Goal: Task Accomplishment & Management: Manage account settings

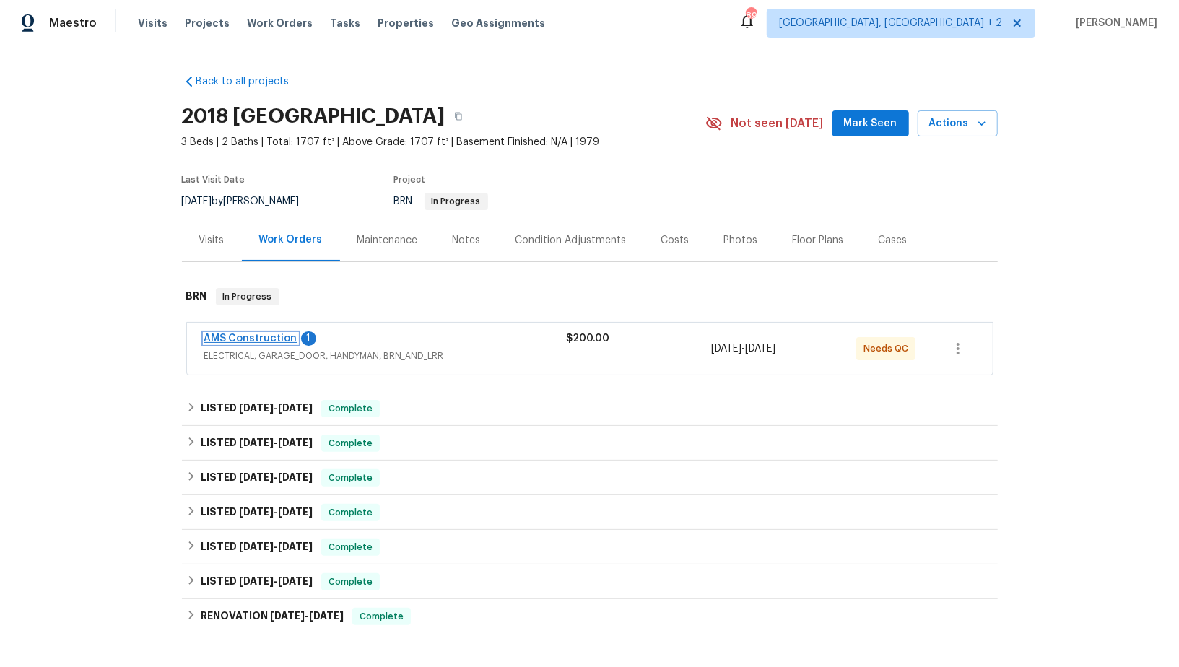
click at [250, 340] on link "AMS Construction" at bounding box center [250, 339] width 93 height 10
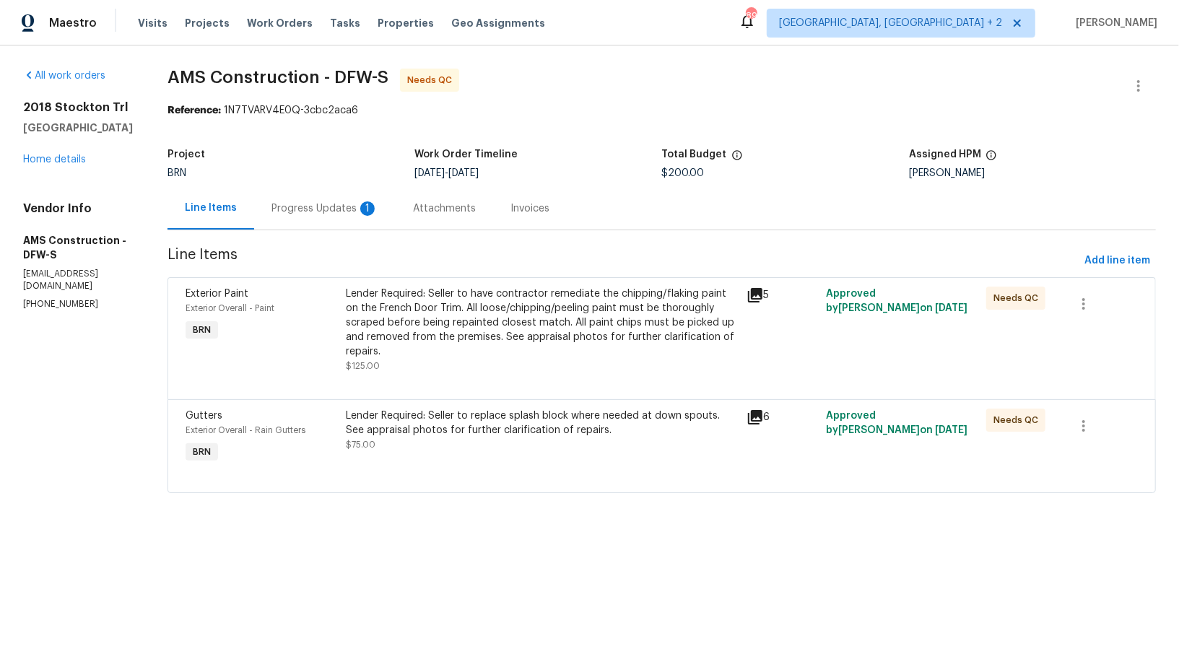
click at [348, 225] on div "Progress Updates 1" at bounding box center [324, 208] width 141 height 43
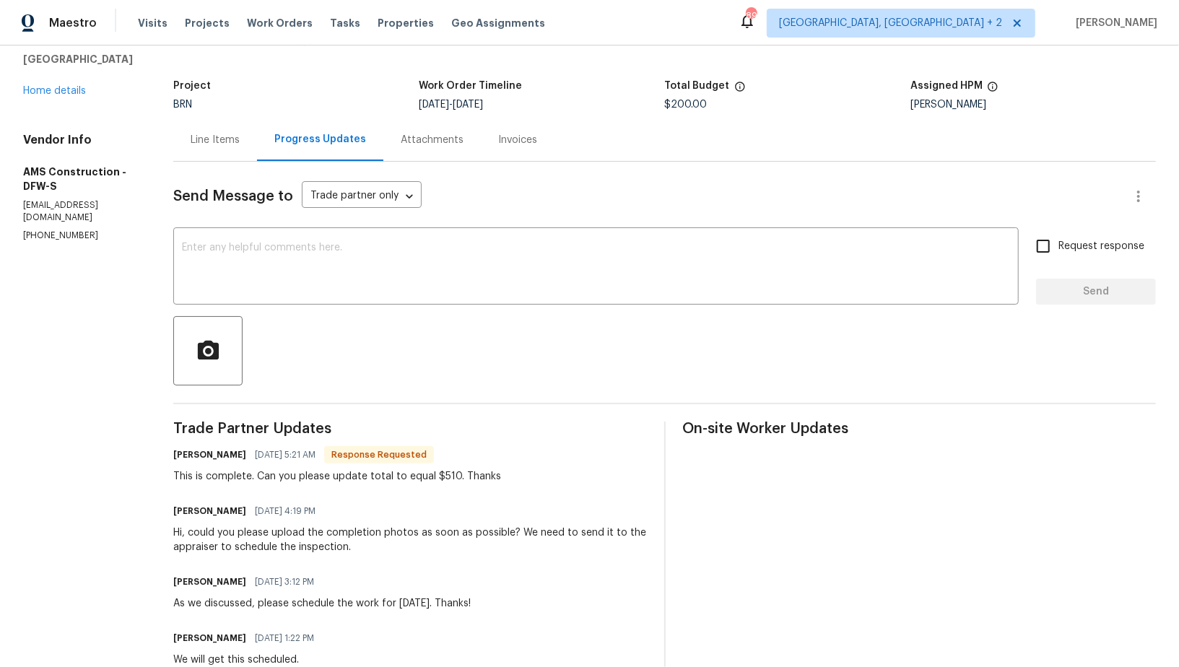
scroll to position [72, 0]
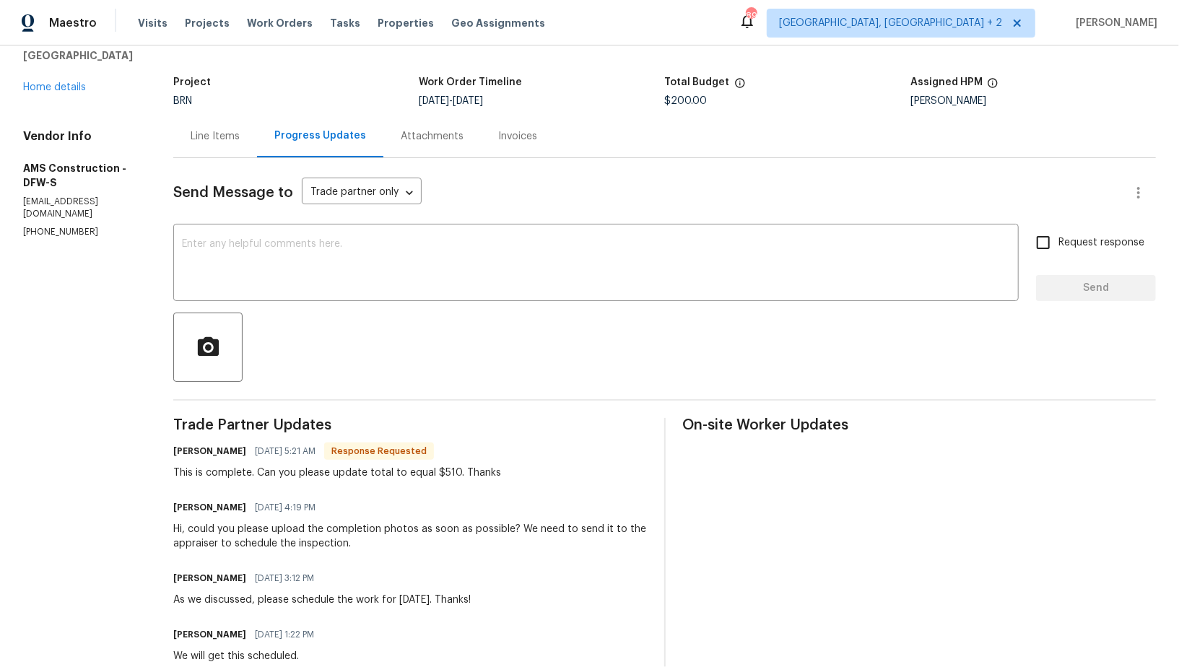
click at [201, 143] on div "Line Items" at bounding box center [215, 136] width 49 height 14
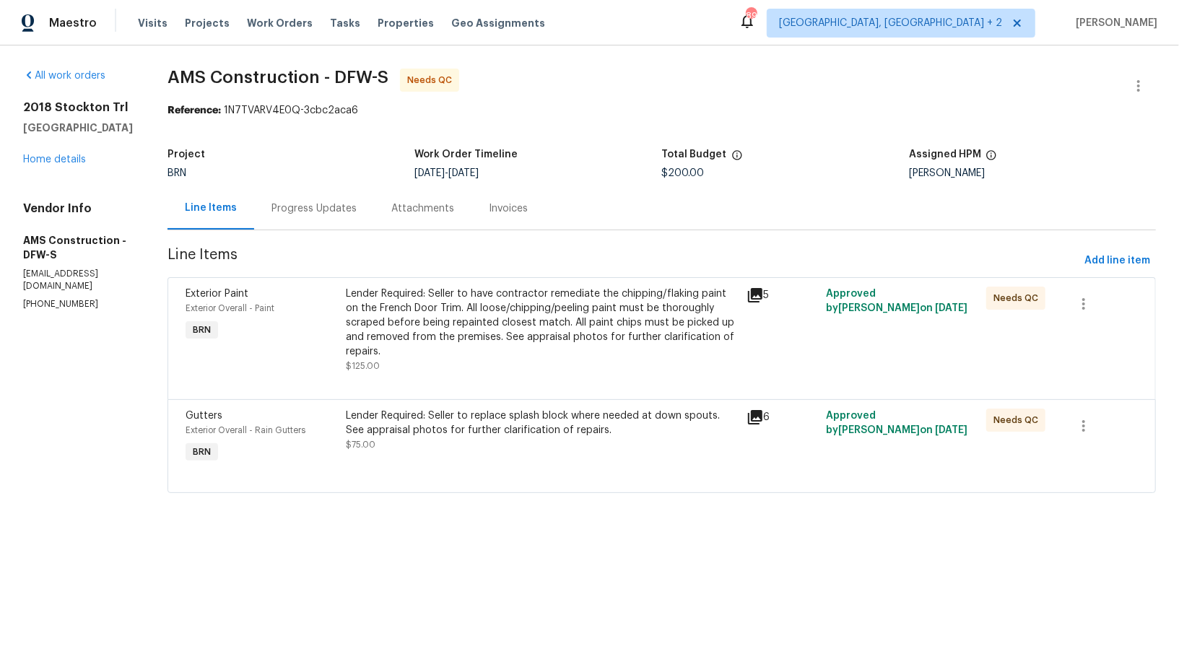
click at [395, 313] on div "Lender Required: Seller to have contractor remediate the chipping/flaking paint…" at bounding box center [541, 323] width 391 height 72
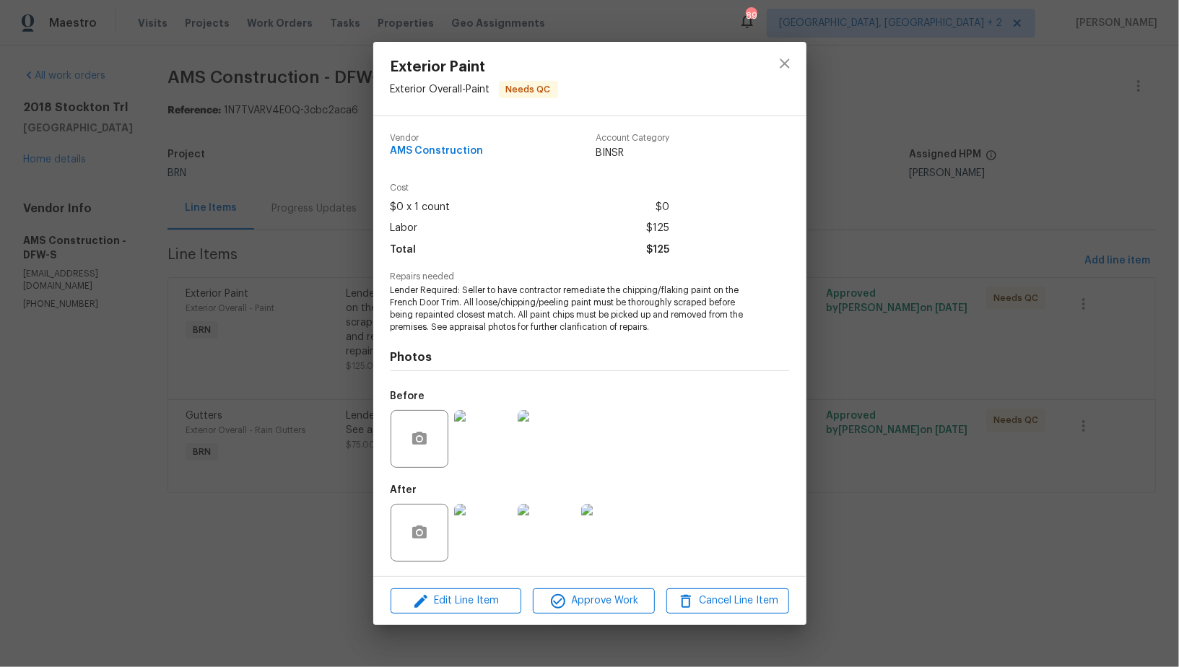
click at [544, 466] on img at bounding box center [547, 439] width 58 height 58
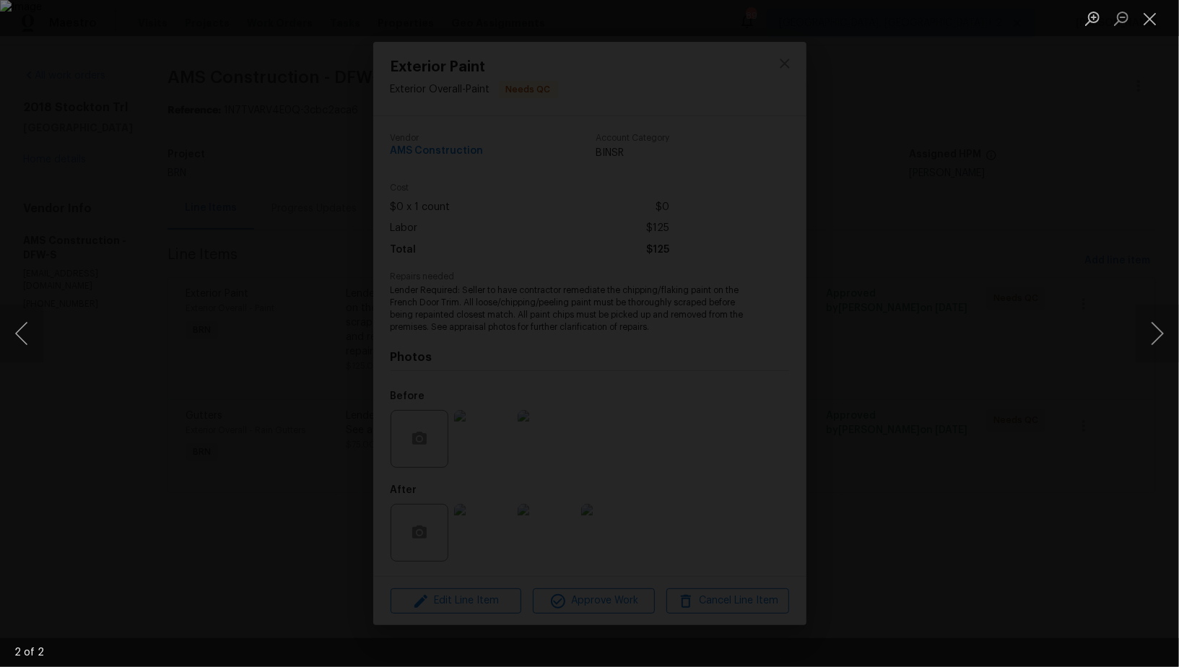
click at [961, 398] on div "Lightbox" at bounding box center [589, 333] width 1179 height 667
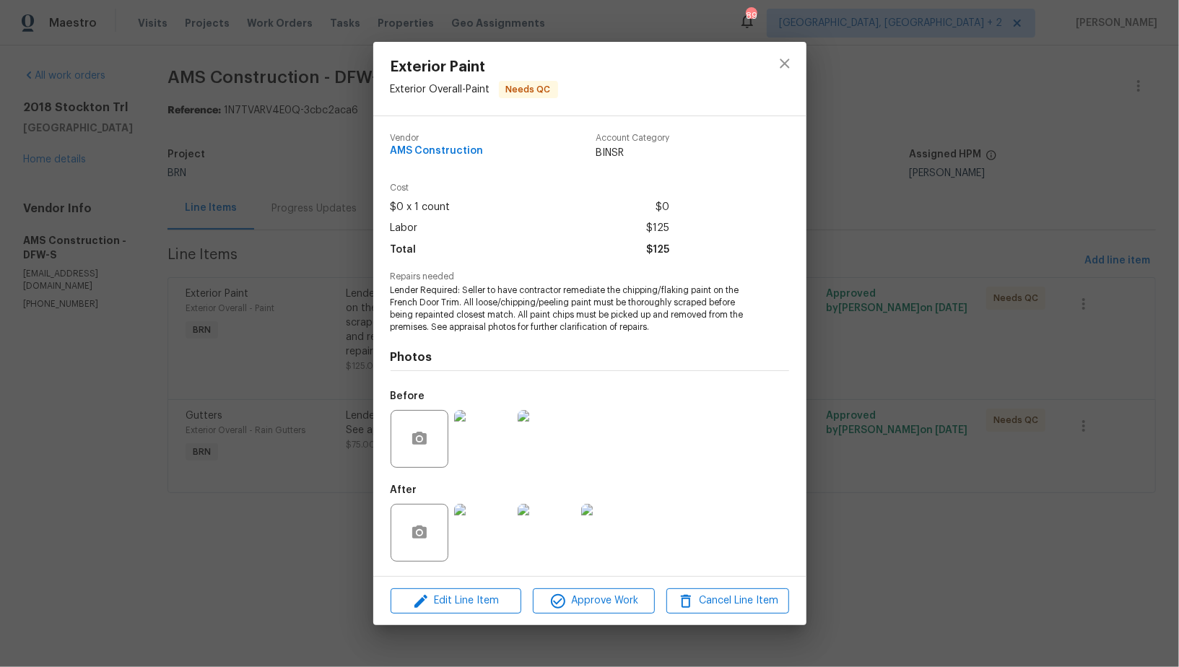
click at [458, 547] on img at bounding box center [483, 533] width 58 height 58
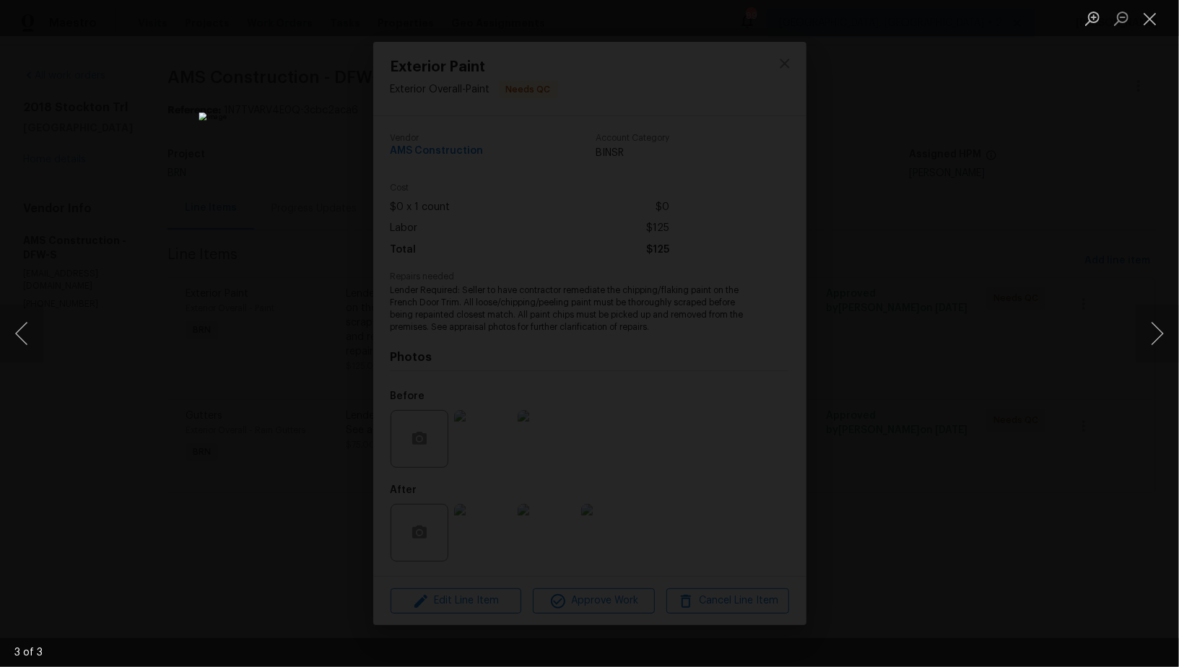
click at [885, 483] on div "Lightbox" at bounding box center [589, 333] width 1179 height 667
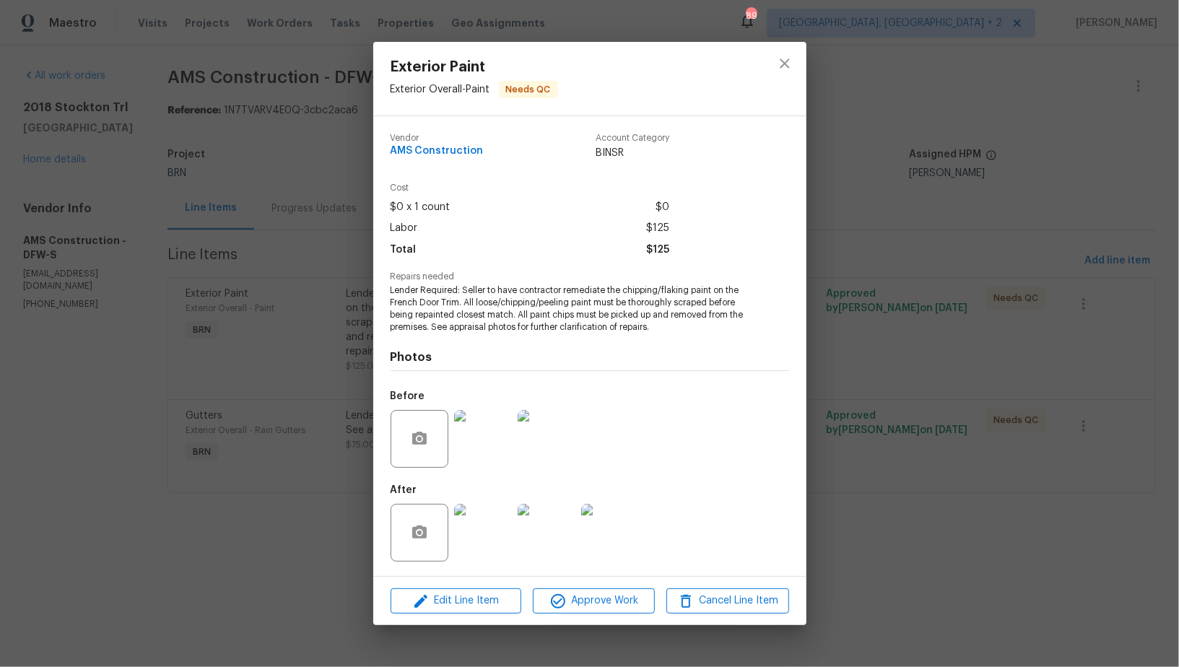
click at [533, 466] on img at bounding box center [547, 439] width 58 height 58
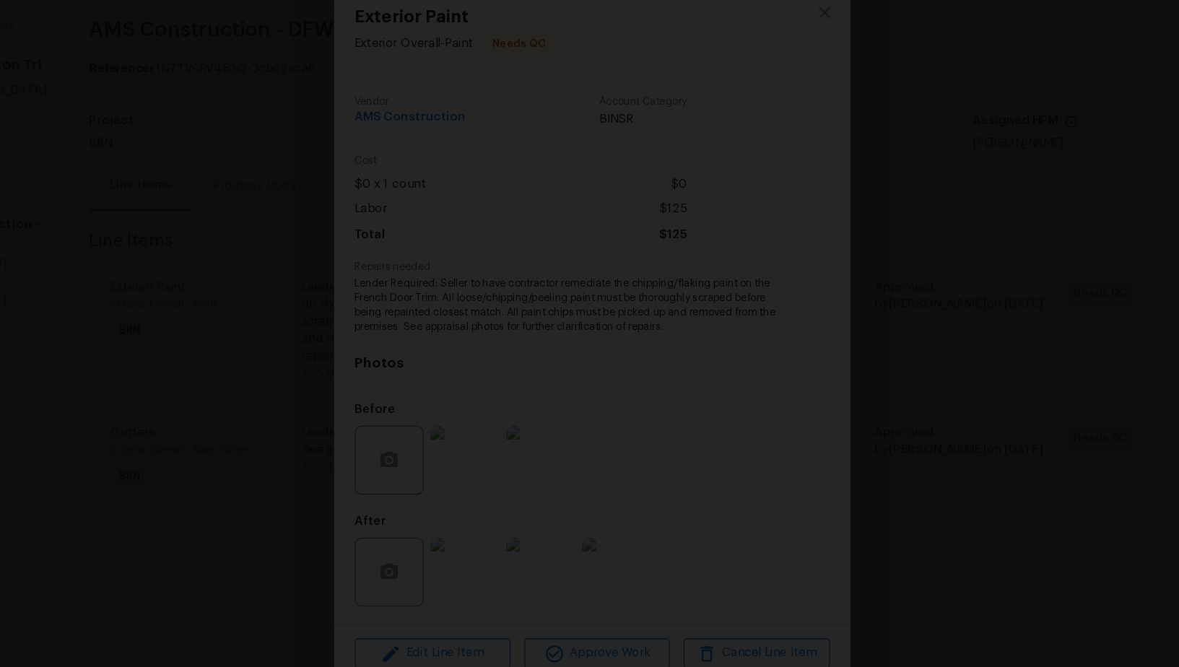
click at [1019, 385] on div "Lightbox" at bounding box center [589, 333] width 1179 height 667
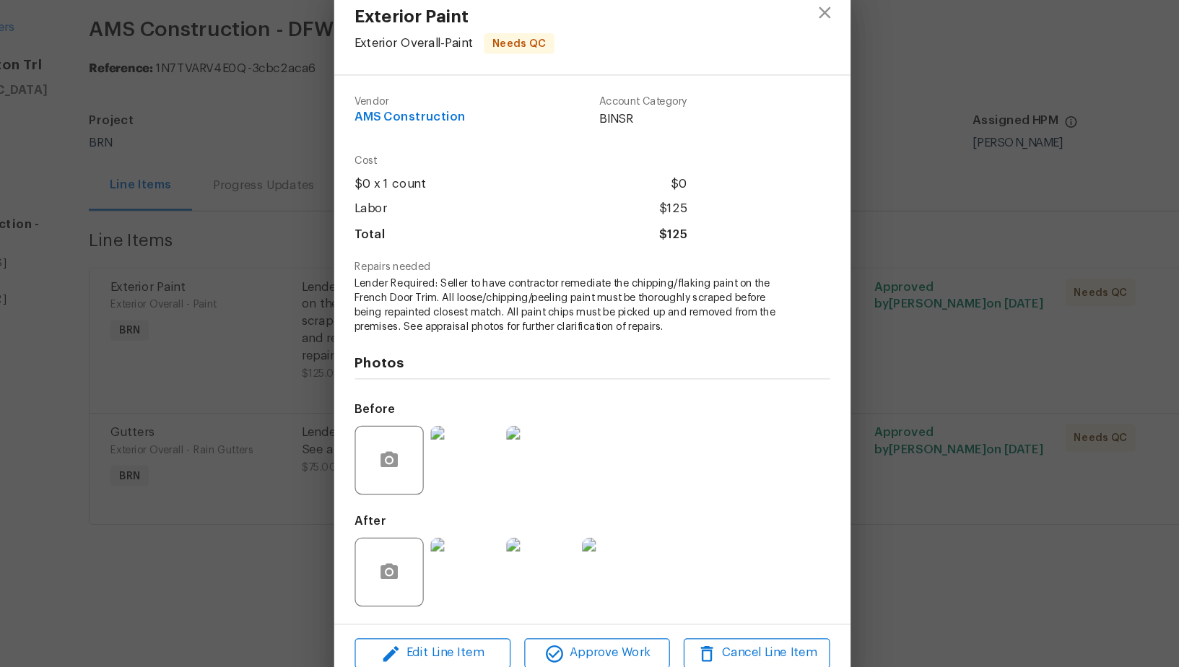
click at [491, 550] on img at bounding box center [483, 533] width 58 height 58
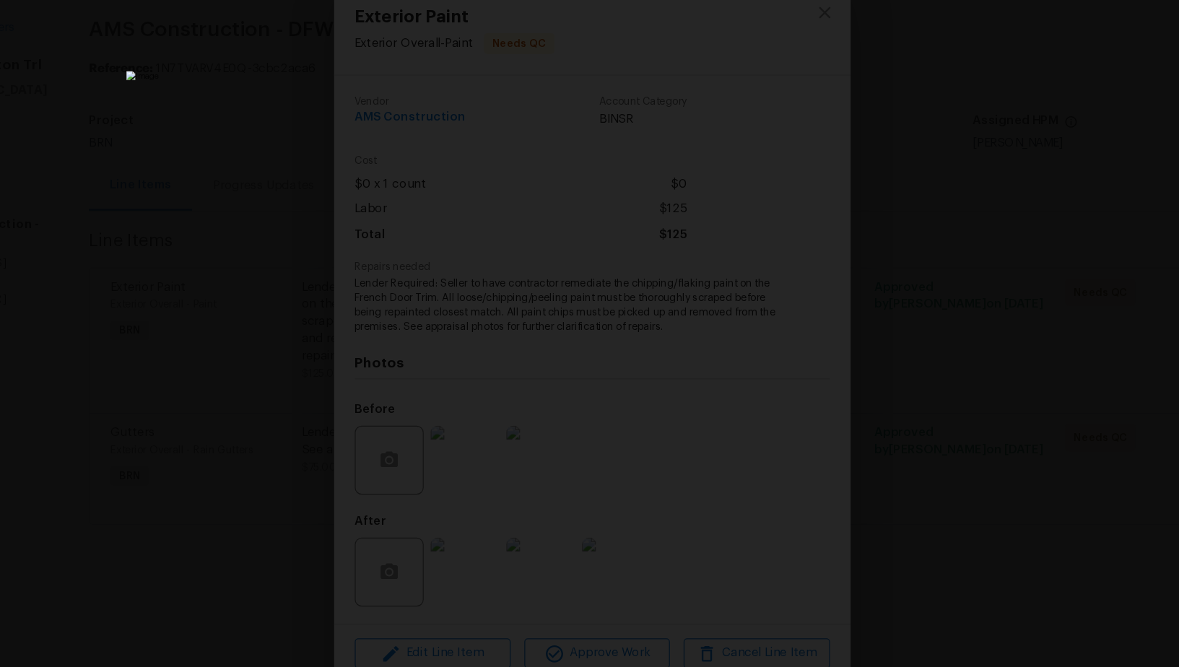
click at [888, 455] on div "Lightbox" at bounding box center [589, 333] width 1179 height 667
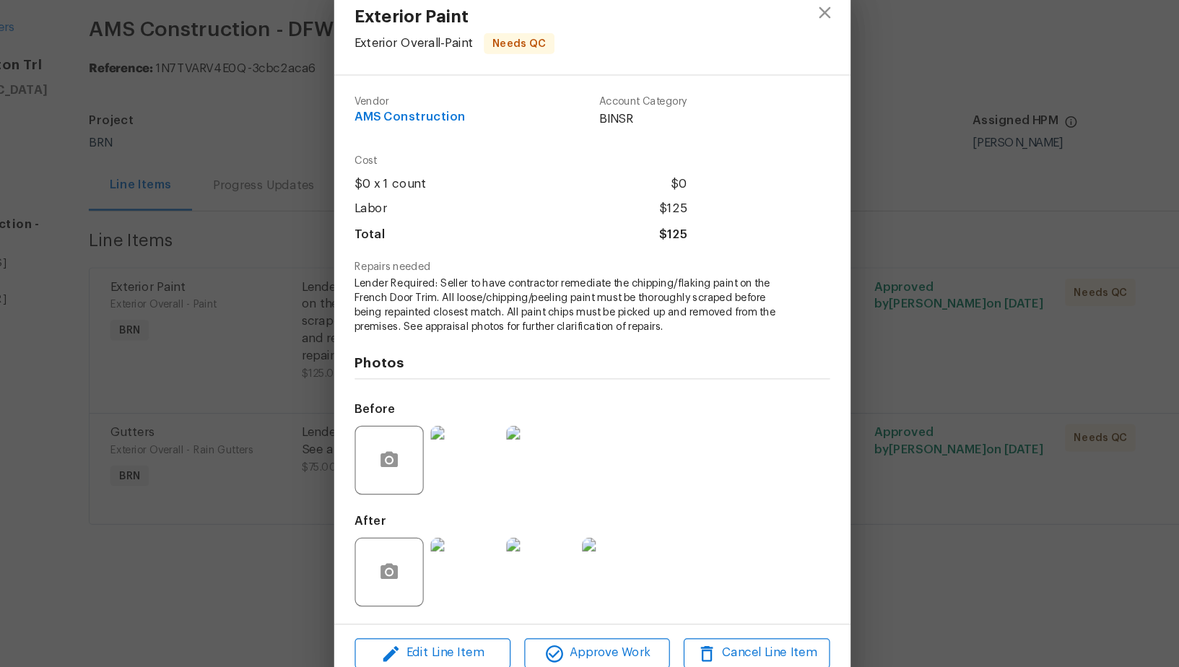
click at [888, 455] on div "Exterior Paint Exterior Overall - Paint Needs QC Vendor AMS Construction Accoun…" at bounding box center [589, 333] width 1179 height 667
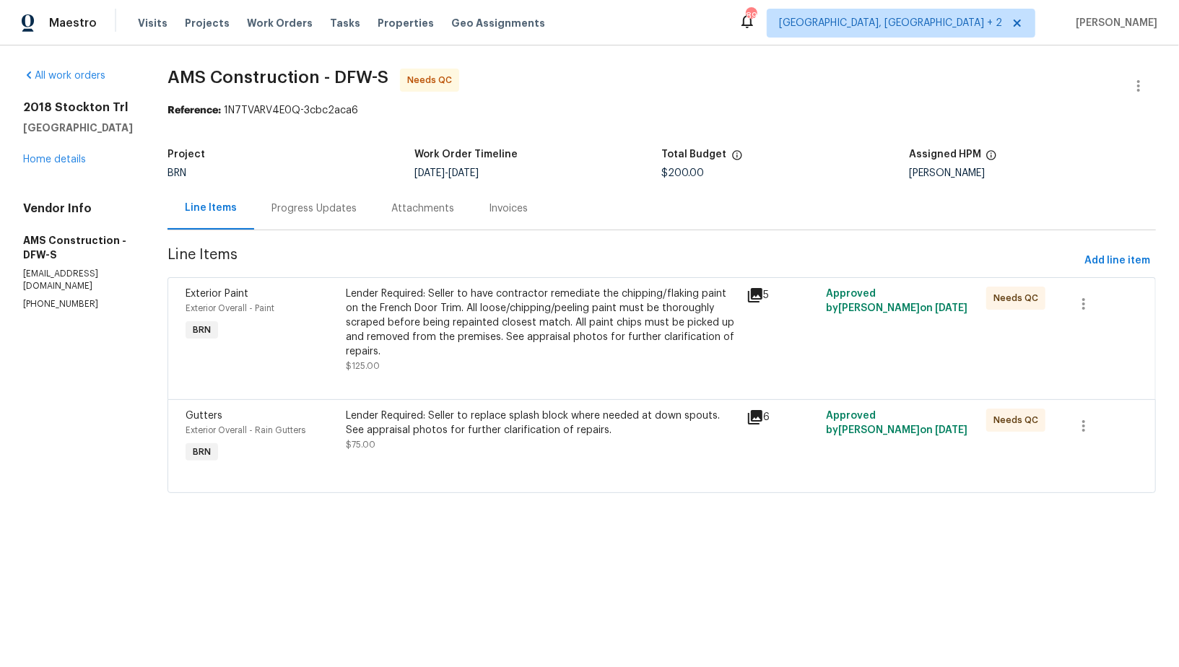
click at [507, 429] on div "Lender Required: Seller to replace splash block where needed at down spouts. Se…" at bounding box center [541, 423] width 391 height 29
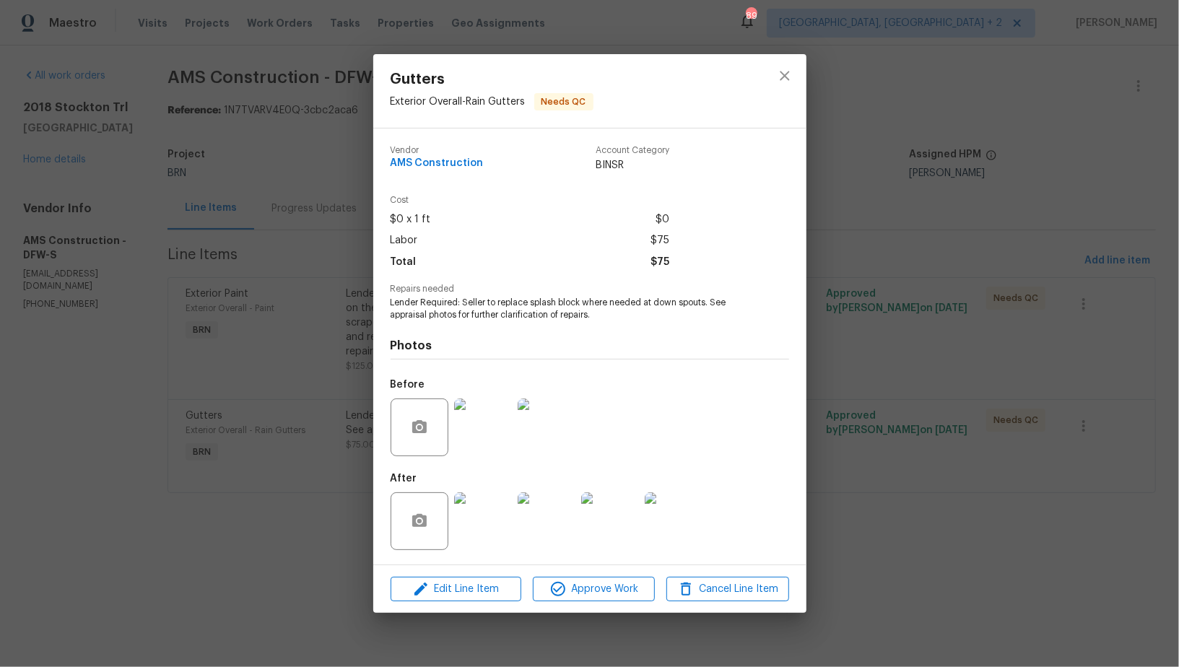
click at [492, 448] on img at bounding box center [483, 427] width 58 height 58
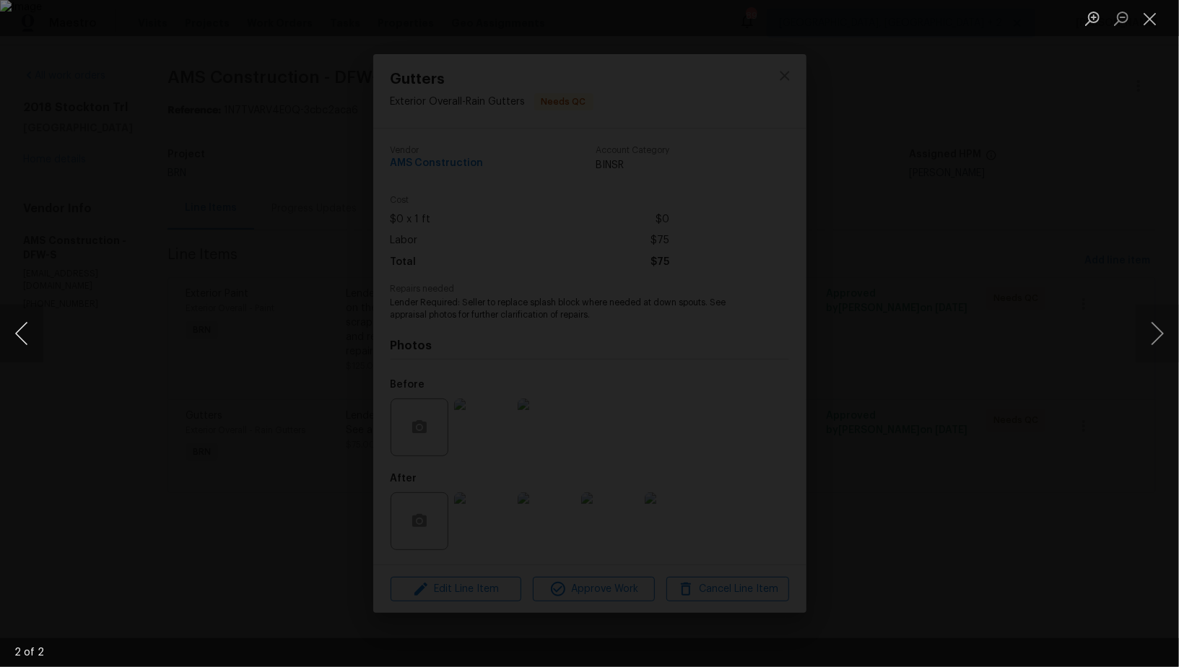
click at [28, 343] on button "Previous image" at bounding box center [21, 334] width 43 height 58
click at [92, 462] on div "Lightbox" at bounding box center [589, 333] width 1179 height 667
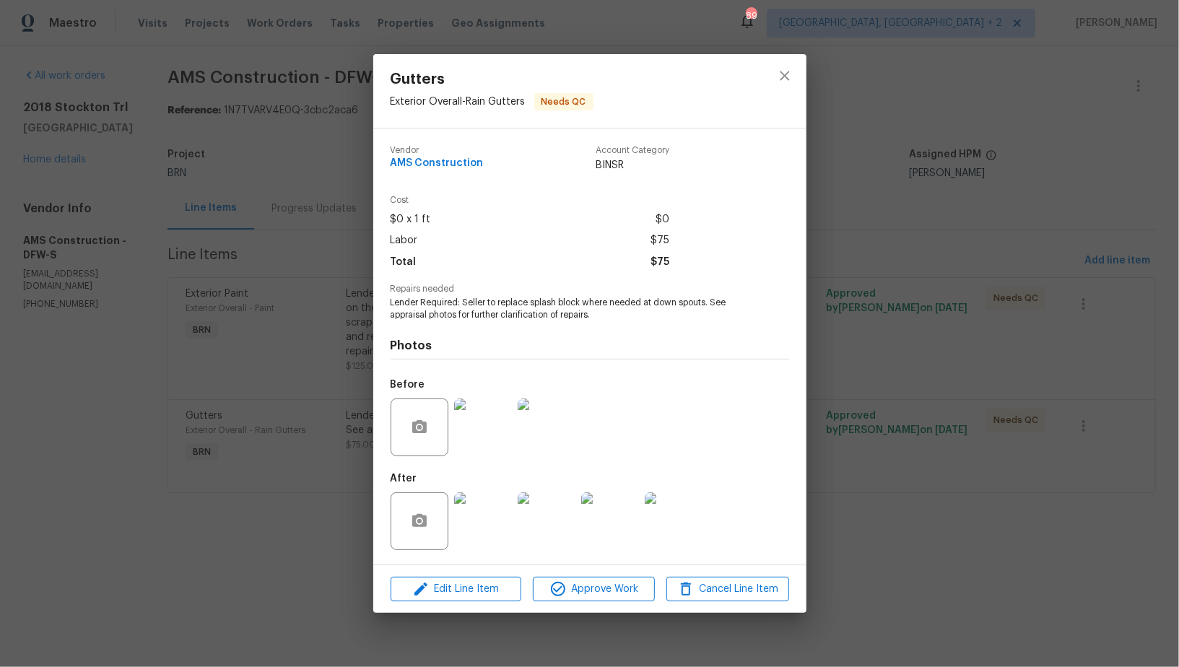
click at [92, 462] on div "Gutters Exterior Overall - Rain Gutters Needs QC Vendor AMS Construction Accoun…" at bounding box center [589, 333] width 1179 height 667
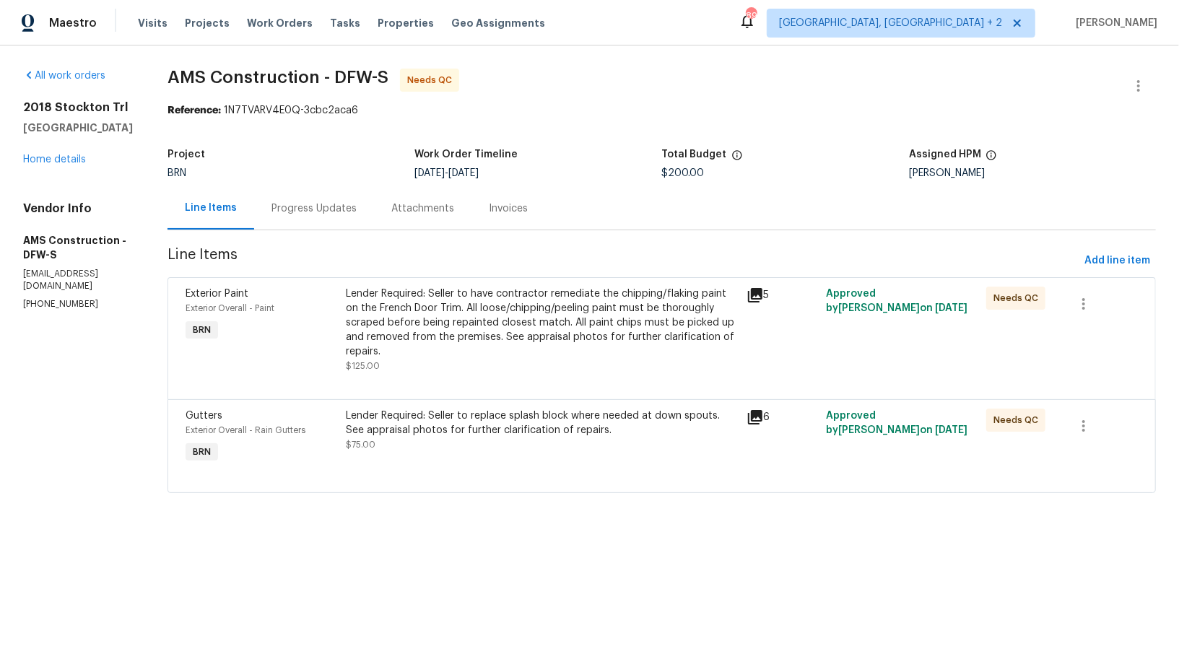
click at [418, 421] on div "Lender Required: Seller to replace splash block where needed at down spouts. Se…" at bounding box center [541, 423] width 391 height 29
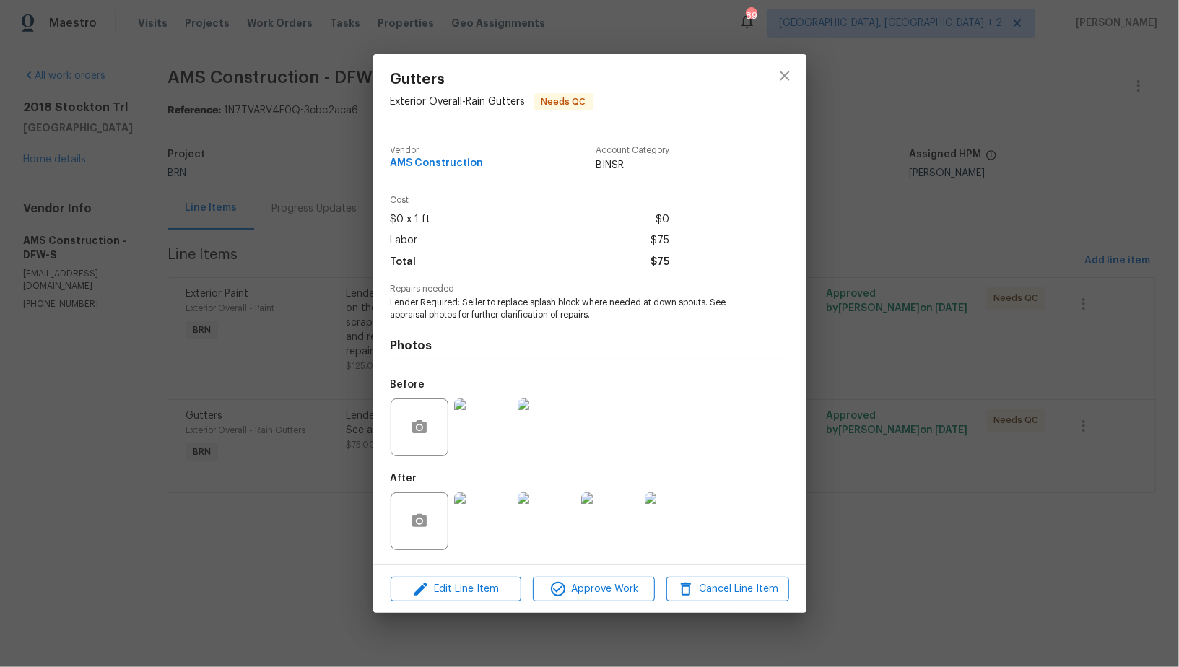
click at [492, 536] on img at bounding box center [483, 521] width 58 height 58
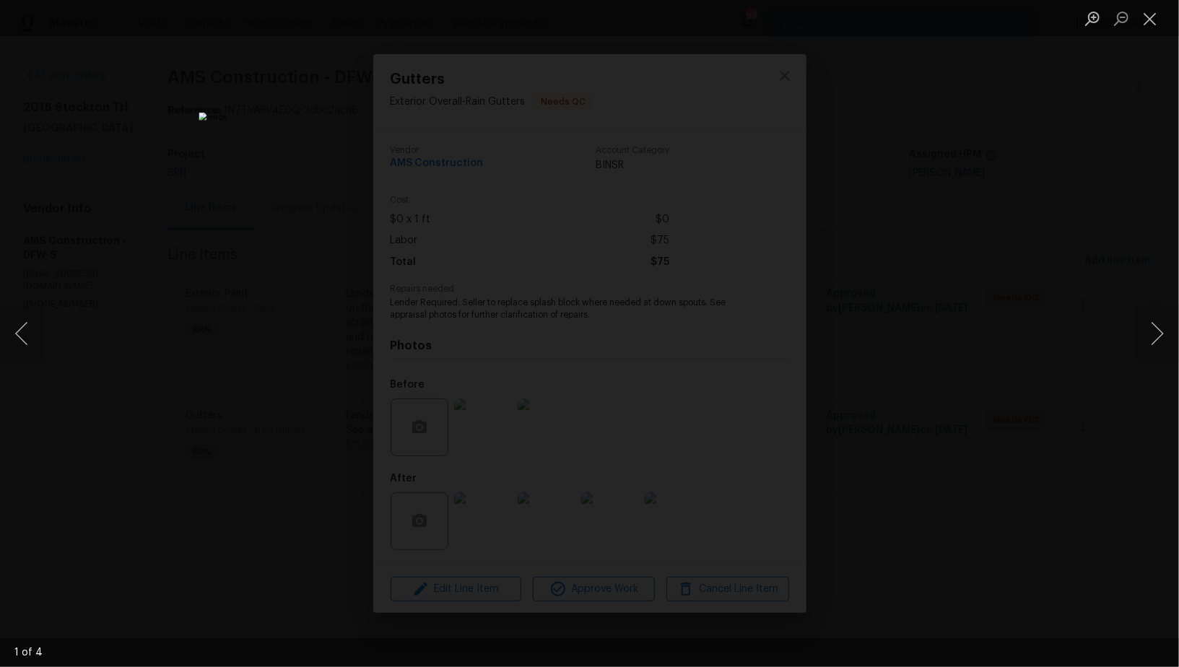
click at [1006, 432] on div "Lightbox" at bounding box center [589, 333] width 1179 height 667
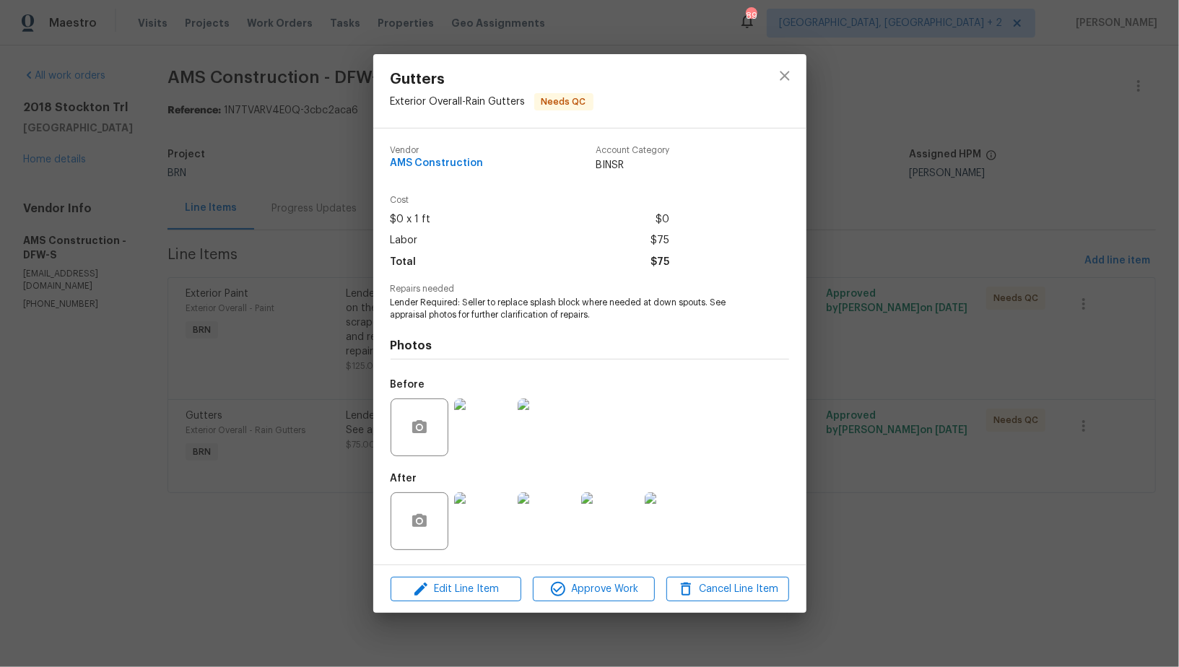
click at [1006, 432] on div "Gutters Exterior Overall - Rain Gutters Needs QC Vendor AMS Construction Accoun…" at bounding box center [589, 333] width 1179 height 667
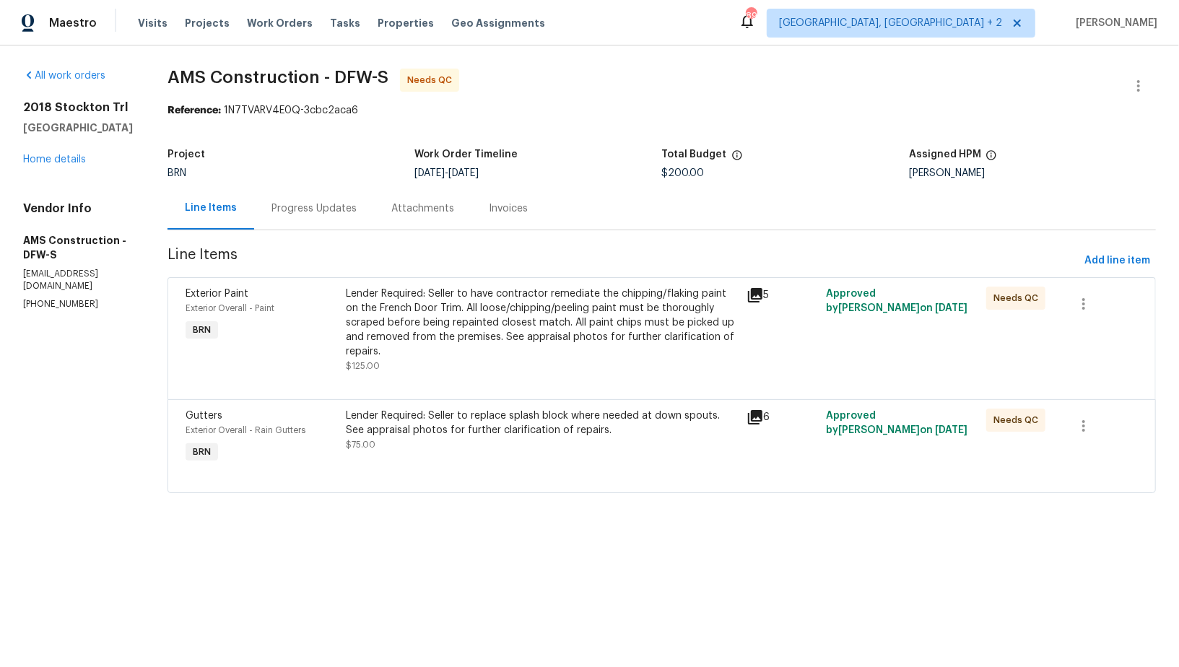
click at [463, 424] on div "Lender Required: Seller to replace splash block where needed at down spouts. Se…" at bounding box center [541, 423] width 391 height 29
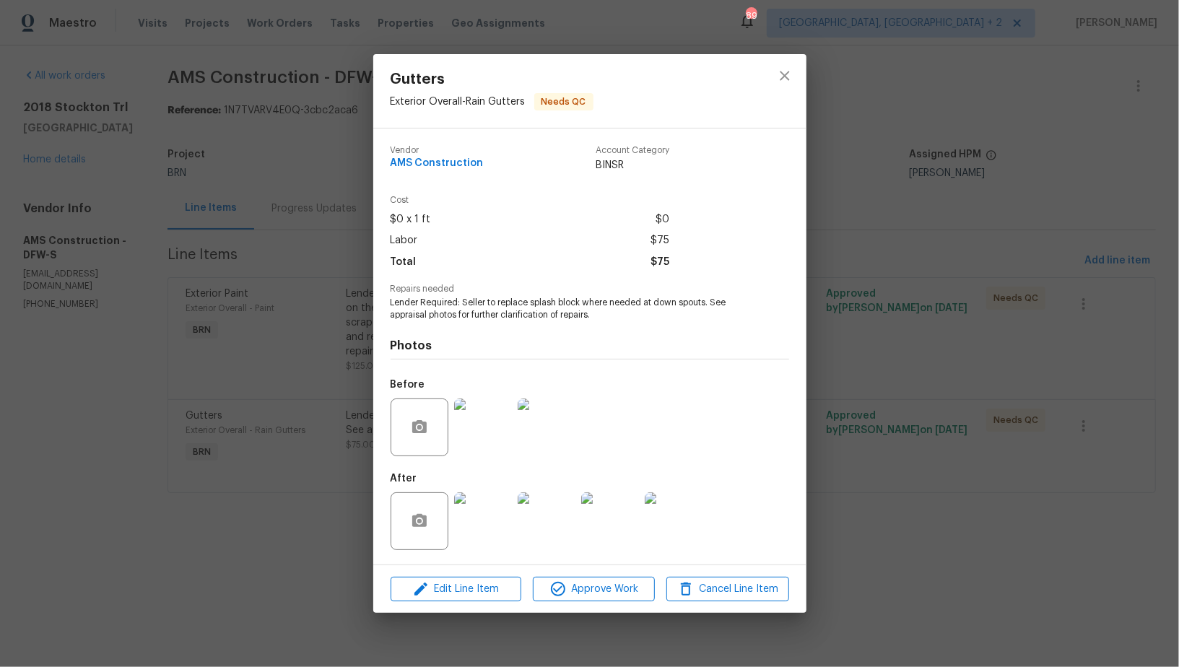
click at [494, 526] on img at bounding box center [483, 521] width 58 height 58
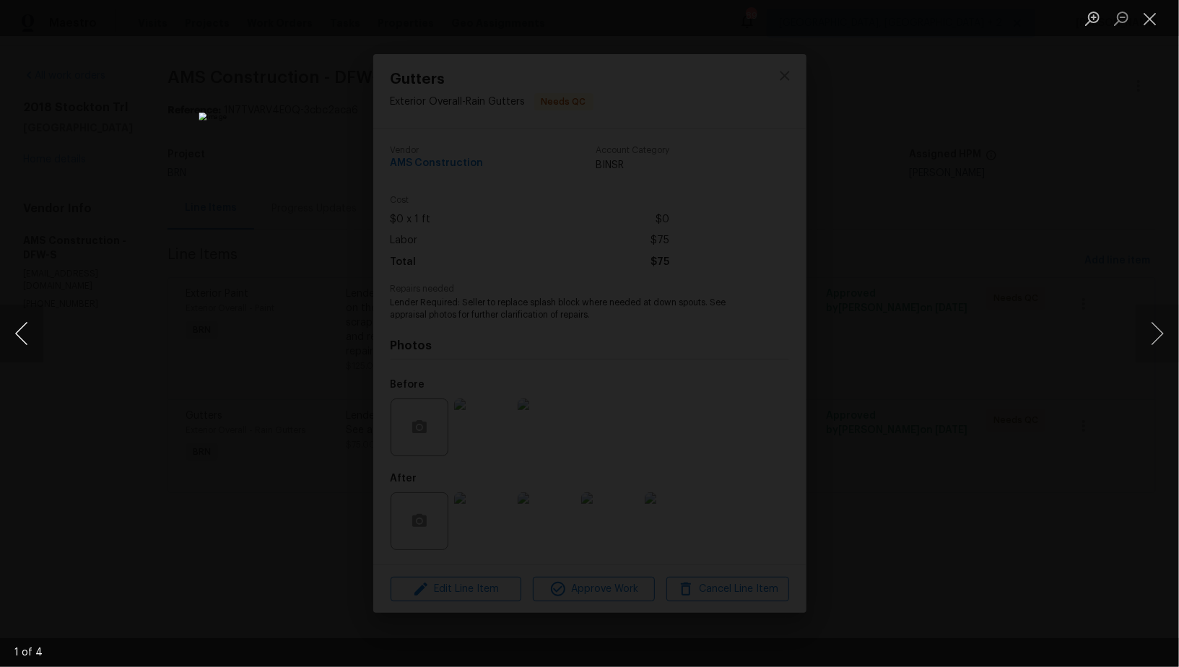
click at [27, 342] on button "Previous image" at bounding box center [21, 334] width 43 height 58
click at [966, 441] on div "Lightbox" at bounding box center [589, 333] width 1179 height 667
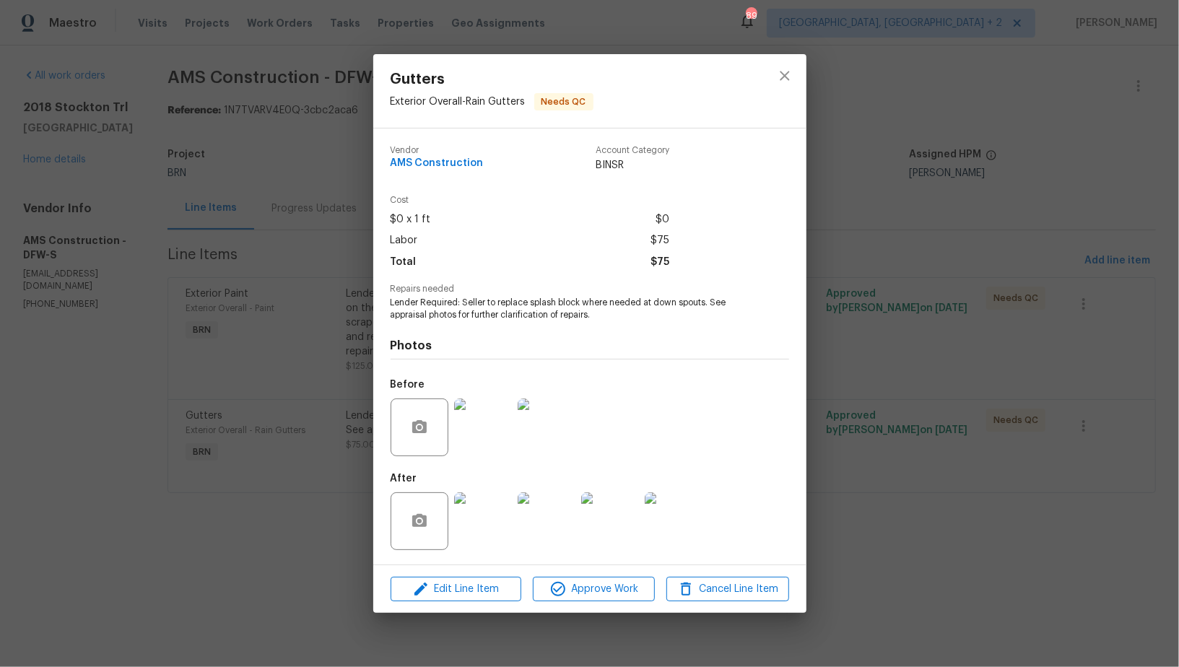
click at [970, 441] on div "Gutters Exterior Overall - Rain Gutters Needs QC Vendor AMS Construction Accoun…" at bounding box center [589, 333] width 1179 height 667
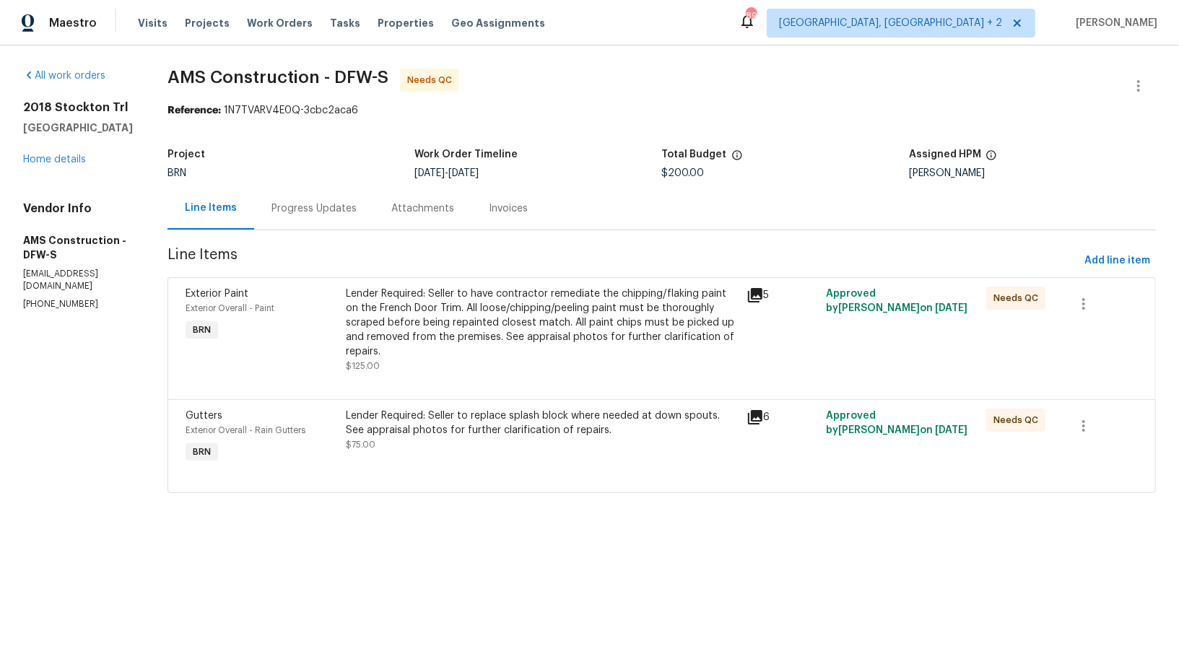
click at [331, 187] on div "Progress Updates" at bounding box center [314, 208] width 120 height 43
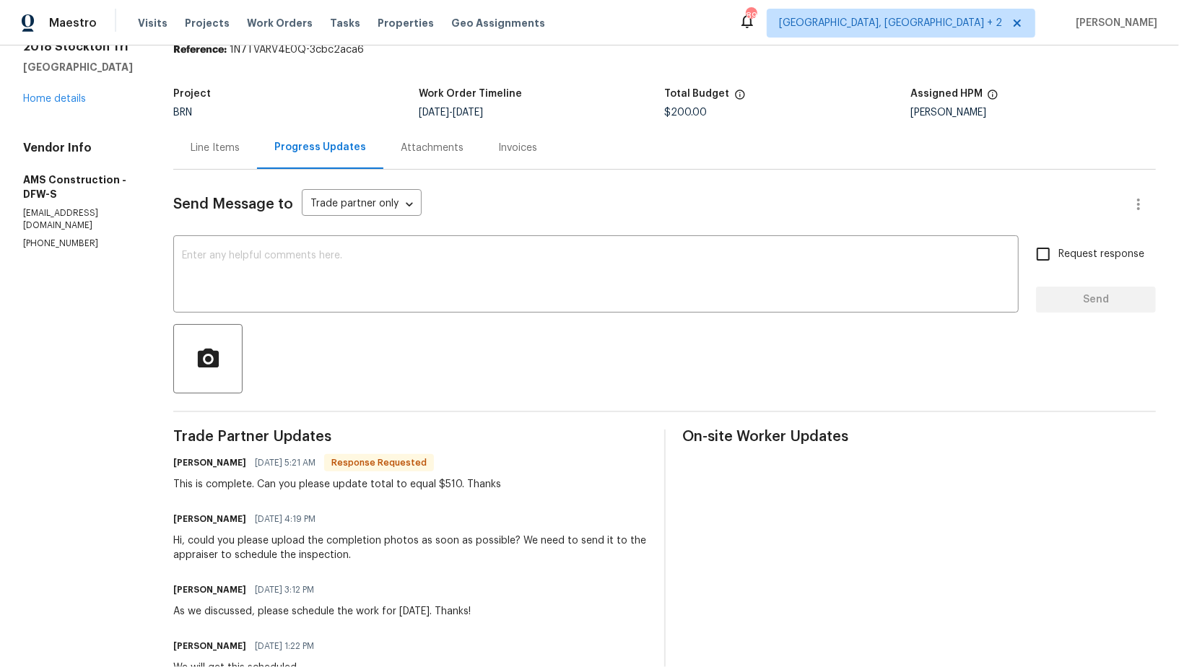
scroll to position [56, 0]
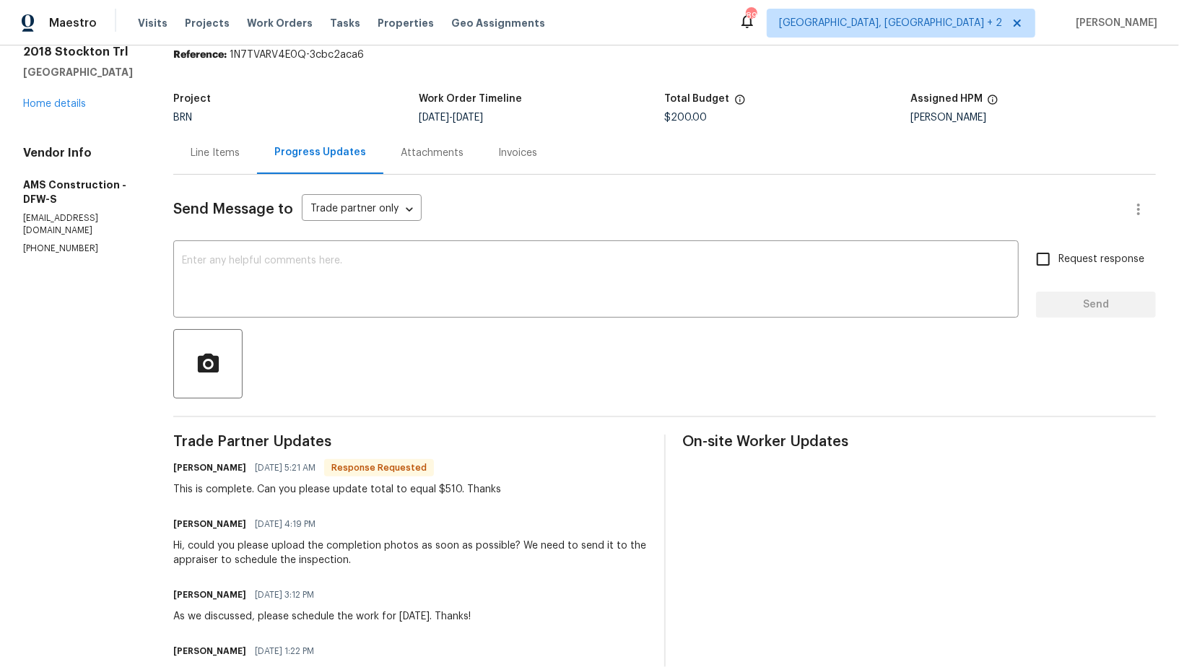
click at [238, 154] on div "Line Items" at bounding box center [215, 153] width 49 height 14
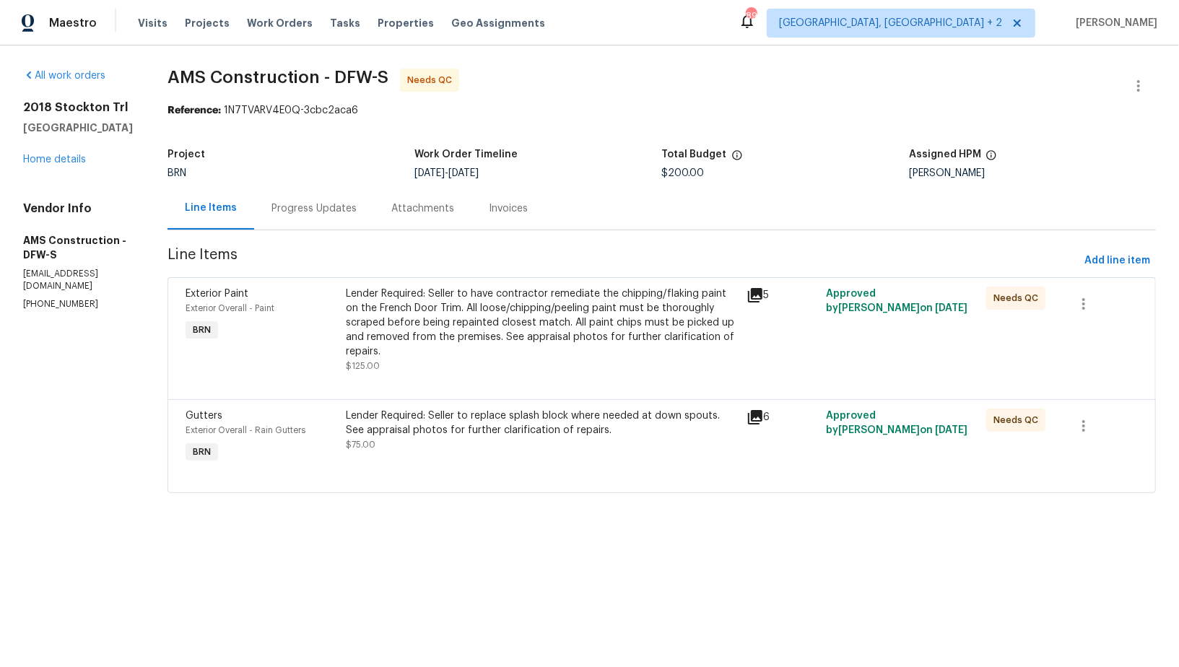
click at [314, 205] on div "Progress Updates" at bounding box center [313, 208] width 85 height 14
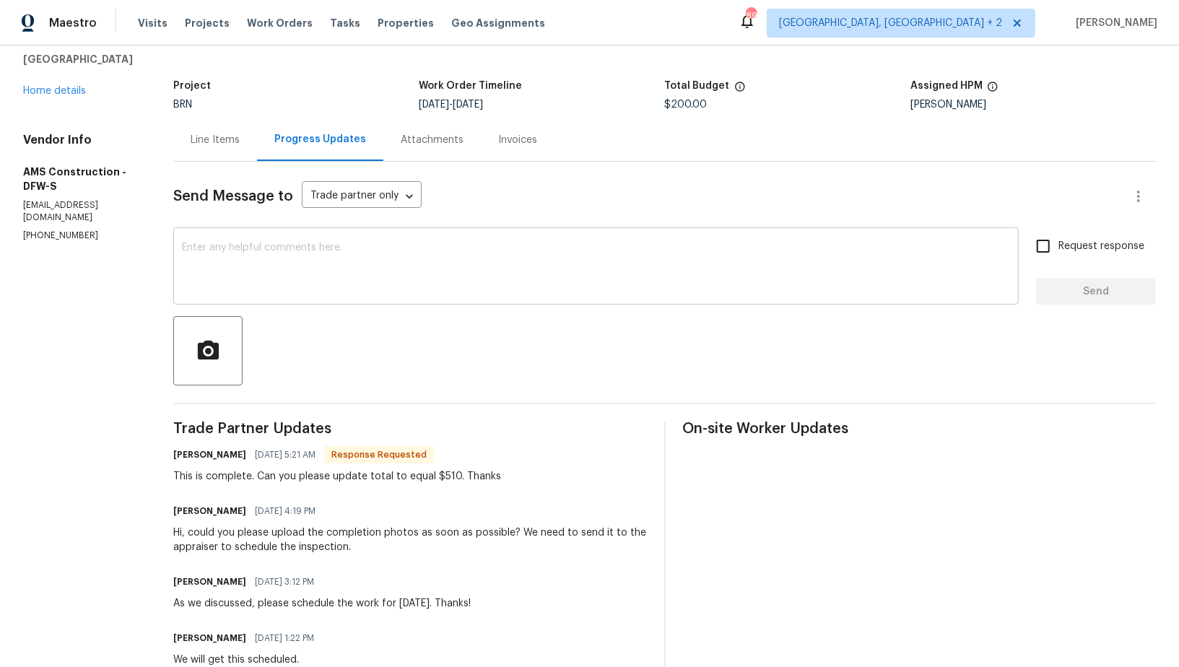
scroll to position [47, 0]
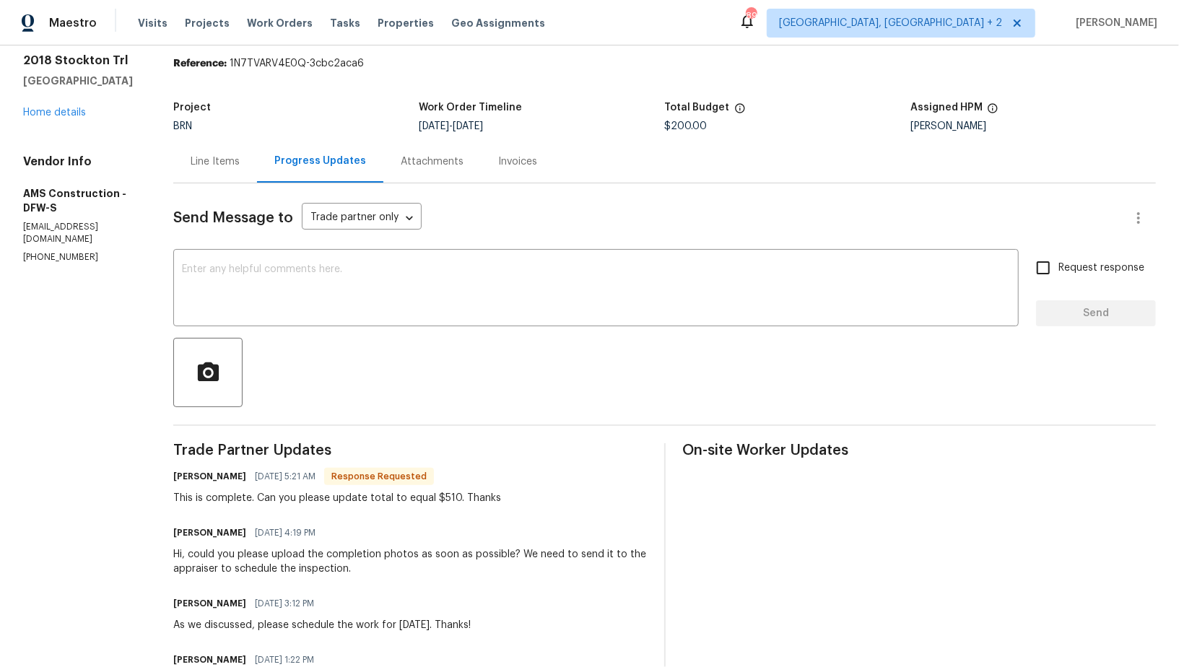
click at [206, 153] on div "Line Items" at bounding box center [215, 161] width 84 height 43
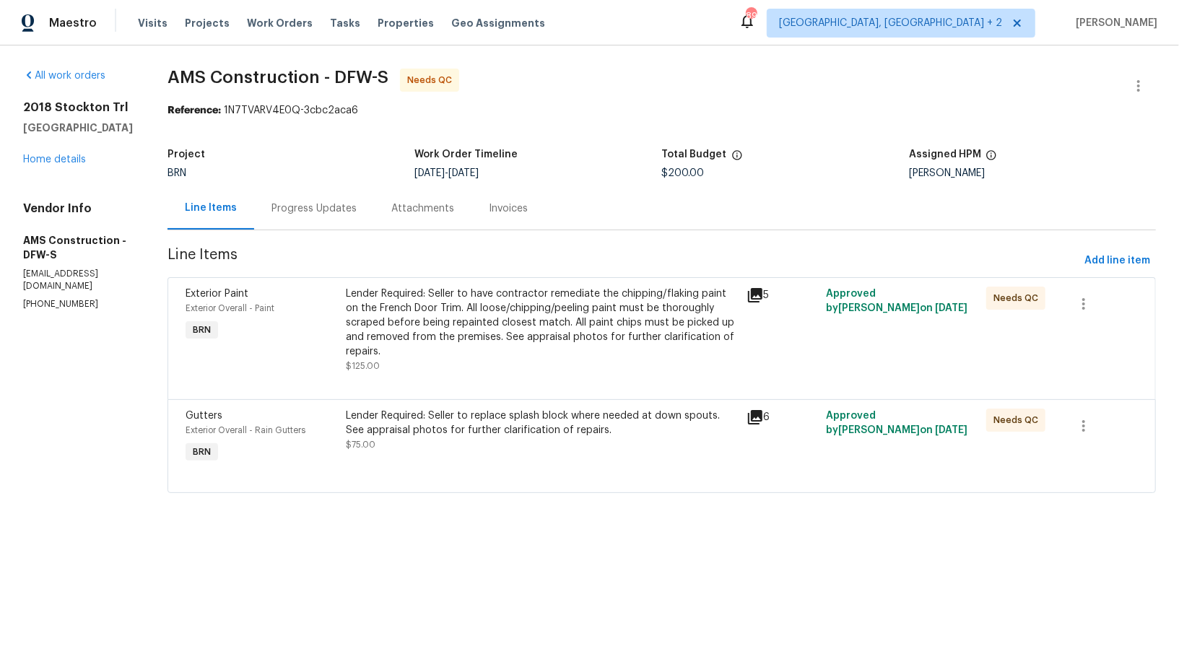
click at [385, 359] on div "Lender Required: Seller to have contractor remediate the chipping/flaking paint…" at bounding box center [541, 330] width 391 height 87
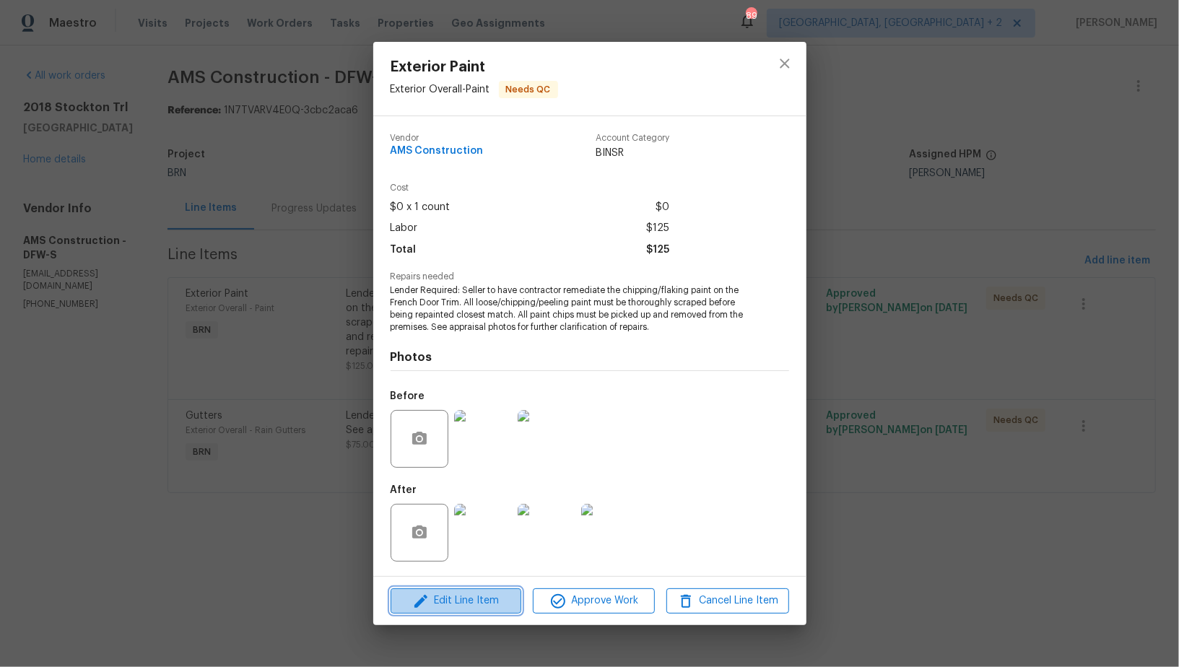
click at [436, 602] on span "Edit Line Item" at bounding box center [456, 601] width 122 height 18
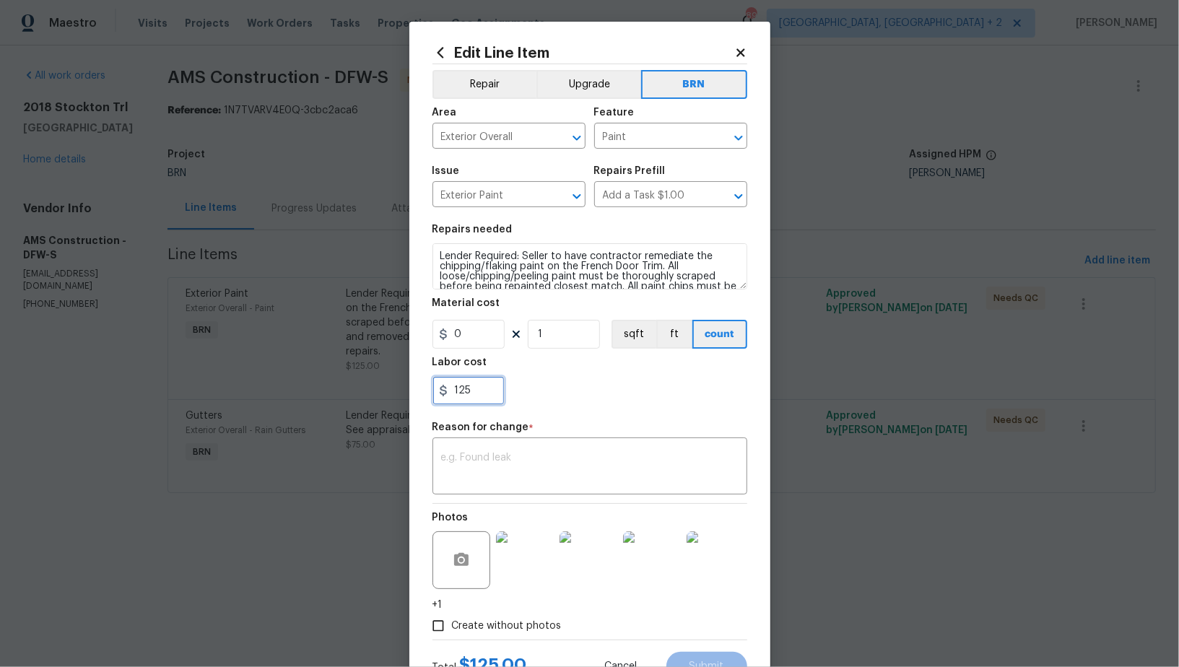
click at [469, 393] on input "125" at bounding box center [468, 390] width 72 height 29
type input "250"
click at [481, 483] on textarea at bounding box center [589, 468] width 297 height 30
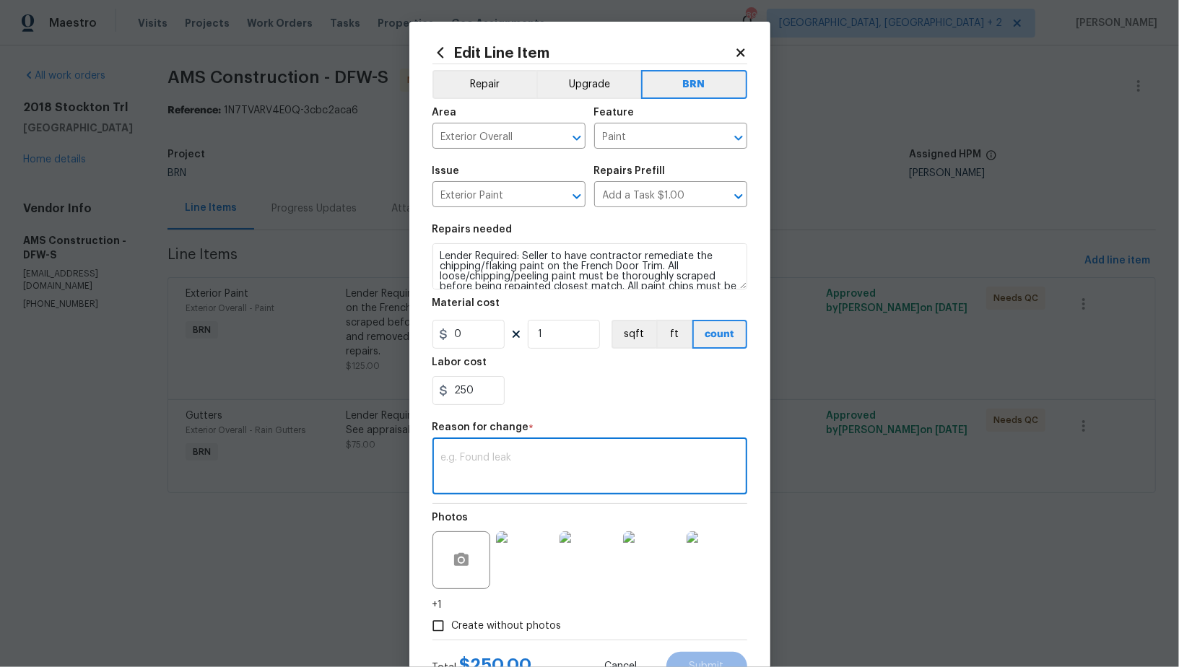
paste textarea "(PR) Updated per vendors final cost."
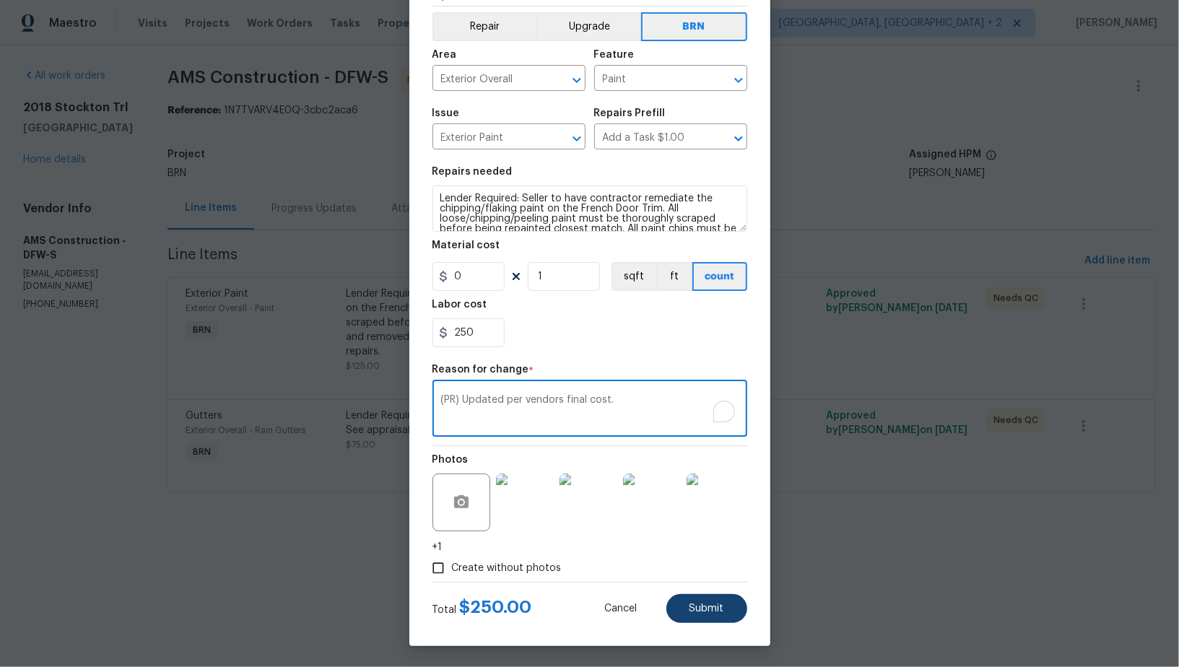
type textarea "(PR) Updated per vendors final cost."
click at [706, 616] on button "Submit" at bounding box center [706, 608] width 81 height 29
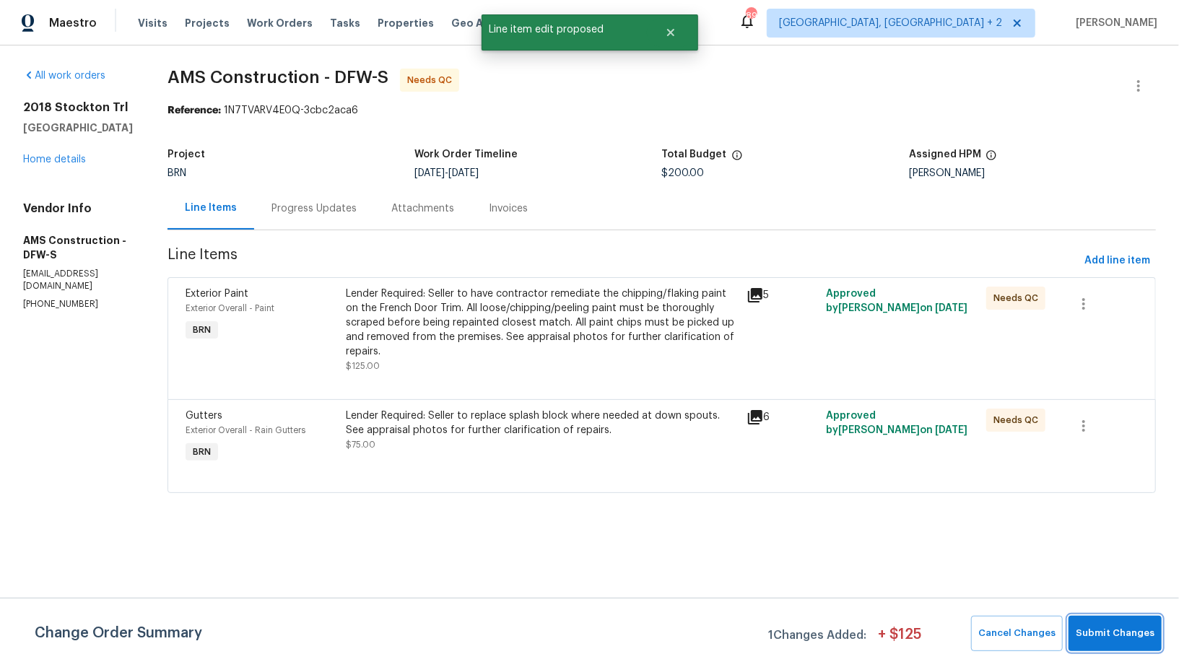
click at [1117, 622] on button "Submit Changes" at bounding box center [1114, 633] width 93 height 35
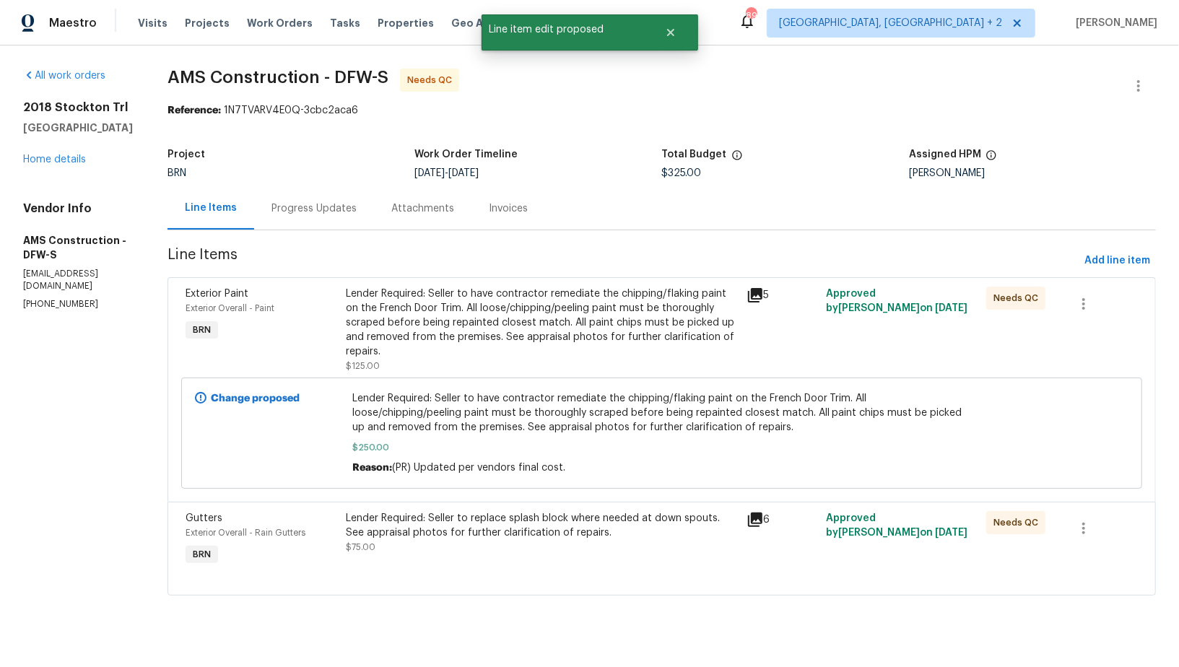
click at [404, 522] on div "Lender Required: Seller to replace splash block where needed at down spouts. Se…" at bounding box center [541, 525] width 391 height 29
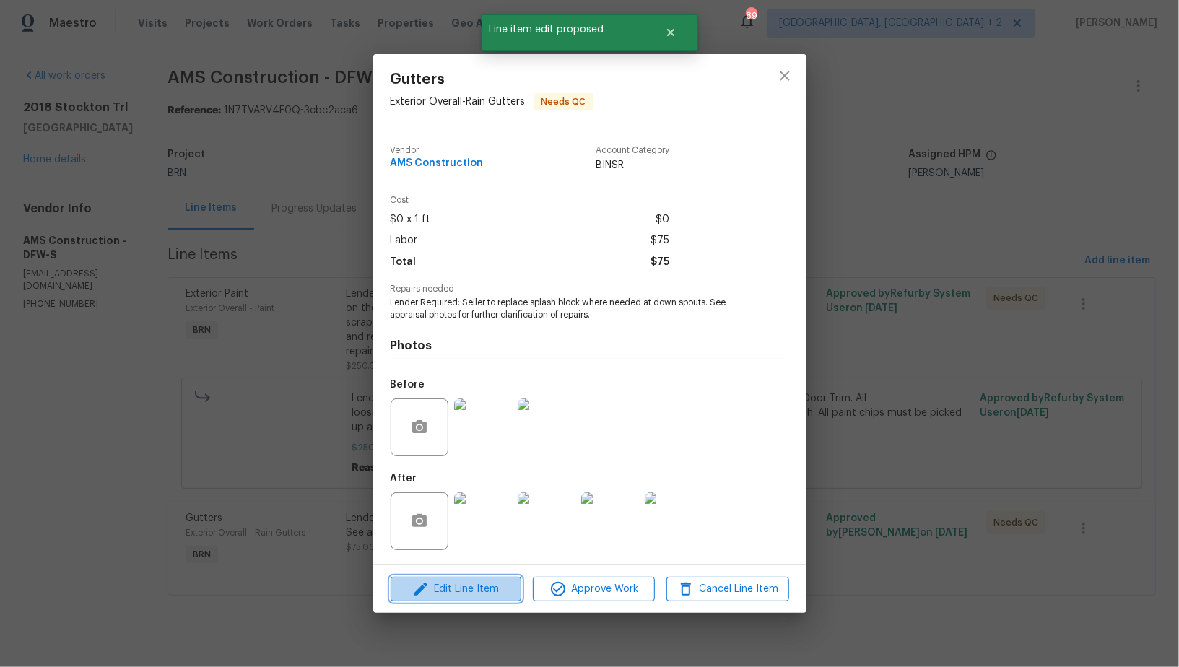
click at [459, 588] on span "Edit Line Item" at bounding box center [456, 589] width 122 height 18
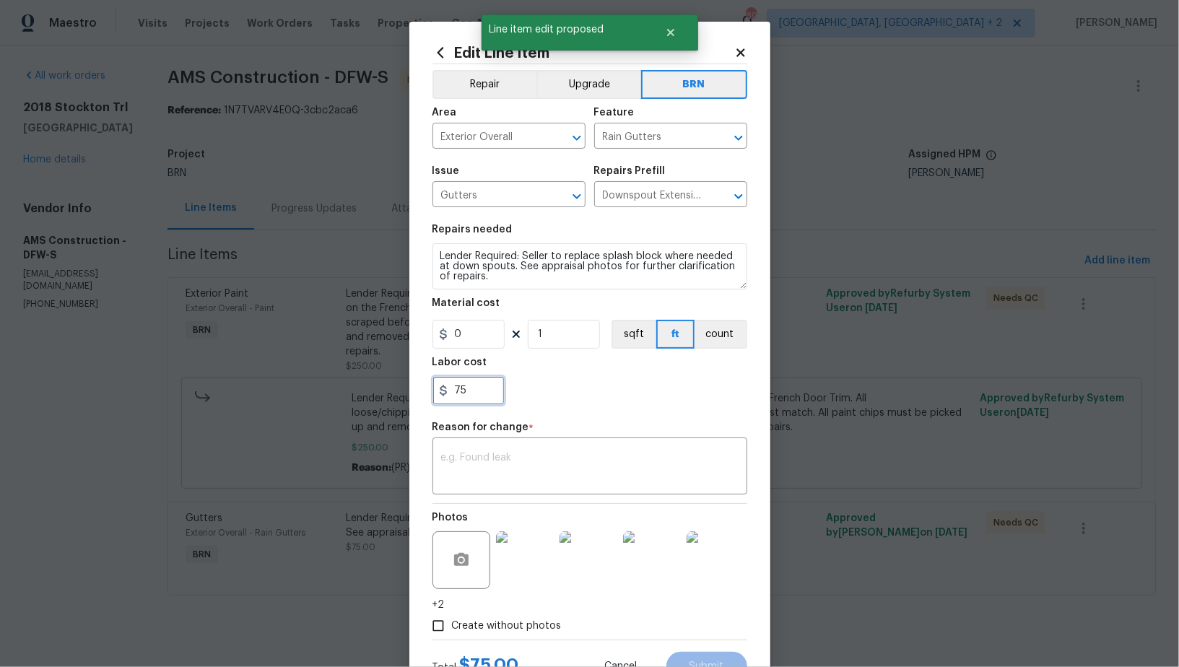
click at [482, 396] on input "75" at bounding box center [468, 390] width 72 height 29
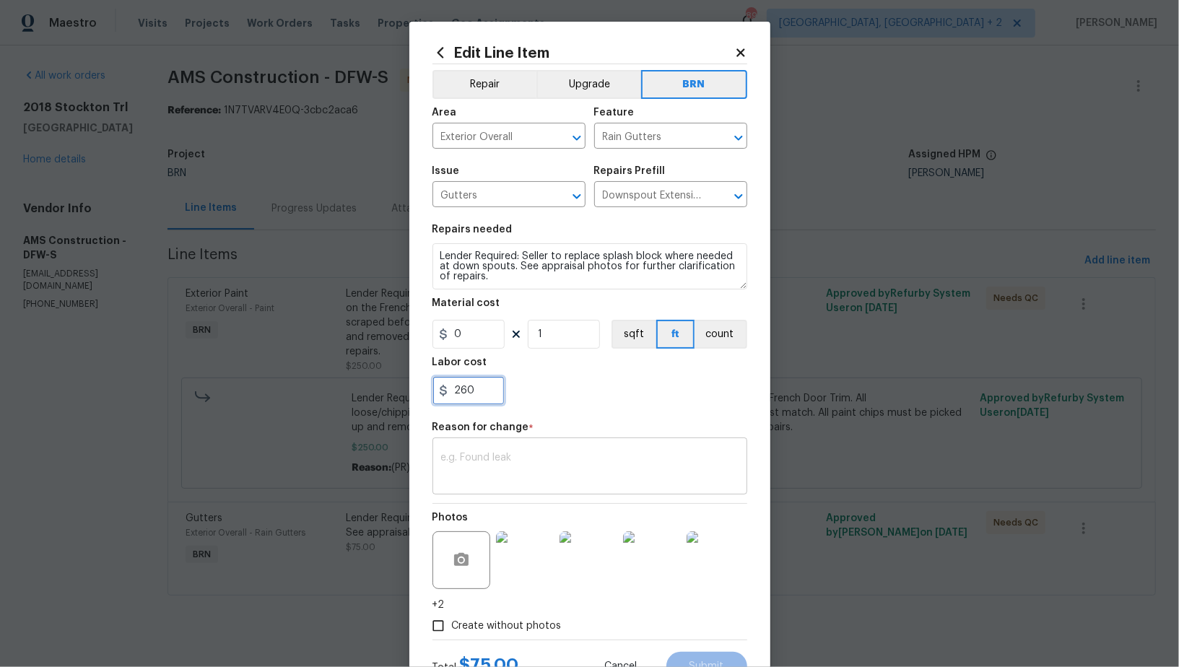
type input "260"
click at [499, 455] on textarea at bounding box center [589, 468] width 297 height 30
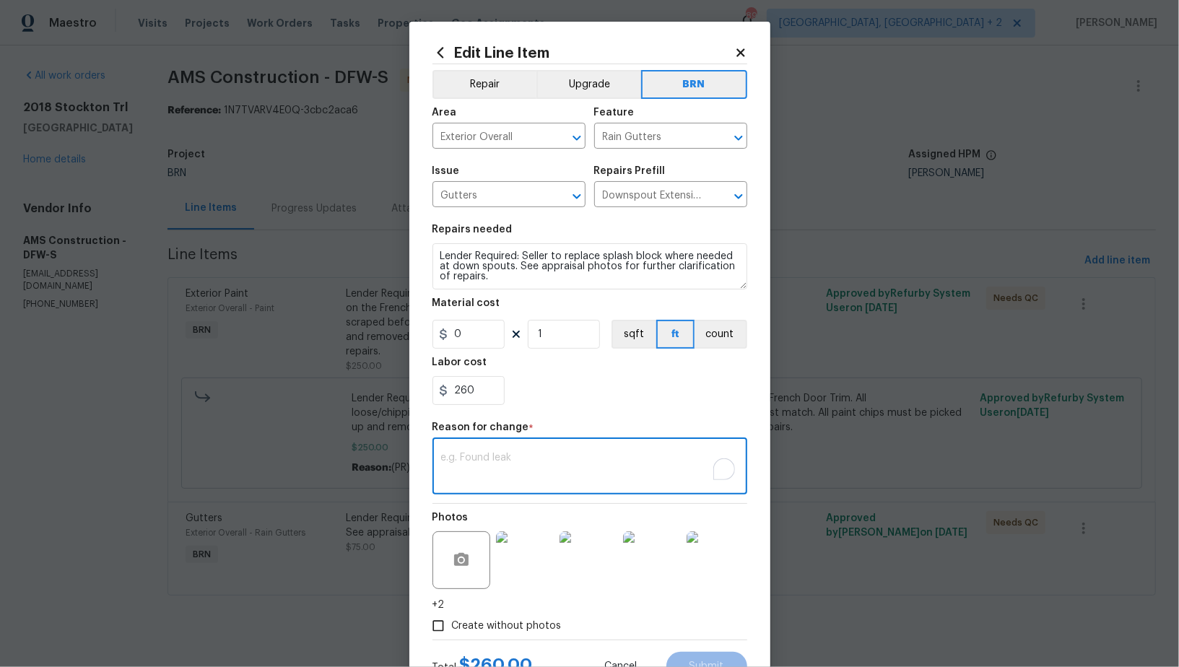
paste textarea "(PR) Updated per vendors final cost."
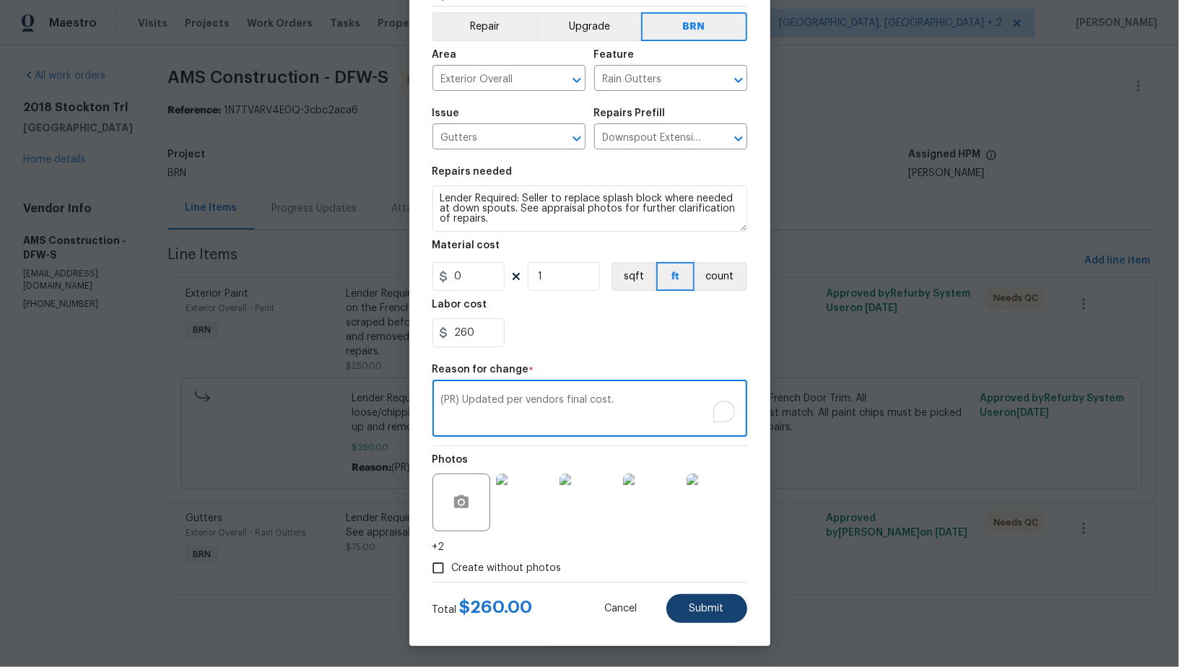
type textarea "(PR) Updated per vendors final cost."
click at [696, 611] on span "Submit" at bounding box center [706, 609] width 35 height 11
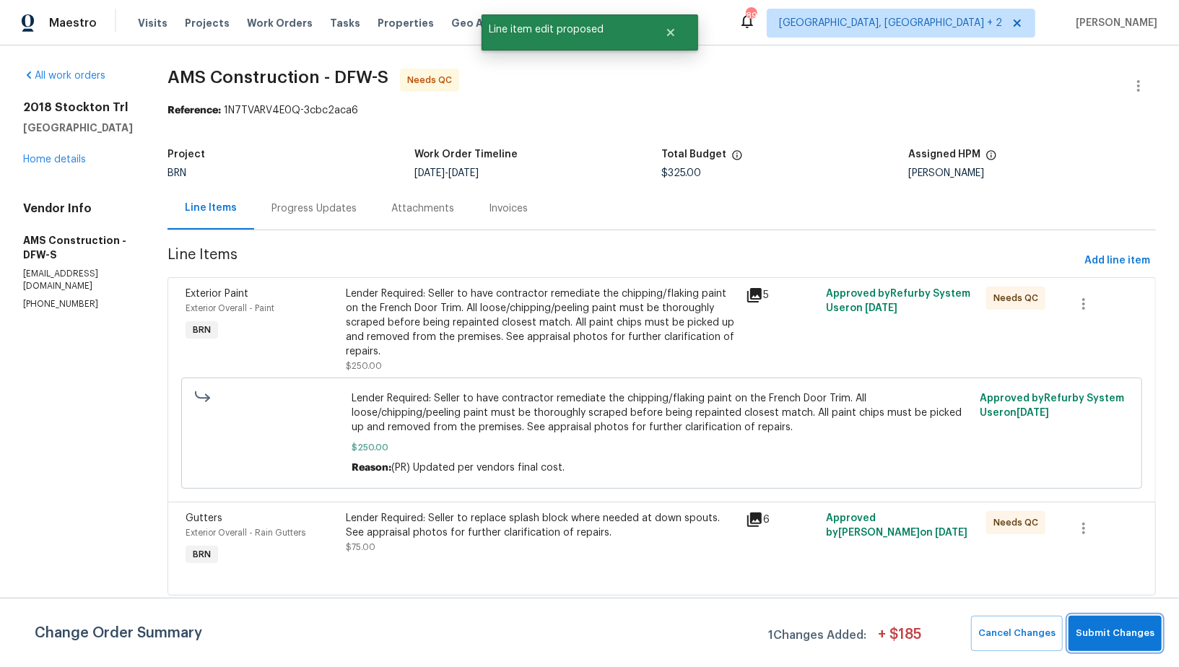
scroll to position [0, 0]
click at [1138, 639] on span "Submit Changes" at bounding box center [1115, 633] width 79 height 17
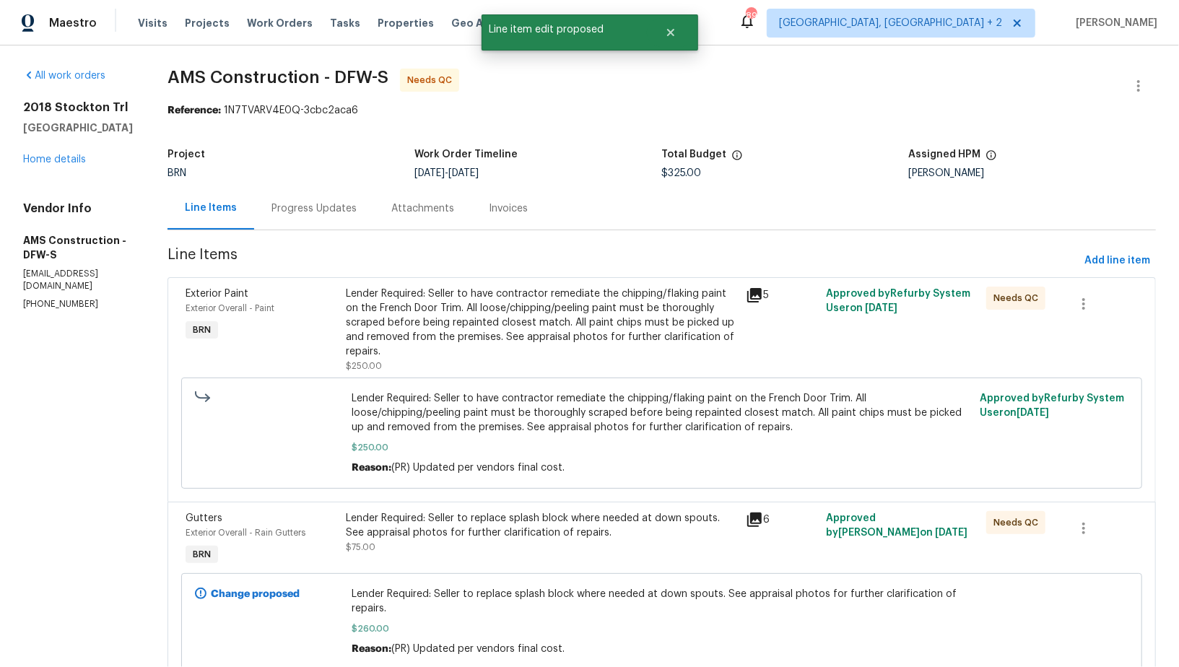
scroll to position [56, 0]
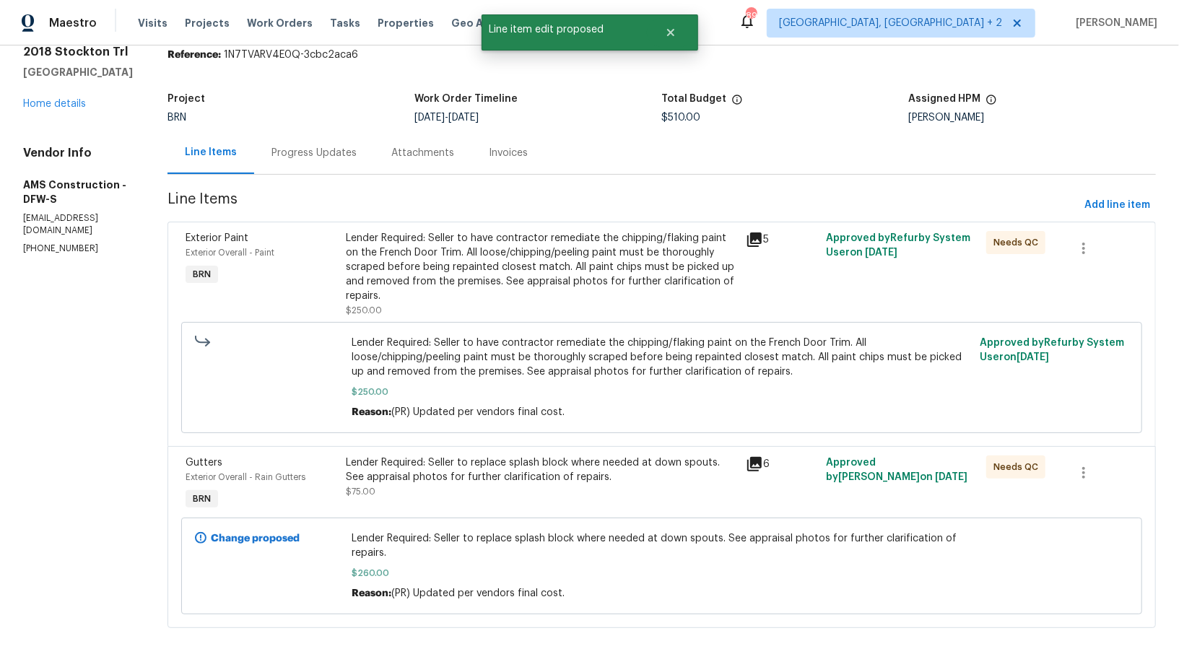
click at [315, 169] on div "Progress Updates" at bounding box center [314, 152] width 120 height 43
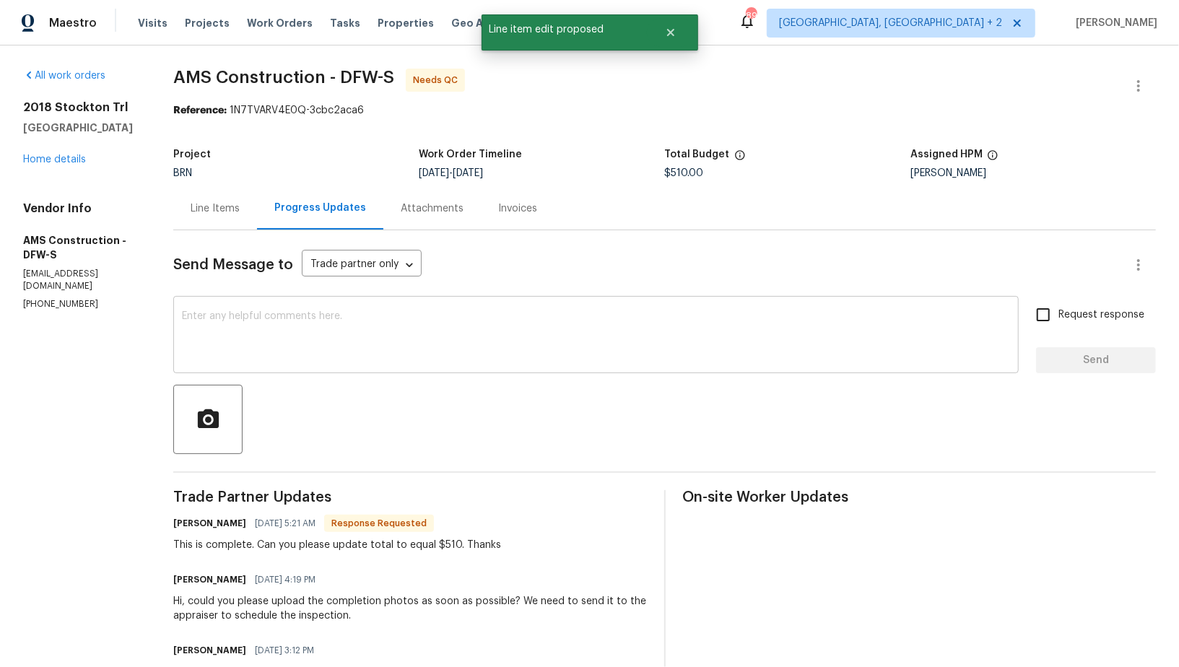
click at [385, 353] on textarea at bounding box center [596, 336] width 828 height 51
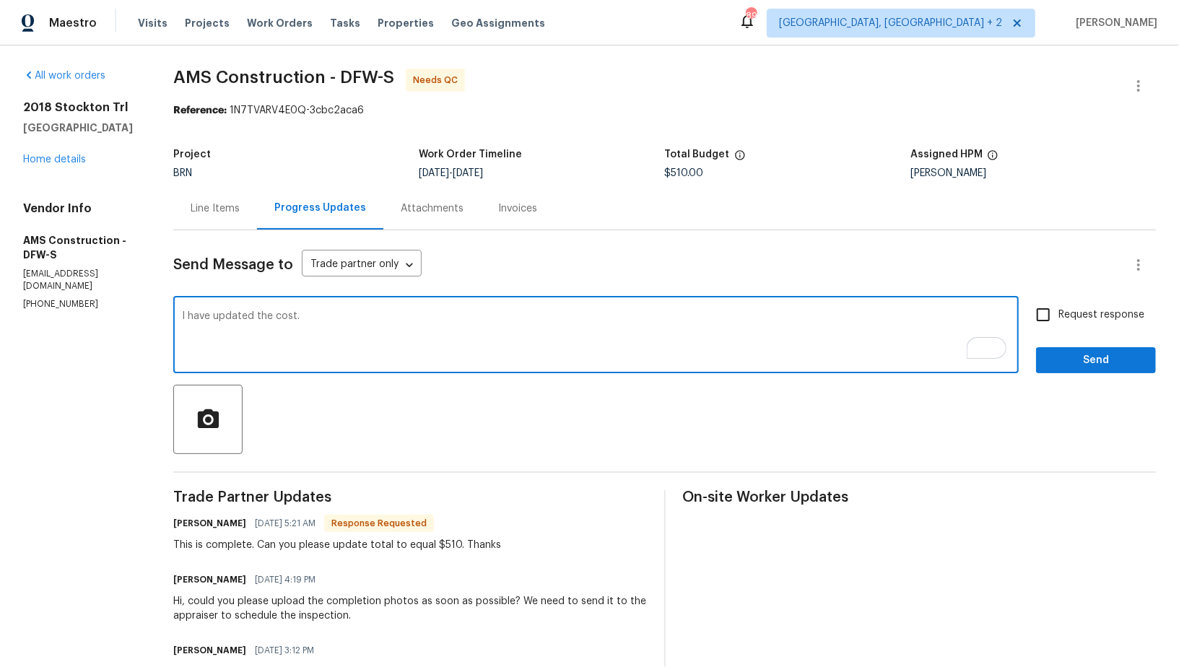
paste textarea "WO is approved, Please upload the invoice under invoice section. Thanks!"
type textarea "I have updated the cost. WO is approved, Please upload the invoice under invoic…"
click at [1053, 315] on input "Request response" at bounding box center [1043, 315] width 30 height 30
checkbox input "true"
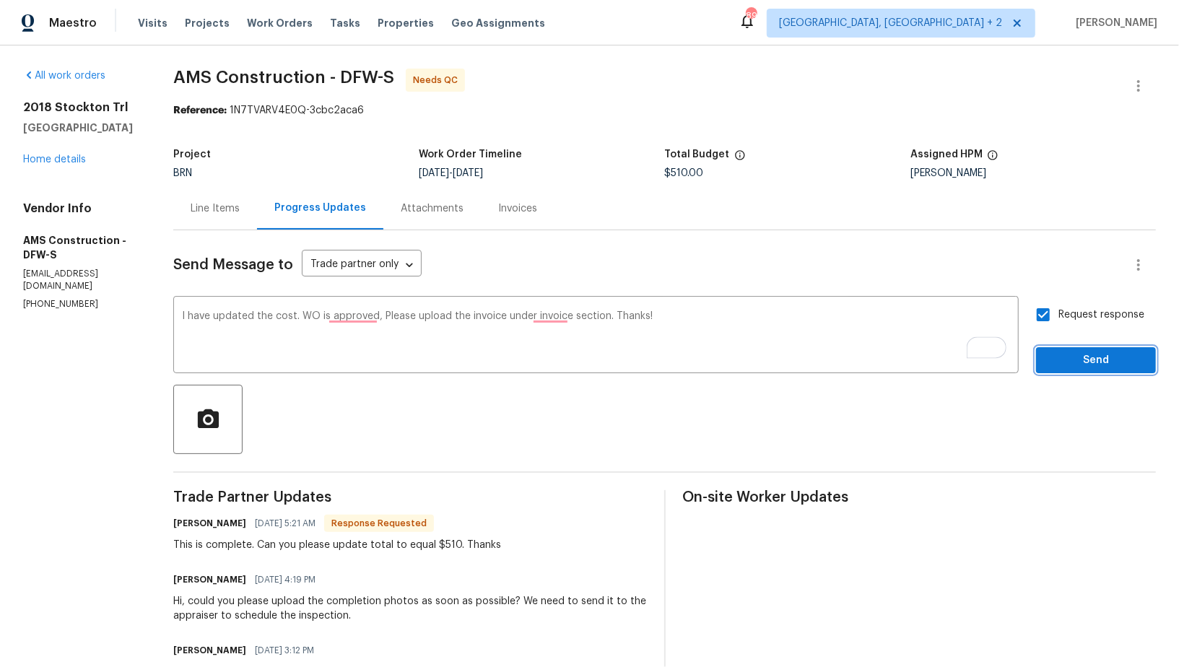
click at [1071, 356] on span "Send" at bounding box center [1095, 361] width 97 height 18
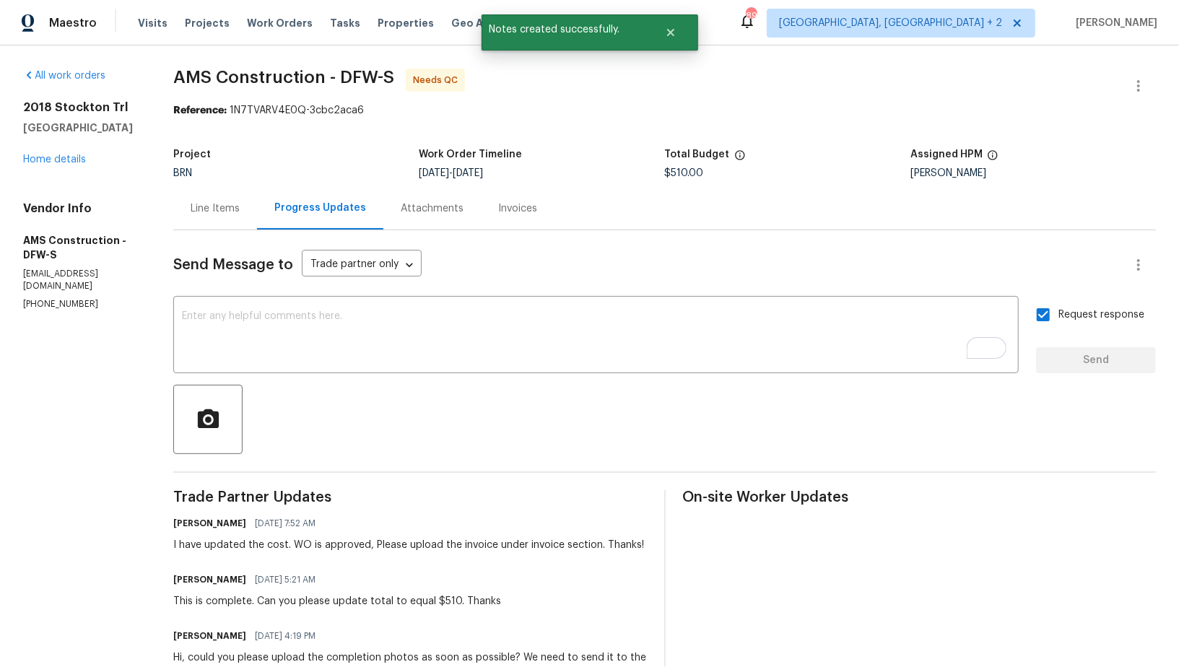
click at [225, 199] on div "Line Items" at bounding box center [215, 208] width 84 height 43
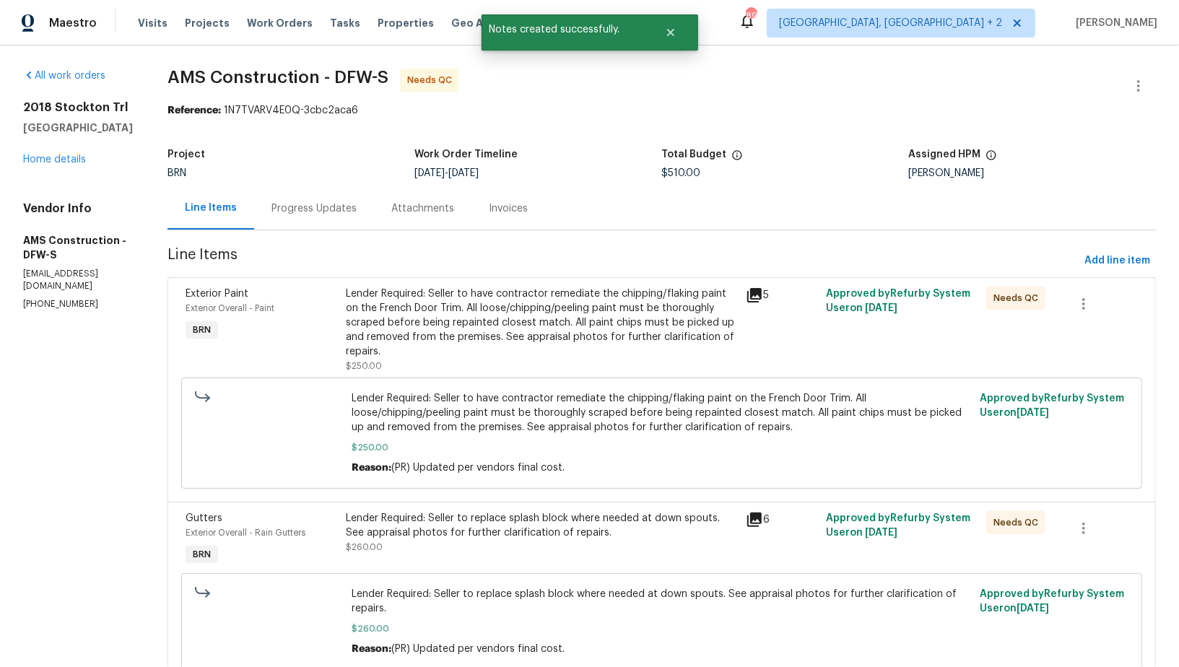
click at [417, 343] on div "Lender Required: Seller to have contractor remediate the chipping/flaking paint…" at bounding box center [542, 323] width 392 height 72
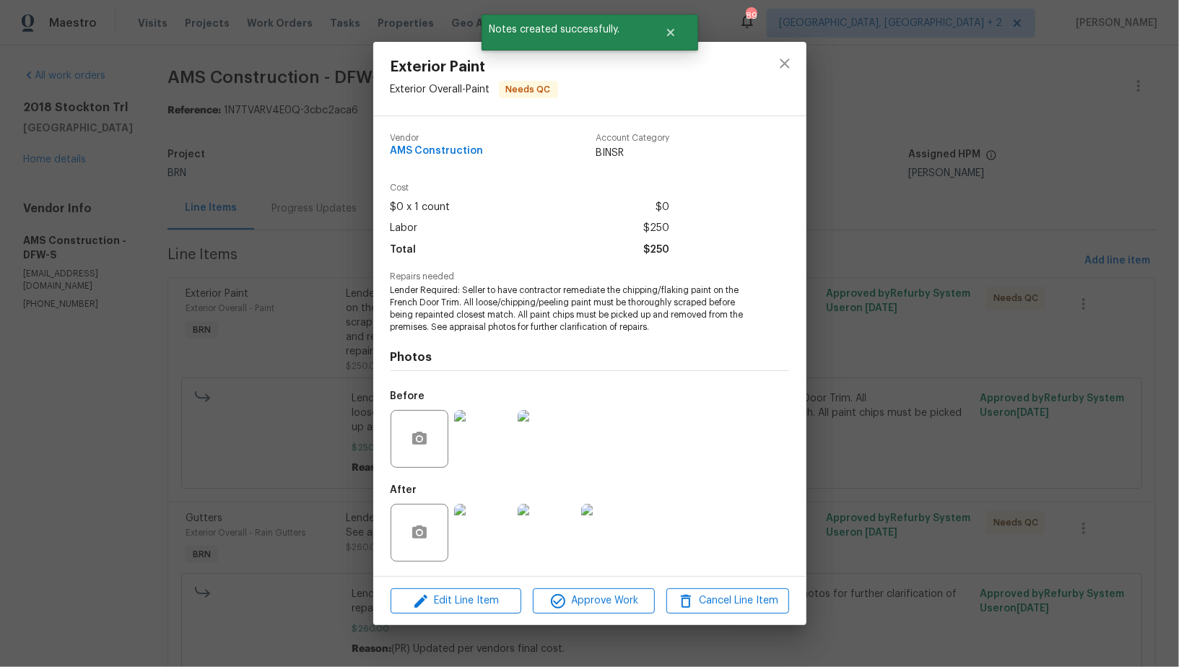
click at [562, 588] on div "Edit Line Item Approve Work Cancel Line Item" at bounding box center [589, 601] width 433 height 48
click at [578, 604] on span "Approve Work" at bounding box center [593, 601] width 113 height 18
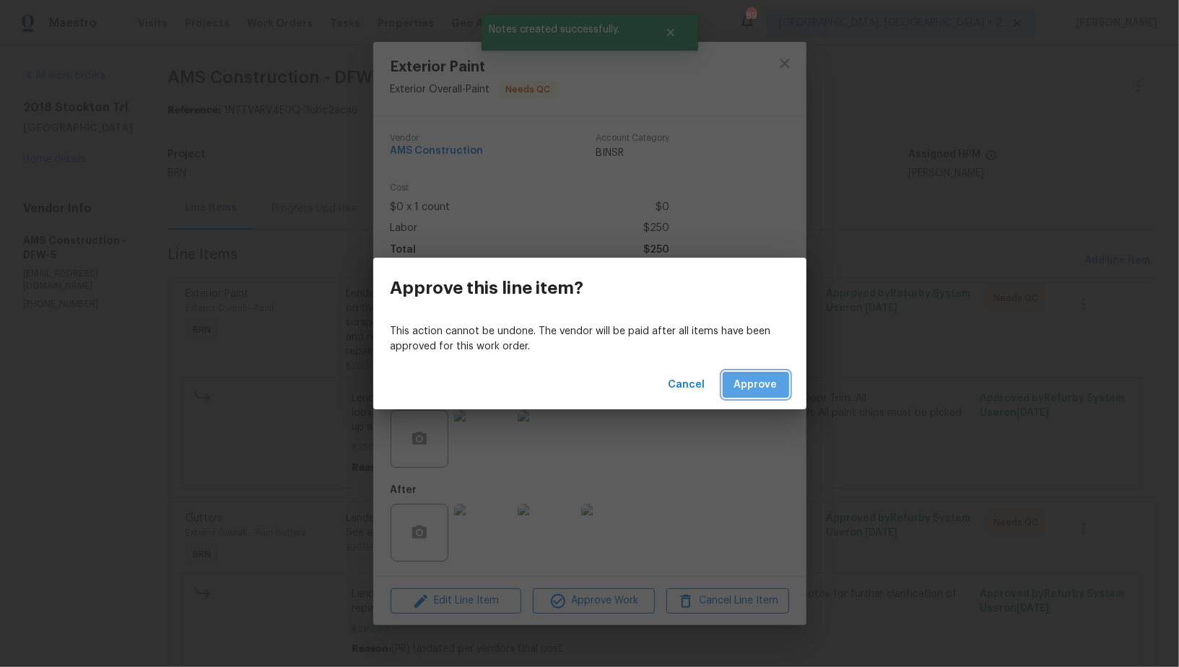
click at [760, 376] on span "Approve" at bounding box center [755, 385] width 43 height 18
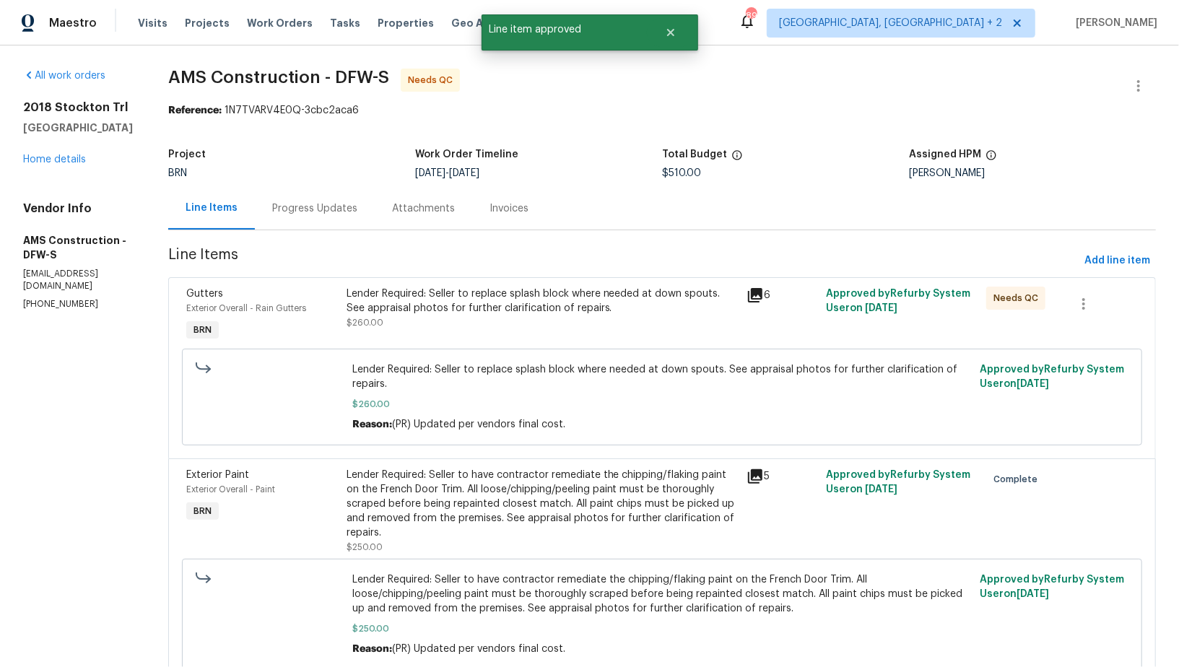
click at [494, 323] on div "Lender Required: Seller to replace splash block where needed at down spouts. Se…" at bounding box center [542, 308] width 391 height 43
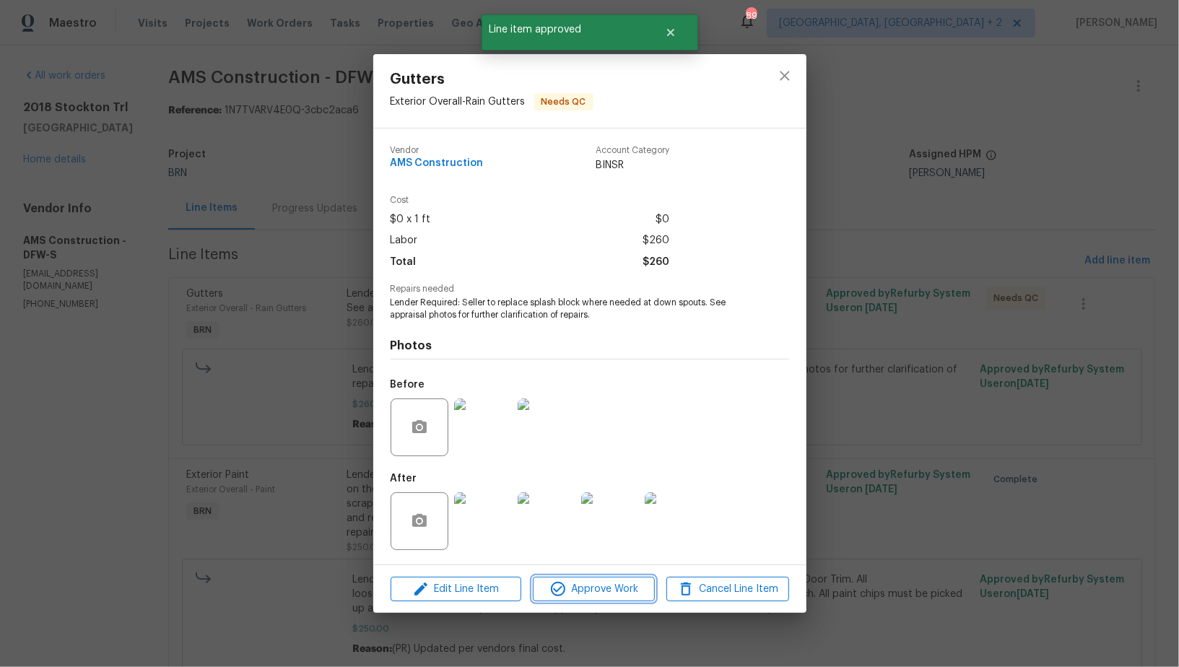
click at [585, 580] on button "Approve Work" at bounding box center [594, 589] width 122 height 25
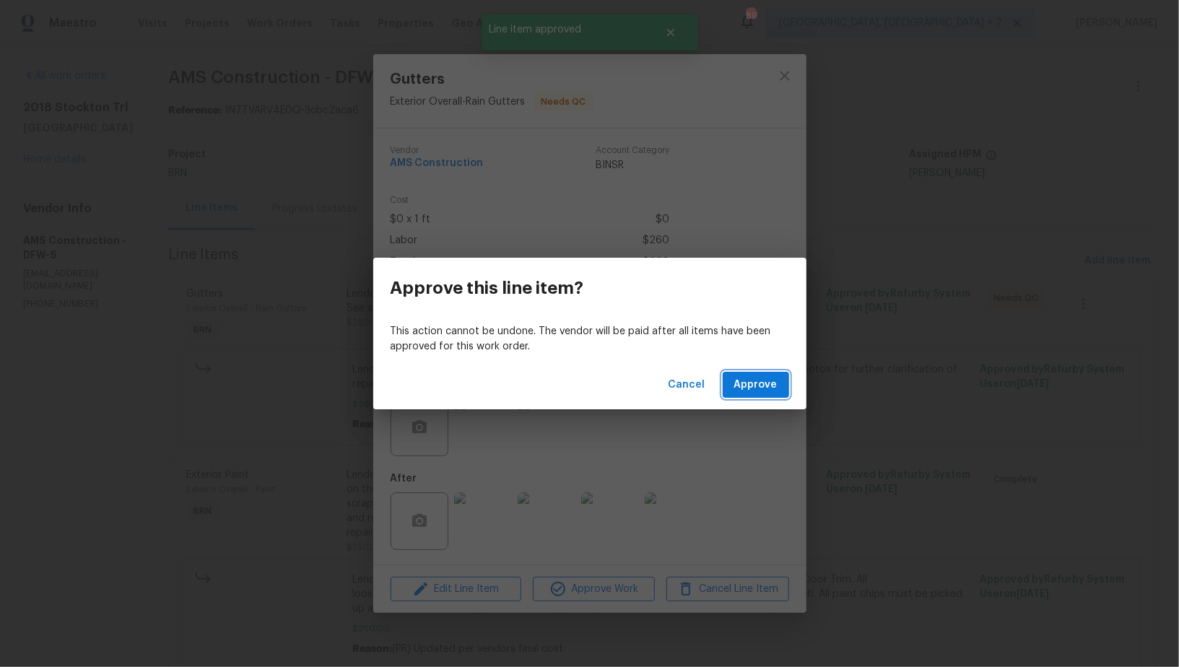
click at [766, 391] on span "Approve" at bounding box center [755, 385] width 43 height 18
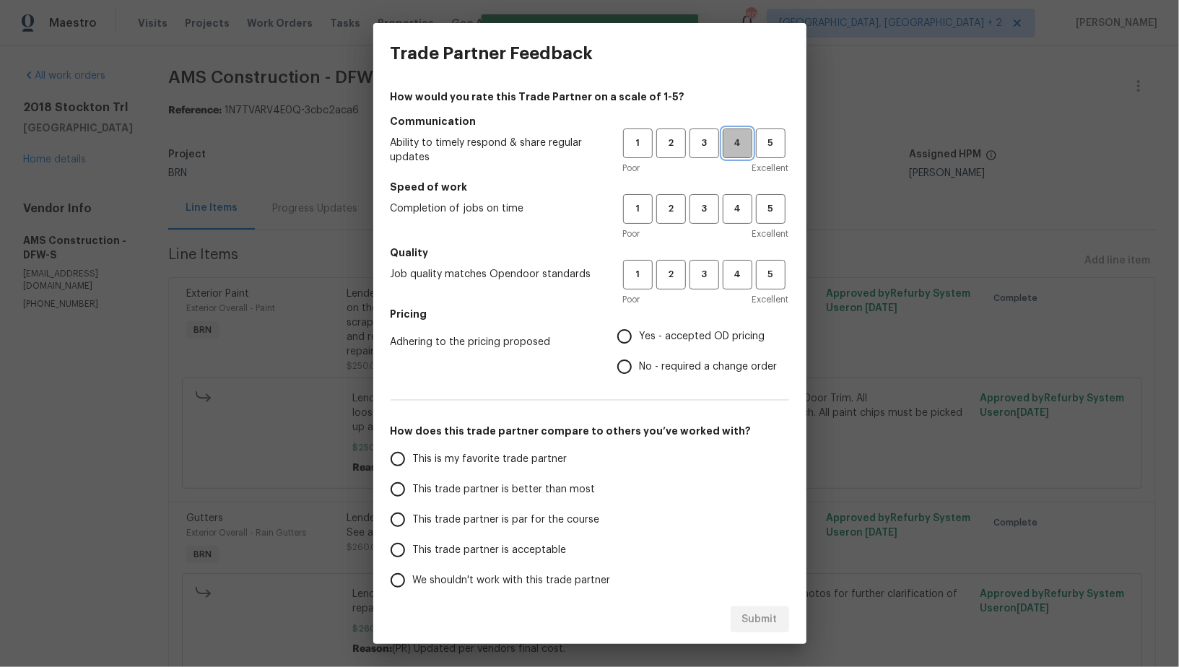
click at [723, 144] on button "4" at bounding box center [738, 143] width 30 height 30
click at [726, 222] on button "4" at bounding box center [738, 209] width 30 height 30
click at [732, 274] on span "4" at bounding box center [737, 274] width 27 height 17
click at [616, 370] on input "No - required a change order" at bounding box center [624, 367] width 30 height 30
radio input "true"
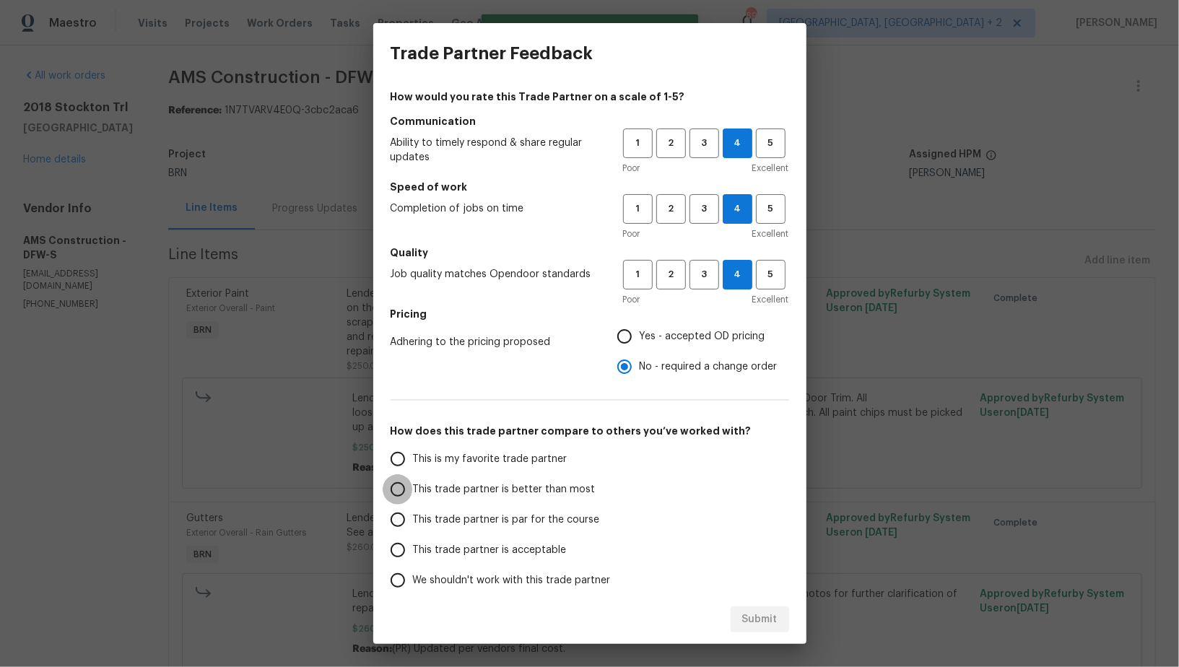
click at [391, 495] on input "This trade partner is better than most" at bounding box center [398, 489] width 30 height 30
click at [748, 626] on span "Submit" at bounding box center [759, 620] width 35 height 18
radio input "true"
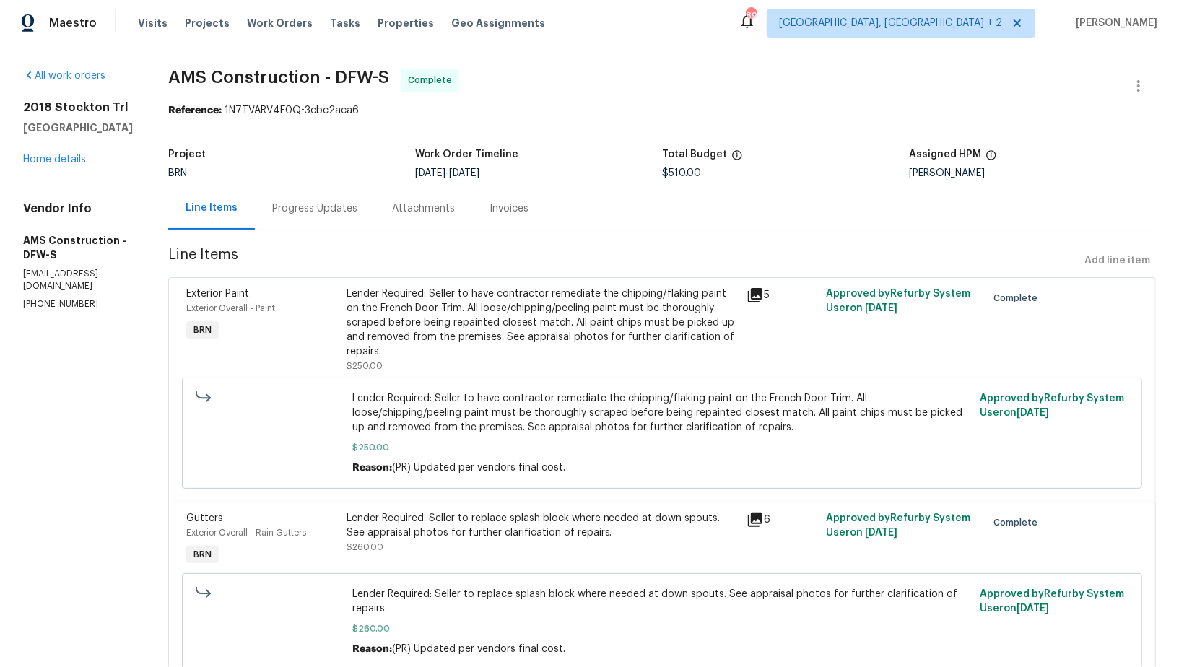
click at [401, 291] on div "Lender Required: Seller to have contractor remediate the chipping/flaking paint…" at bounding box center [542, 323] width 391 height 72
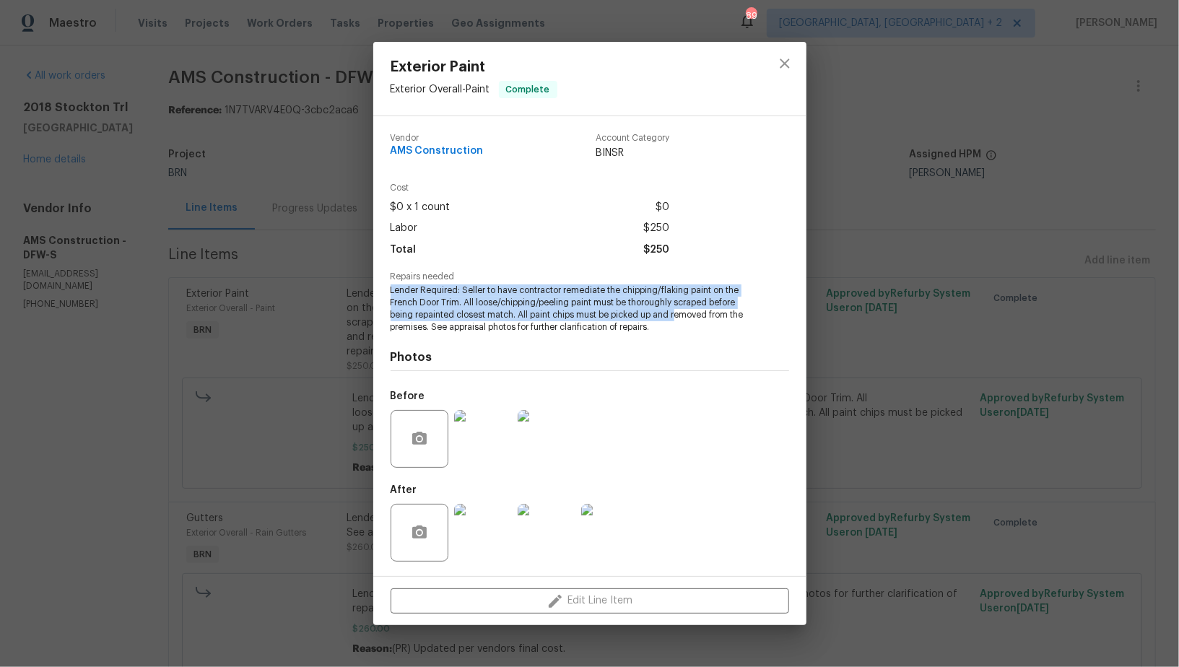
drag, startPoint x: 382, startPoint y: 290, endPoint x: 676, endPoint y: 315, distance: 294.8
click at [676, 315] on div "Vendor AMS Construction Account Category BINSR Cost $0 x 1 count $0 Labor $250 …" at bounding box center [589, 346] width 433 height 460
click at [385, 287] on div "Vendor AMS Construction Account Category BINSR Cost $0 x 1 count $0 Labor $250 …" at bounding box center [589, 346] width 433 height 460
drag, startPoint x: 386, startPoint y: 287, endPoint x: 719, endPoint y: 331, distance: 335.7
click at [719, 331] on div "Vendor AMS Construction Account Category BINSR Cost $0 x 1 count $0 Labor $250 …" at bounding box center [589, 346] width 433 height 460
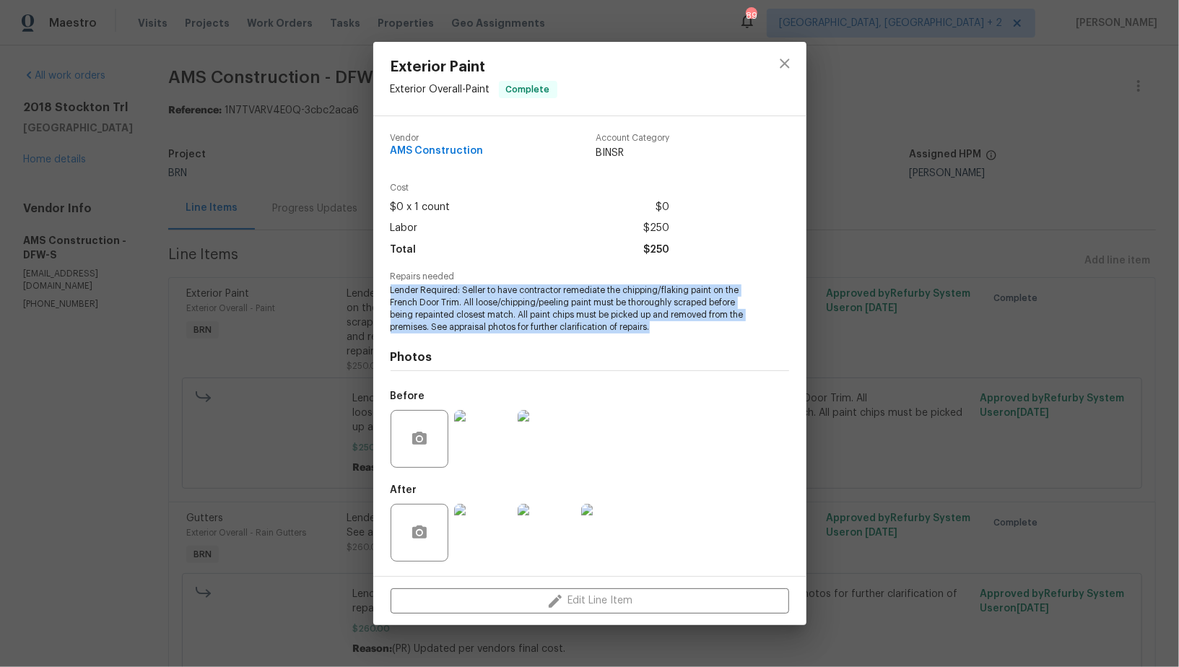
copy span "Lender Required: Seller to have contractor remediate the chipping/flaking paint…"
click at [544, 438] on img at bounding box center [547, 439] width 58 height 58
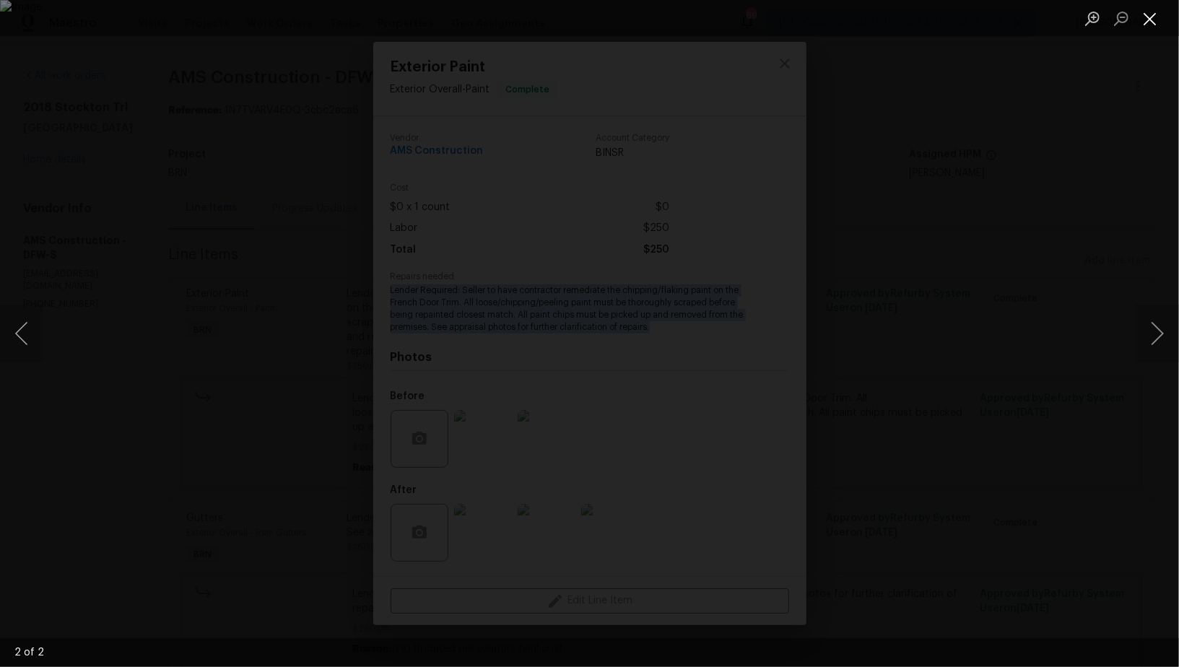
click at [1150, 19] on button "Close lightbox" at bounding box center [1150, 18] width 29 height 25
click at [511, 541] on div "Lightbox" at bounding box center [589, 333] width 1179 height 667
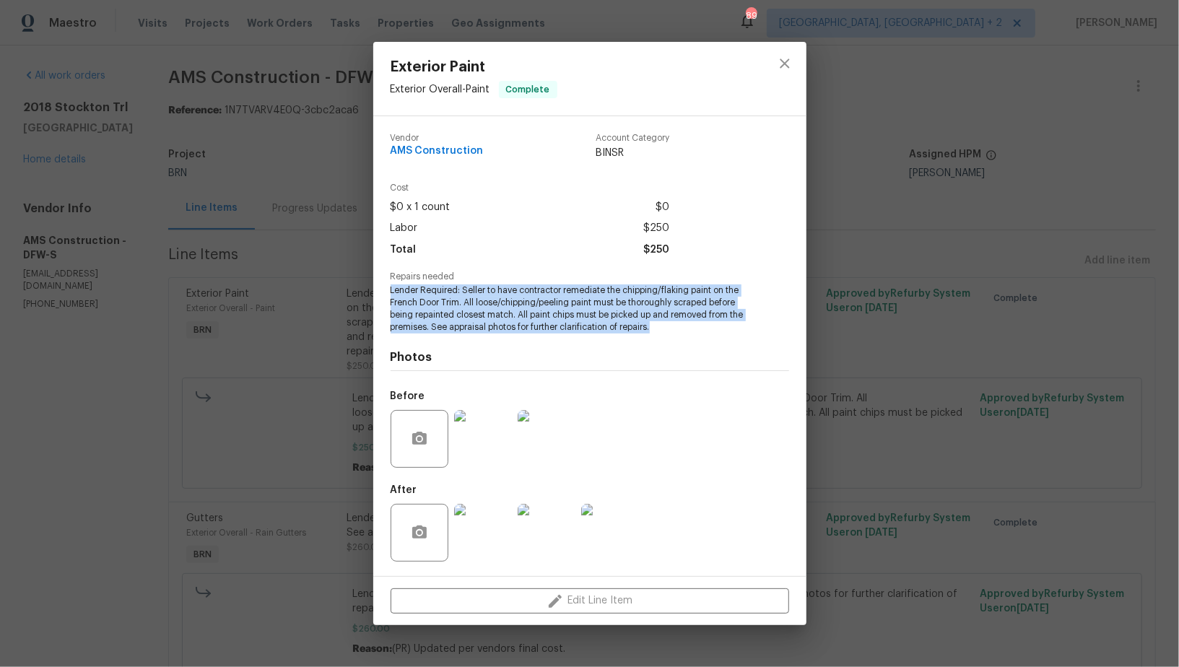
click at [492, 524] on img at bounding box center [483, 533] width 58 height 58
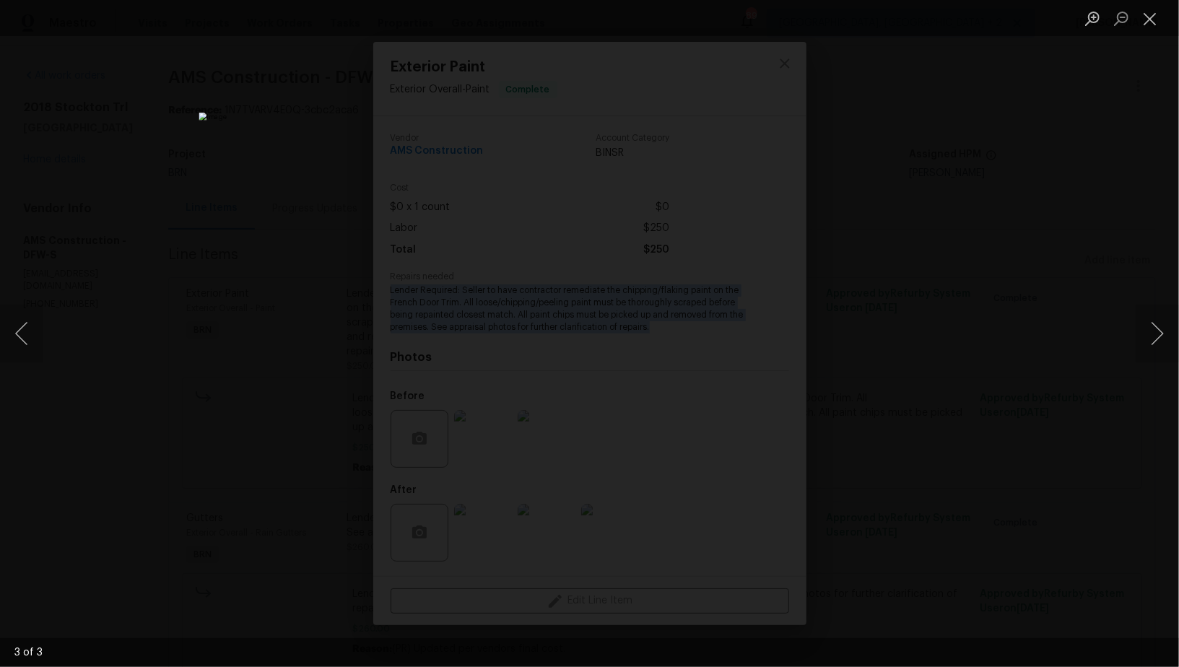
click at [881, 221] on div "Lightbox" at bounding box center [589, 333] width 1179 height 667
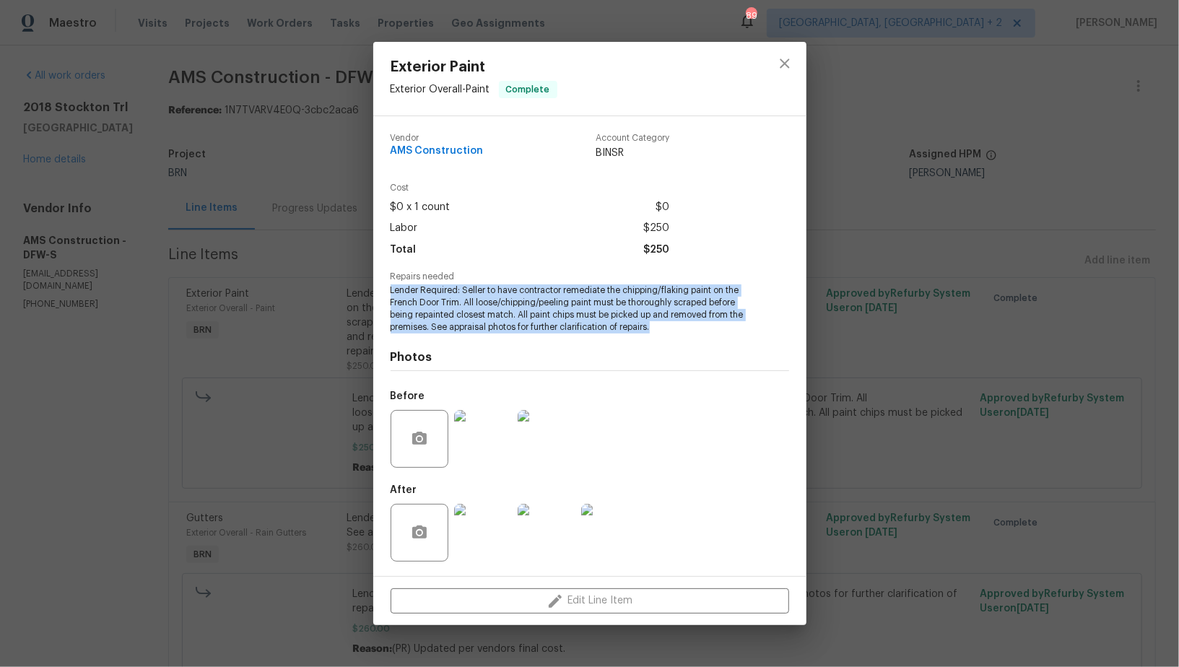
click at [881, 221] on div "Exterior Paint Exterior Overall - Paint Complete Vendor AMS Construction Accoun…" at bounding box center [589, 333] width 1179 height 667
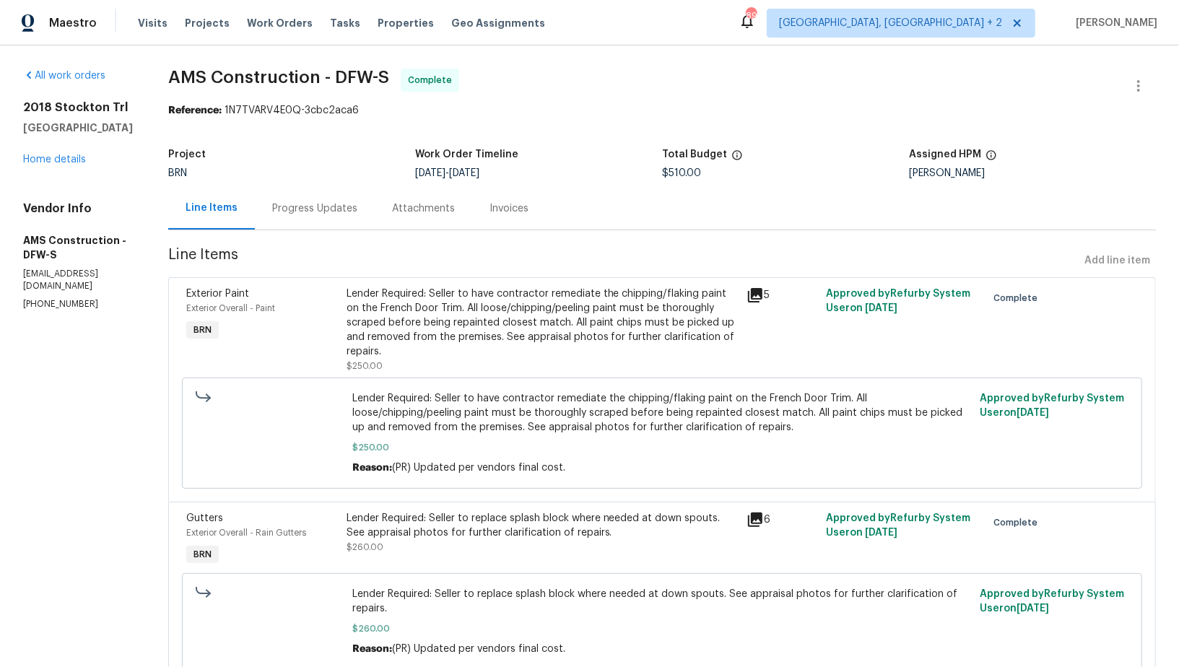
scroll to position [56, 0]
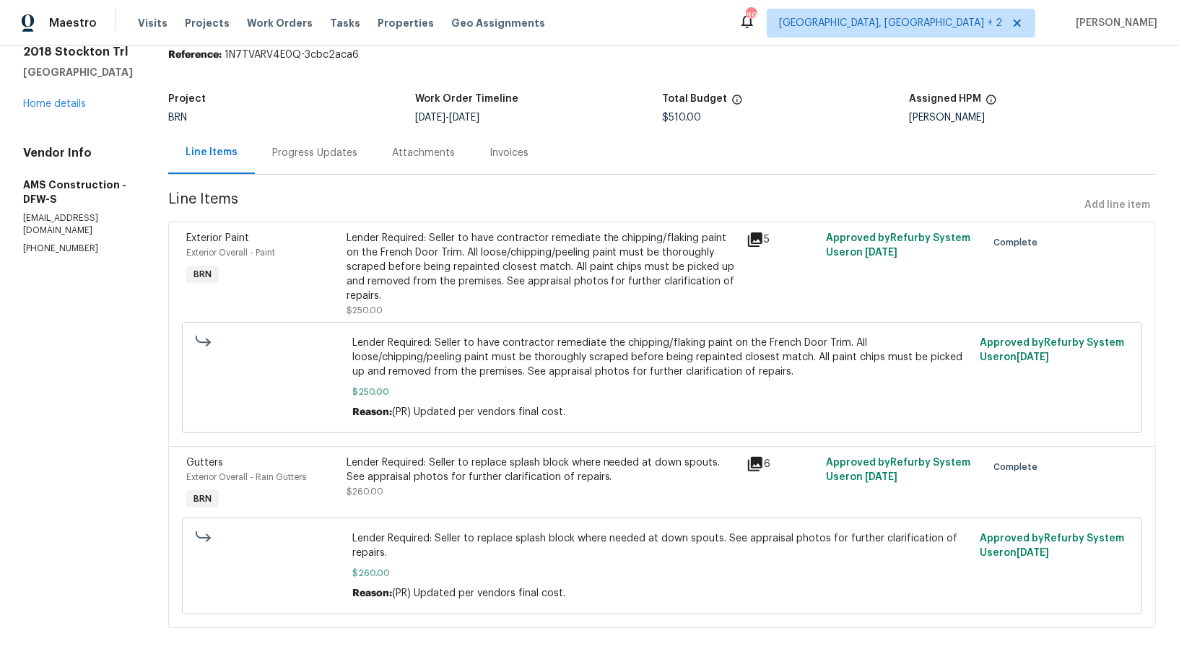
click at [427, 495] on div "Lender Required: Seller to replace splash block where needed at down spouts. Se…" at bounding box center [542, 477] width 391 height 43
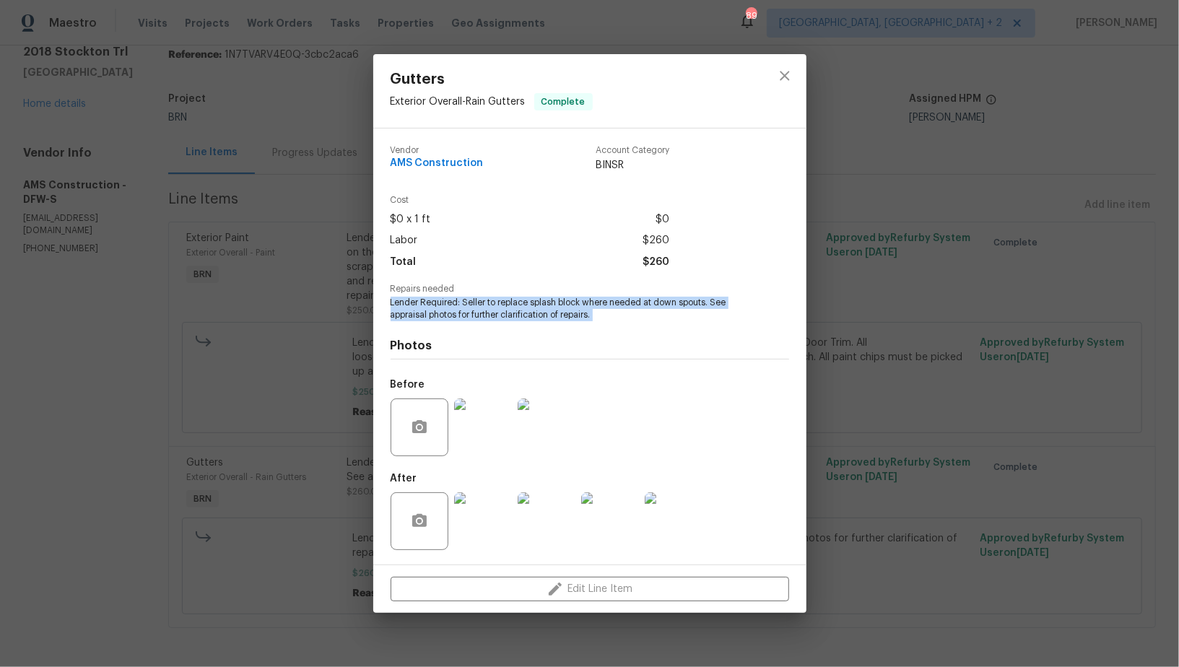
drag, startPoint x: 390, startPoint y: 305, endPoint x: 623, endPoint y: 336, distance: 235.3
click at [623, 336] on div "Vendor AMS Construction Account Category BINSR Cost $0 x 1 ft $0 Labor $260 Tot…" at bounding box center [590, 346] width 398 height 424
copy span "Lender Required: Seller to replace splash block where needed at down spouts. Se…"
click at [496, 426] on img at bounding box center [483, 427] width 58 height 58
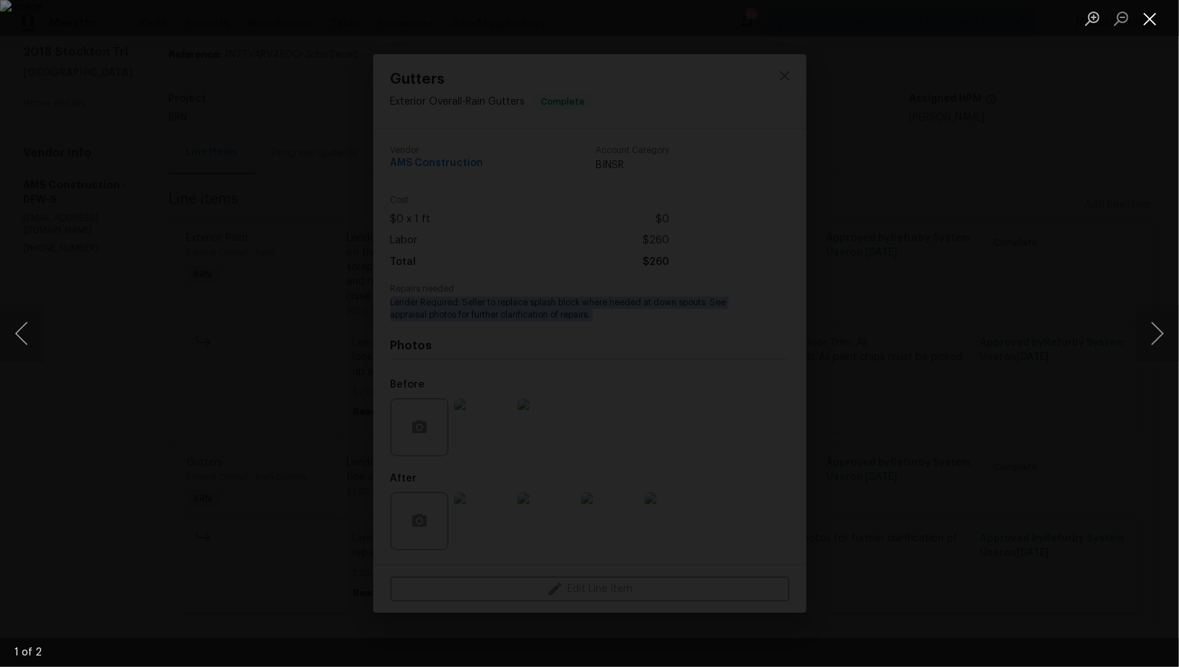
click at [1148, 25] on button "Close lightbox" at bounding box center [1150, 18] width 29 height 25
click at [515, 541] on div "Lightbox" at bounding box center [589, 333] width 1179 height 667
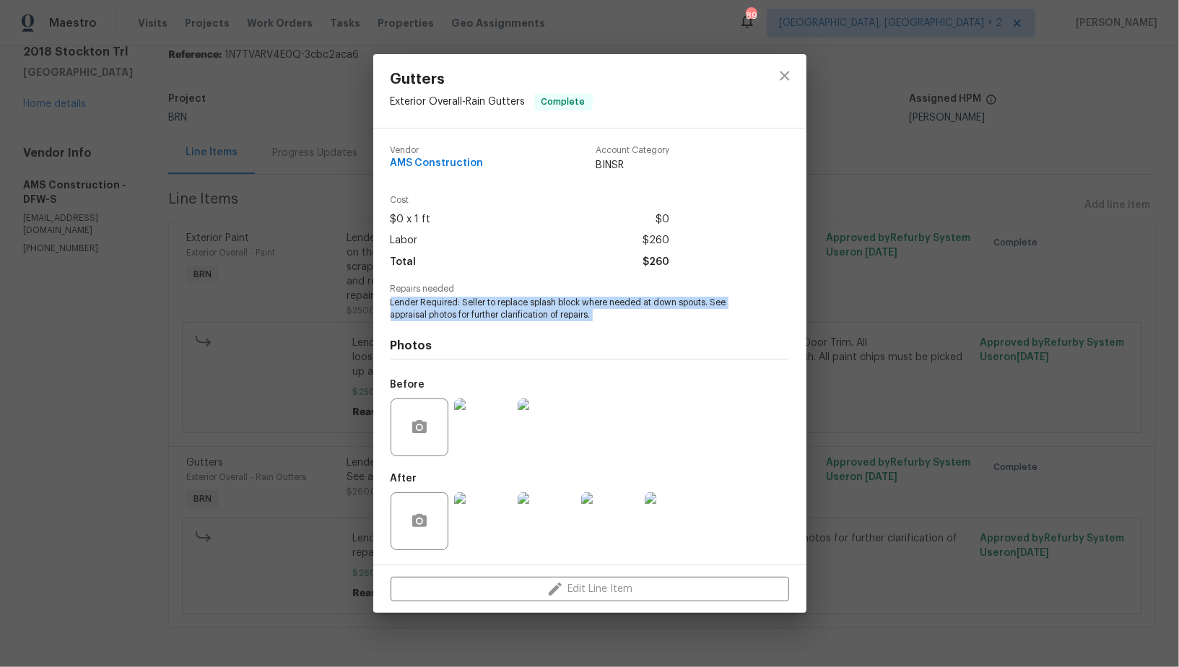
click at [492, 534] on img at bounding box center [483, 521] width 58 height 58
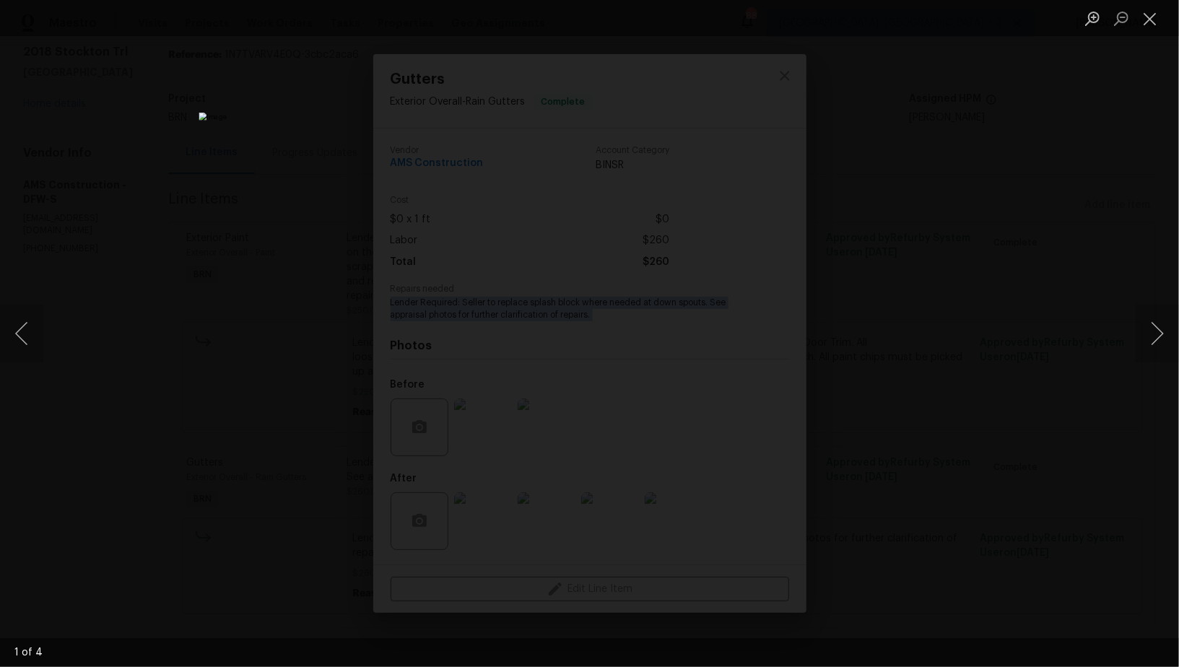
click at [763, 351] on img "Lightbox" at bounding box center [589, 334] width 781 height 442
click at [944, 406] on div "Lightbox" at bounding box center [589, 333] width 1179 height 667
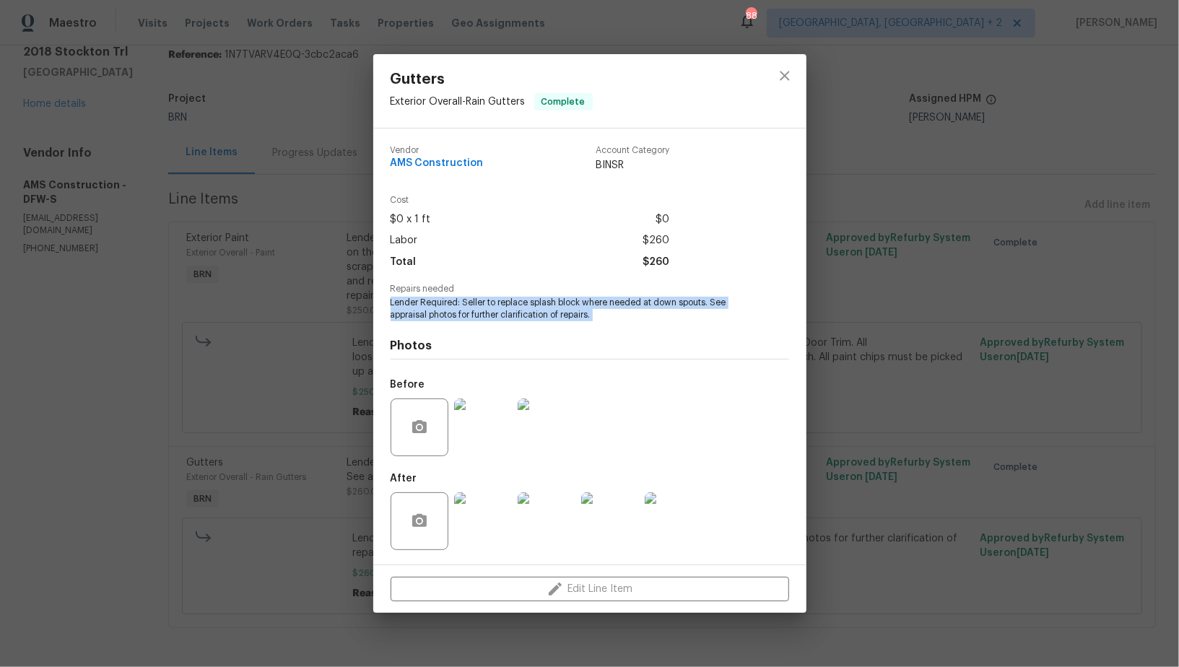
click at [943, 406] on div "Gutters Exterior Overall - Rain Gutters Complete Vendor AMS Construction Accoun…" at bounding box center [589, 333] width 1179 height 667
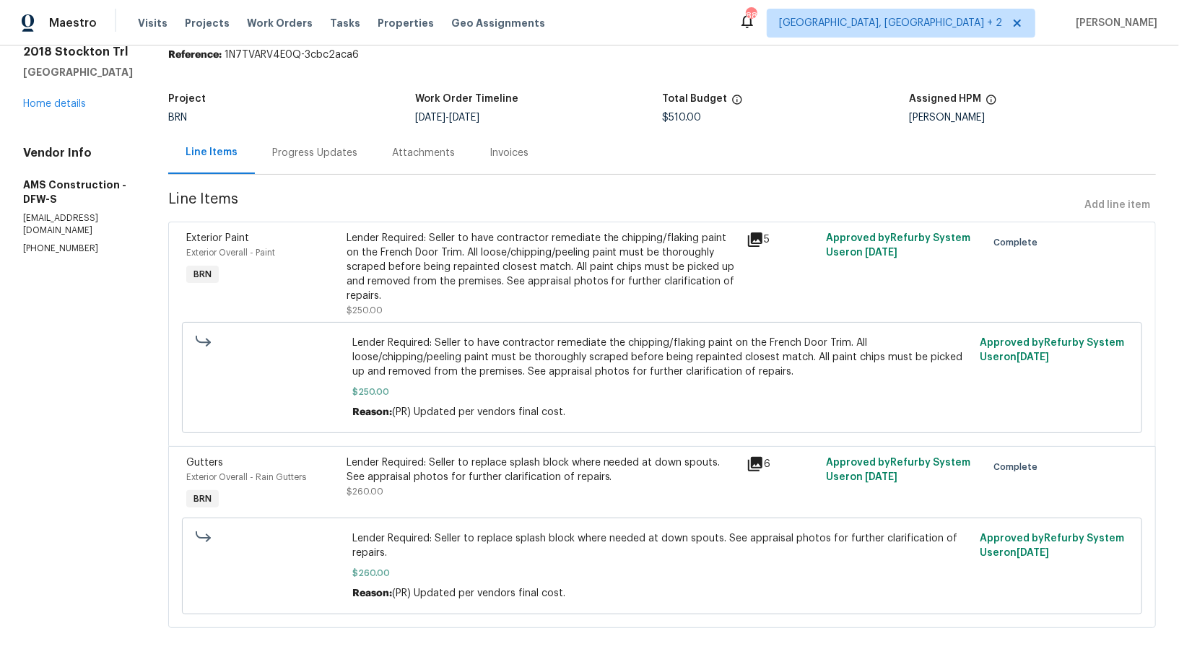
click at [248, 200] on span "Line Items" at bounding box center [623, 205] width 910 height 27
drag, startPoint x: 0, startPoint y: 199, endPoint x: 111, endPoint y: 200, distance: 111.2
click at [111, 200] on div "All work orders 2018 Stockton Trl Grand Prairie, TX 75052 Home details Vendor I…" at bounding box center [589, 329] width 1179 height 679
copy h5 "AMS Construction"
click at [522, 160] on div "Invoices" at bounding box center [509, 152] width 74 height 43
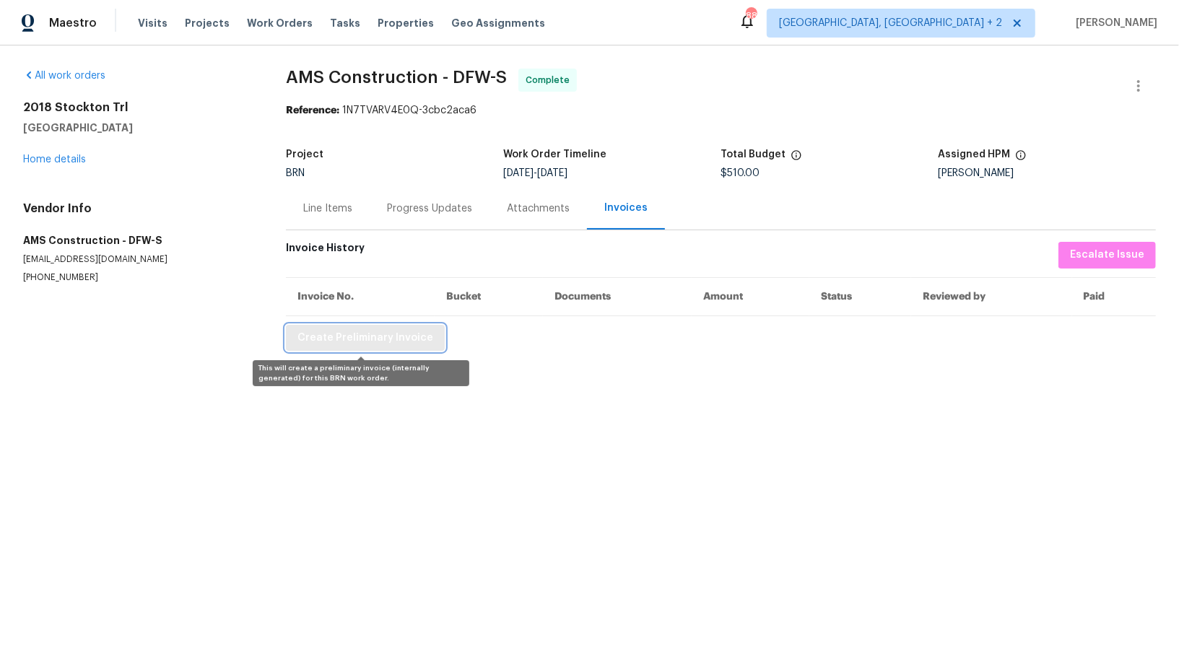
click at [362, 337] on span "Create Preliminary Invoice" at bounding box center [365, 338] width 136 height 18
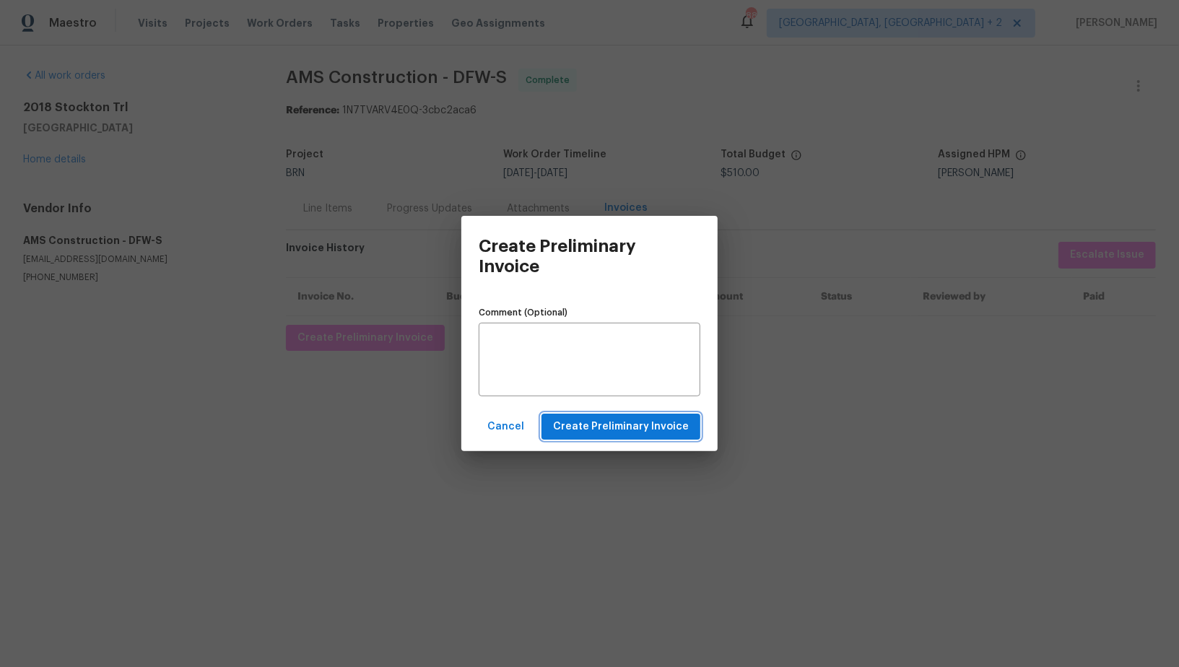
click at [582, 428] on span "Create Preliminary Invoice" at bounding box center [621, 427] width 136 height 18
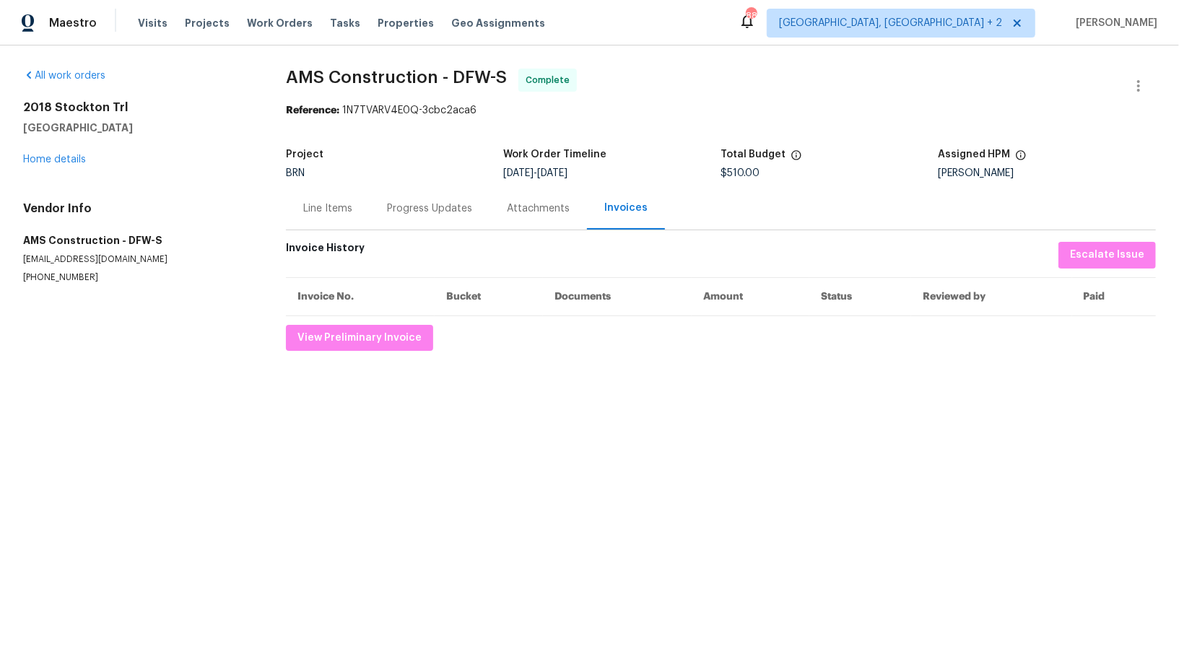
click at [422, 199] on div "Progress Updates" at bounding box center [430, 208] width 120 height 43
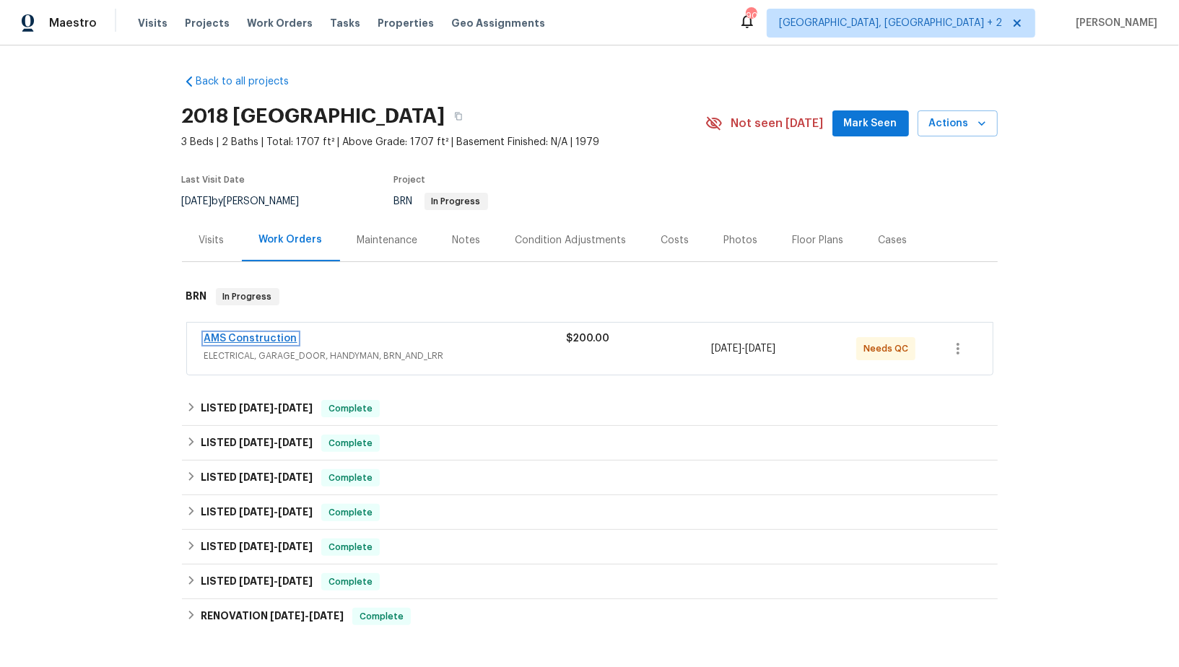
click at [253, 336] on link "AMS Construction" at bounding box center [250, 339] width 93 height 10
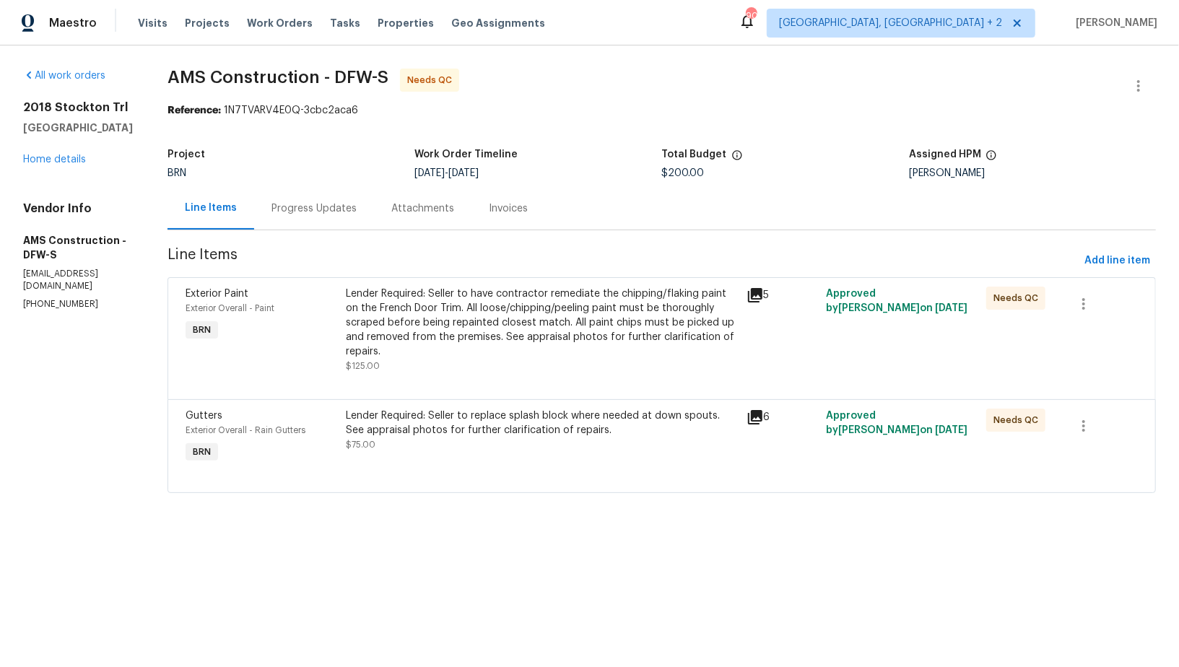
click at [427, 327] on div "Lender Required: Seller to have contractor remediate the chipping/flaking paint…" at bounding box center [541, 323] width 391 height 72
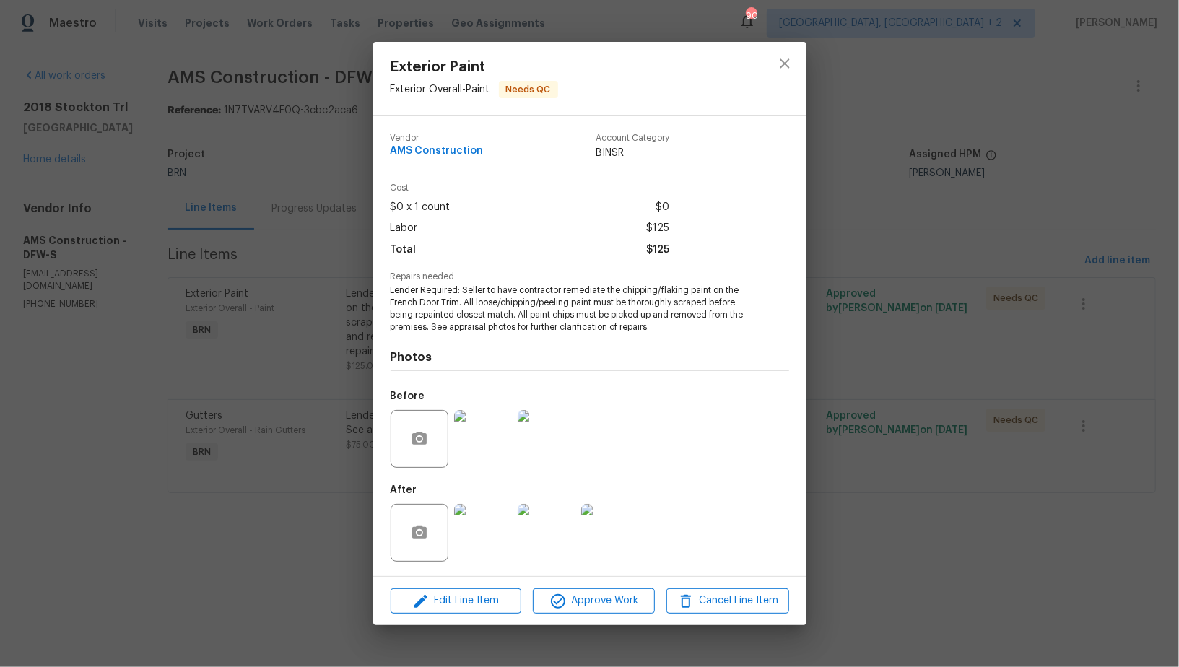
click at [295, 492] on div "Exterior Paint Exterior Overall - Paint Needs QC Vendor AMS Construction Accoun…" at bounding box center [589, 333] width 1179 height 667
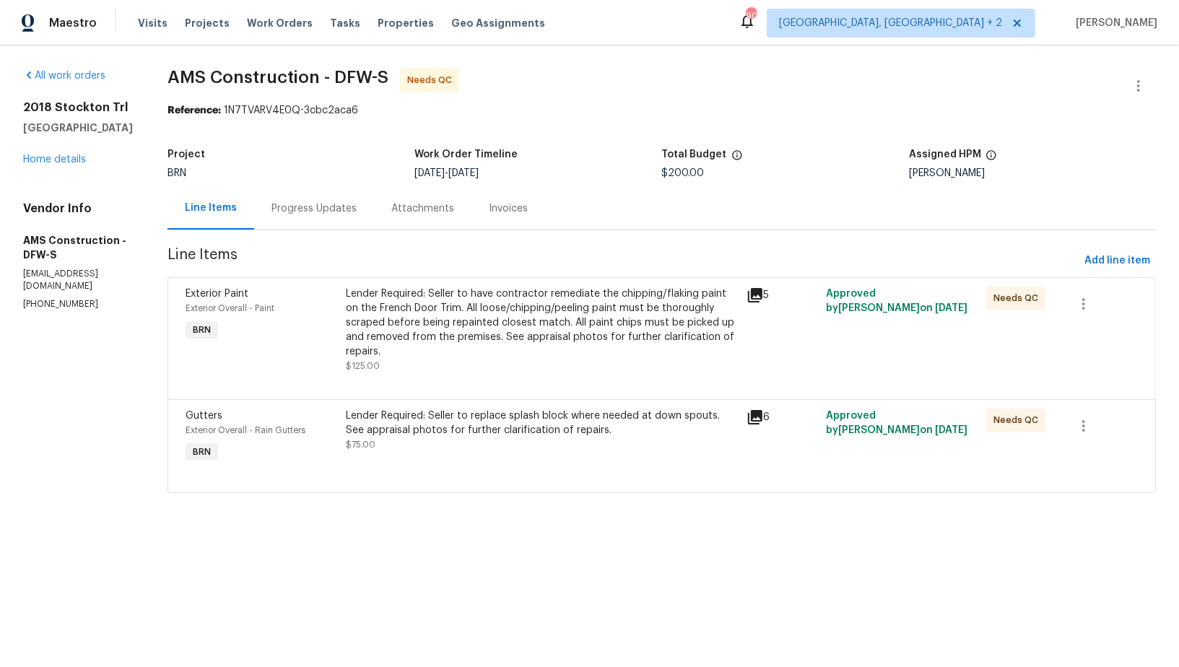
click at [456, 461] on div "Lender Required: Seller to replace splash block where needed at down spouts. Se…" at bounding box center [541, 437] width 400 height 66
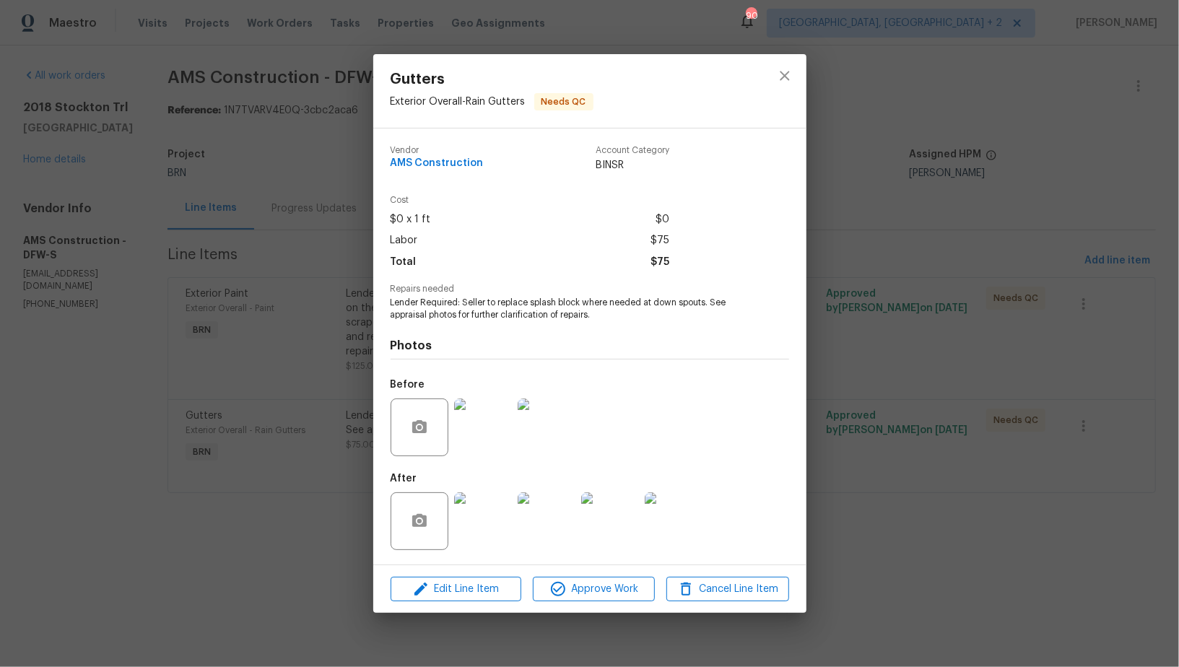
click at [464, 436] on img at bounding box center [483, 427] width 58 height 58
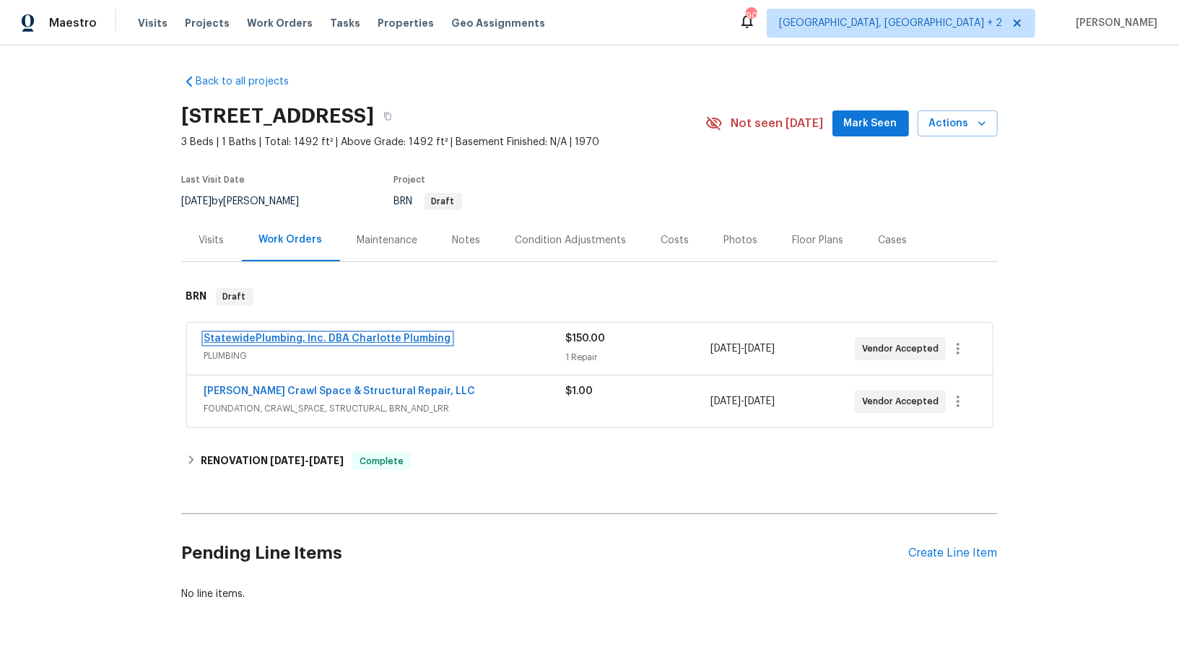
click at [322, 338] on link "StatewidePlumbing, Inc. DBA Charlotte Plumbing" at bounding box center [327, 339] width 247 height 10
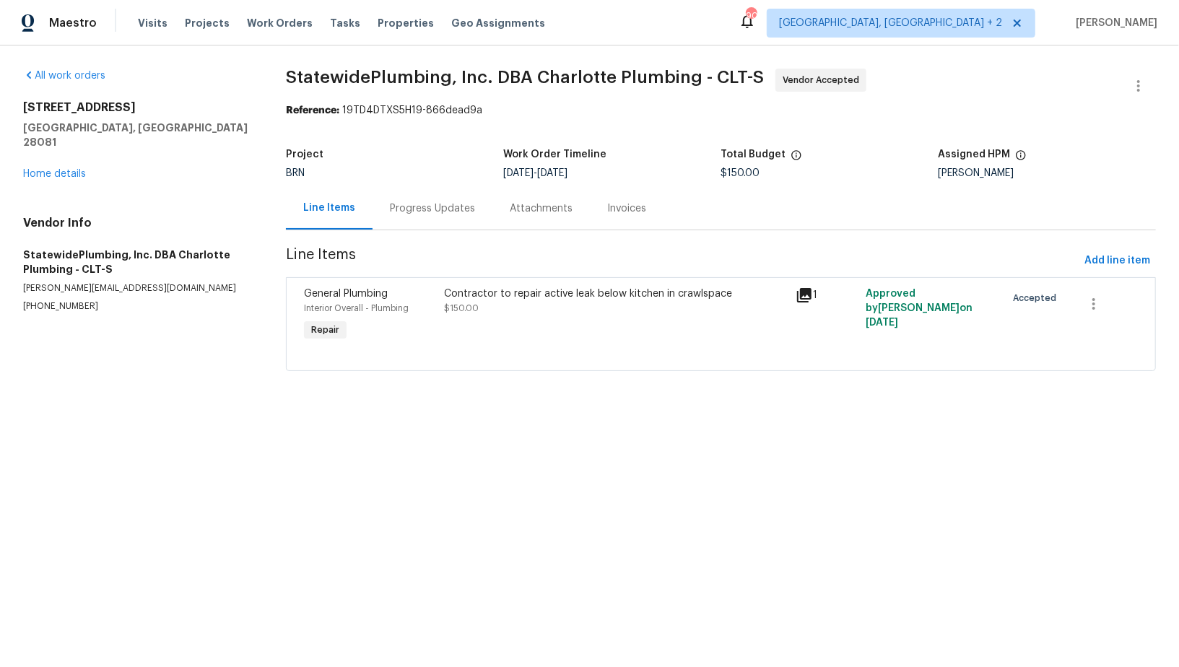
click at [391, 216] on div "Progress Updates" at bounding box center [432, 208] width 120 height 43
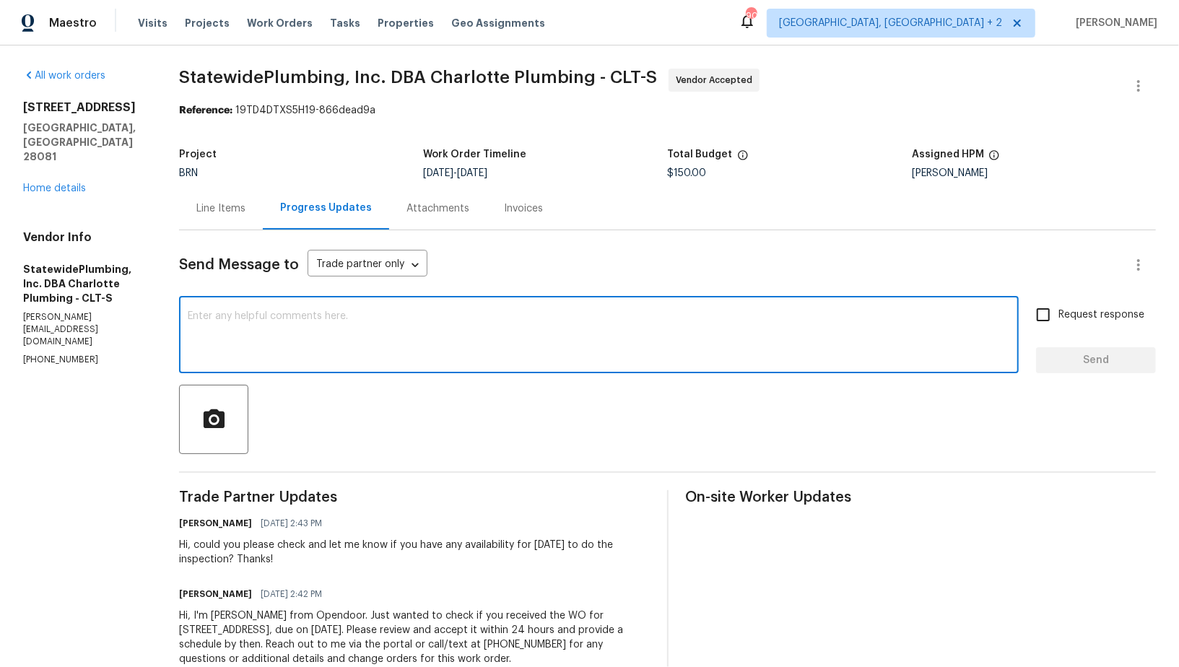
click at [370, 324] on textarea at bounding box center [599, 336] width 822 height 51
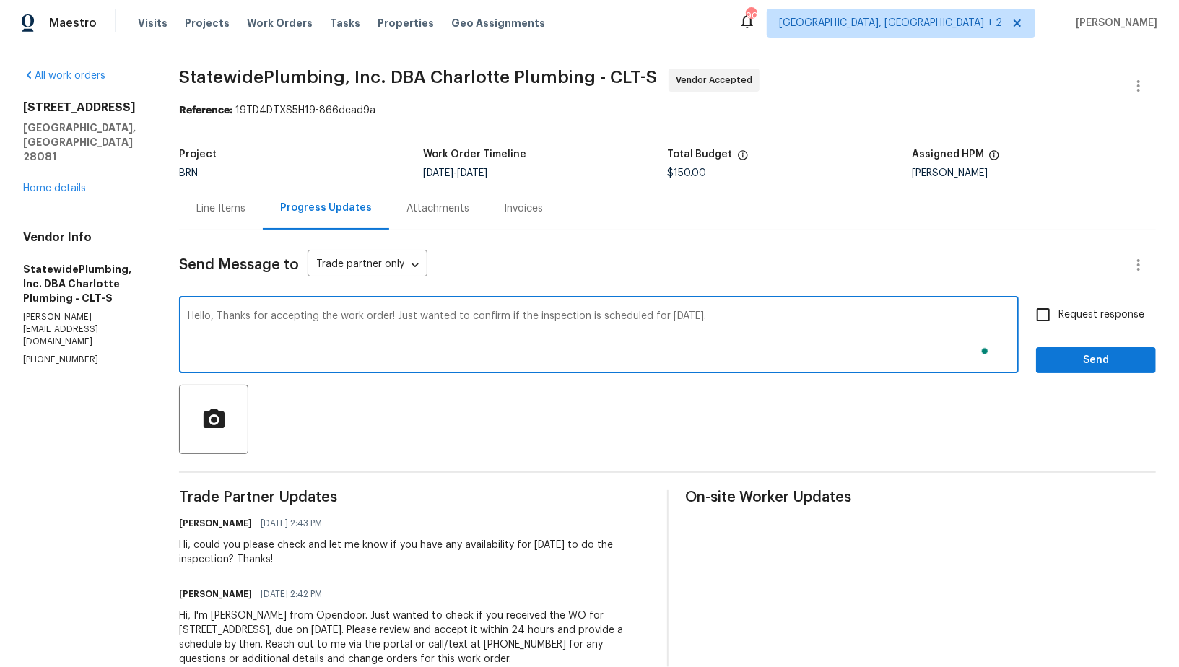
type textarea "Hello, Thanks for accepting the work order! Just wanted to confirm if the inspe…"
click at [1043, 310] on input "Request response" at bounding box center [1043, 315] width 30 height 30
checkbox input "true"
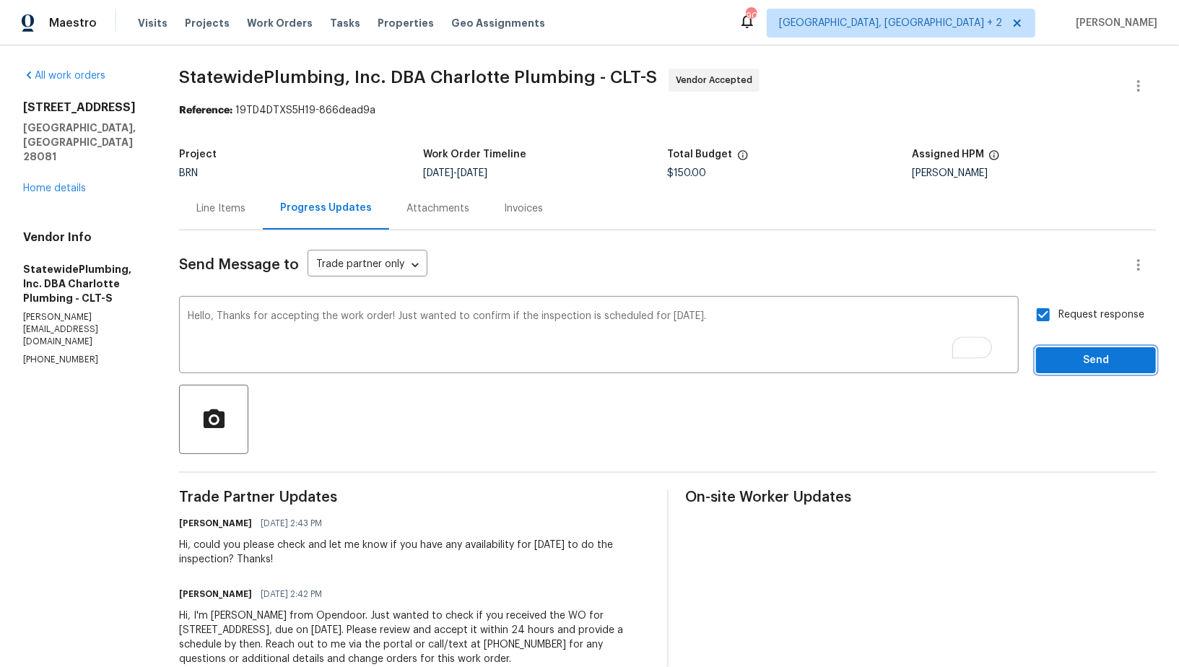
click at [1066, 366] on span "Send" at bounding box center [1095, 361] width 97 height 18
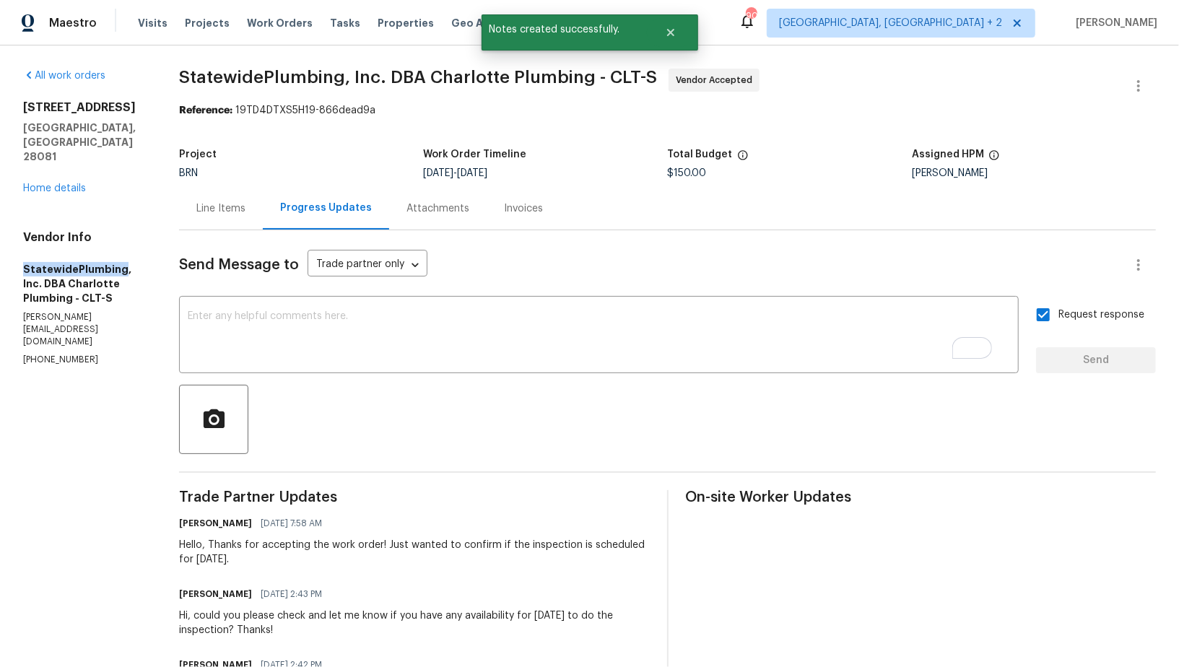
drag, startPoint x: 4, startPoint y: 238, endPoint x: 116, endPoint y: 238, distance: 111.9
click at [116, 238] on div "All work orders 301 Briarcliff Dr Kannapolis, NC 28081 Home details Vendor Info…" at bounding box center [589, 411] width 1179 height 732
copy h5 "StatewidePlumbing"
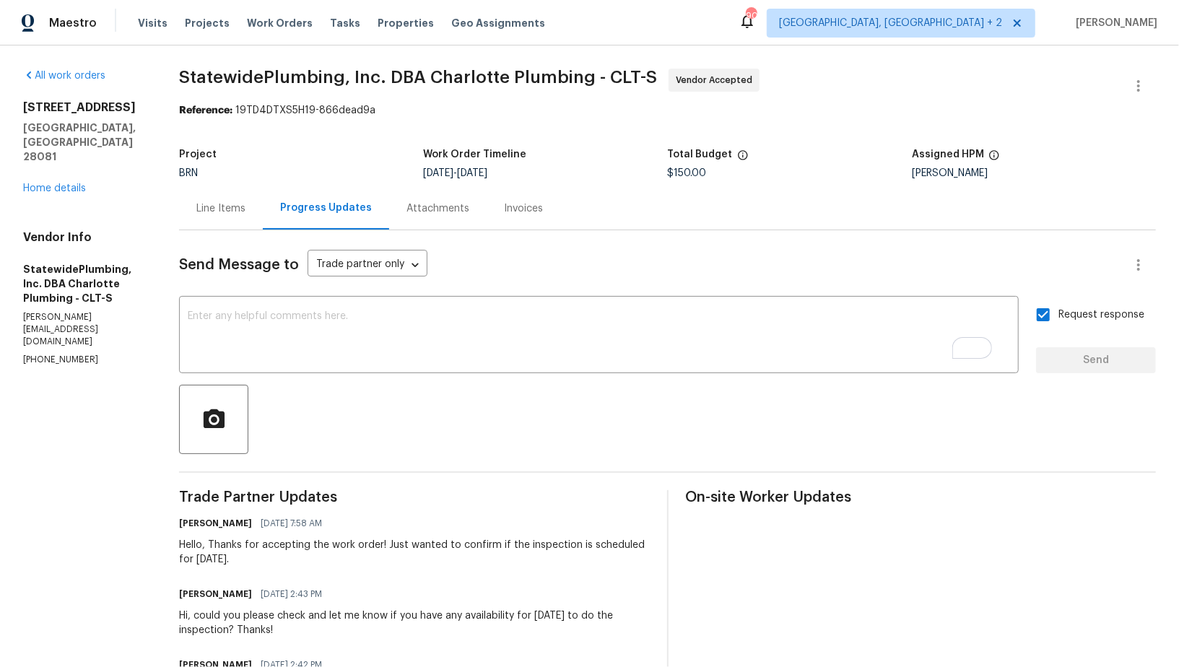
click at [238, 227] on div "Line Items" at bounding box center [221, 208] width 84 height 43
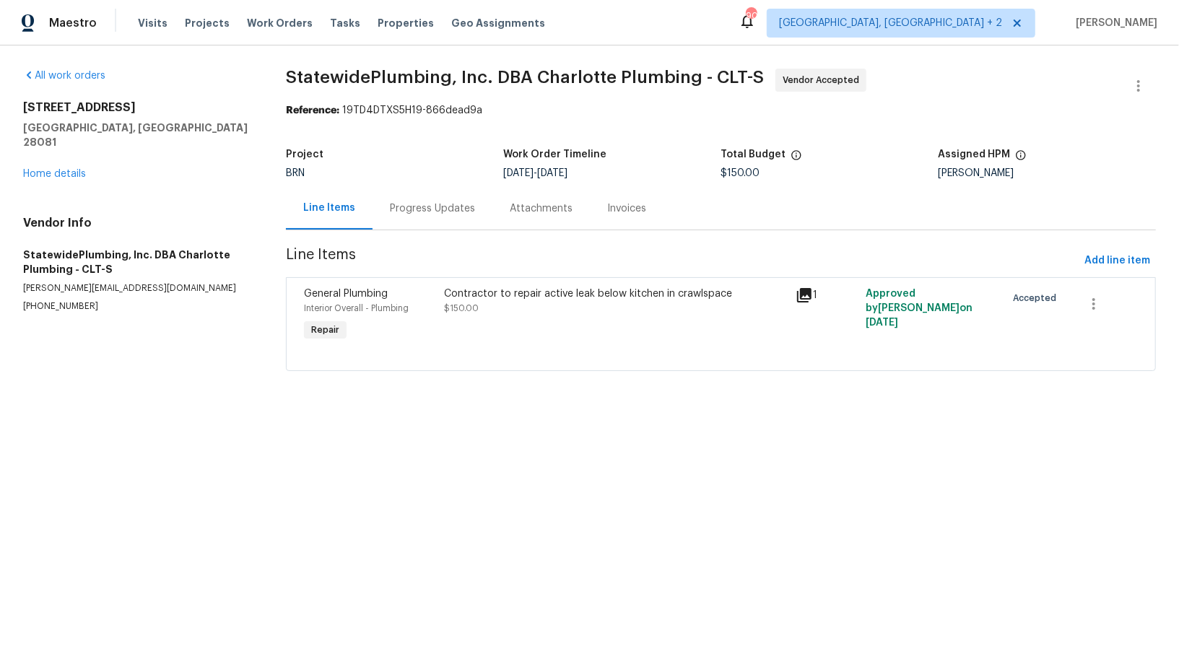
click at [458, 321] on div "Contractor to repair active leak below kitchen in crawlspace $150.00" at bounding box center [615, 315] width 351 height 66
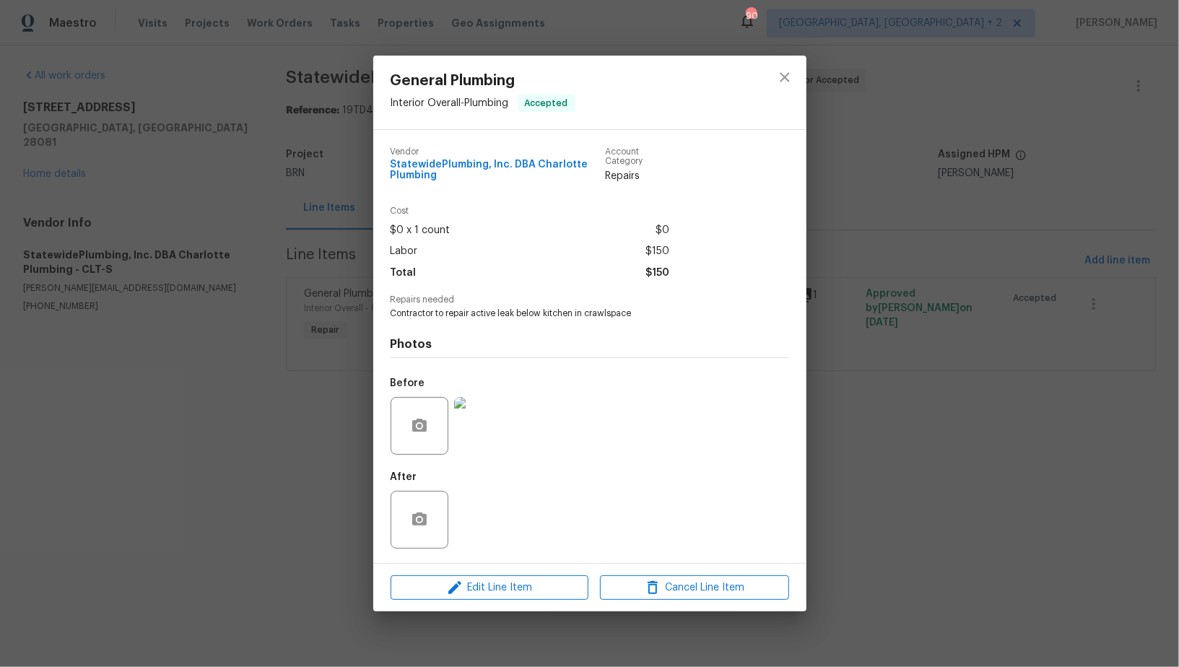
click at [274, 416] on div "General Plumbing Interior Overall - Plumbing Accepted Vendor StatewidePlumbing,…" at bounding box center [589, 333] width 1179 height 667
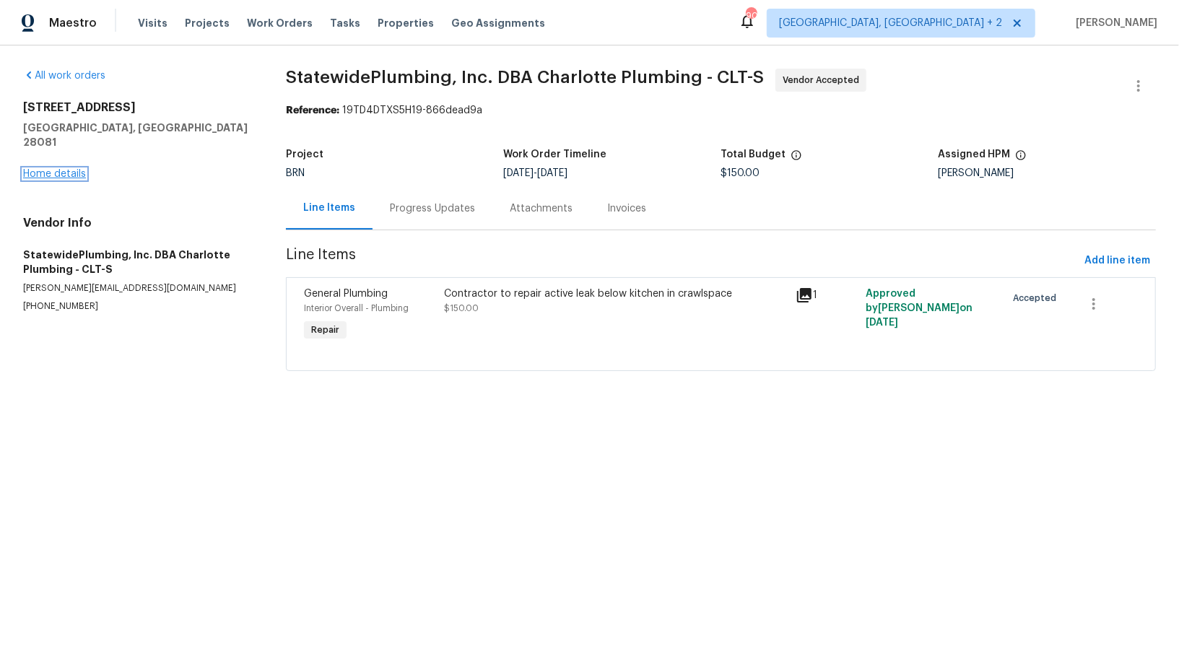
click at [66, 169] on link "Home details" at bounding box center [54, 174] width 63 height 10
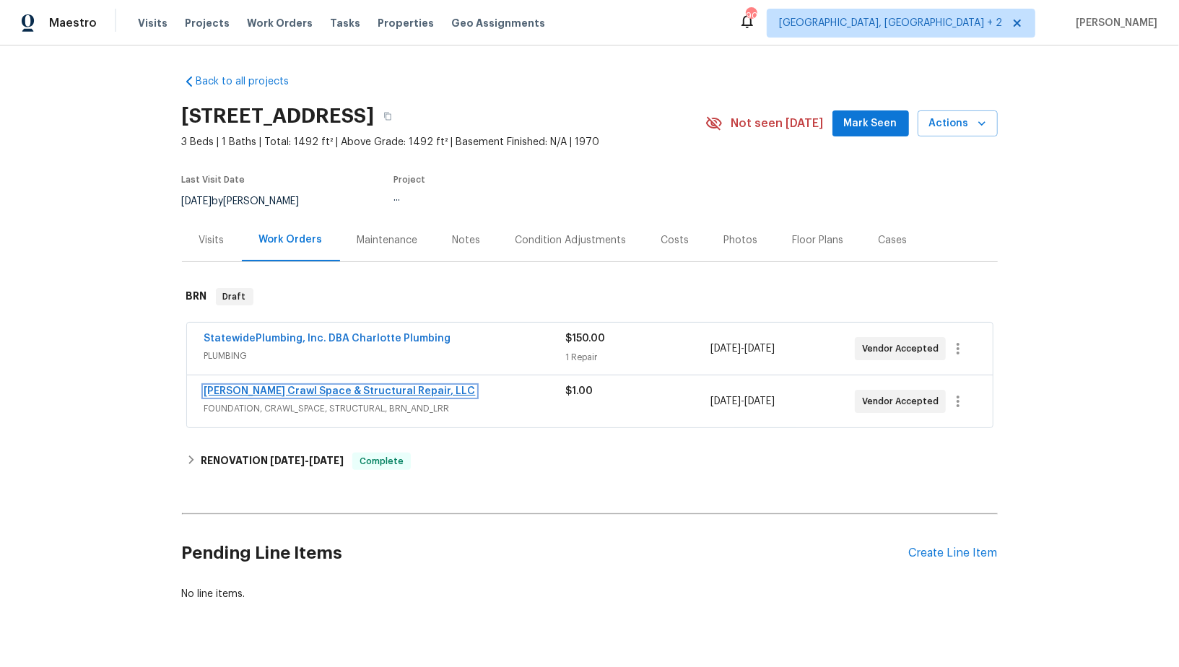
click at [309, 391] on link "Falcone Crawl Space & Structural Repair, LLC" at bounding box center [339, 391] width 271 height 10
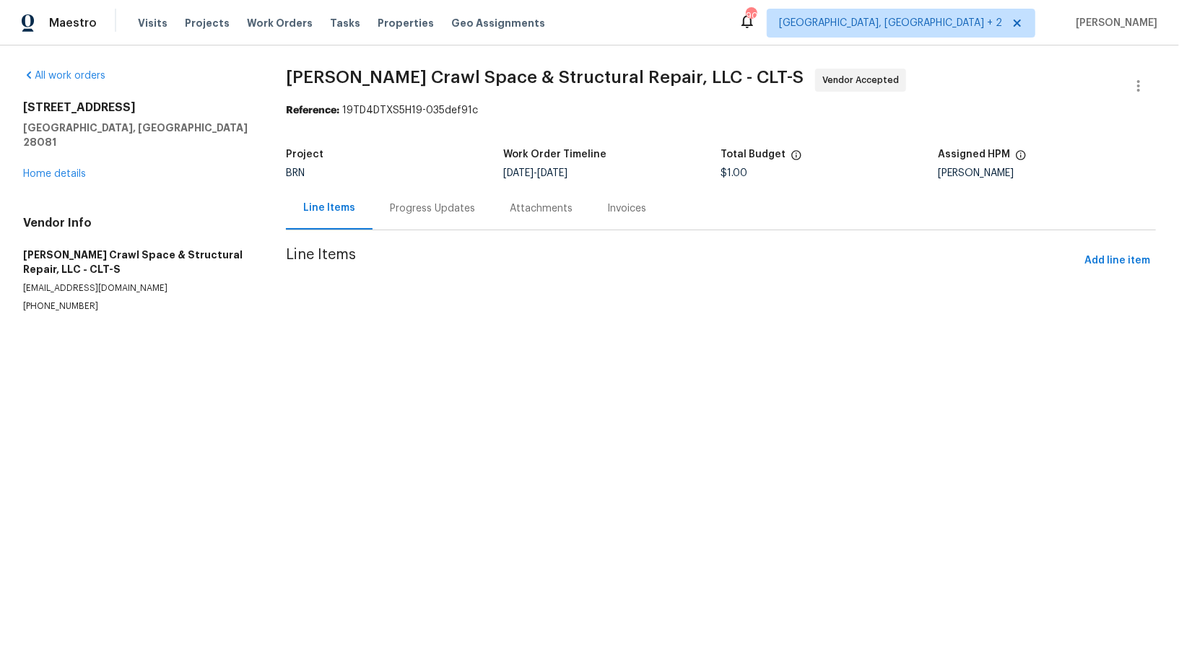
click at [418, 220] on div "Progress Updates" at bounding box center [432, 208] width 120 height 43
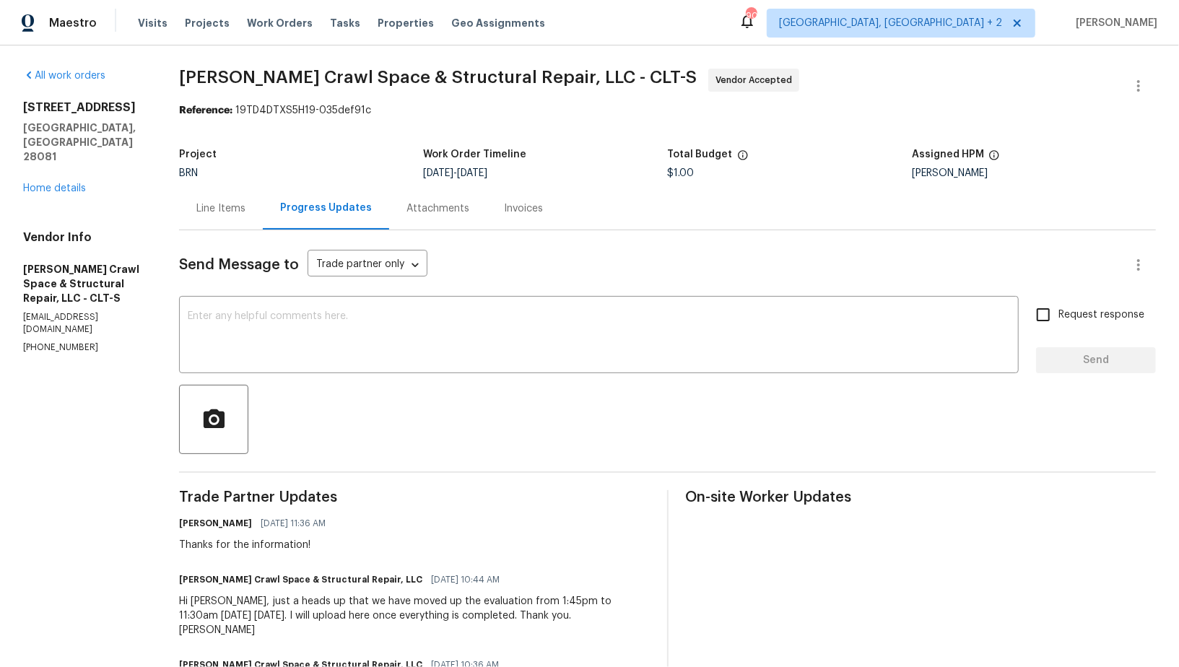
click at [281, 214] on div "Progress Updates" at bounding box center [326, 208] width 126 height 43
click at [251, 212] on div "Line Items" at bounding box center [221, 208] width 84 height 43
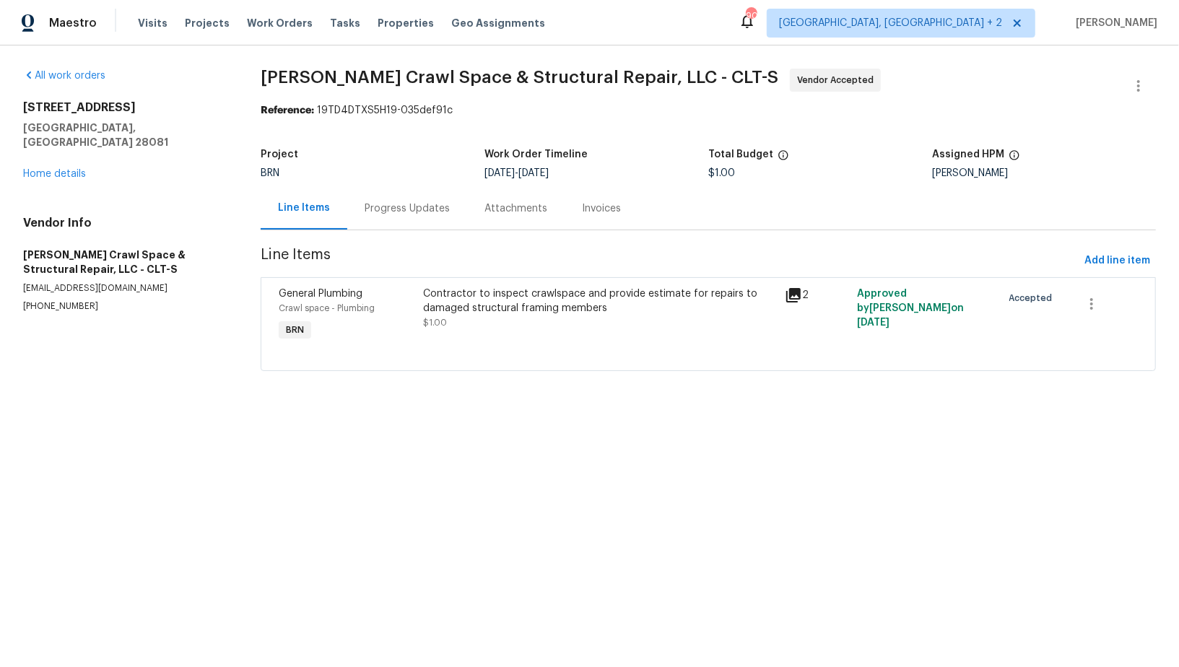
click at [494, 295] on div "Contractor to inspect crawlspace and provide estimate for repairs to damaged st…" at bounding box center [599, 301] width 353 height 29
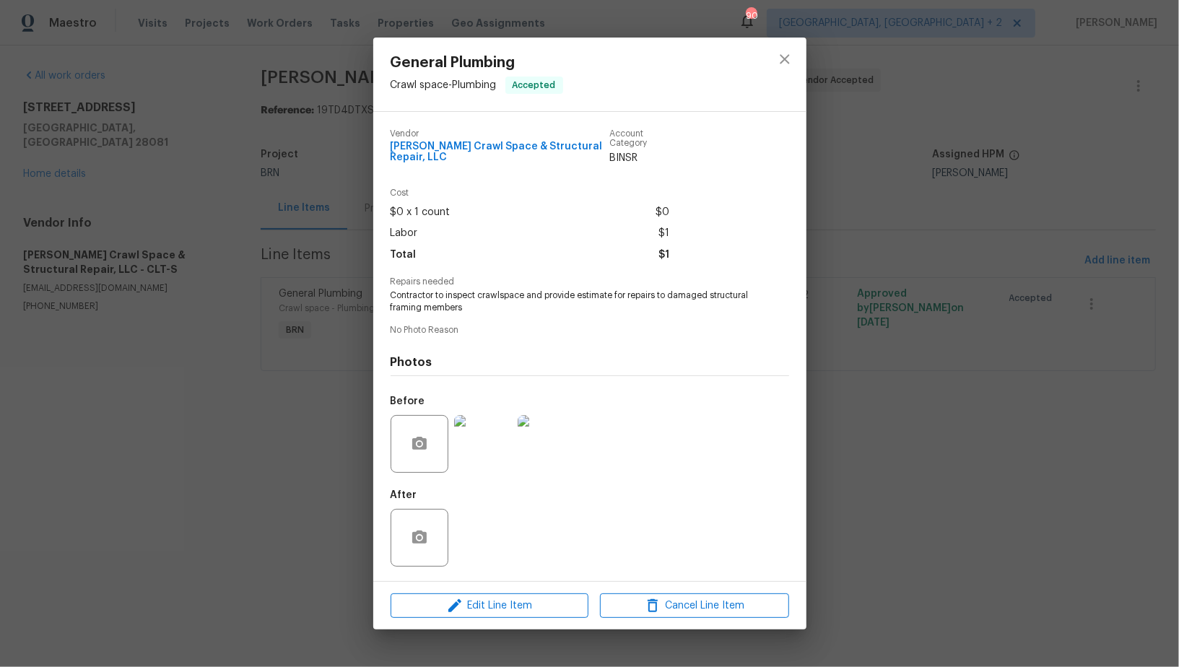
click at [466, 432] on img at bounding box center [483, 444] width 58 height 58
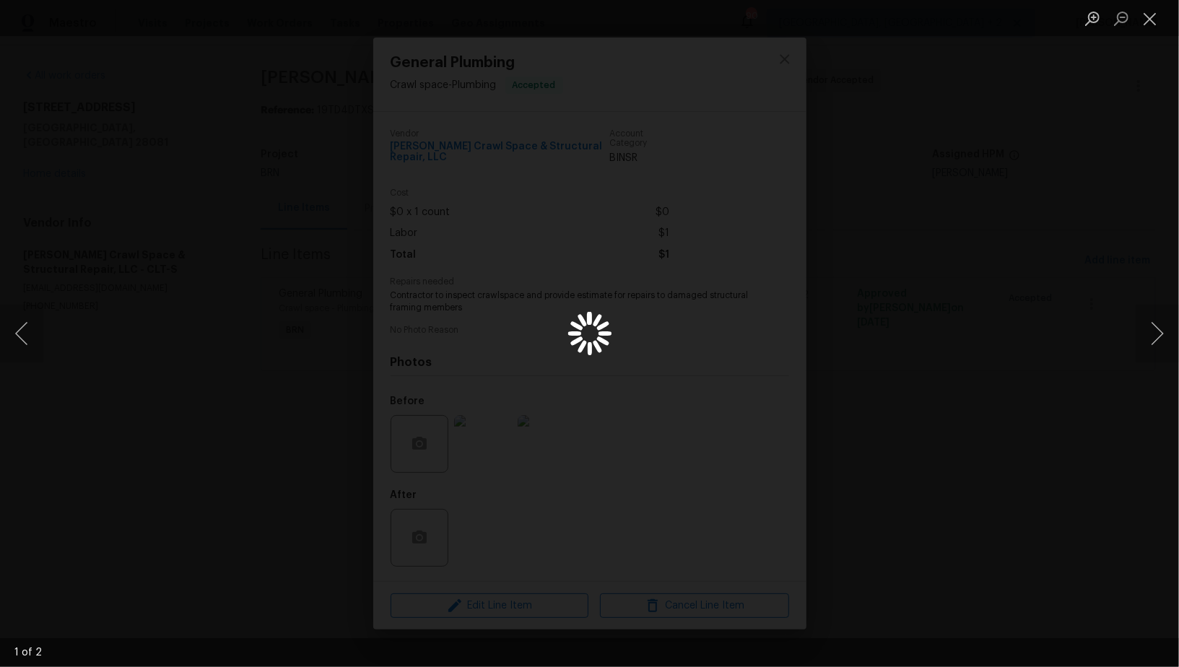
click at [916, 406] on div "Lightbox" at bounding box center [589, 333] width 1179 height 667
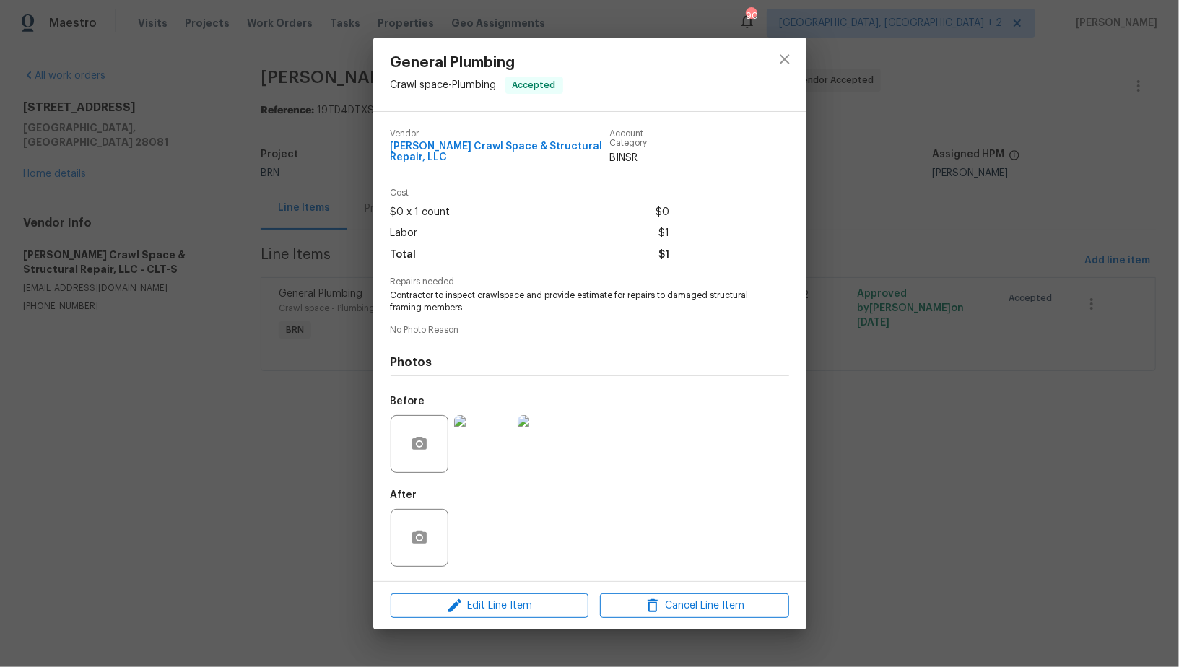
click at [916, 406] on div "General Plumbing Crawl space - Plumbing Accepted Vendor Falcone Crawl Space & S…" at bounding box center [589, 333] width 1179 height 667
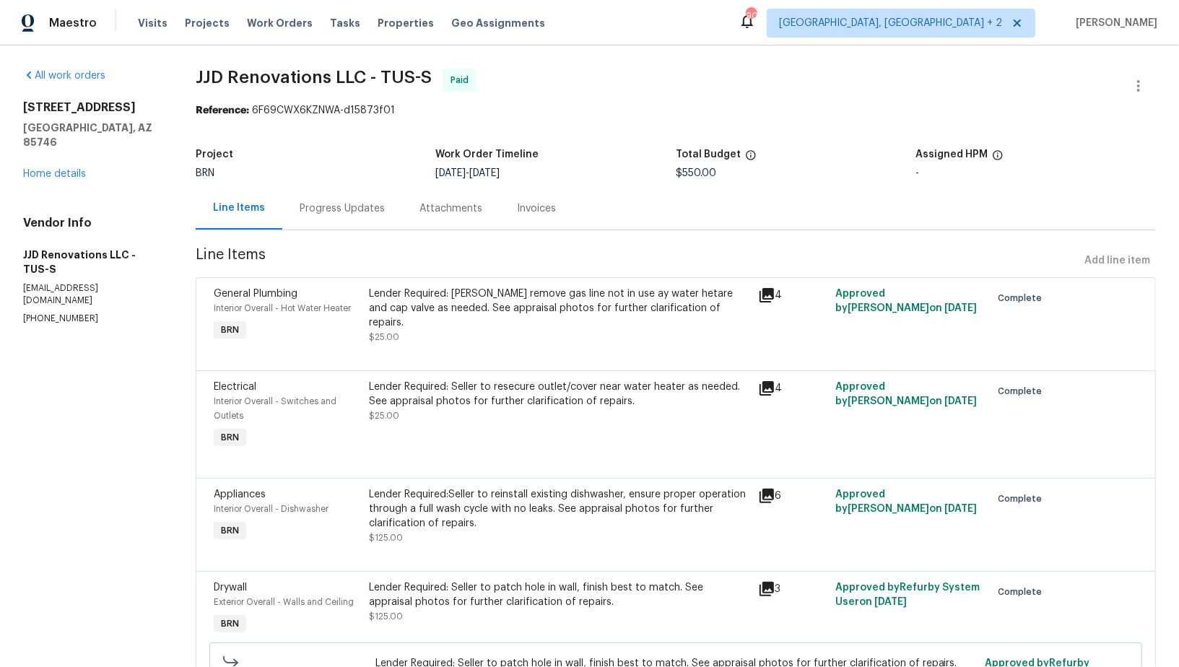
click at [326, 202] on div "Progress Updates" at bounding box center [342, 208] width 85 height 14
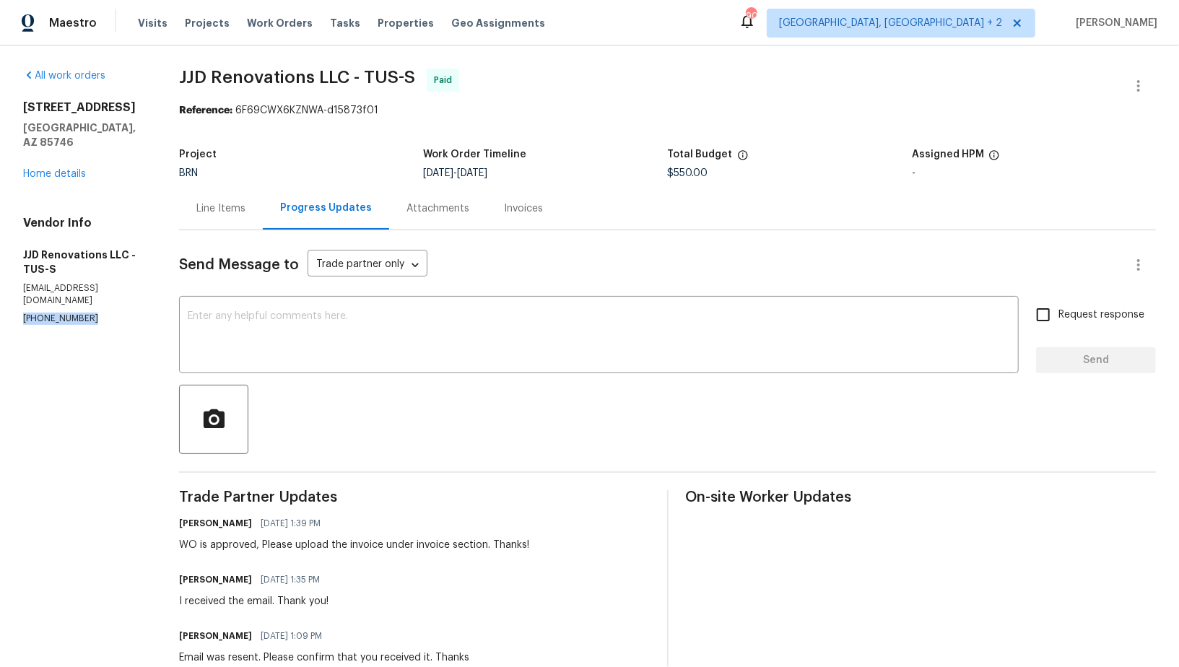
drag, startPoint x: 94, startPoint y: 296, endPoint x: 0, endPoint y: 296, distance: 93.8
click at [0, 296] on div "All work orders 6760 S Calle Gavilan Tucson, AZ 85746 Home details Vendor Info …" at bounding box center [589, 615] width 1179 height 1141
copy p "(520) 488-0042"
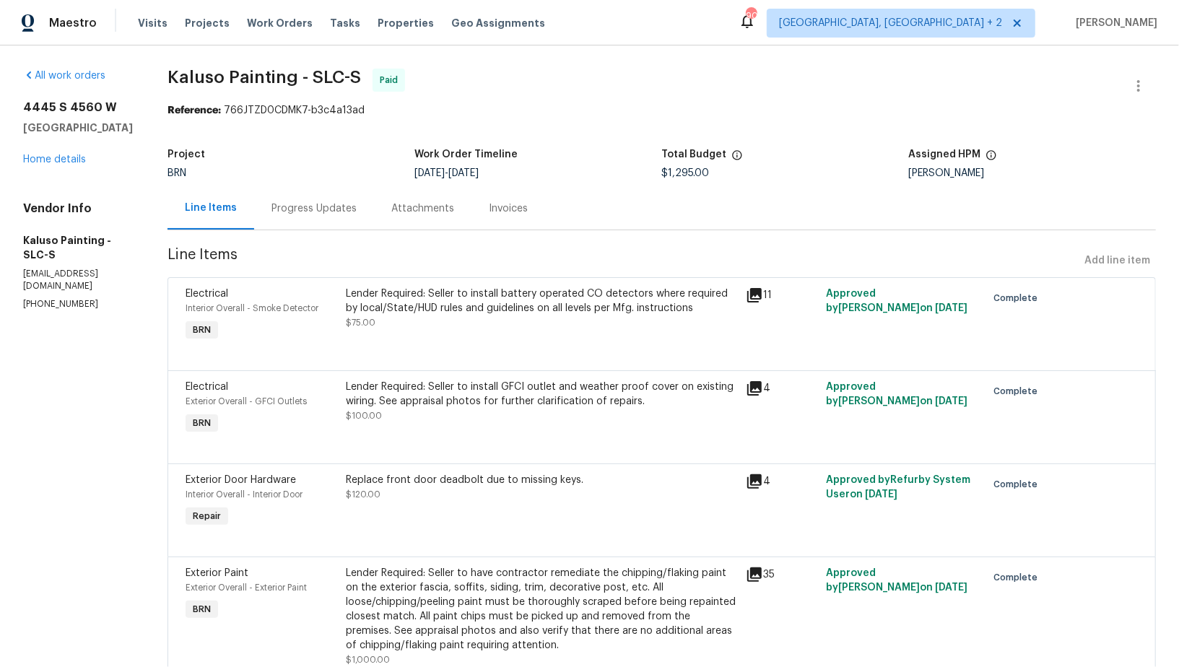
click at [331, 201] on div "Progress Updates" at bounding box center [313, 208] width 85 height 14
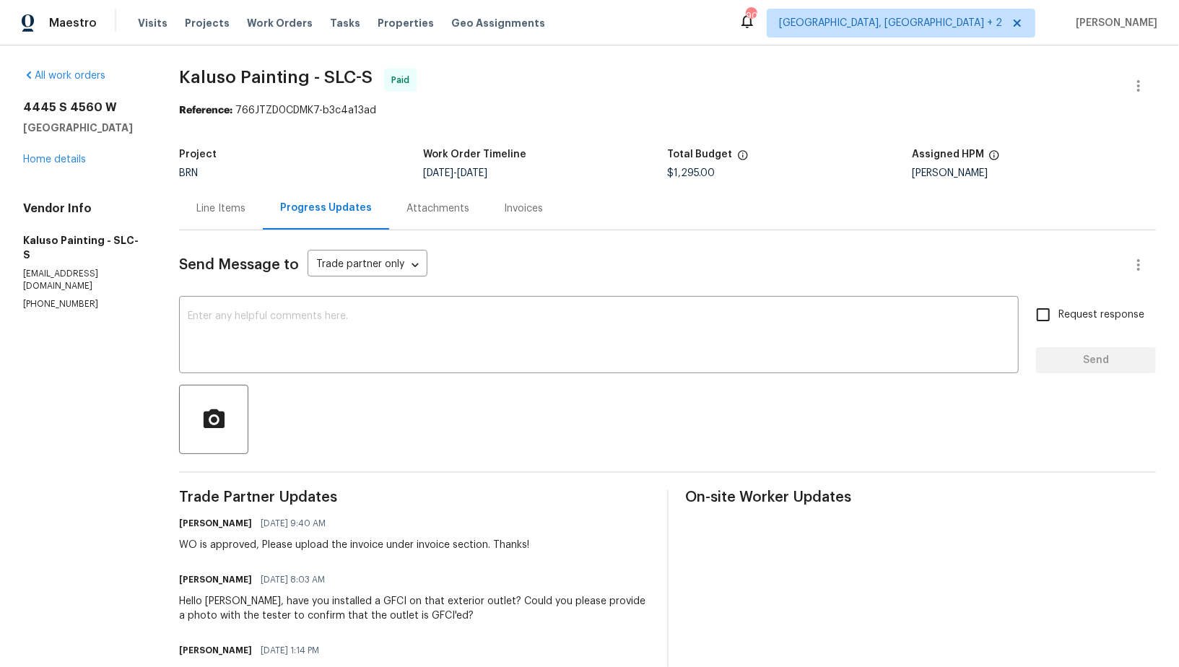
drag, startPoint x: 97, startPoint y: 286, endPoint x: 0, endPoint y: 310, distance: 100.3
click at [0, 310] on div "All work orders 4445 S 4560 W West Valley City, UT 84120 Home details Vendor In…" at bounding box center [589, 488] width 1179 height 886
drag, startPoint x: 88, startPoint y: 294, endPoint x: 0, endPoint y: 294, distance: 88.1
click at [0, 294] on div "All work orders 4445 S 4560 W West Valley City, UT 84120 Home details Vendor In…" at bounding box center [589, 488] width 1179 height 886
copy p "(801) 953-4693"
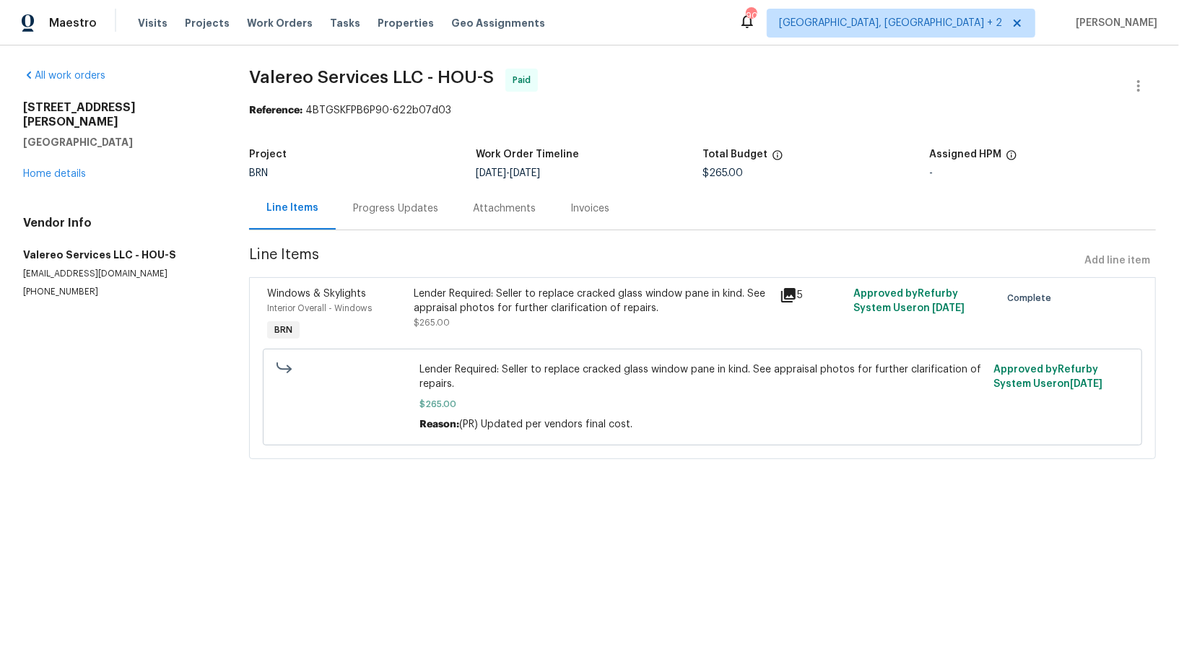
click at [378, 217] on div "Progress Updates" at bounding box center [396, 208] width 120 height 43
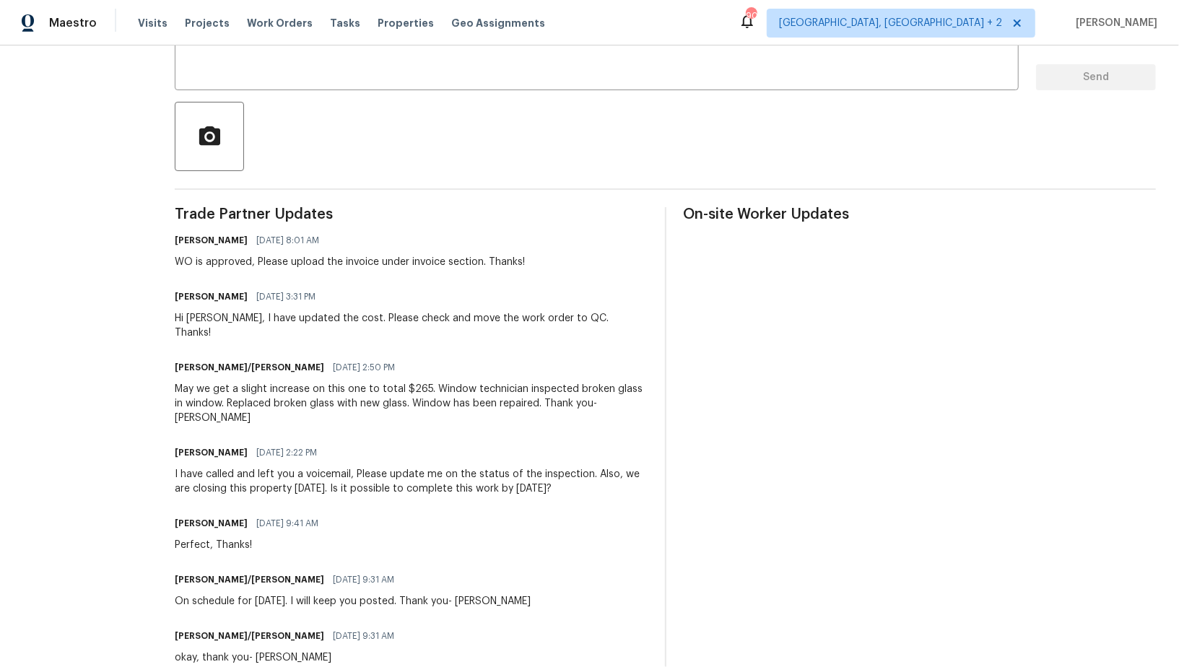
scroll to position [269, 0]
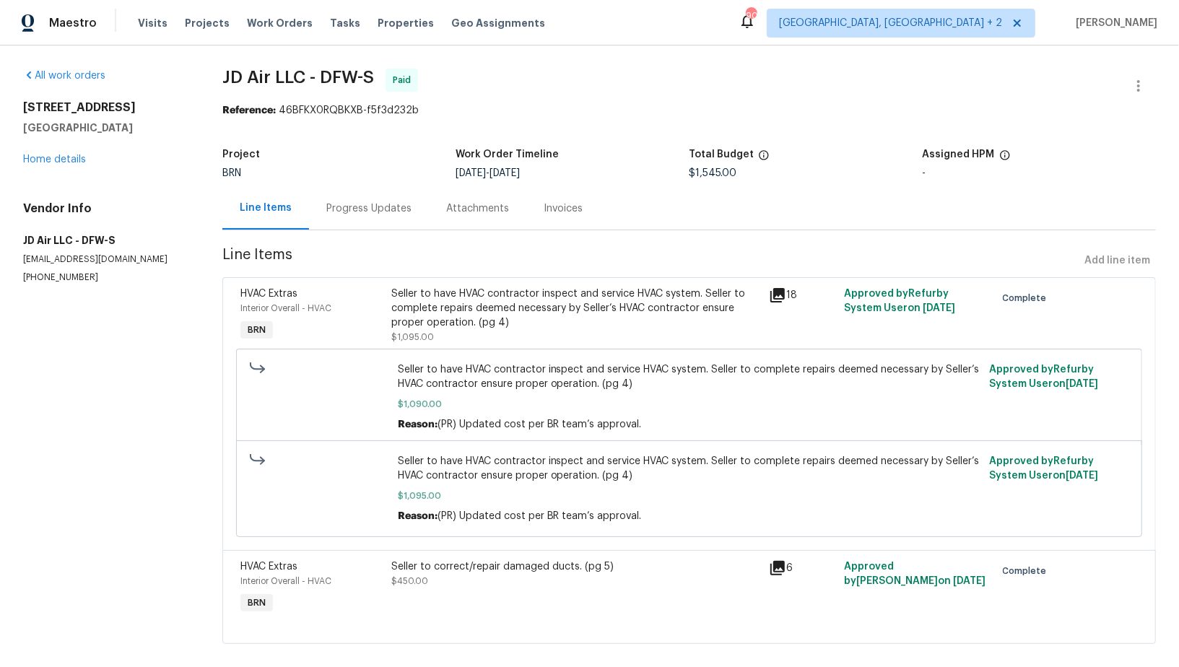
click at [378, 196] on div "Progress Updates" at bounding box center [369, 208] width 120 height 43
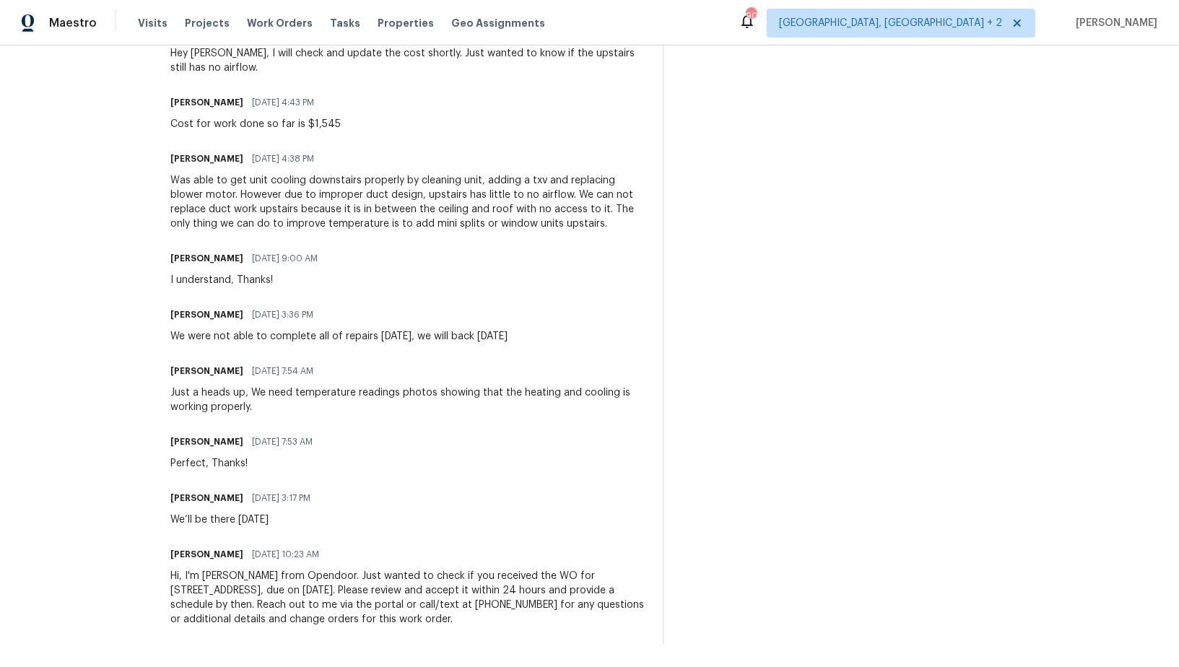
scroll to position [1408, 0]
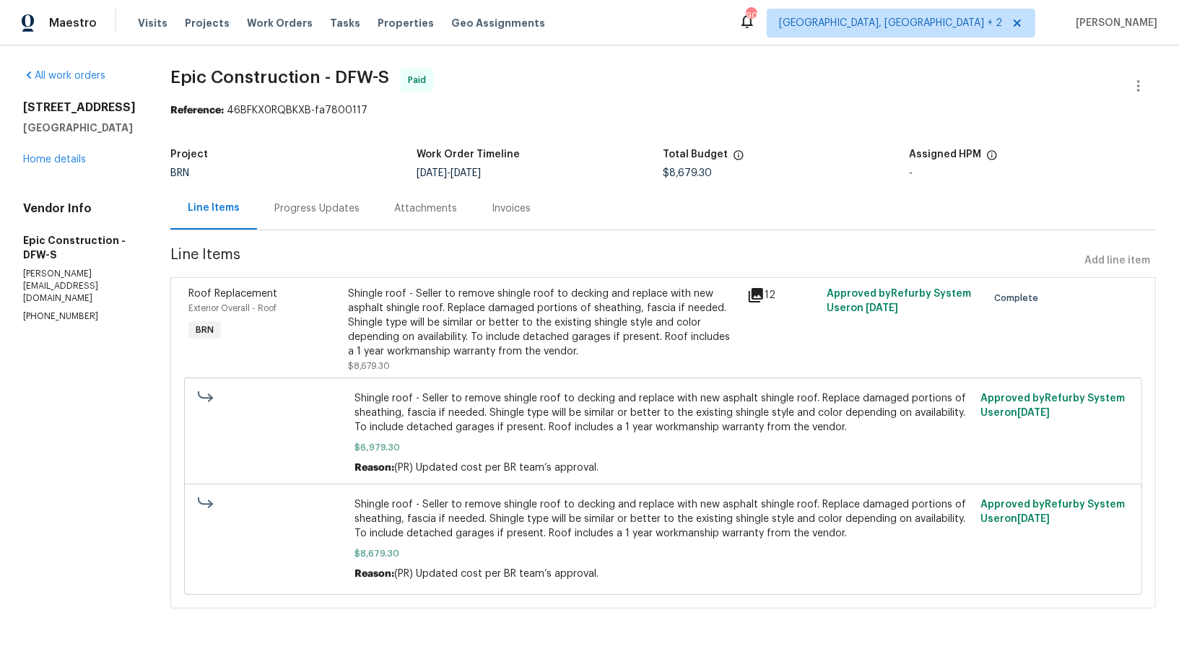
click at [282, 183] on div "Project BRN Work Order Timeline [DATE] - [DATE] Total Budget $8,679.30 Assigned…" at bounding box center [662, 164] width 985 height 46
click at [282, 200] on div "Progress Updates" at bounding box center [317, 208] width 120 height 43
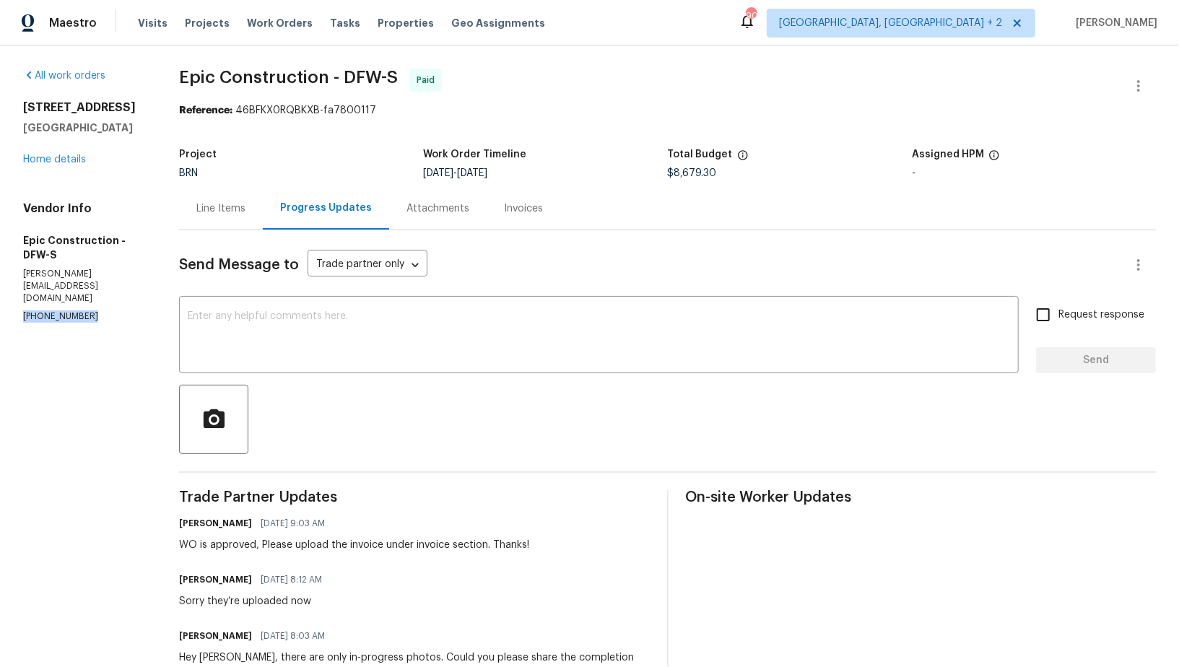
drag, startPoint x: 85, startPoint y: 302, endPoint x: 0, endPoint y: 301, distance: 85.2
copy p "[PHONE_NUMBER]"
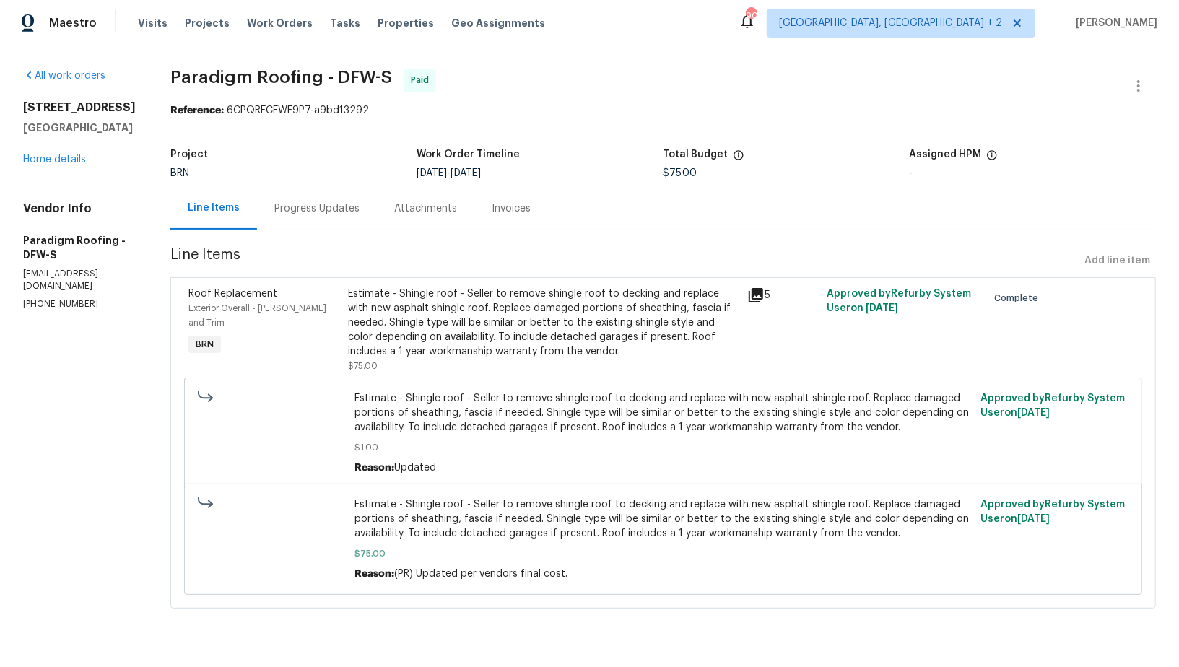
click at [337, 210] on div "Progress Updates" at bounding box center [316, 208] width 85 height 14
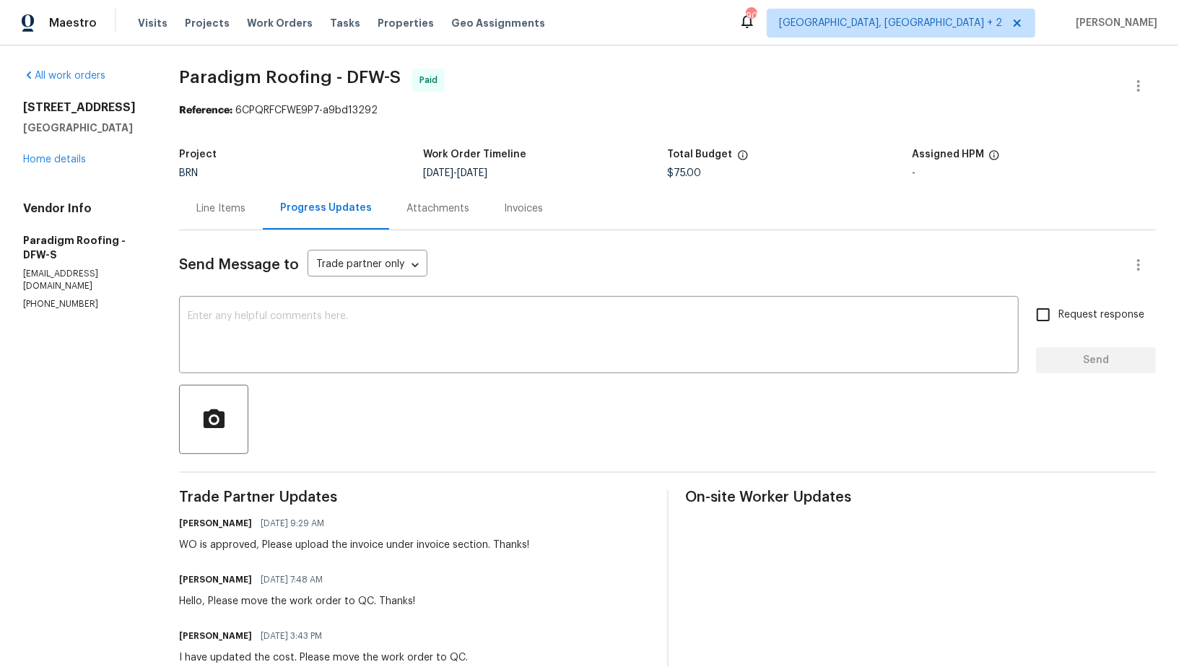
click at [230, 212] on div "Line Items" at bounding box center [220, 208] width 49 height 14
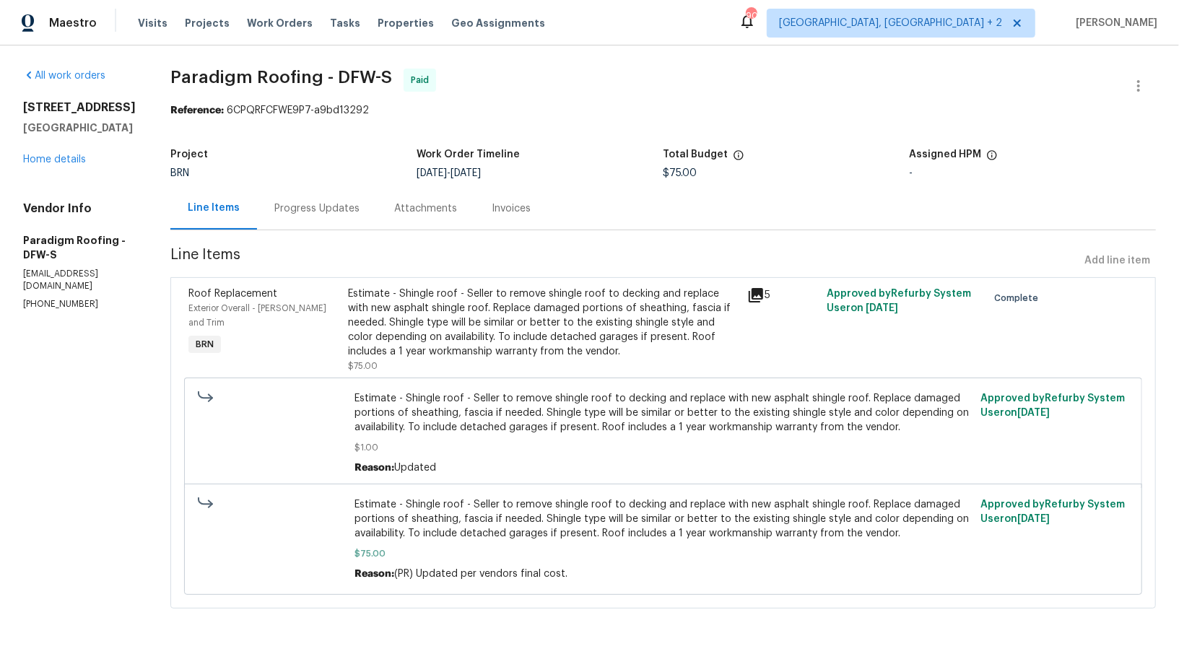
click at [310, 209] on div "Progress Updates" at bounding box center [316, 208] width 85 height 14
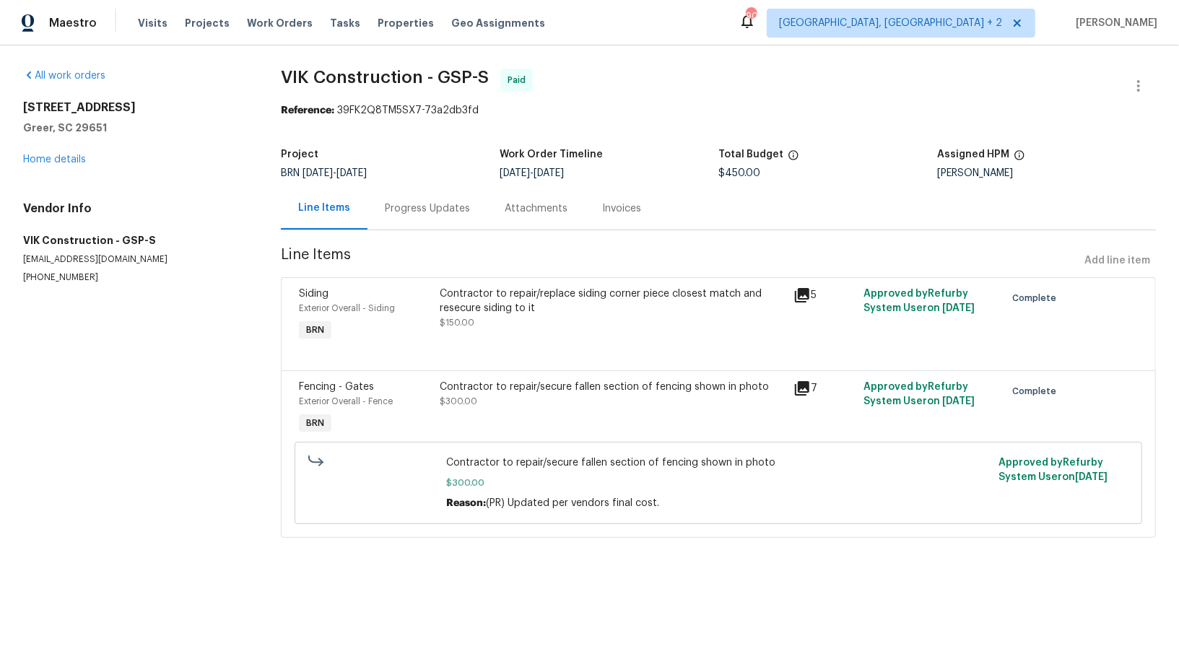
click at [440, 201] on div "Progress Updates" at bounding box center [427, 208] width 85 height 14
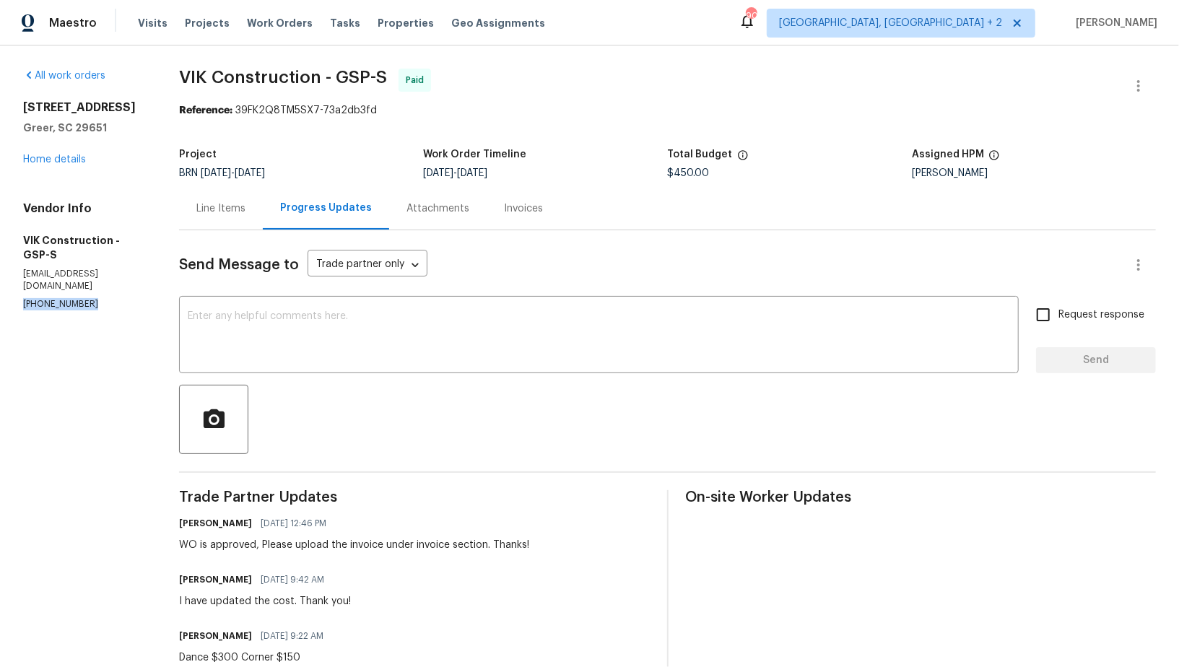
drag, startPoint x: 96, startPoint y: 281, endPoint x: 0, endPoint y: 280, distance: 96.0
click at [0, 281] on div "All work orders [STREET_ADDRESS] Home details Vendor Info VIK Construction - GS…" at bounding box center [589, 488] width 1179 height 886
copy p "[PHONE_NUMBER]"
click at [225, 219] on div "Line Items" at bounding box center [221, 208] width 84 height 43
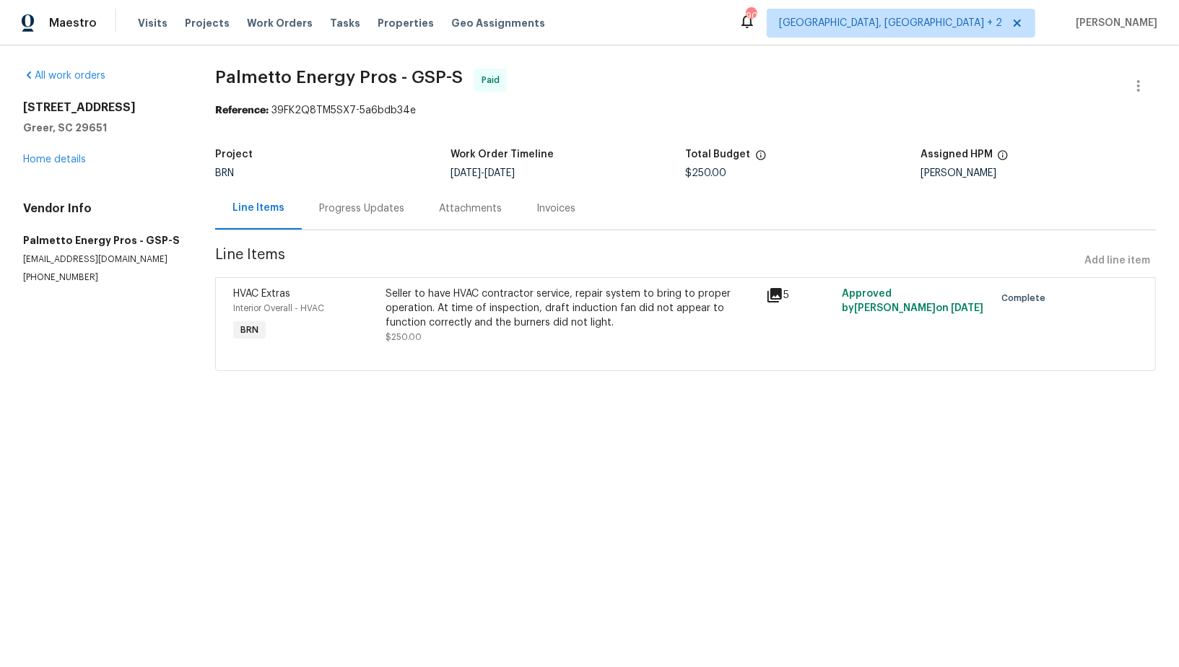
click at [336, 198] on div "Progress Updates" at bounding box center [362, 208] width 120 height 43
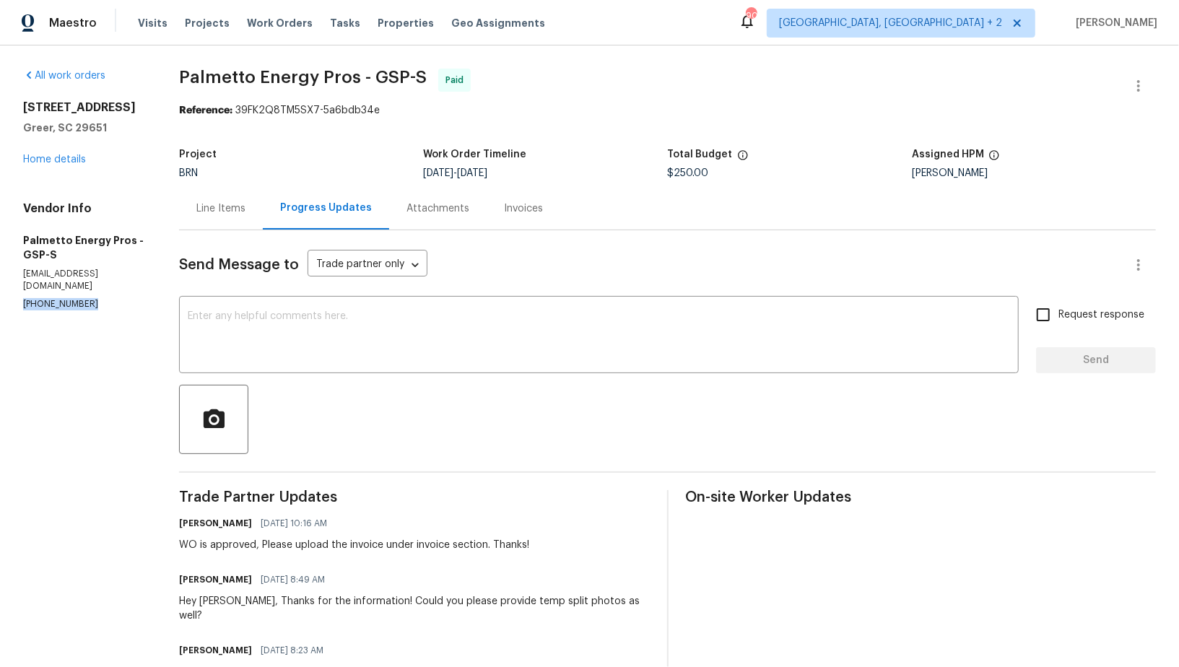
drag, startPoint x: 97, startPoint y: 295, endPoint x: 0, endPoint y: 295, distance: 96.7
click at [0, 295] on div "All work orders 408 Bridlecrest Ln Greer, SC 29651 Home details Vendor Info Pal…" at bounding box center [589, 559] width 1179 height 1029
copy p "(864) 380-8678"
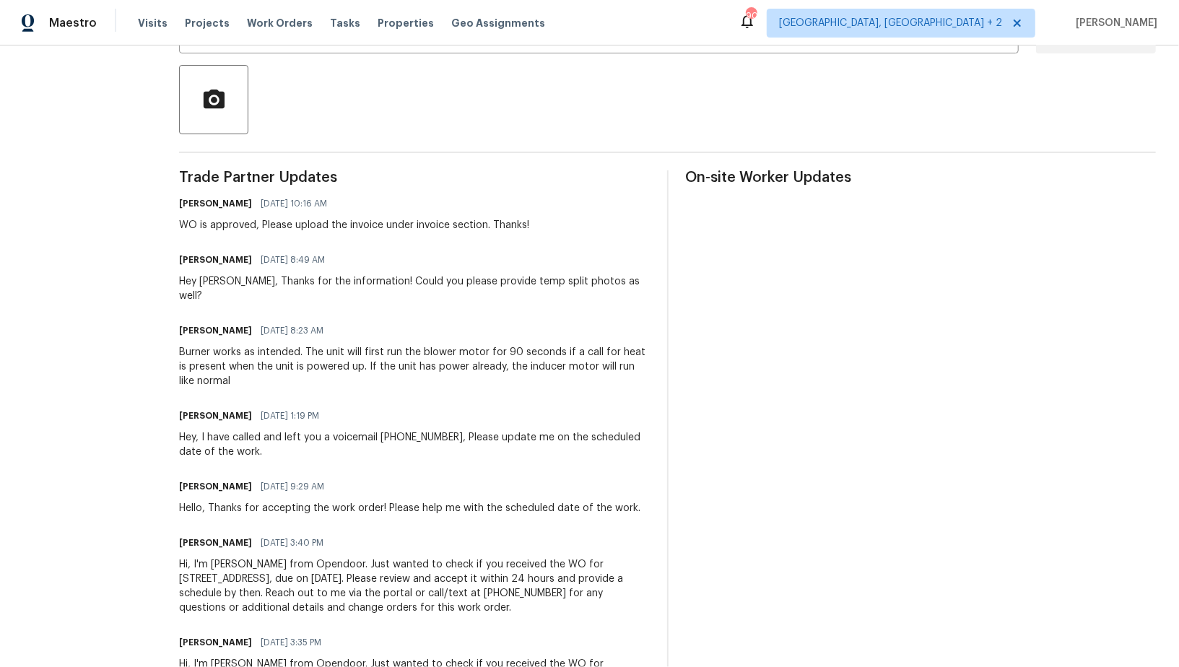
scroll to position [393, 0]
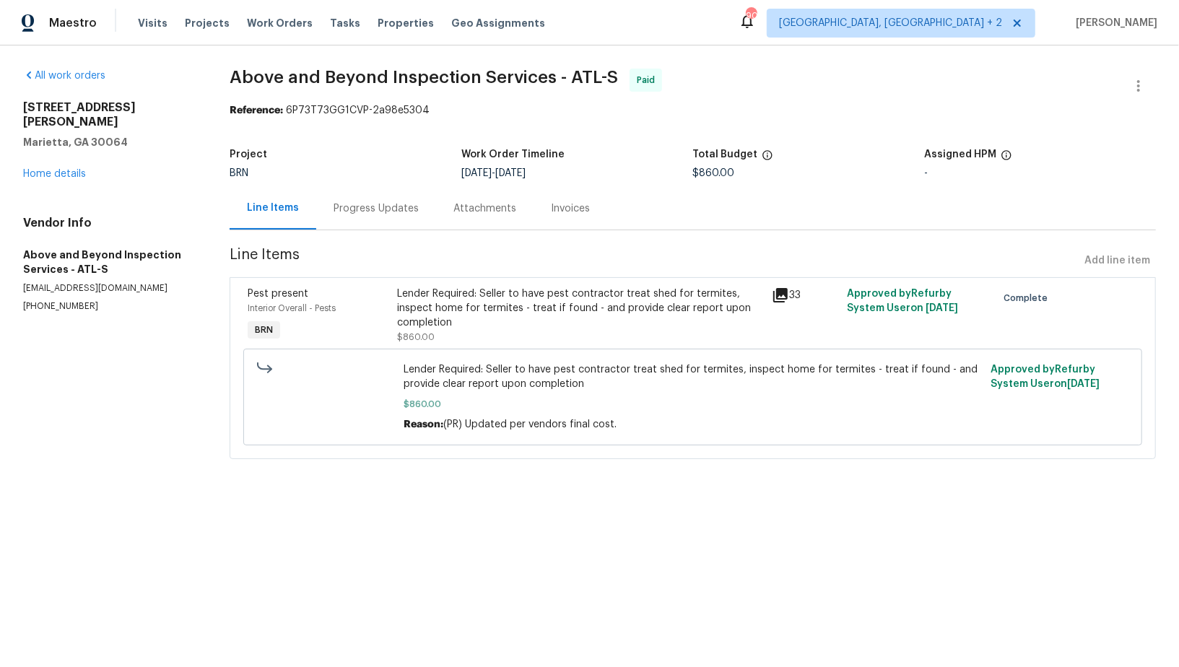
click at [377, 208] on div "Progress Updates" at bounding box center [376, 208] width 85 height 14
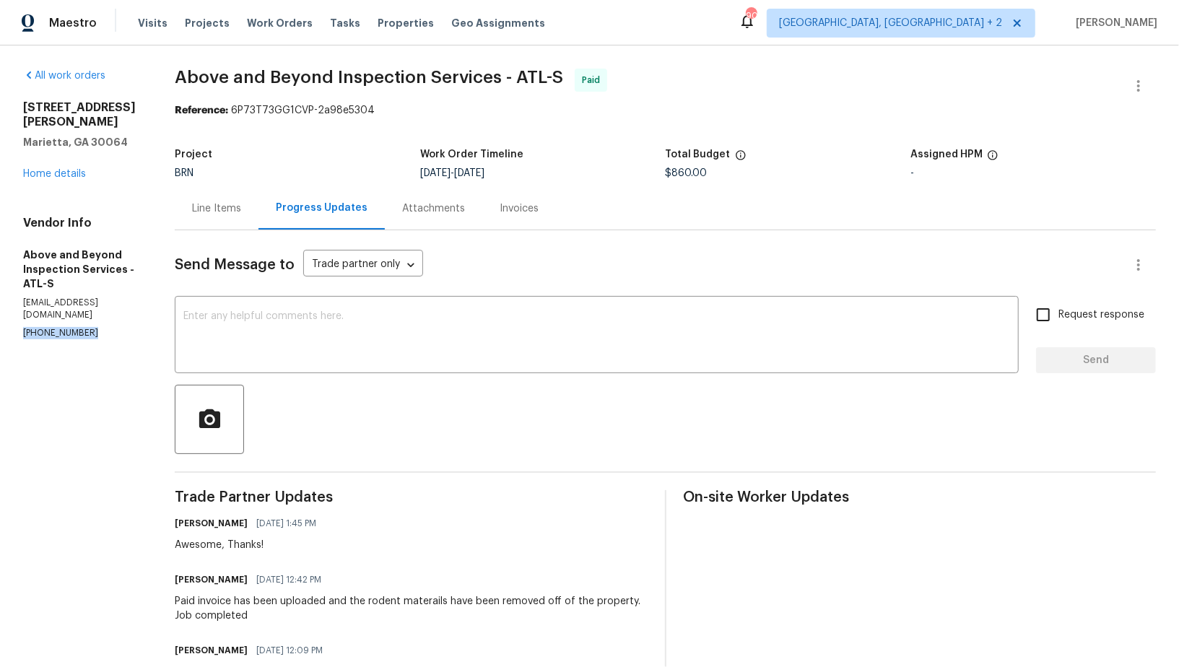
drag, startPoint x: 95, startPoint y: 294, endPoint x: 0, endPoint y: 294, distance: 95.3
copy p "(678) 763-7798"
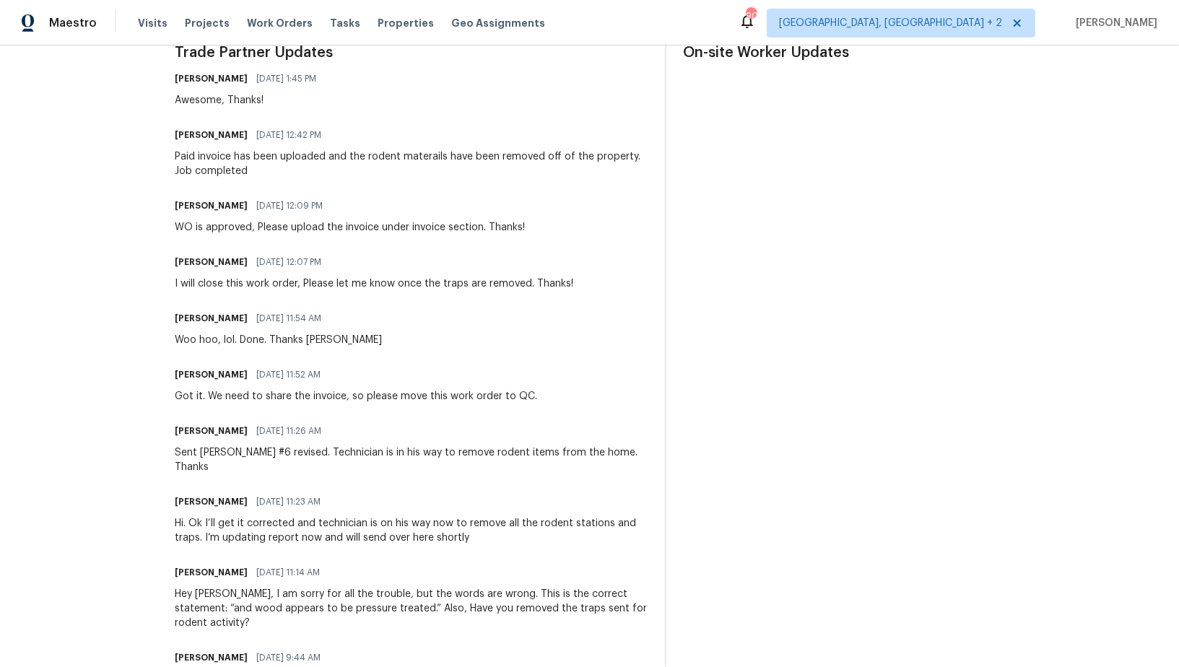
scroll to position [446, 0]
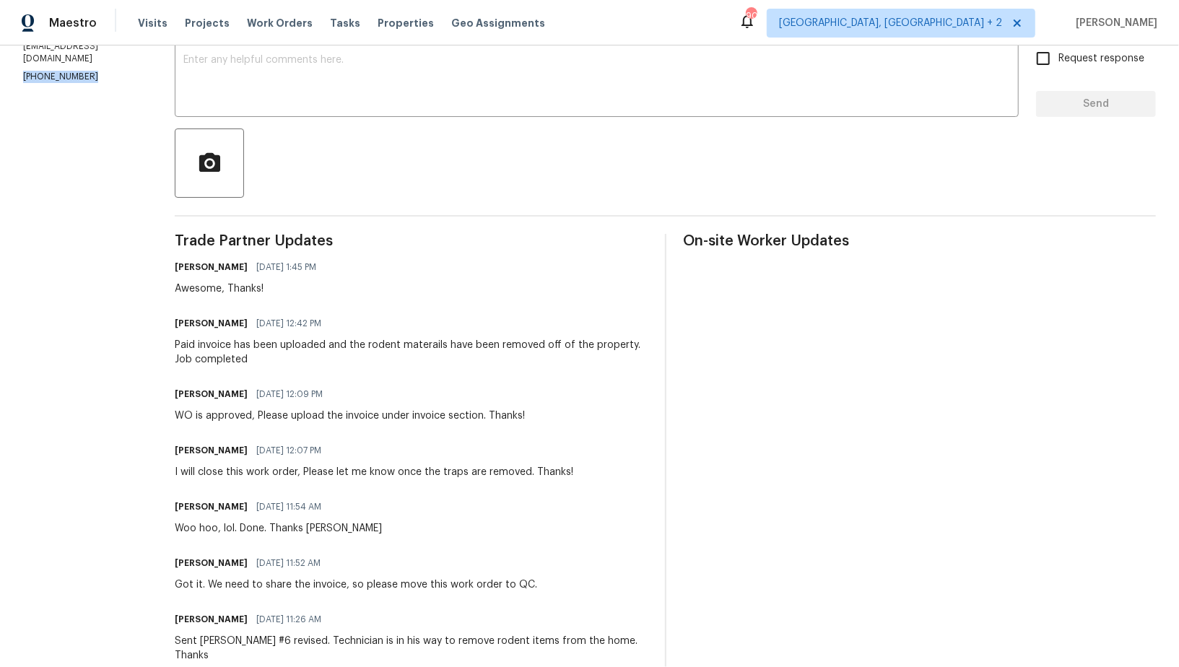
click at [424, 325] on div "Jason Leonard 08/07/2025 12:42 PM" at bounding box center [411, 323] width 472 height 20
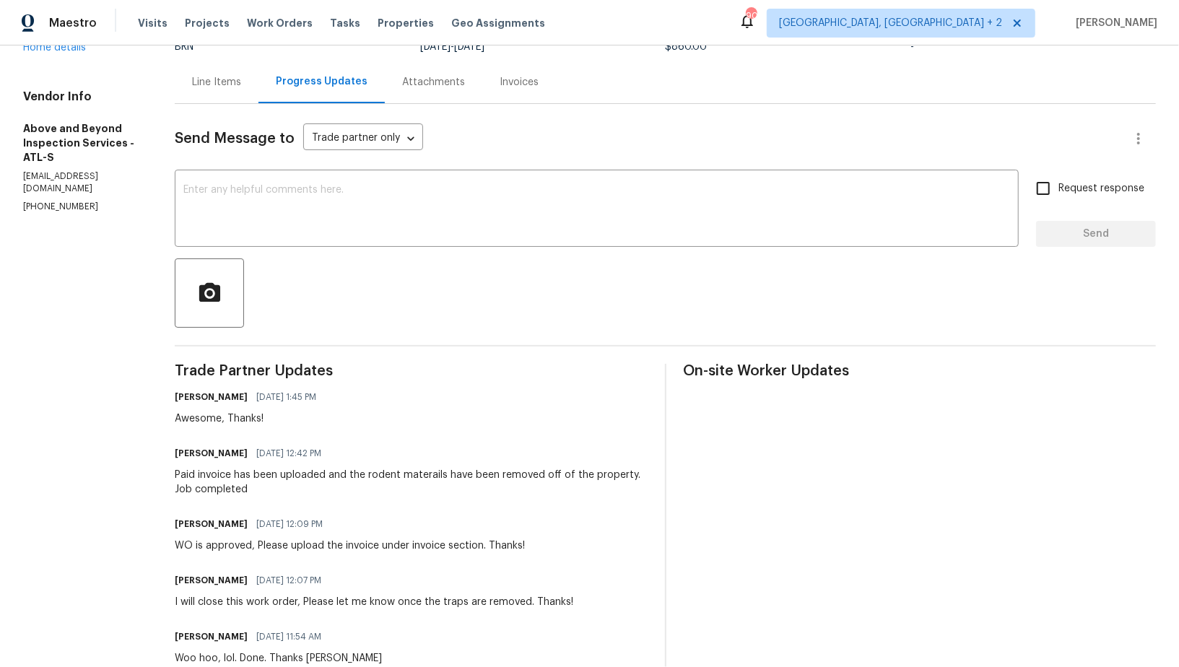
scroll to position [0, 0]
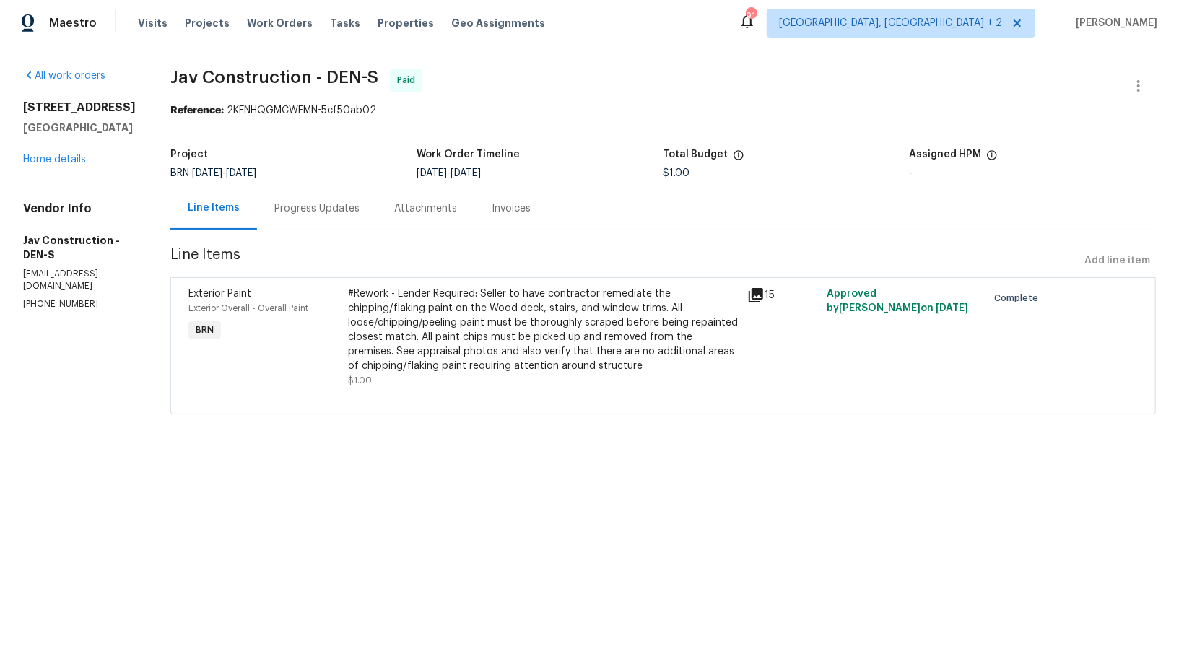
click at [305, 209] on div "Progress Updates" at bounding box center [316, 208] width 85 height 14
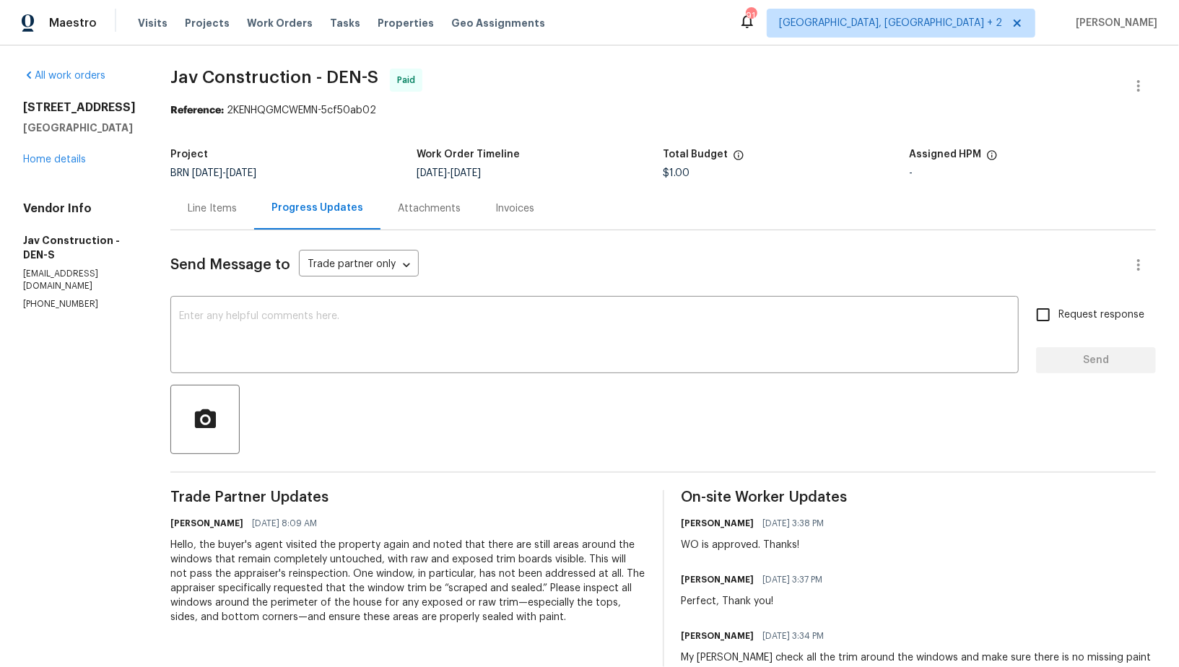
scroll to position [52, 0]
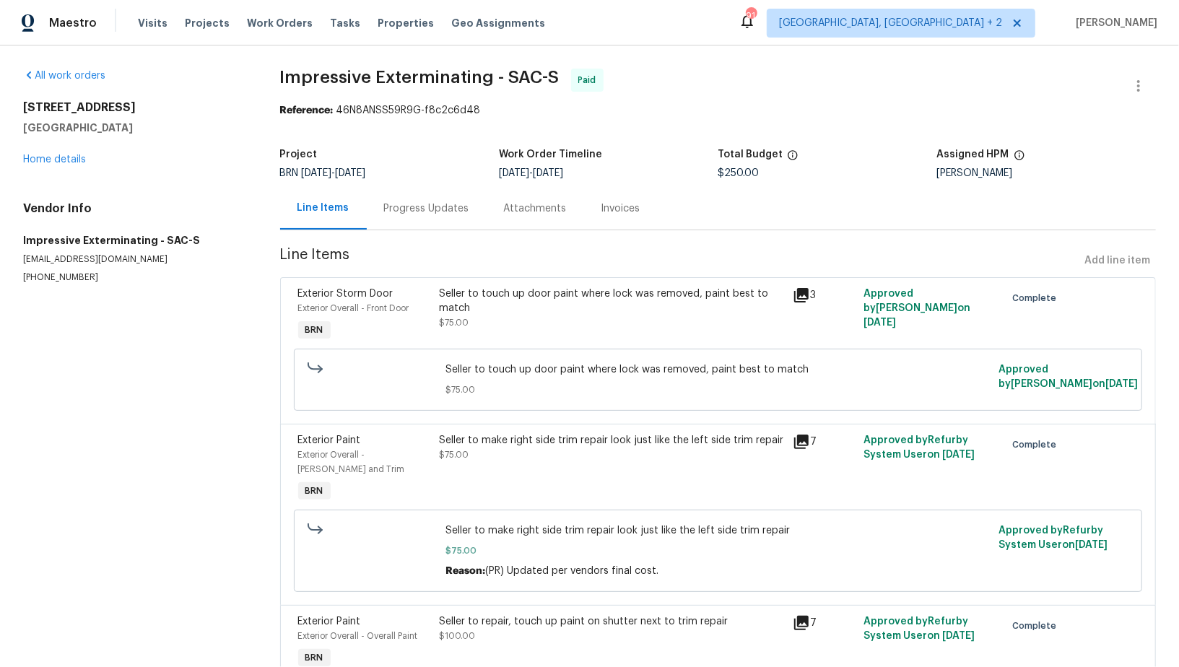
click at [409, 202] on div "Progress Updates" at bounding box center [426, 208] width 85 height 14
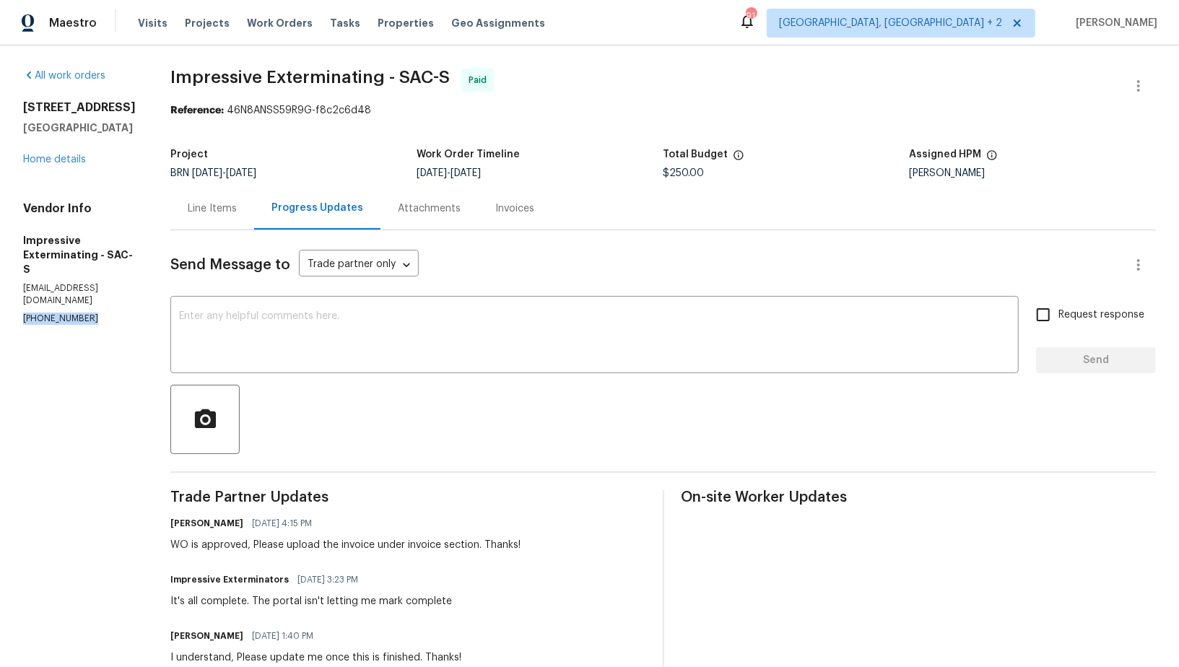
drag, startPoint x: 87, startPoint y: 291, endPoint x: 0, endPoint y: 291, distance: 87.3
copy p "[PHONE_NUMBER]"
click at [235, 216] on div "Line Items" at bounding box center [212, 208] width 84 height 43
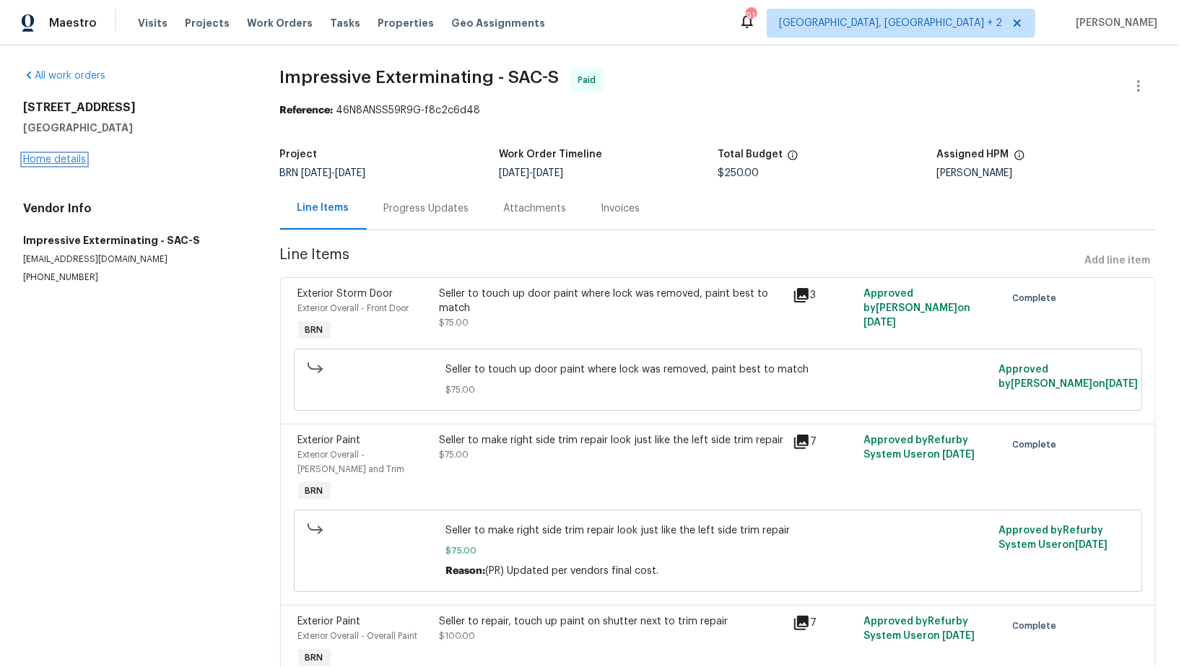
click at [48, 156] on link "Home details" at bounding box center [54, 159] width 63 height 10
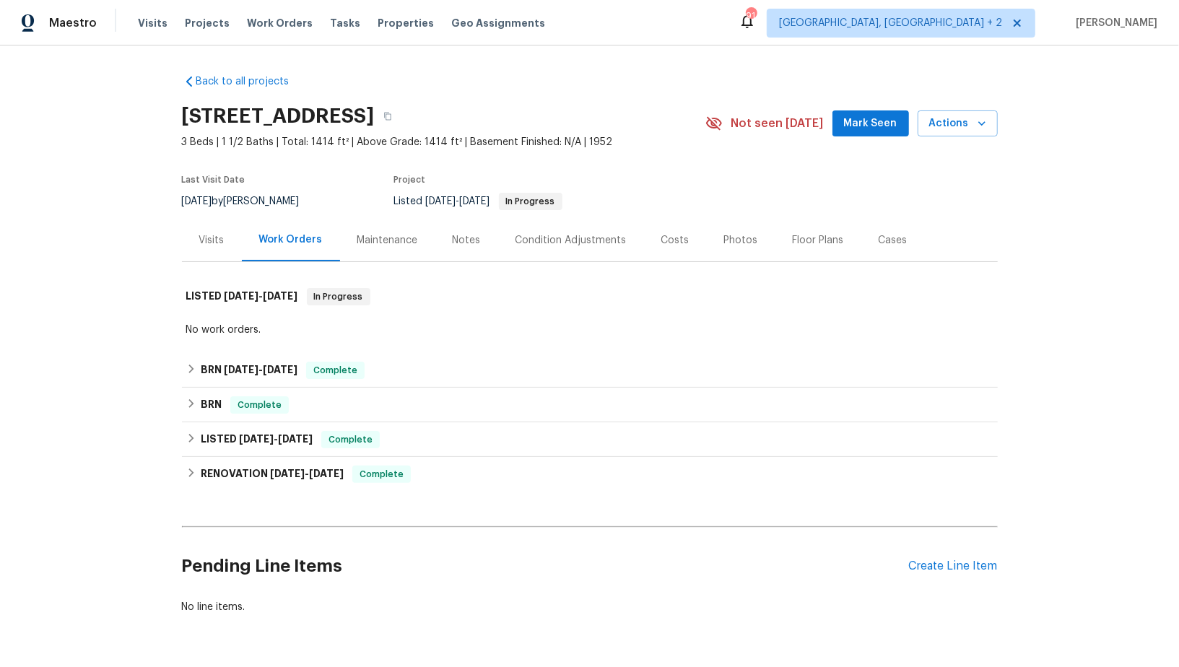
scroll to position [44, 0]
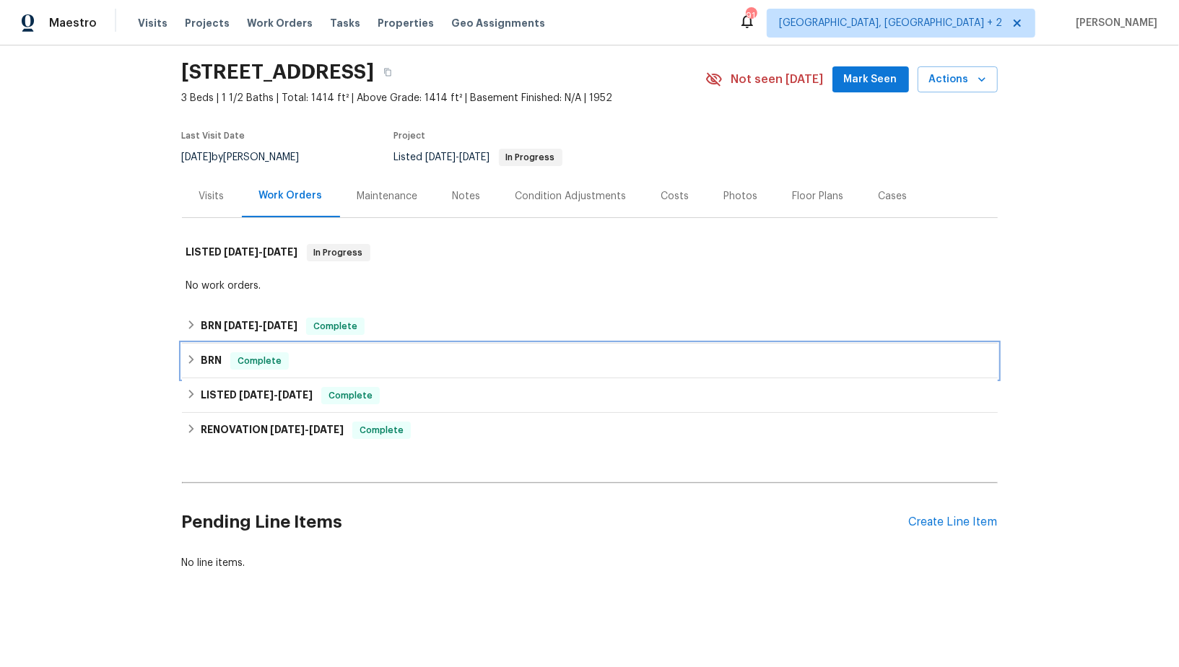
click at [192, 362] on icon at bounding box center [191, 359] width 10 height 10
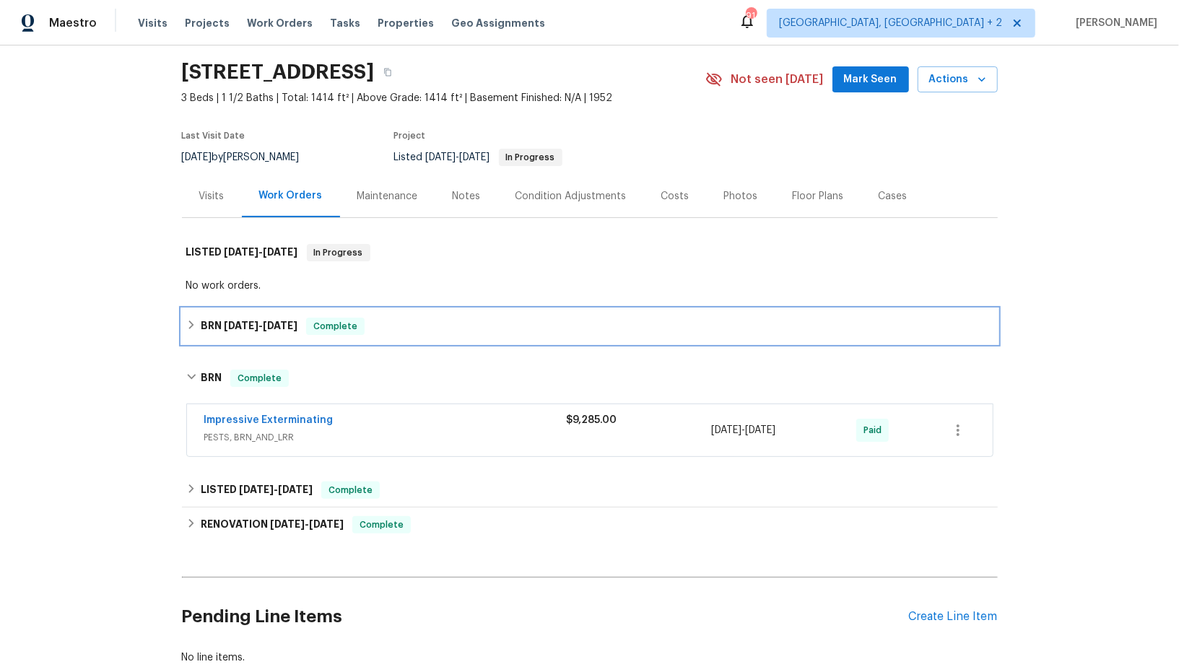
click at [201, 335] on div "BRN 8/4/25 - 8/5/25 Complete" at bounding box center [590, 326] width 816 height 35
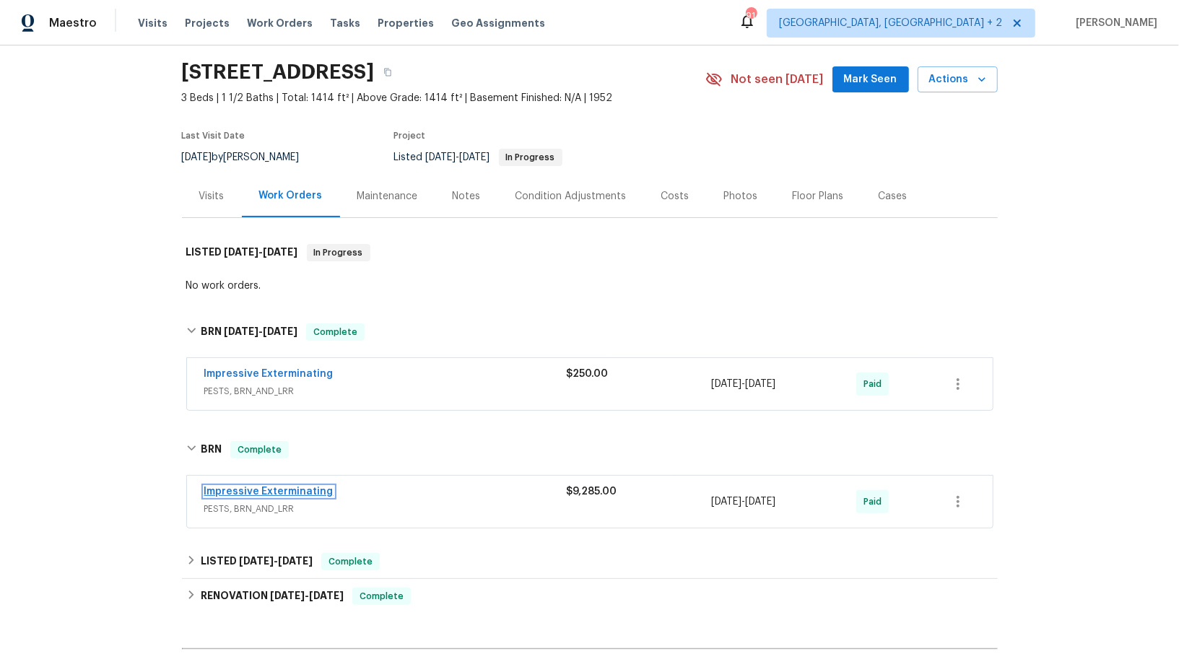
click at [287, 489] on link "Impressive Exterminating" at bounding box center [268, 492] width 129 height 10
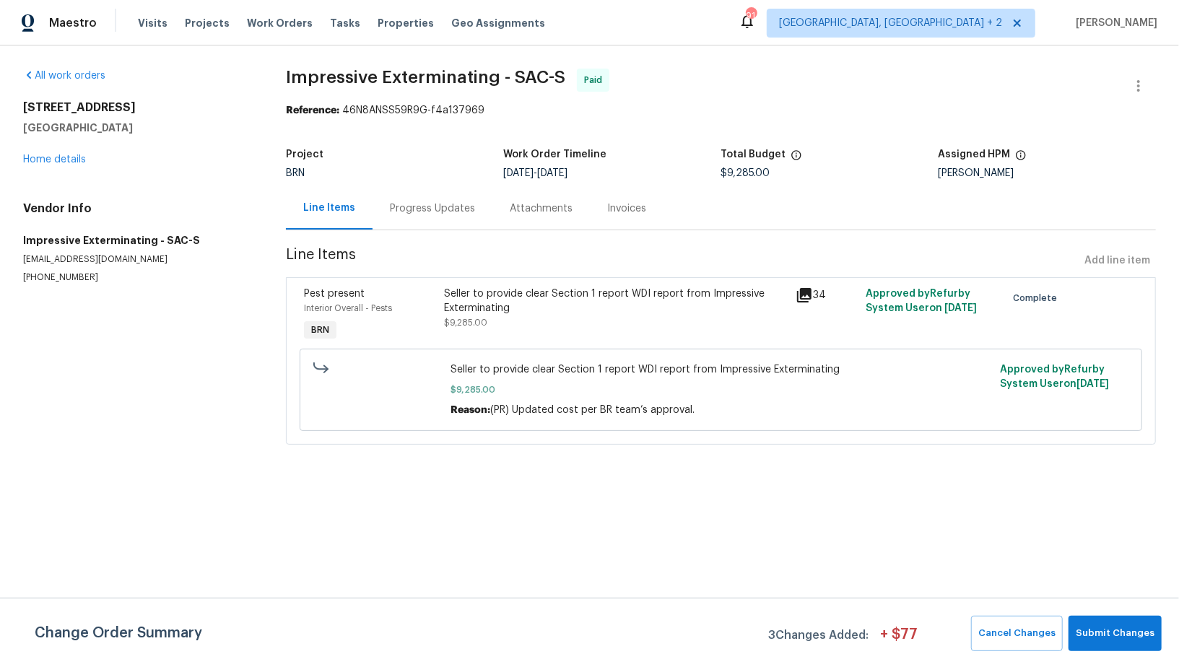
click at [445, 225] on div "Progress Updates" at bounding box center [432, 208] width 120 height 43
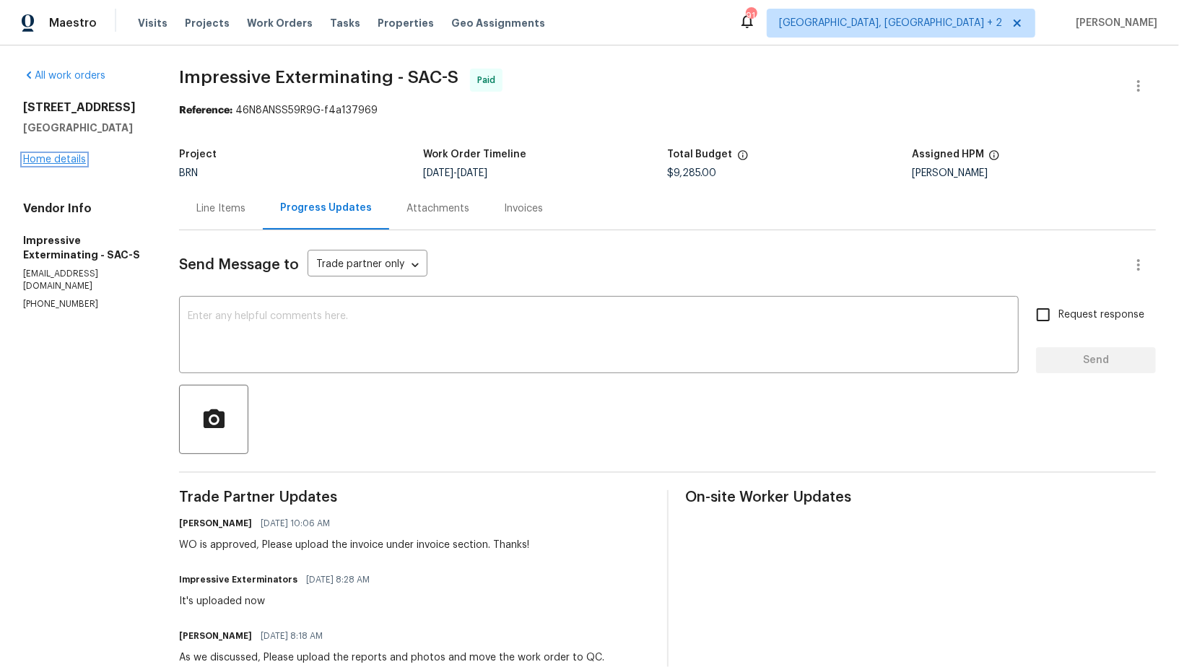
click at [41, 159] on link "Home details" at bounding box center [54, 159] width 63 height 10
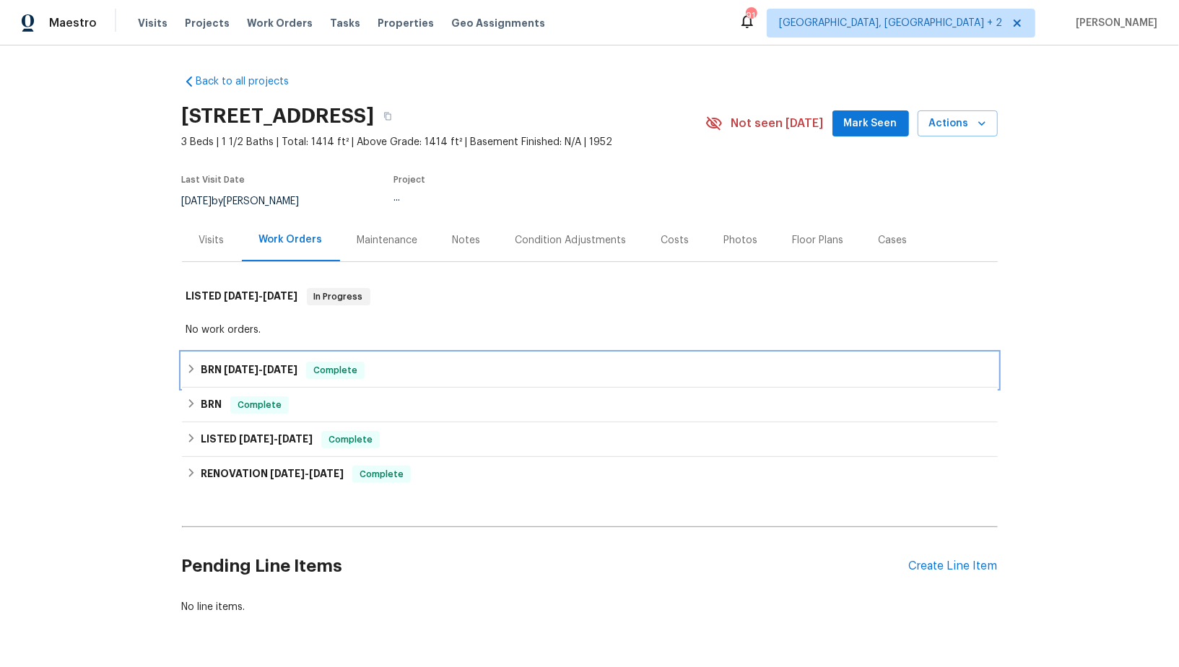
click at [204, 365] on h6 "BRN 8/4/25 - 8/5/25" at bounding box center [249, 370] width 97 height 17
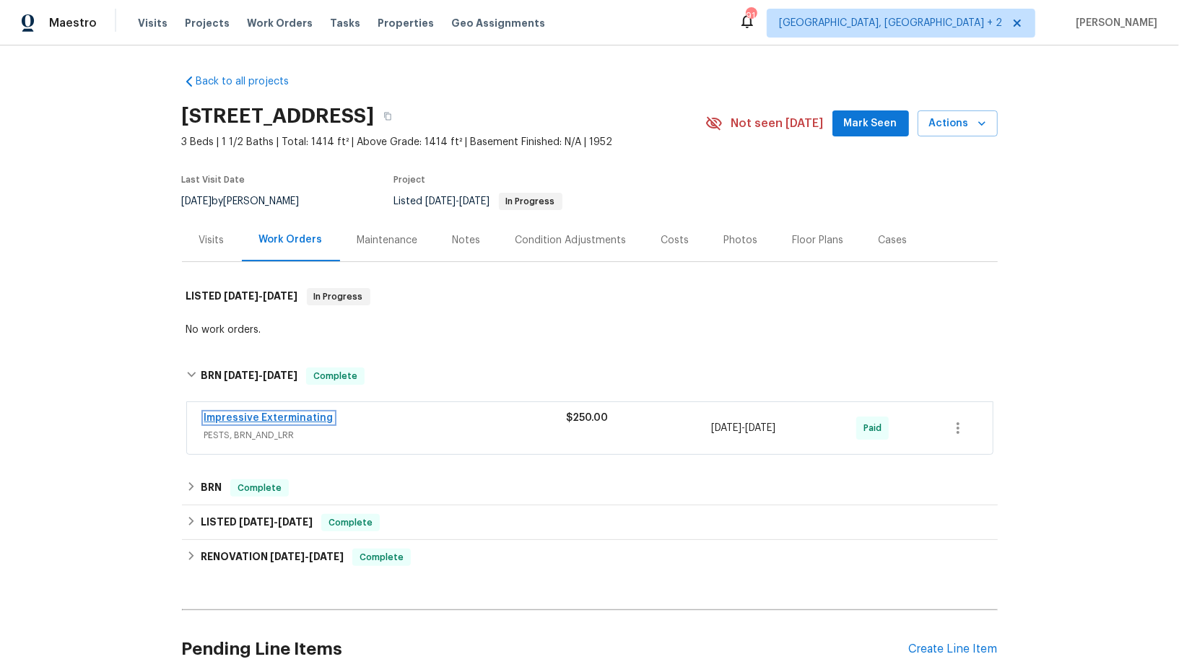
click at [235, 417] on link "Impressive Exterminating" at bounding box center [268, 418] width 129 height 10
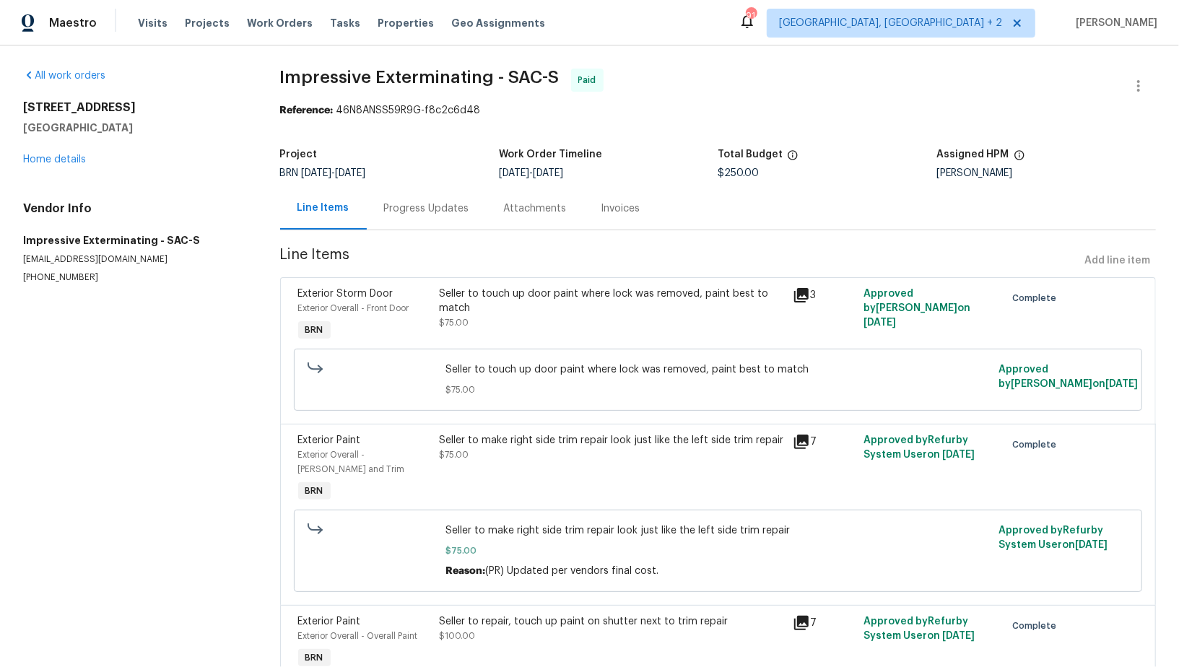
click at [391, 197] on div "Progress Updates" at bounding box center [427, 208] width 120 height 43
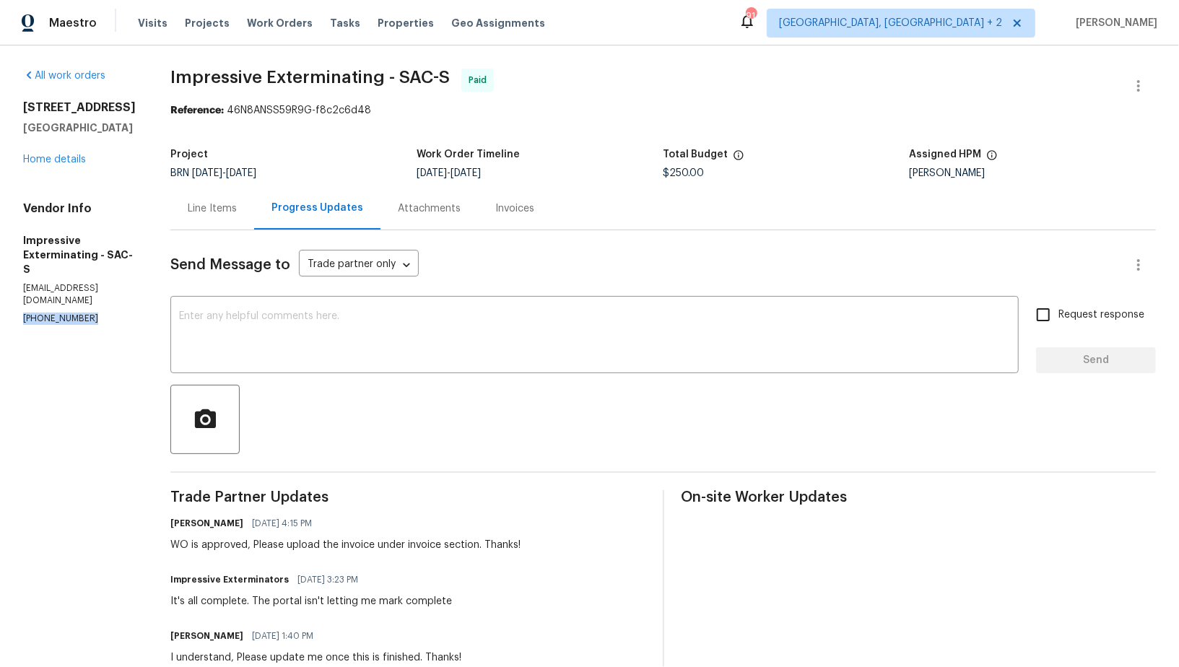
drag, startPoint x: 99, startPoint y: 287, endPoint x: 0, endPoint y: 290, distance: 98.9
copy p "(909) 568-4314"
click at [230, 213] on div "Line Items" at bounding box center [212, 208] width 49 height 14
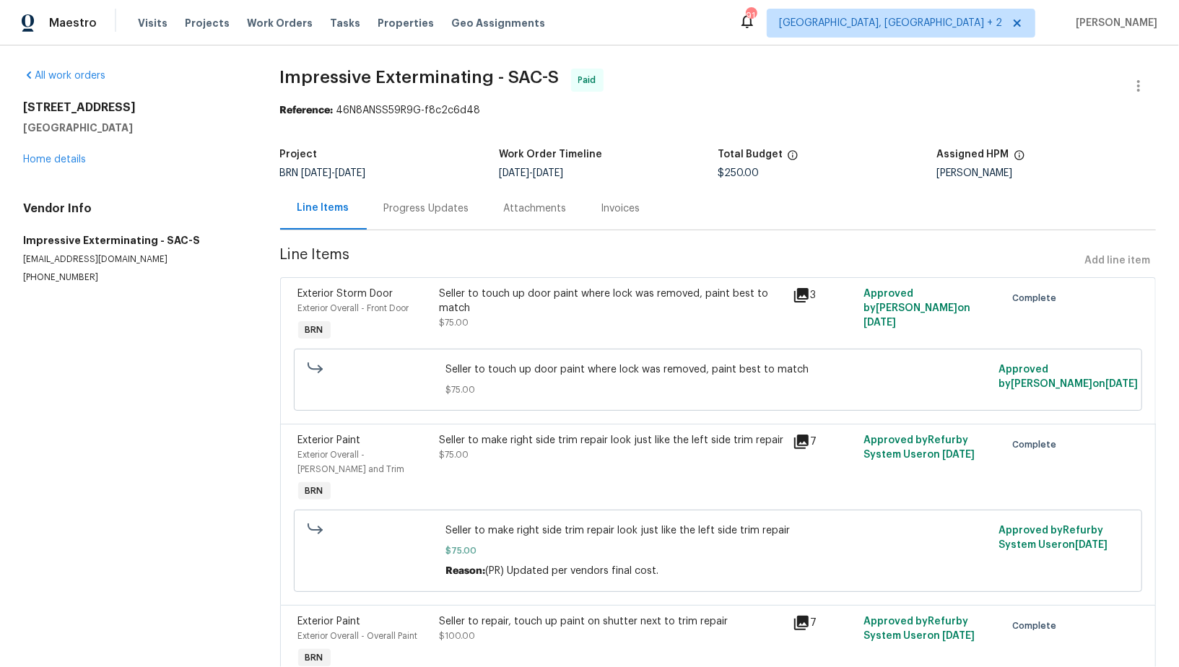
click at [430, 183] on div "Project BRN 8/4/2025 - 8/5/2025 Work Order Timeline 8/4/2025 - 8/5/2025 Total B…" at bounding box center [718, 164] width 876 height 46
click at [430, 212] on div "Progress Updates" at bounding box center [426, 208] width 85 height 14
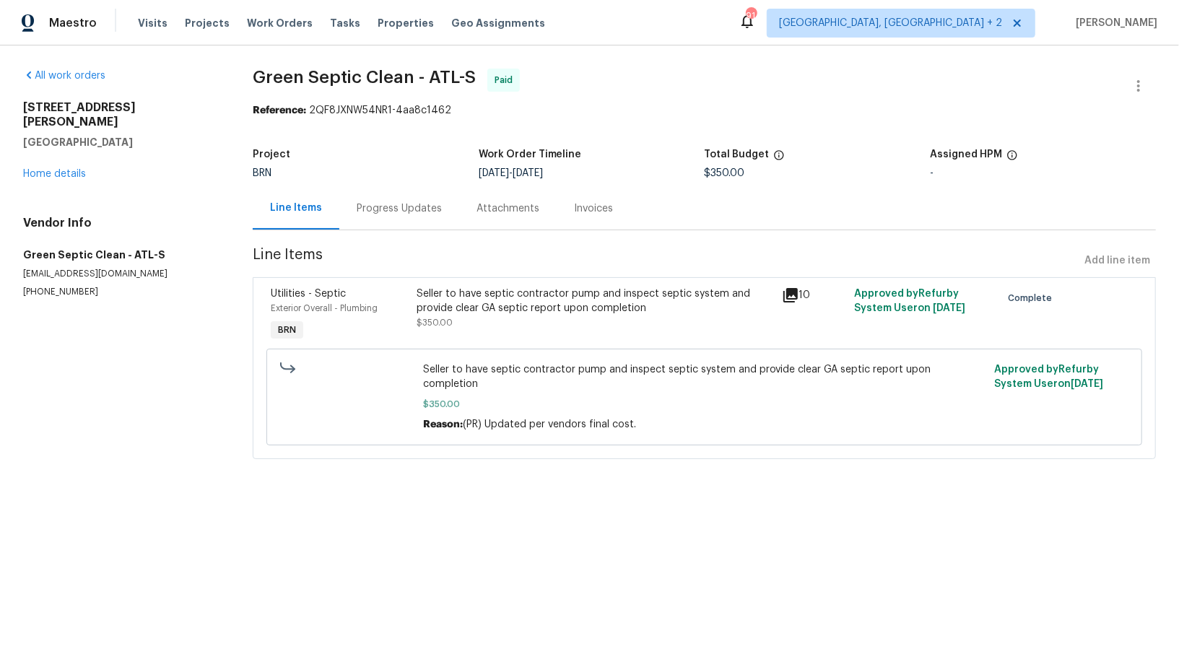
click at [427, 194] on div "Progress Updates" at bounding box center [399, 208] width 120 height 43
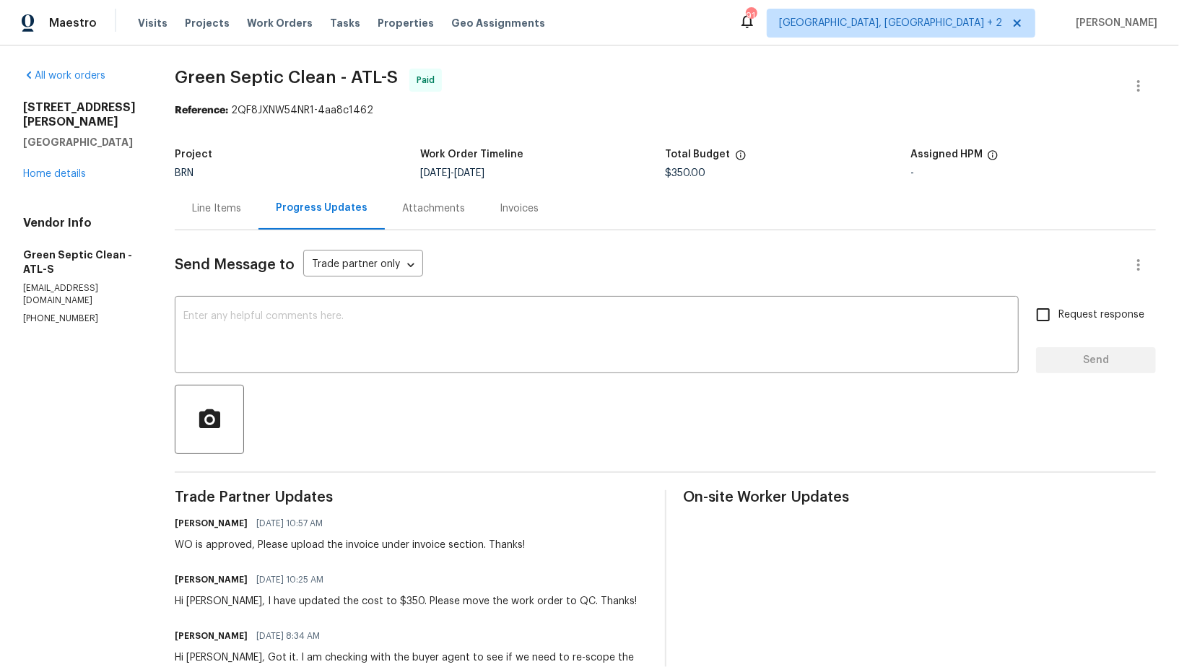
drag, startPoint x: 103, startPoint y: 303, endPoint x: 0, endPoint y: 301, distance: 102.5
drag, startPoint x: 96, startPoint y: 295, endPoint x: 0, endPoint y: 295, distance: 96.0
copy p "[PHONE_NUMBER]"
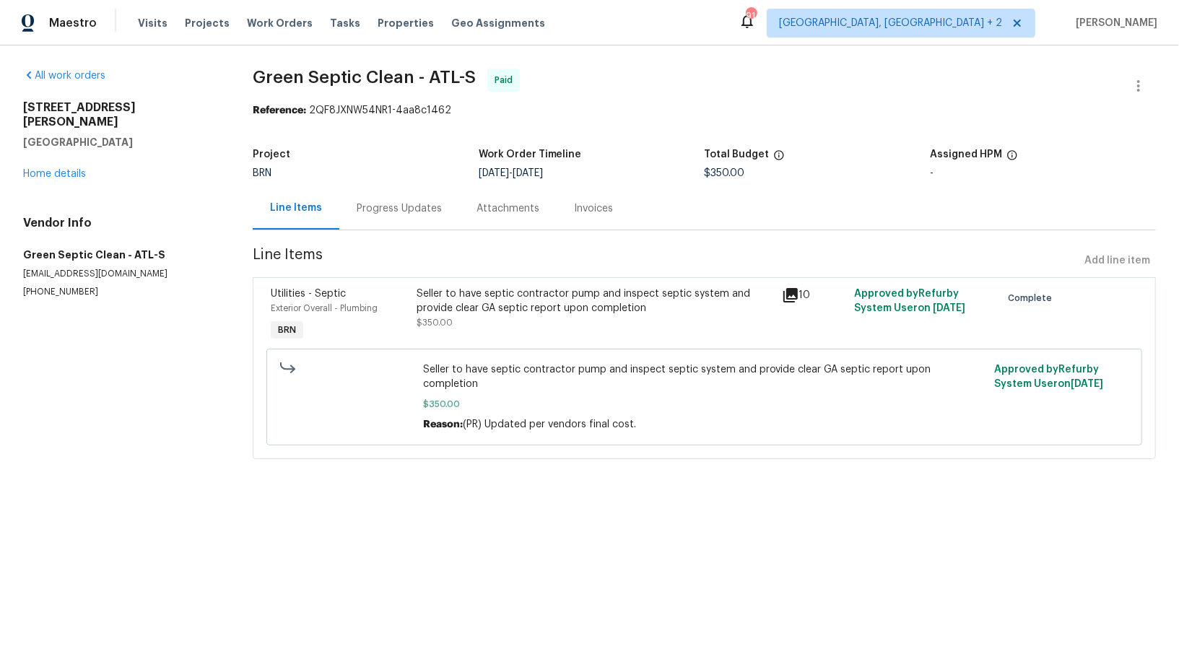
click at [372, 221] on div "Progress Updates" at bounding box center [399, 208] width 120 height 43
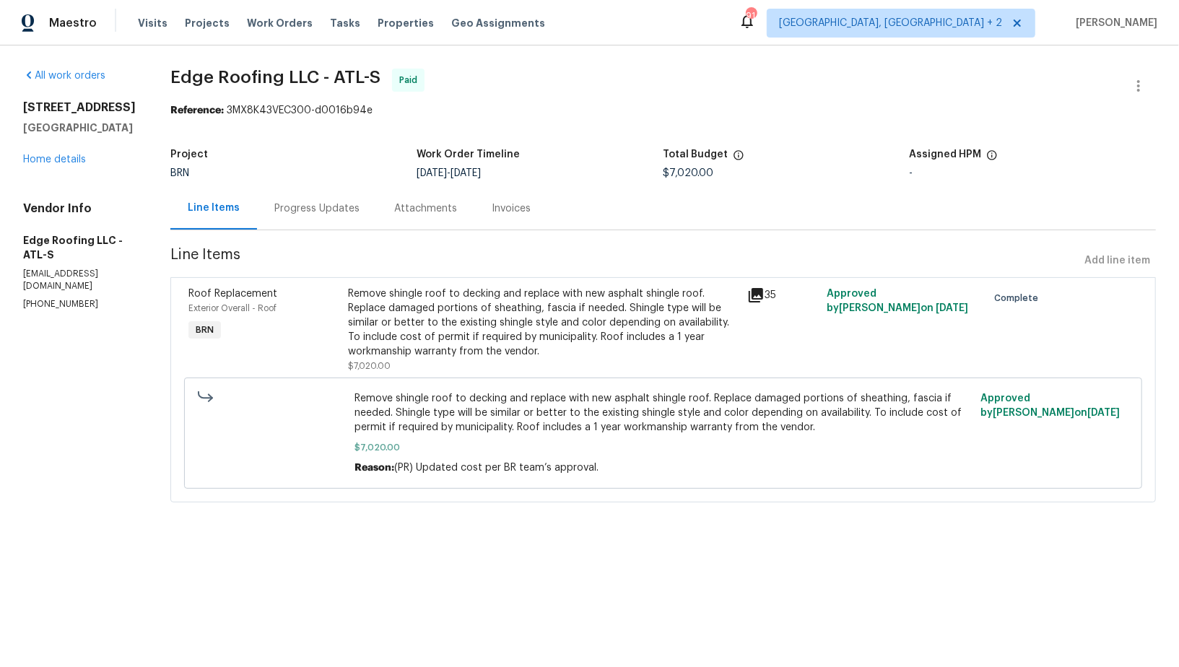
click at [325, 195] on div "Progress Updates" at bounding box center [317, 208] width 120 height 43
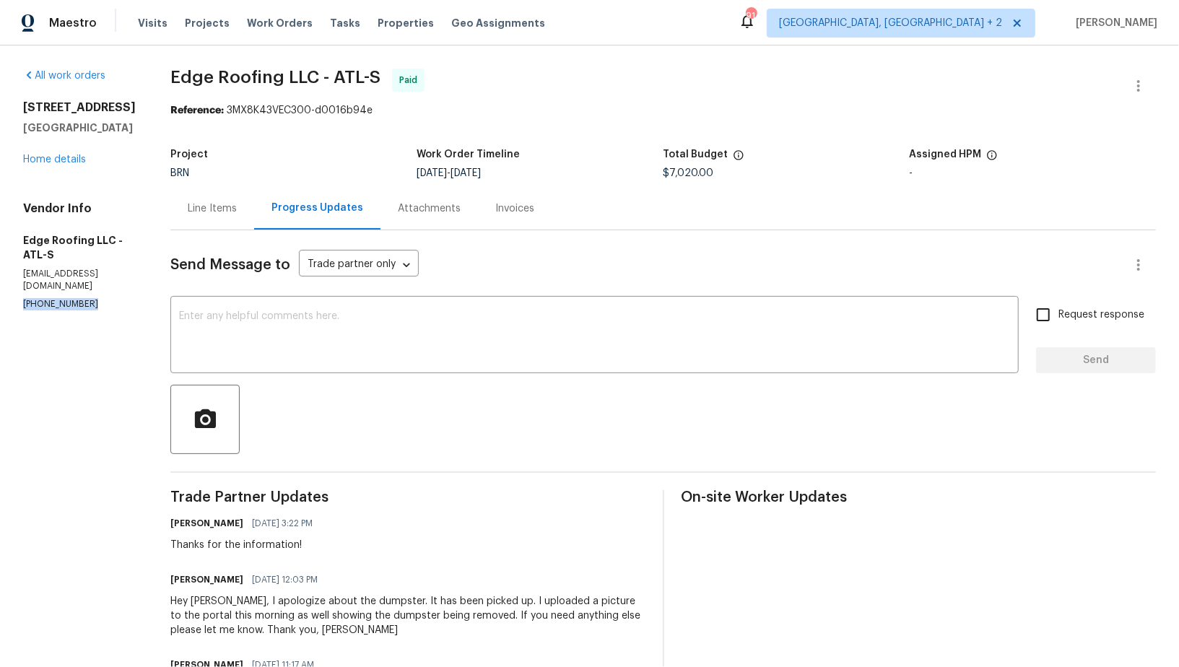
drag, startPoint x: 87, startPoint y: 307, endPoint x: 0, endPoint y: 307, distance: 86.6
copy p "[PHONE_NUMBER]"
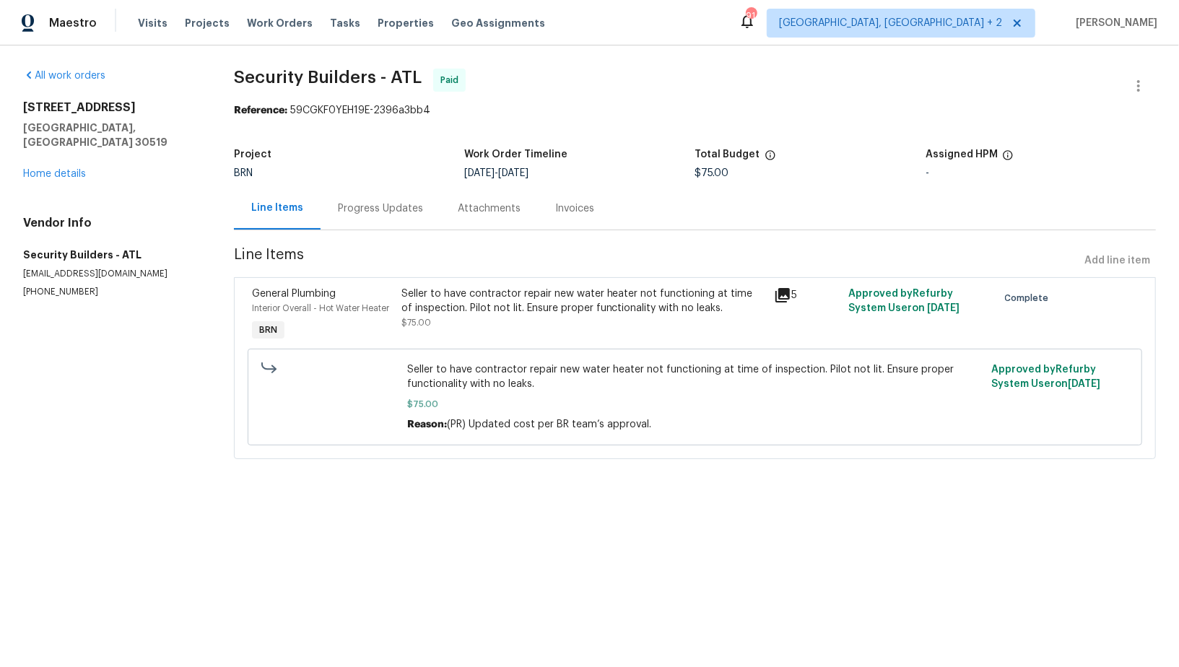
click at [374, 211] on div "Progress Updates" at bounding box center [380, 208] width 85 height 14
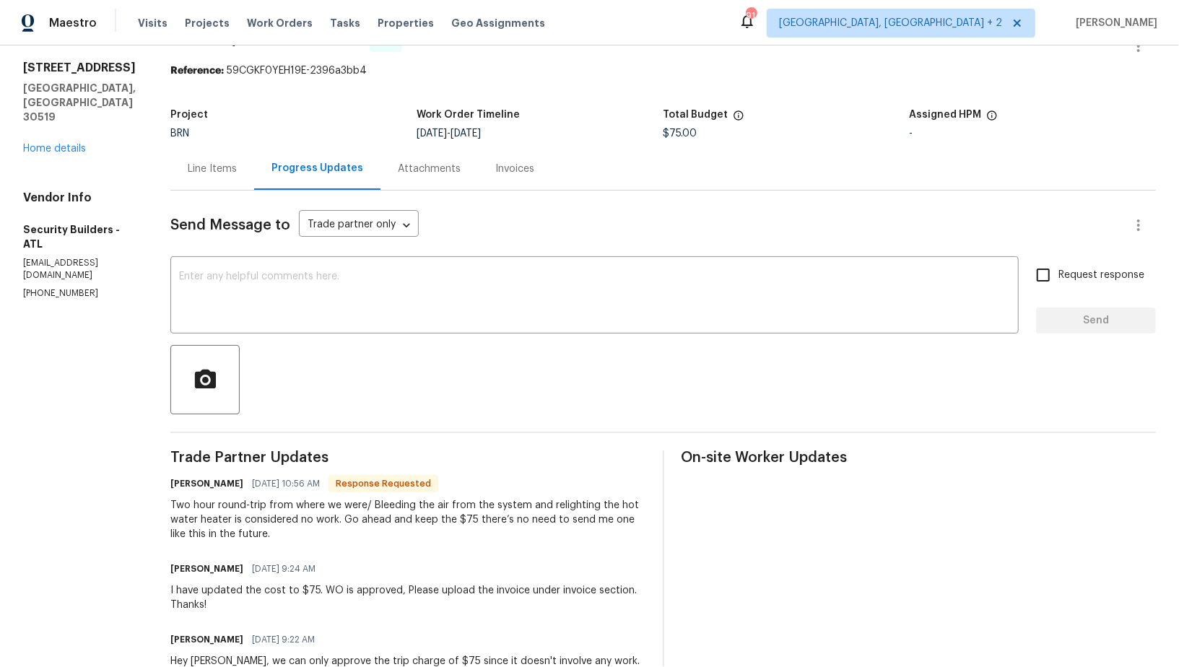
scroll to position [48, 0]
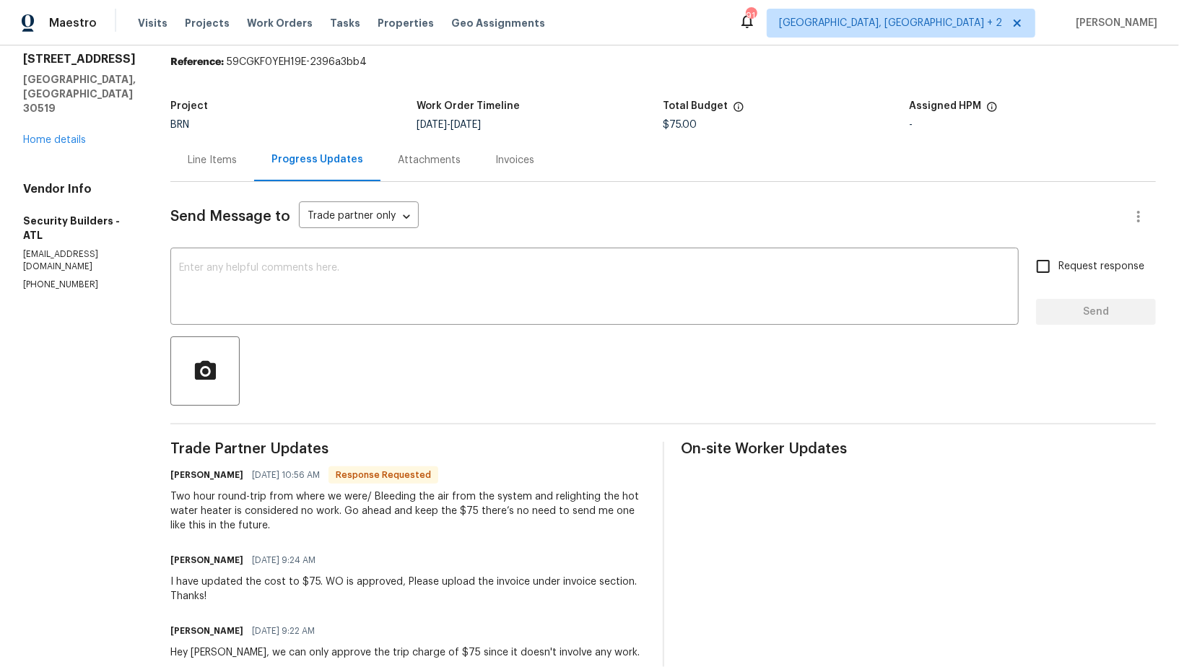
click at [250, 178] on div "Line Items" at bounding box center [212, 160] width 84 height 43
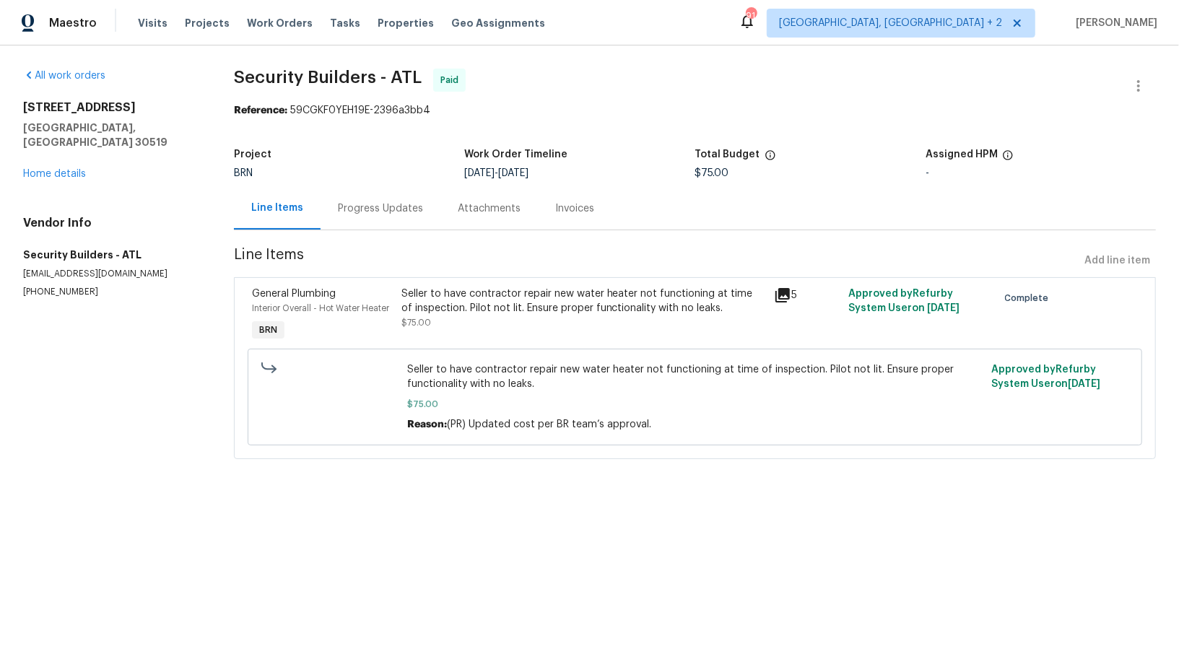
click at [377, 215] on div "Progress Updates" at bounding box center [380, 208] width 85 height 14
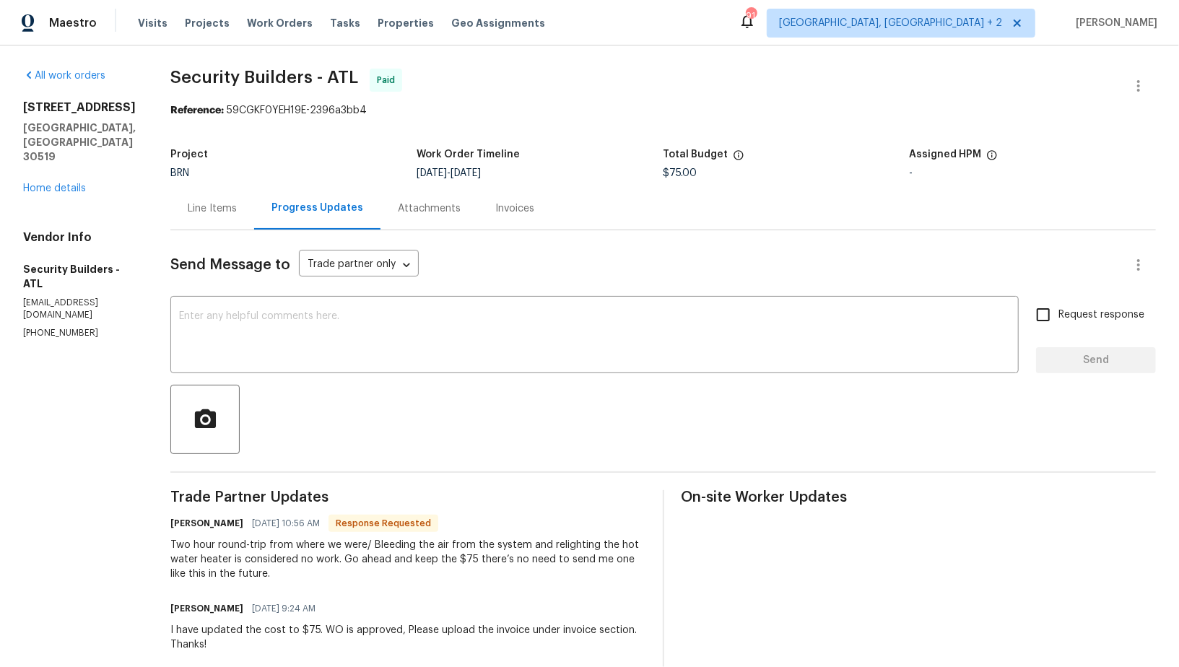
click at [237, 204] on div "Line Items" at bounding box center [212, 208] width 49 height 14
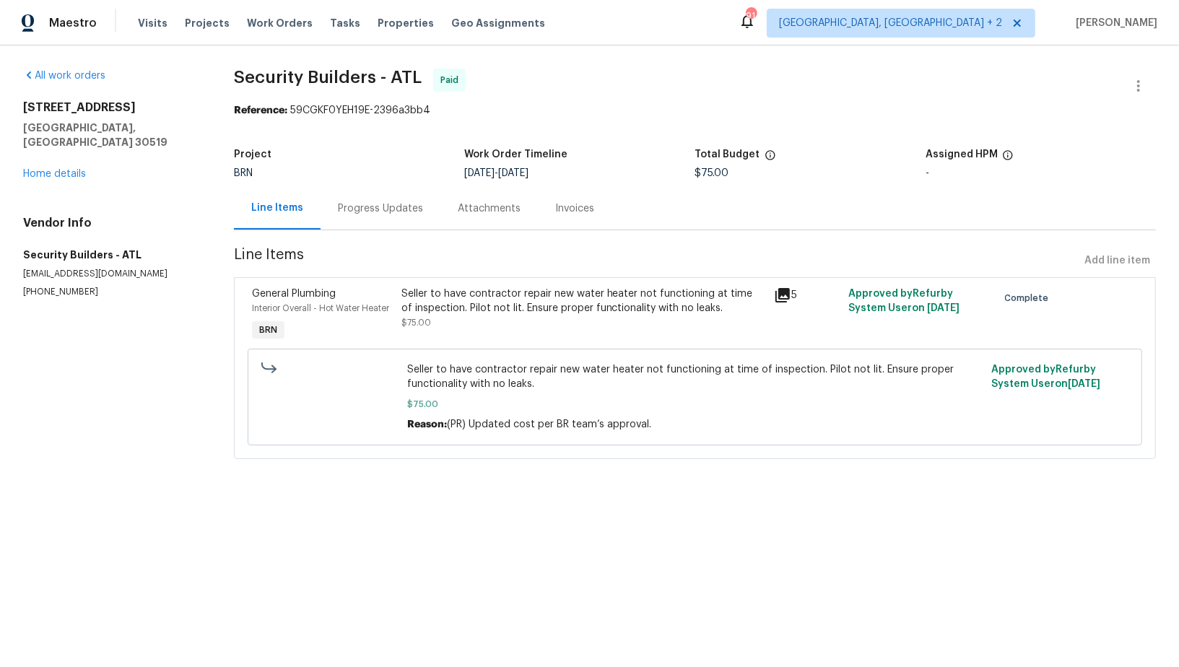
click at [548, 214] on div "Invoices" at bounding box center [575, 208] width 74 height 43
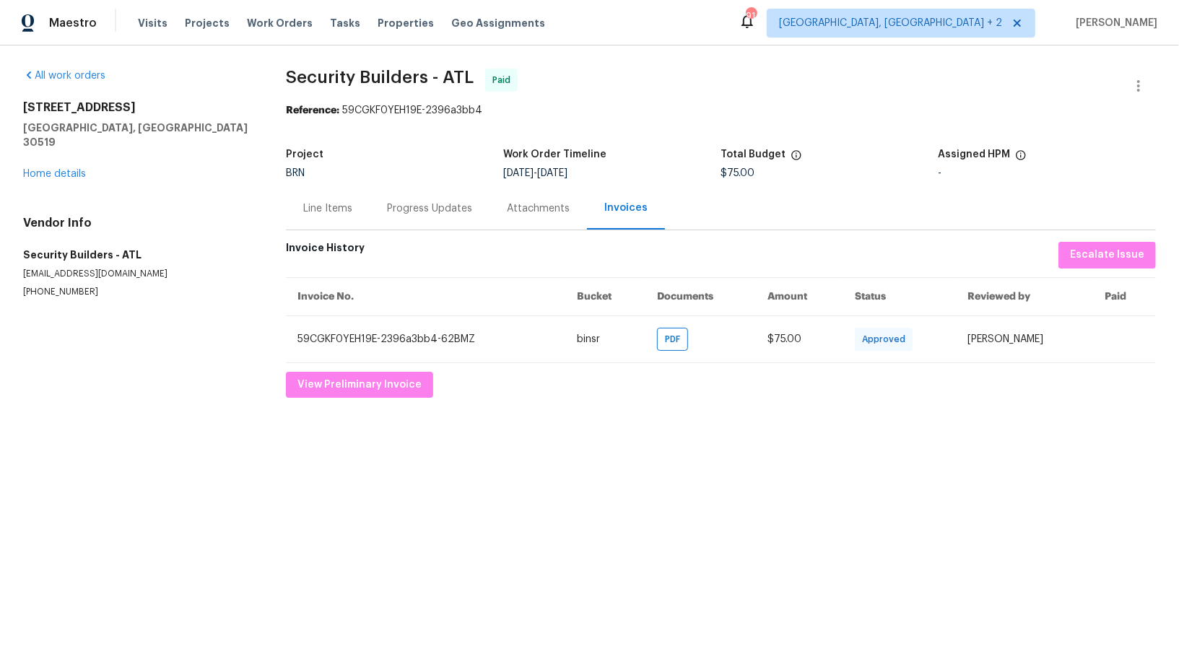
click at [432, 212] on div "Progress Updates" at bounding box center [429, 208] width 85 height 14
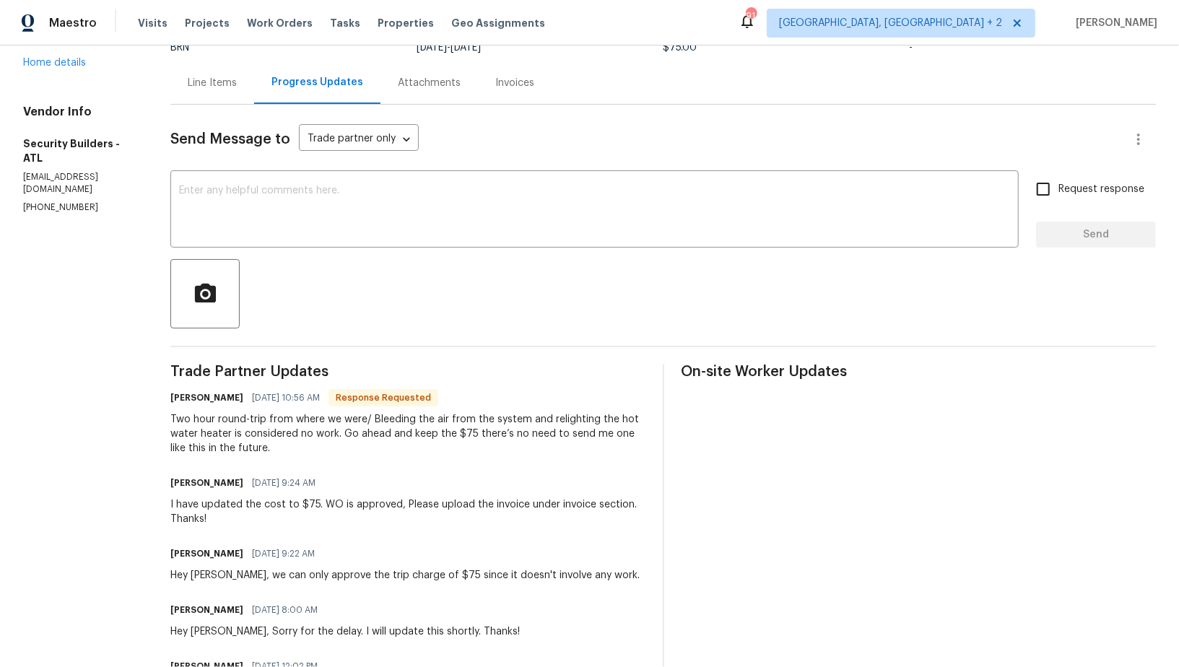
scroll to position [134, 0]
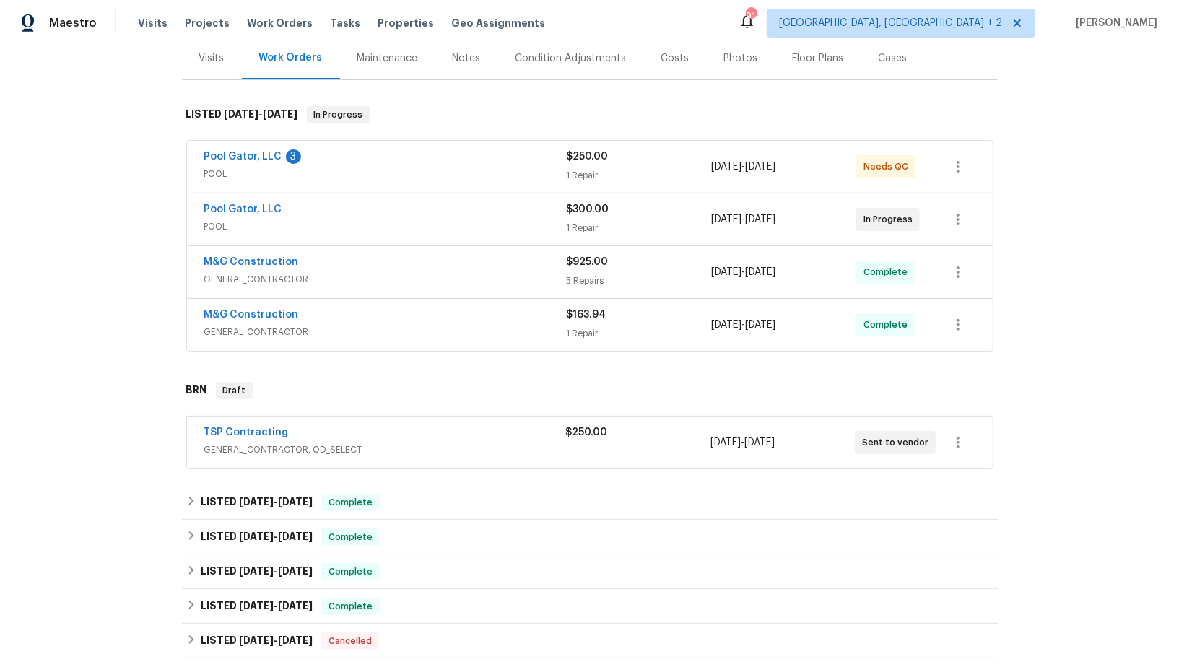
scroll to position [191, 0]
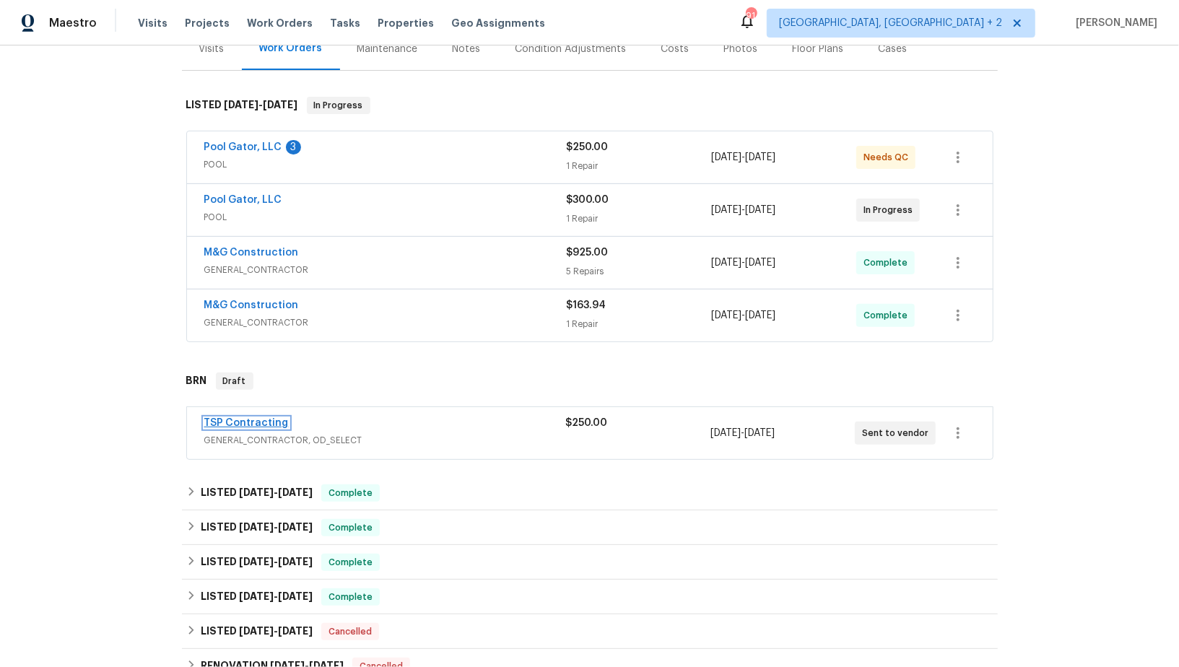
click at [240, 418] on link "TSP Contracting" at bounding box center [246, 423] width 84 height 10
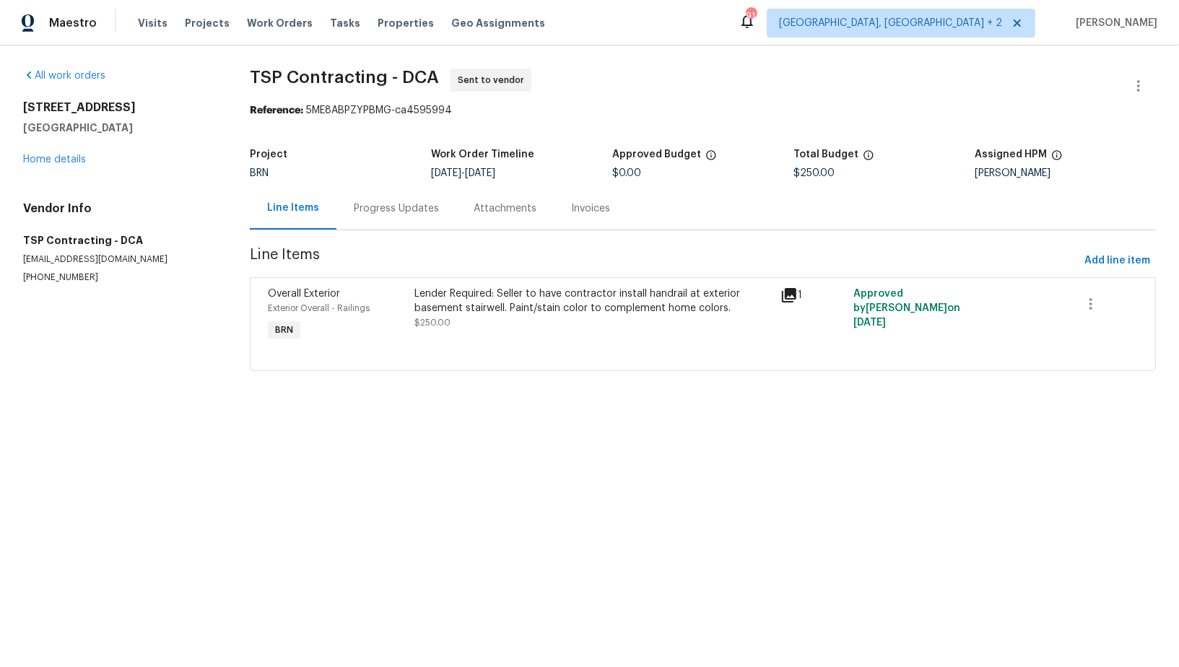
click at [362, 209] on div "Progress Updates" at bounding box center [396, 208] width 85 height 14
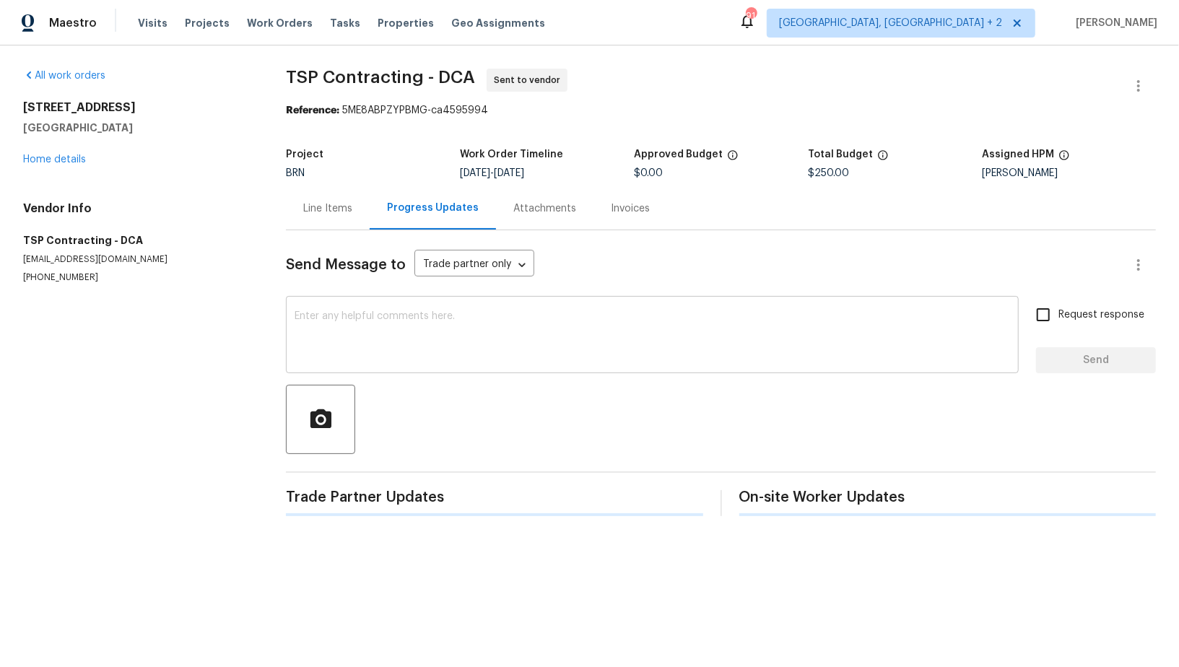
click at [406, 361] on textarea at bounding box center [652, 336] width 715 height 51
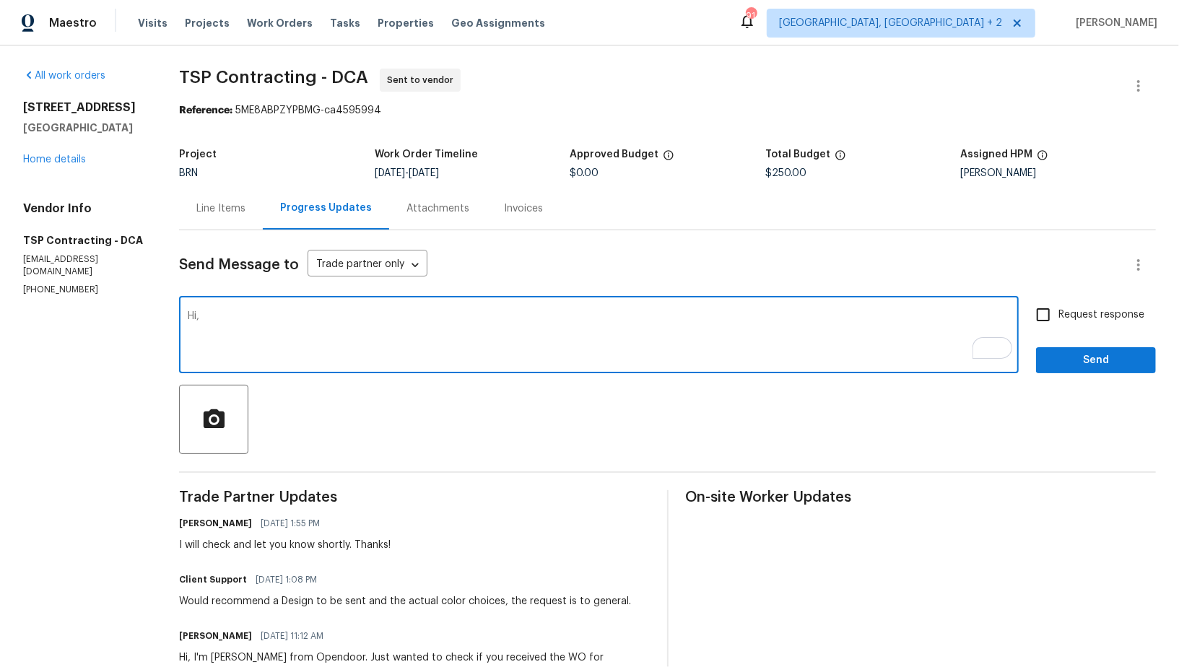
paste textarea "basic PT handrail per below - readily available at [GEOGRAPHIC_DATA] there. Pai…"
click at [199, 315] on textarea "Hi, basic PT handrail per below - readily available at [GEOGRAPHIC_DATA] there.…" at bounding box center [599, 336] width 822 height 51
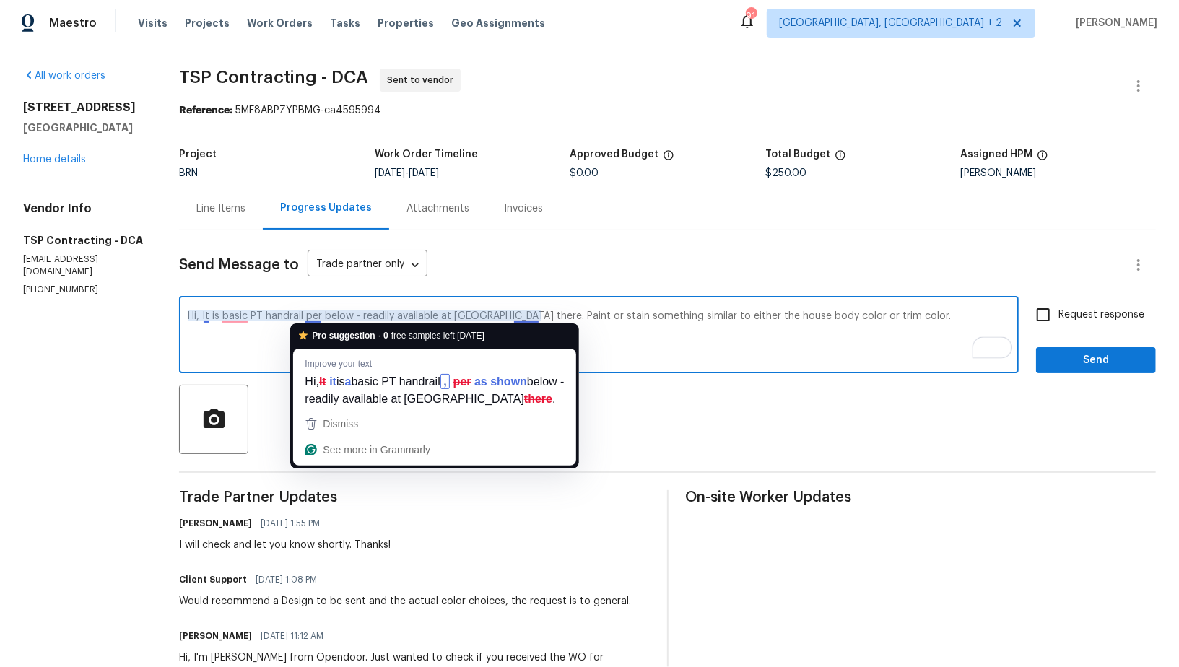
click at [346, 313] on textarea "Hi, It is basic PT handrail per below - readily available at [GEOGRAPHIC_DATA] …" at bounding box center [599, 336] width 822 height 51
drag, startPoint x: 349, startPoint y: 315, endPoint x: 305, endPoint y: 315, distance: 44.8
click at [305, 315] on textarea "Hi, It is basic PT handrail per below - readily available at Home Depot there. …" at bounding box center [599, 336] width 822 height 51
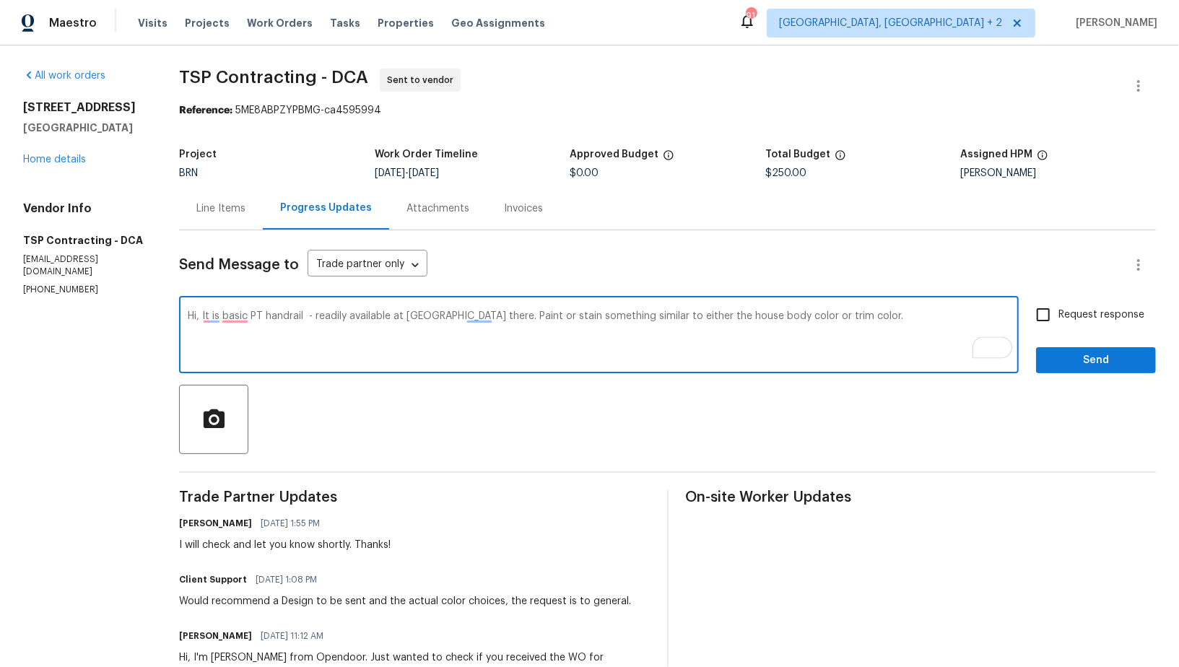
type textarea "Hi, It is basic PT handrail - readily available at Home Depot there. Paint or s…"
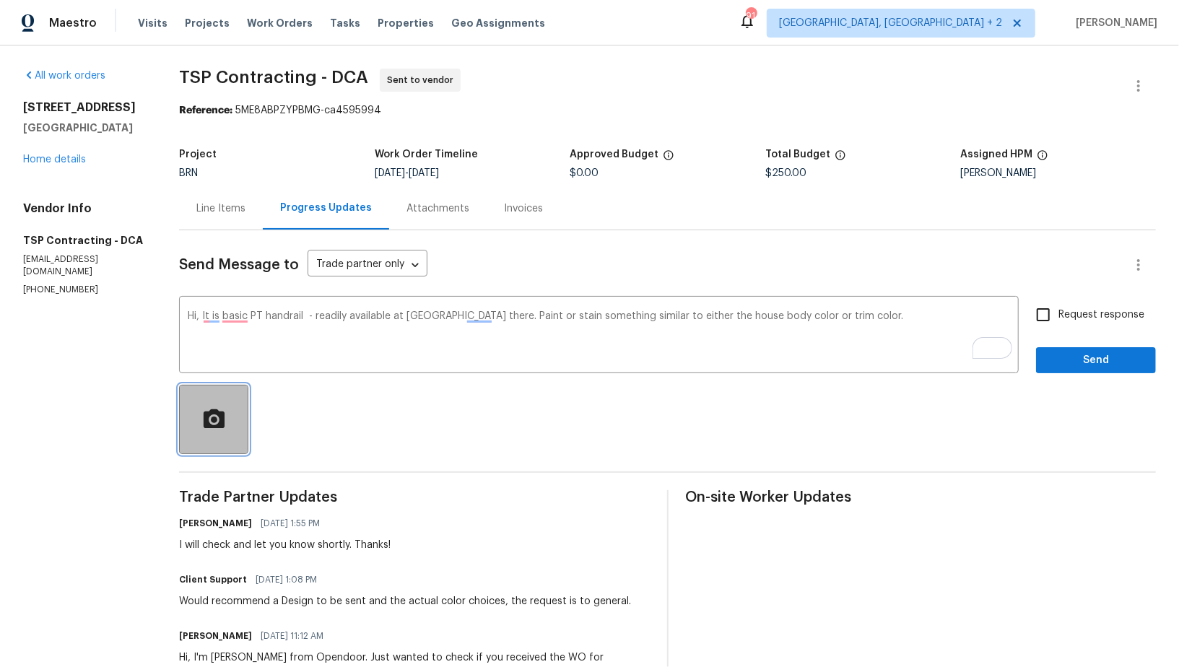
click at [212, 417] on circle "button" at bounding box center [214, 420] width 6 height 6
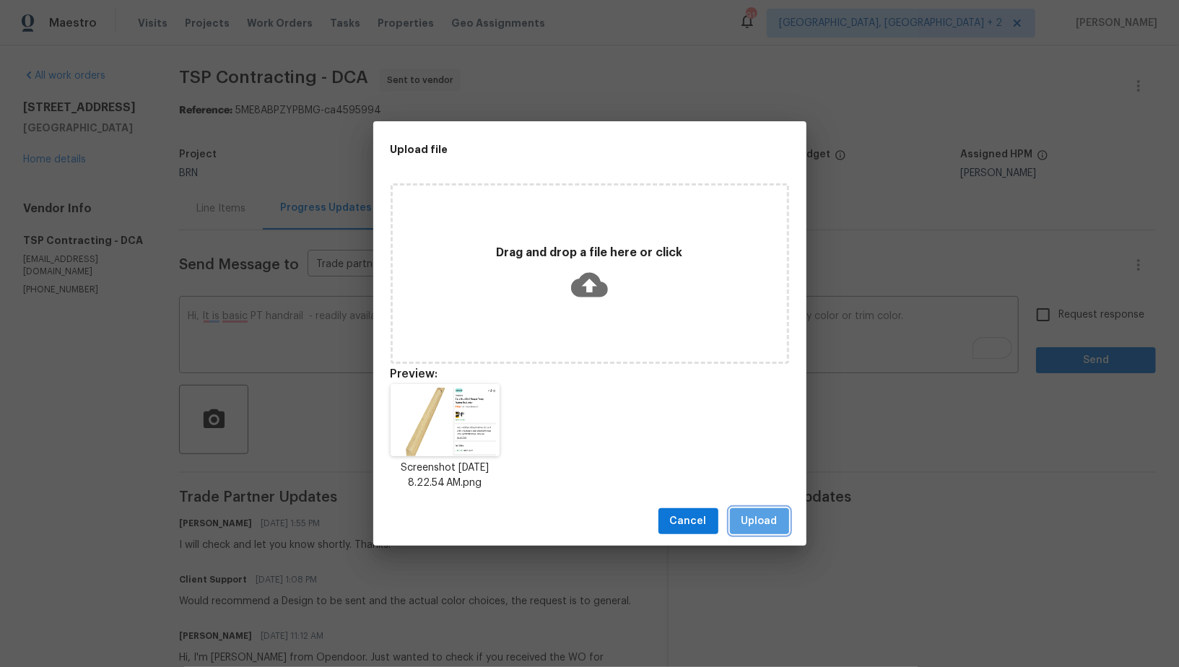
click at [744, 528] on span "Upload" at bounding box center [759, 522] width 36 height 18
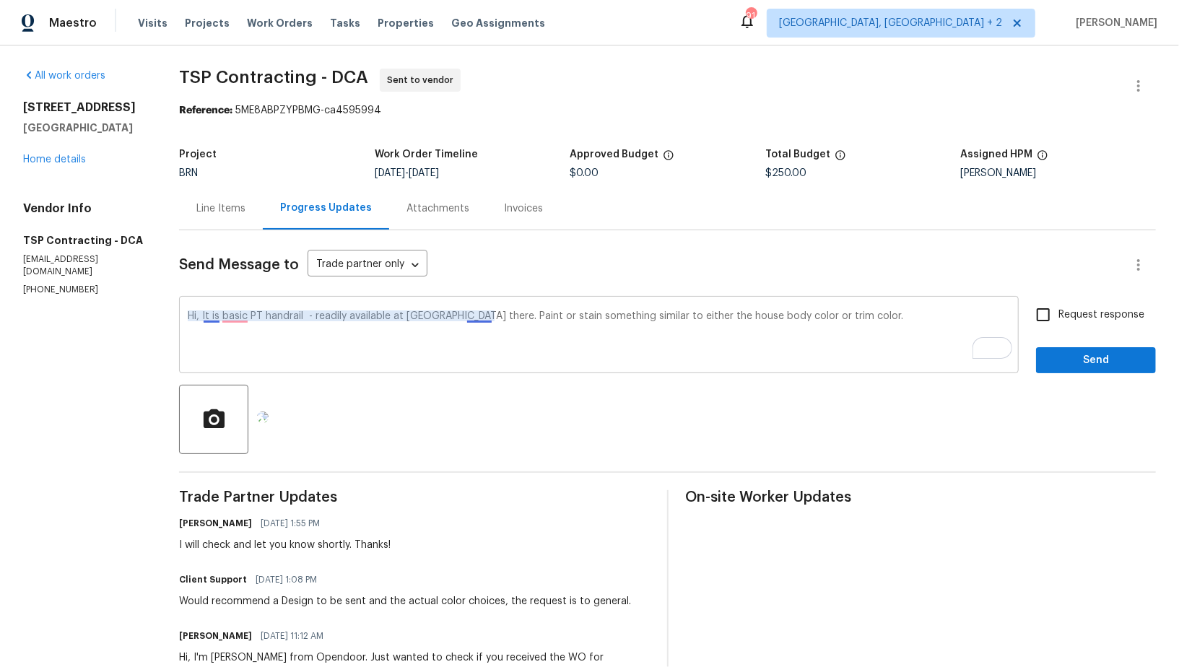
click at [484, 318] on textarea "Hi, It is basic PT handrail - readily available at Home Depot there. Paint or s…" at bounding box center [599, 336] width 822 height 51
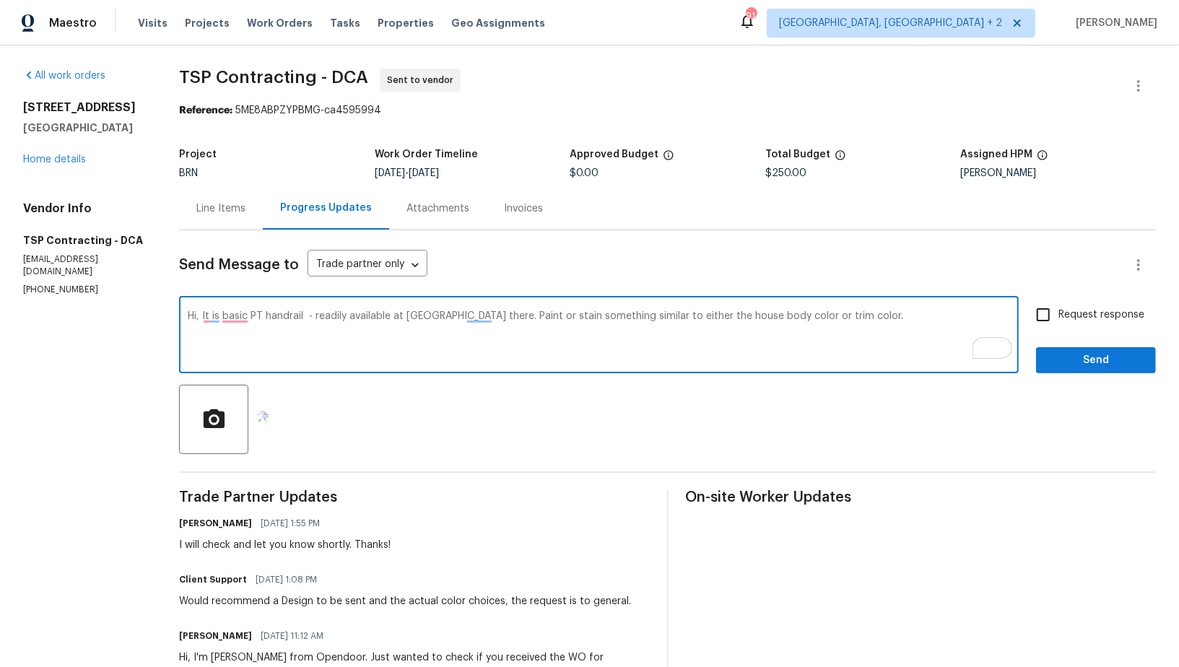
click at [866, 323] on textarea "Hi, It is basic PT handrail - readily available at Home Depot there. Paint or s…" at bounding box center [599, 336] width 822 height 51
paste textarea "Hi, it’s a basic PT handrail that’s readily available at Home Depot. Please pai…"
type textarea "Hi, it’s a basic PT handrail that’s readily available at Home Depot. Please pai…"
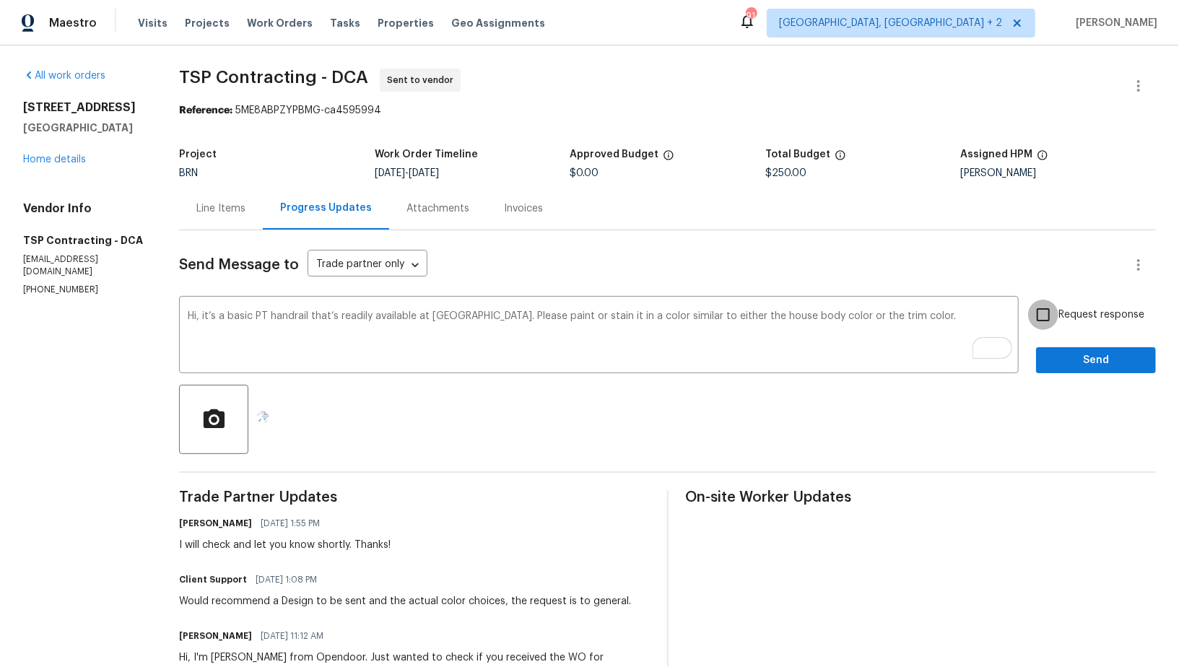
click at [1037, 318] on input "Request response" at bounding box center [1043, 315] width 30 height 30
checkbox input "true"
click at [911, 327] on textarea "Hi, it’s a basic PT handrail that’s readily available at Home Depot. Please pai…" at bounding box center [599, 336] width 822 height 51
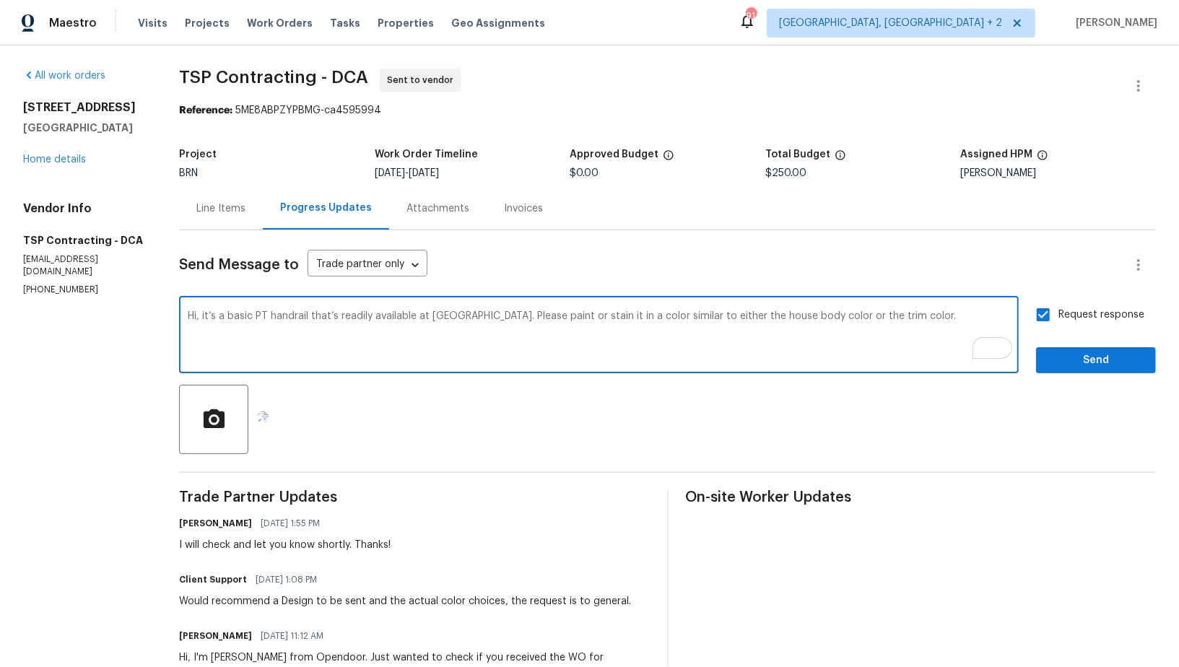
click at [910, 321] on textarea "Hi, it’s a basic PT handrail that’s readily available at Home Depot. Please pai…" at bounding box center [599, 336] width 822 height 51
type textarea "Hi, it’s a basic PT handrail that’s readily available at Home Depot. Please pai…"
click at [1038, 313] on input "Request response" at bounding box center [1043, 315] width 30 height 30
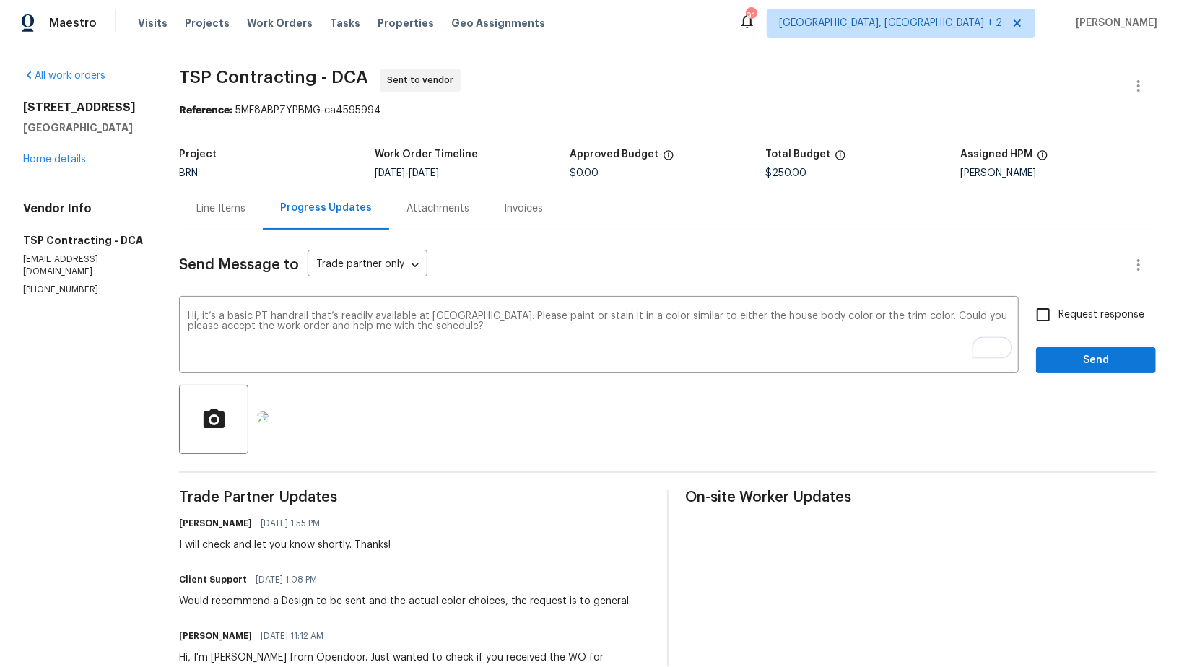
click at [1038, 313] on input "Request response" at bounding box center [1043, 315] width 30 height 30
checkbox input "true"
click at [1060, 353] on span "Send" at bounding box center [1095, 361] width 97 height 18
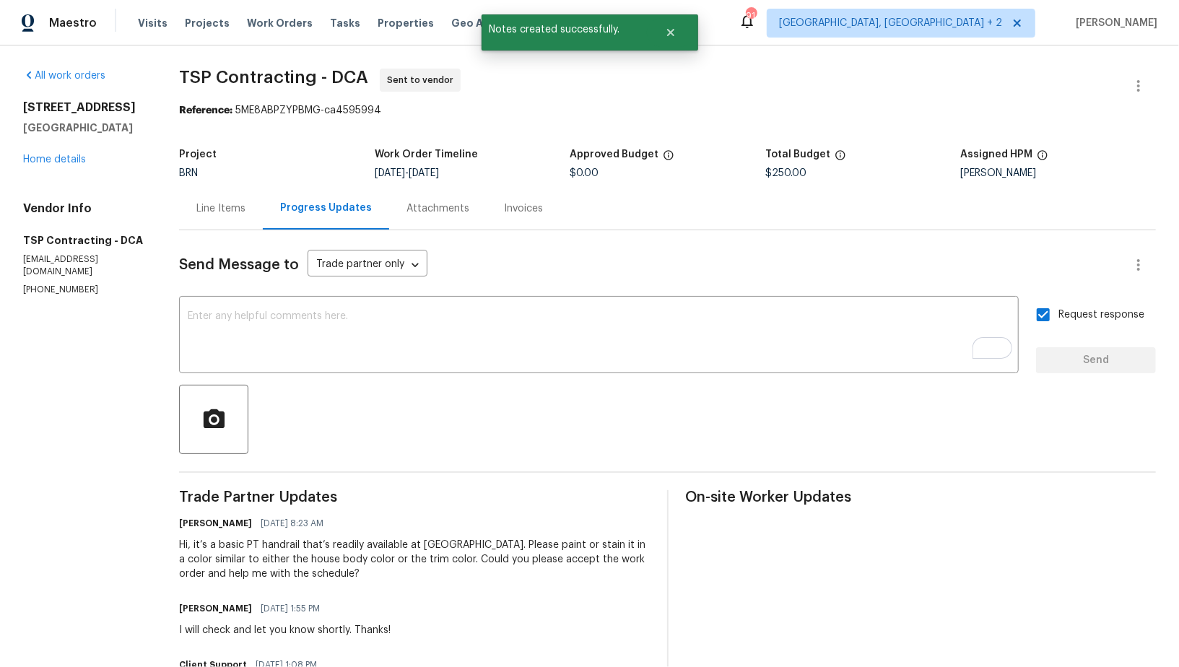
click at [228, 204] on div "Line Items" at bounding box center [220, 208] width 49 height 14
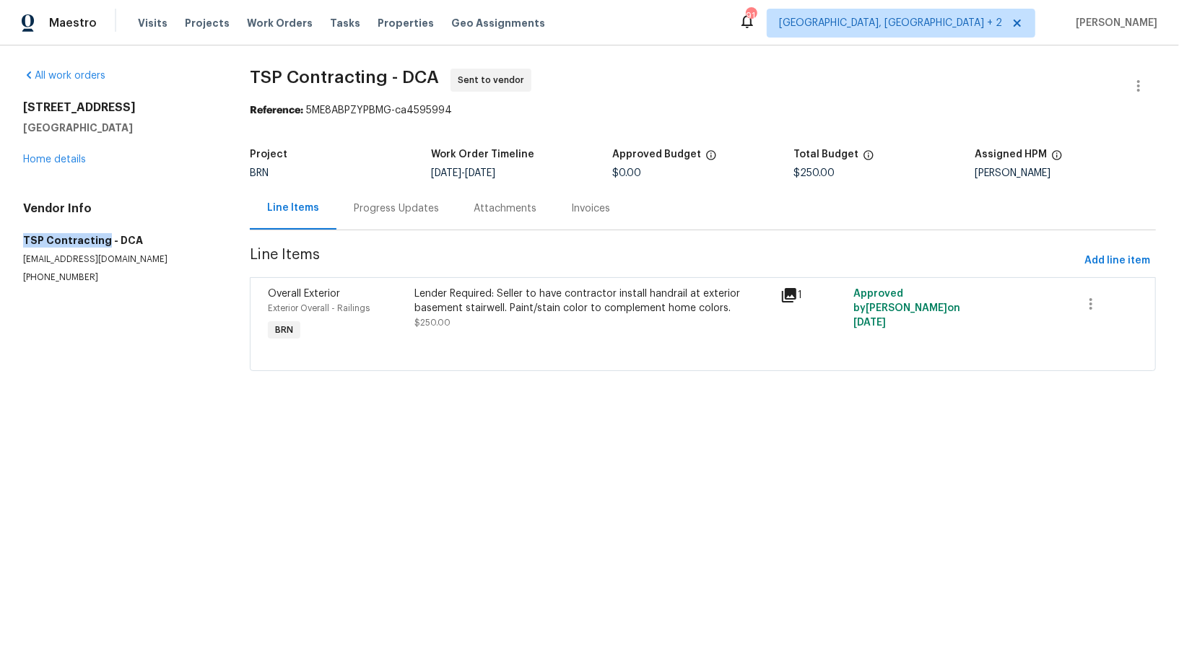
drag, startPoint x: 6, startPoint y: 244, endPoint x: 103, endPoint y: 244, distance: 96.7
click at [103, 244] on div "All work orders 13324 Kirkdale Ct Woodbridge, VA 22193 Home details Vendor Info…" at bounding box center [589, 228] width 1179 height 366
copy h5 "TSP Contracting"
click at [365, 240] on section "TSP Contracting - DCA Sent to vendor Reference: 5ME8ABPZYPBMG-ca4595994 Project…" at bounding box center [703, 229] width 906 height 320
click at [370, 222] on div "Progress Updates" at bounding box center [396, 208] width 120 height 43
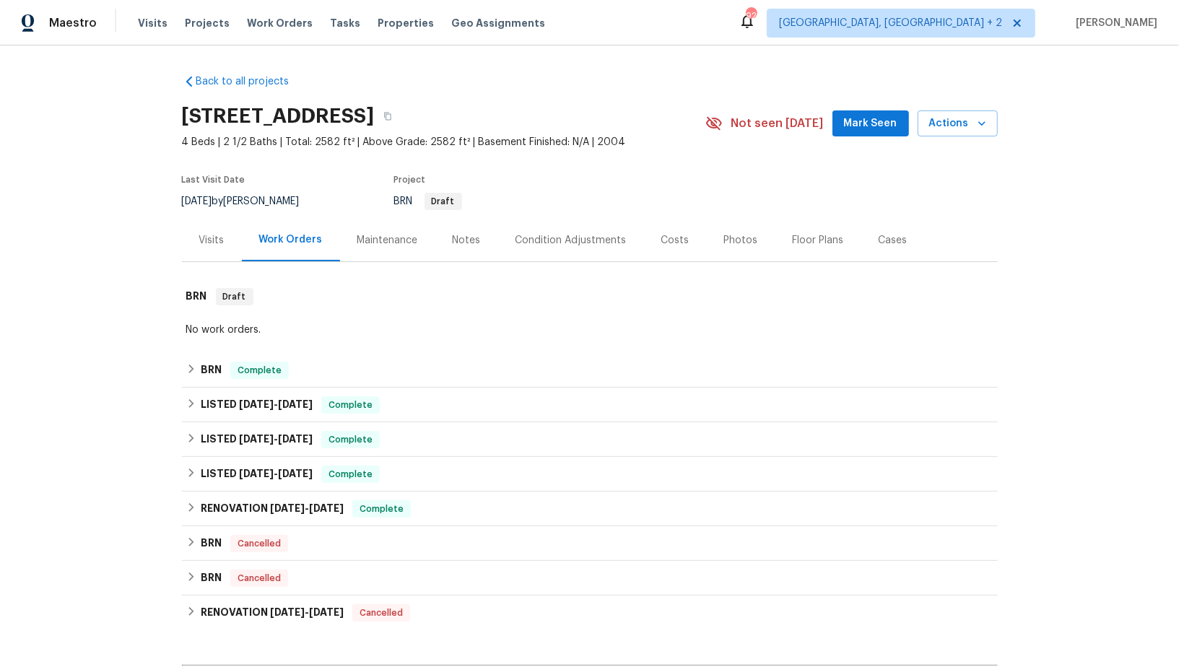
scroll to position [308, 0]
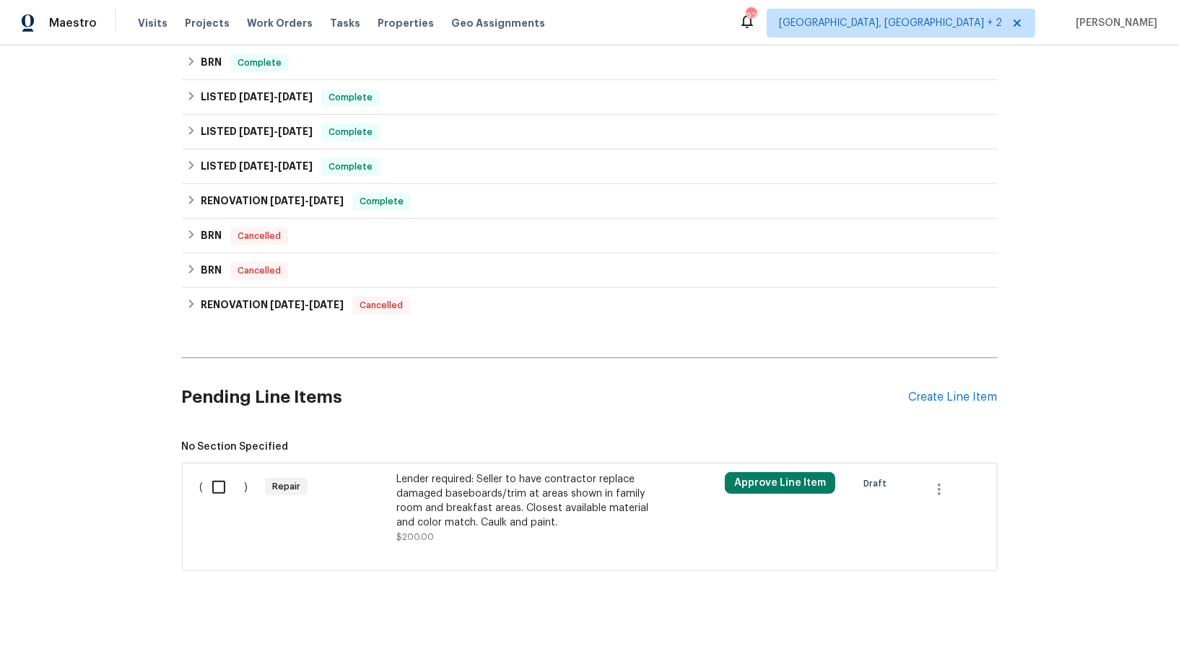
click at [481, 520] on div "Lender required: Seller to have contractor replace damaged baseboards/trim at a…" at bounding box center [523, 501] width 254 height 58
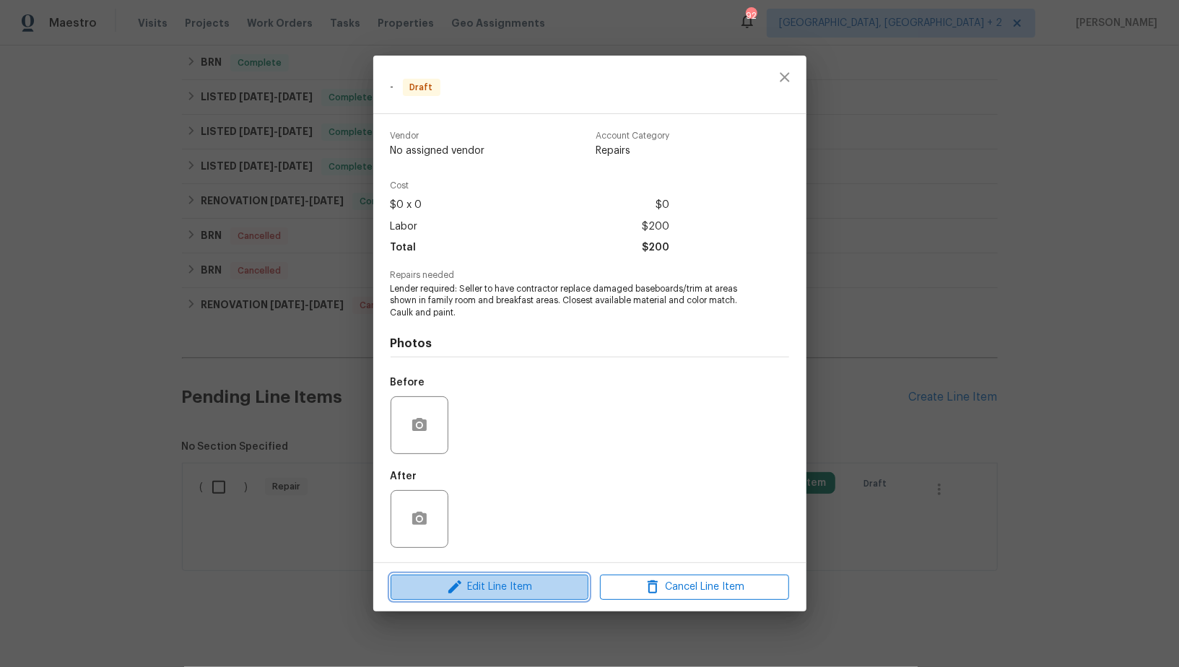
click at [503, 579] on span "Edit Line Item" at bounding box center [489, 587] width 189 height 18
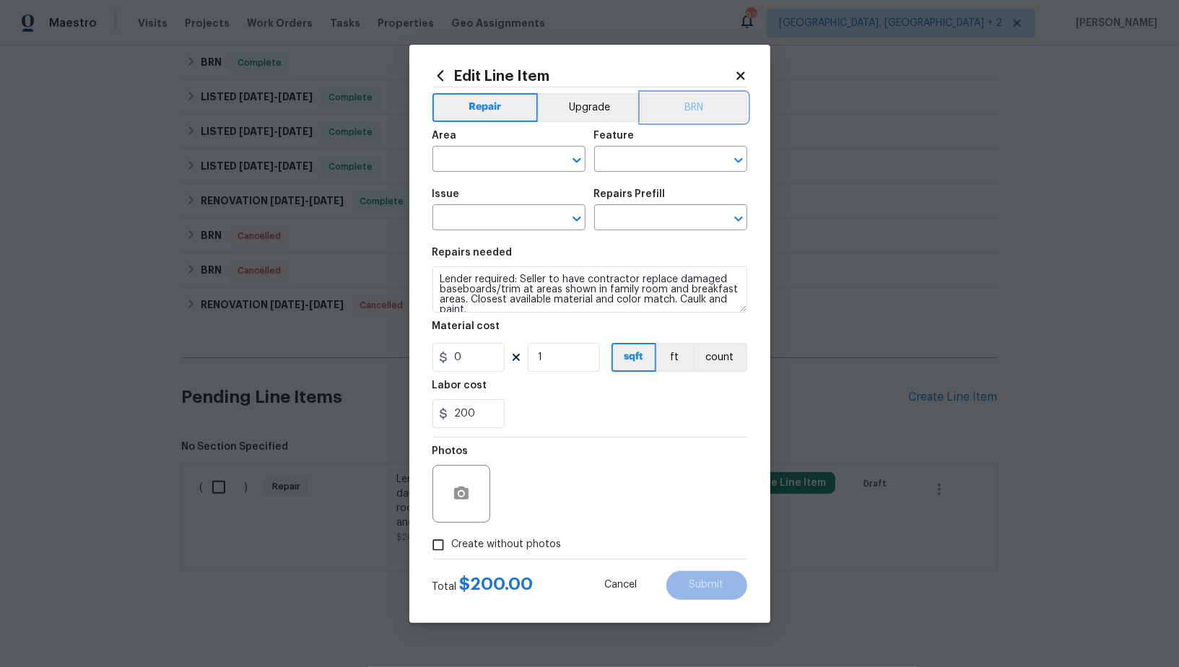
click at [679, 109] on button "BRN" at bounding box center [694, 107] width 106 height 29
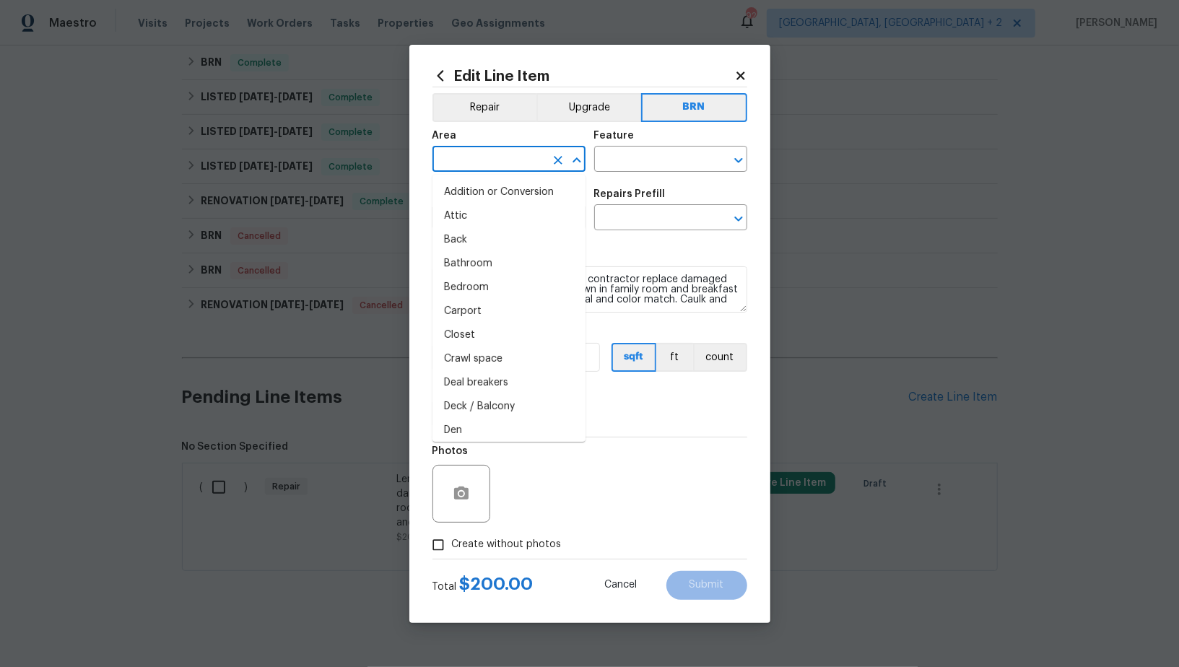
click at [495, 167] on input "text" at bounding box center [488, 160] width 113 height 22
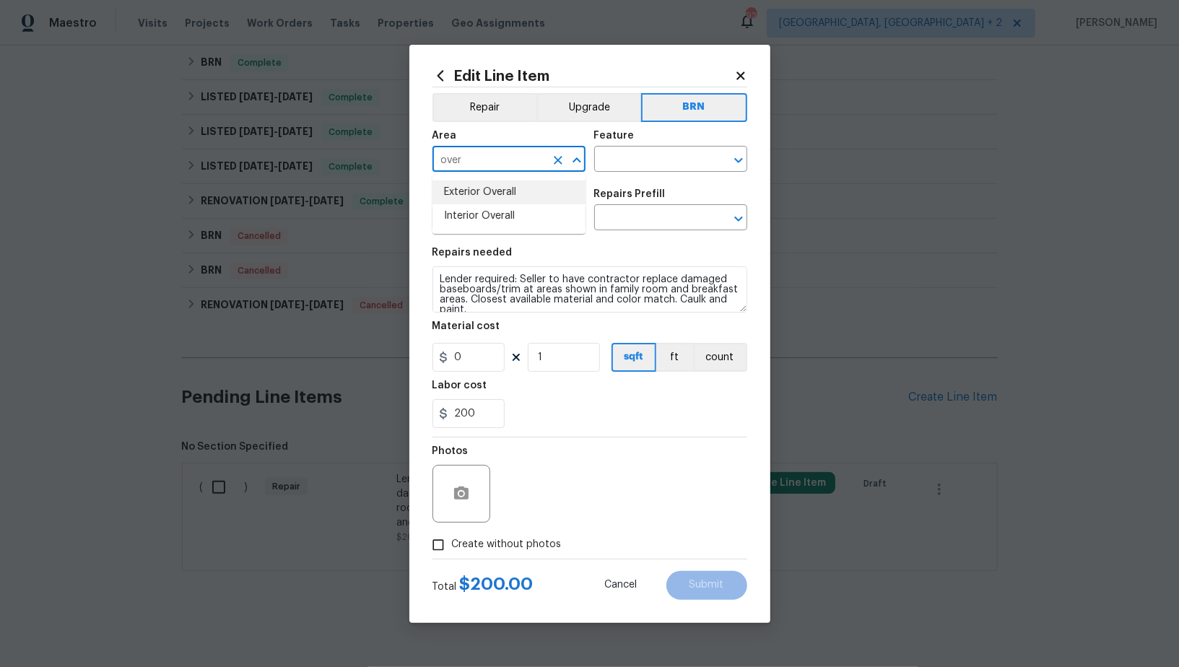
click at [490, 185] on li "Exterior Overall" at bounding box center [508, 192] width 153 height 24
type input "Exterior Overall"
click at [616, 152] on input "text" at bounding box center [650, 160] width 113 height 22
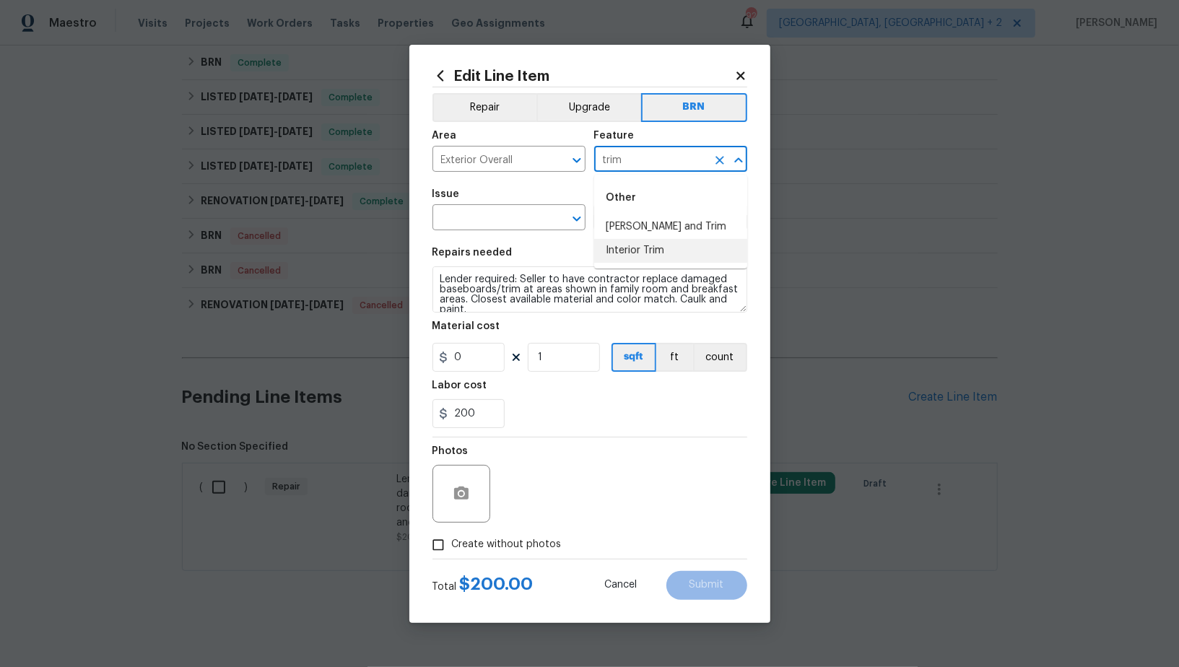
click at [620, 246] on li "Interior Trim" at bounding box center [670, 251] width 153 height 24
type input "Interior Trim"
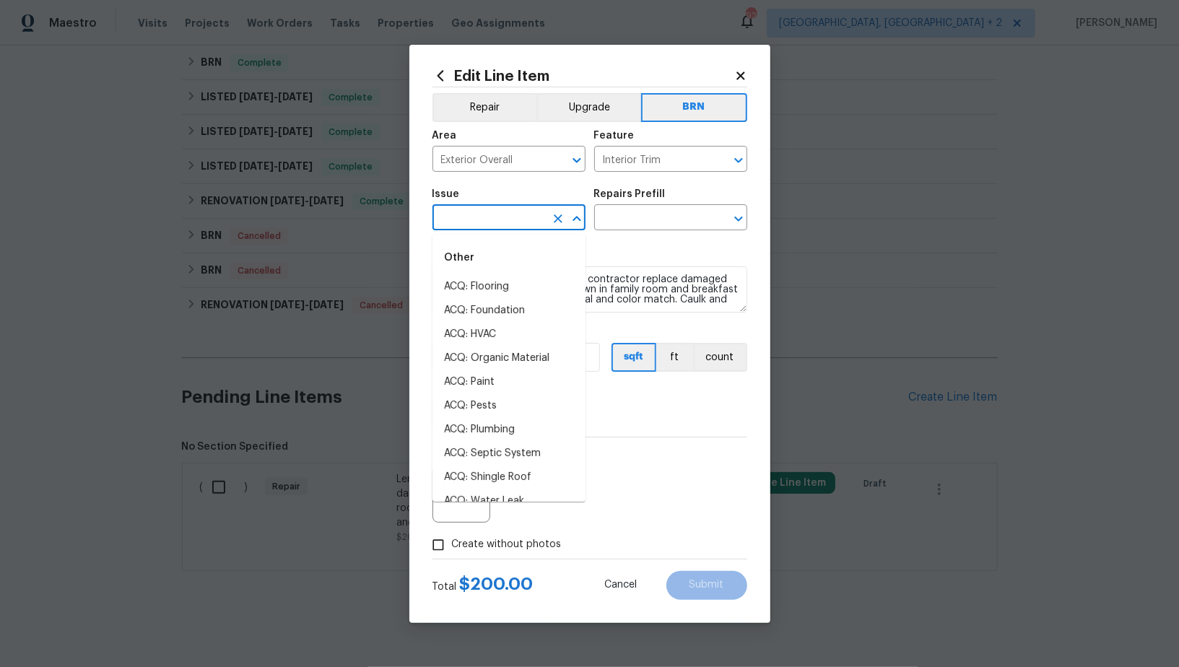
click at [480, 230] on input "text" at bounding box center [488, 219] width 113 height 22
type input "r"
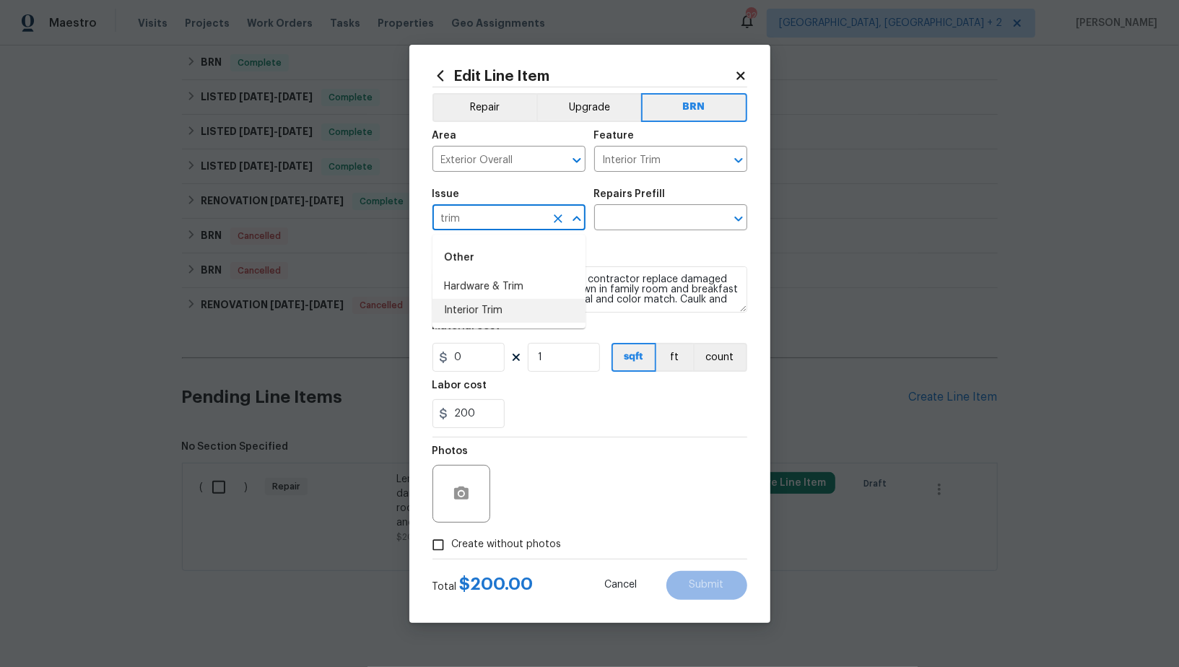
click at [474, 313] on li "Interior Trim" at bounding box center [508, 311] width 153 height 24
type input "Interior Trim"
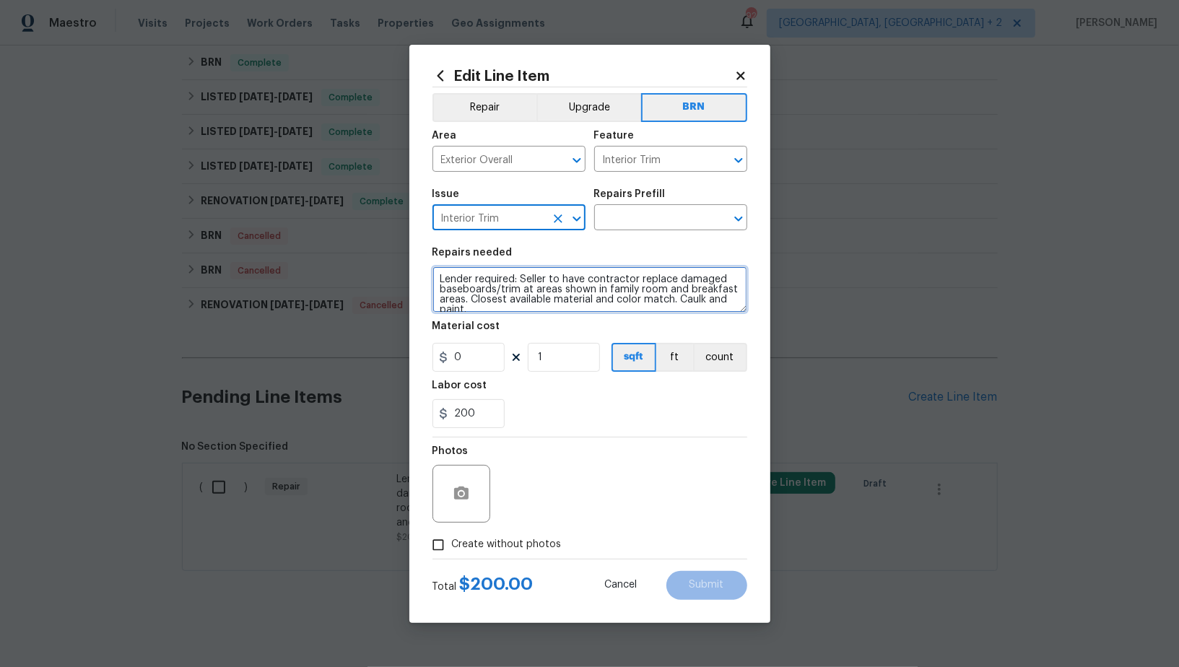
click at [569, 291] on textarea "Lender required: Seller to have contractor replace damaged baseboards/trim at a…" at bounding box center [589, 289] width 315 height 46
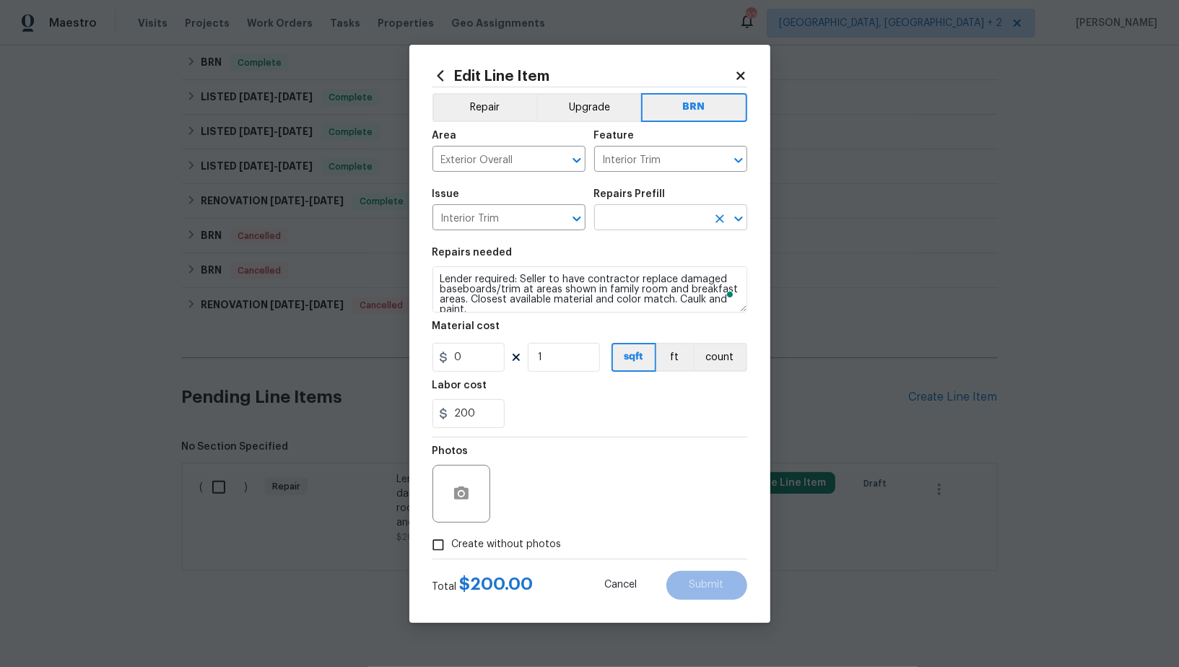
click at [649, 220] on input "text" at bounding box center [650, 219] width 113 height 22
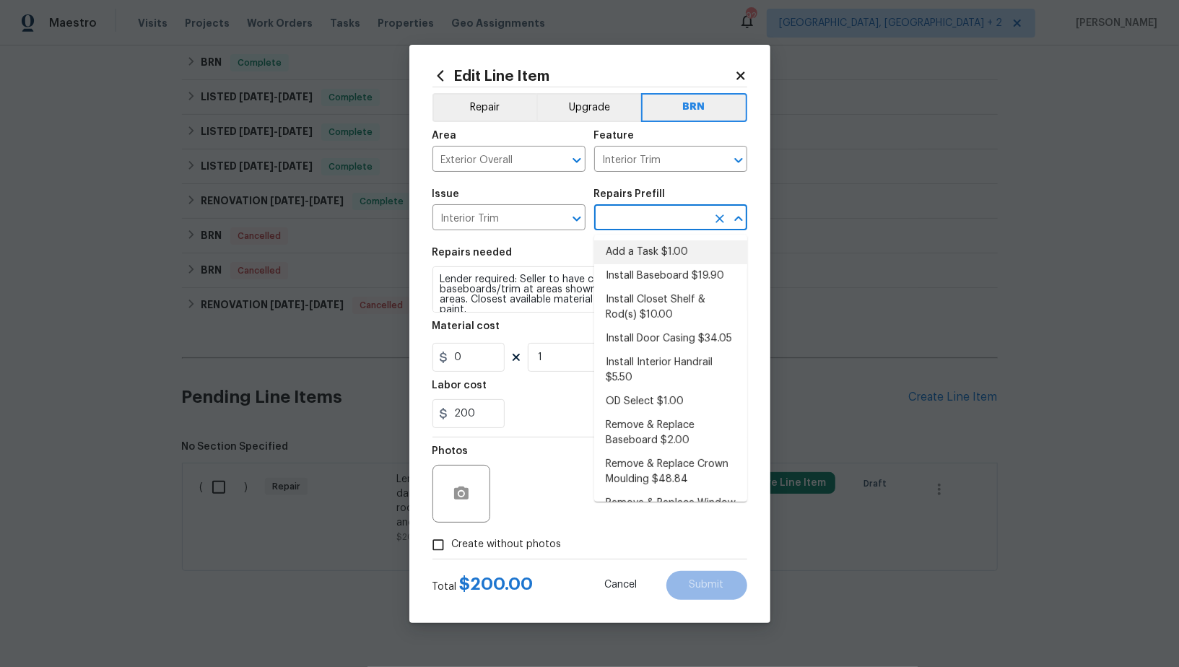
click at [649, 248] on li "Add a Task $1.00" at bounding box center [670, 252] width 153 height 24
type input "Add a Task $1.00"
type textarea "HPM to detail"
type input "1"
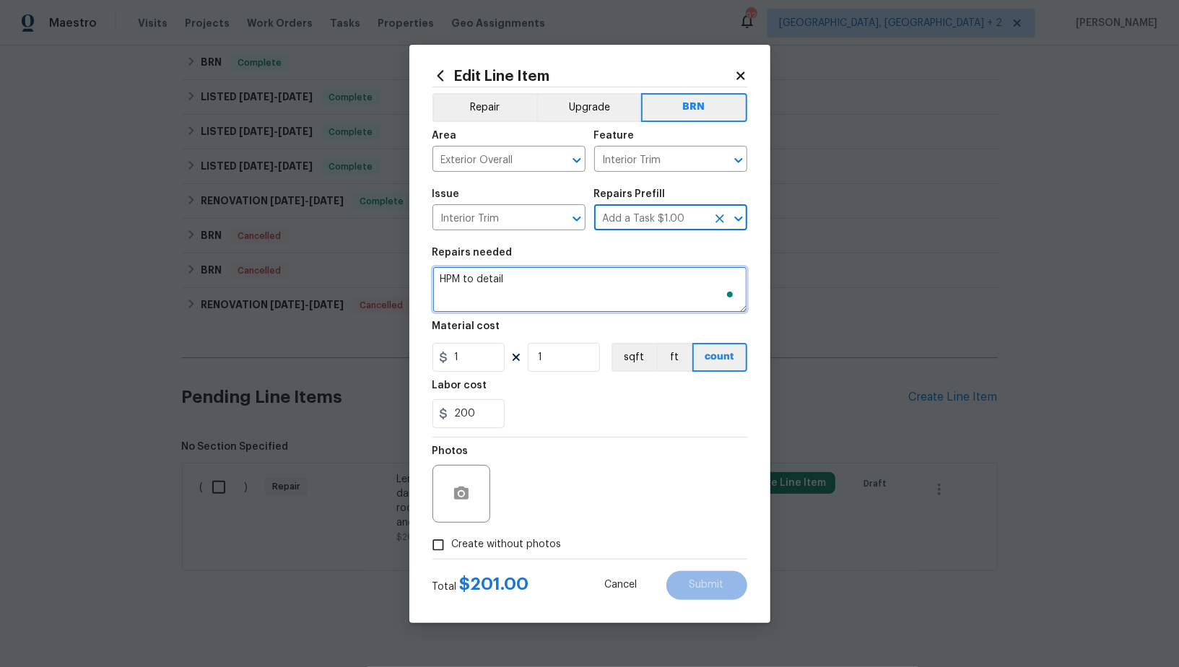
click at [604, 282] on textarea "HPM to detail" at bounding box center [589, 289] width 315 height 46
paste textarea "Lender required: Seller to have contractor replace damaged baseboards/trim at a…"
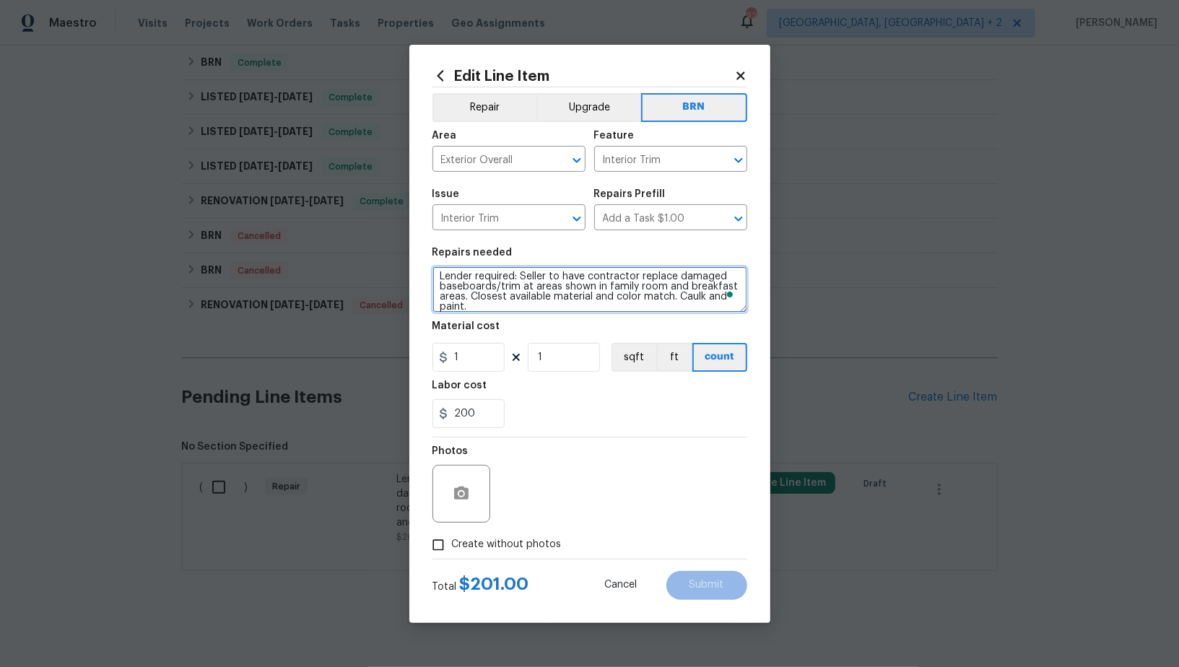
scroll to position [3, 0]
click at [556, 163] on icon "Clear" at bounding box center [558, 160] width 14 height 14
type textarea "Lender required: Seller to have contractor replace damaged baseboards/trim at a…"
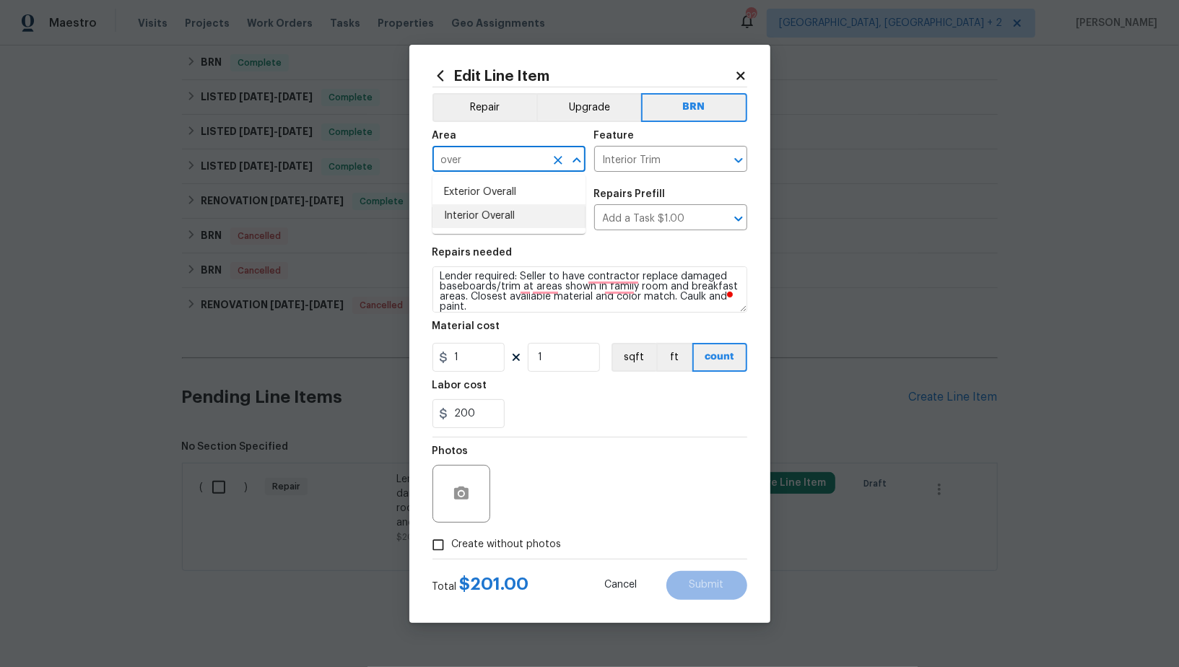
click at [526, 220] on li "Interior Overall" at bounding box center [508, 216] width 153 height 24
type input "Interior Overall"
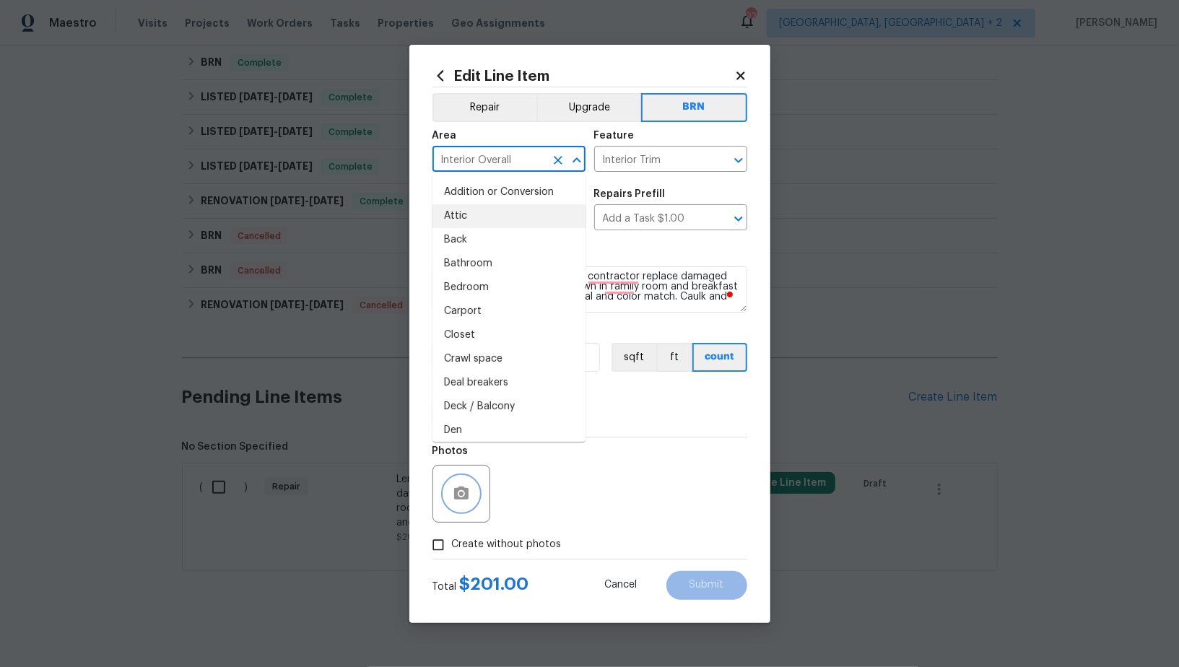
click at [467, 494] on icon "button" at bounding box center [461, 493] width 14 height 13
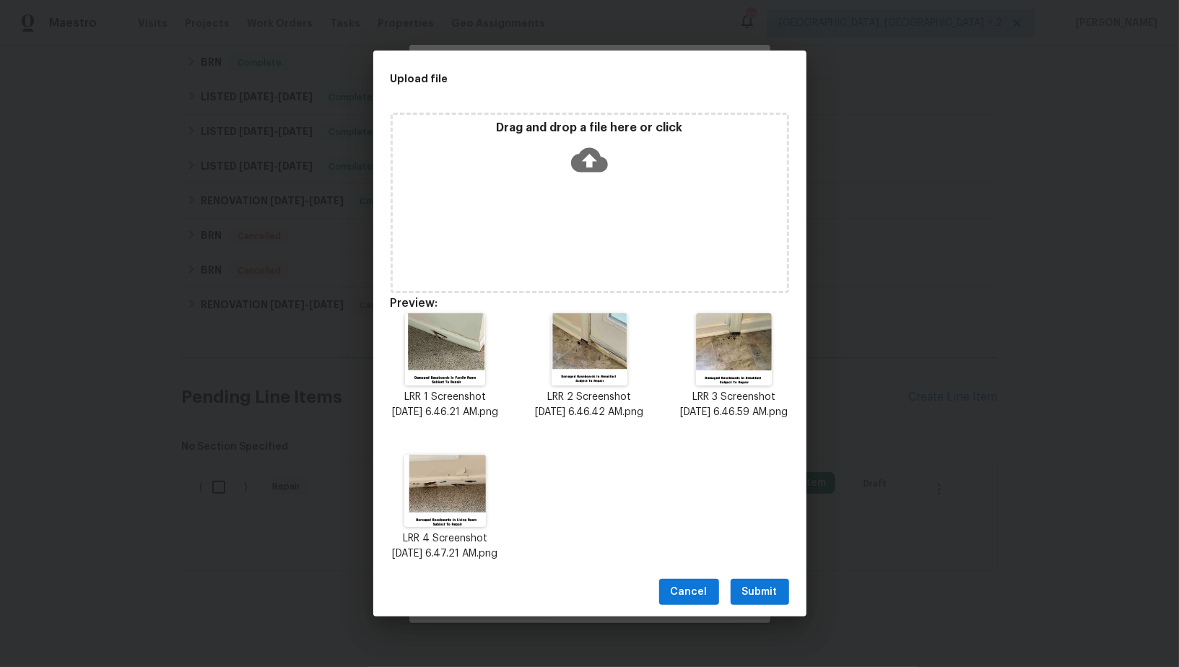
click at [766, 597] on button "Submit" at bounding box center [760, 592] width 58 height 27
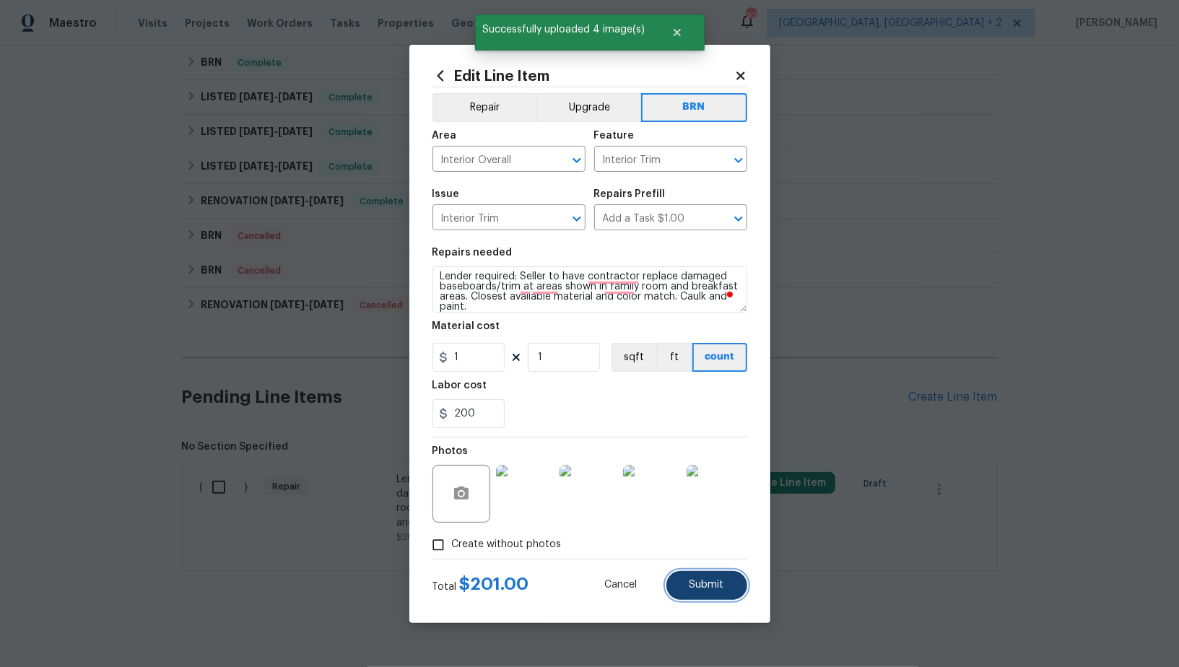
click at [701, 593] on button "Submit" at bounding box center [706, 585] width 81 height 29
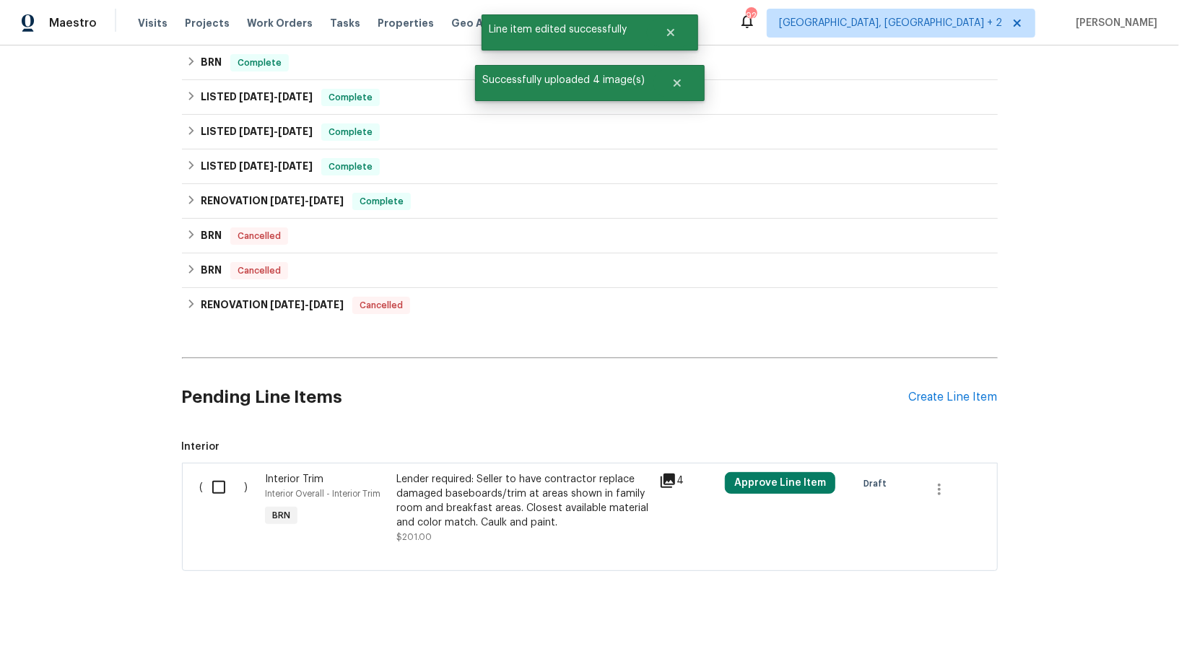
click at [233, 482] on input "checkbox" at bounding box center [224, 487] width 41 height 30
checkbox input "true"
click at [1105, 634] on span "Create Work Order" at bounding box center [1096, 631] width 96 height 18
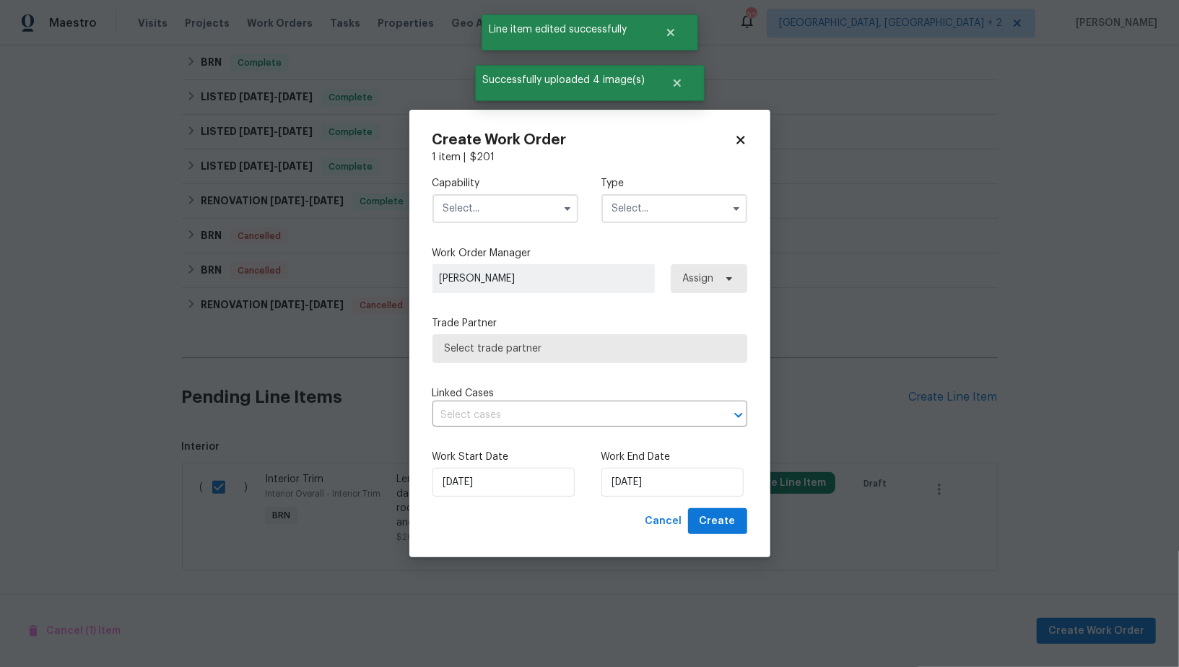
click at [474, 204] on input "text" at bounding box center [505, 208] width 146 height 29
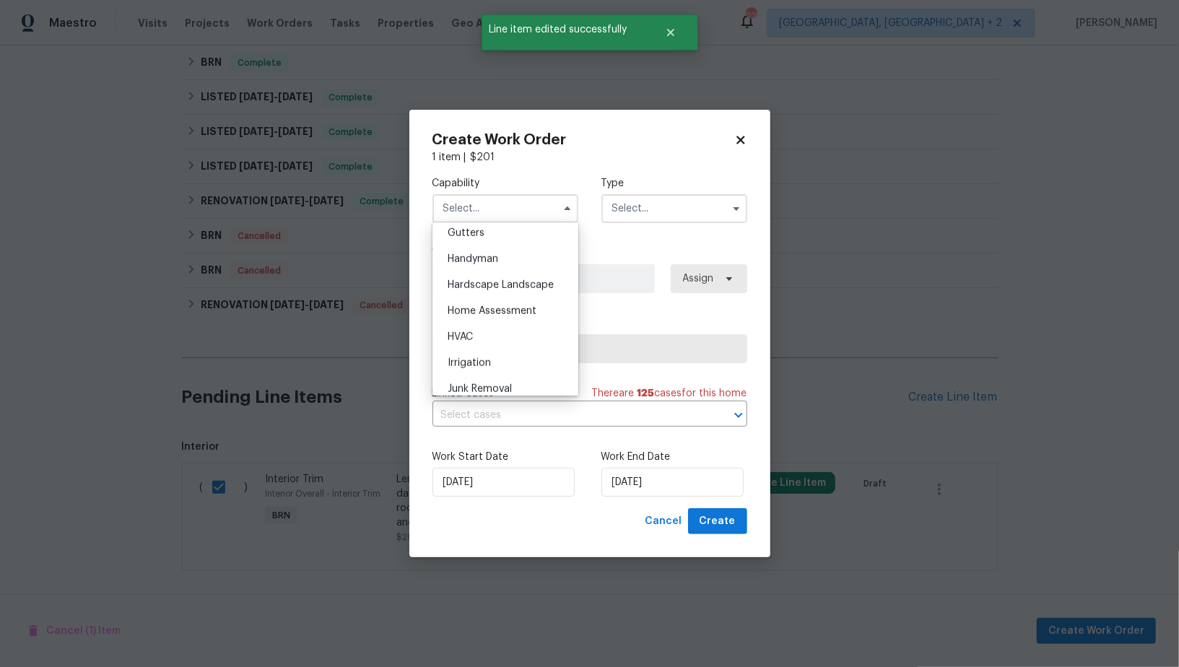
scroll to position [777, 0]
click at [478, 254] on span "Handyman" at bounding box center [473, 256] width 51 height 10
type input "Handyman"
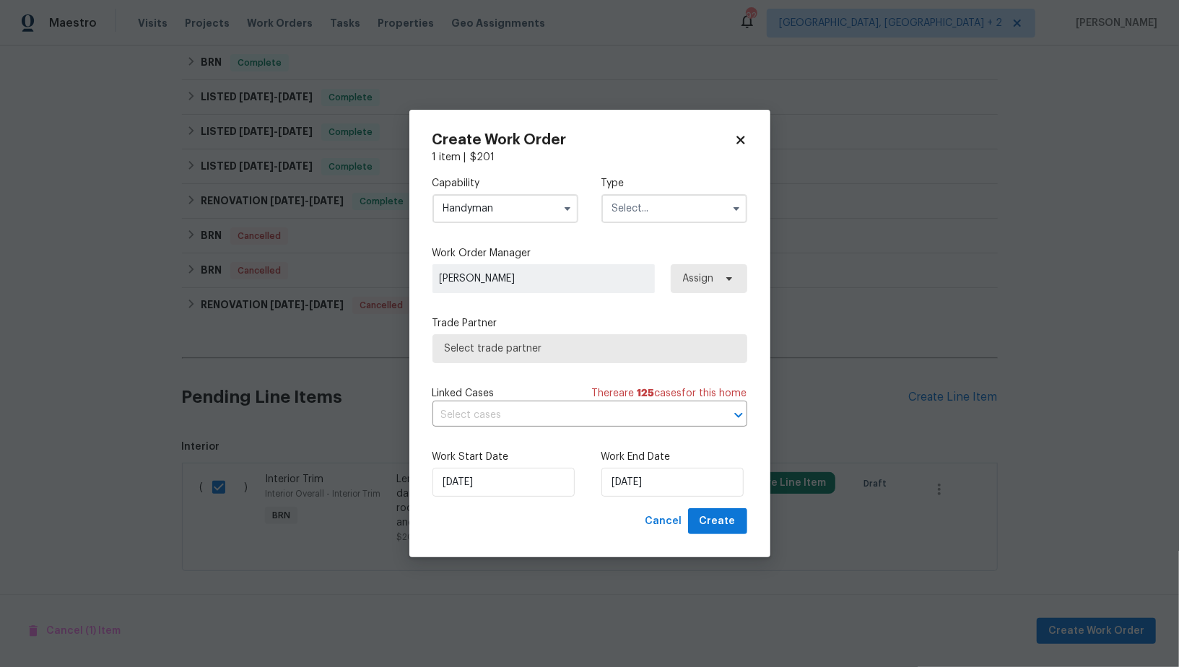
click at [653, 220] on input "text" at bounding box center [674, 208] width 146 height 29
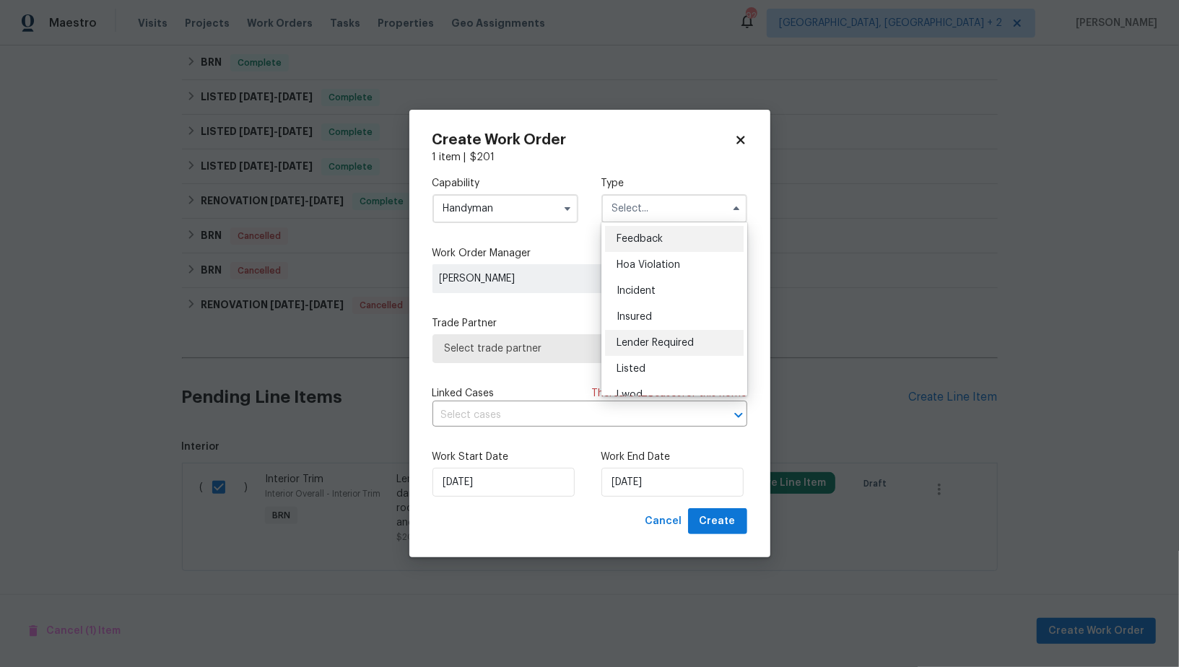
click at [656, 343] on span "Lender Required" at bounding box center [654, 343] width 77 height 10
type input "Lender Required"
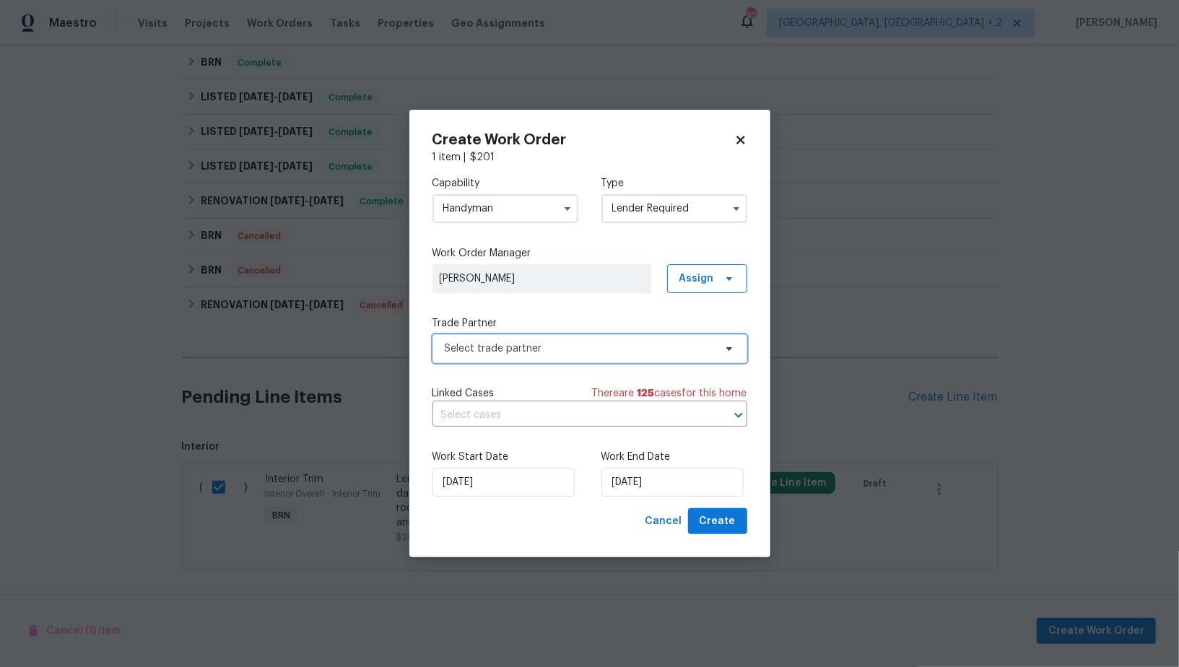
click at [614, 349] on span "Select trade partner" at bounding box center [579, 348] width 269 height 14
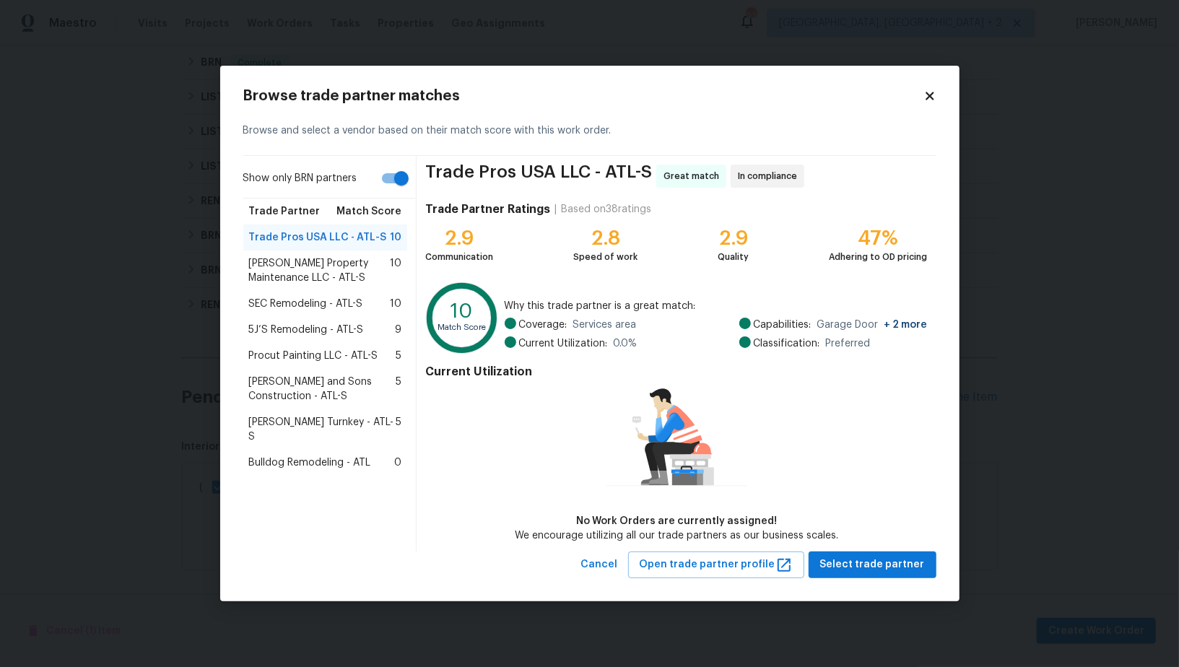
click at [327, 273] on span "Glen Property Maintenance LLC - ATL-S" at bounding box center [319, 270] width 141 height 29
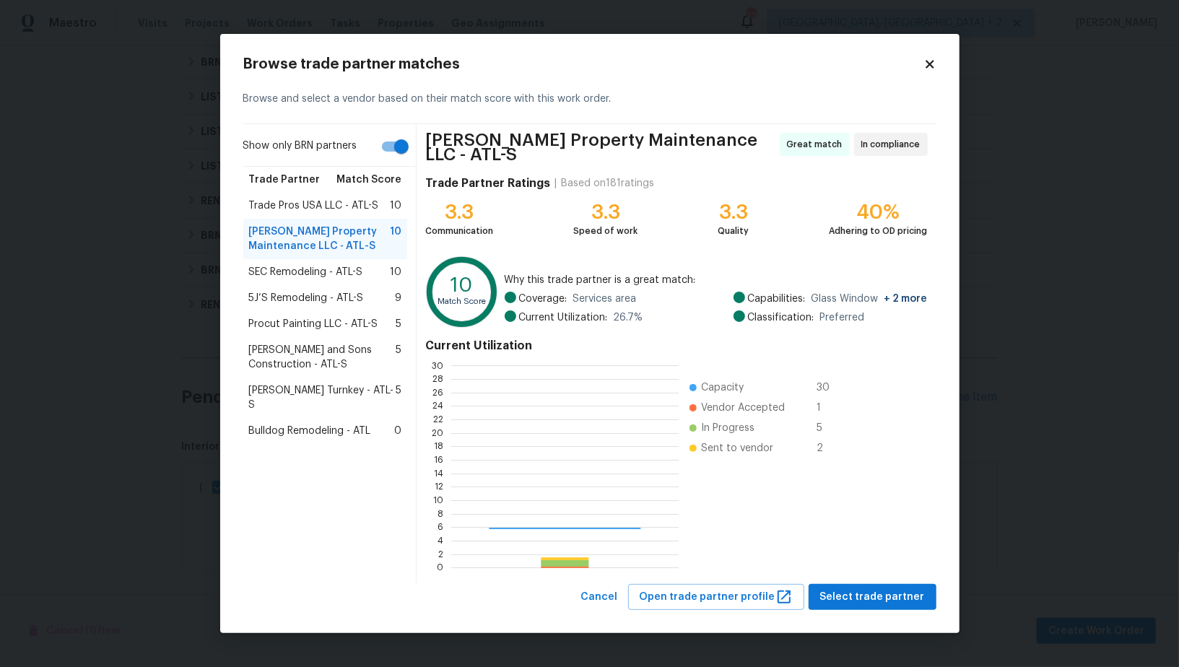
scroll to position [202, 227]
click at [897, 613] on div "Browse trade partner matches Browse and select a vendor based on their match sc…" at bounding box center [589, 334] width 739 height 600
click at [880, 591] on span "Select trade partner" at bounding box center [872, 597] width 105 height 18
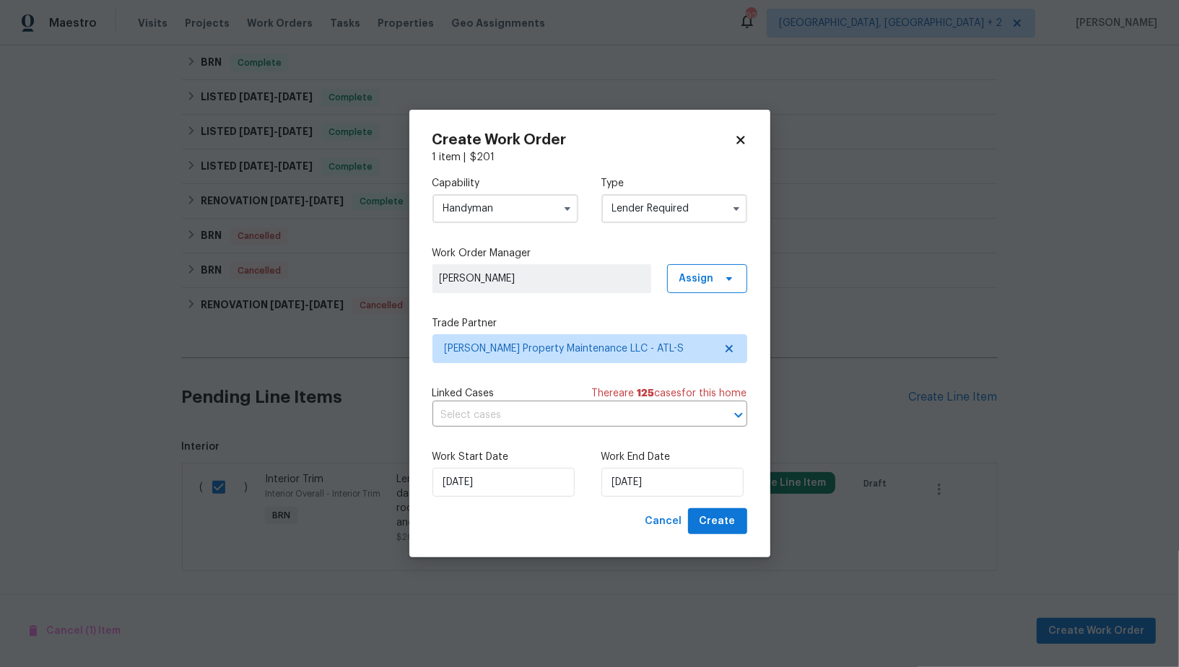
click at [518, 427] on div "Capability Handyman Type Lender Required Work Order Manager Padmapriya R Assign…" at bounding box center [589, 337] width 315 height 344
click at [518, 424] on input "text" at bounding box center [569, 415] width 274 height 22
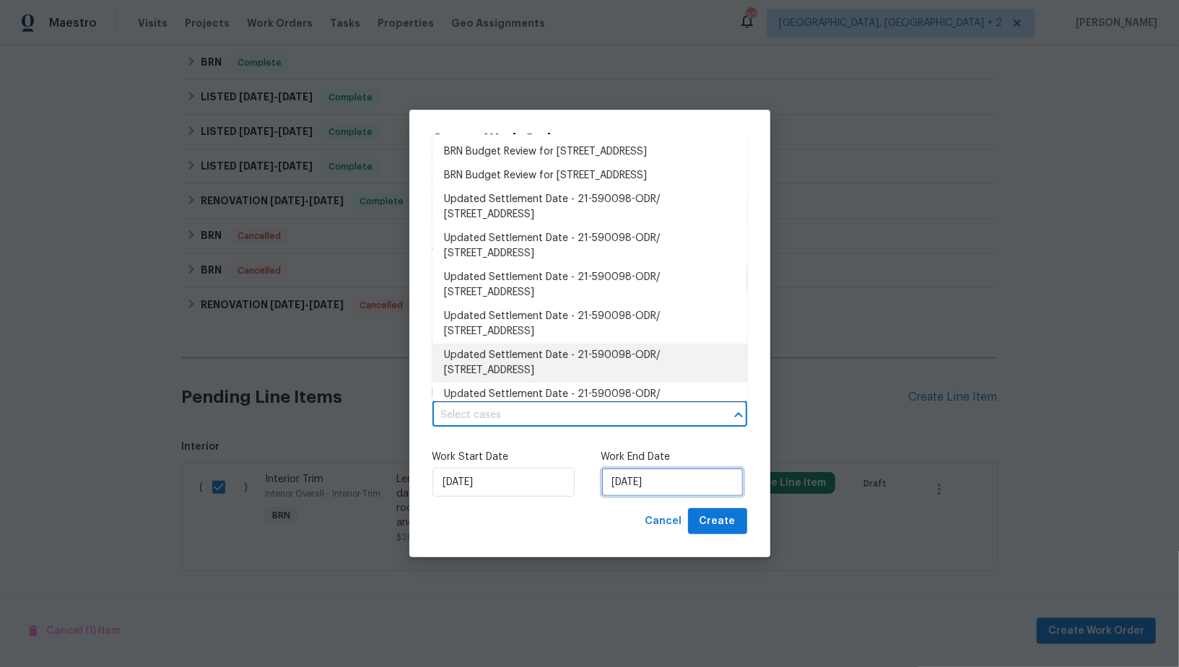
click at [658, 492] on input "01/10/2025" at bounding box center [672, 482] width 142 height 29
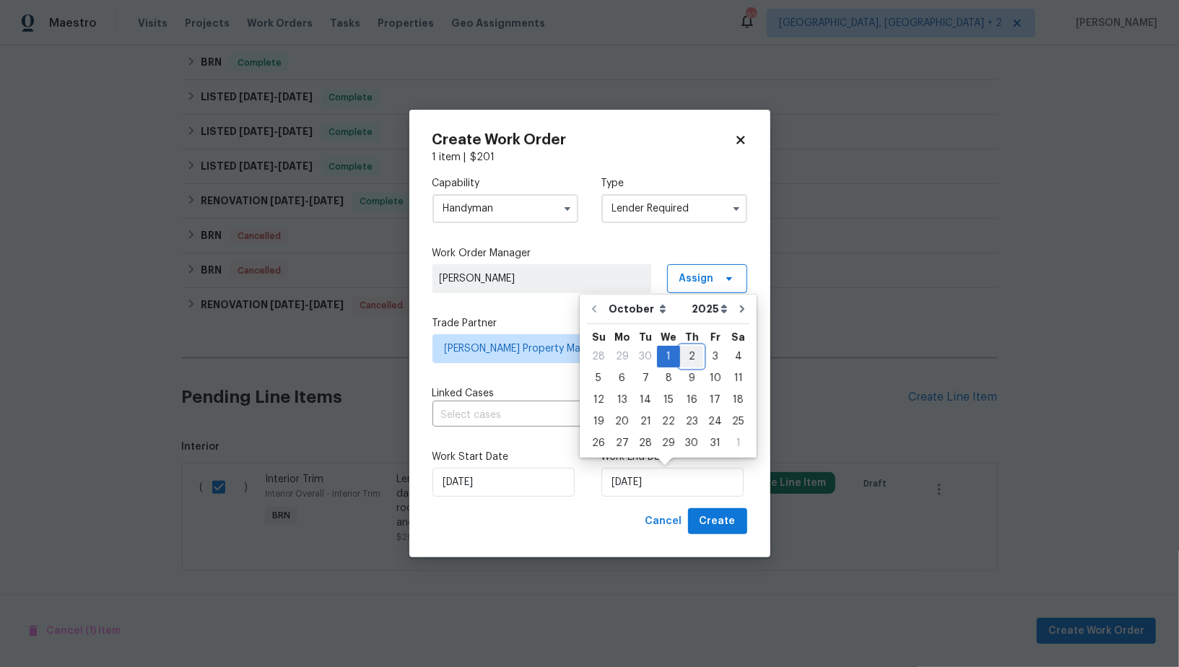
click at [684, 357] on div "2" at bounding box center [691, 357] width 23 height 20
type input "02/10/2025"
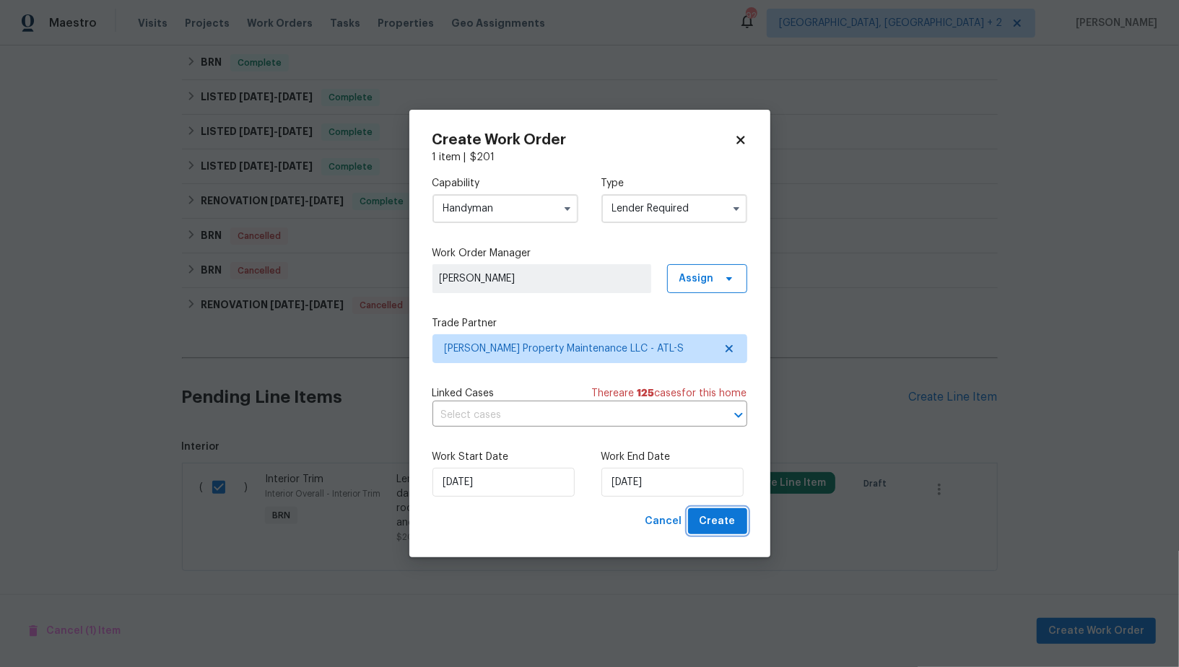
click at [728, 528] on span "Create" at bounding box center [718, 522] width 36 height 18
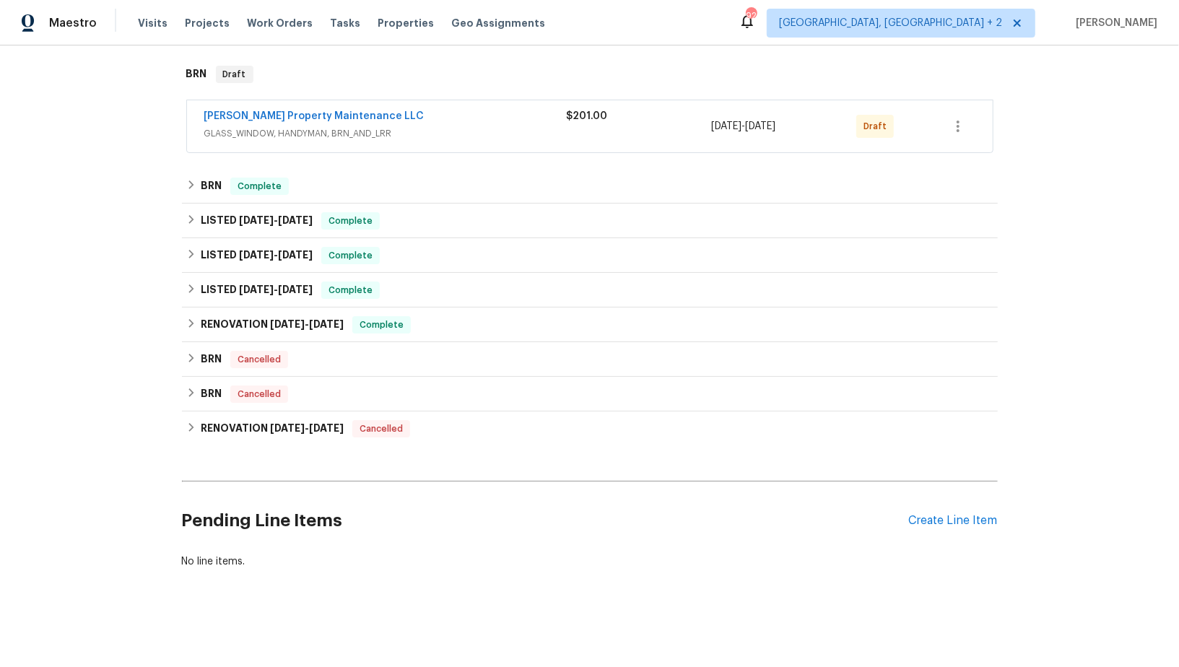
scroll to position [220, 0]
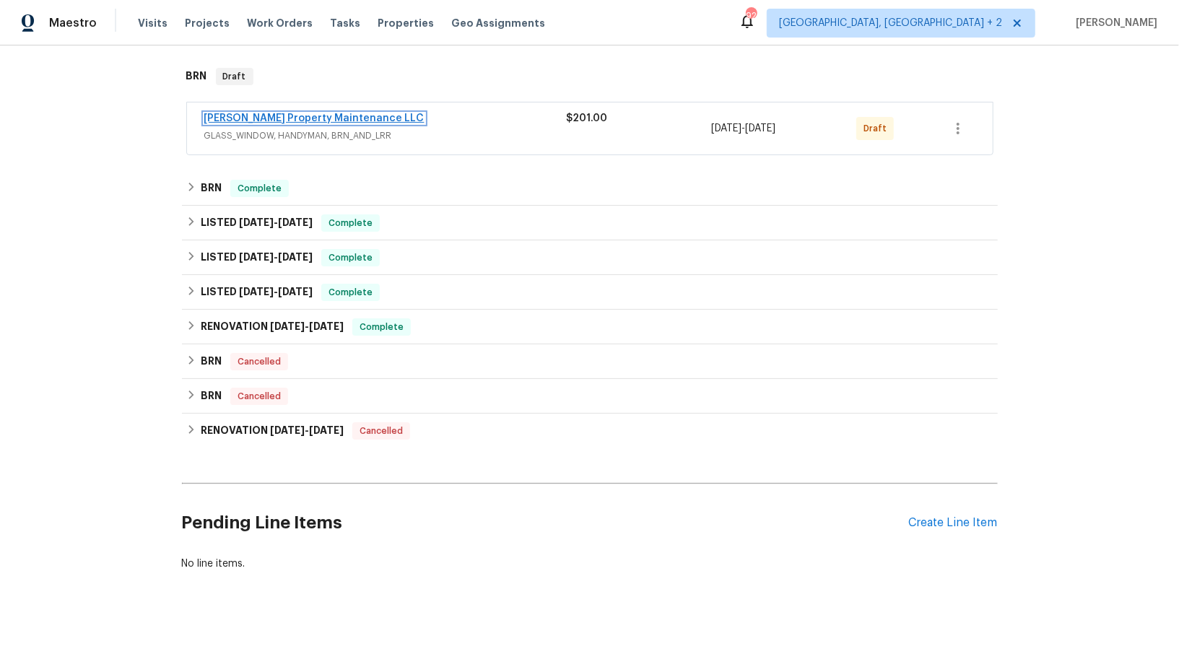
click at [308, 113] on link "Glen Property Maintenance LLC" at bounding box center [314, 118] width 220 height 10
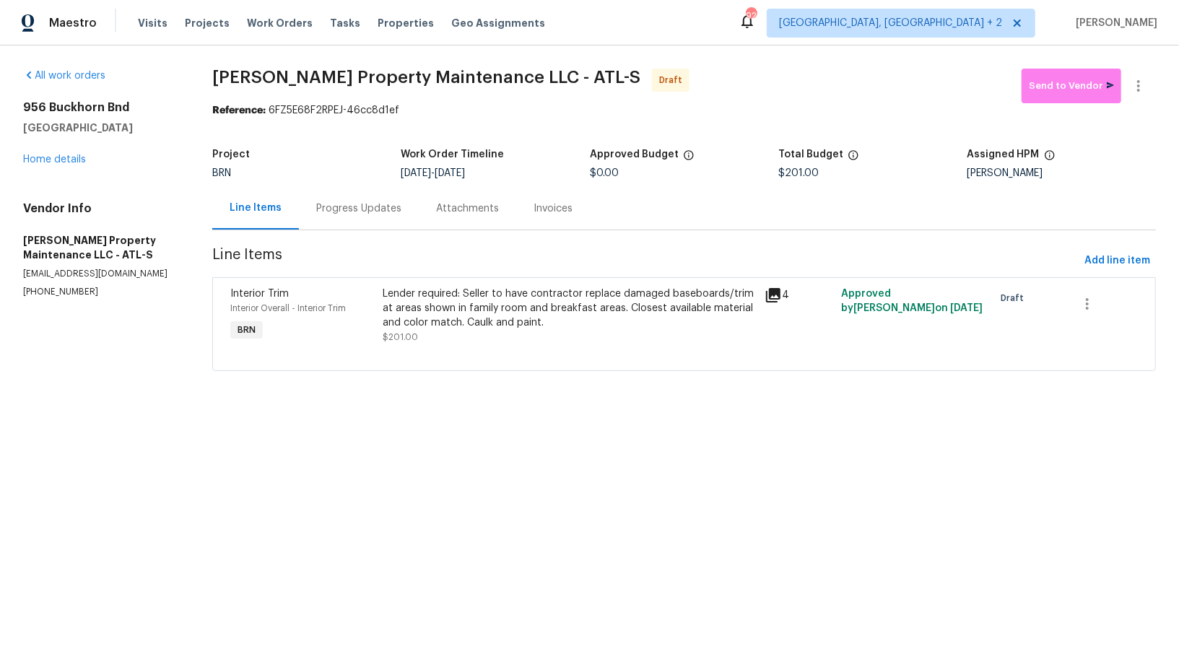
click at [371, 227] on div "Progress Updates" at bounding box center [359, 208] width 120 height 43
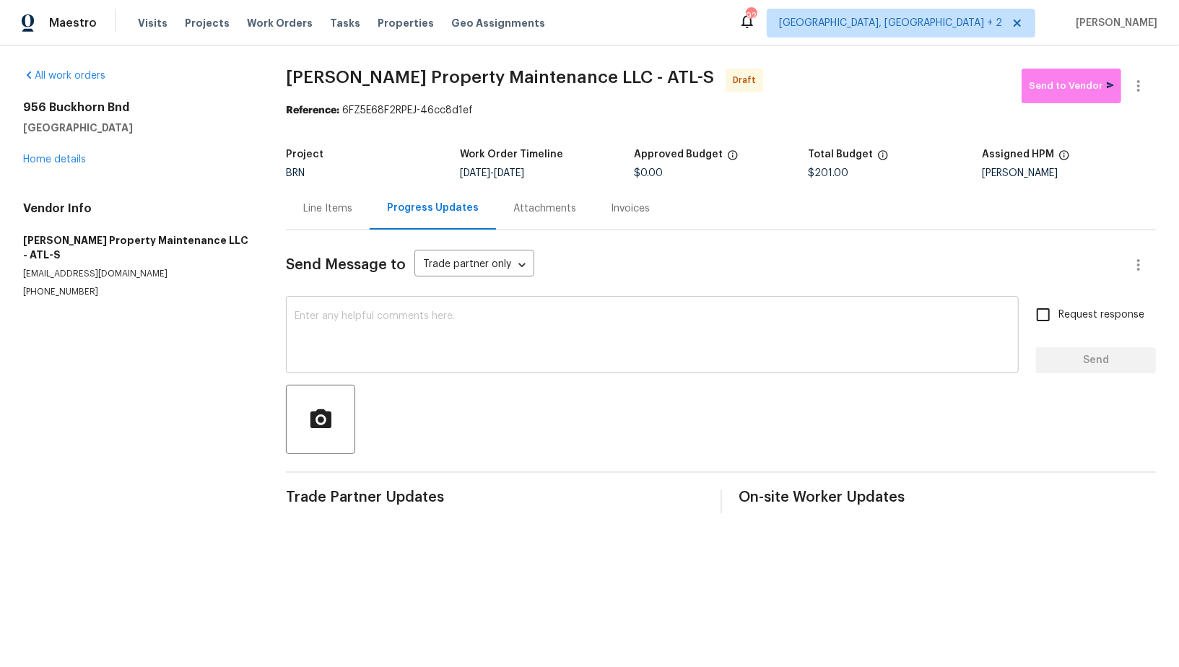
click at [351, 315] on textarea at bounding box center [652, 336] width 715 height 51
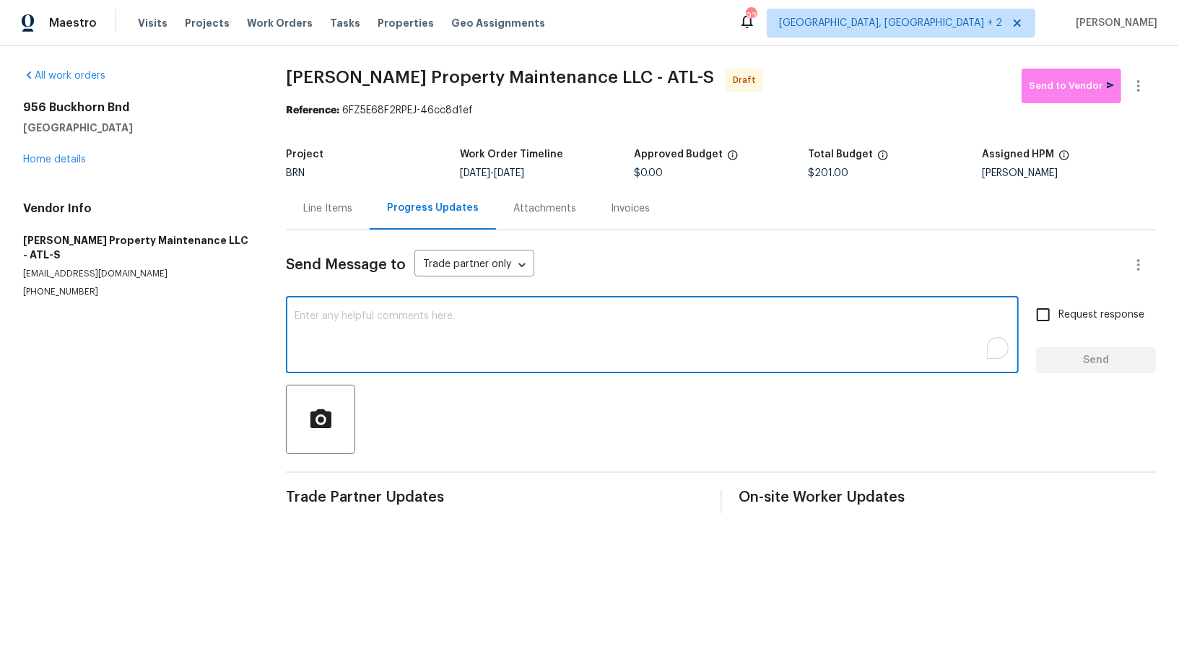
paste textarea "Hi, I'm Padmapriya from Opendoor. Just wanted to check if you received the WO f…"
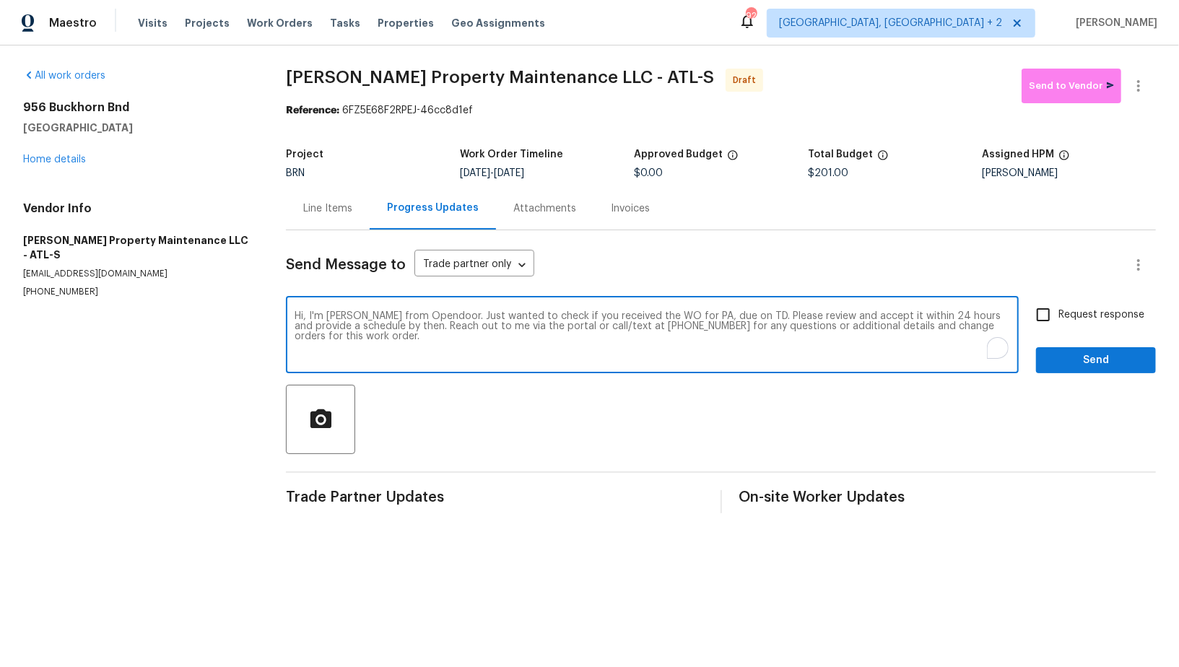
click at [703, 315] on textarea "Hi, I'm Padmapriya from Opendoor. Just wanted to check if you received the WO f…" at bounding box center [652, 336] width 715 height 51
paste textarea "956 Buckhorn Bnd, Locust Grove, GA 30248"
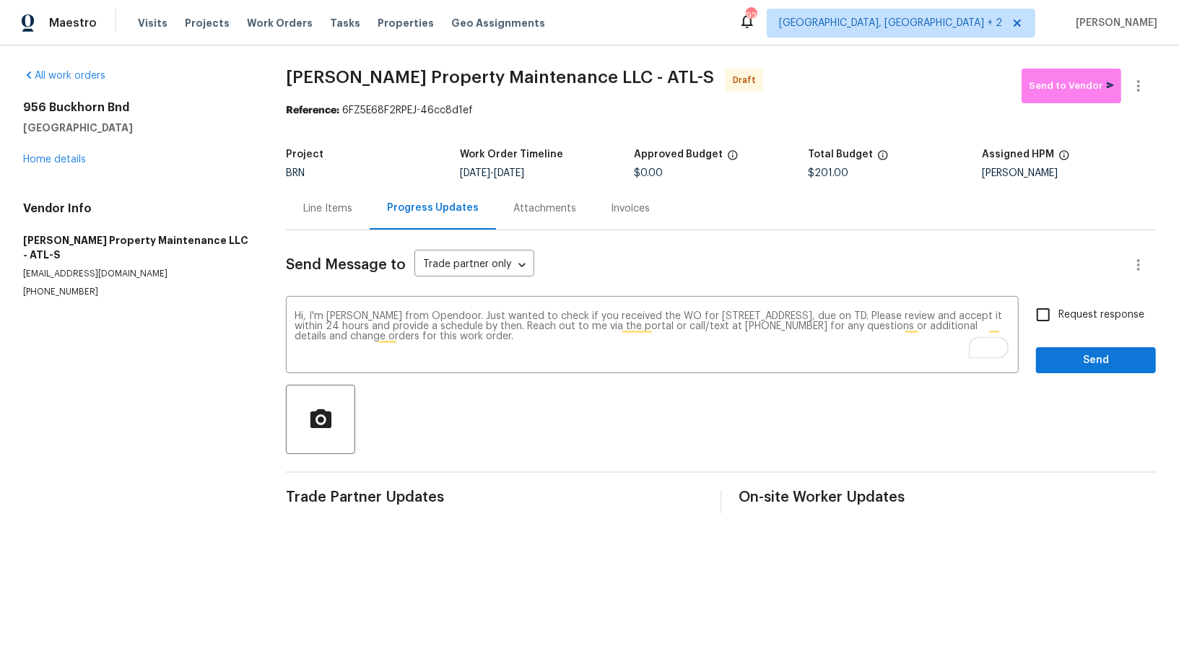
drag, startPoint x: 514, startPoint y: 173, endPoint x: 605, endPoint y: 173, distance: 91.0
click at [605, 173] on div "10/1/2025 - 10/2/2025" at bounding box center [547, 173] width 174 height 10
copy span "10/2/2025"
click at [951, 314] on textarea "Hi, I'm Padmapriya from Opendoor. Just wanted to check if you received the WO f…" at bounding box center [652, 336] width 715 height 51
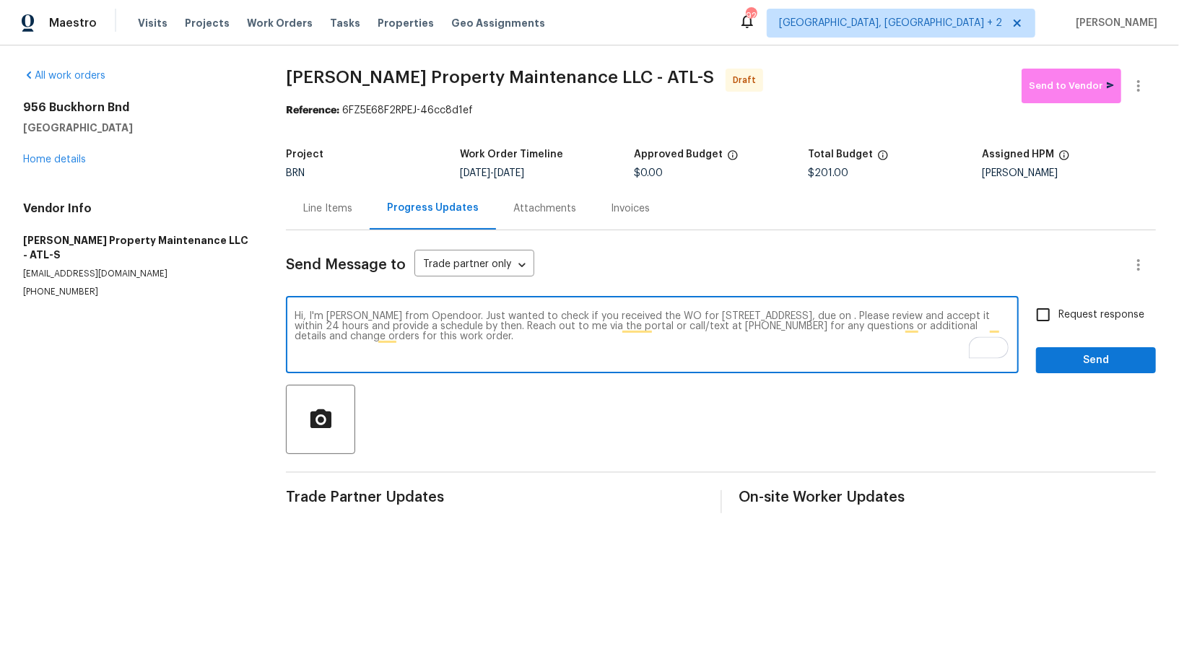
paste textarea "10/2/2025"
type textarea "Hi, I'm Padmapriya from Opendoor. Just wanted to check if you received the WO f…"
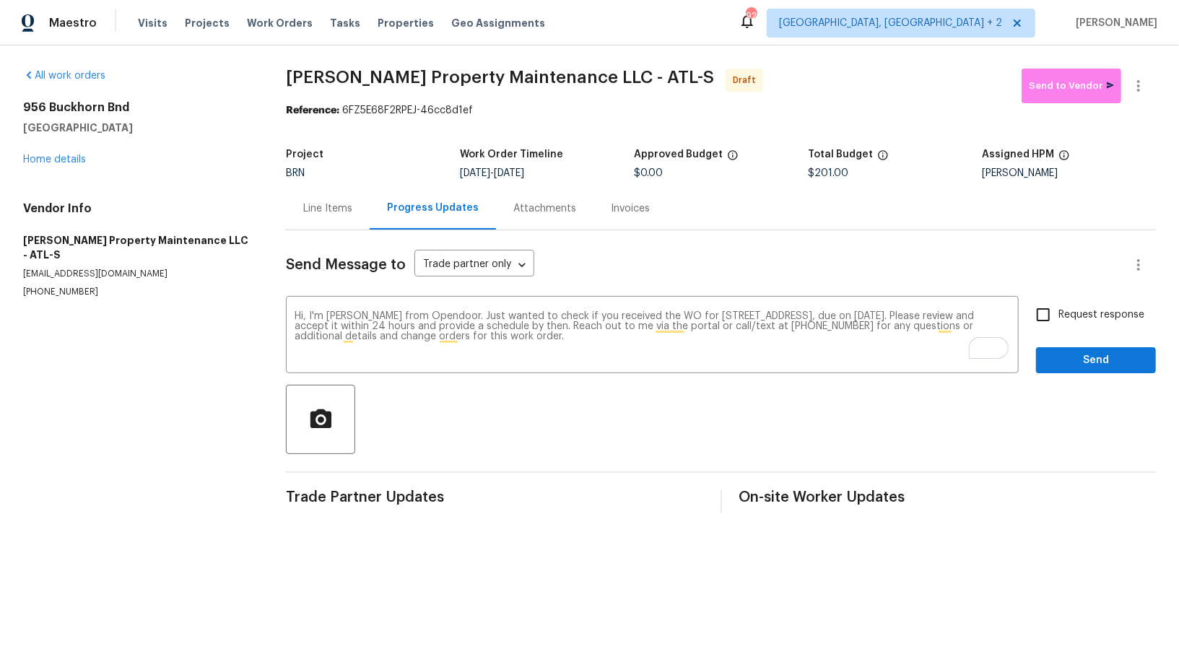
drag, startPoint x: 513, startPoint y: 171, endPoint x: 597, endPoint y: 171, distance: 83.7
click at [597, 171] on div "10/1/2025 - 10/2/2025" at bounding box center [547, 173] width 174 height 10
copy span "10/2/2025"
drag, startPoint x: 14, startPoint y: 241, endPoint x: 153, endPoint y: 241, distance: 138.6
click at [154, 241] on div "All work orders 956 Buckhorn Bnd Locust Grove, GA 30248 Home details Vendor Inf…" at bounding box center [589, 290] width 1179 height 491
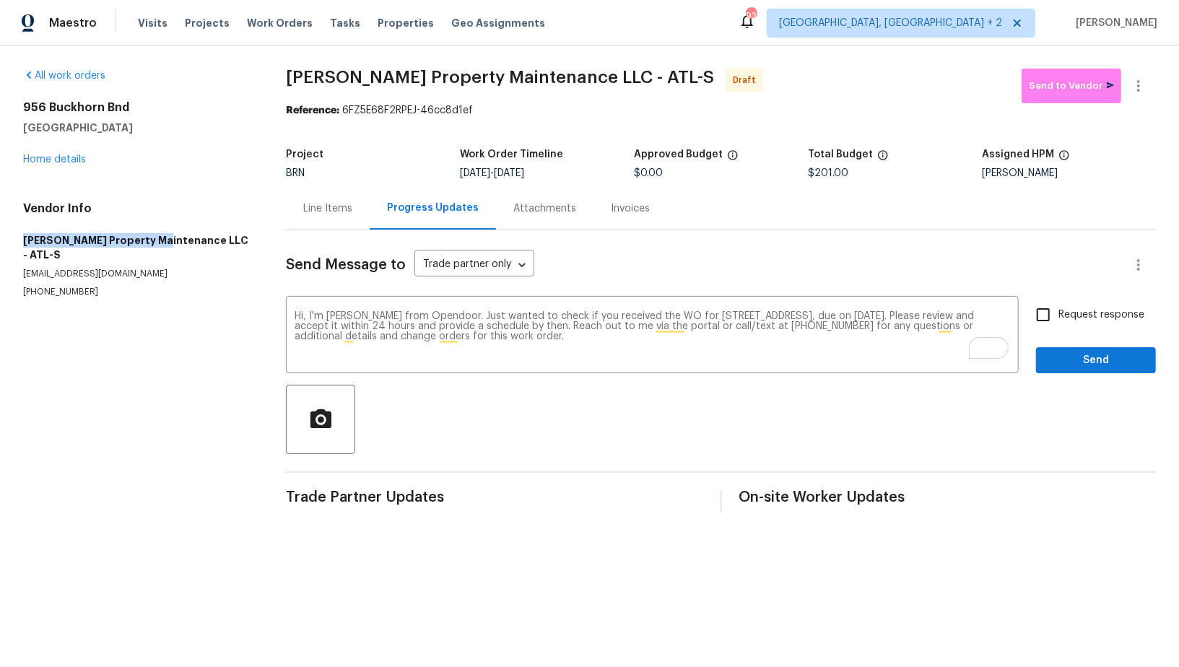
copy h5 "Glen Property Maintenance"
click at [1041, 323] on input "Request response" at bounding box center [1043, 315] width 30 height 30
checkbox input "true"
click at [1059, 356] on span "Send" at bounding box center [1095, 361] width 97 height 18
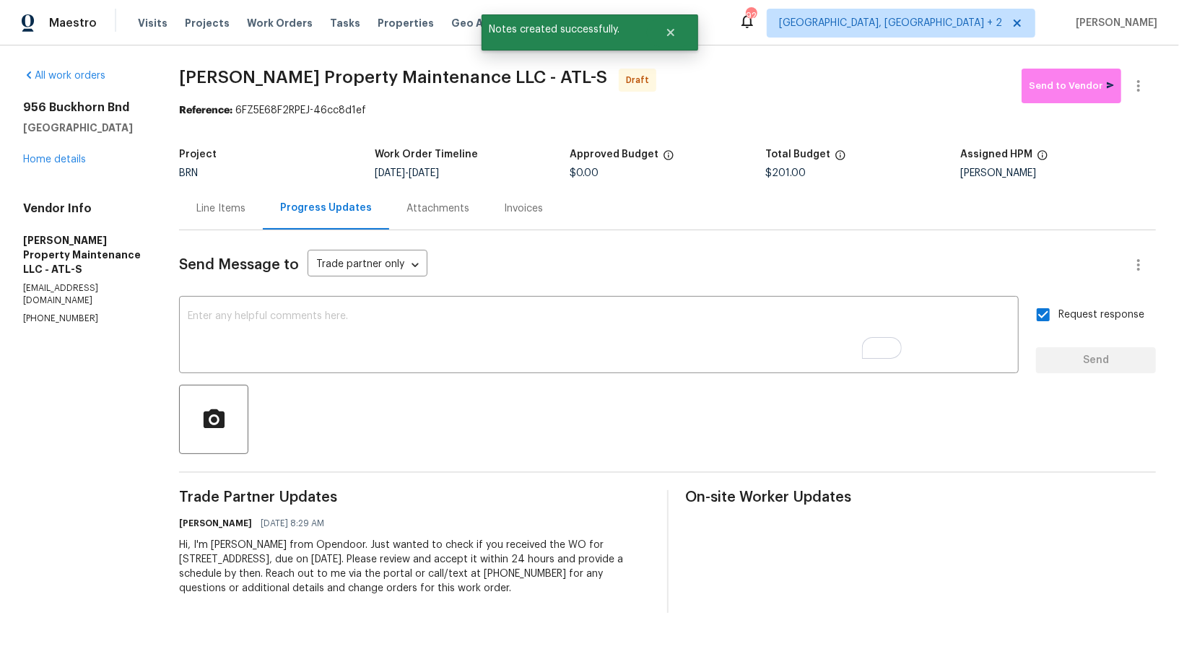
click at [244, 204] on div "Line Items" at bounding box center [221, 208] width 84 height 43
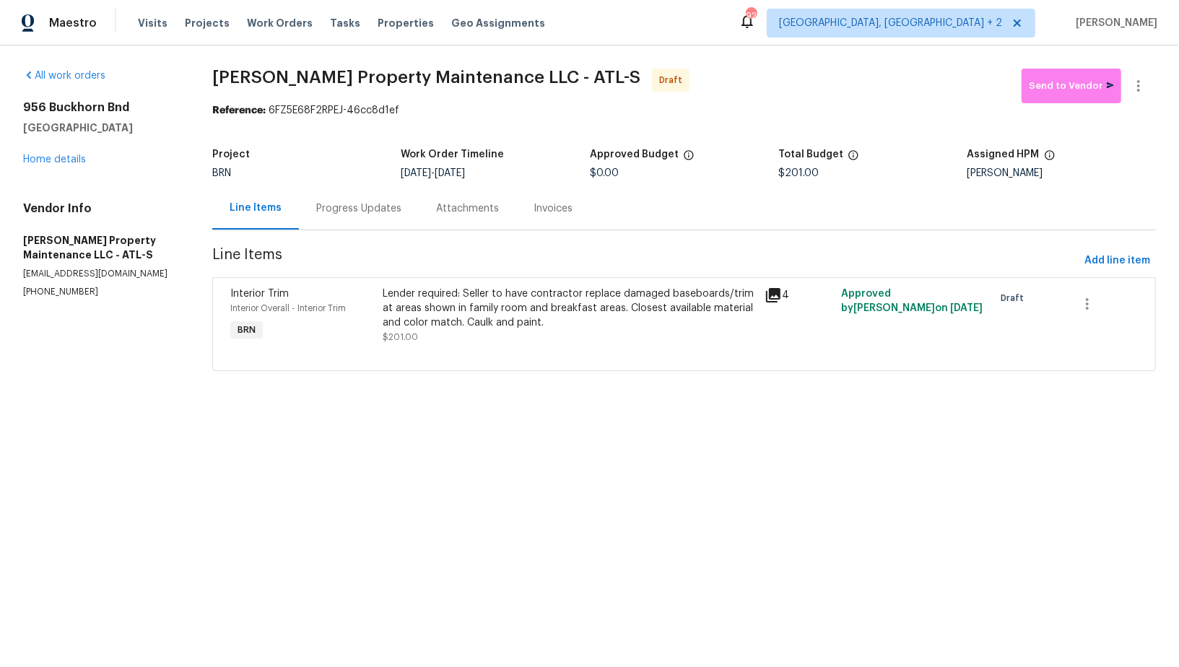
click at [341, 220] on div "Progress Updates" at bounding box center [359, 208] width 120 height 43
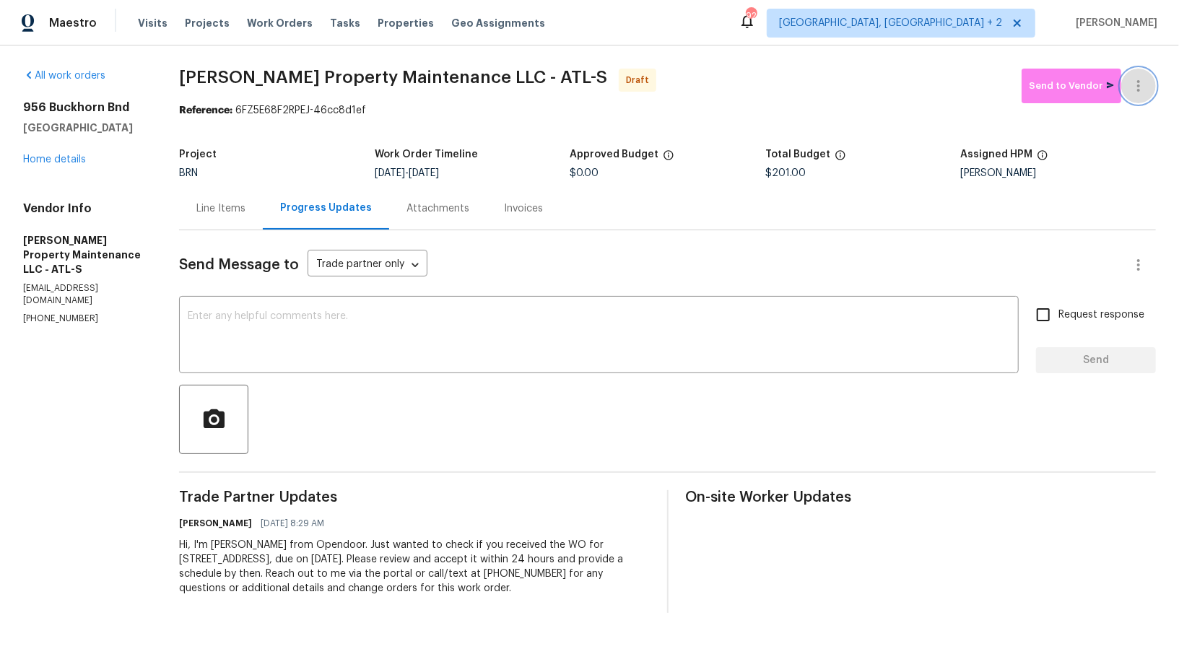
click at [1151, 75] on button "button" at bounding box center [1138, 86] width 35 height 35
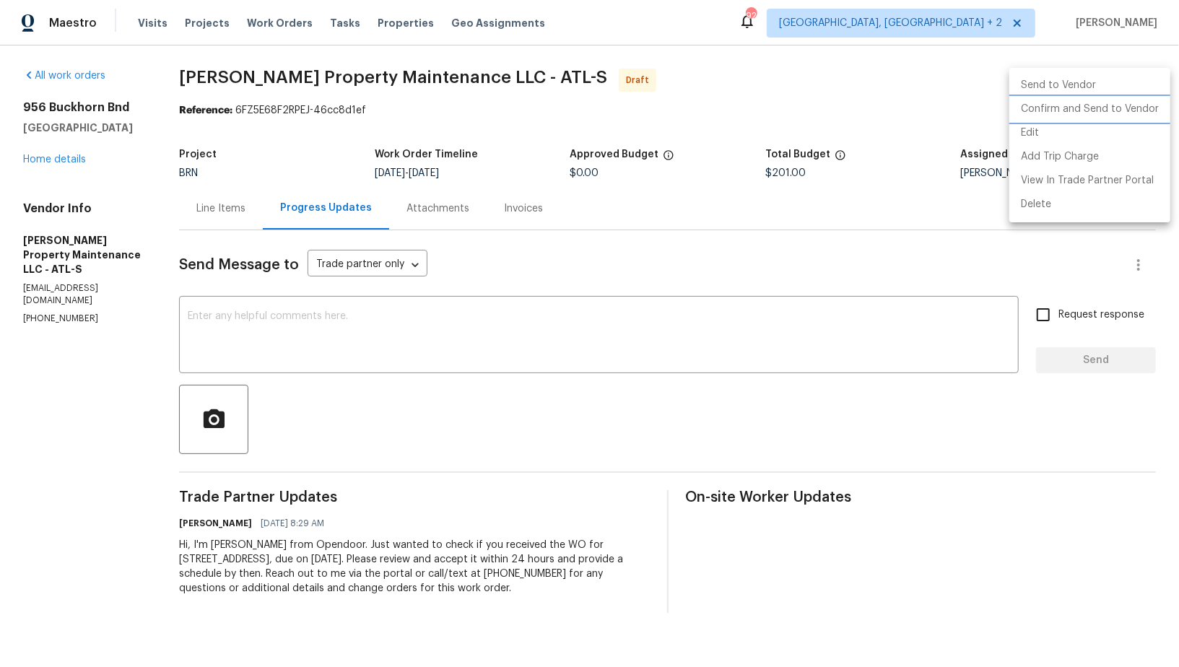
click at [1124, 107] on li "Confirm and Send to Vendor" at bounding box center [1089, 109] width 161 height 24
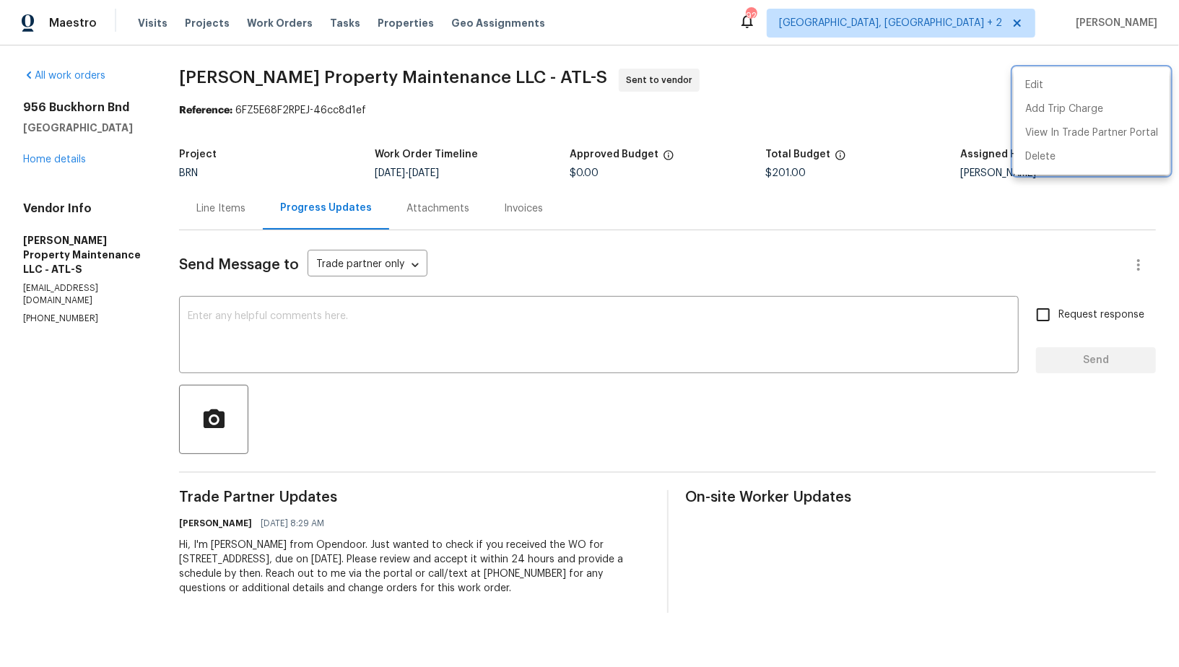
click at [207, 211] on div at bounding box center [589, 333] width 1179 height 667
click at [222, 209] on div "Line Items" at bounding box center [220, 208] width 49 height 14
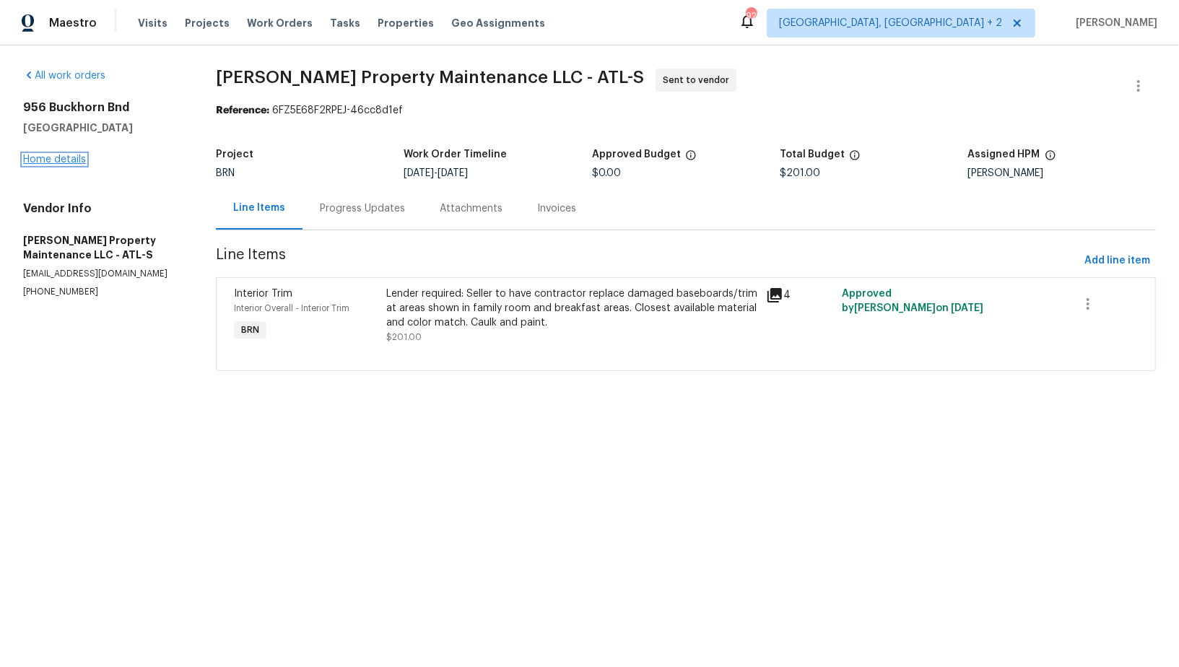
click at [69, 154] on link "Home details" at bounding box center [54, 159] width 63 height 10
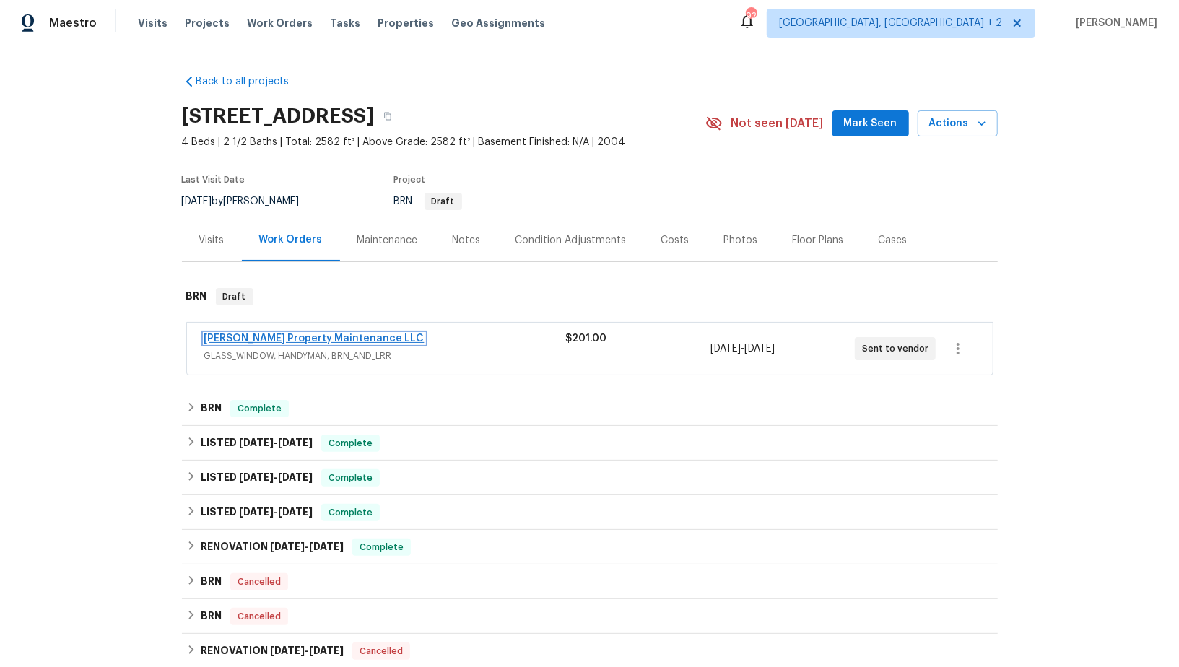
click at [279, 340] on link "Glen Property Maintenance LLC" at bounding box center [314, 339] width 220 height 10
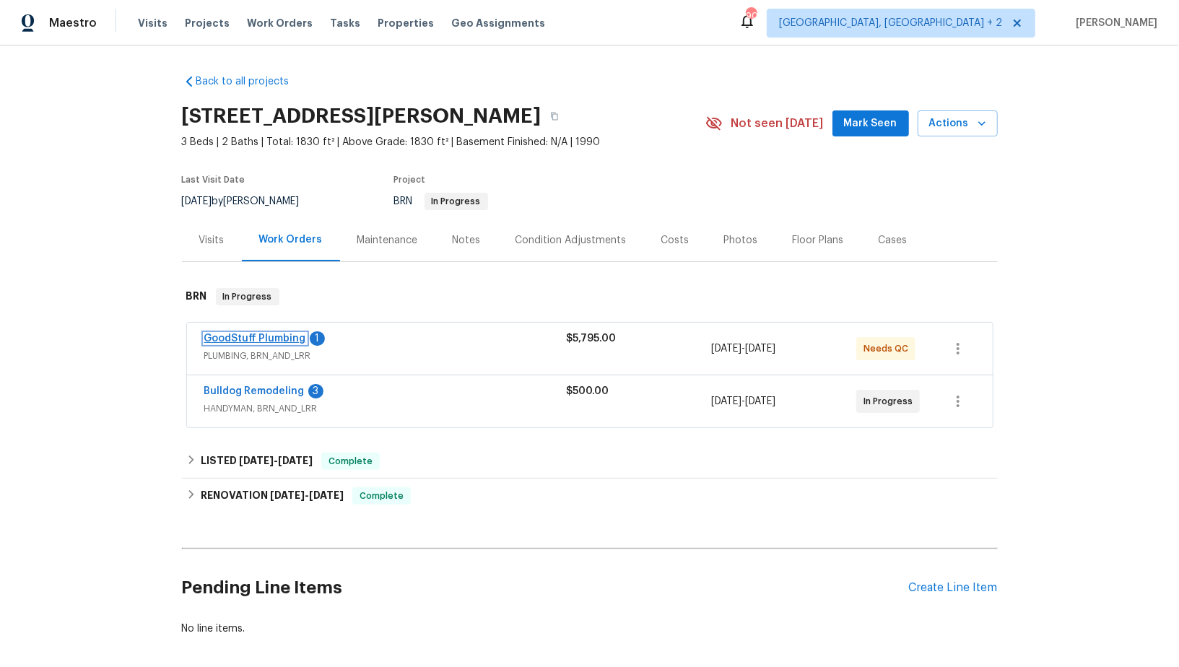
click at [278, 339] on link "GoodStuff Plumbing" at bounding box center [255, 339] width 102 height 10
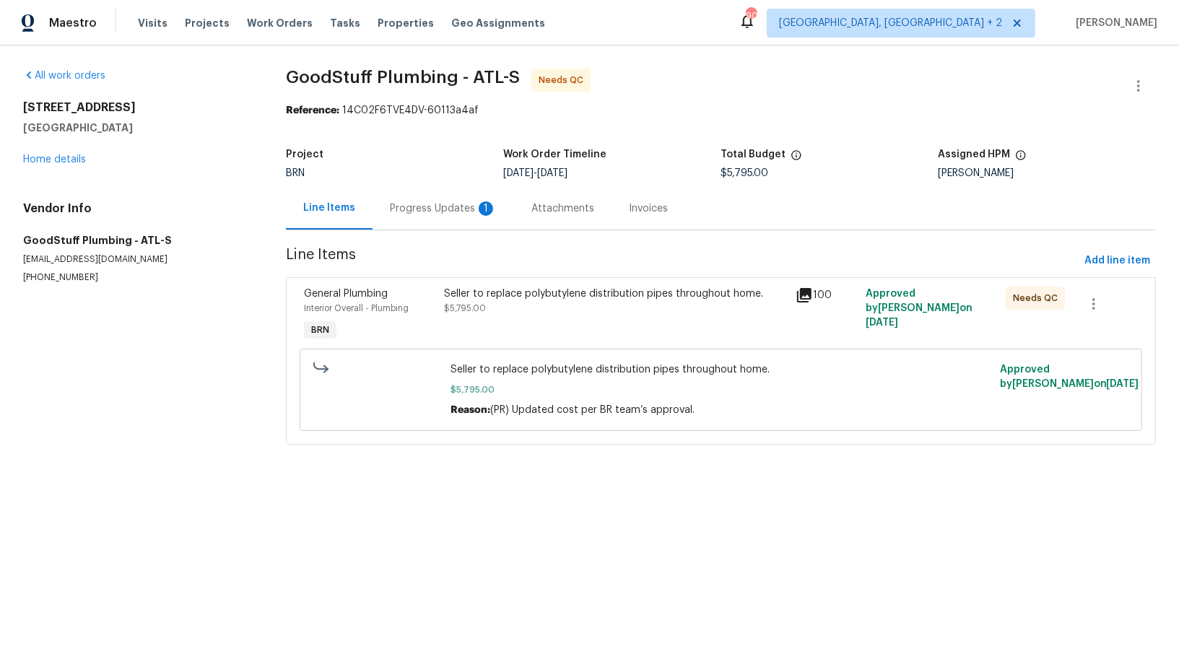
click at [529, 323] on div "Seller to replace polybutylene distribution pipes throughout home. $5,795.00" at bounding box center [615, 315] width 351 height 66
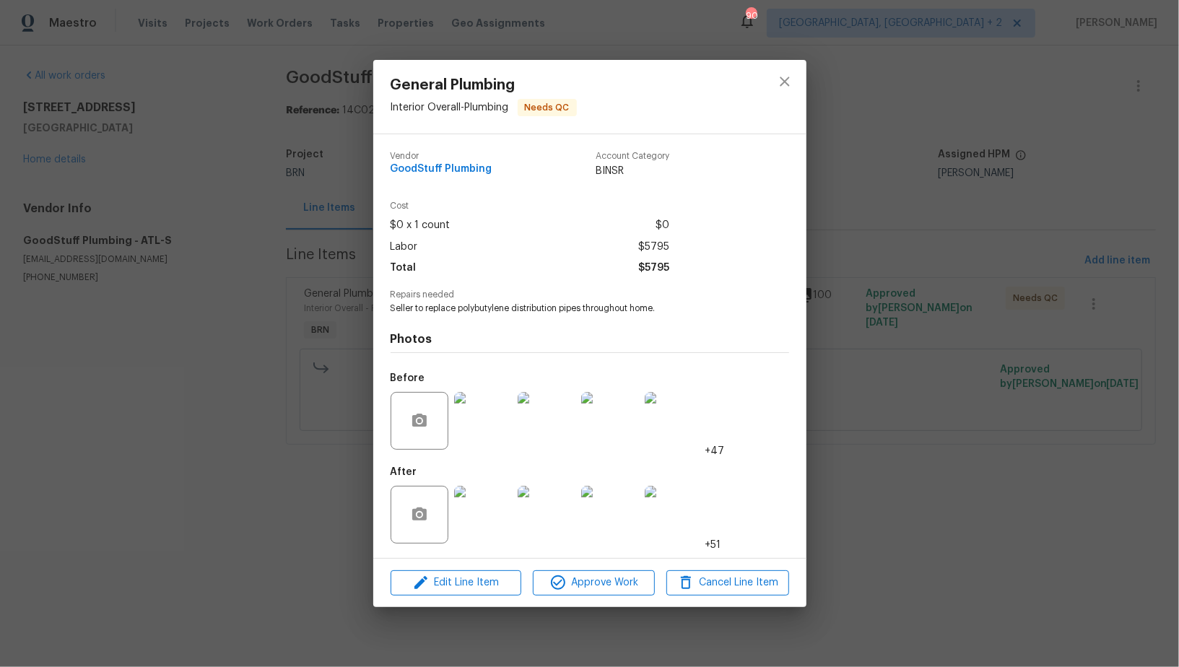
click at [497, 525] on img at bounding box center [483, 515] width 58 height 58
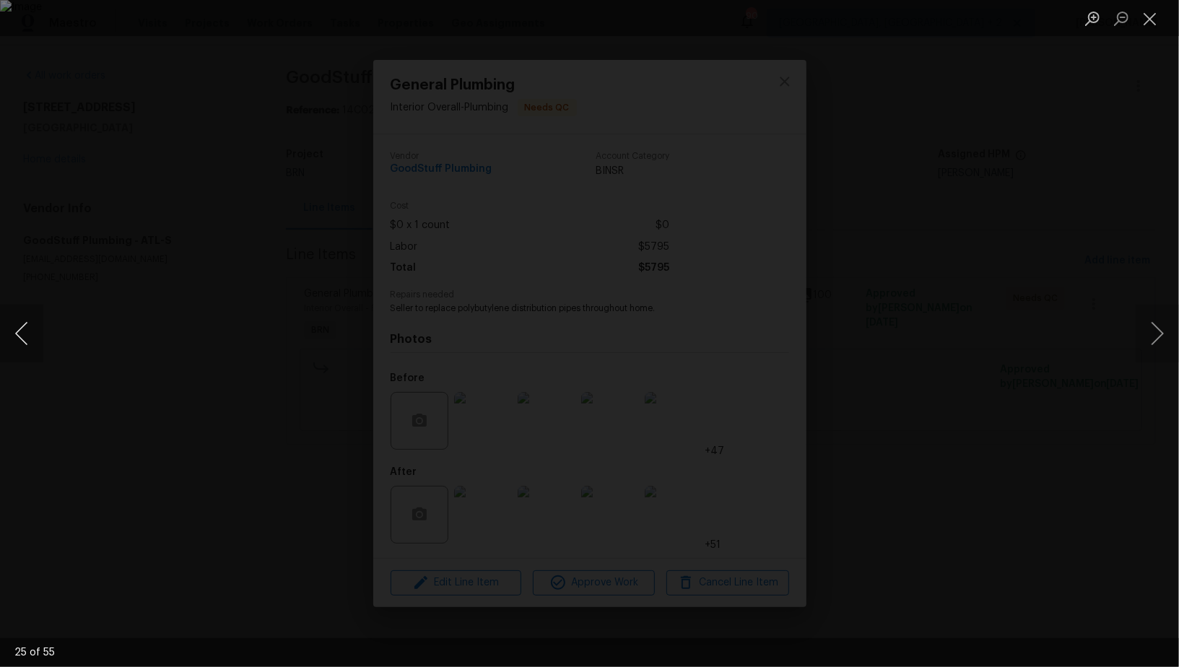
click at [17, 333] on button "Previous image" at bounding box center [21, 334] width 43 height 58
click at [888, 400] on div "Lightbox" at bounding box center [589, 333] width 1179 height 667
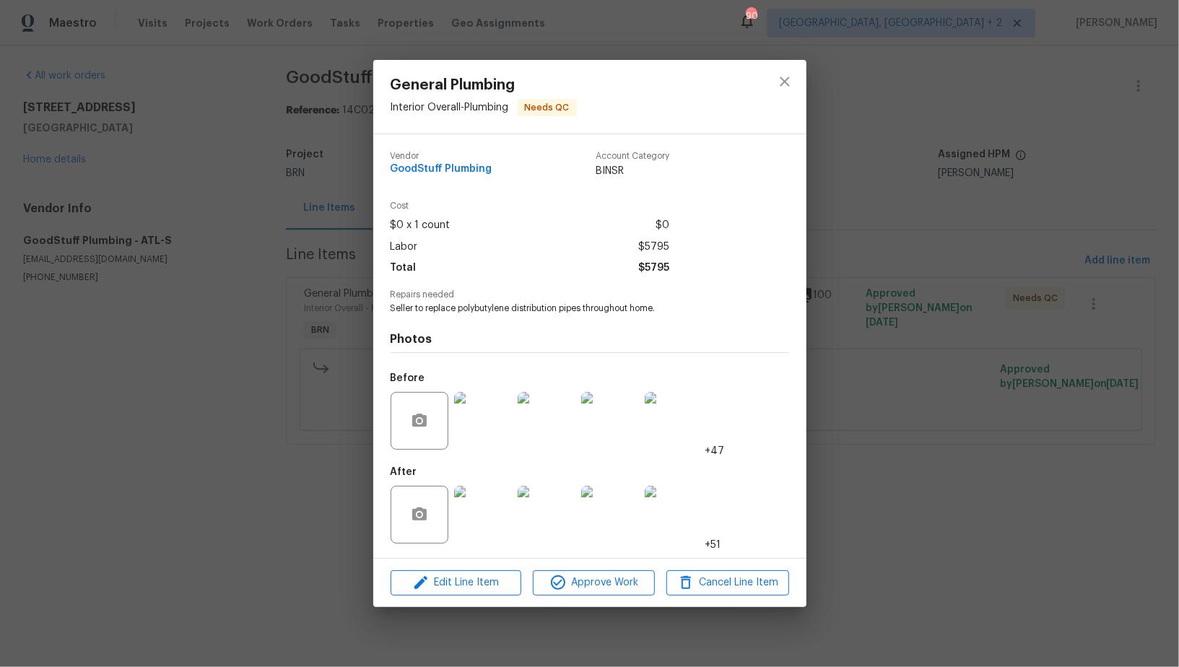
click at [884, 400] on div "General Plumbing Interior Overall - Plumbing Needs QC Vendor GoodStuff Plumbing…" at bounding box center [589, 333] width 1179 height 667
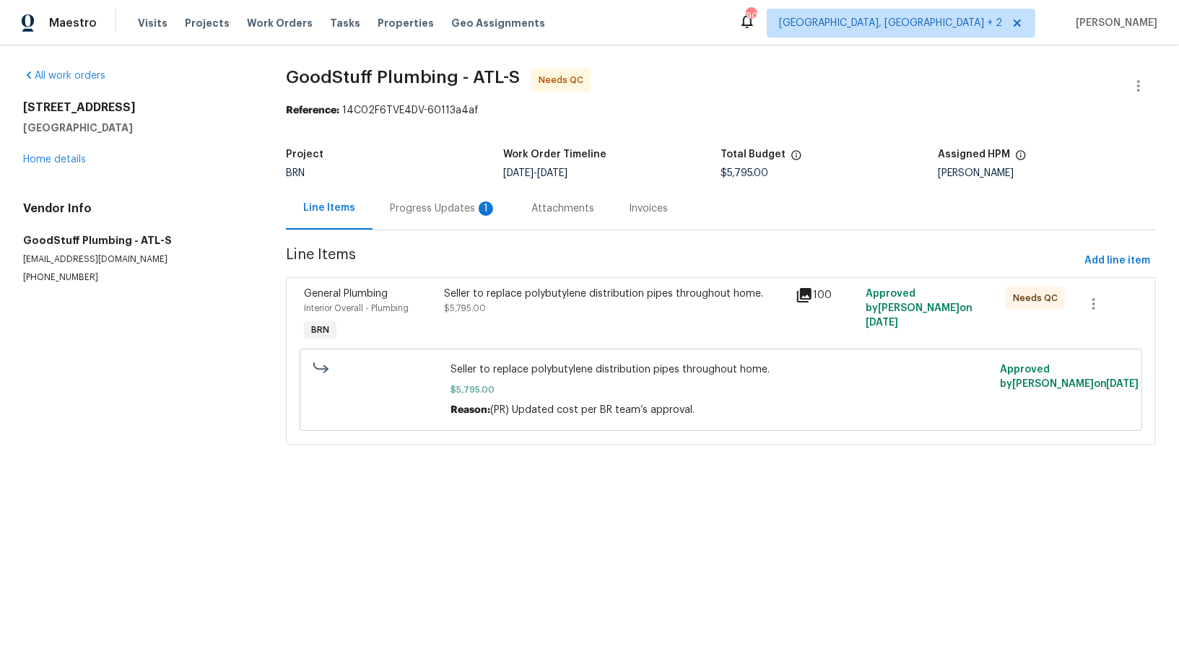
click at [417, 198] on div "Progress Updates 1" at bounding box center [442, 208] width 141 height 43
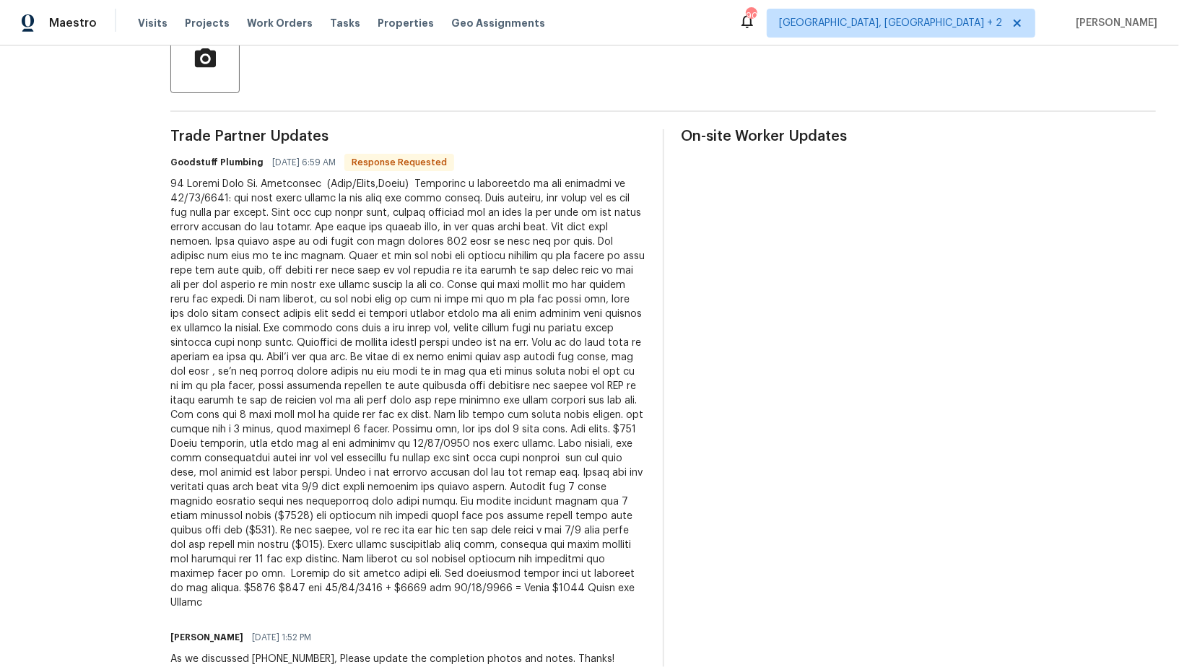
scroll to position [327, 0]
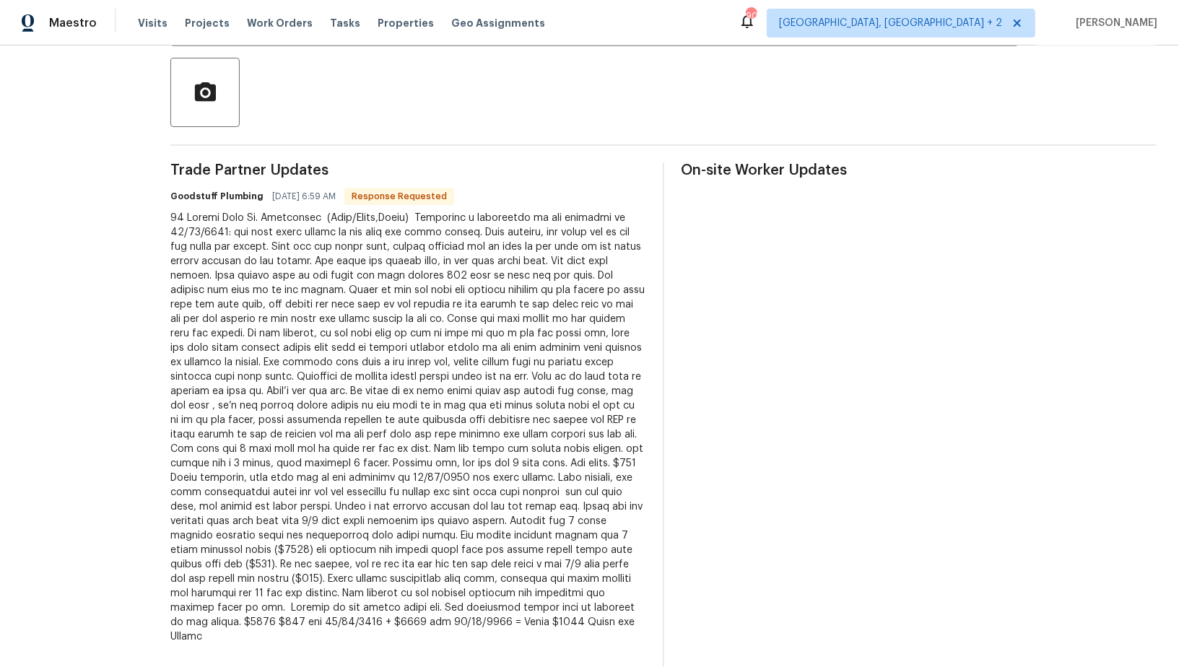
drag, startPoint x: 265, startPoint y: 230, endPoint x: 580, endPoint y: 253, distance: 315.6
click at [581, 253] on div at bounding box center [407, 427] width 475 height 433
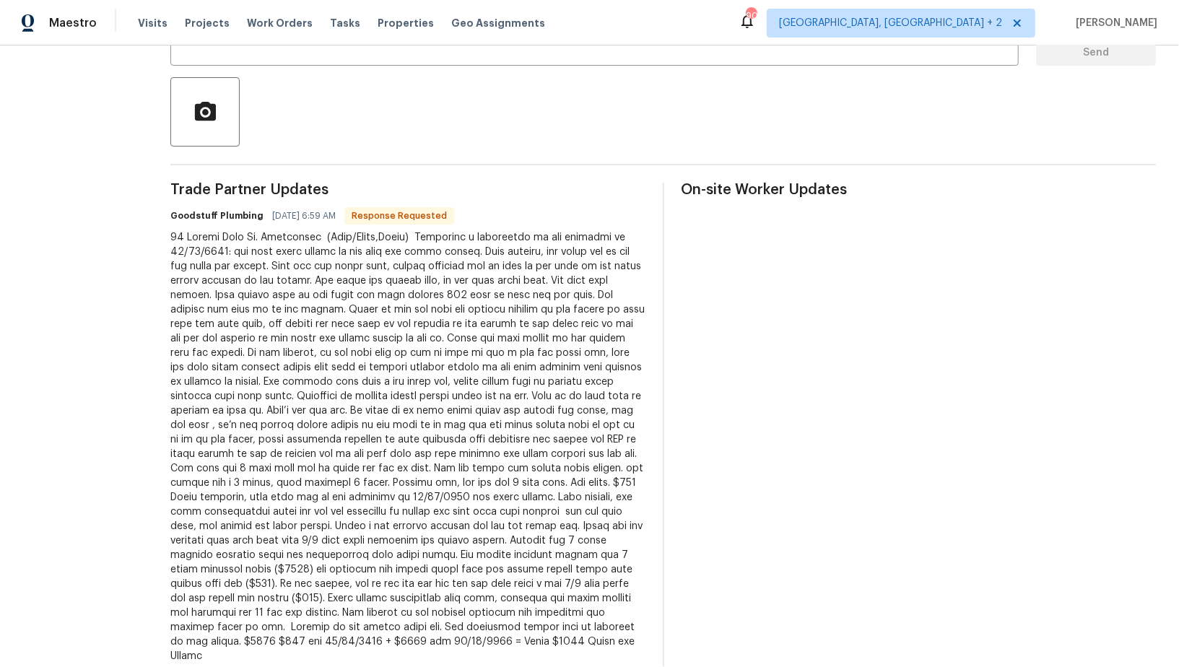
scroll to position [290, 0]
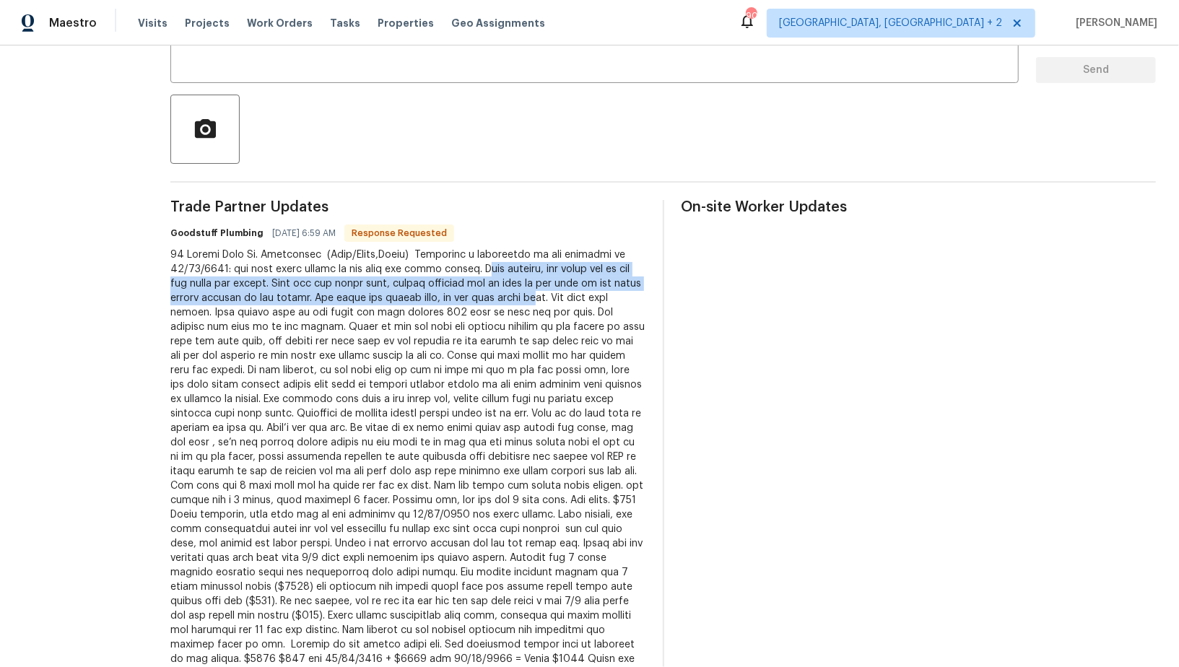
drag, startPoint x: 507, startPoint y: 269, endPoint x: 611, endPoint y: 297, distance: 107.0
click at [611, 297] on div at bounding box center [407, 464] width 475 height 433
click at [422, 319] on div at bounding box center [407, 464] width 475 height 433
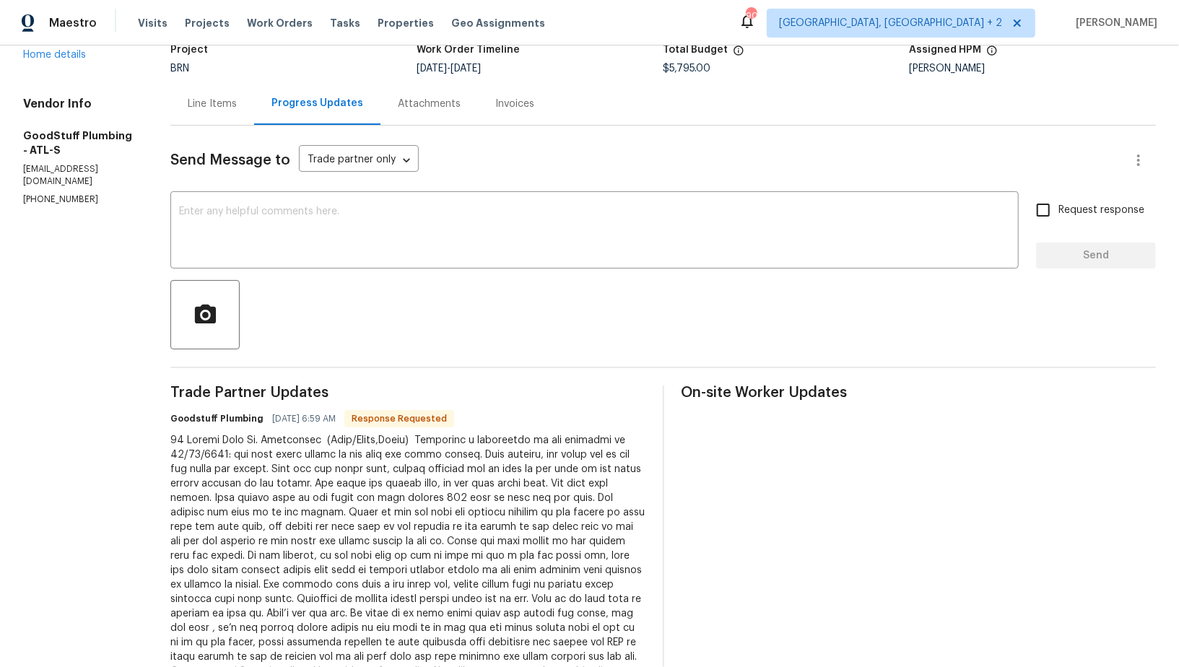
scroll to position [0, 0]
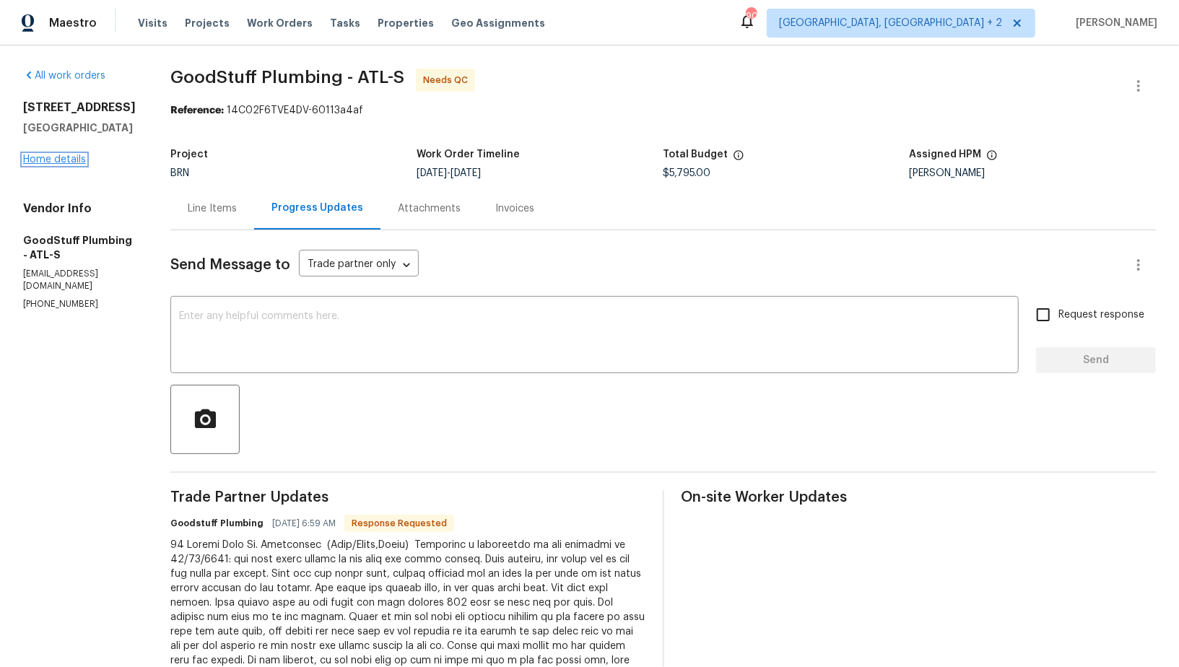
click at [46, 154] on link "Home details" at bounding box center [54, 159] width 63 height 10
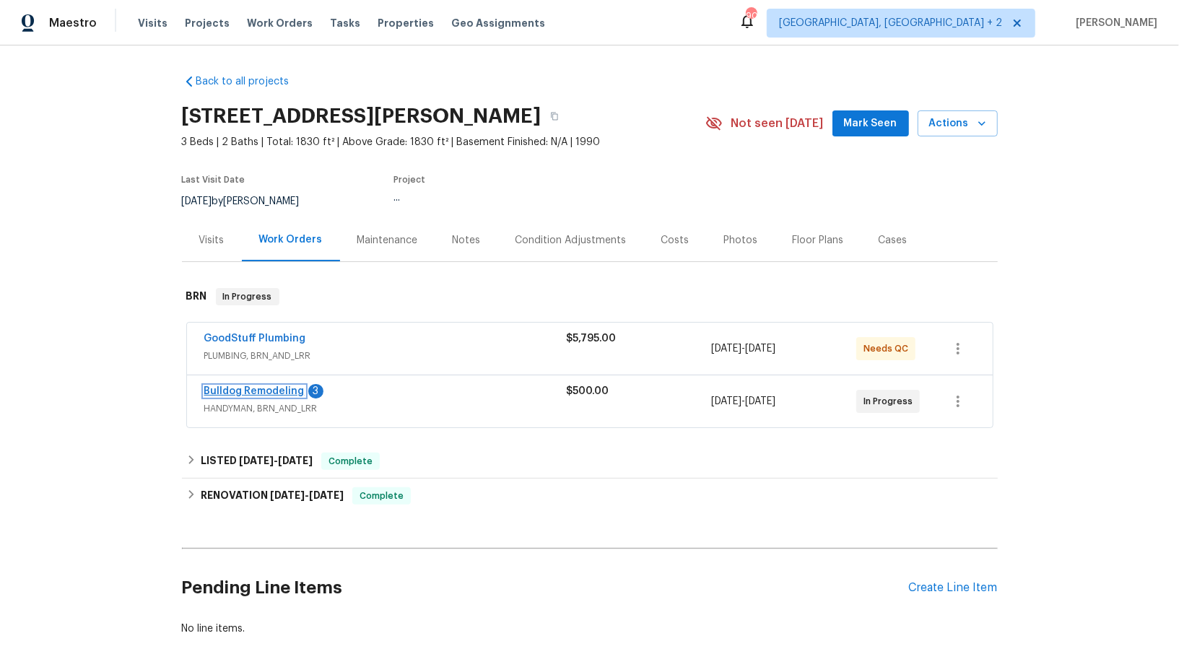
click at [272, 388] on link "Bulldog Remodeling" at bounding box center [254, 391] width 100 height 10
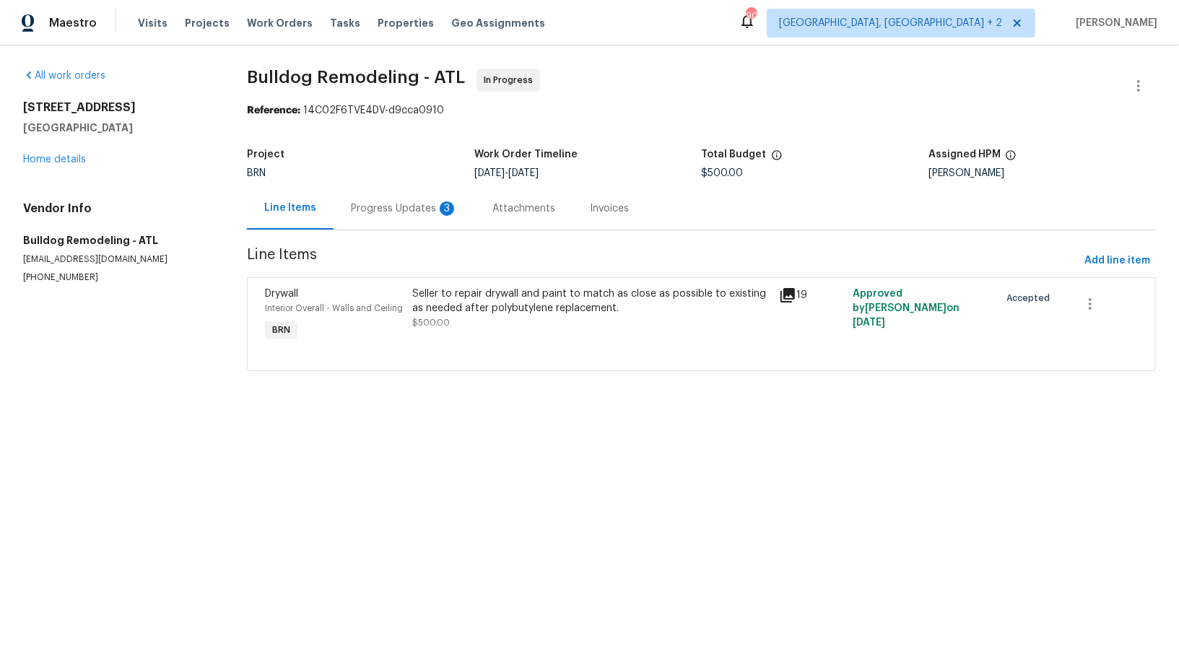
click at [366, 210] on div "Progress Updates 3" at bounding box center [404, 208] width 107 height 14
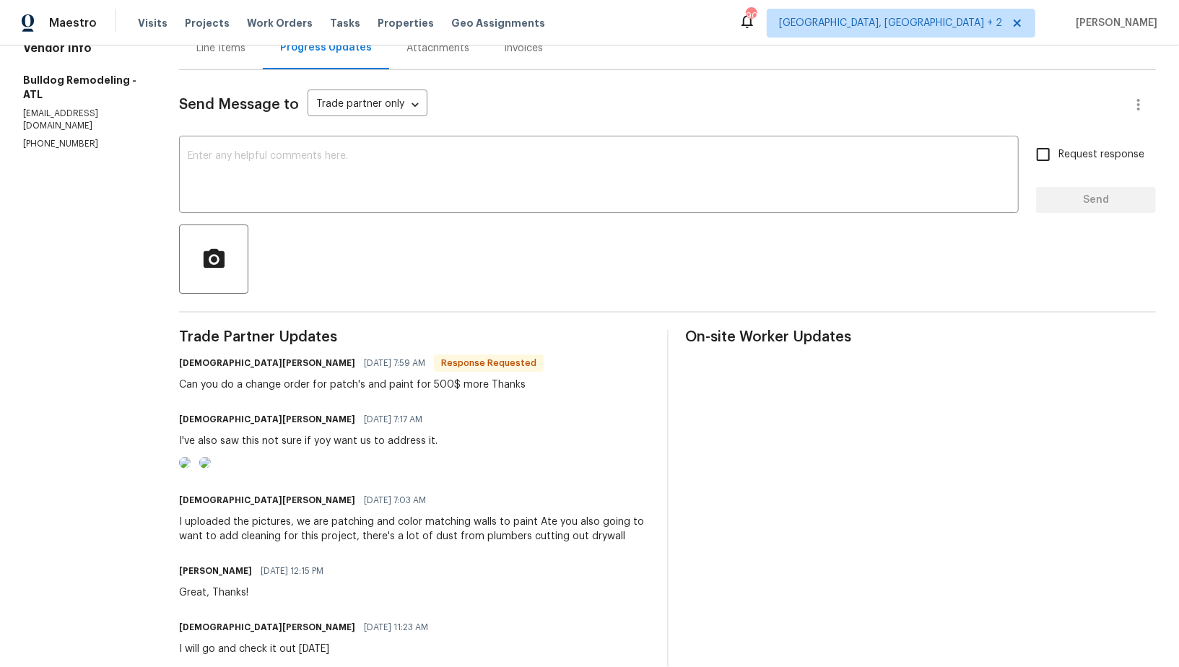
scroll to position [157, 0]
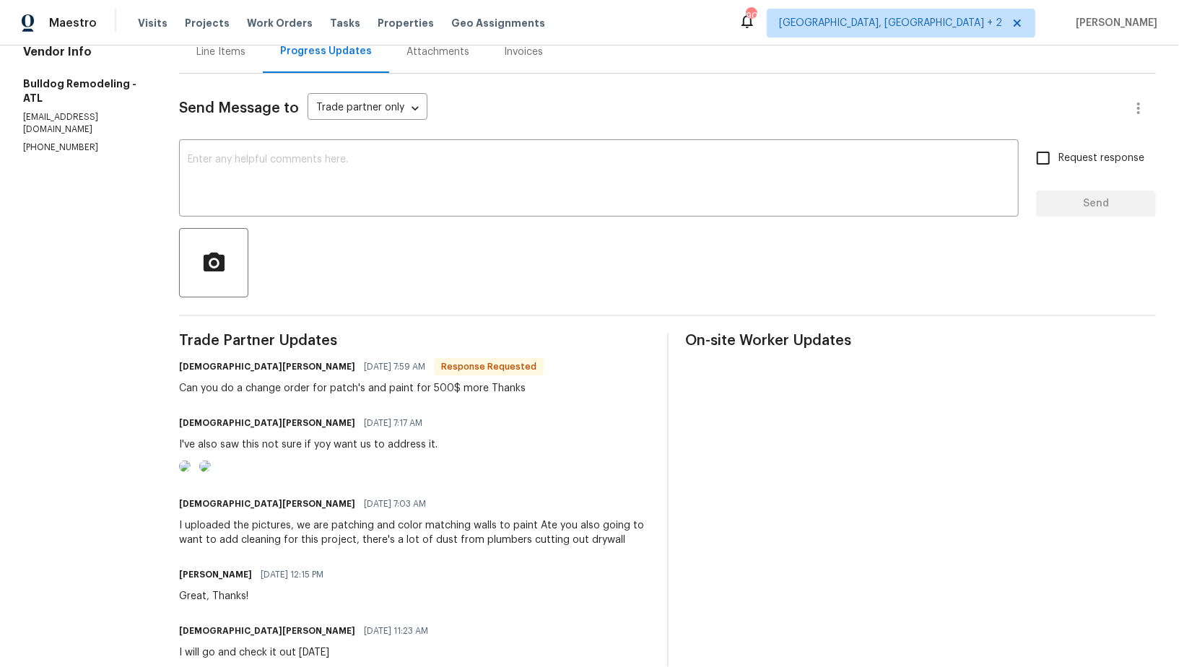
click at [191, 472] on img at bounding box center [185, 467] width 12 height 12
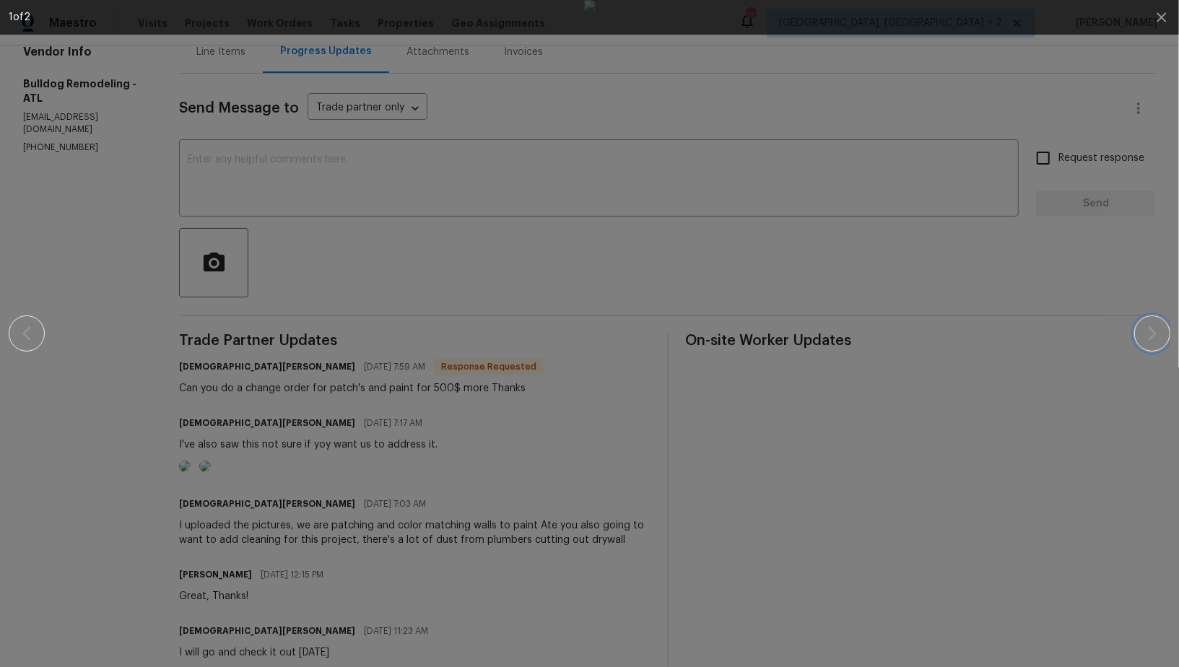
click at [1148, 329] on icon "button" at bounding box center [1151, 333] width 17 height 17
click at [951, 375] on div at bounding box center [589, 333] width 1055 height 667
click at [1166, 19] on icon "button" at bounding box center [1161, 17] width 17 height 17
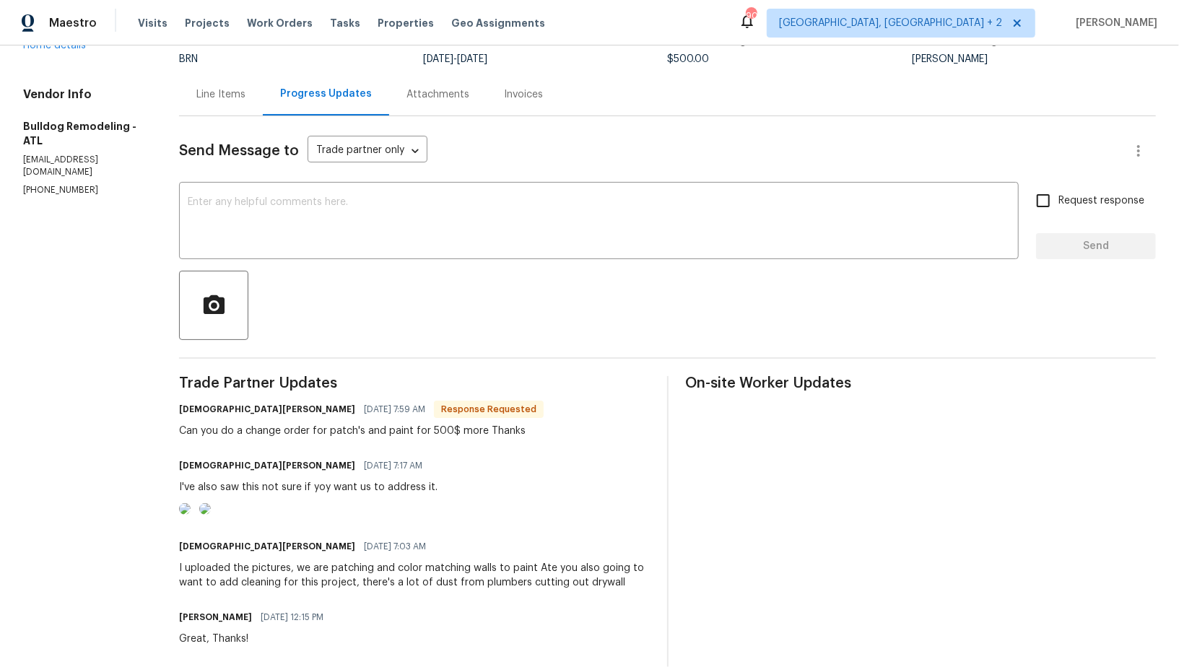
scroll to position [118, 0]
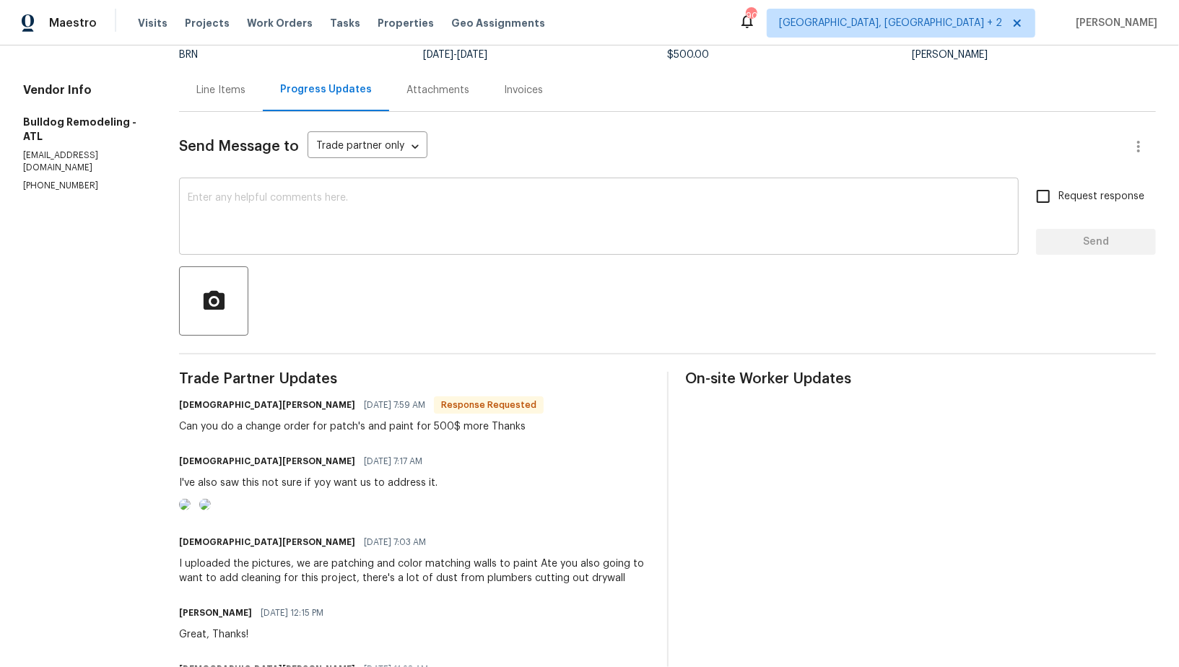
click at [297, 222] on textarea at bounding box center [599, 218] width 822 height 51
click at [220, 83] on div "Line Items" at bounding box center [220, 90] width 49 height 14
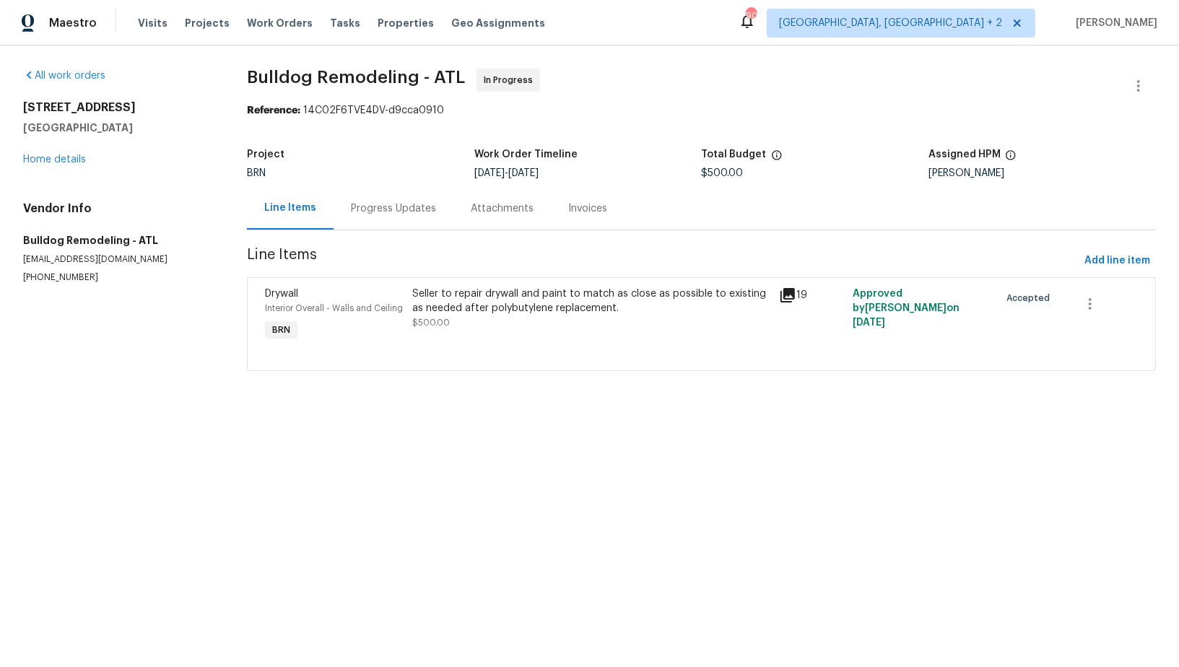
click at [360, 217] on div "Progress Updates" at bounding box center [394, 208] width 120 height 43
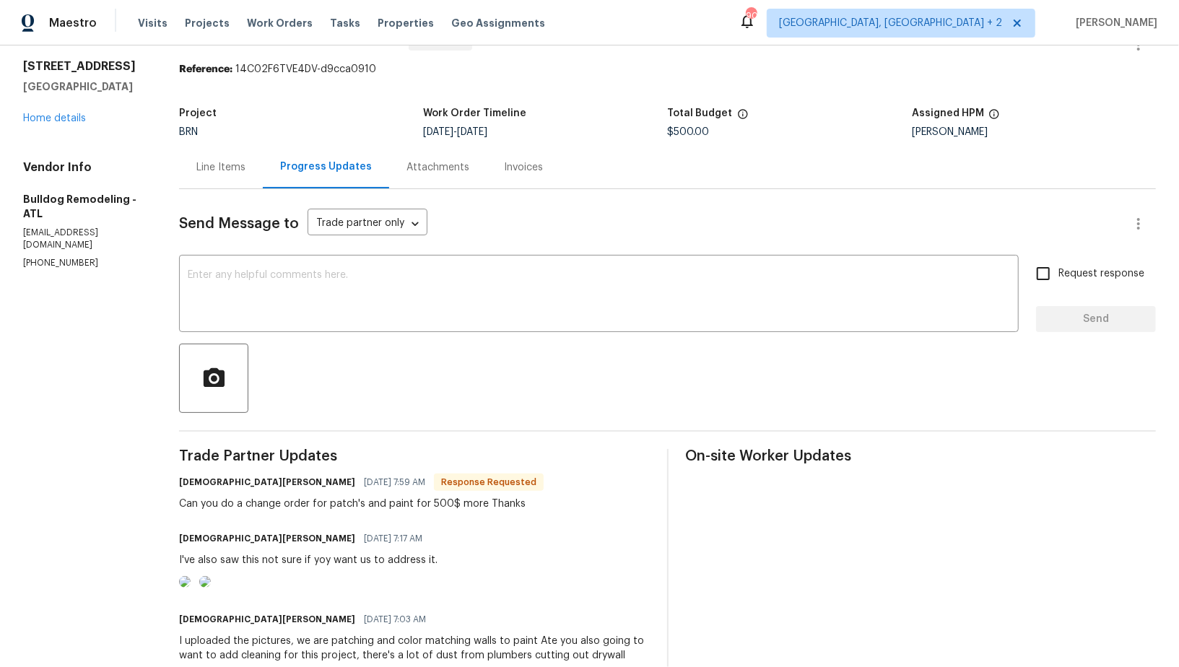
scroll to position [36, 0]
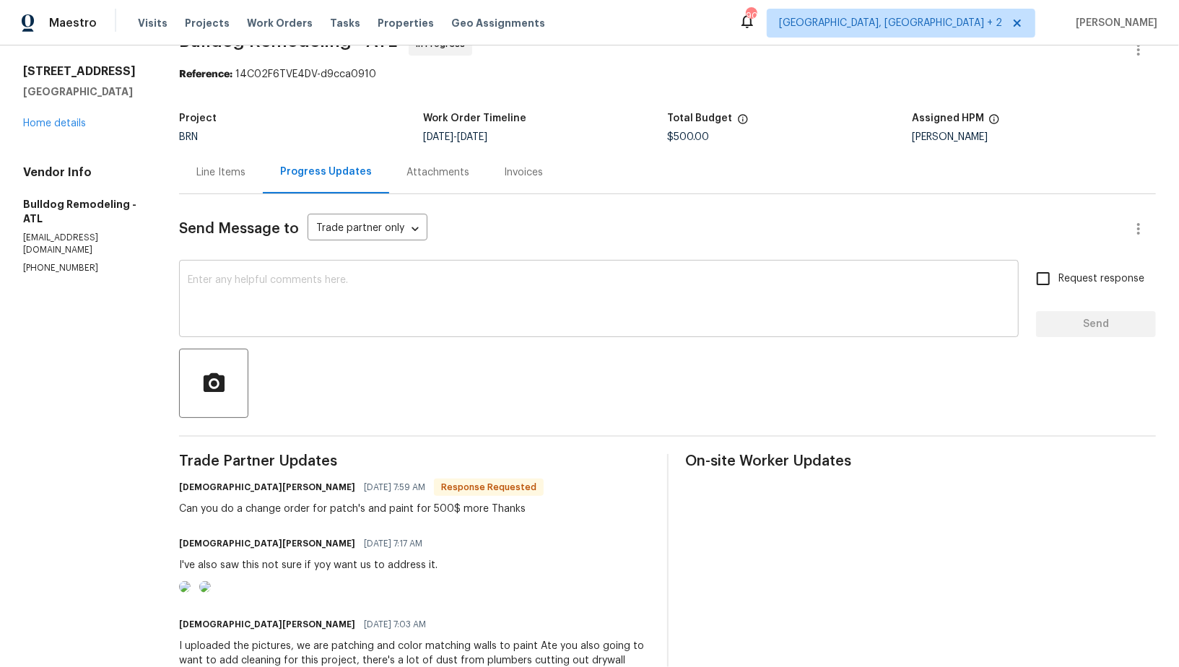
click at [332, 328] on div "x ​" at bounding box center [599, 300] width 840 height 74
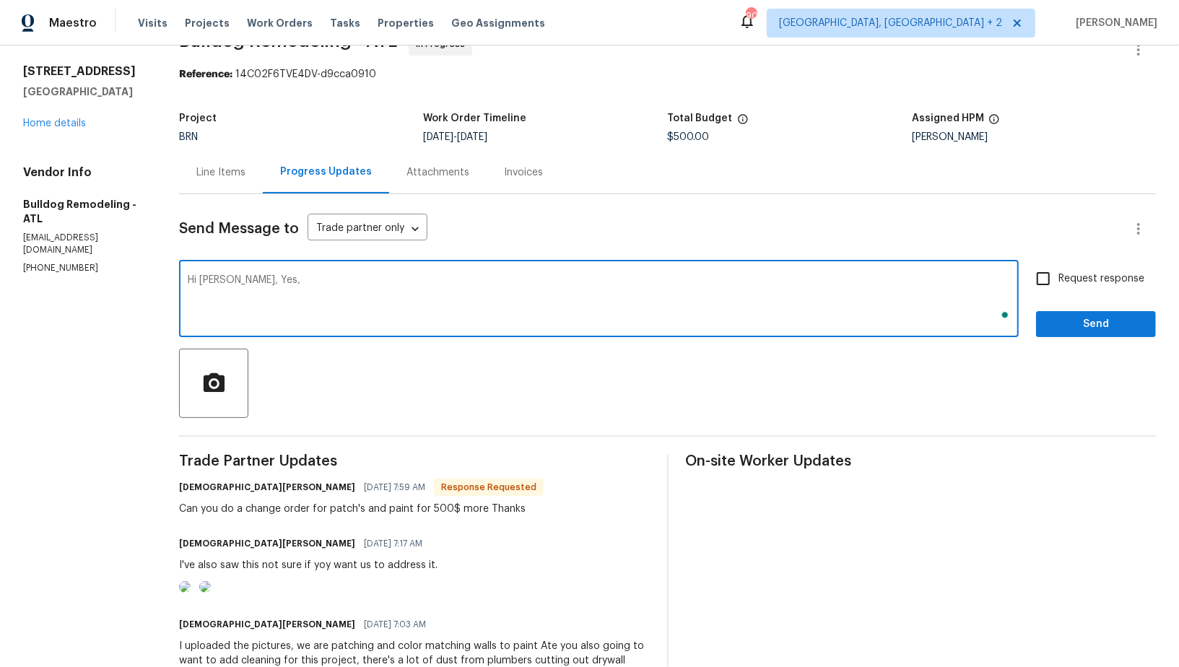
click at [191, 593] on img at bounding box center [185, 587] width 12 height 12
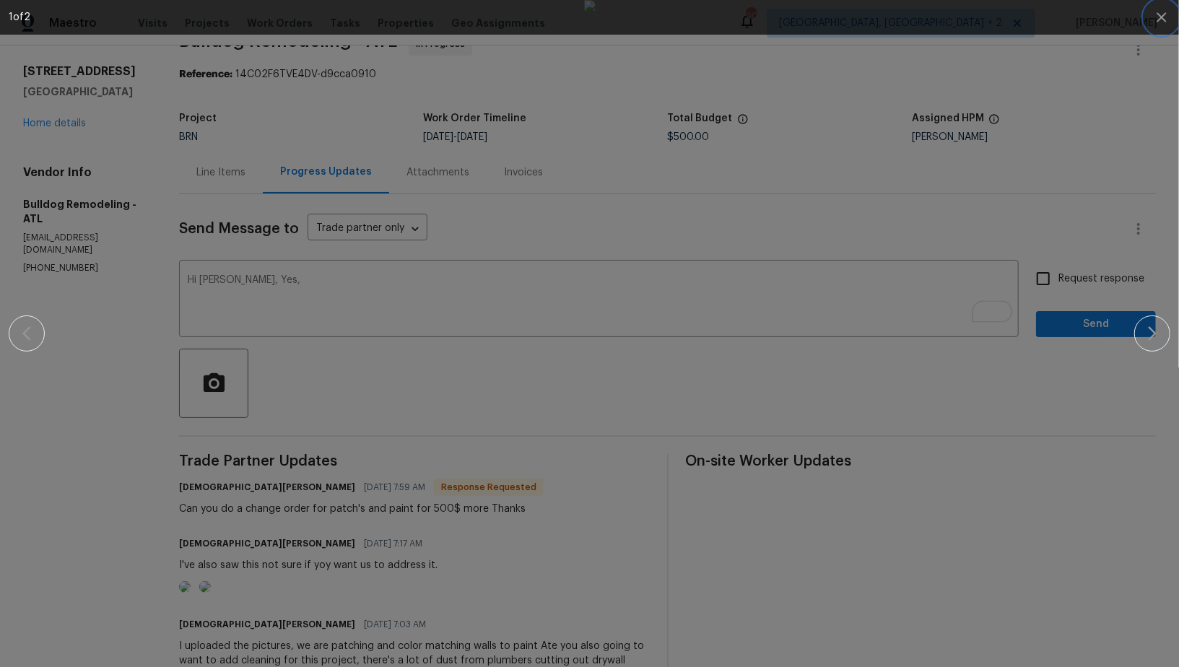
click at [1162, 20] on icon "button" at bounding box center [1161, 17] width 17 height 17
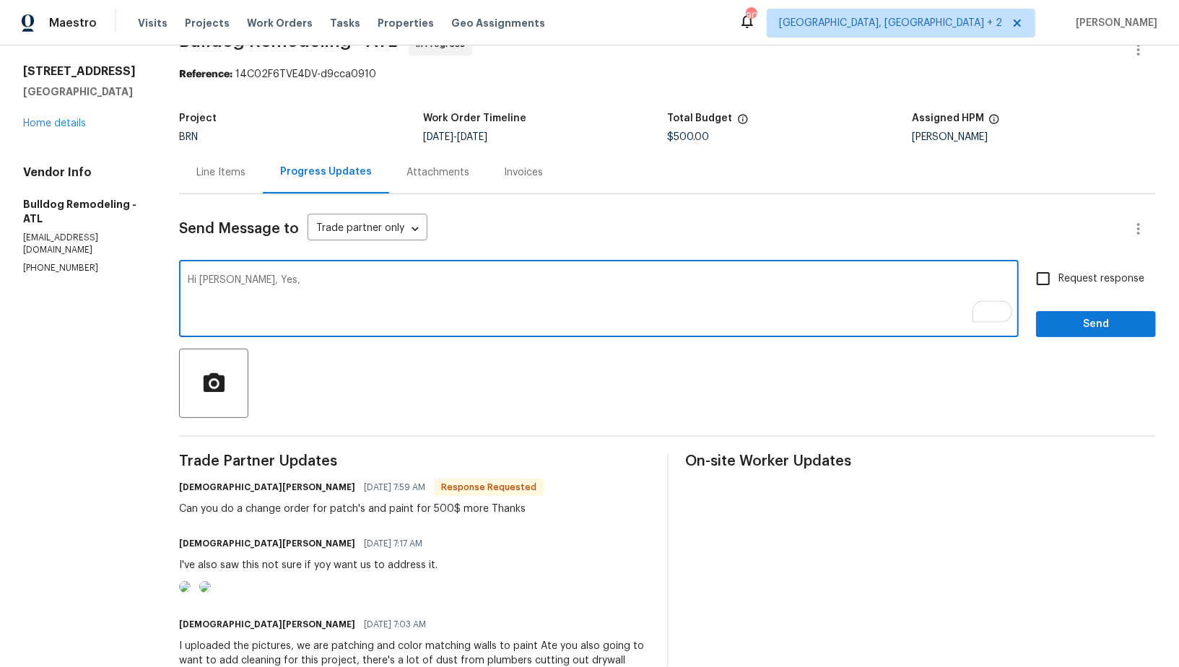
click at [284, 289] on textarea "Hi Nestor, Yes," at bounding box center [599, 300] width 822 height 51
drag, startPoint x: 229, startPoint y: 278, endPoint x: 591, endPoint y: 279, distance: 361.7
click at [591, 280] on textarea "Hi Nestor, Yes, Please address the below issue as well." at bounding box center [599, 300] width 822 height 51
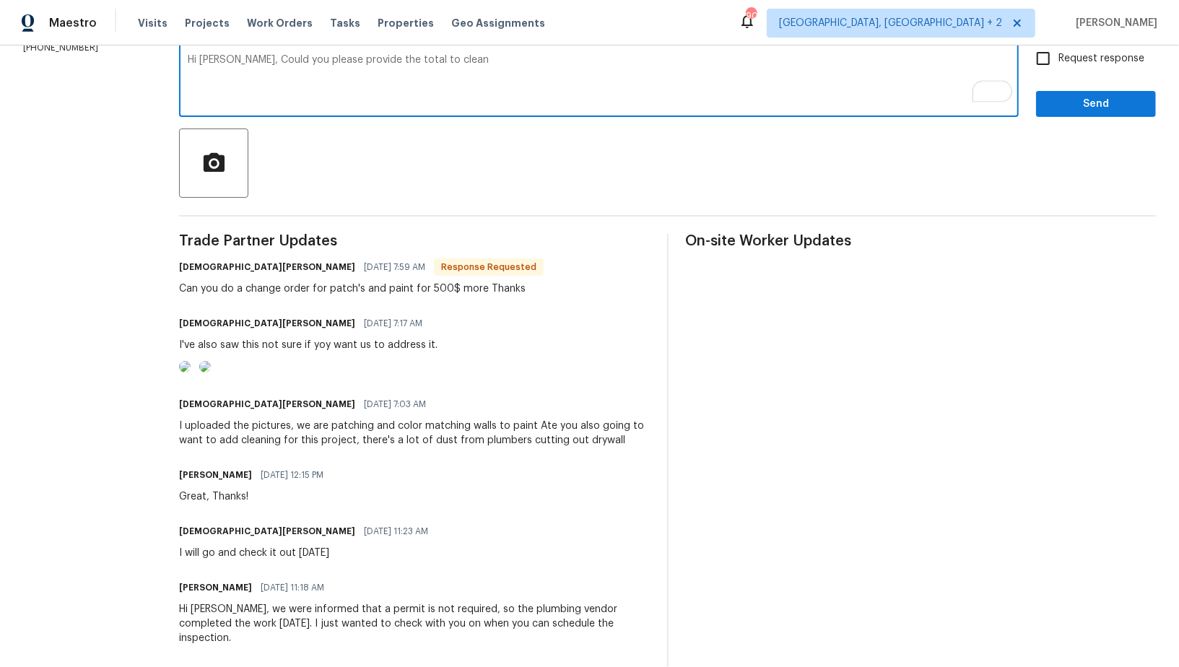
scroll to position [184, 0]
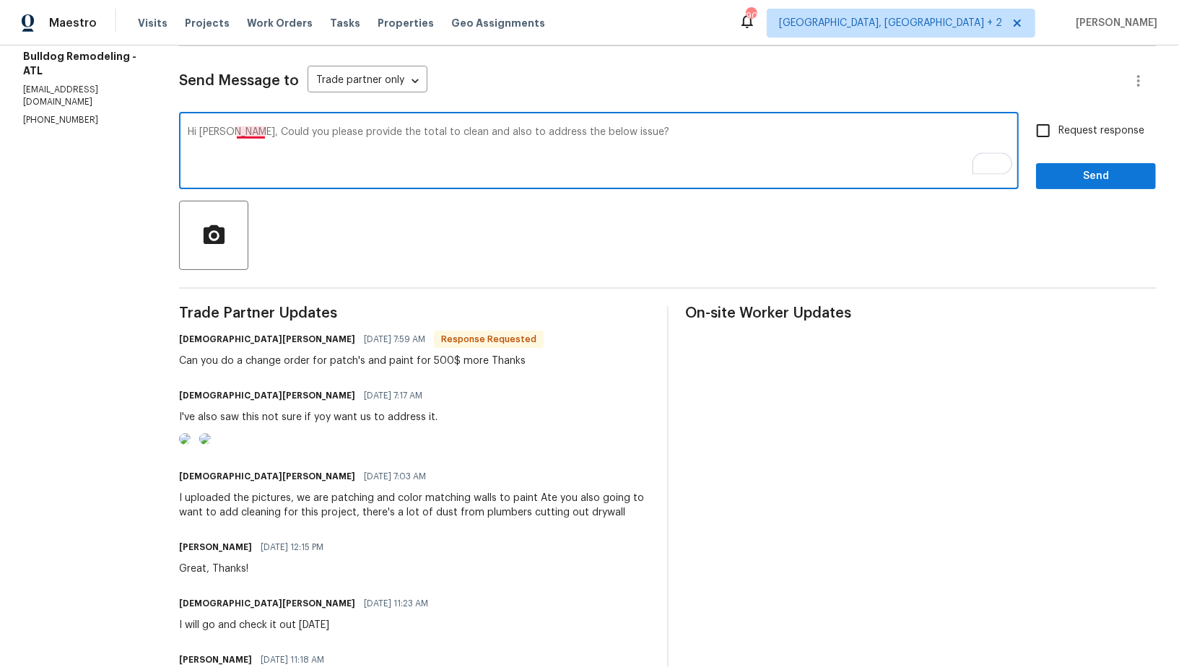
click at [253, 133] on textarea "Hi Nestor, Could you please provide the total to clean and also to address the …" at bounding box center [599, 152] width 822 height 51
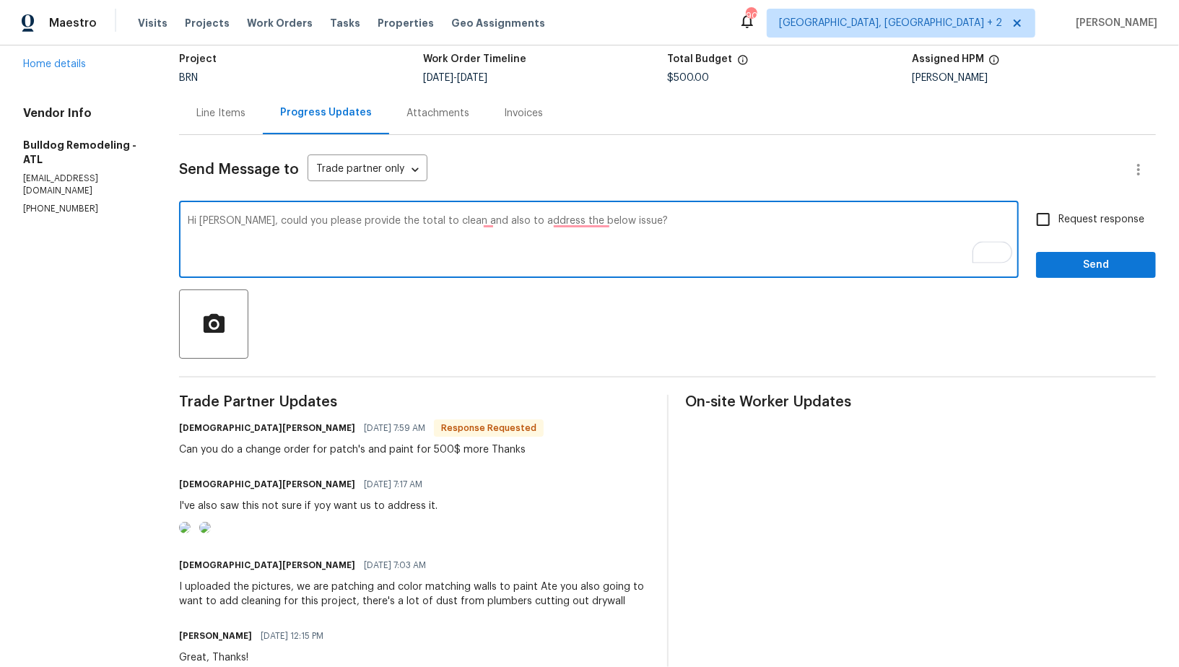
scroll to position [0, 0]
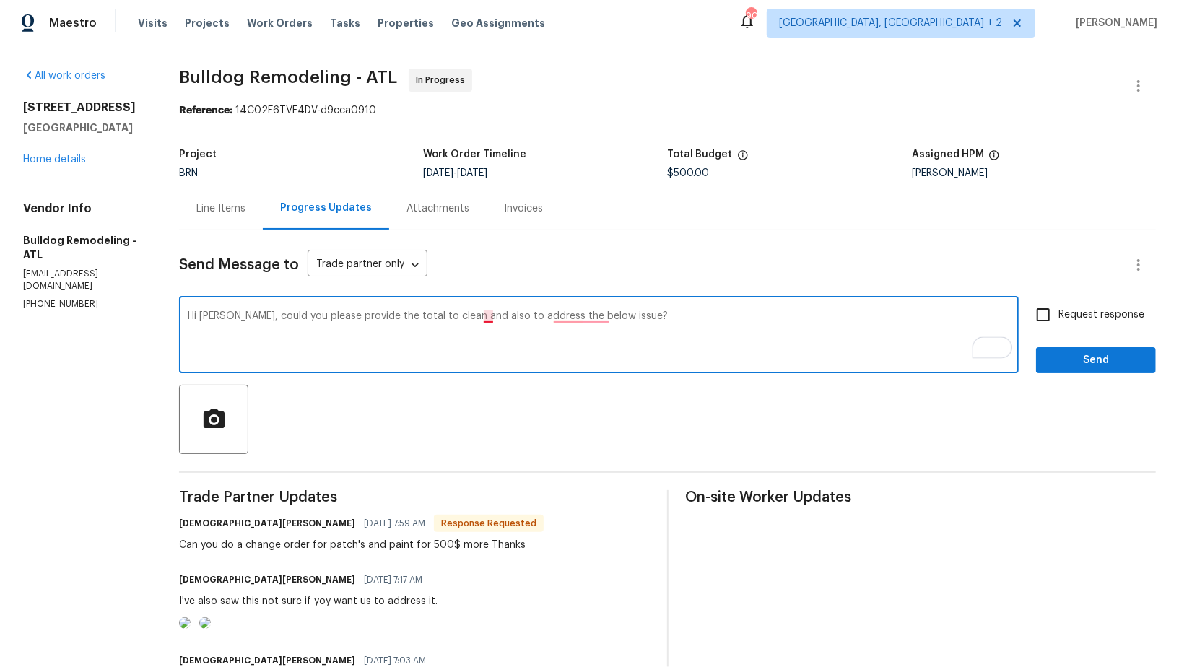
click at [482, 316] on textarea "Hi Nestor, could you please provide the total to clean and also to address the …" at bounding box center [599, 336] width 822 height 51
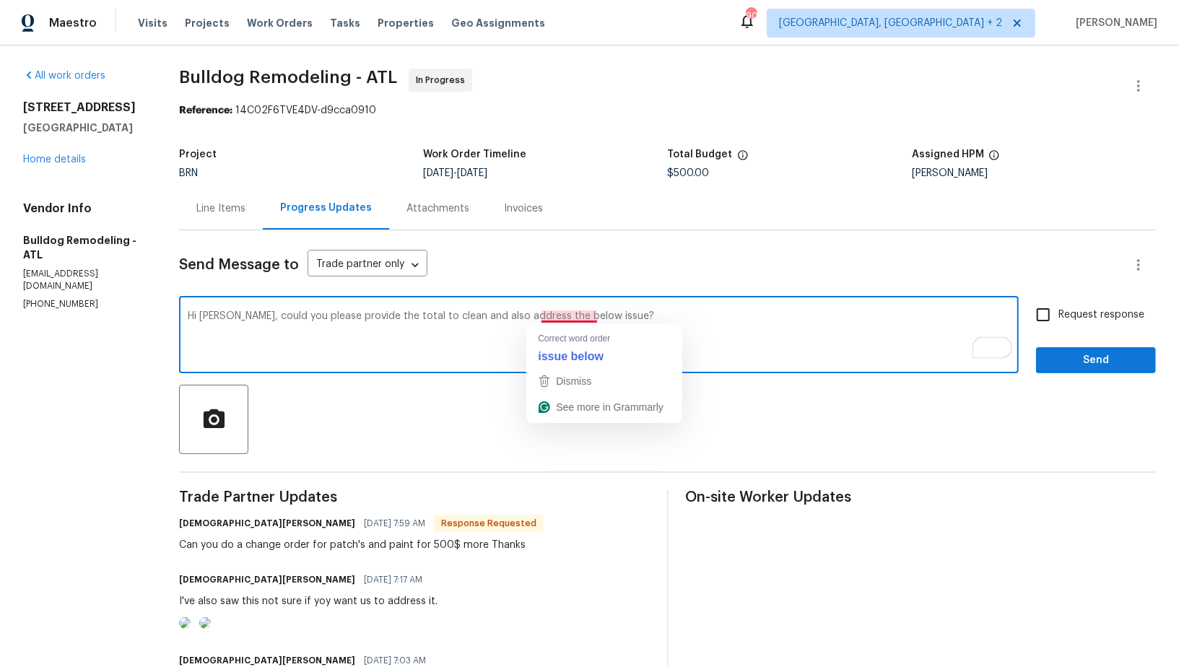
click at [559, 319] on textarea "Hi Nestor, could you please provide the total to clean and also address the bel…" at bounding box center [599, 336] width 822 height 51
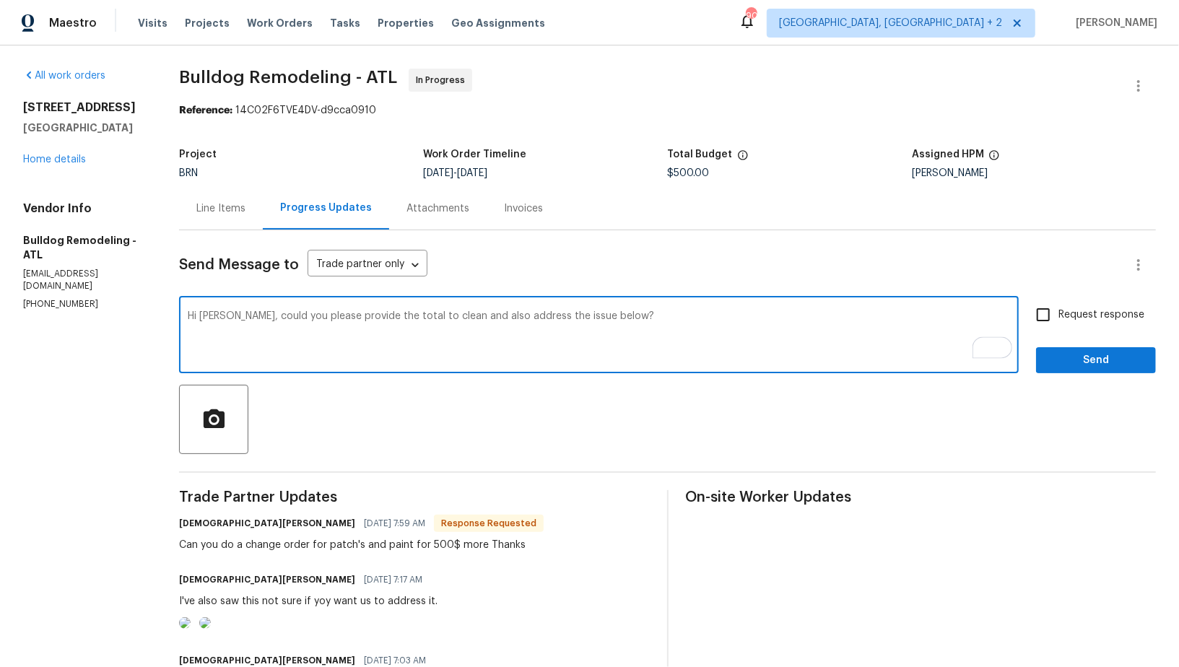
click at [614, 318] on textarea "Hi Nestor, could you please provide the total to clean and also address the iss…" at bounding box center [599, 336] width 822 height 51
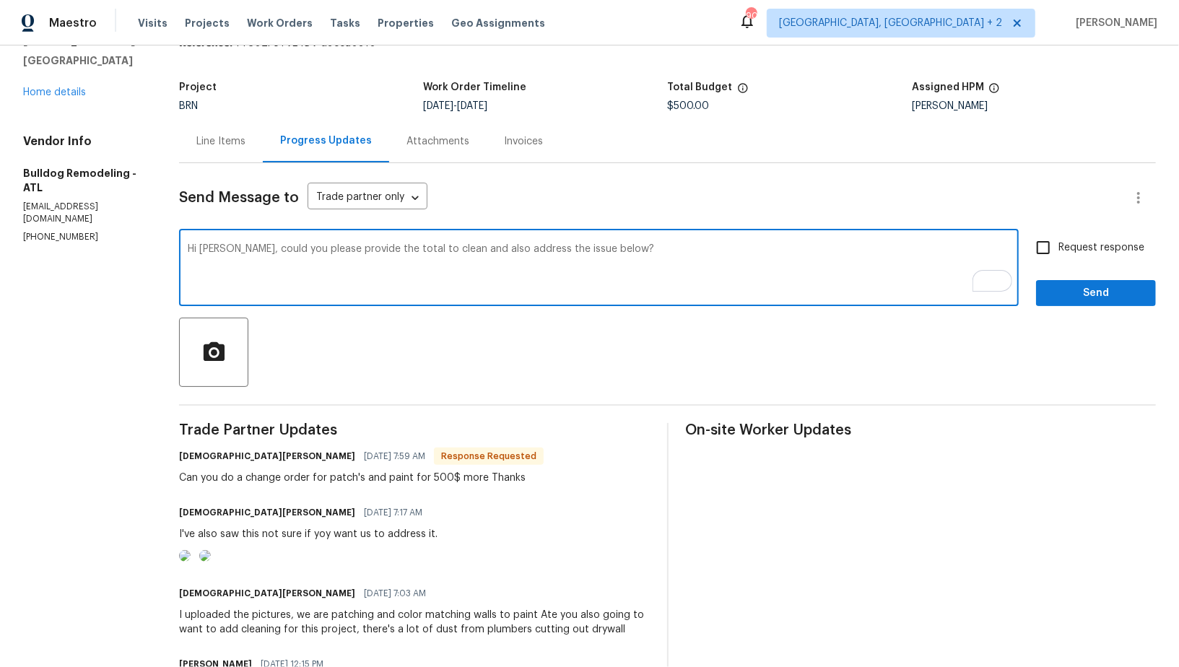
type textarea "Hi Nestor, could you please provide the total to clean and also address the iss…"
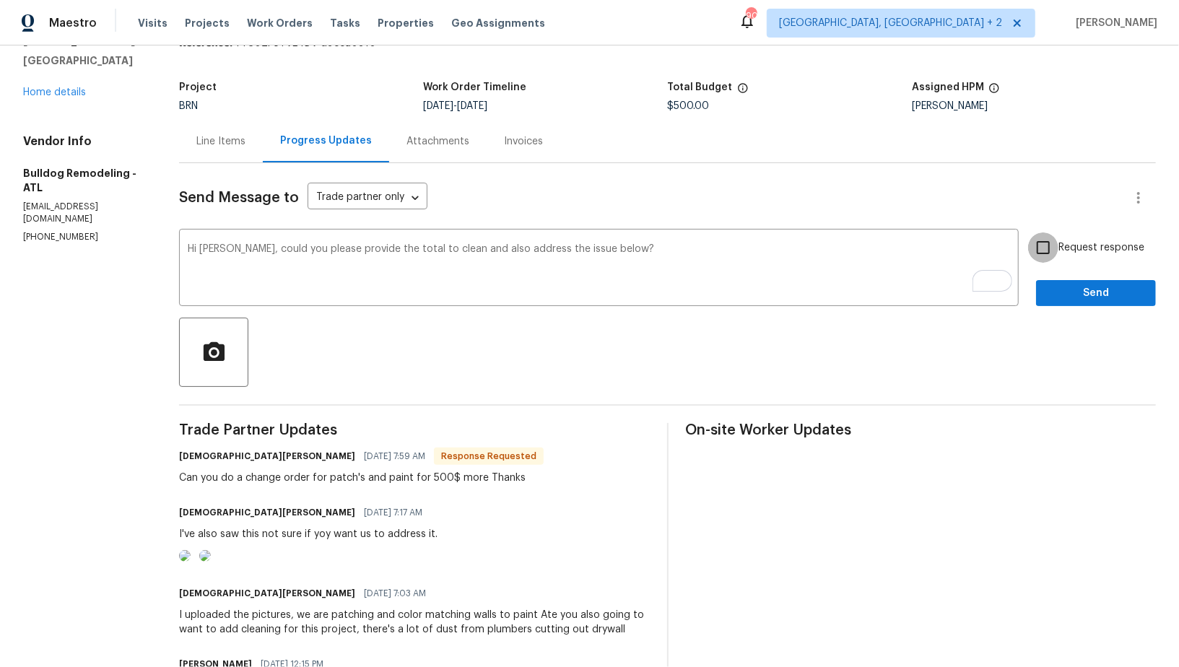
click at [1042, 248] on input "Request response" at bounding box center [1043, 247] width 30 height 30
checkbox input "true"
click at [1057, 280] on button "Send" at bounding box center [1096, 293] width 120 height 27
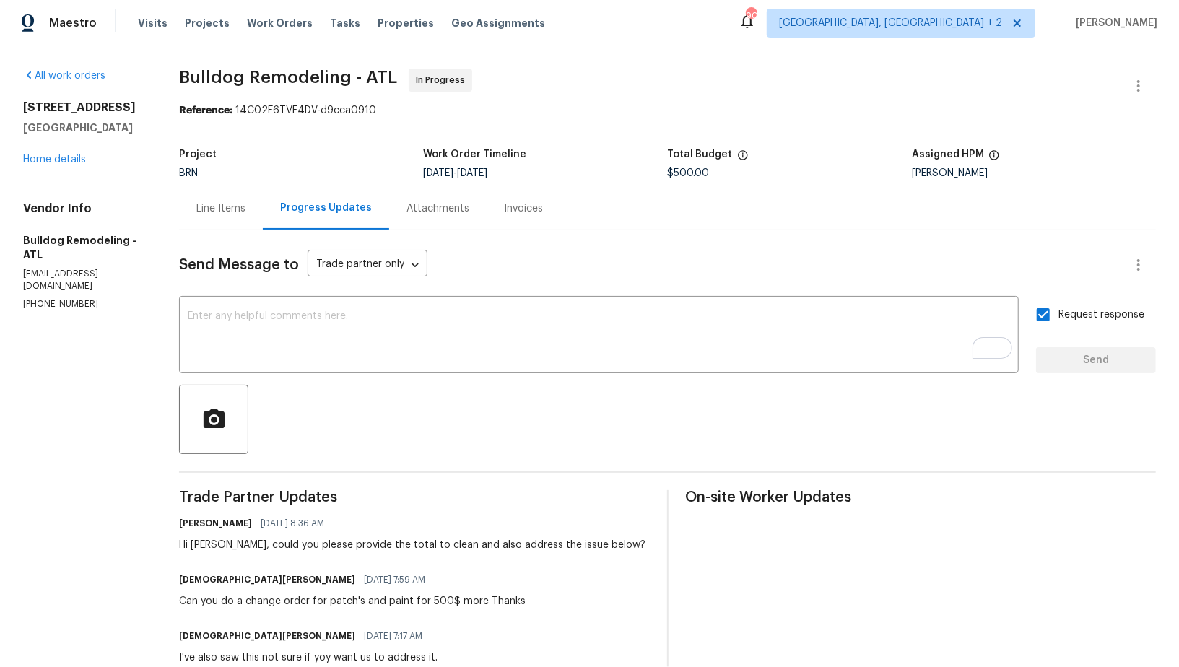
click at [50, 153] on div "46 Timber Walk Dr Sharpsburg, GA 30277 Home details" at bounding box center [83, 133] width 121 height 66
click at [50, 157] on link "Home details" at bounding box center [54, 159] width 63 height 10
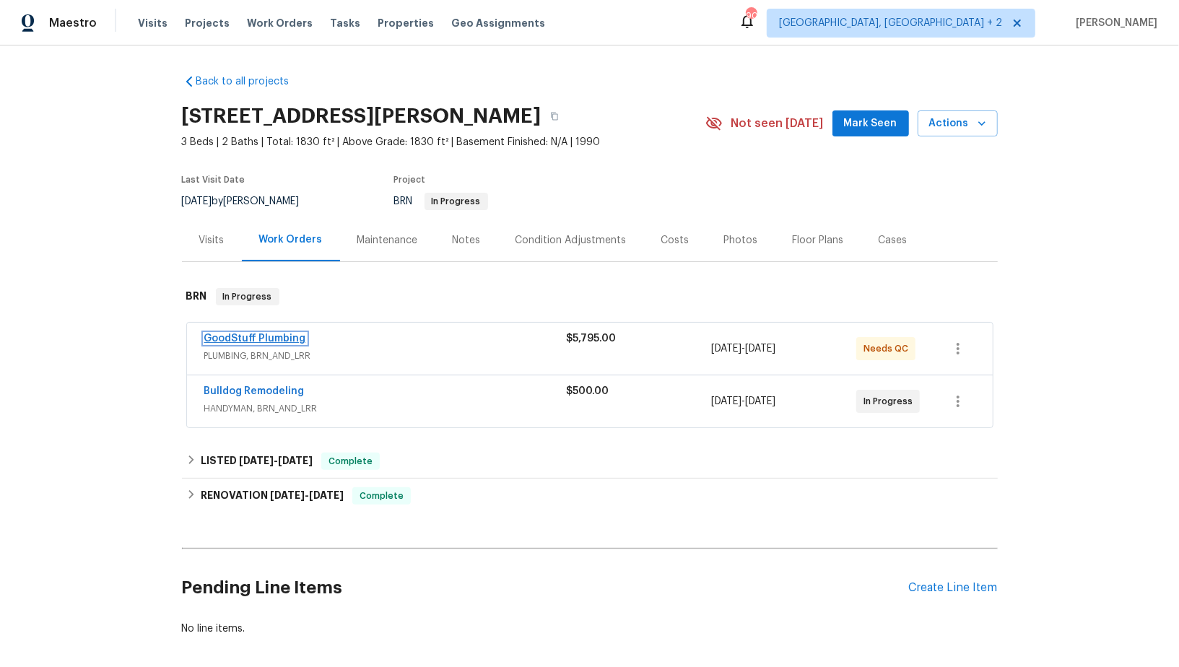
click at [265, 340] on link "GoodStuff Plumbing" at bounding box center [255, 339] width 102 height 10
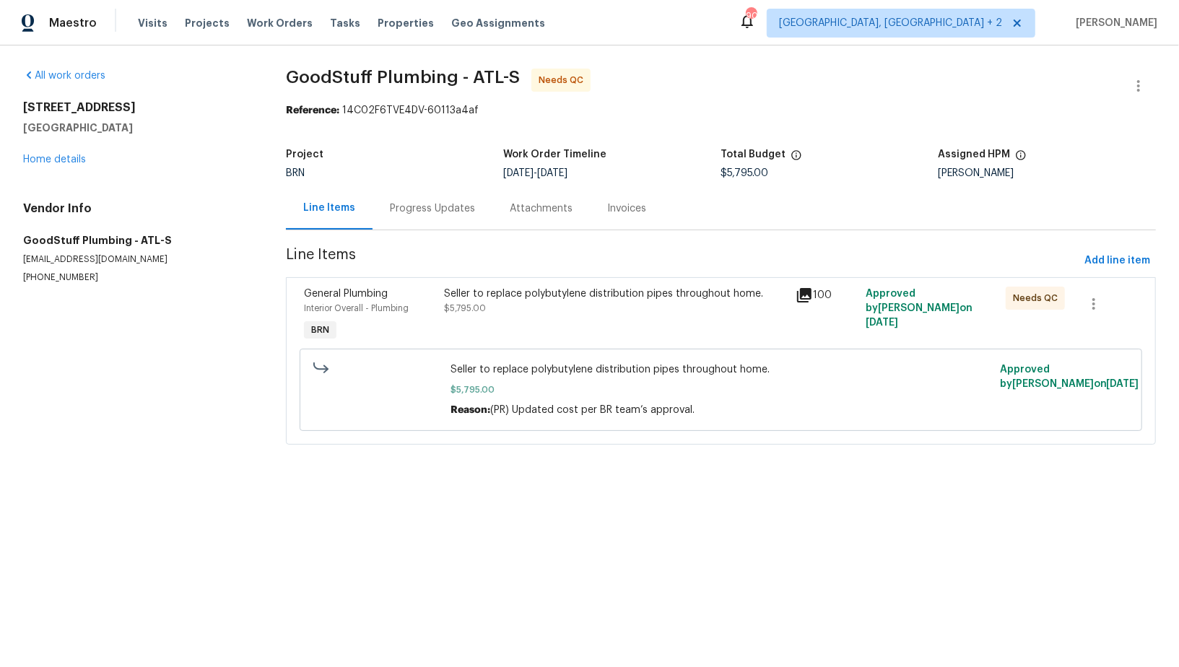
click at [444, 283] on div "Seller to replace polybutylene distribution pipes throughout home. $5,795.00" at bounding box center [615, 315] width 351 height 66
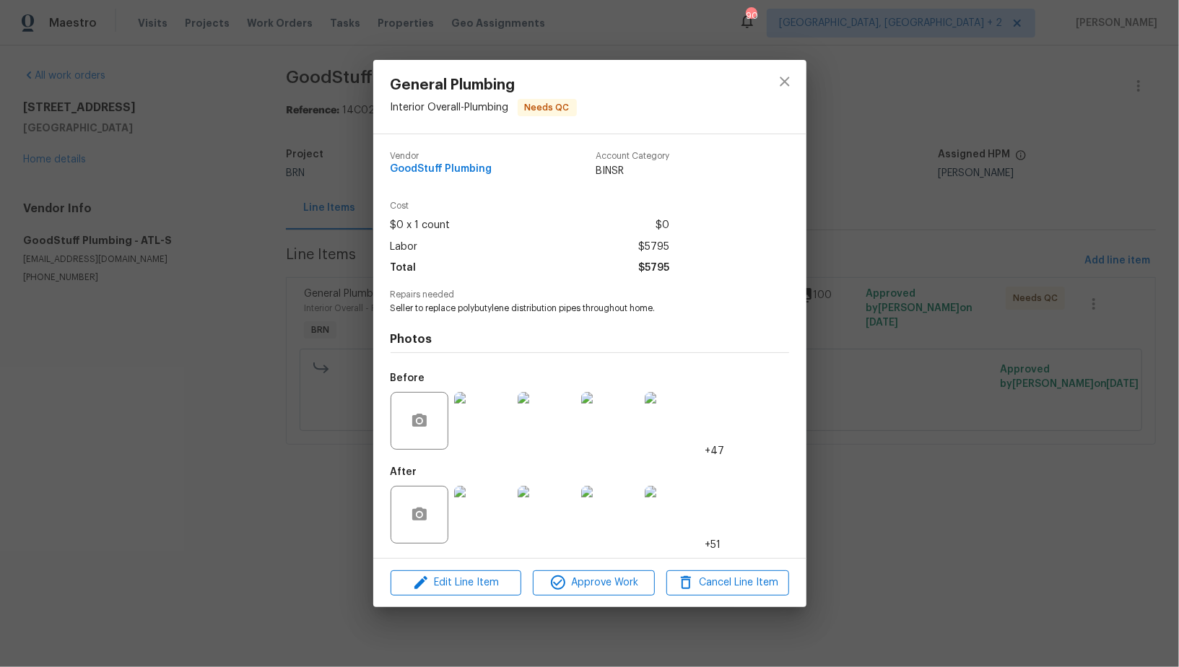
click at [494, 529] on img at bounding box center [483, 515] width 58 height 58
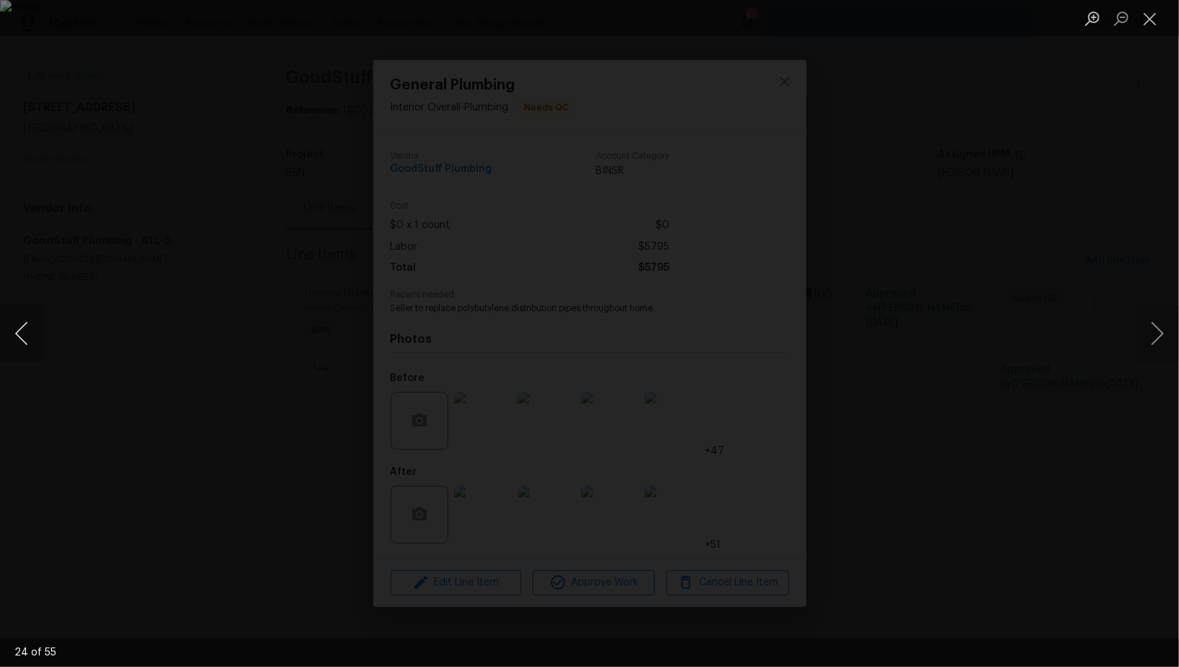
click at [21, 336] on button "Previous image" at bounding box center [21, 334] width 43 height 58
click at [915, 375] on div "Lightbox" at bounding box center [589, 333] width 1179 height 667
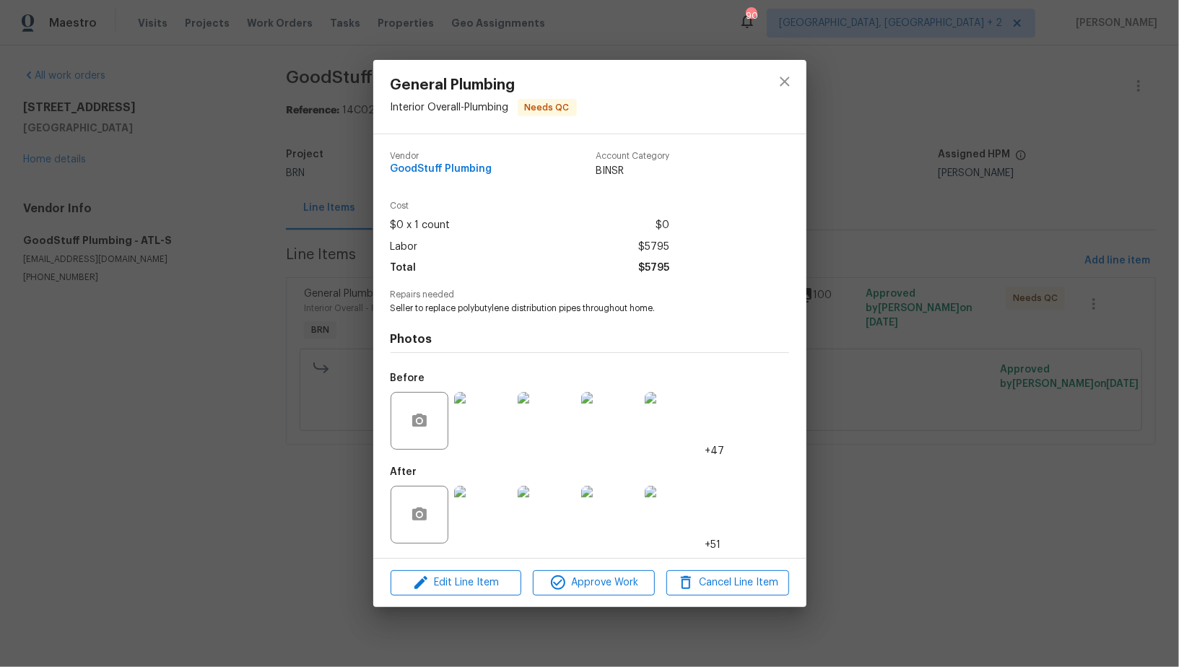
click at [913, 373] on div "General Plumbing Interior Overall - Plumbing Needs QC Vendor GoodStuff Plumbing…" at bounding box center [589, 333] width 1179 height 667
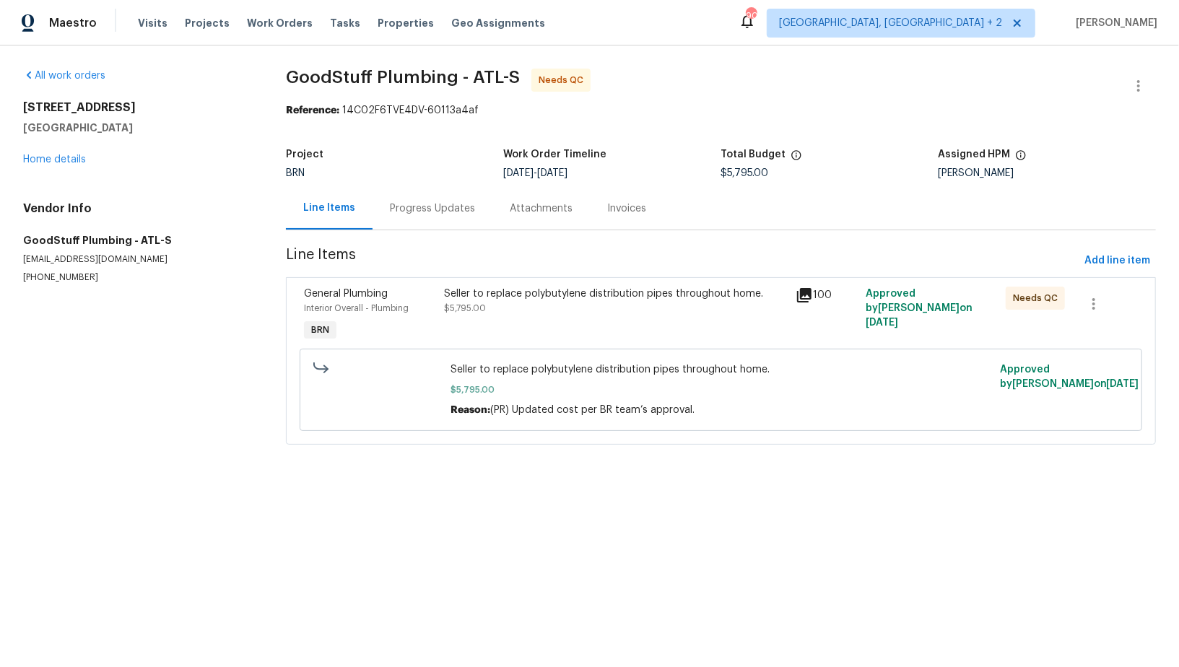
click at [440, 220] on div "Progress Updates" at bounding box center [432, 208] width 120 height 43
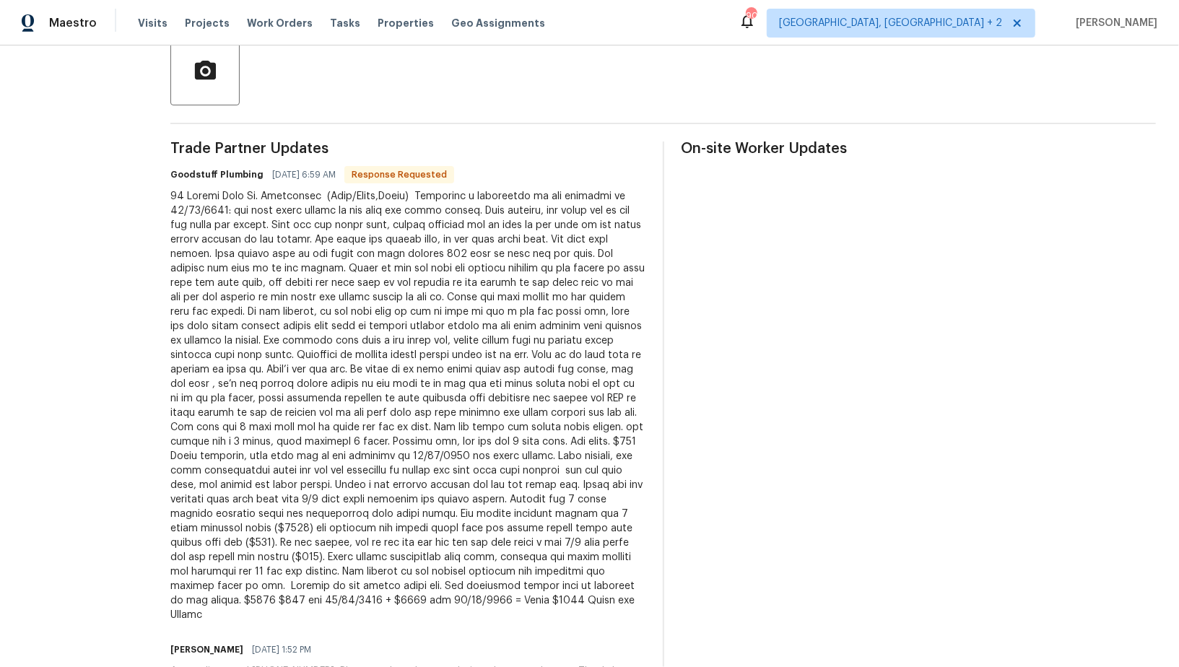
scroll to position [348, 0]
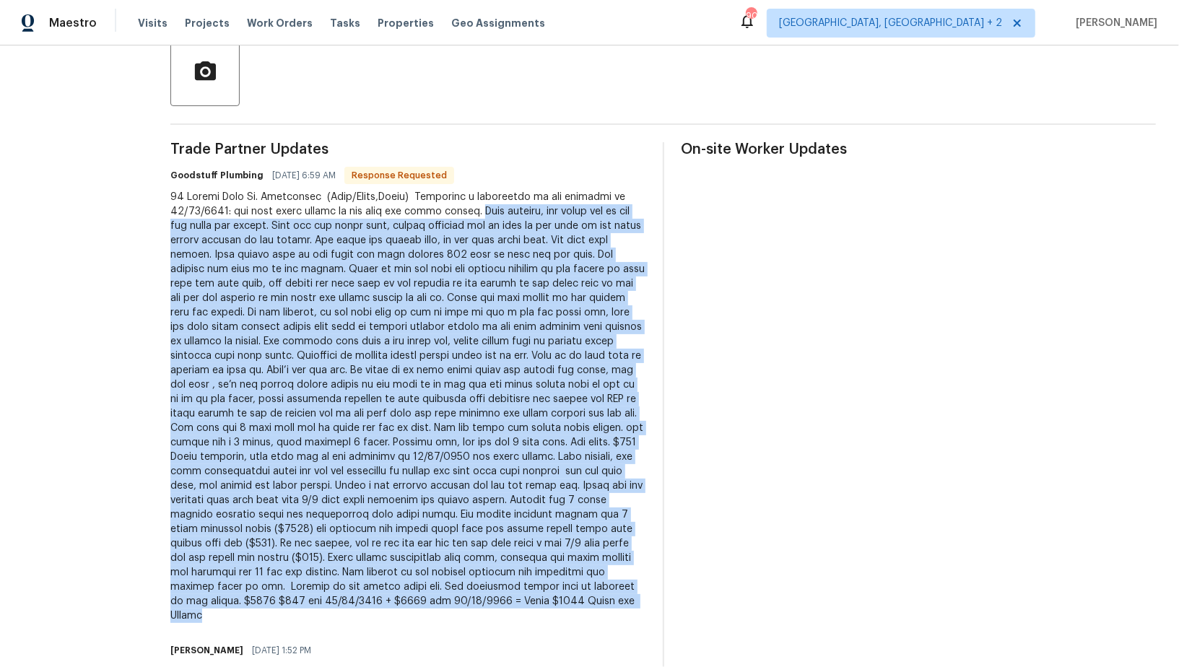
drag, startPoint x: 503, startPoint y: 211, endPoint x: 655, endPoint y: 613, distance: 430.0
click at [645, 613] on div at bounding box center [407, 406] width 475 height 433
copy div "Upon arrival, the water was on and the meter was moving. Shut off the house mai…"
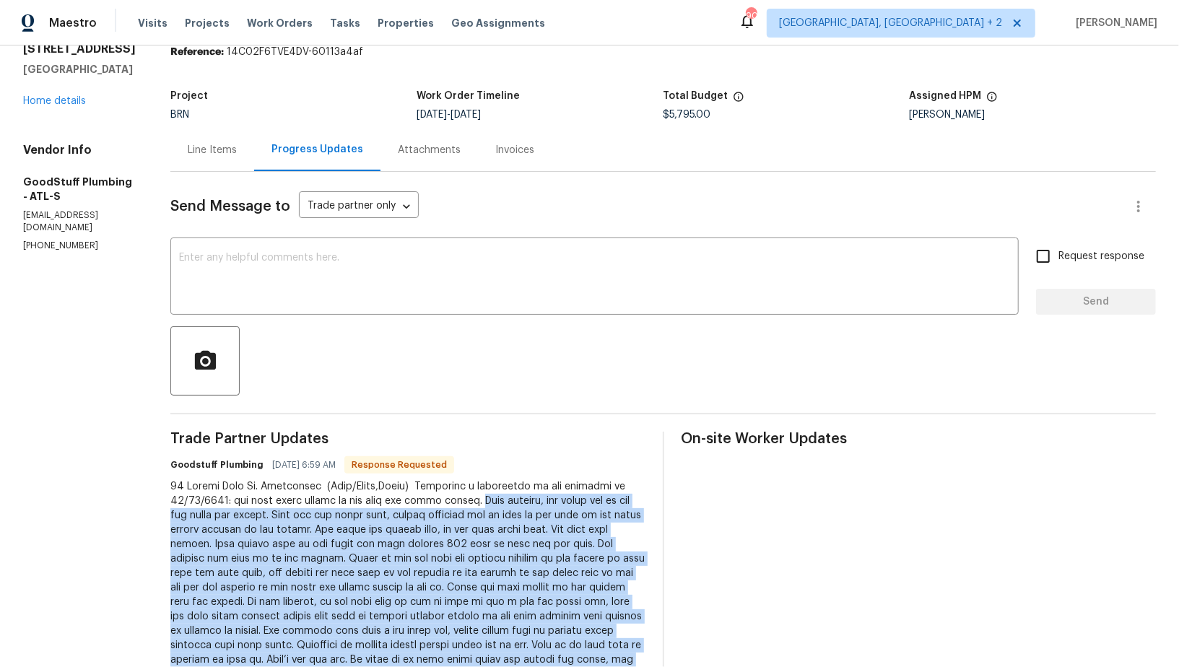
scroll to position [0, 0]
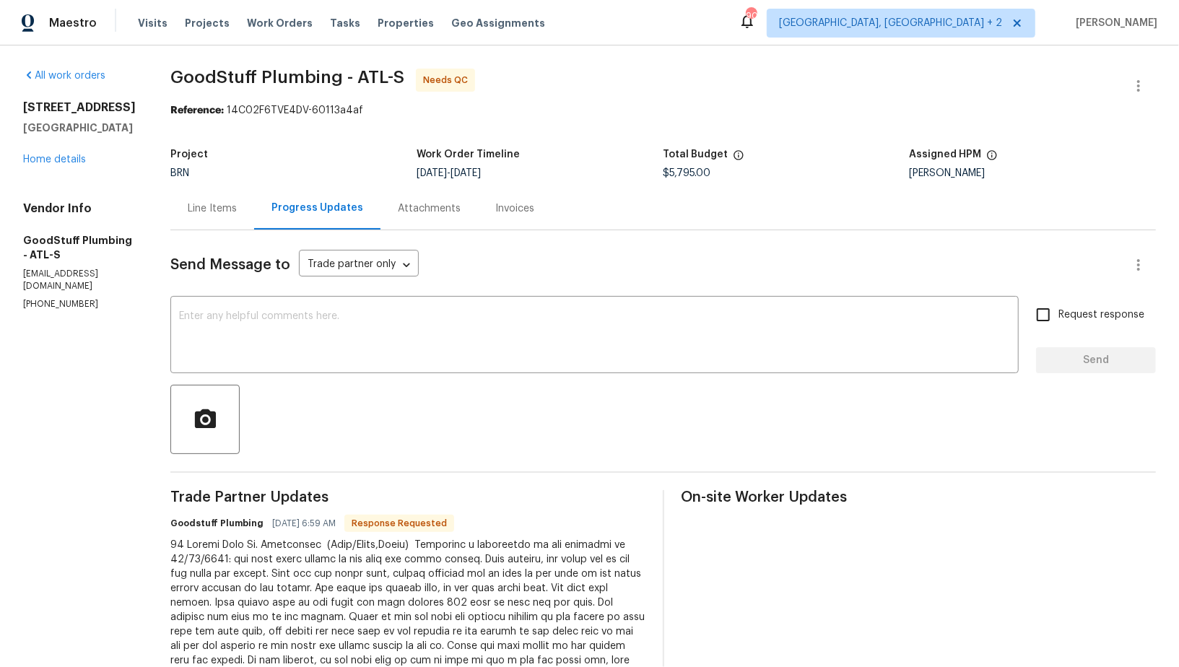
click at [254, 199] on div "Line Items" at bounding box center [212, 208] width 84 height 43
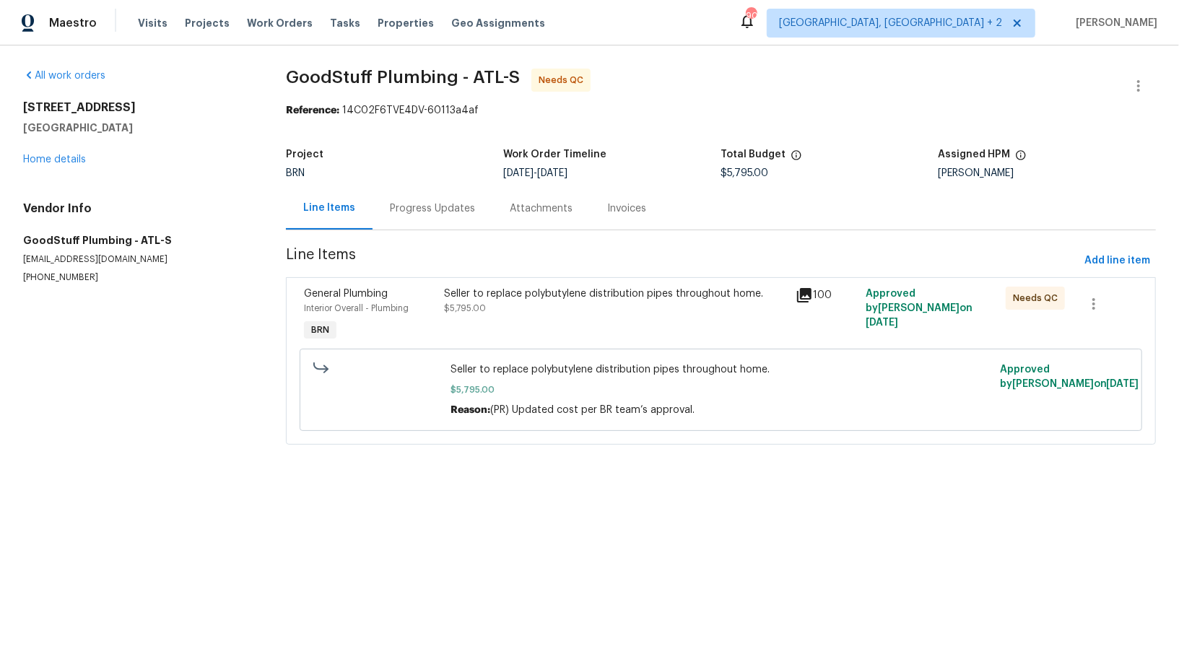
click at [518, 295] on div "Seller to replace polybutylene distribution pipes throughout home." at bounding box center [616, 294] width 342 height 14
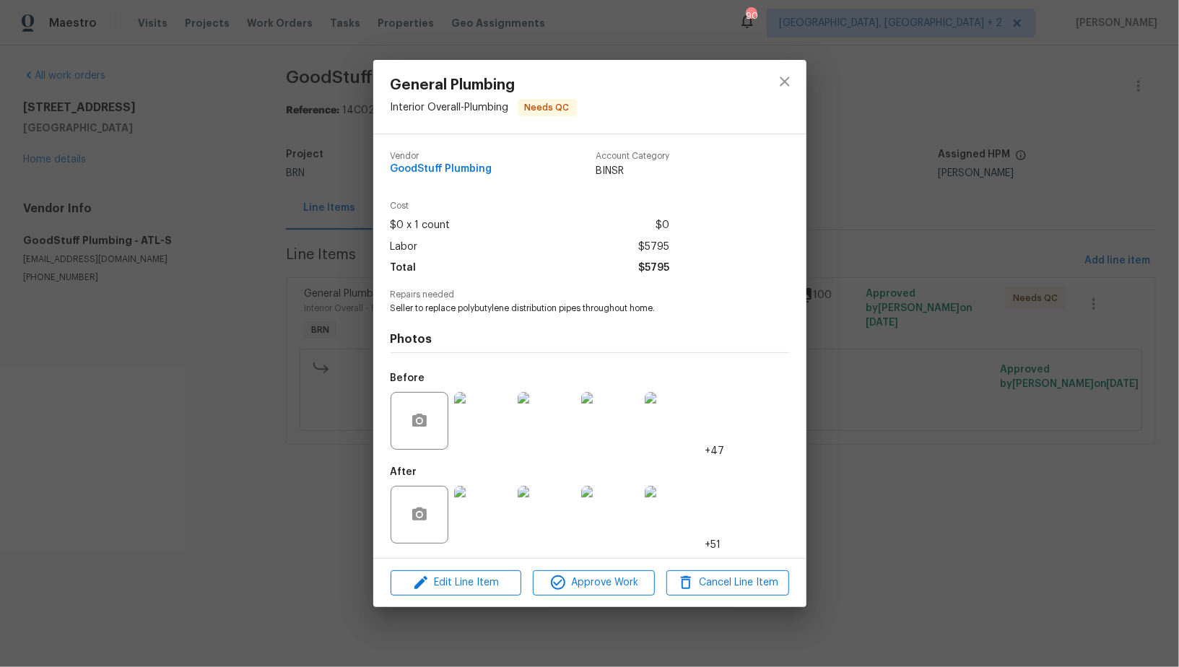
click at [494, 443] on img at bounding box center [483, 421] width 58 height 58
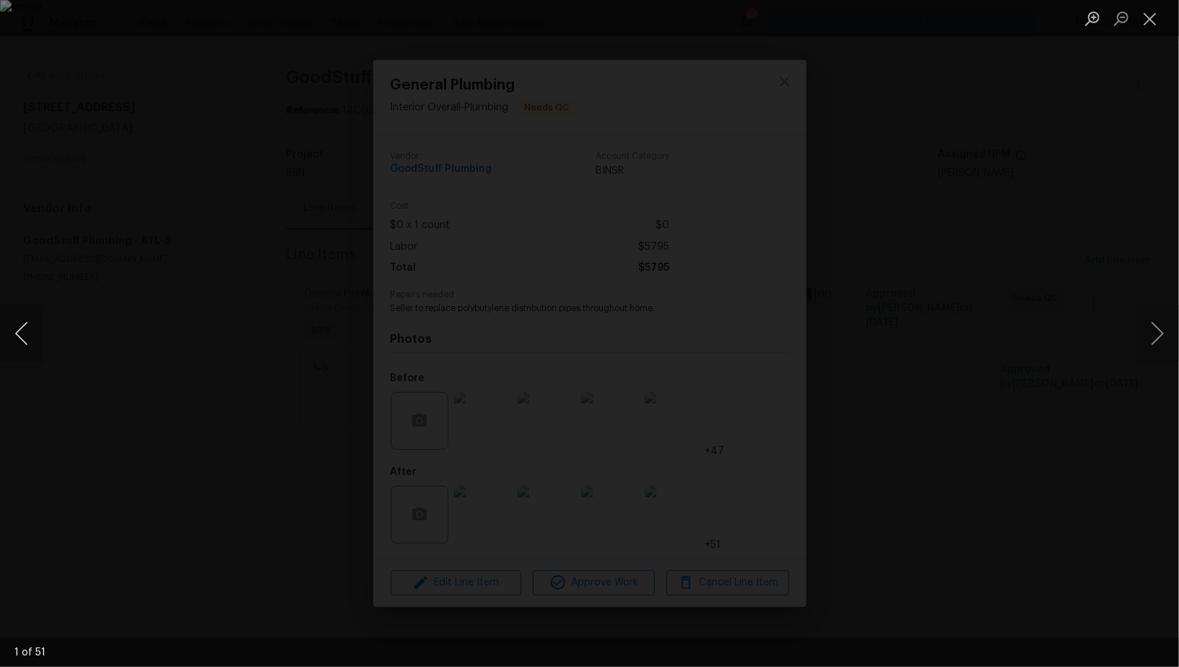
click at [22, 350] on button "Previous image" at bounding box center [21, 334] width 43 height 58
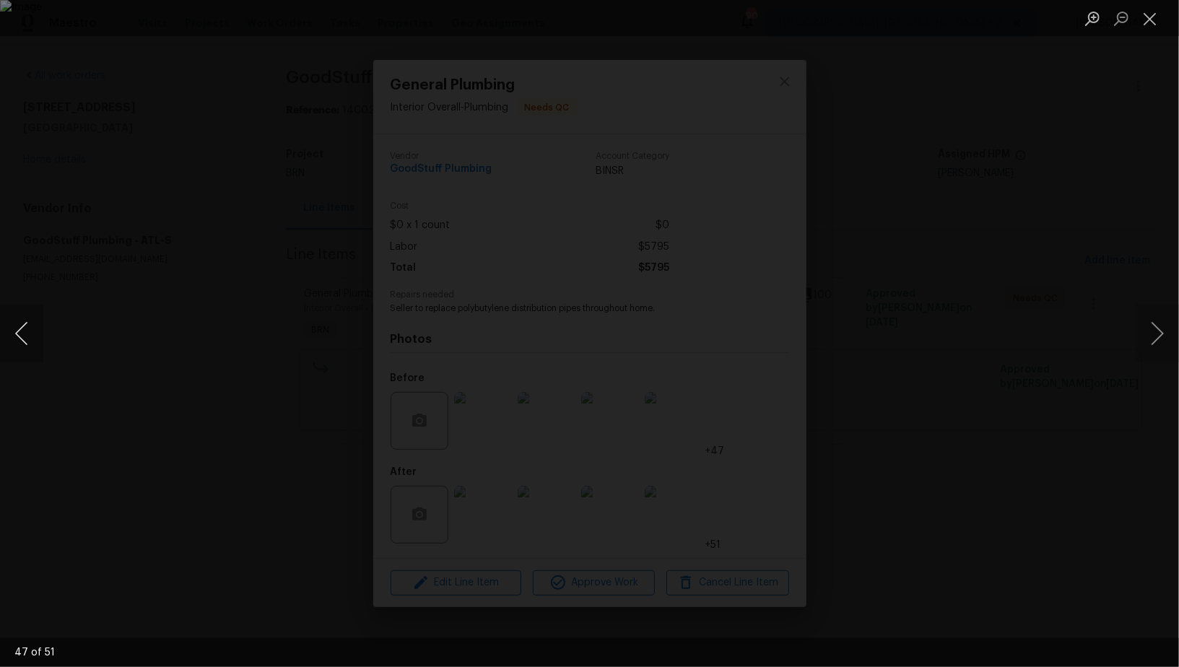
click at [22, 350] on button "Previous image" at bounding box center [21, 334] width 43 height 58
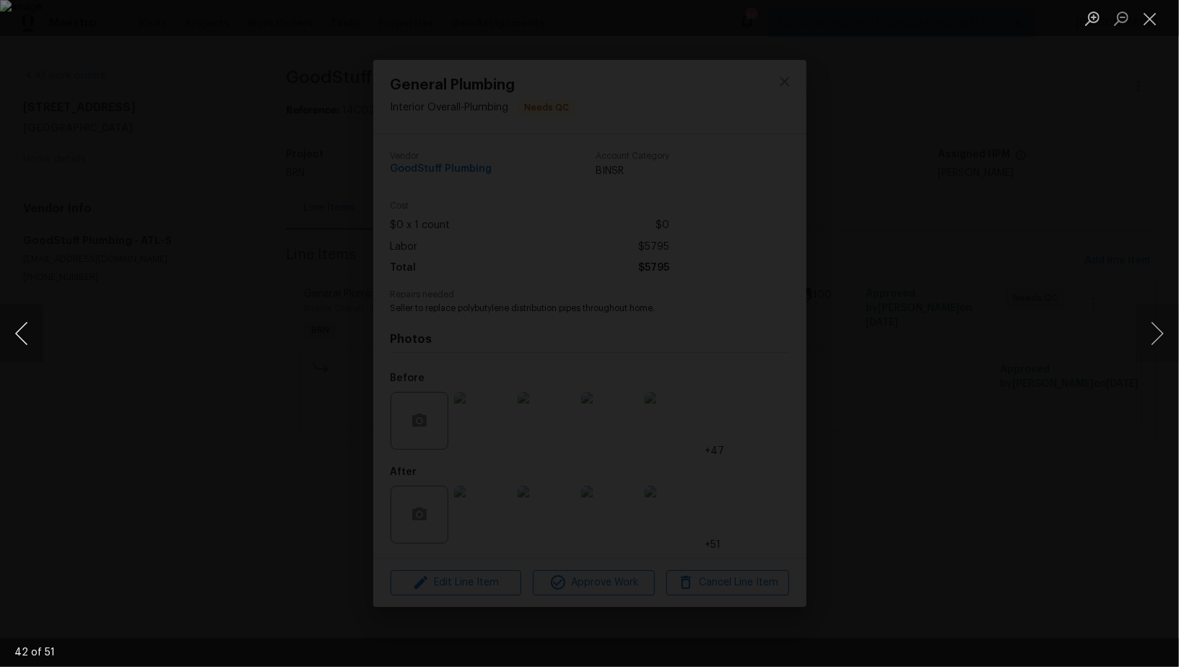
click at [22, 350] on button "Previous image" at bounding box center [21, 334] width 43 height 58
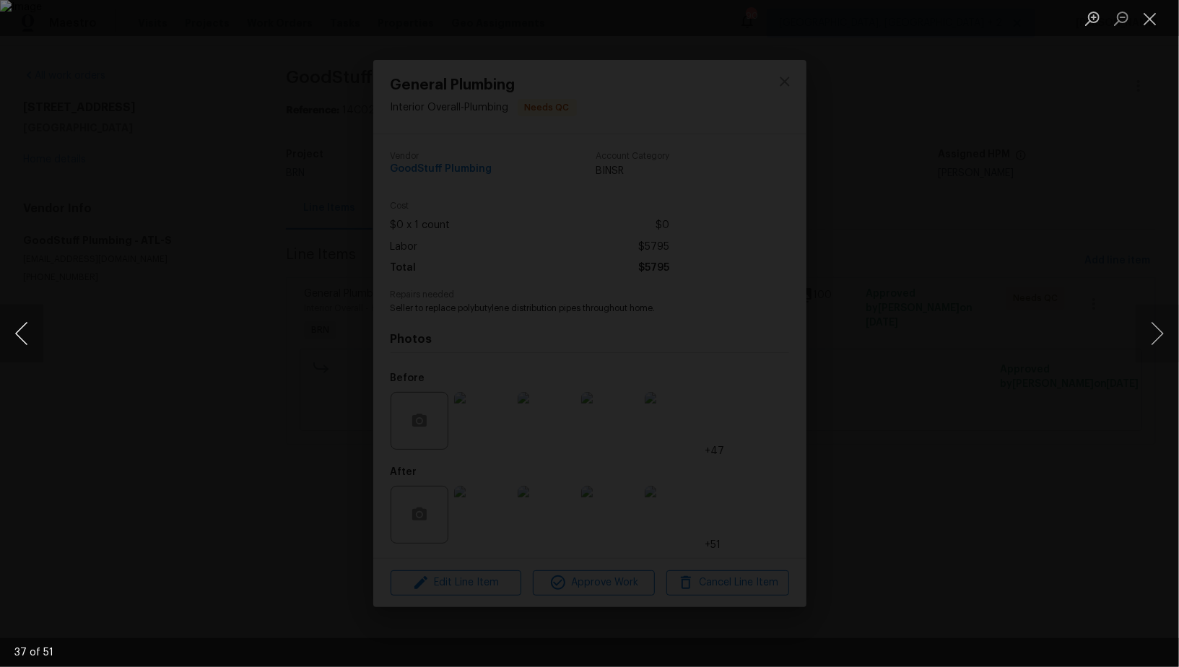
click at [22, 350] on button "Previous image" at bounding box center [21, 334] width 43 height 58
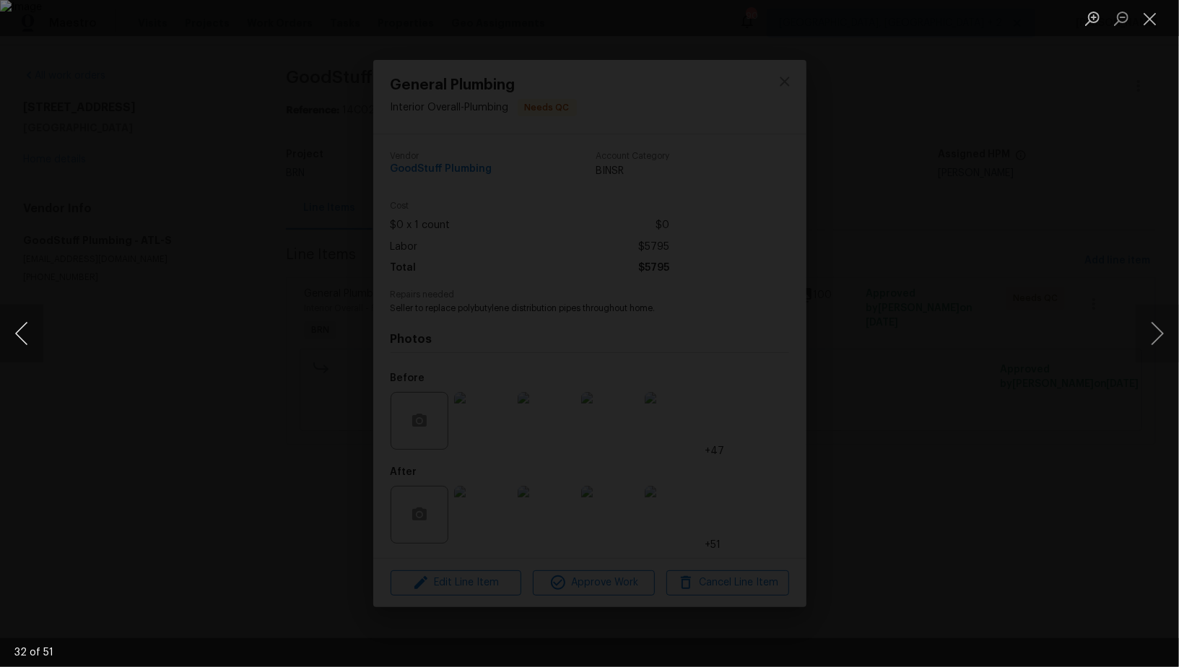
click at [22, 350] on button "Previous image" at bounding box center [21, 334] width 43 height 58
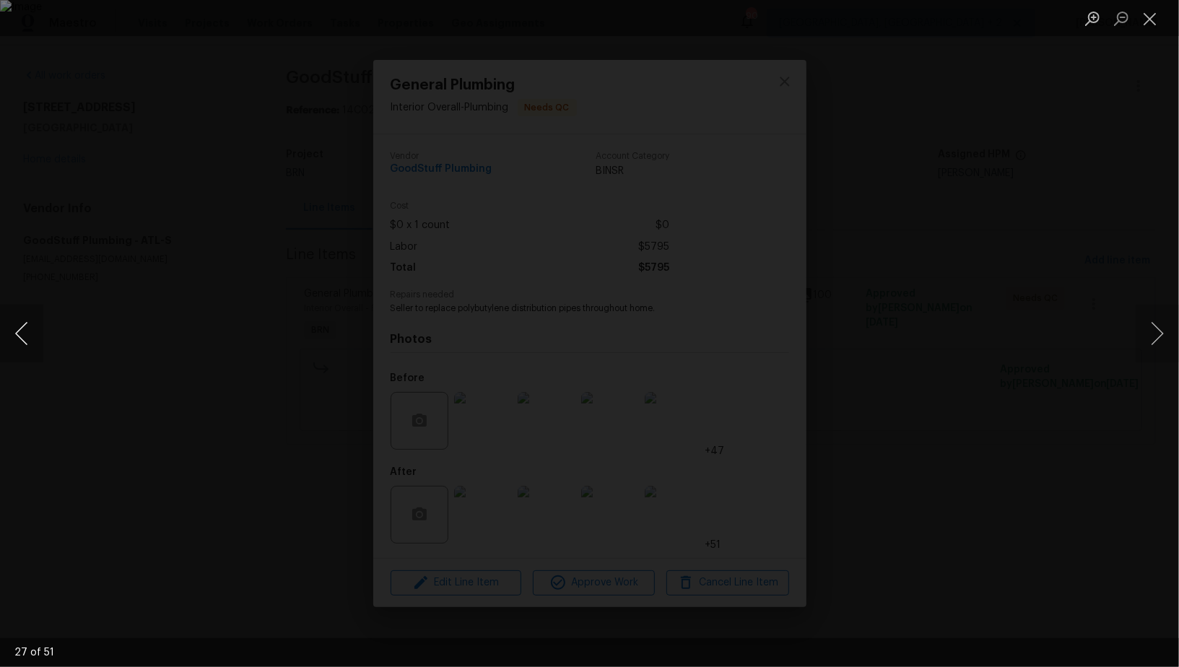
click at [22, 350] on button "Previous image" at bounding box center [21, 334] width 43 height 58
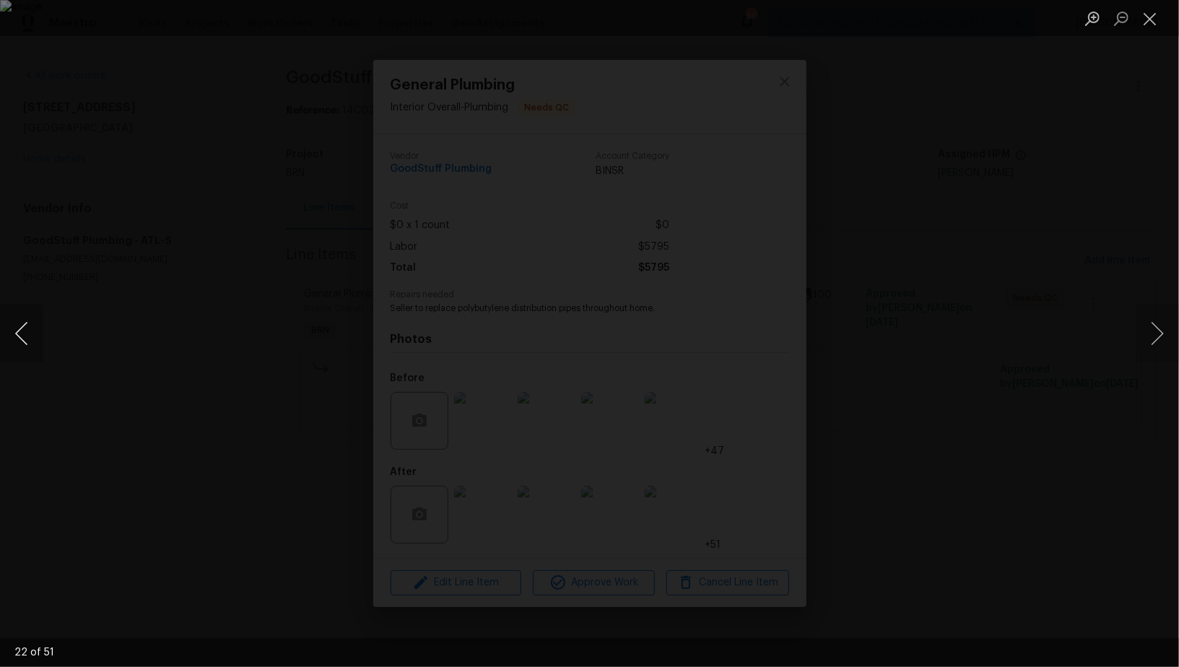
click at [22, 350] on button "Previous image" at bounding box center [21, 334] width 43 height 58
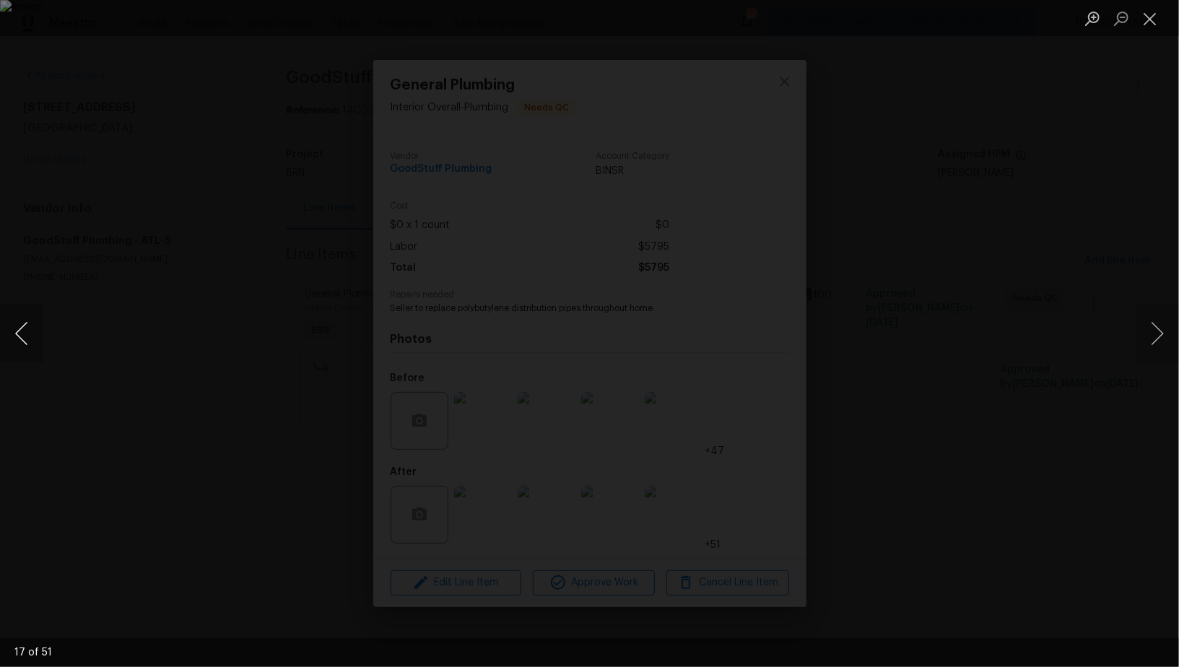
click at [22, 350] on button "Previous image" at bounding box center [21, 334] width 43 height 58
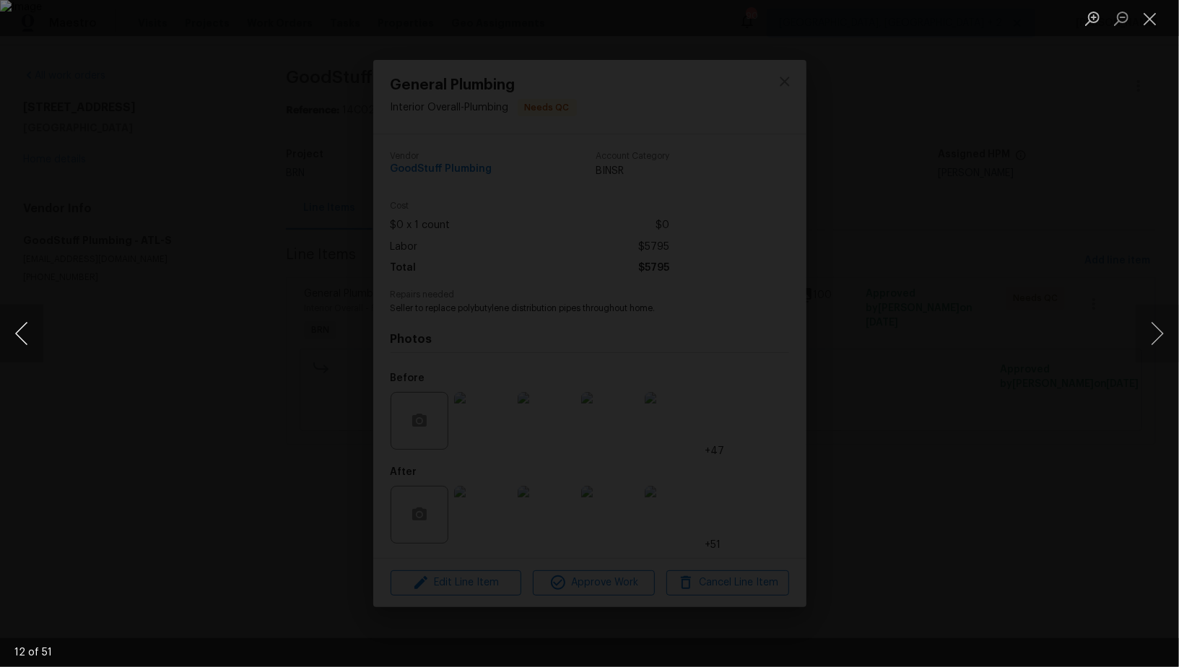
click at [22, 350] on button "Previous image" at bounding box center [21, 334] width 43 height 58
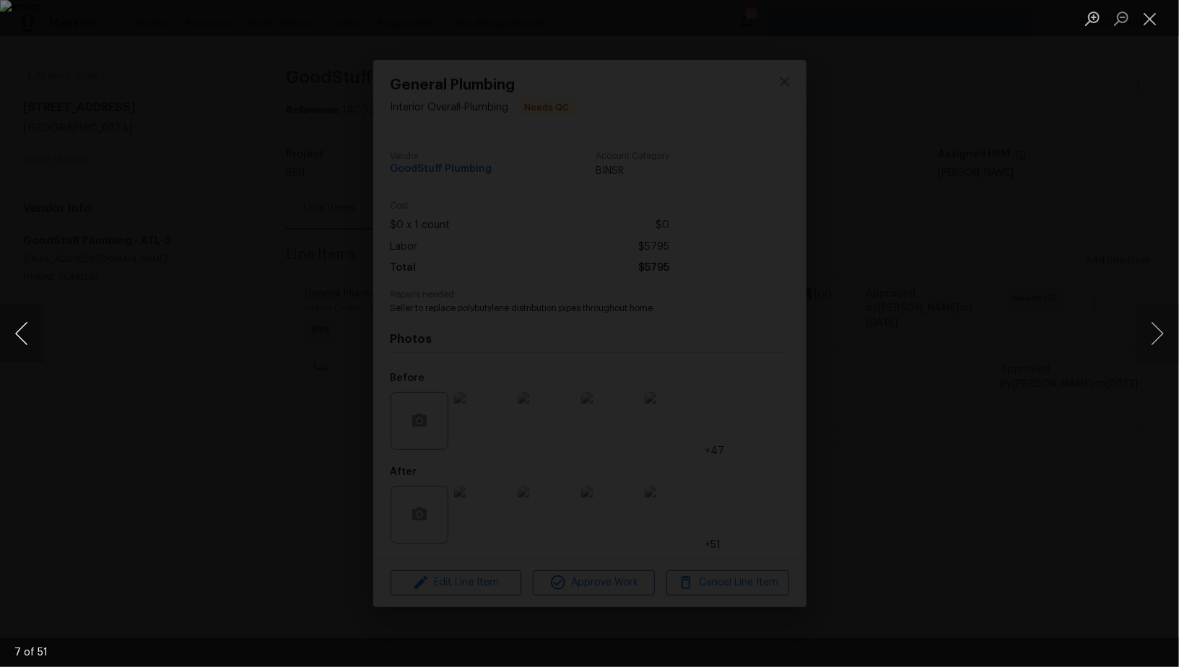
click at [22, 350] on button "Previous image" at bounding box center [21, 334] width 43 height 58
click at [22, 351] on button "Previous image" at bounding box center [21, 334] width 43 height 58
click at [21, 348] on button "Previous image" at bounding box center [21, 334] width 43 height 58
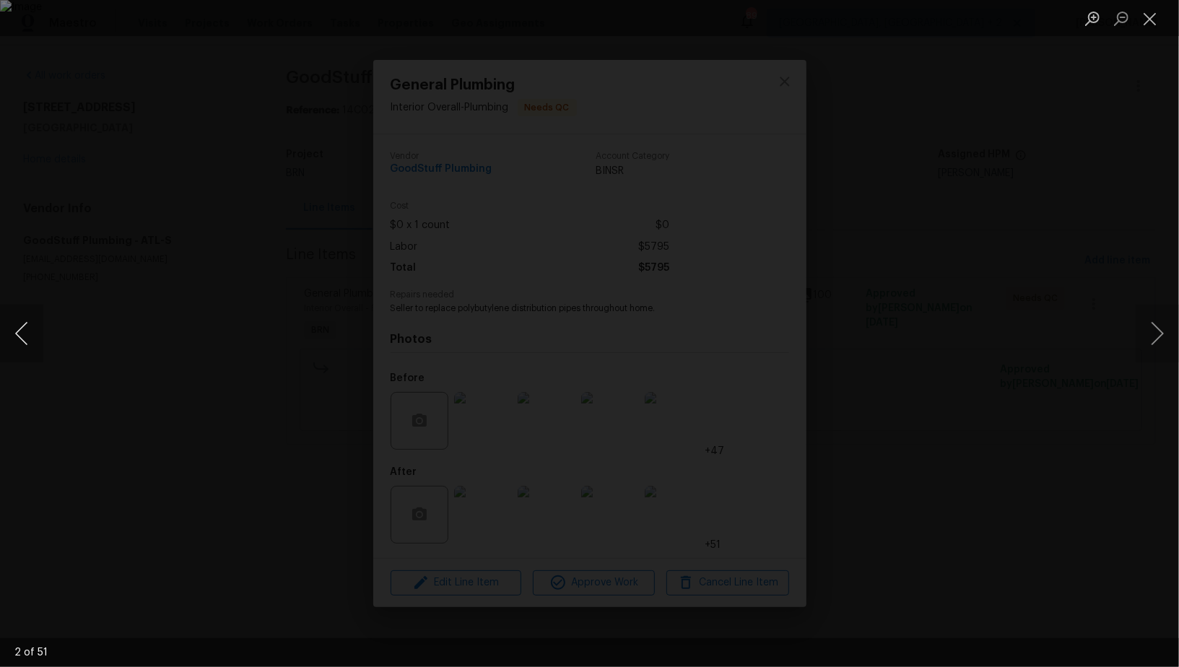
click at [21, 348] on button "Previous image" at bounding box center [21, 334] width 43 height 58
click at [160, 473] on div "Lightbox" at bounding box center [589, 333] width 1179 height 667
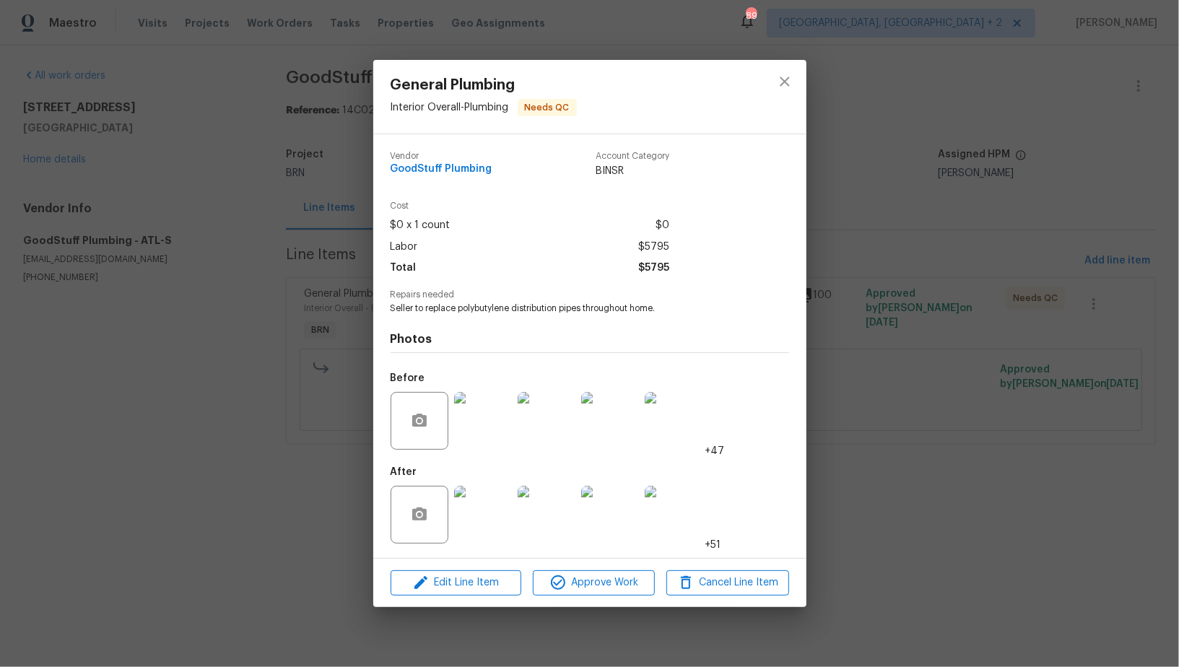
click at [160, 473] on div "General Plumbing Interior Overall - Plumbing Needs QC Vendor GoodStuff Plumbing…" at bounding box center [589, 333] width 1179 height 667
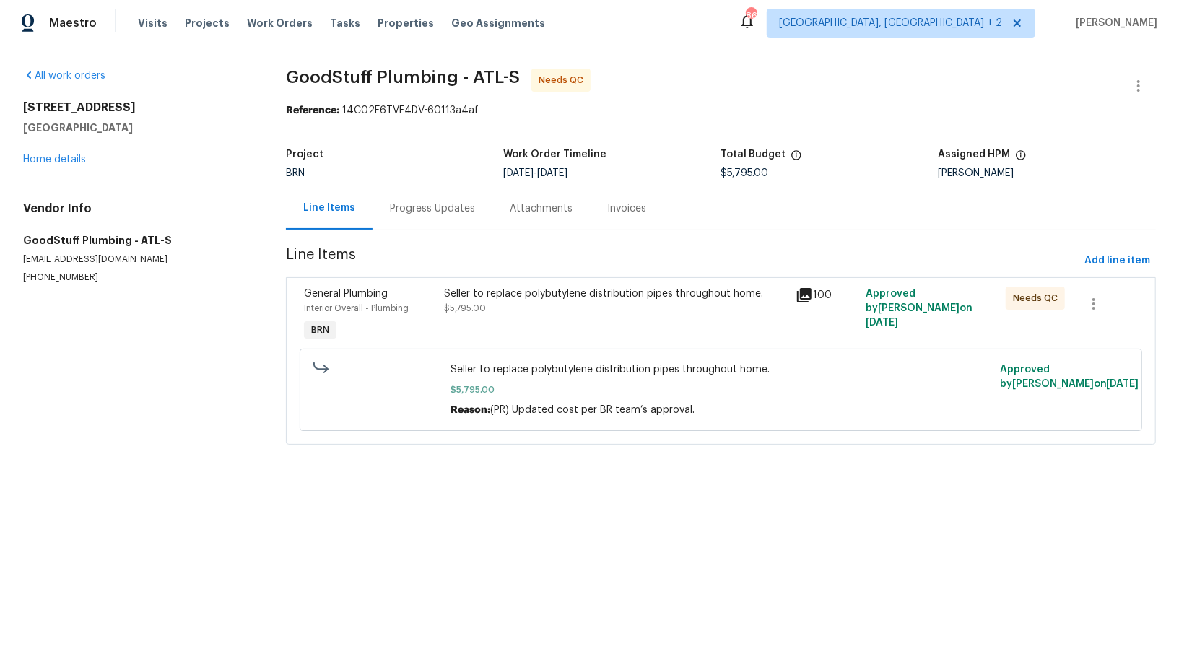
click at [485, 310] on div "Seller to replace polybutylene distribution pipes throughout home. $5,795.00" at bounding box center [616, 301] width 342 height 29
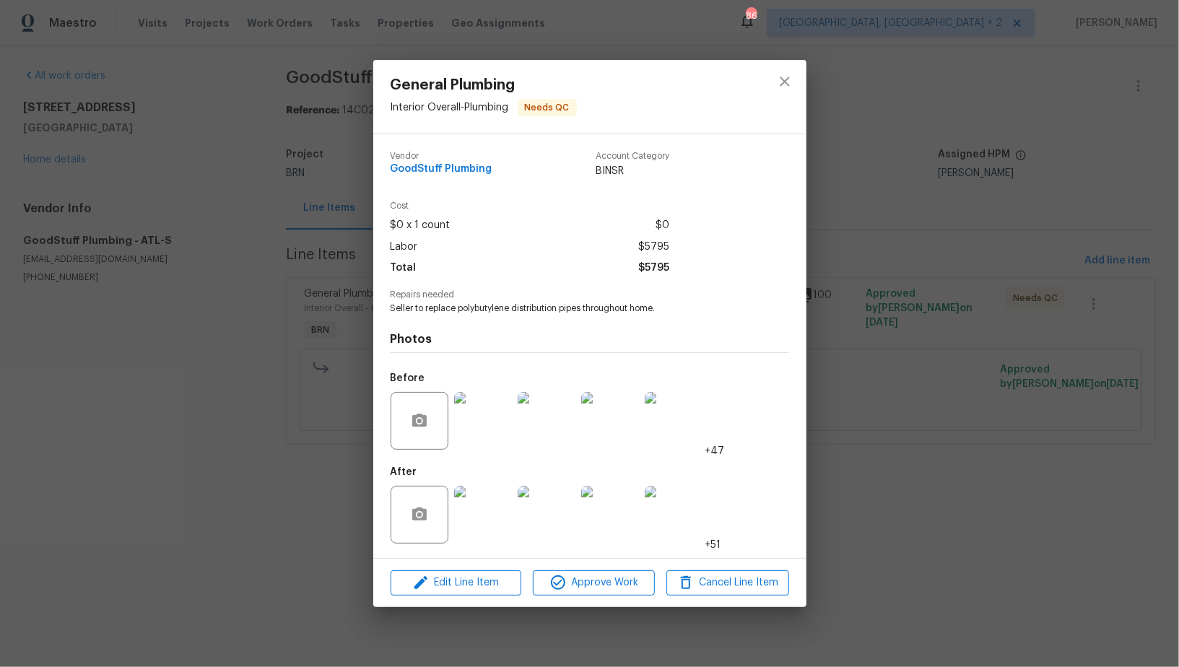
click at [485, 537] on img at bounding box center [483, 515] width 58 height 58
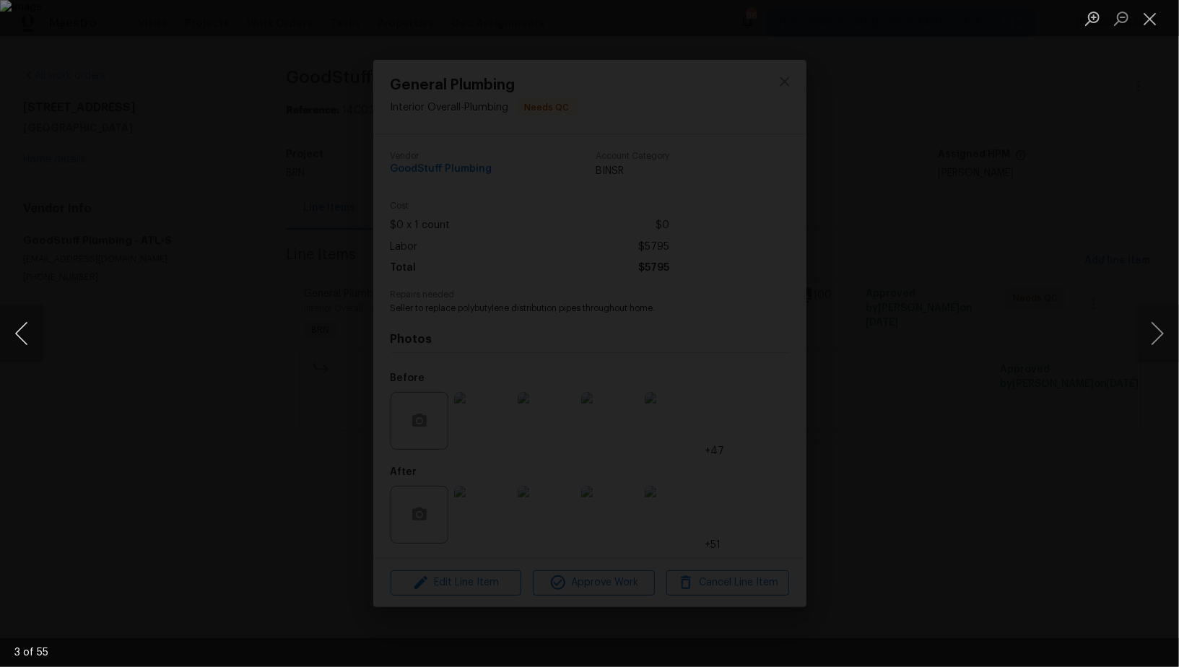
click at [15, 352] on button "Previous image" at bounding box center [21, 334] width 43 height 58
click at [28, 352] on button "Previous image" at bounding box center [21, 334] width 43 height 58
click at [0, 341] on button "Previous image" at bounding box center [21, 334] width 43 height 58
click at [19, 328] on button "Previous image" at bounding box center [21, 334] width 43 height 58
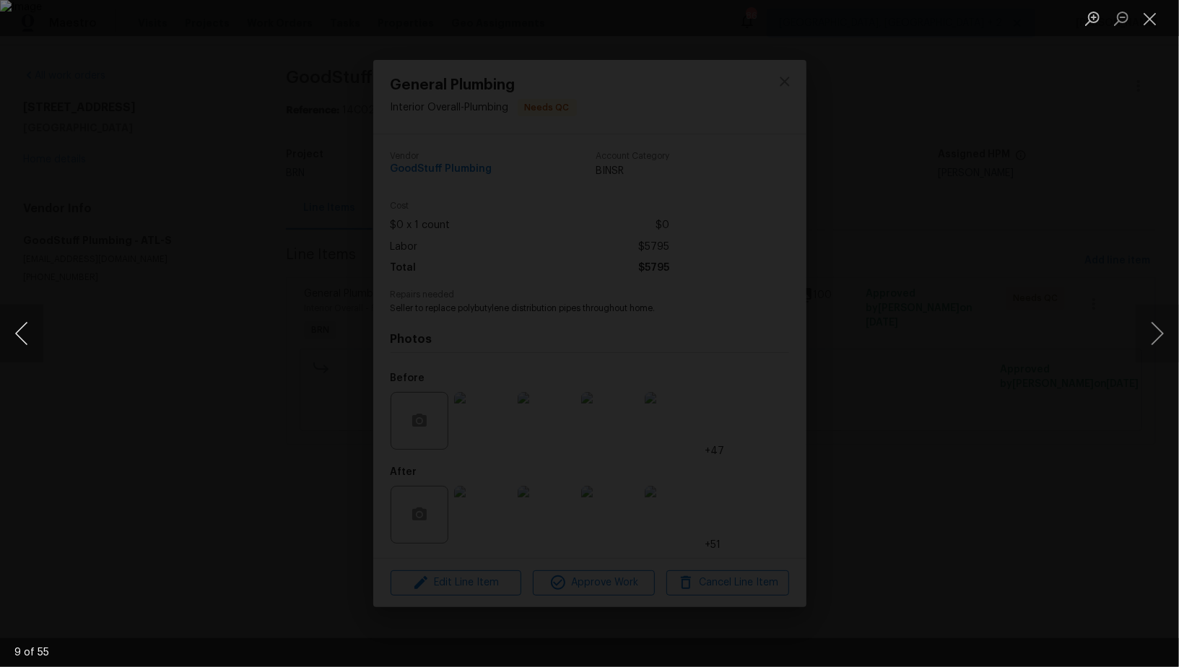
click at [19, 328] on button "Previous image" at bounding box center [21, 334] width 43 height 58
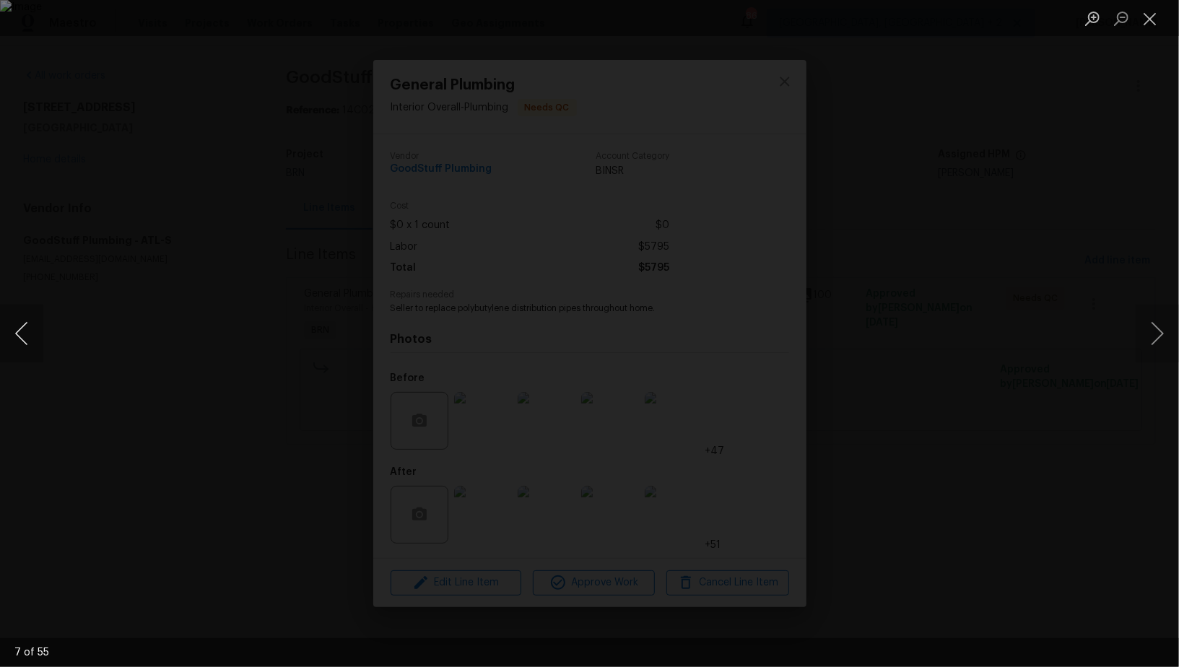
click at [19, 328] on button "Previous image" at bounding box center [21, 334] width 43 height 58
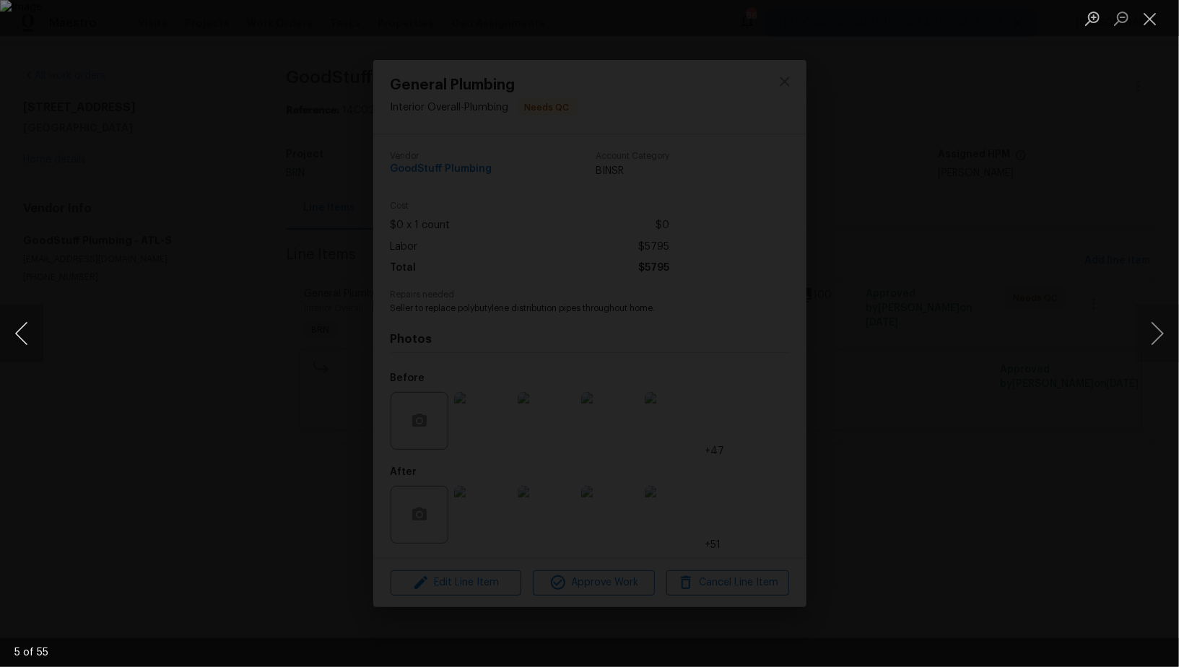
click at [19, 328] on button "Previous image" at bounding box center [21, 334] width 43 height 58
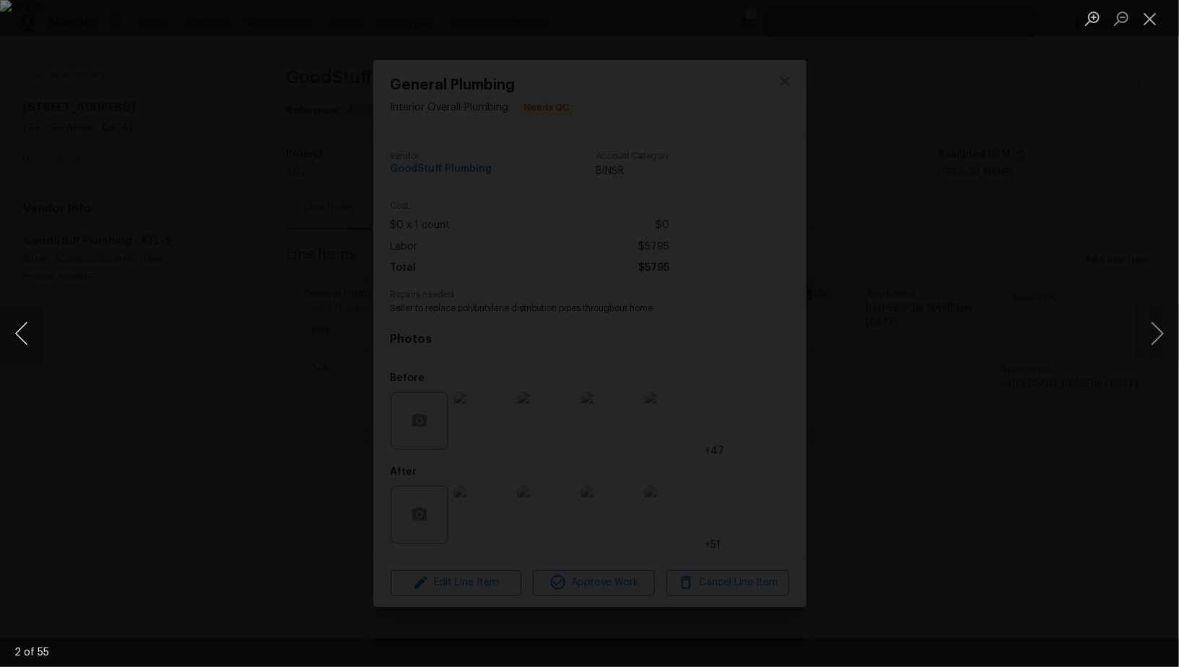
click at [19, 328] on button "Previous image" at bounding box center [21, 334] width 43 height 58
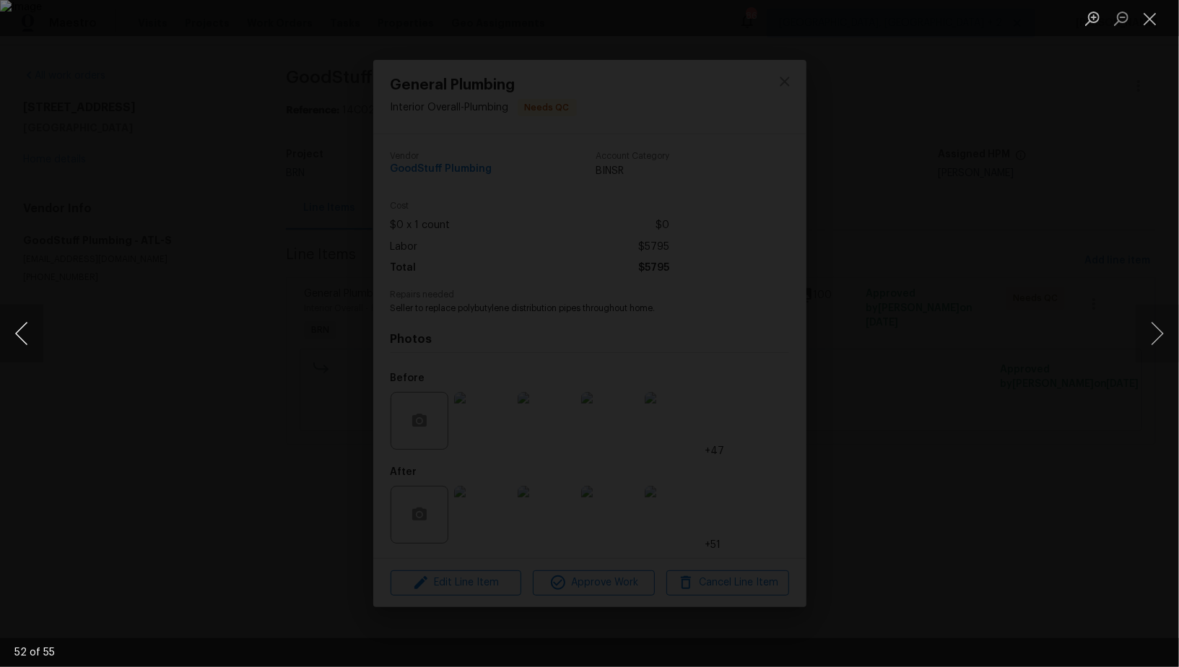
click at [19, 328] on button "Previous image" at bounding box center [21, 334] width 43 height 58
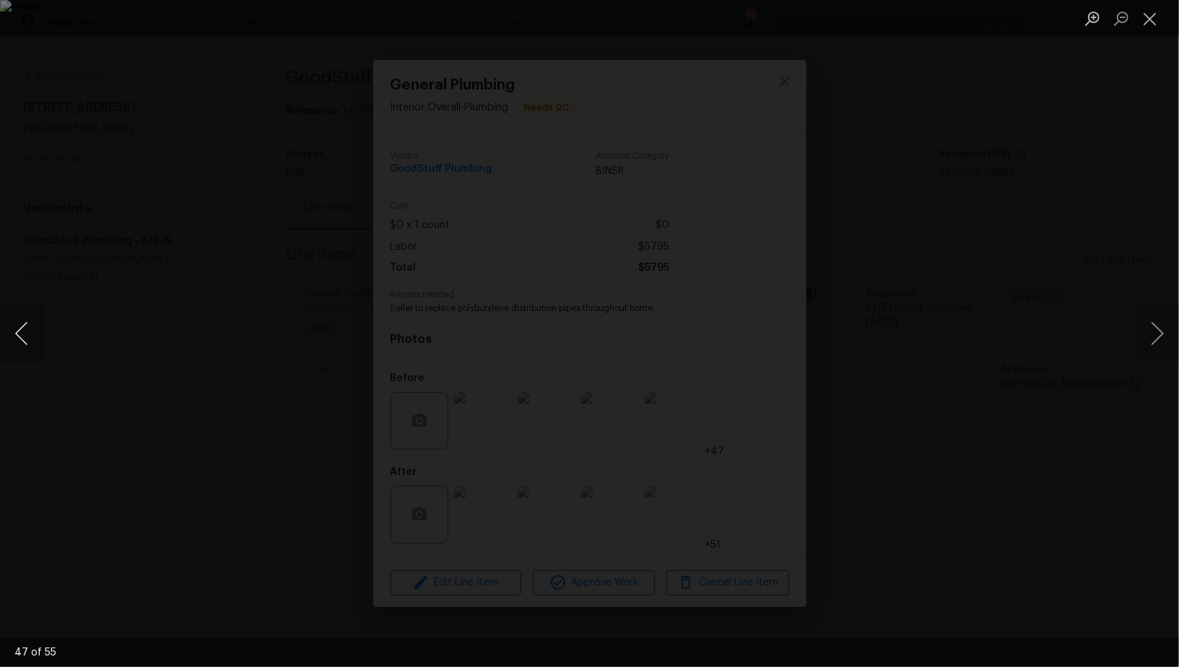
click at [19, 328] on button "Previous image" at bounding box center [21, 334] width 43 height 58
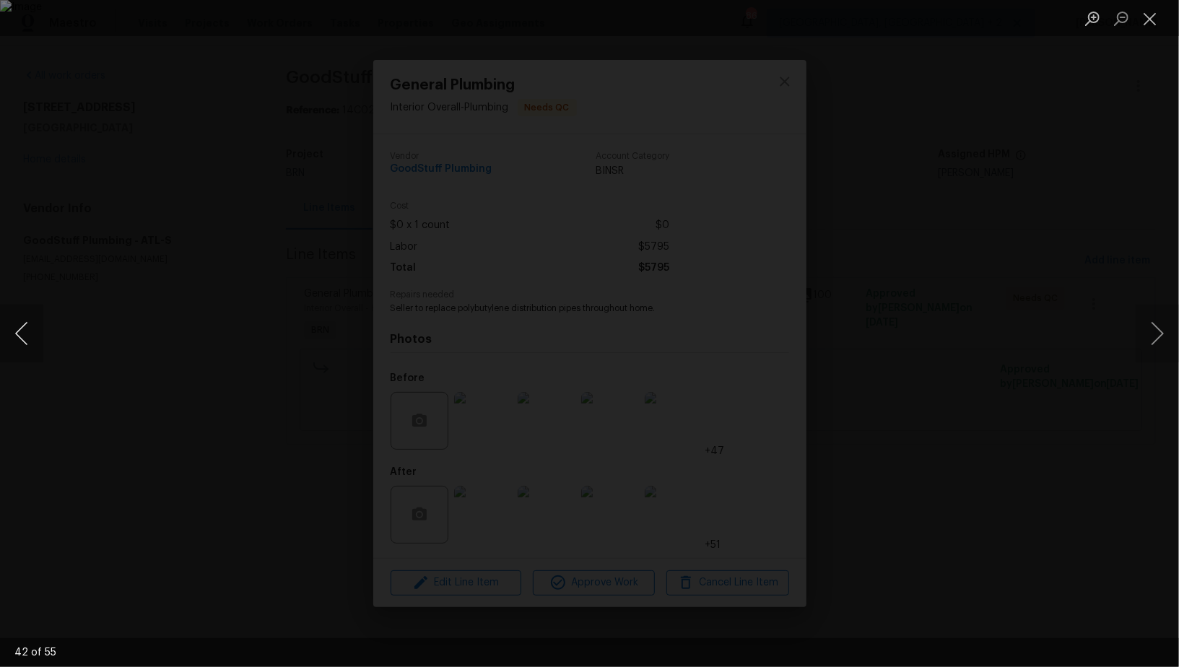
click at [19, 328] on button "Previous image" at bounding box center [21, 334] width 43 height 58
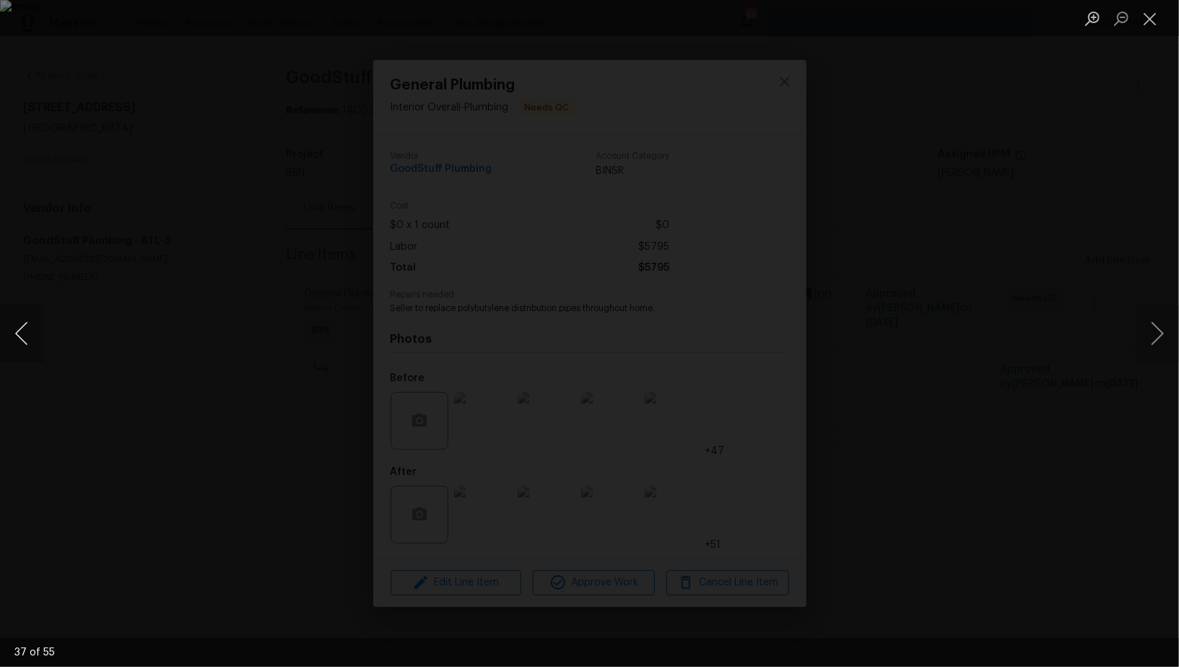
click at [19, 328] on button "Previous image" at bounding box center [21, 334] width 43 height 58
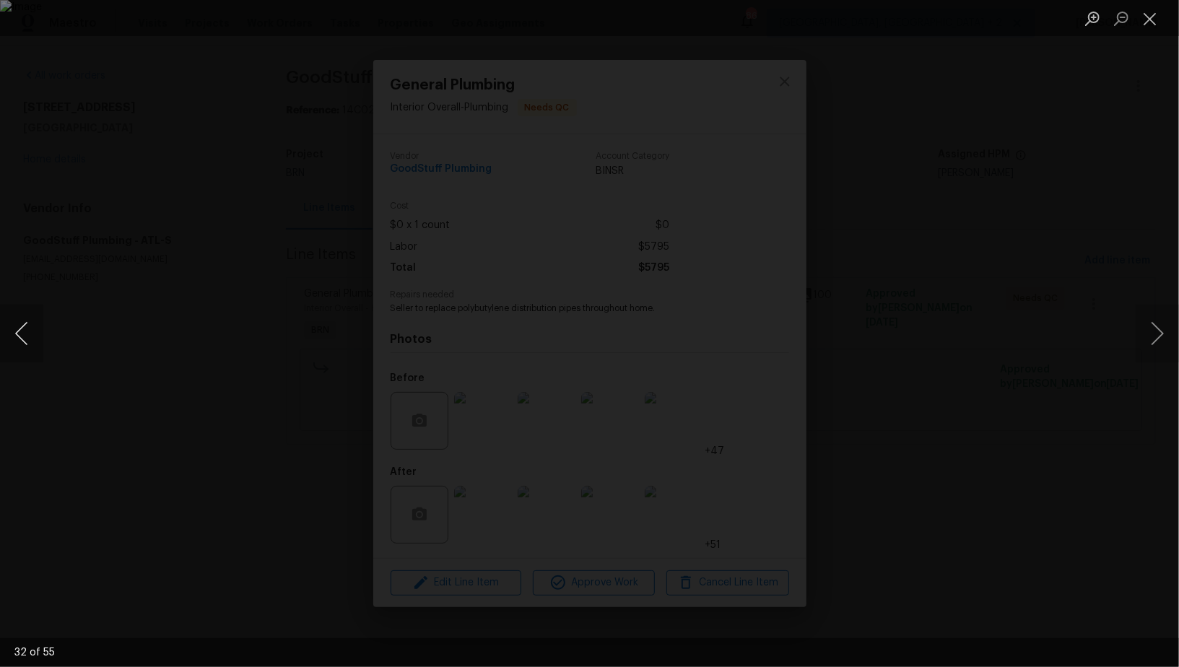
click at [19, 328] on button "Previous image" at bounding box center [21, 334] width 43 height 58
click at [20, 322] on button "Previous image" at bounding box center [21, 334] width 43 height 58
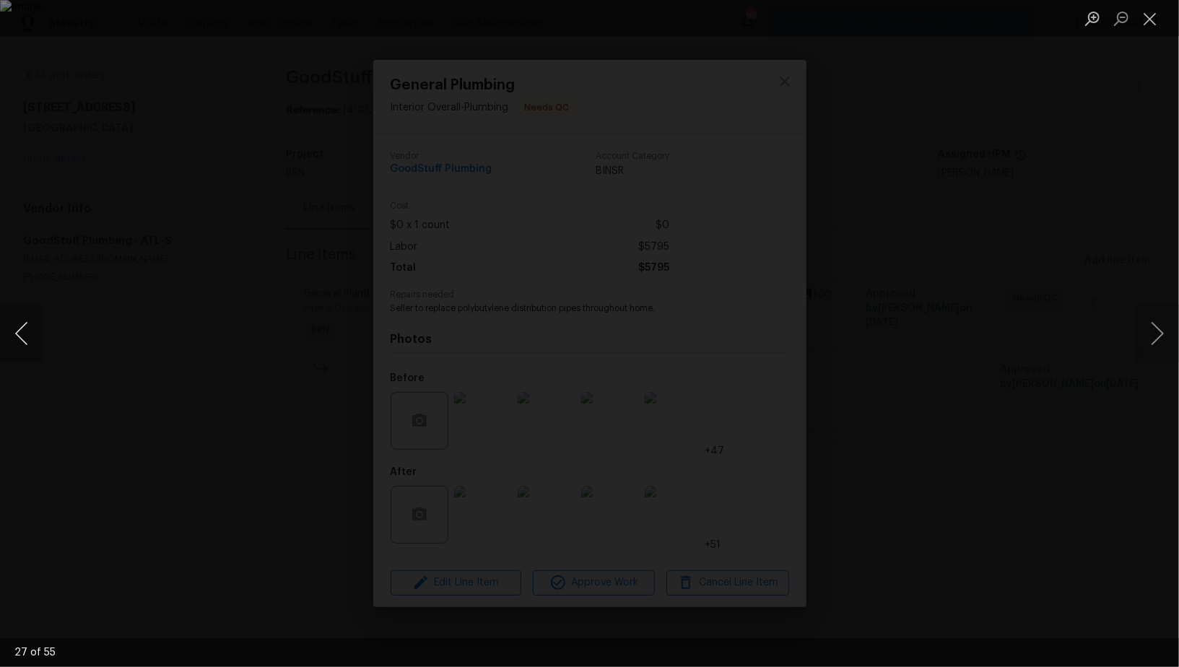
click at [20, 322] on button "Previous image" at bounding box center [21, 334] width 43 height 58
click at [1154, 345] on button "Next image" at bounding box center [1157, 334] width 43 height 58
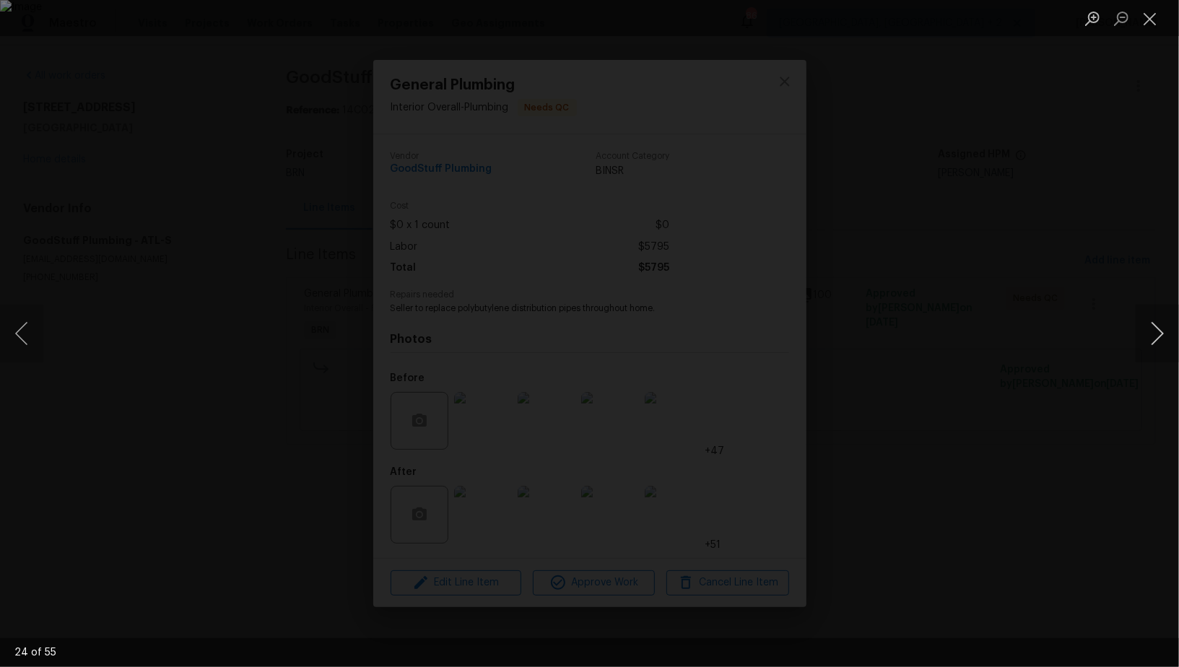
click at [1154, 345] on button "Next image" at bounding box center [1157, 334] width 43 height 58
click at [16, 305] on button "Previous image" at bounding box center [21, 334] width 43 height 58
click at [20, 341] on button "Previous image" at bounding box center [21, 334] width 43 height 58
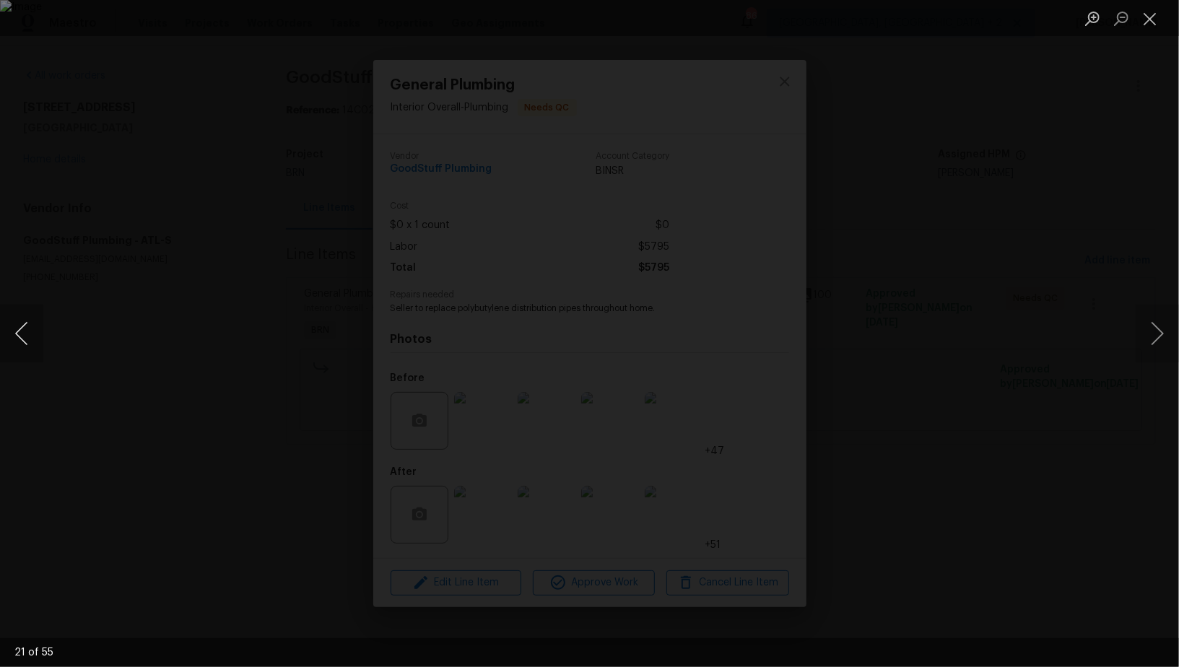
click at [20, 341] on button "Previous image" at bounding box center [21, 334] width 43 height 58
click at [25, 339] on button "Previous image" at bounding box center [21, 334] width 43 height 58
click at [193, 363] on div "Lightbox" at bounding box center [589, 333] width 1179 height 667
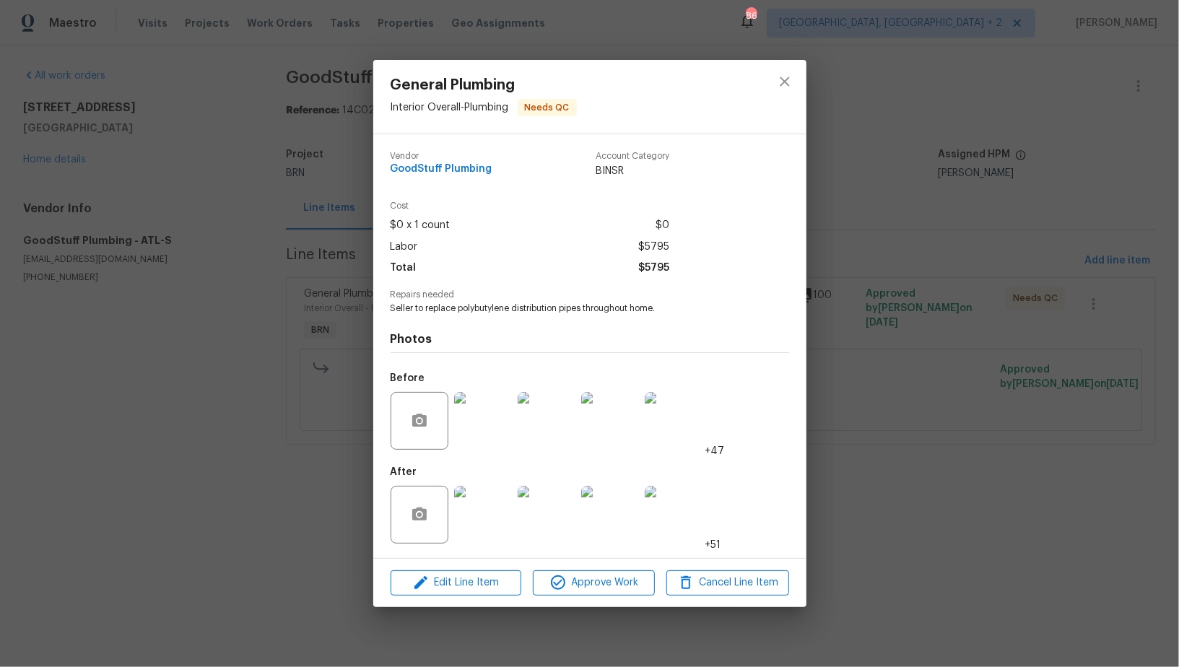
click at [193, 363] on div "General Plumbing Interior Overall - Plumbing Needs QC Vendor GoodStuff Plumbing…" at bounding box center [589, 333] width 1179 height 667
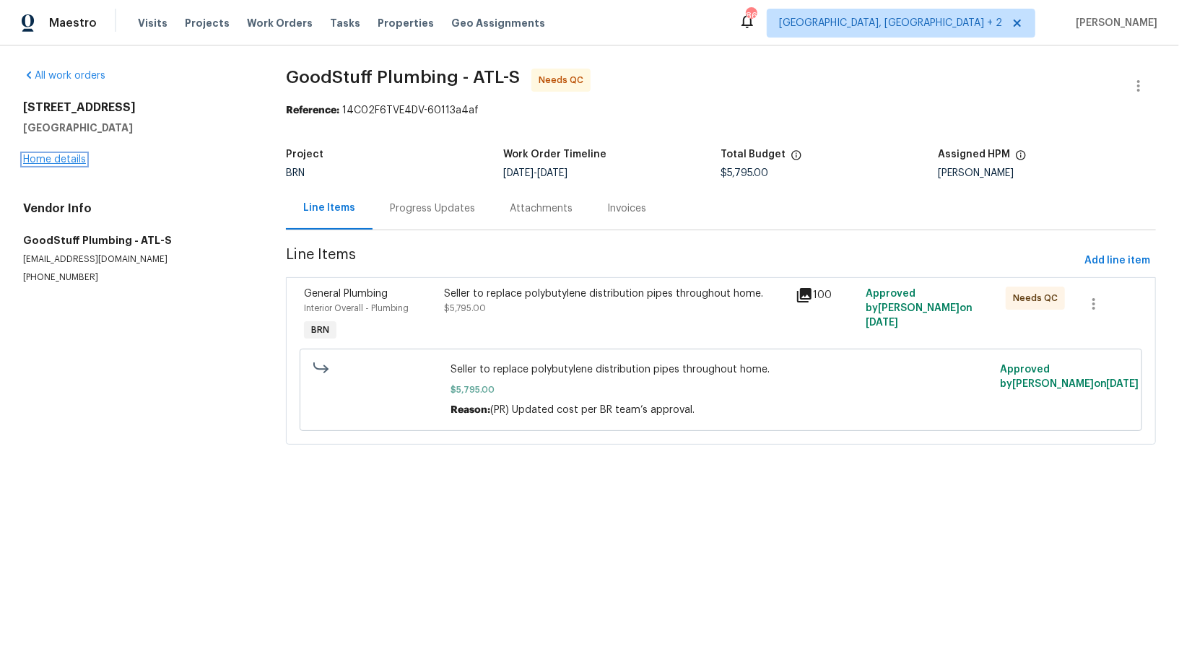
click at [67, 154] on link "Home details" at bounding box center [54, 159] width 63 height 10
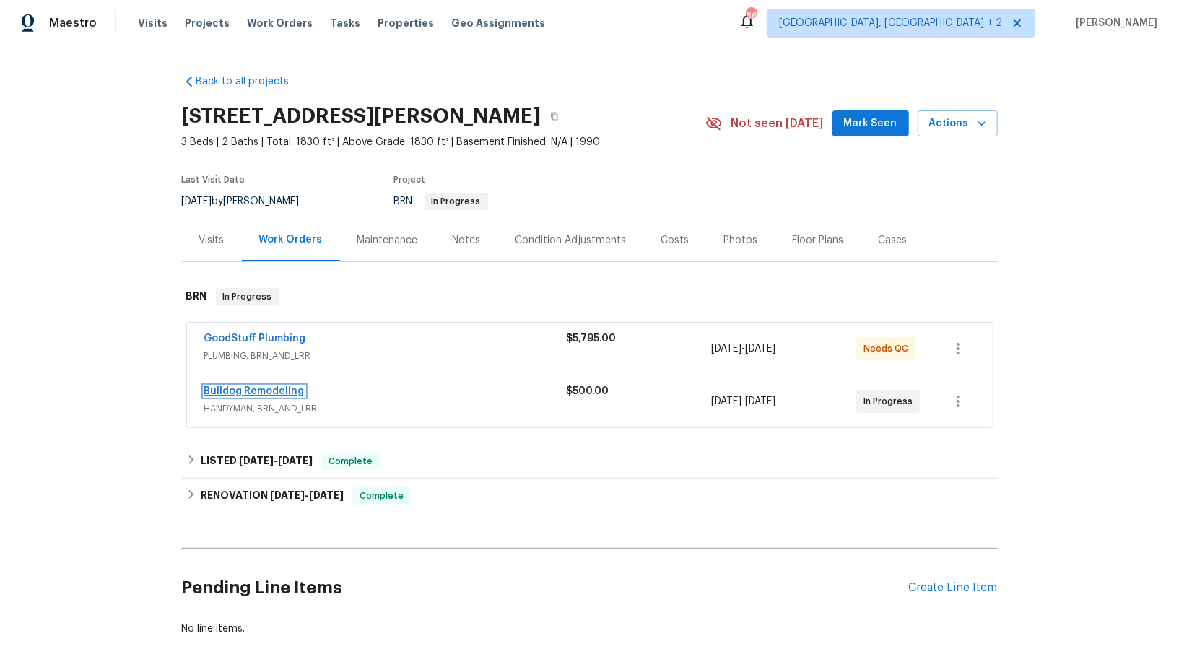
click at [263, 386] on link "Bulldog Remodeling" at bounding box center [254, 391] width 100 height 10
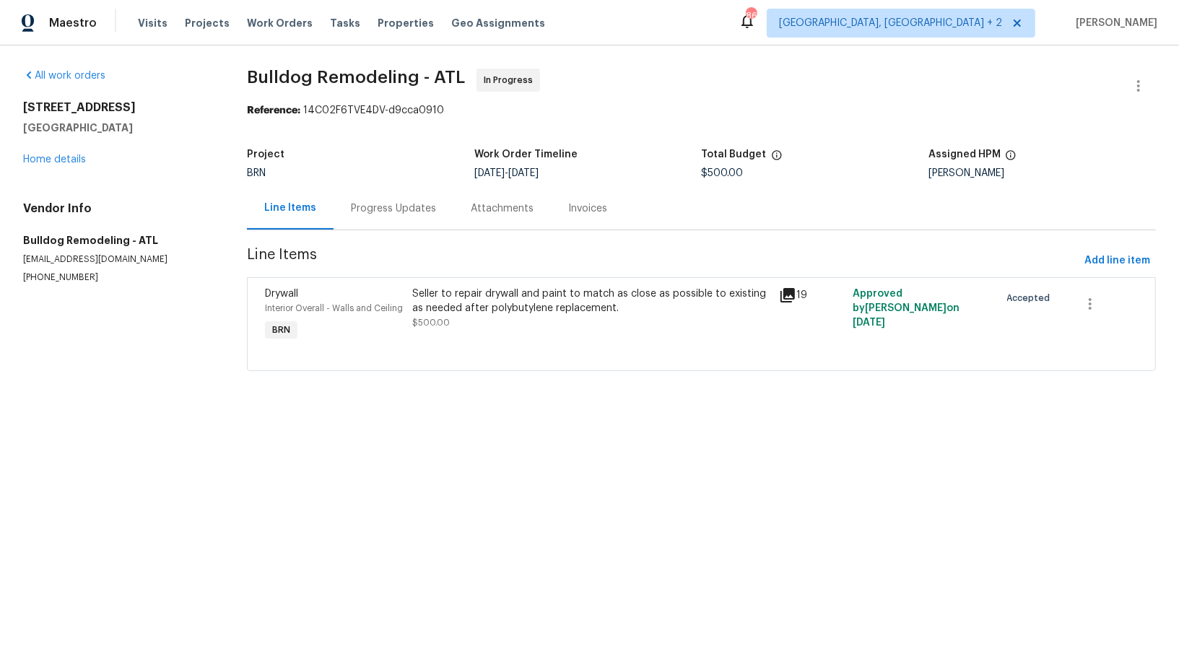
click at [466, 308] on div "Seller to repair drywall and paint to match as close as possible to existing as…" at bounding box center [591, 301] width 359 height 29
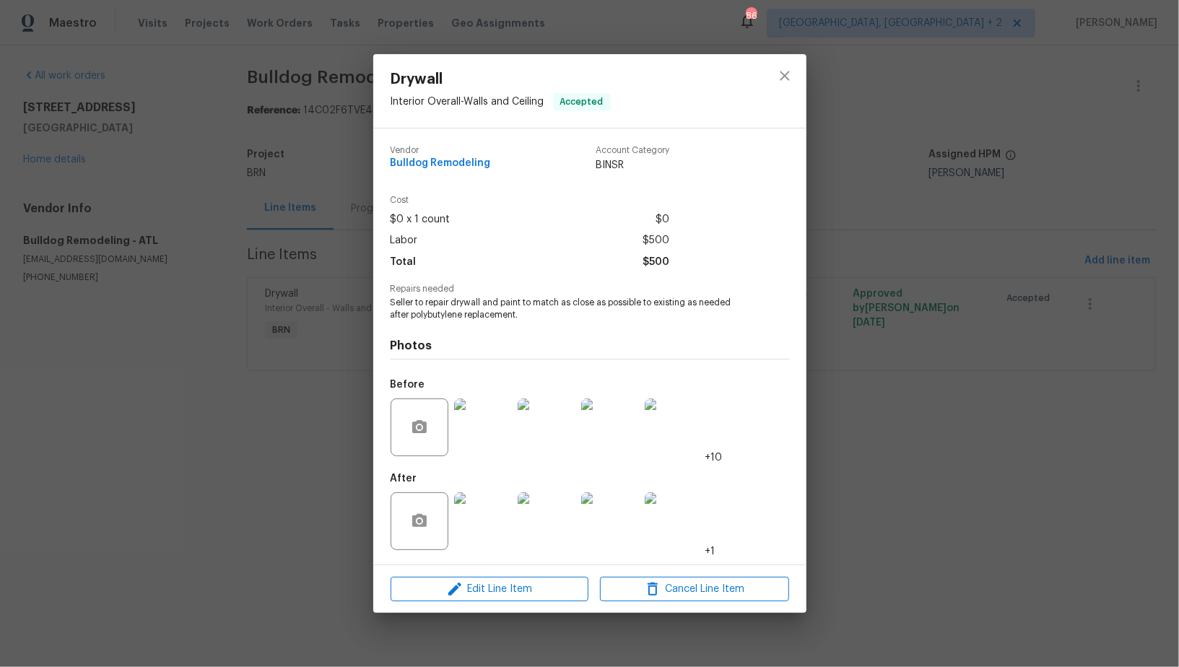
click at [476, 516] on img at bounding box center [483, 521] width 58 height 58
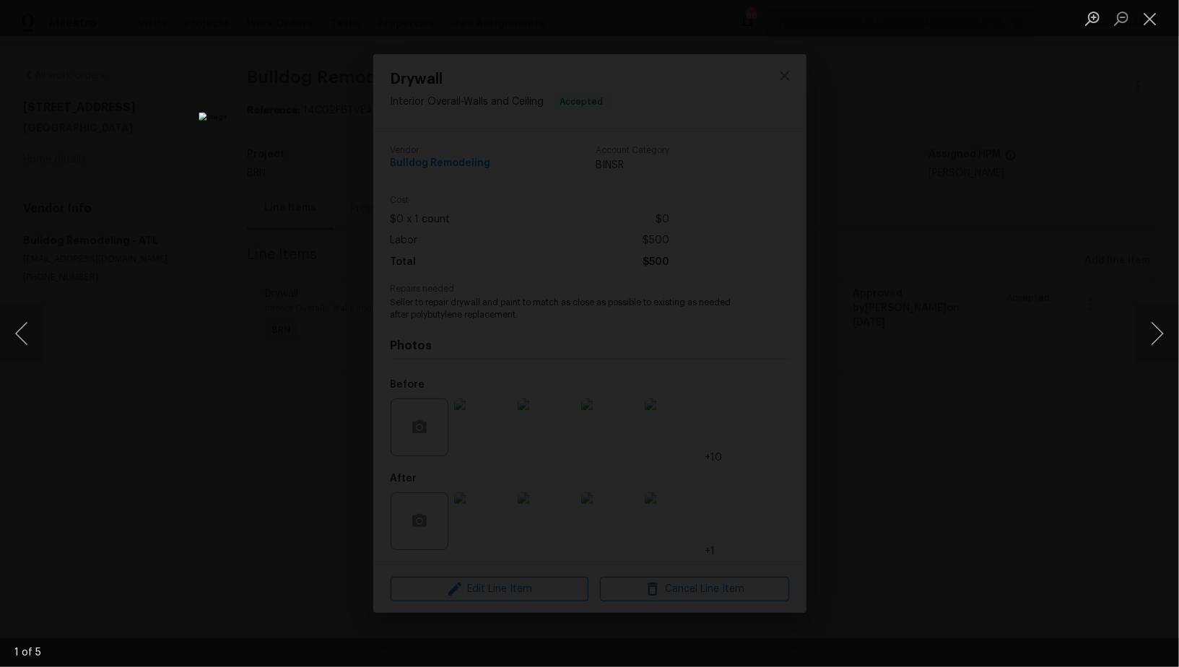
click at [985, 401] on div "Lightbox" at bounding box center [589, 333] width 1179 height 667
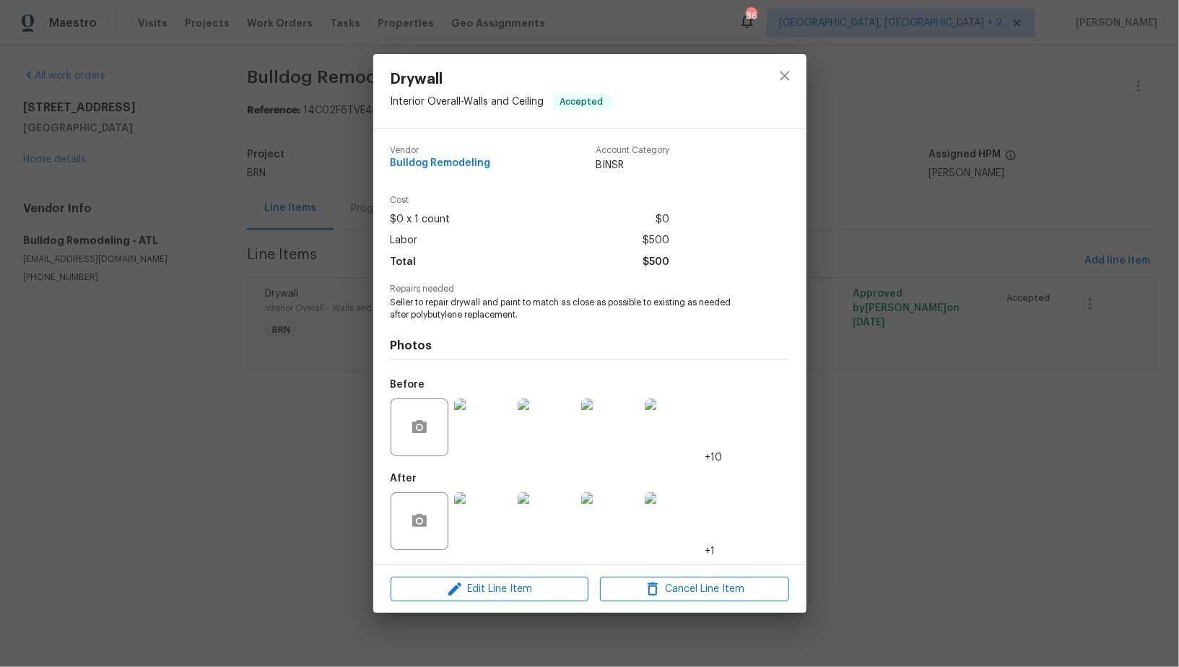
click at [468, 442] on img at bounding box center [483, 427] width 58 height 58
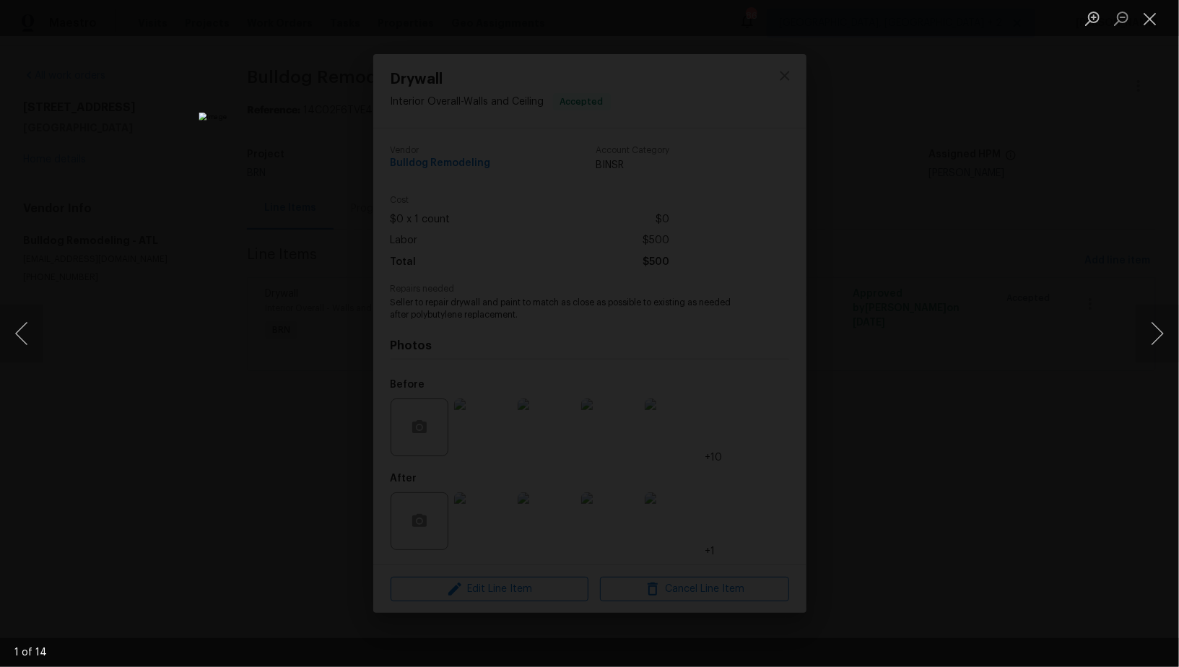
click at [954, 377] on div "Lightbox" at bounding box center [589, 333] width 1179 height 667
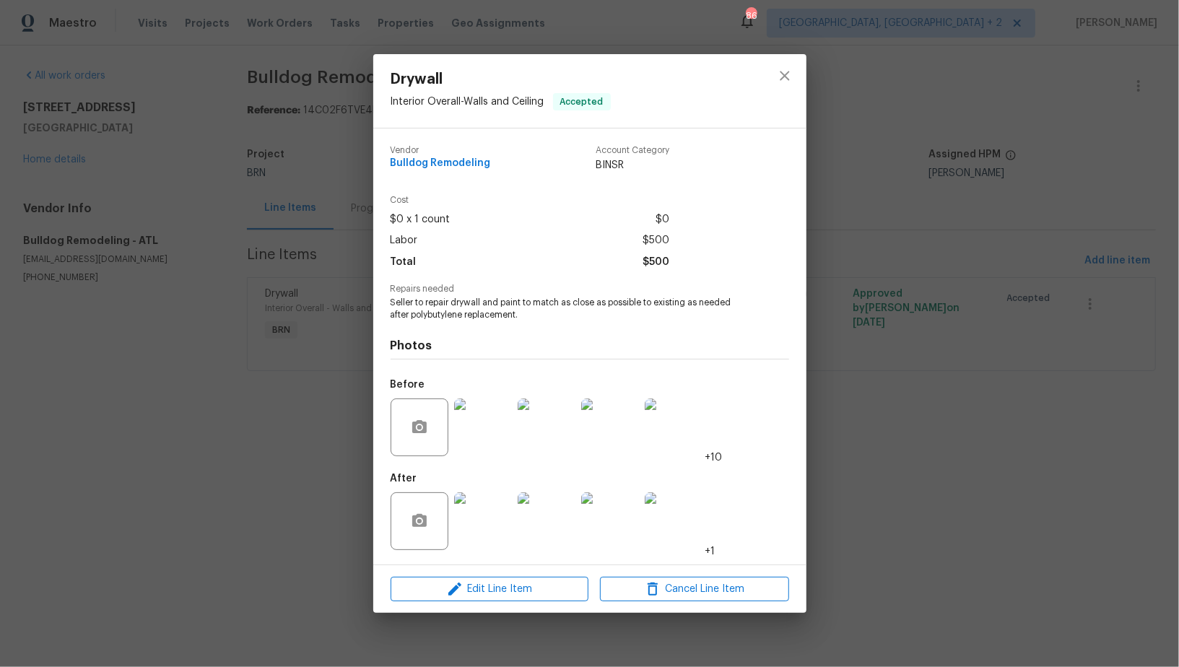
click at [954, 375] on div "Drywall Interior Overall - Walls and Ceiling Accepted Vendor Bulldog Remodeling…" at bounding box center [589, 333] width 1179 height 667
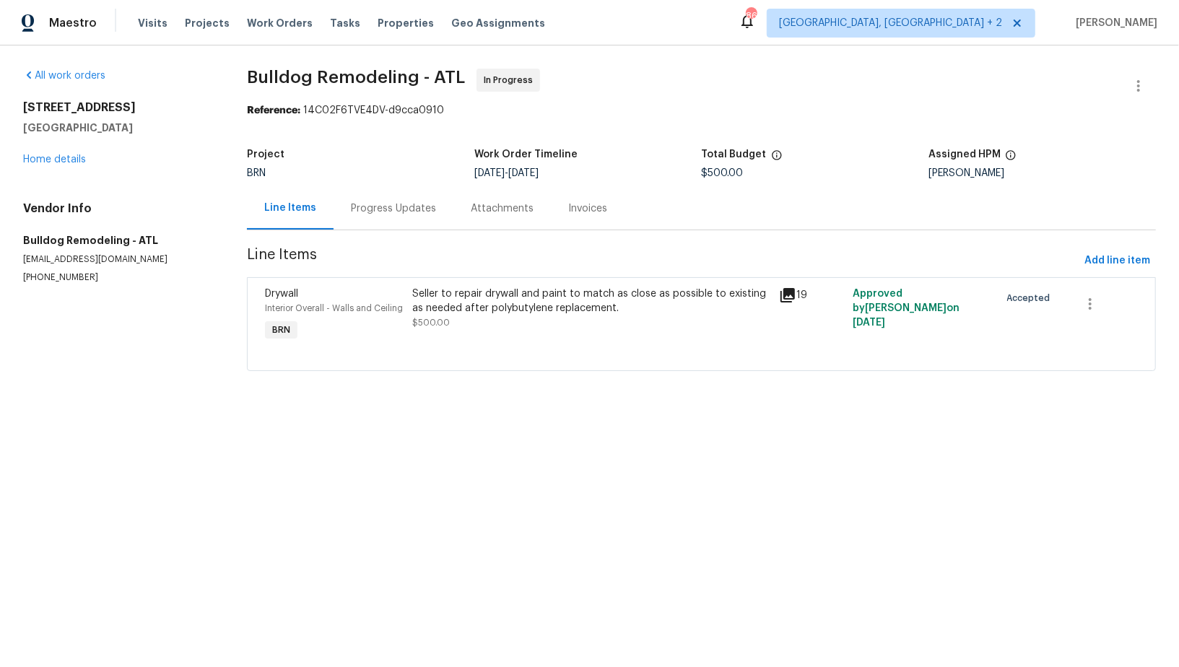
click at [472, 309] on div "Seller to repair drywall and paint to match as close as possible to existing as…" at bounding box center [591, 301] width 359 height 29
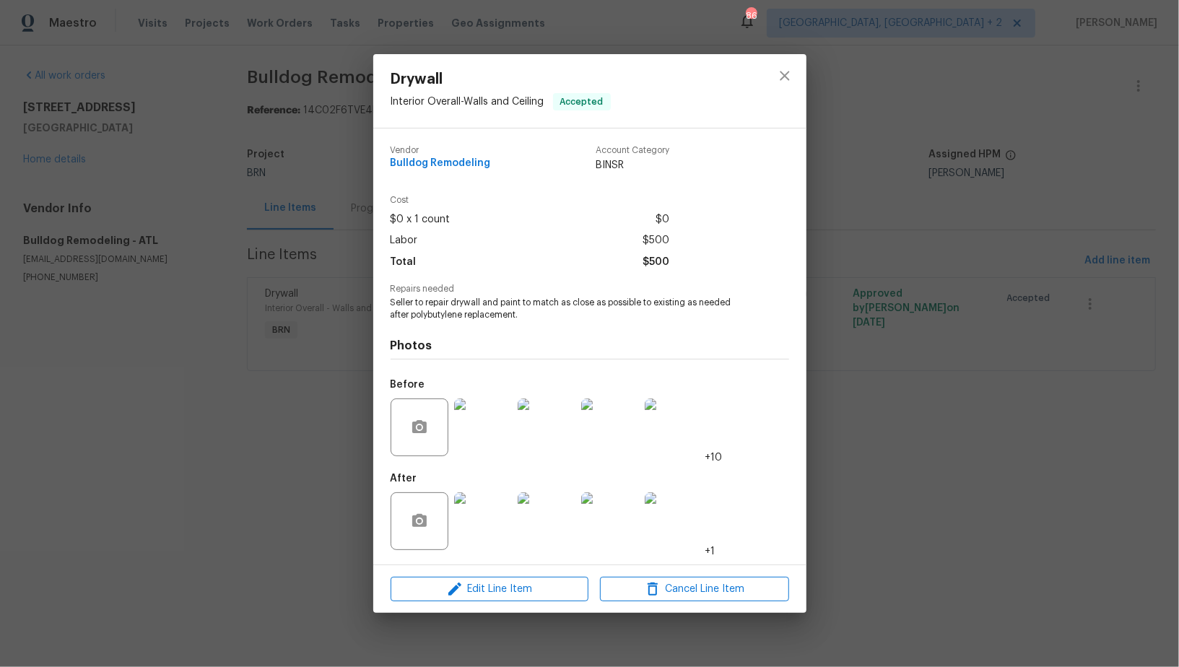
click at [487, 505] on img at bounding box center [483, 521] width 58 height 58
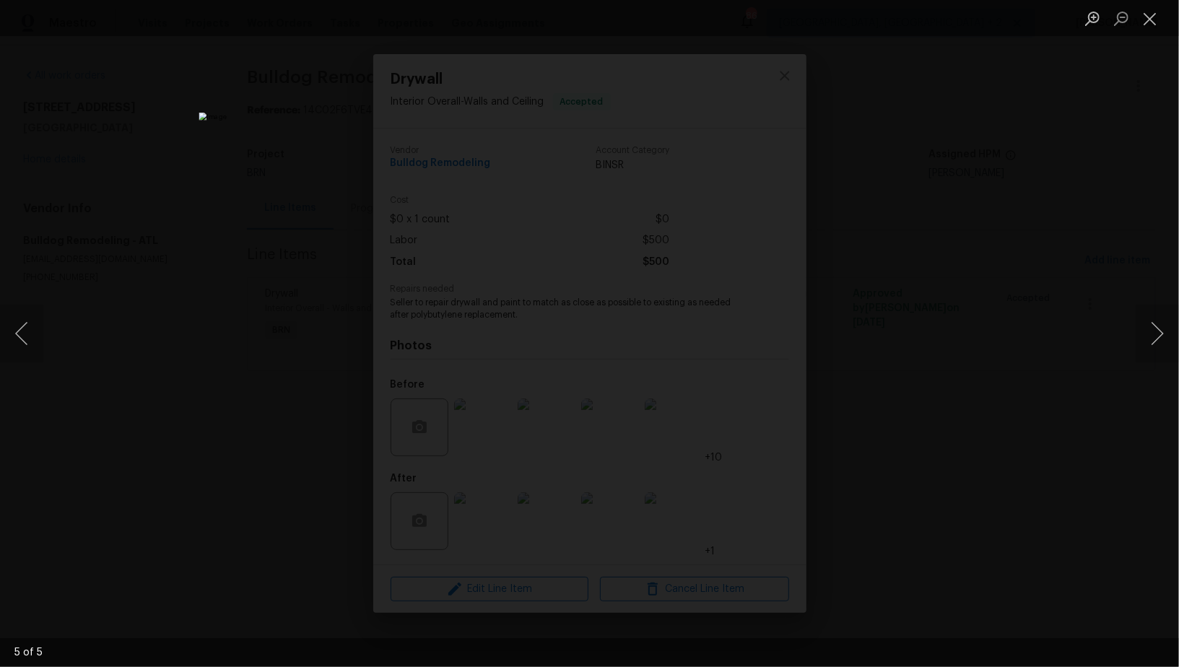
click at [926, 485] on div "Lightbox" at bounding box center [589, 333] width 1179 height 667
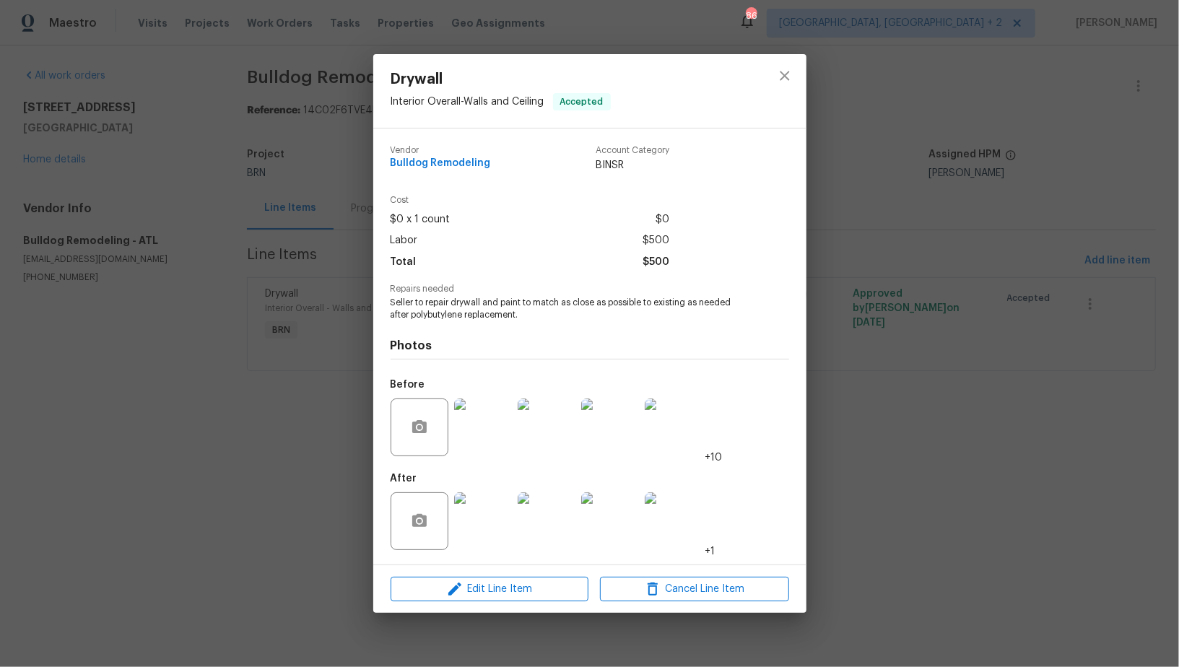
click at [476, 437] on img at bounding box center [483, 427] width 58 height 58
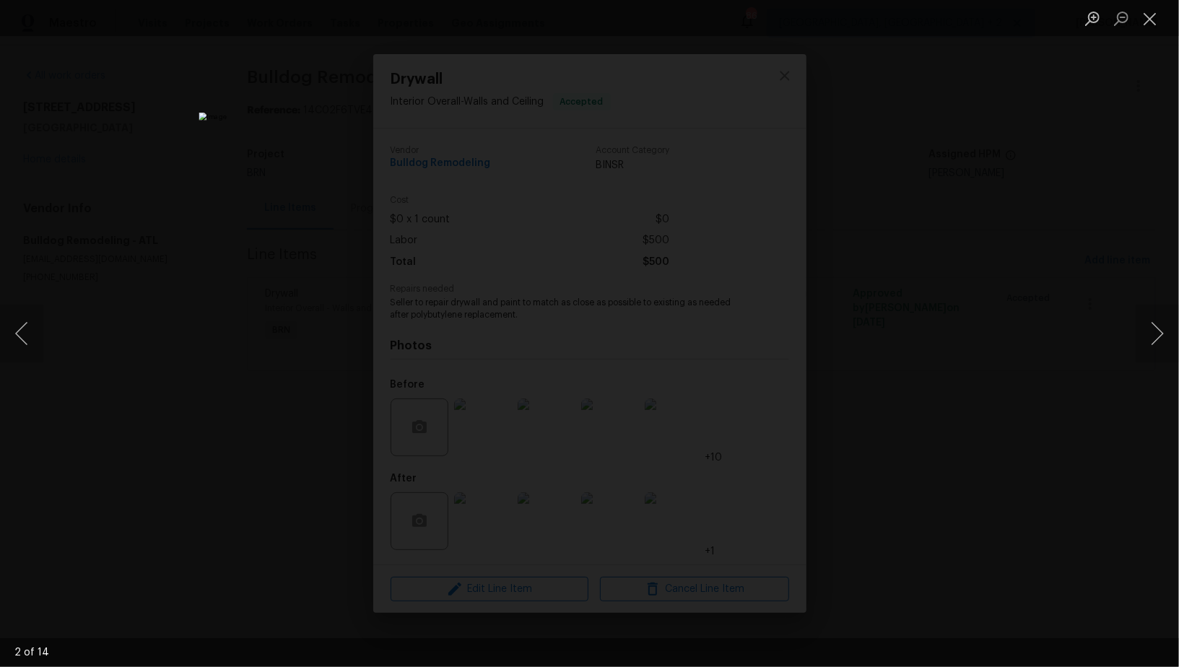
click at [1004, 453] on div "Lightbox" at bounding box center [589, 333] width 1179 height 667
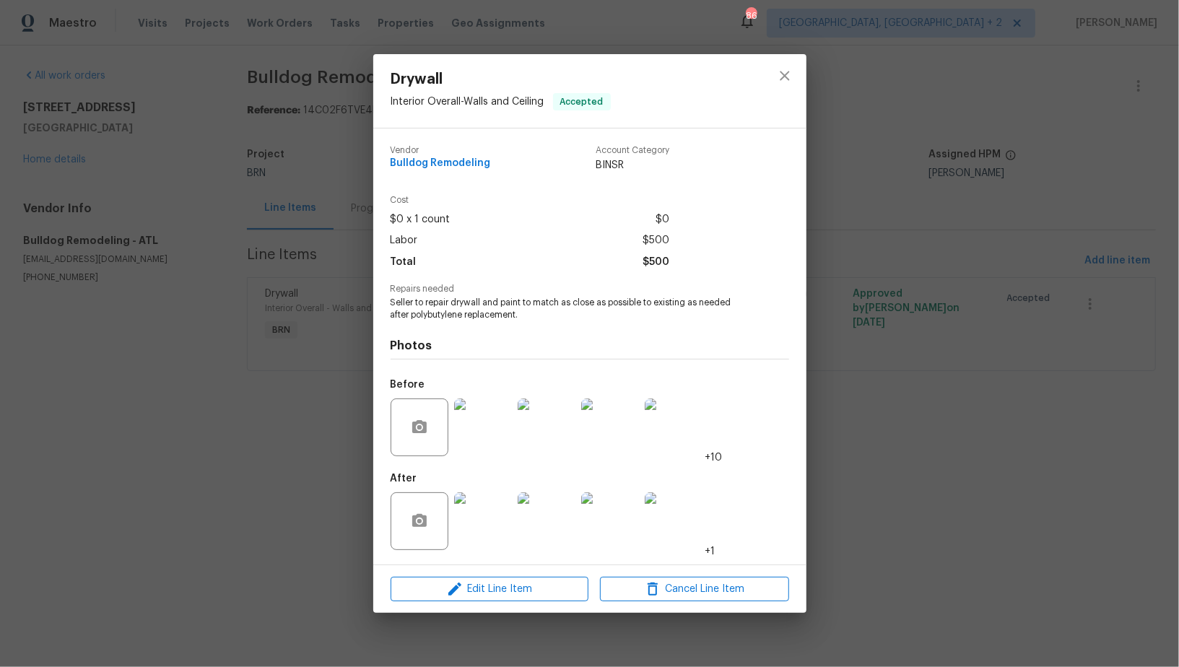
click at [479, 429] on img at bounding box center [483, 427] width 58 height 58
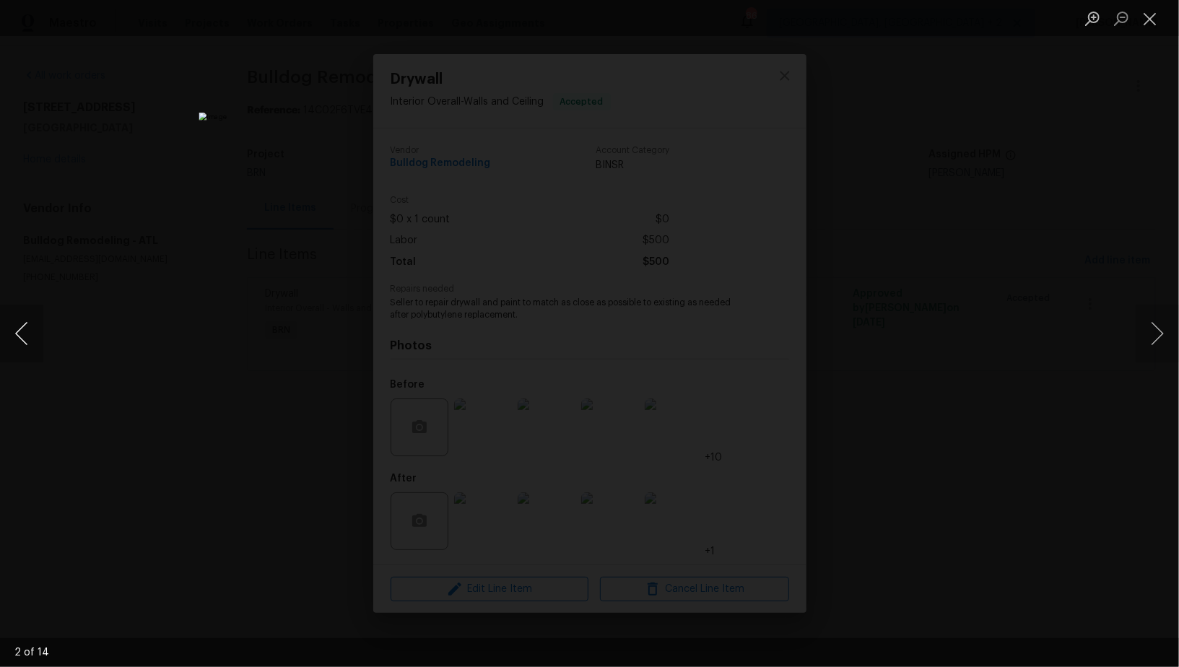
click at [17, 337] on button "Previous image" at bounding box center [21, 334] width 43 height 58
click at [30, 348] on button "Previous image" at bounding box center [21, 334] width 43 height 58
click at [14, 333] on button "Previous image" at bounding box center [21, 334] width 43 height 58
click at [16, 334] on button "Previous image" at bounding box center [21, 334] width 43 height 58
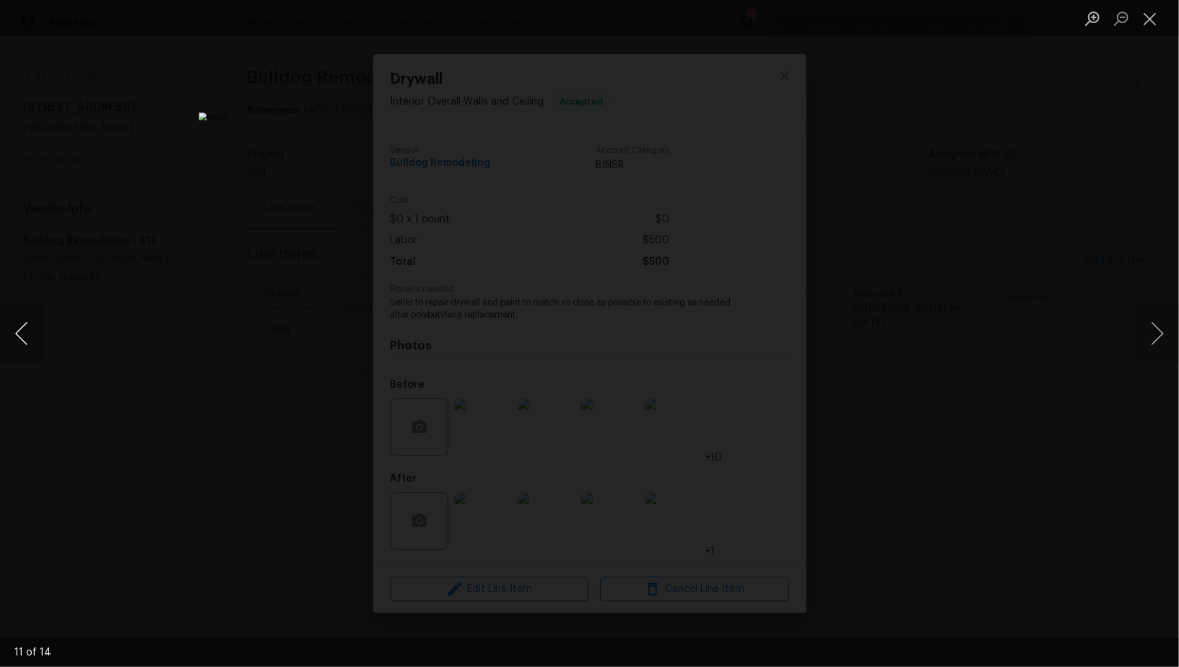
click at [16, 334] on button "Previous image" at bounding box center [21, 334] width 43 height 58
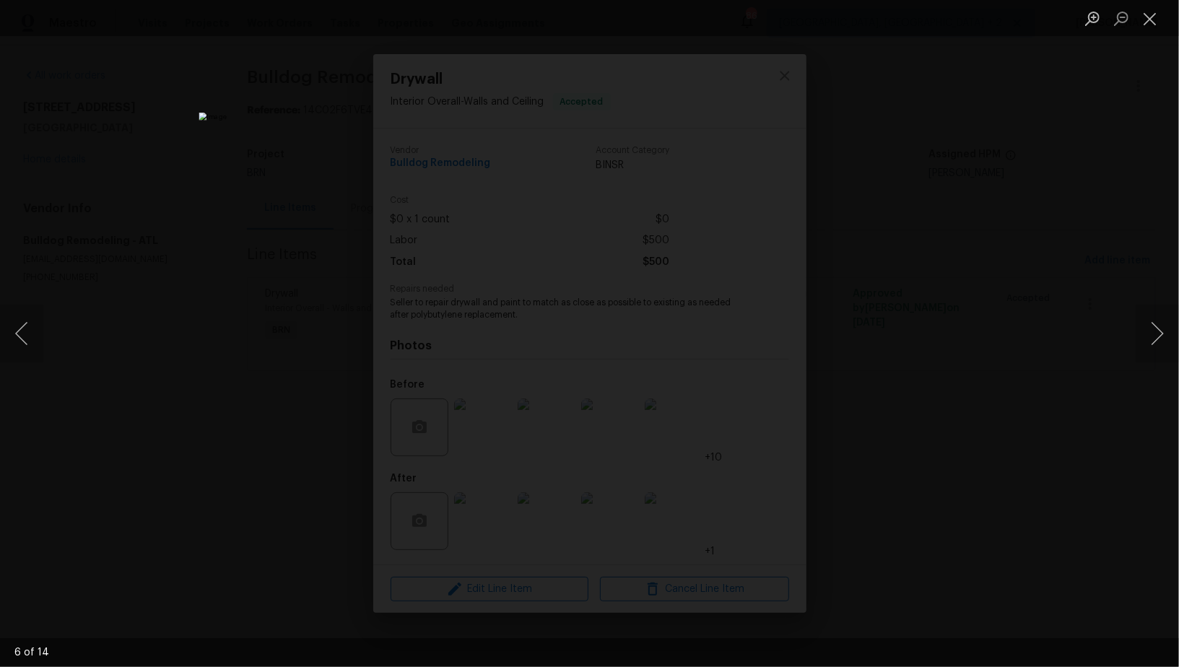
click at [137, 401] on div "Lightbox" at bounding box center [589, 333] width 1179 height 667
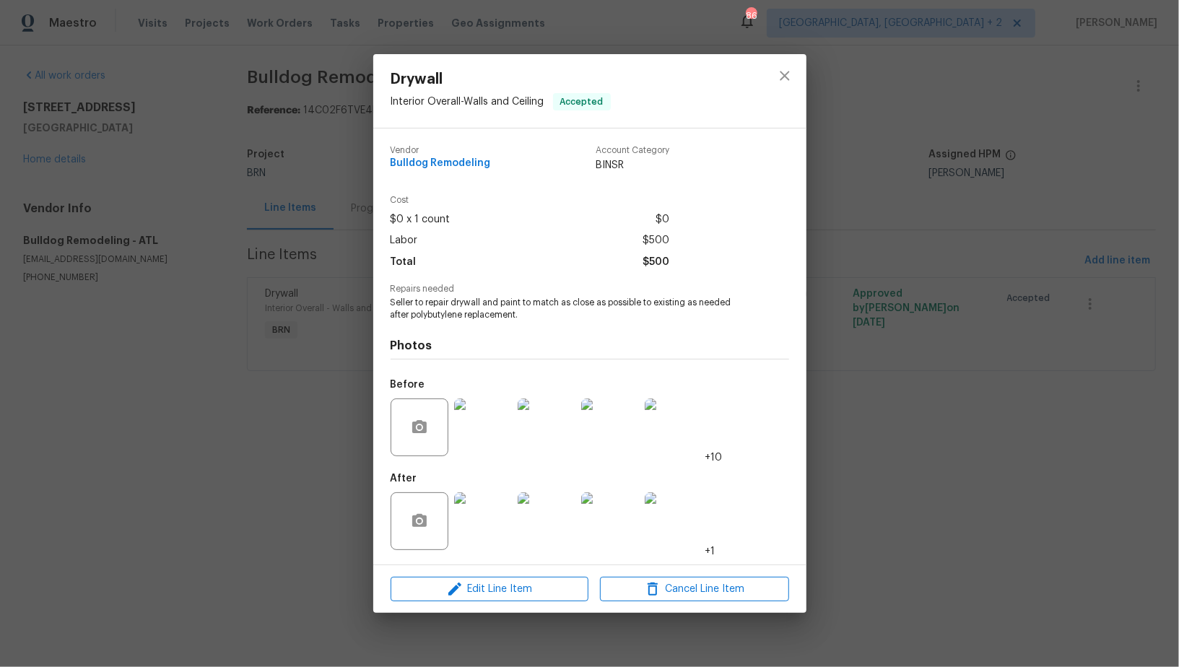
click at [133, 400] on div "Drywall Interior Overall - Walls and Ceiling Accepted Vendor Bulldog Remodeling…" at bounding box center [589, 333] width 1179 height 667
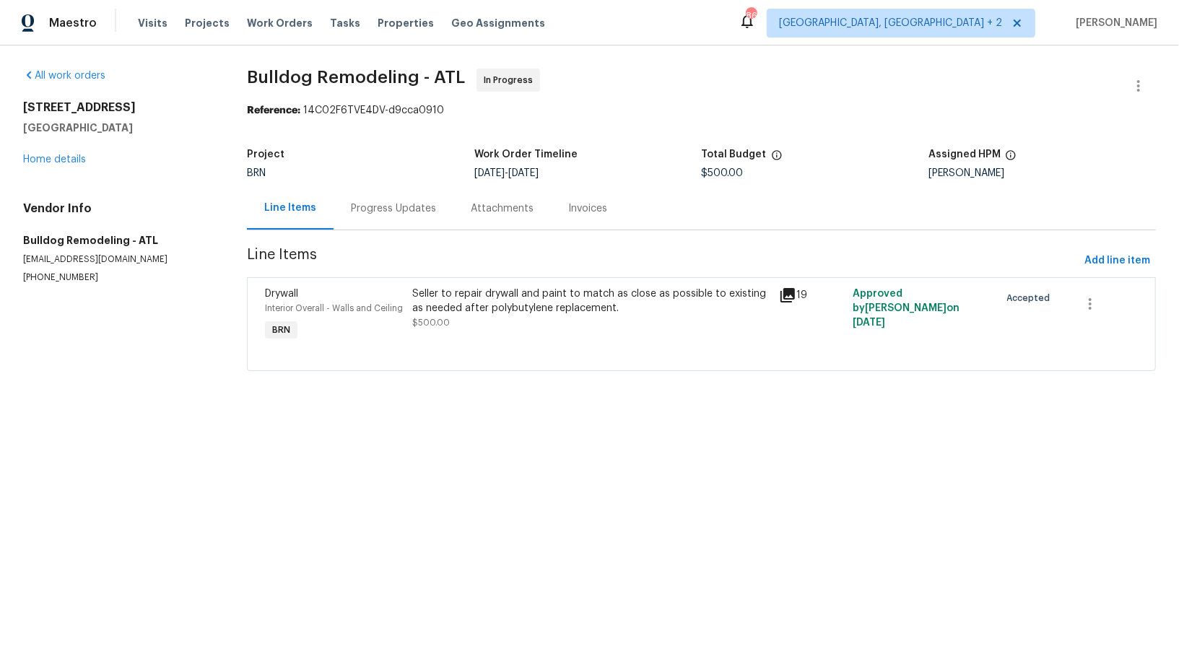
click at [384, 219] on div "Progress Updates" at bounding box center [394, 208] width 120 height 43
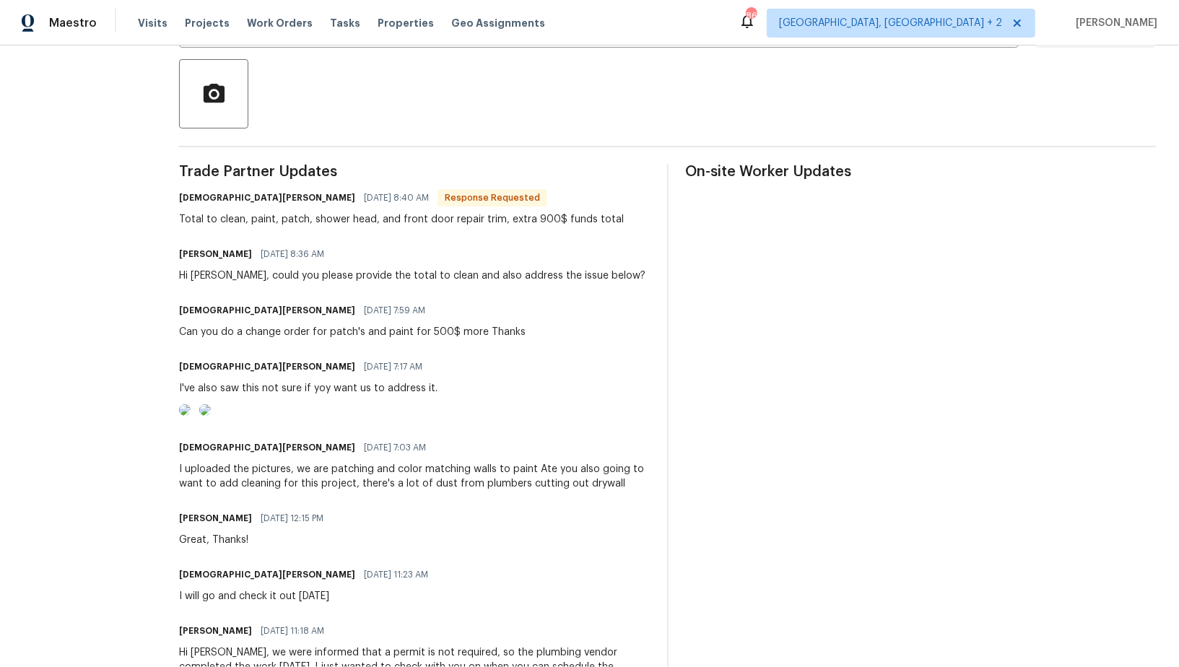
scroll to position [319, 0]
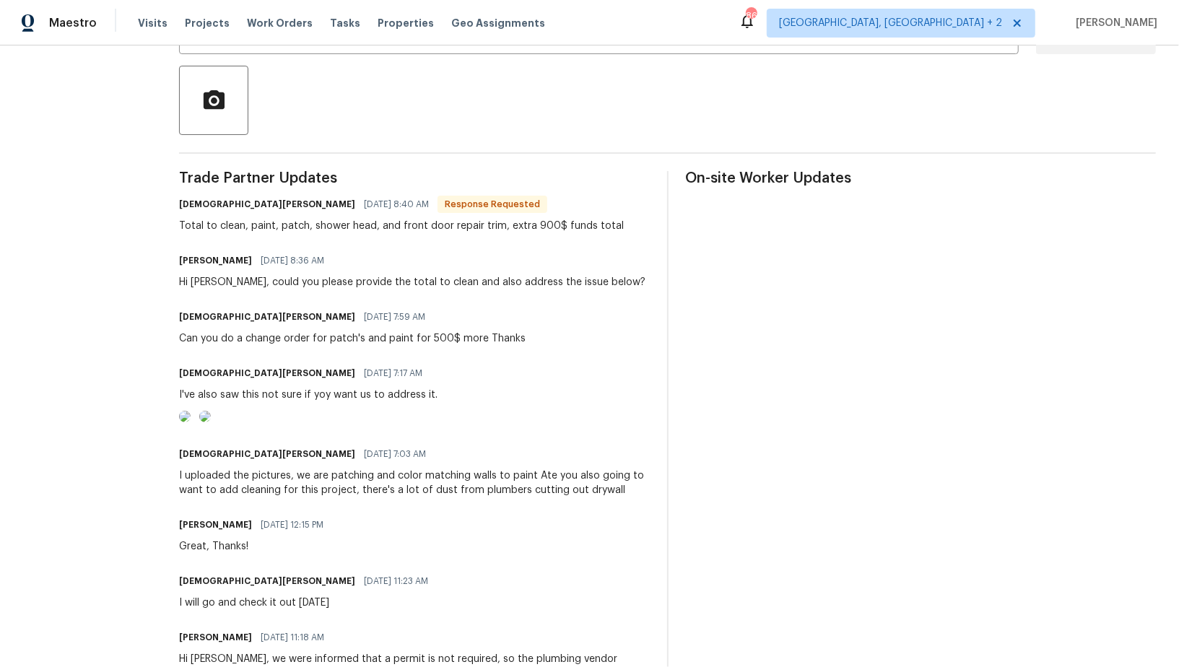
click at [191, 422] on img at bounding box center [185, 417] width 12 height 12
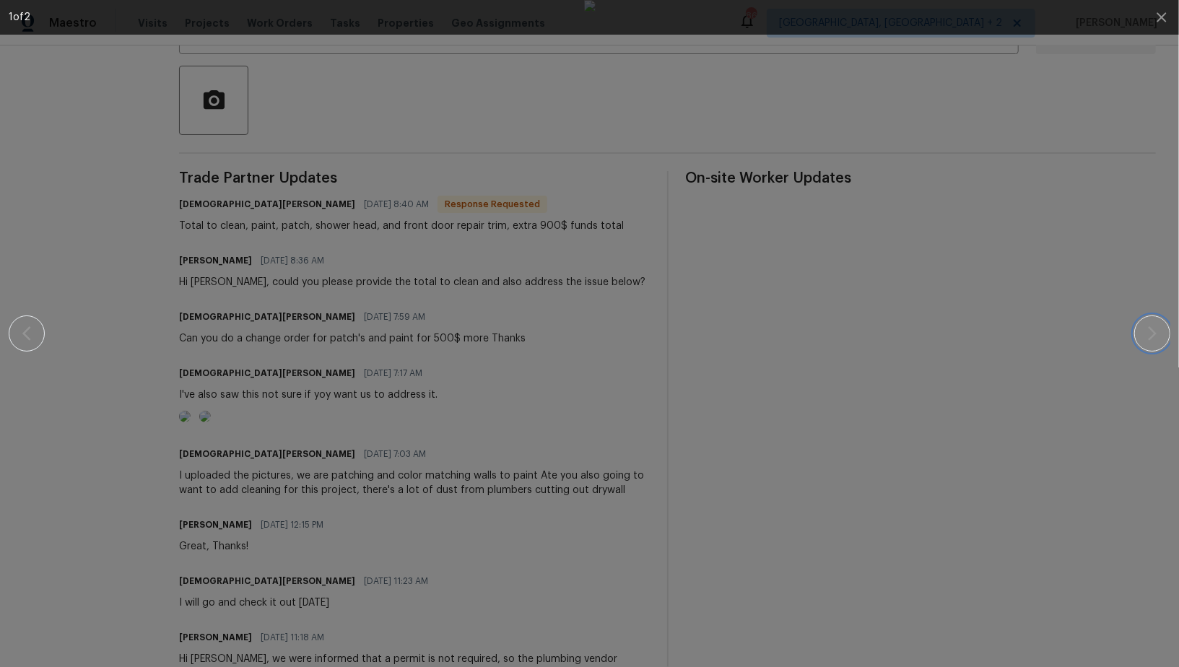
click at [1160, 334] on icon "button" at bounding box center [1151, 333] width 17 height 17
click at [1023, 372] on div at bounding box center [589, 333] width 1055 height 667
click at [1154, 20] on icon "button" at bounding box center [1161, 17] width 17 height 17
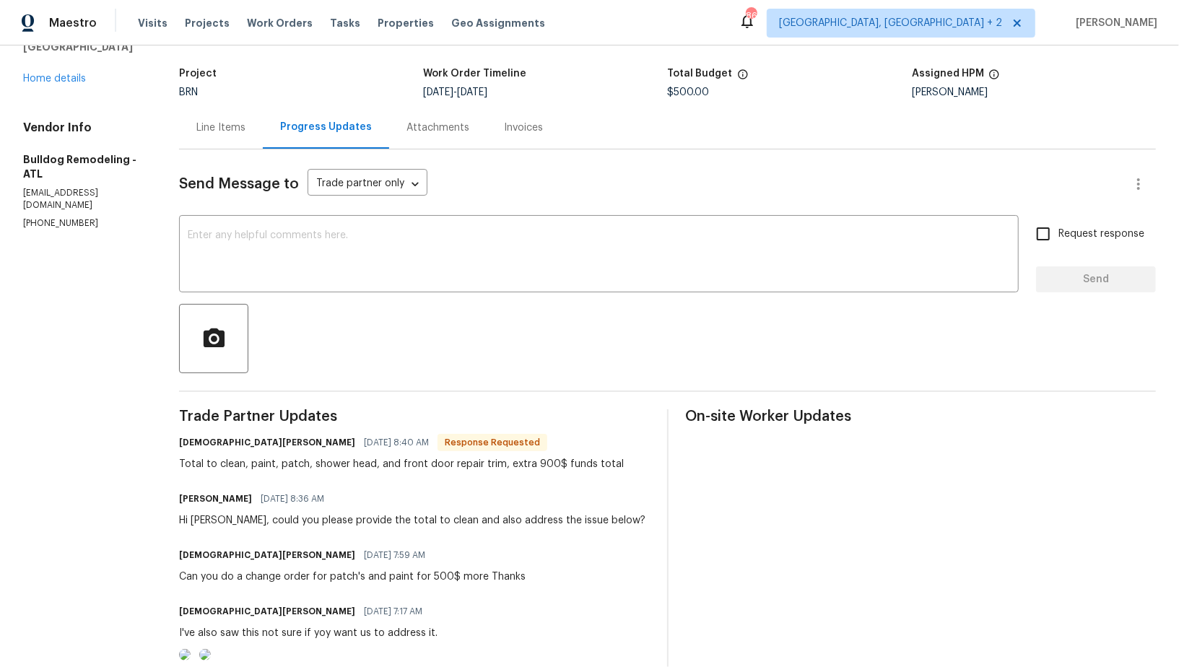
scroll to position [0, 0]
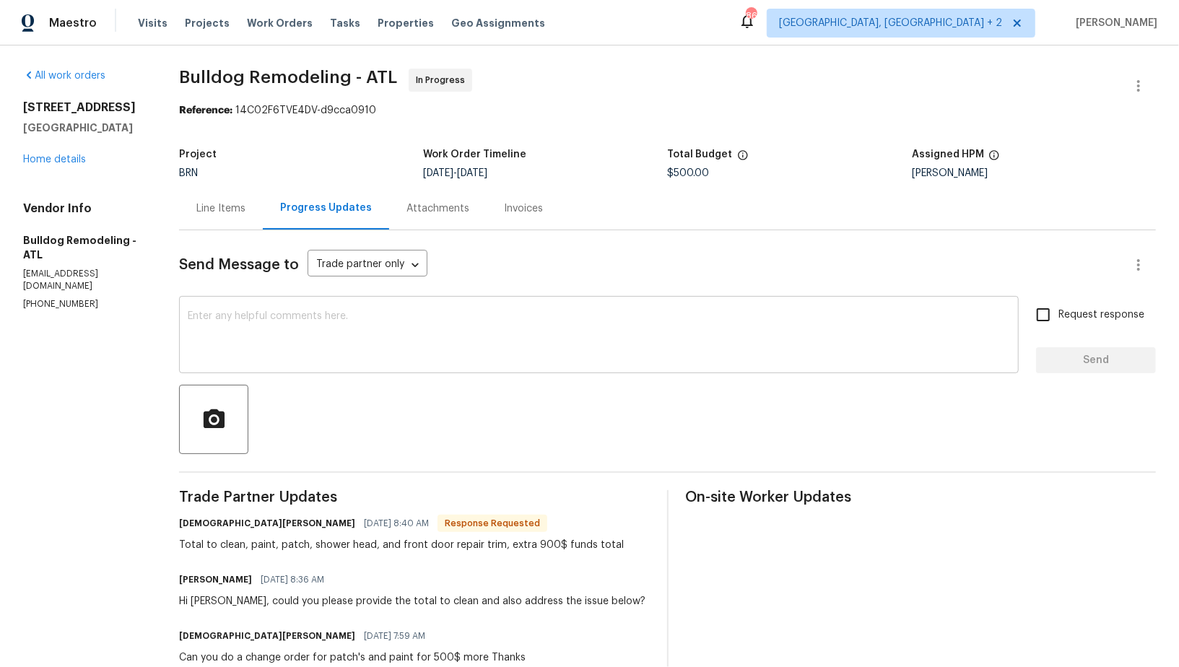
click at [273, 344] on textarea at bounding box center [599, 336] width 822 height 51
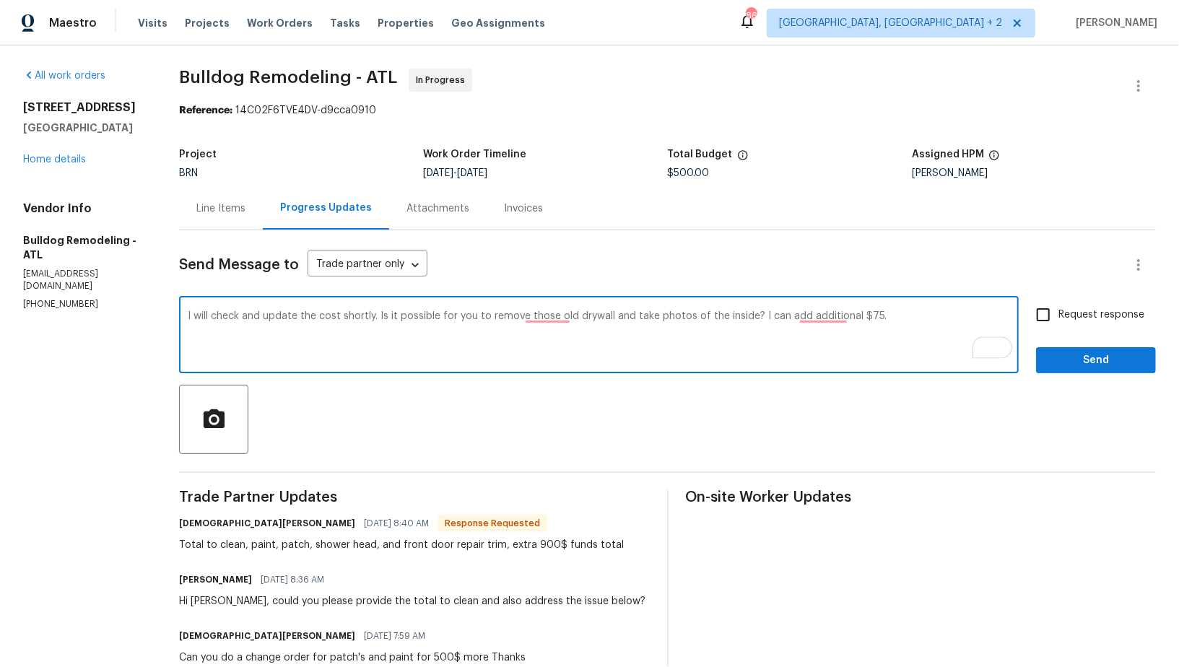
type textarea "I will check and update the cost shortly. Is it possible for you to remove thos…"
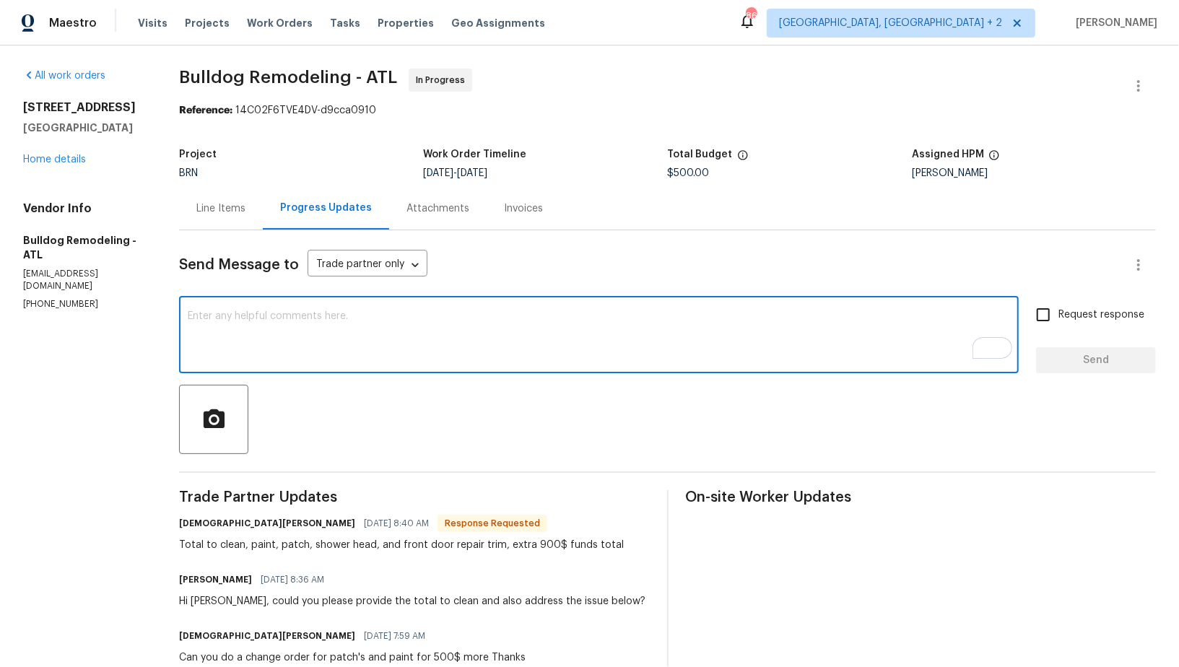
paste textarea "I will check and update the cost shortly. Could you please remove the old drywa…"
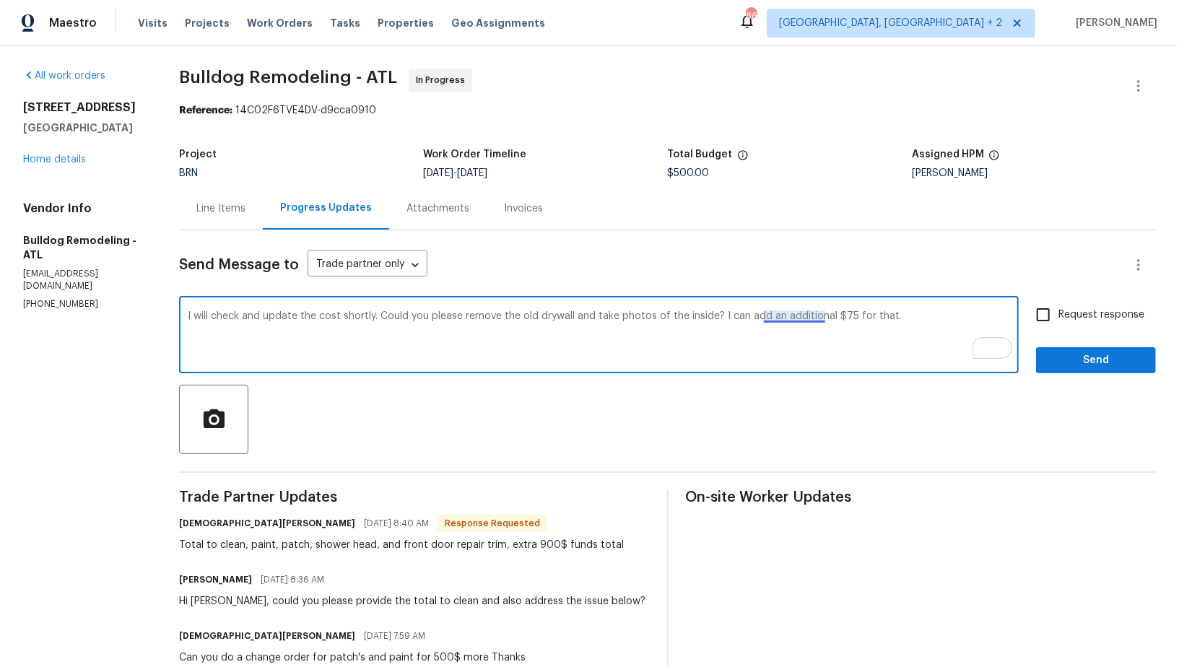
click at [778, 317] on textarea "I will check and update the cost shortly. Could you please remove the old drywa…" at bounding box center [599, 336] width 822 height 51
type textarea "I will check and update the cost shortly. Could you please remove the old drywa…"
click at [1046, 327] on input "Request response" at bounding box center [1043, 315] width 30 height 30
checkbox input "true"
click at [789, 314] on textarea "I will check and update the cost shortly. Could you please remove the old drywa…" at bounding box center [599, 336] width 822 height 51
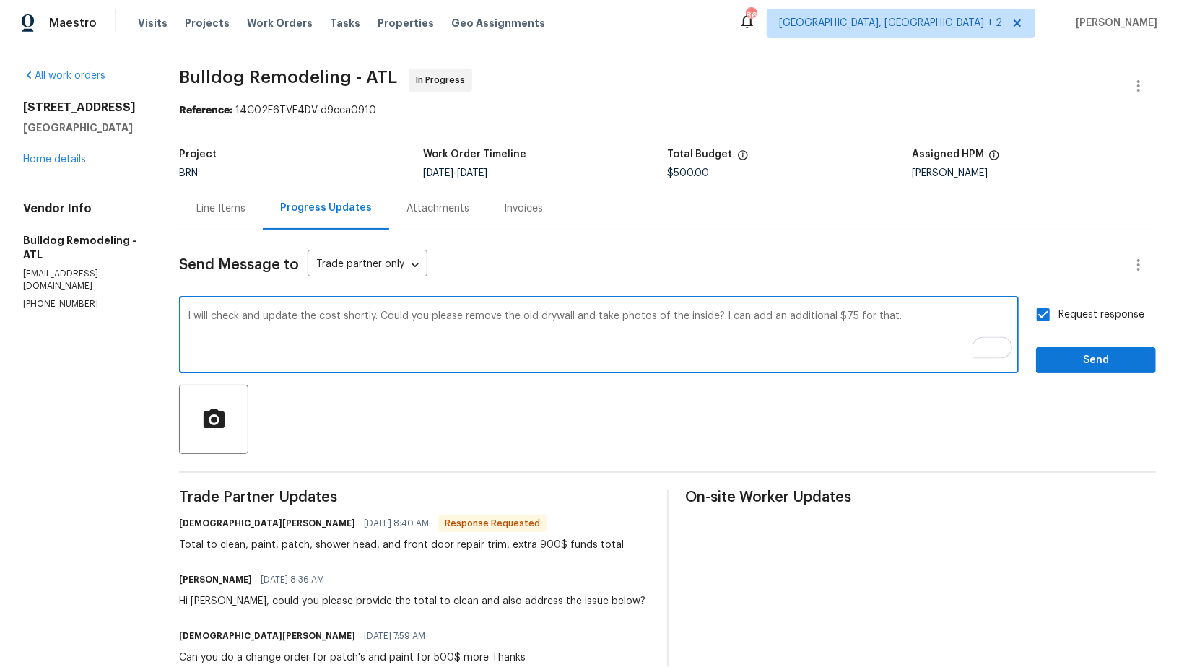
type textarea "I will check and update the cost shortly. Could you please remove the old drywa…"
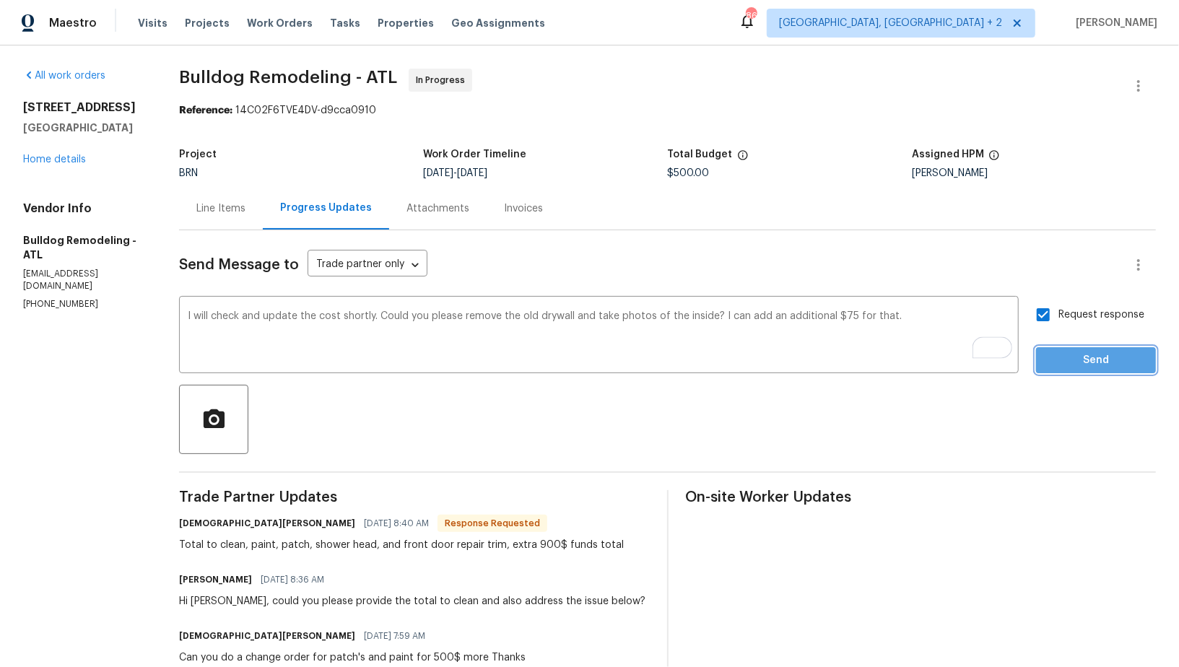
click at [1076, 365] on span "Send" at bounding box center [1095, 361] width 97 height 18
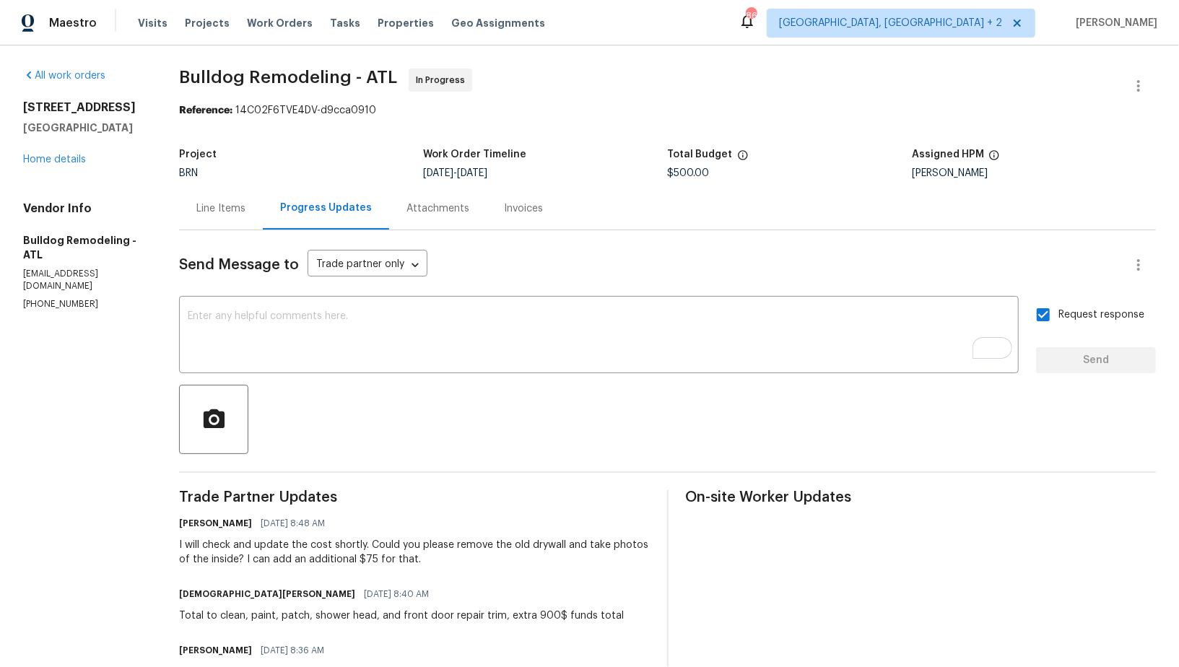
click at [213, 206] on div "Line Items" at bounding box center [220, 208] width 49 height 14
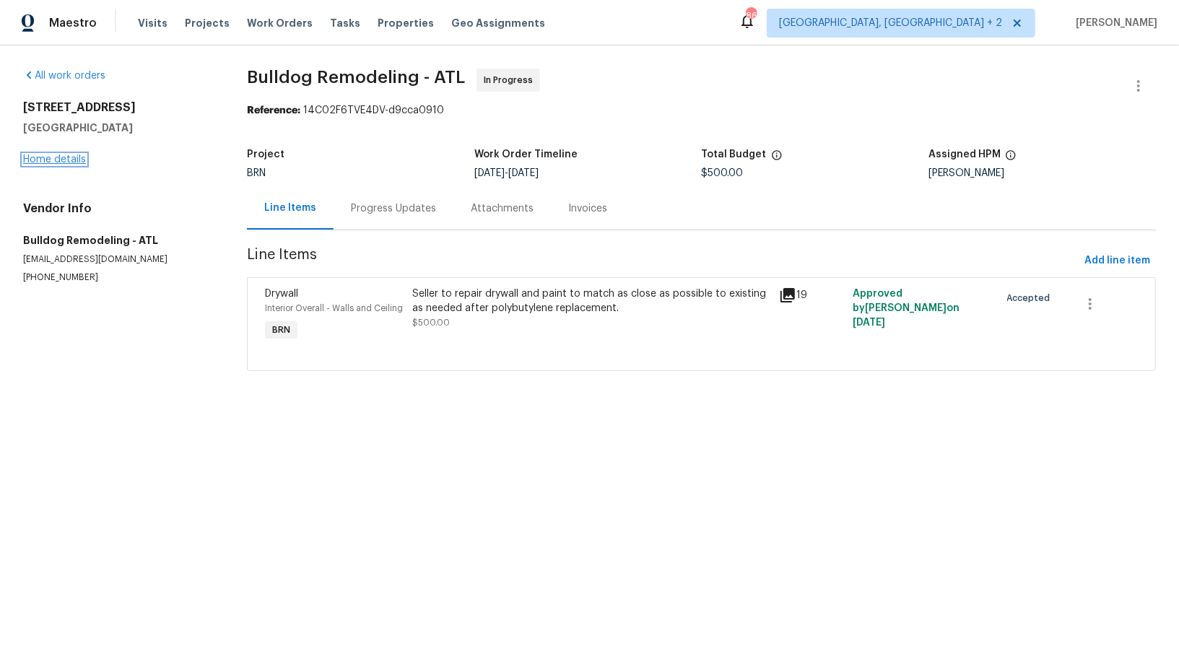
click at [56, 162] on link "Home details" at bounding box center [54, 159] width 63 height 10
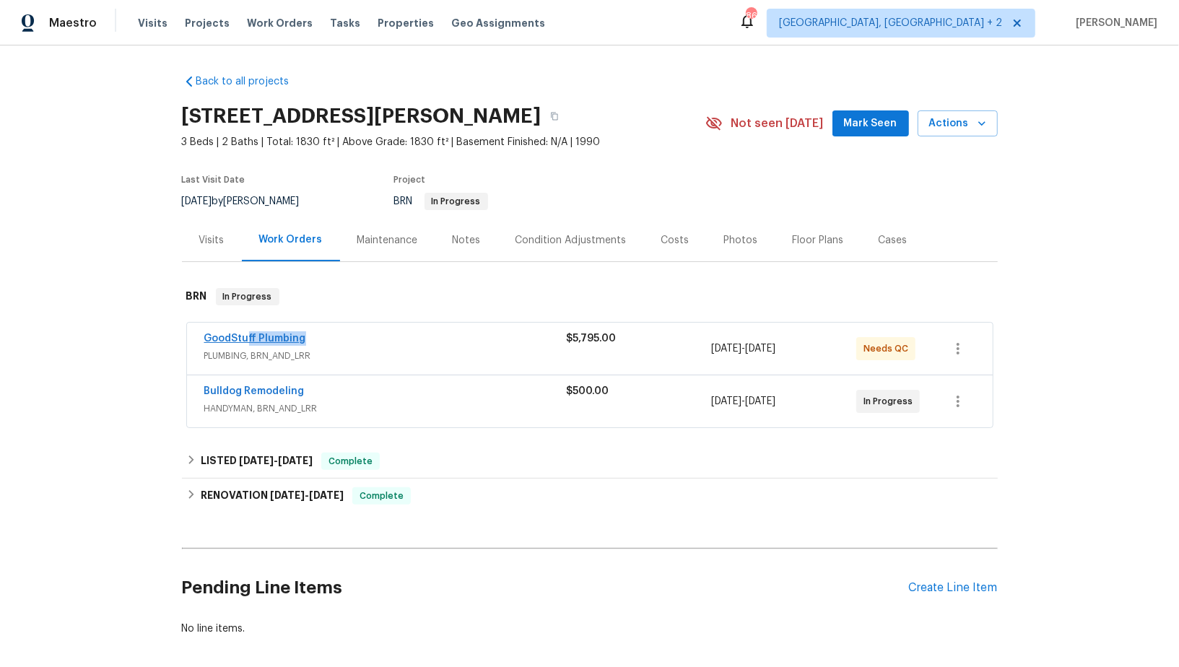
drag, startPoint x: 318, startPoint y: 337, endPoint x: 248, endPoint y: 338, distance: 70.0
click at [248, 338] on div "GoodStuff Plumbing" at bounding box center [385, 339] width 362 height 17
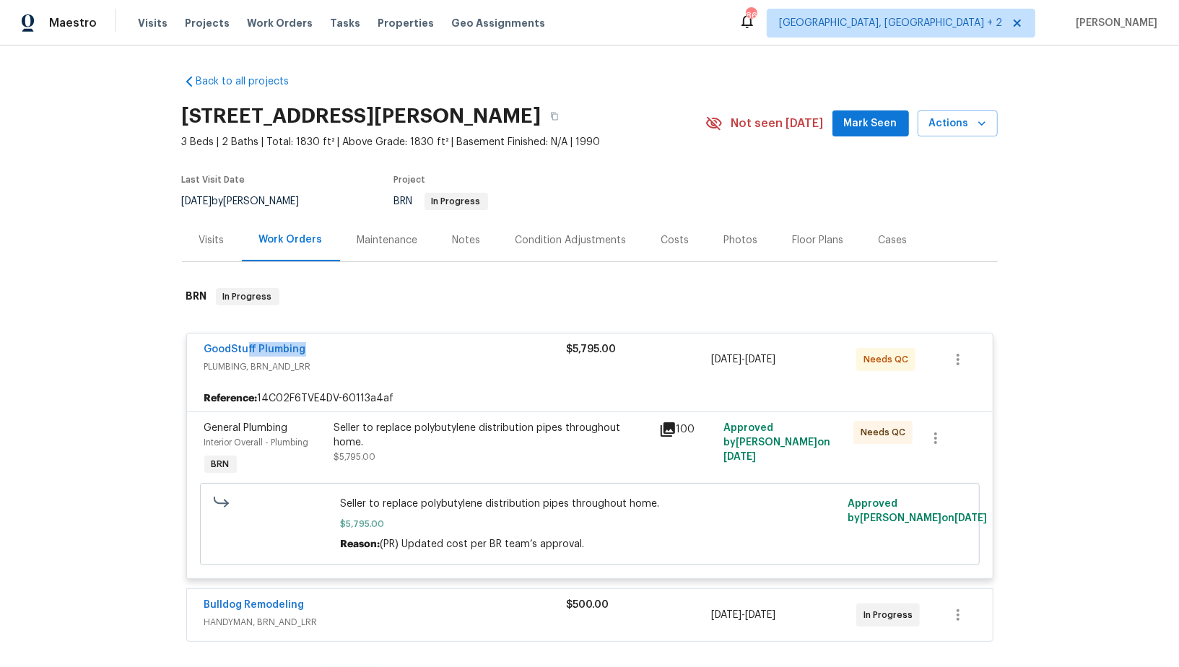
scroll to position [278, 0]
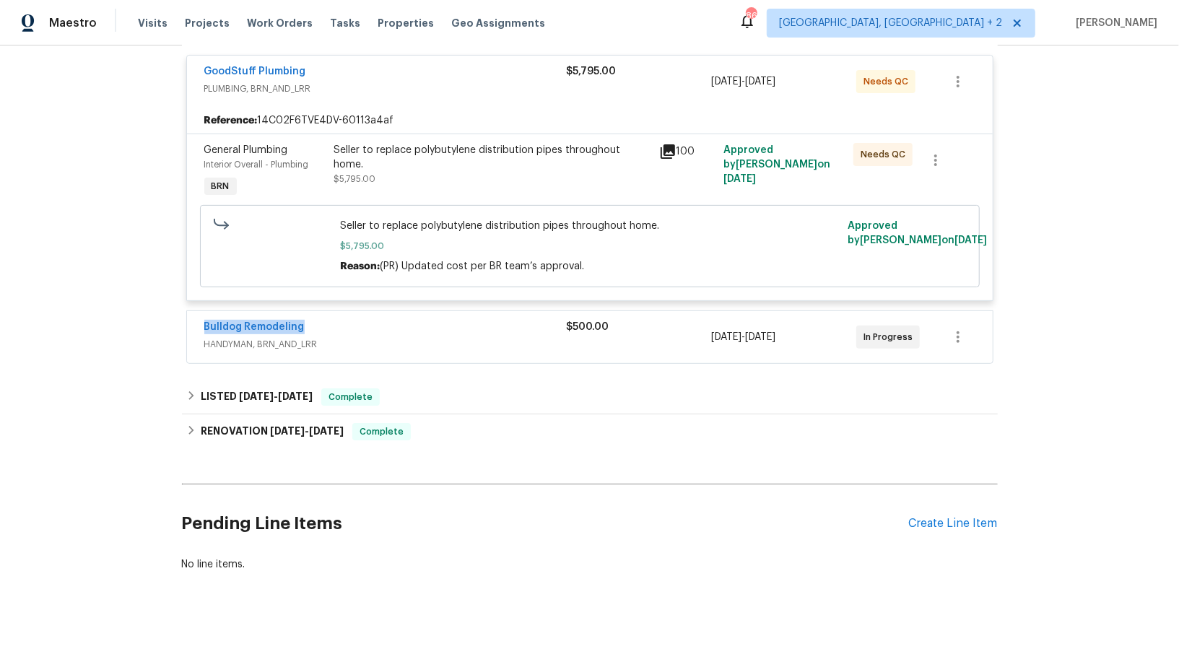
drag, startPoint x: 316, startPoint y: 329, endPoint x: 199, endPoint y: 329, distance: 116.9
click at [199, 329] on div "Bulldog Remodeling HANDYMAN, BRN_AND_LRR $500.00 9/30/2025 - 10/1/2025 In Progr…" at bounding box center [590, 337] width 806 height 52
copy link "Bulldog Remodeling"
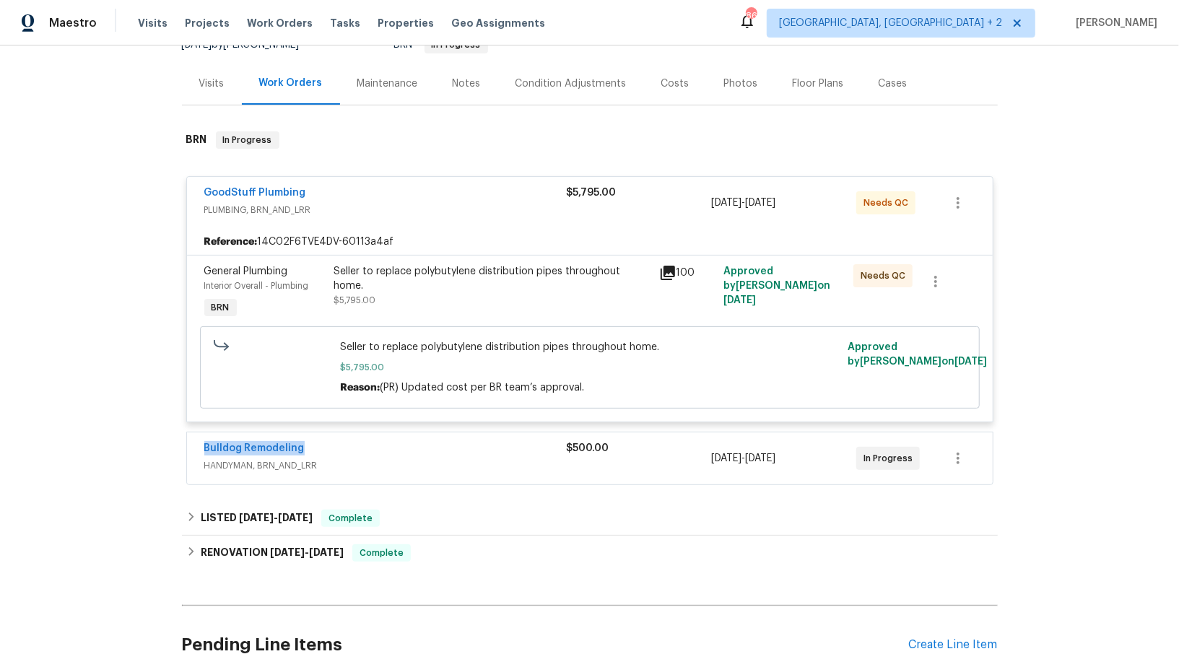
scroll to position [131, 0]
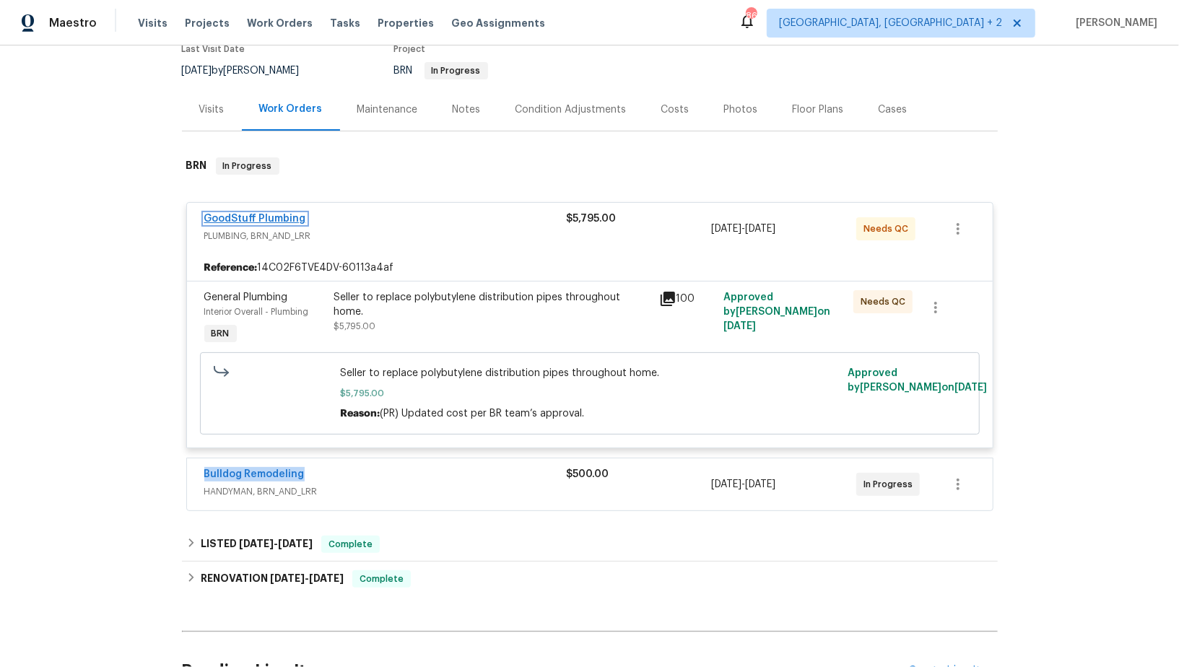
click at [279, 214] on link "GoodStuff Plumbing" at bounding box center [255, 219] width 102 height 10
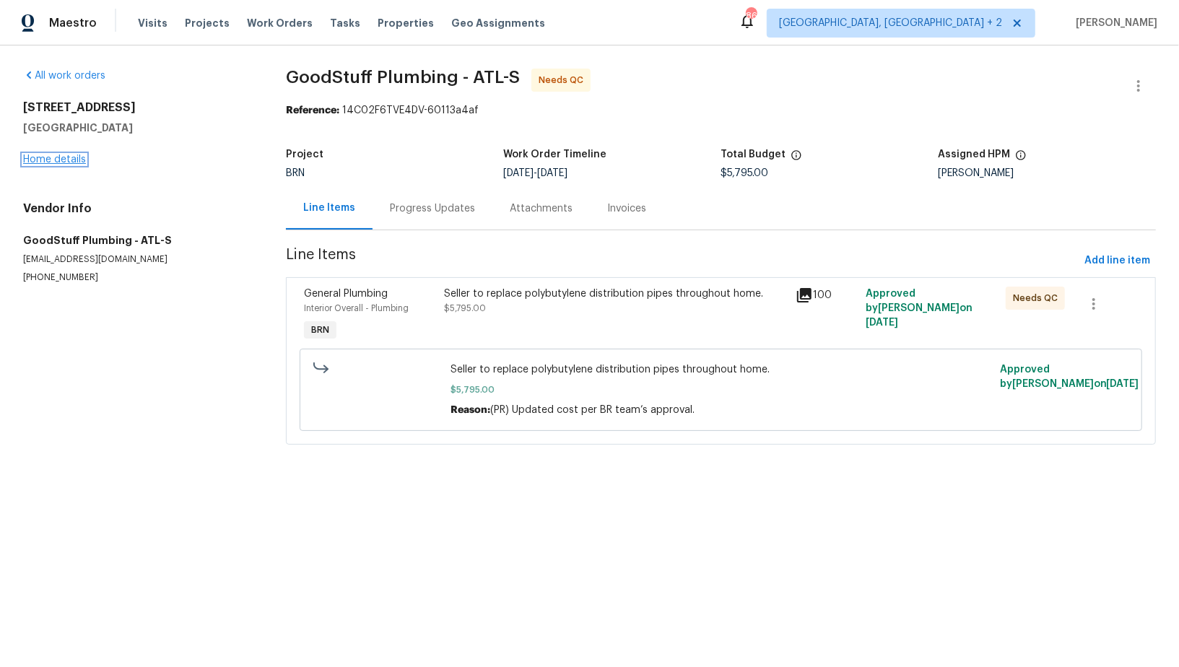
click at [72, 158] on link "Home details" at bounding box center [54, 159] width 63 height 10
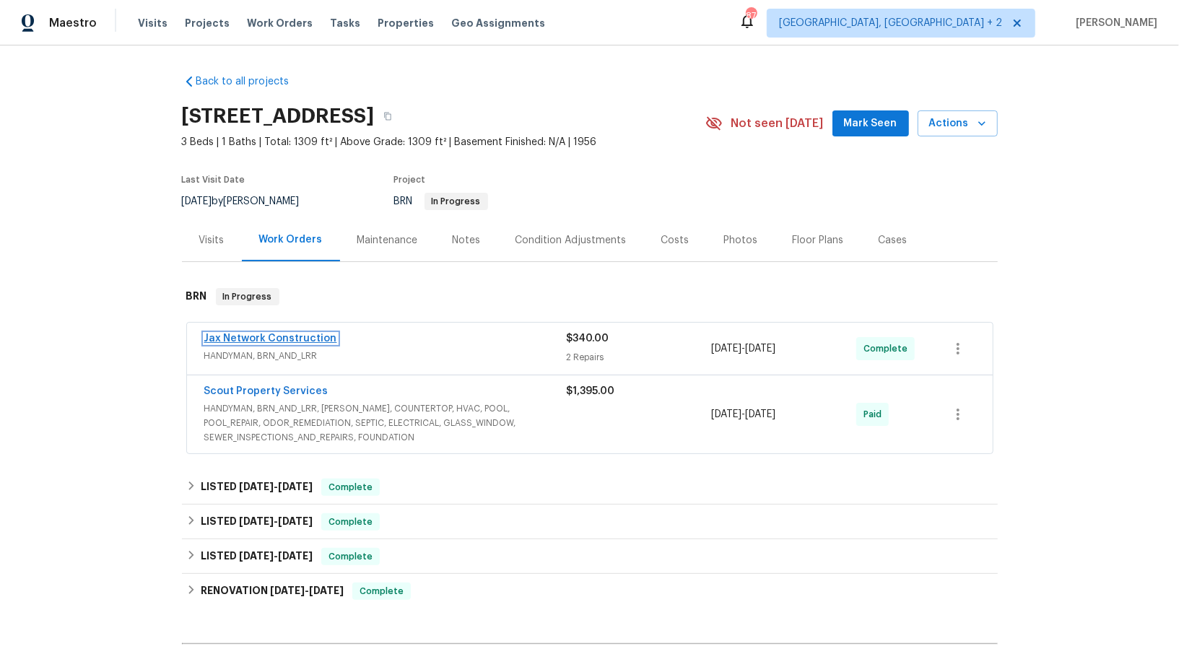
click at [287, 337] on link "Jax Network Construction" at bounding box center [270, 339] width 133 height 10
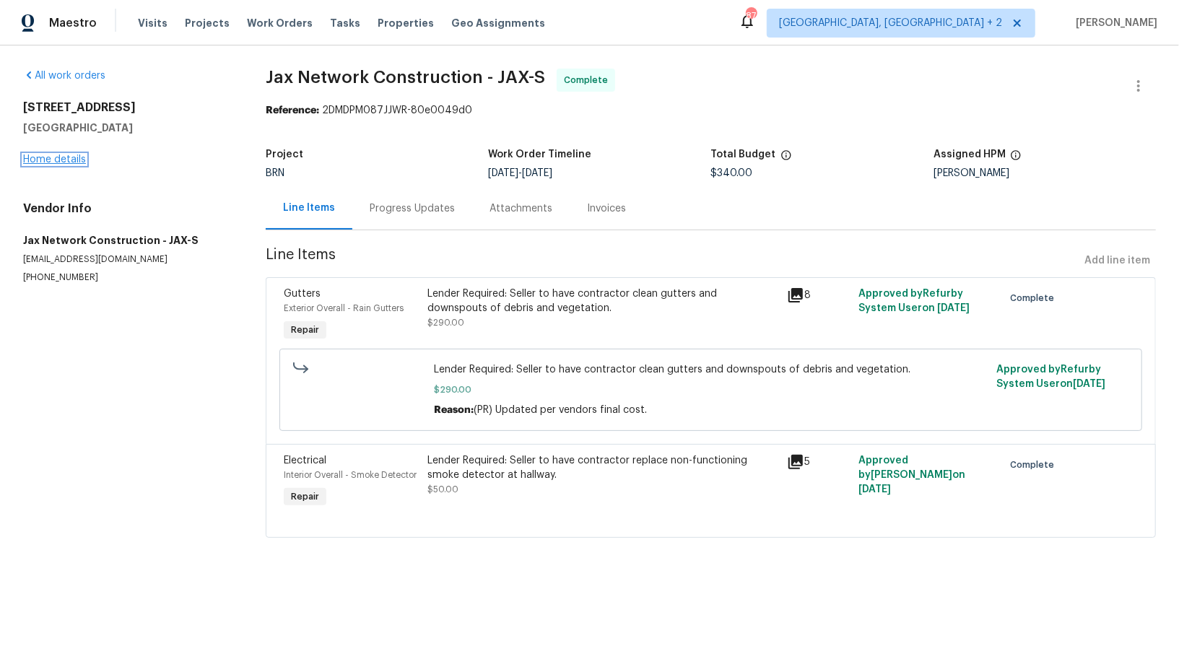
click at [71, 158] on link "Home details" at bounding box center [54, 159] width 63 height 10
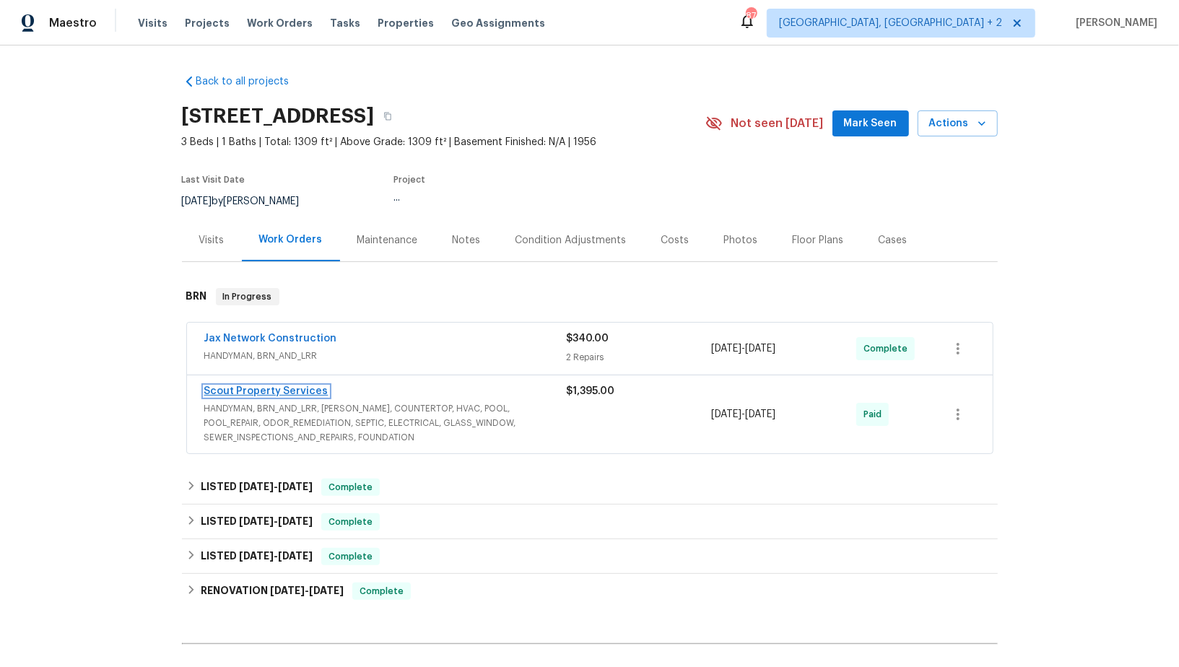
click at [280, 388] on link "Scout Property Services" at bounding box center [266, 391] width 124 height 10
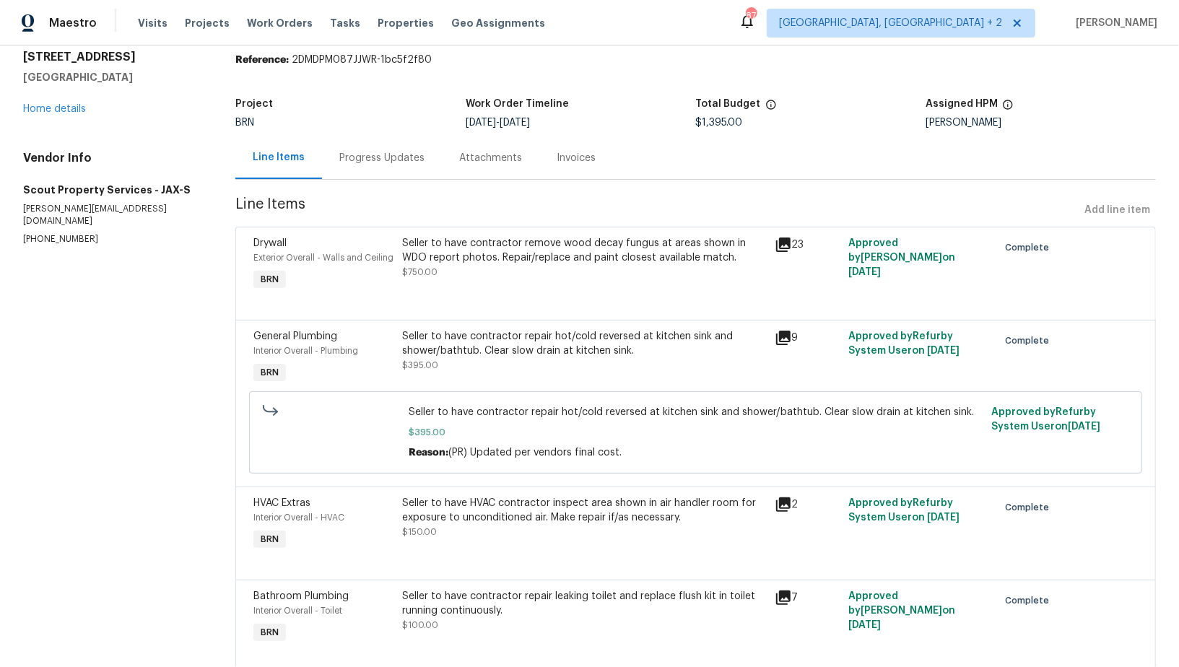
scroll to position [96, 0]
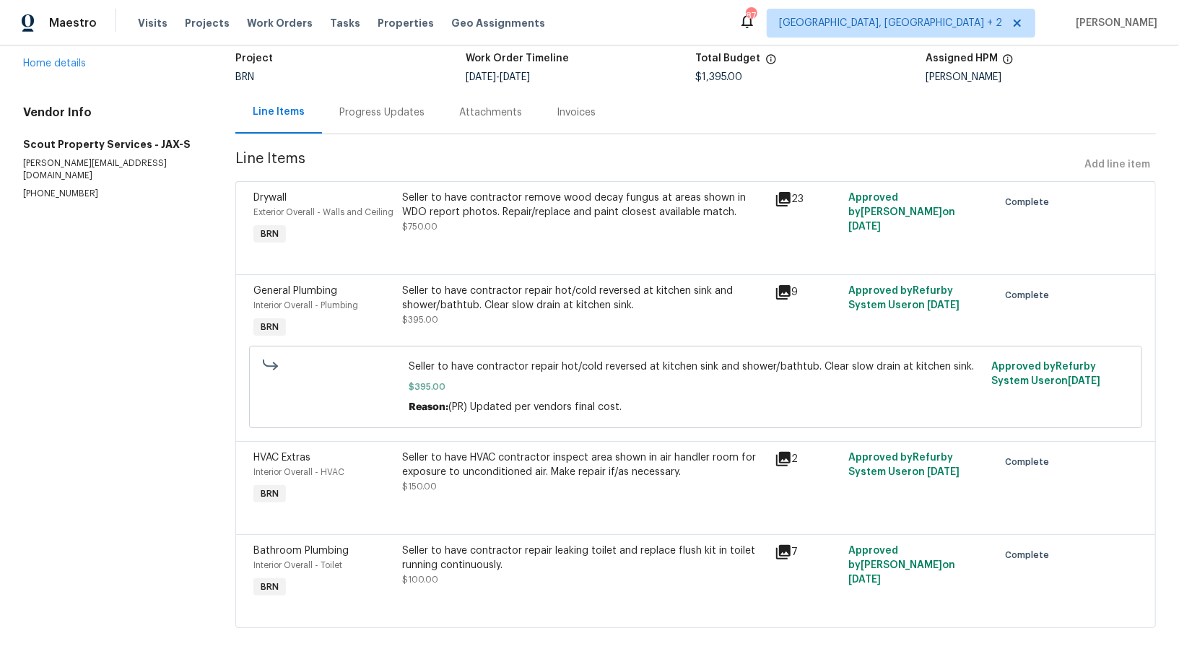
click at [510, 227] on div "Seller to have contractor remove wood decay fungus at areas shown in WDO report…" at bounding box center [583, 212] width 363 height 43
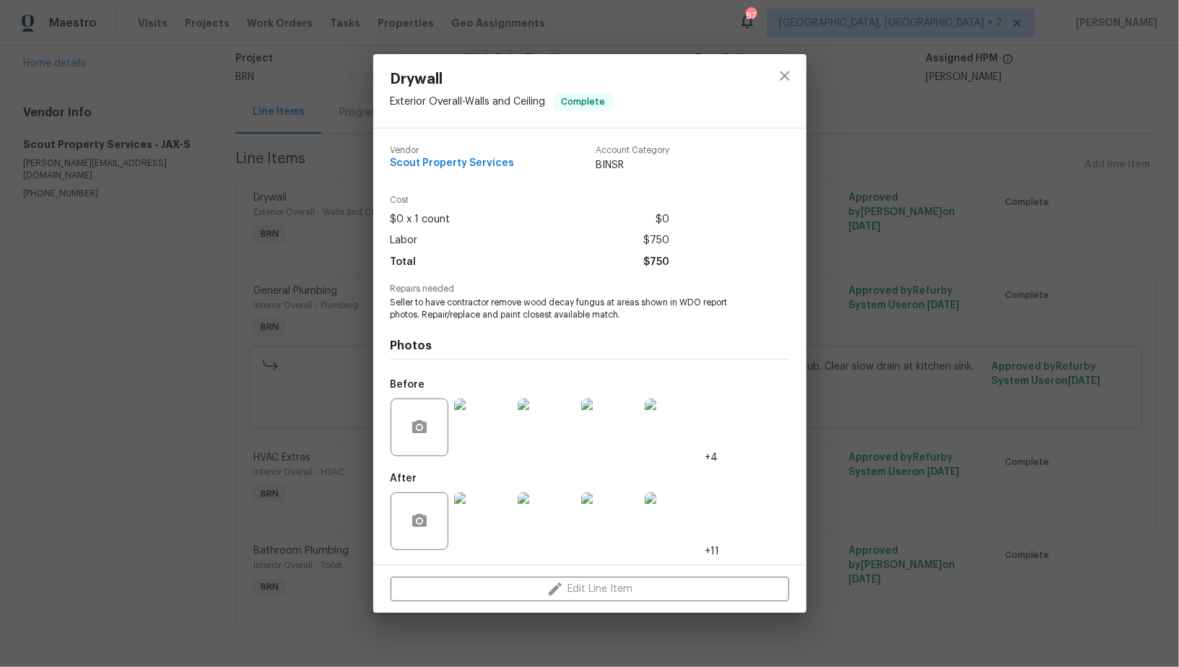
click at [497, 429] on img at bounding box center [483, 427] width 58 height 58
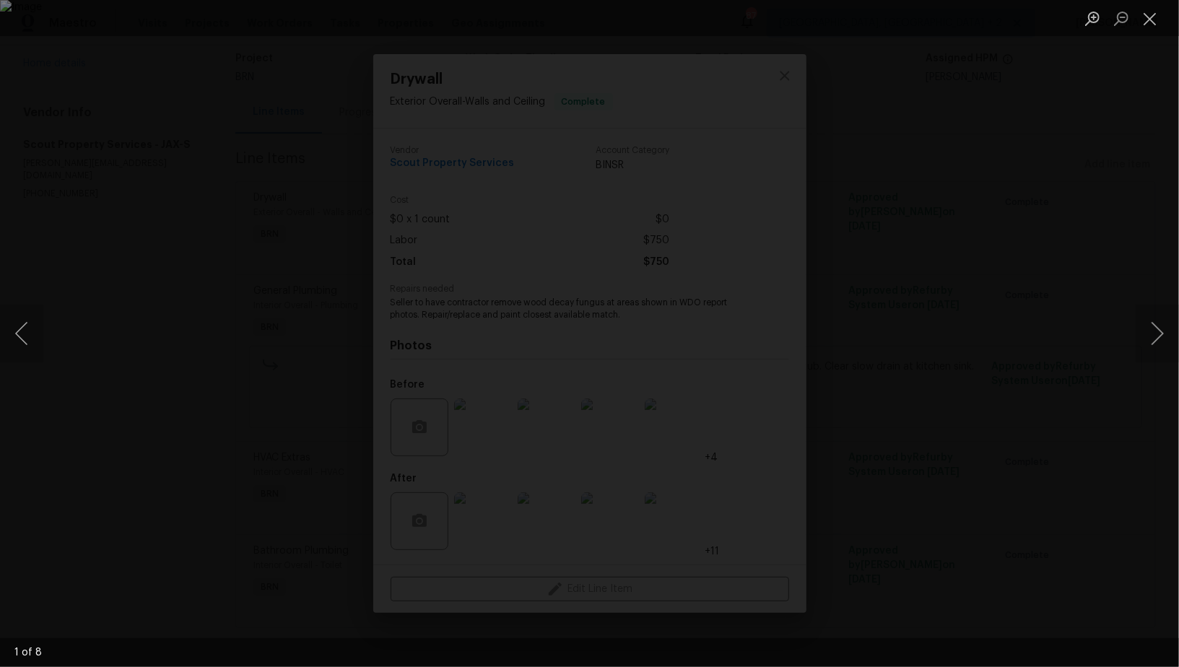
click at [870, 335] on div "Lightbox" at bounding box center [589, 333] width 1179 height 667
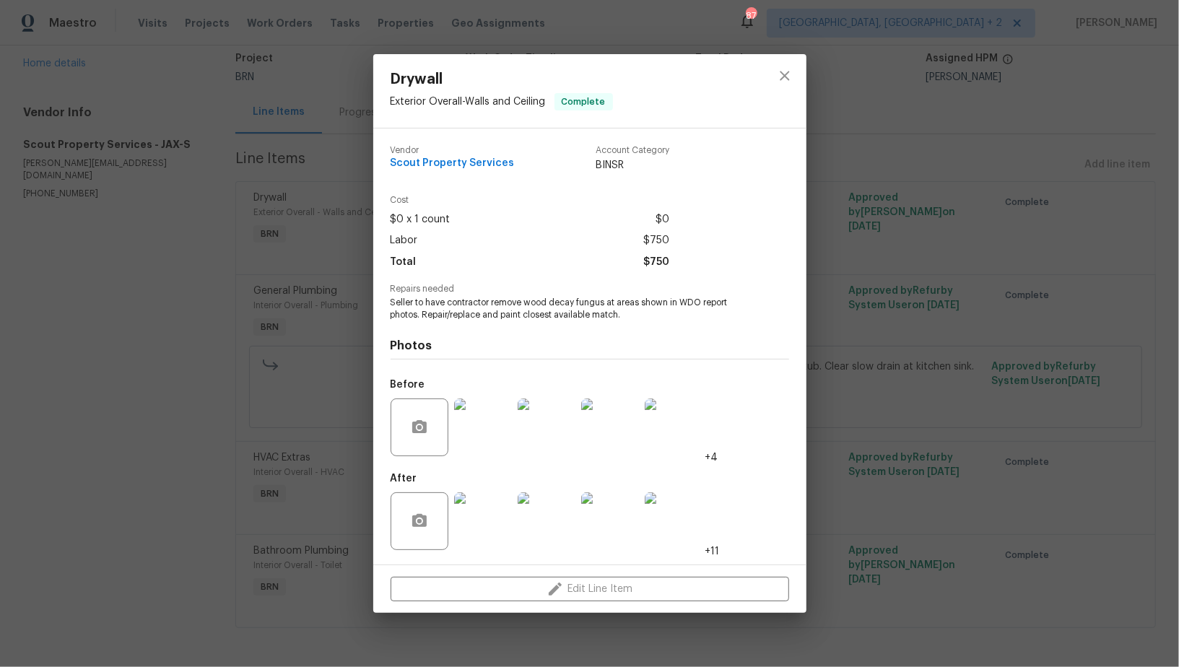
click at [502, 510] on img at bounding box center [483, 521] width 58 height 58
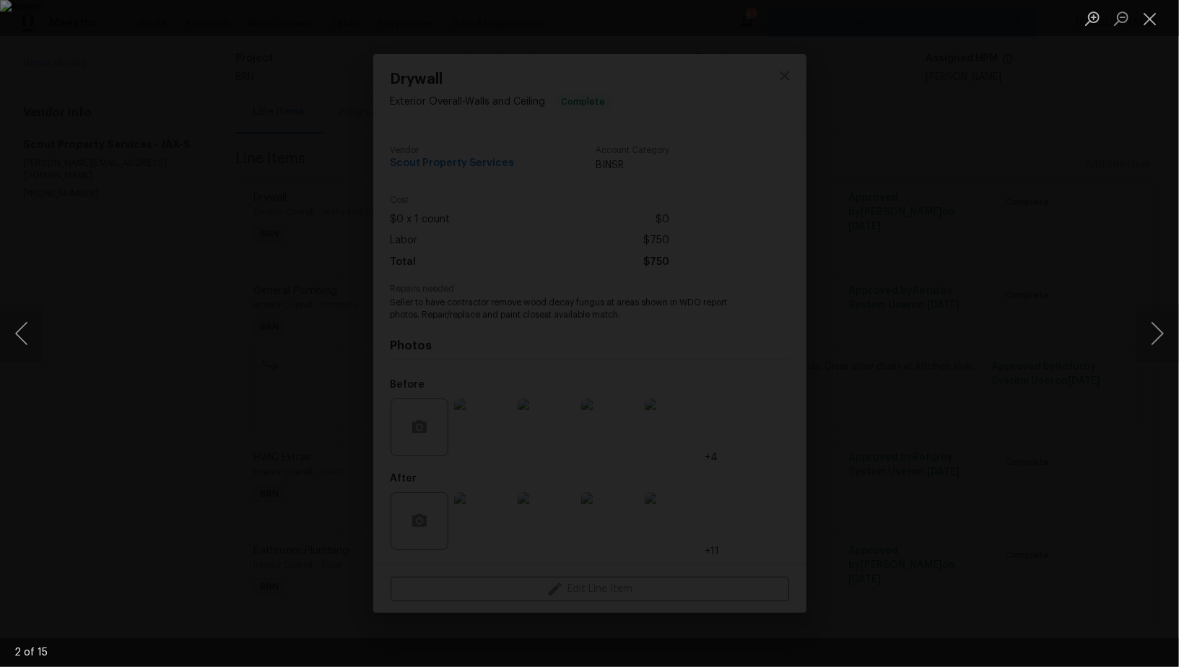
click at [941, 476] on div "Lightbox" at bounding box center [589, 333] width 1179 height 667
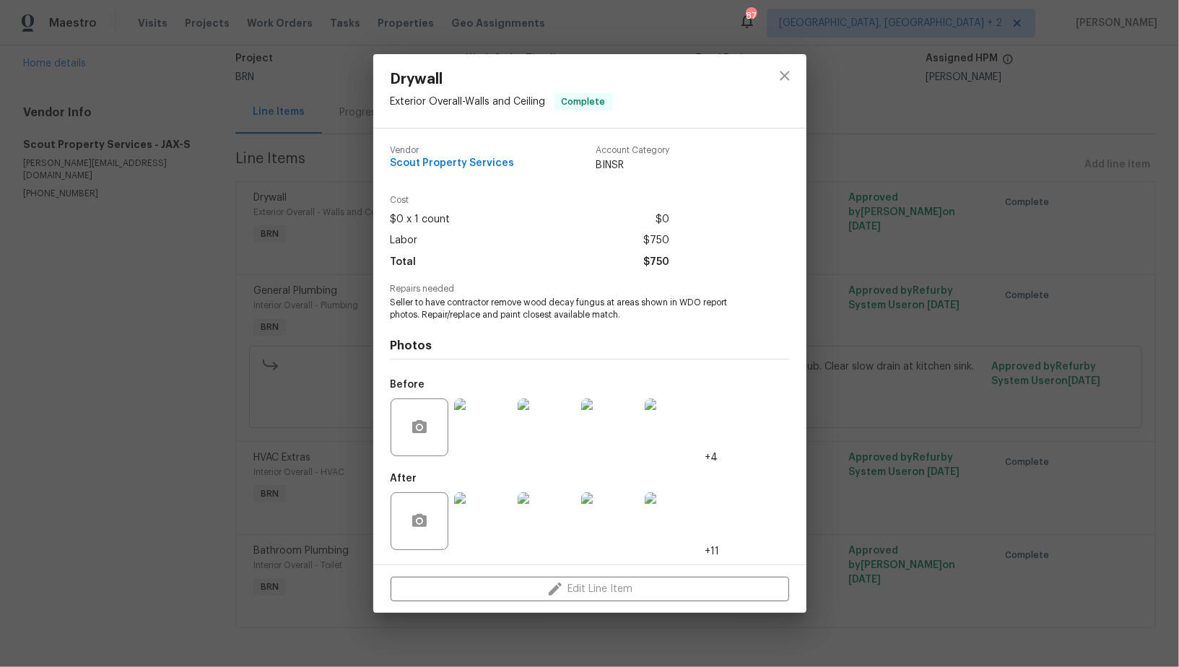
click at [491, 516] on img at bounding box center [483, 521] width 58 height 58
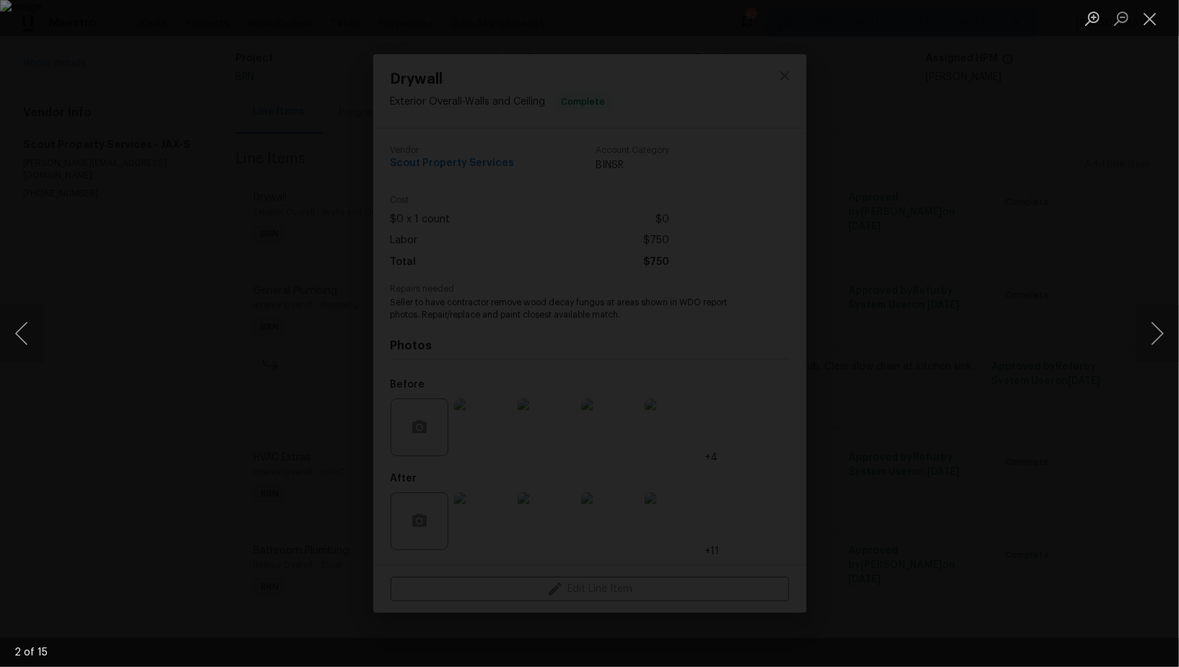
click at [170, 466] on div "Lightbox" at bounding box center [589, 333] width 1179 height 667
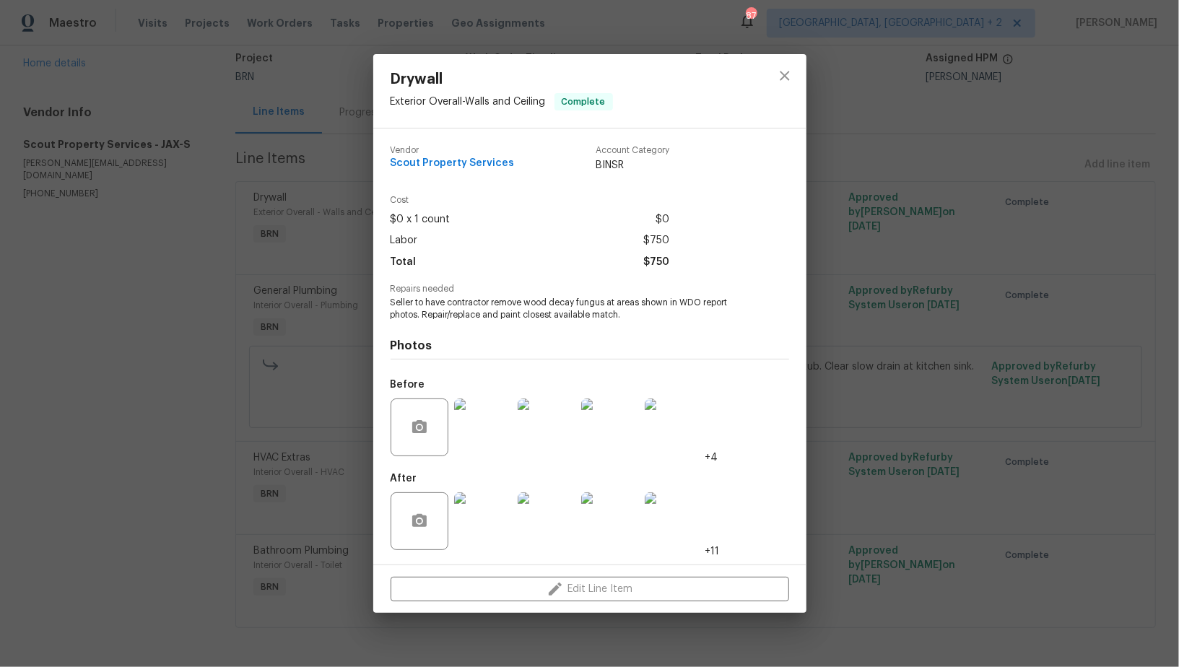
click at [500, 512] on img at bounding box center [483, 521] width 58 height 58
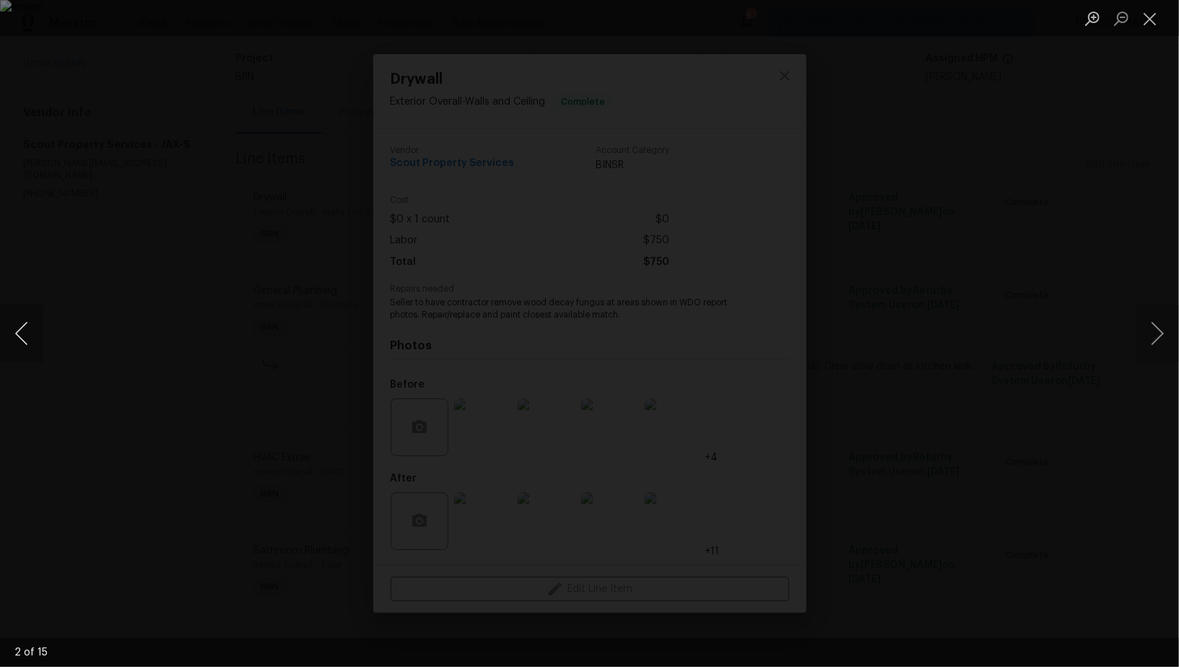
click at [13, 333] on button "Previous image" at bounding box center [21, 334] width 43 height 58
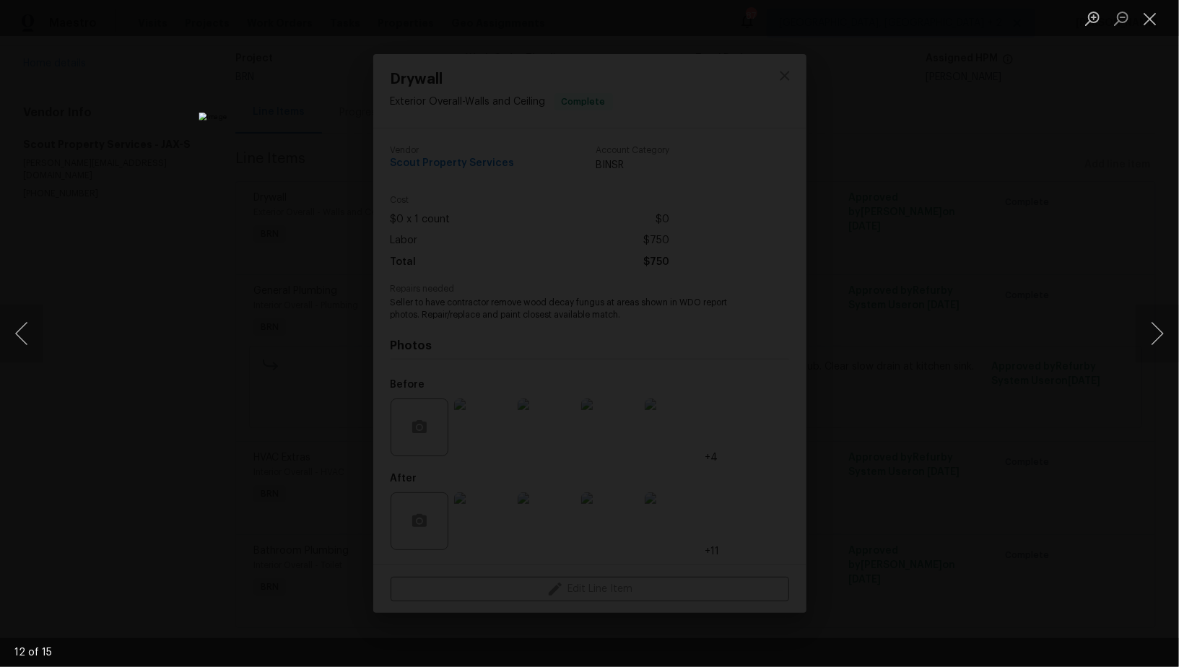
click at [89, 374] on div "Lightbox" at bounding box center [589, 333] width 1179 height 667
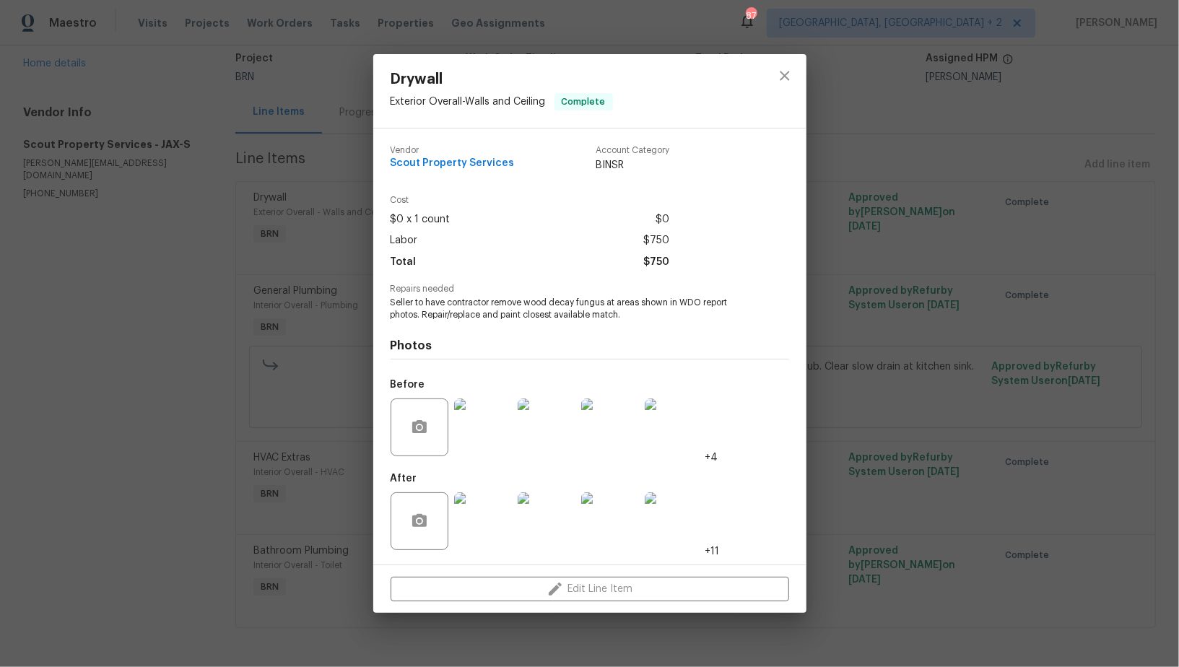
click at [313, 270] on div "Drywall Exterior Overall - Walls and Ceiling Complete Vendor Scout Property Ser…" at bounding box center [589, 333] width 1179 height 667
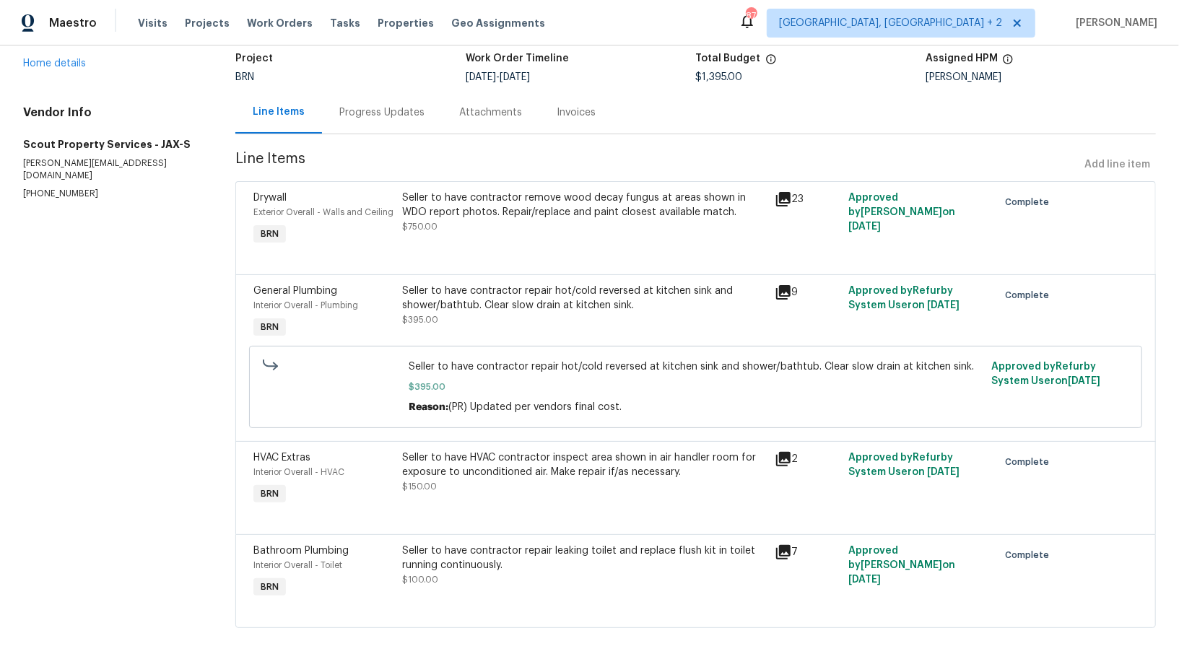
click at [534, 232] on div "Seller to have contractor remove wood decay fungus at areas shown in WDO report…" at bounding box center [583, 212] width 363 height 43
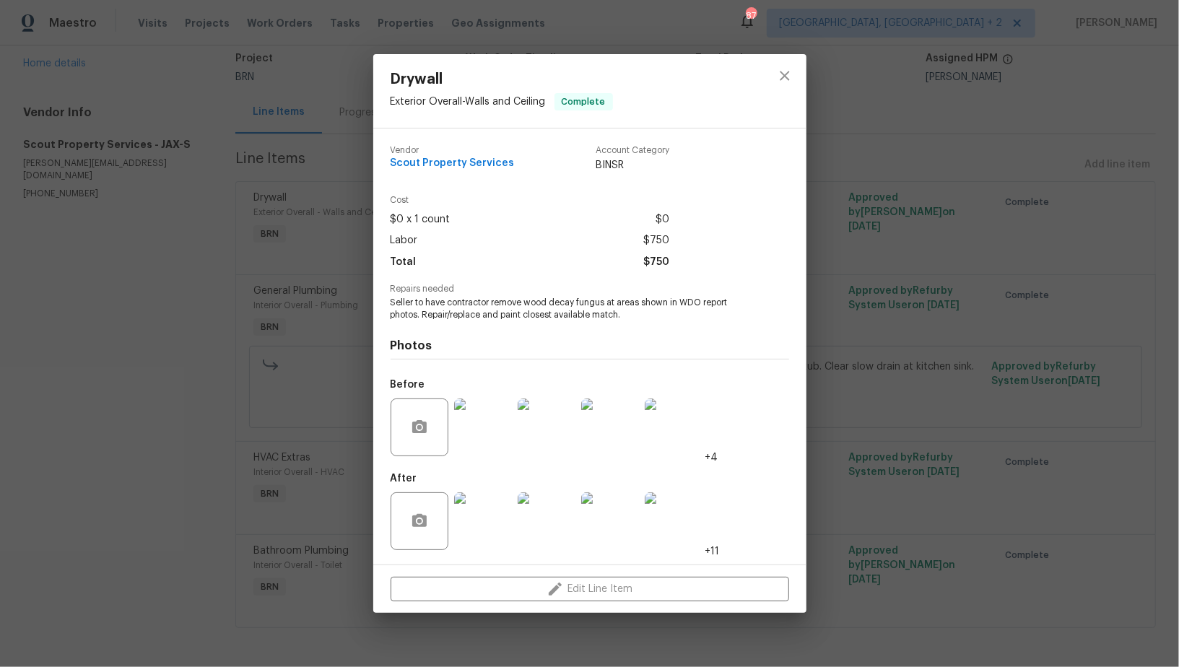
click at [494, 507] on img at bounding box center [483, 521] width 58 height 58
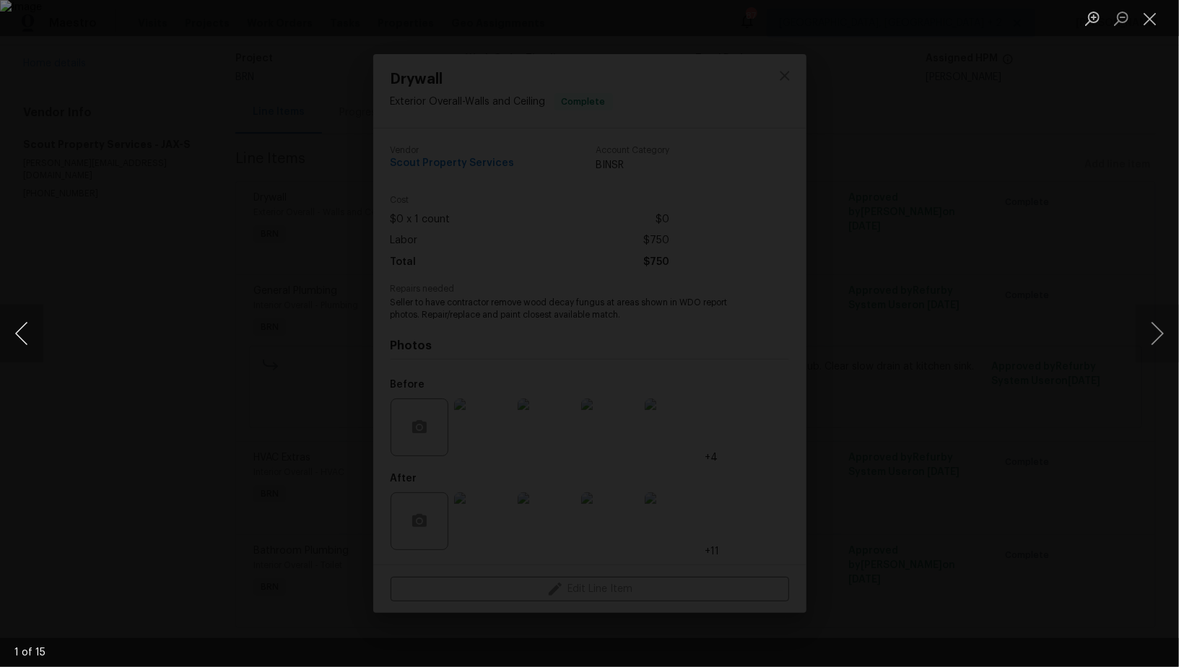
click at [16, 338] on button "Previous image" at bounding box center [21, 334] width 43 height 58
click at [9, 339] on button "Previous image" at bounding box center [21, 334] width 43 height 58
click at [38, 327] on button "Previous image" at bounding box center [21, 334] width 43 height 58
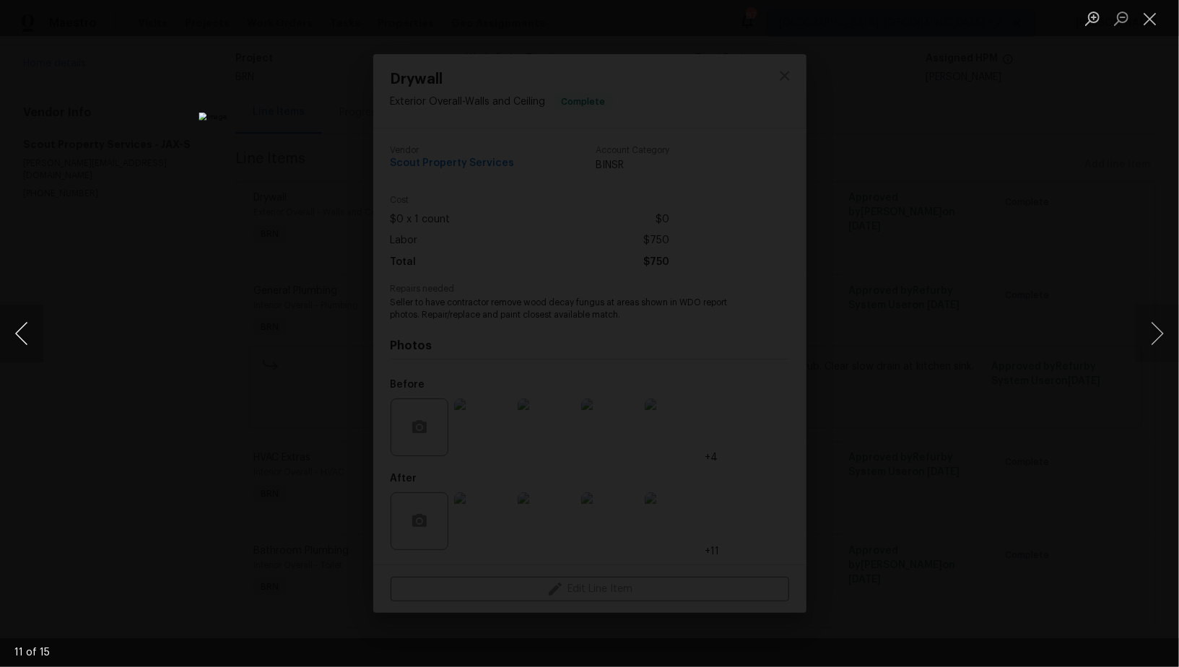
click at [38, 327] on button "Previous image" at bounding box center [21, 334] width 43 height 58
click at [15, 342] on button "Previous image" at bounding box center [21, 334] width 43 height 58
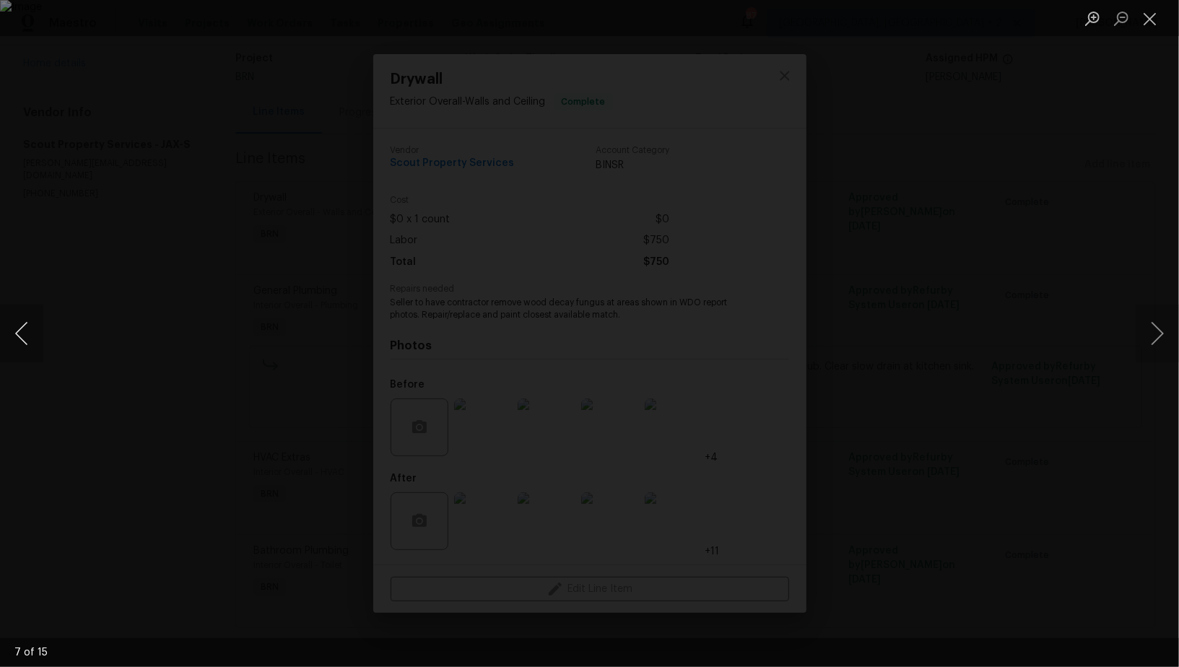
click at [15, 342] on button "Previous image" at bounding box center [21, 334] width 43 height 58
click at [18, 344] on button "Previous image" at bounding box center [21, 334] width 43 height 58
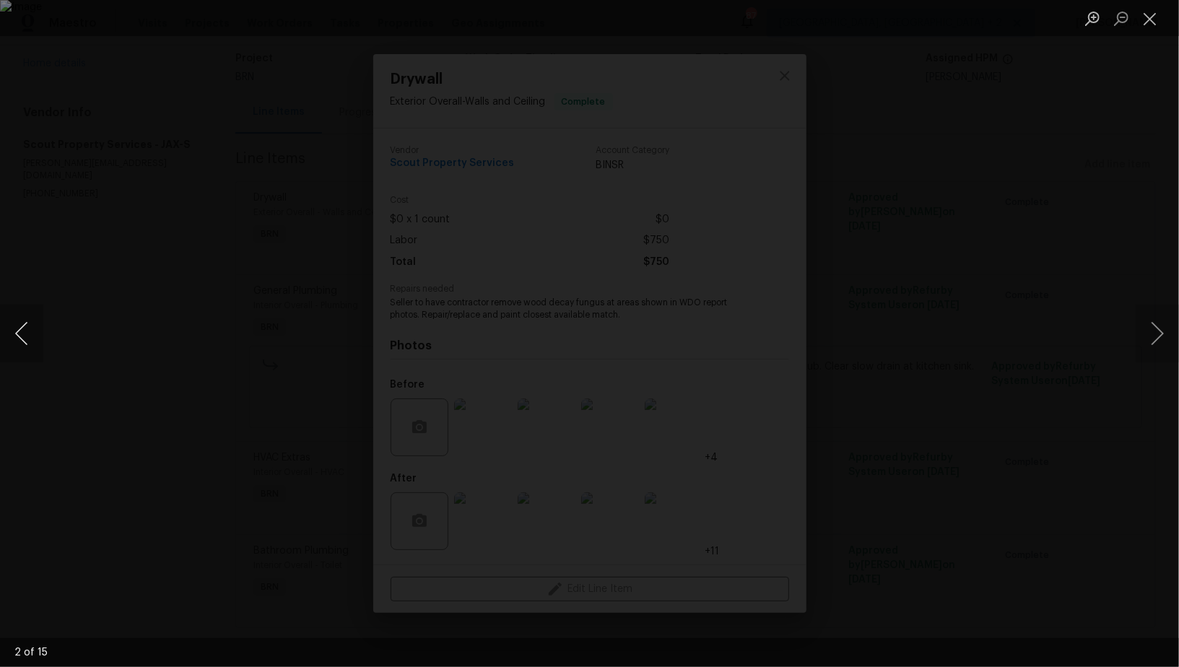
click at [18, 344] on button "Previous image" at bounding box center [21, 334] width 43 height 58
click at [150, 409] on div "Lightbox" at bounding box center [589, 333] width 1179 height 667
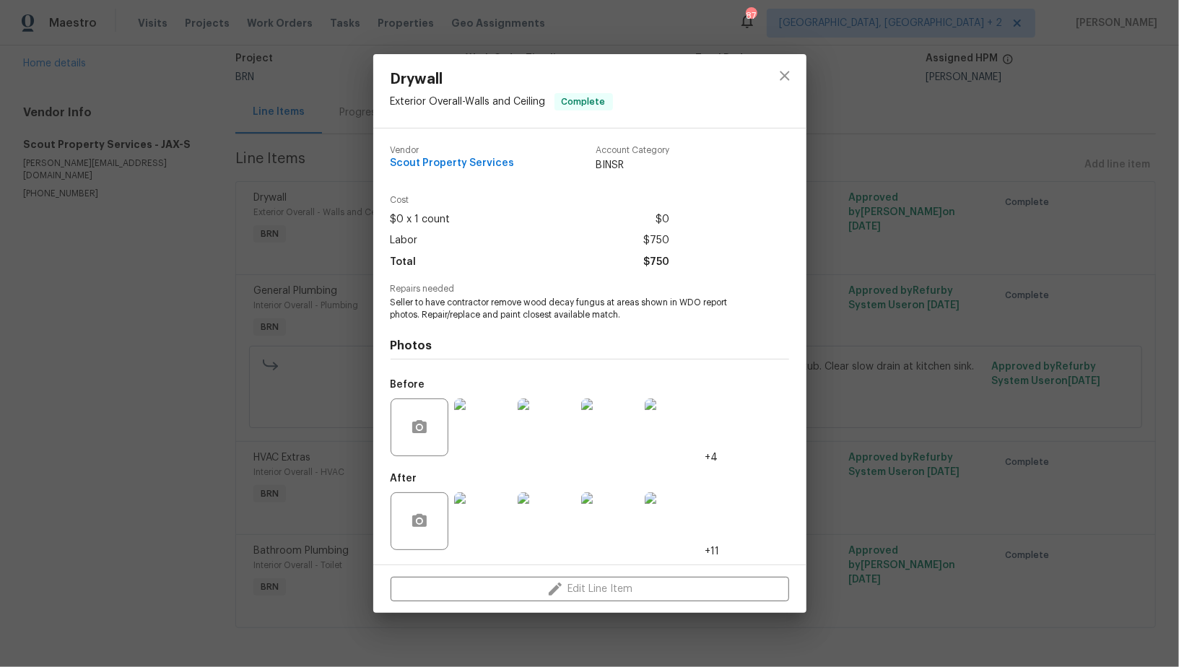
click at [150, 409] on div "Drywall Exterior Overall - Walls and Ceiling Complete Vendor Scout Property Ser…" at bounding box center [589, 333] width 1179 height 667
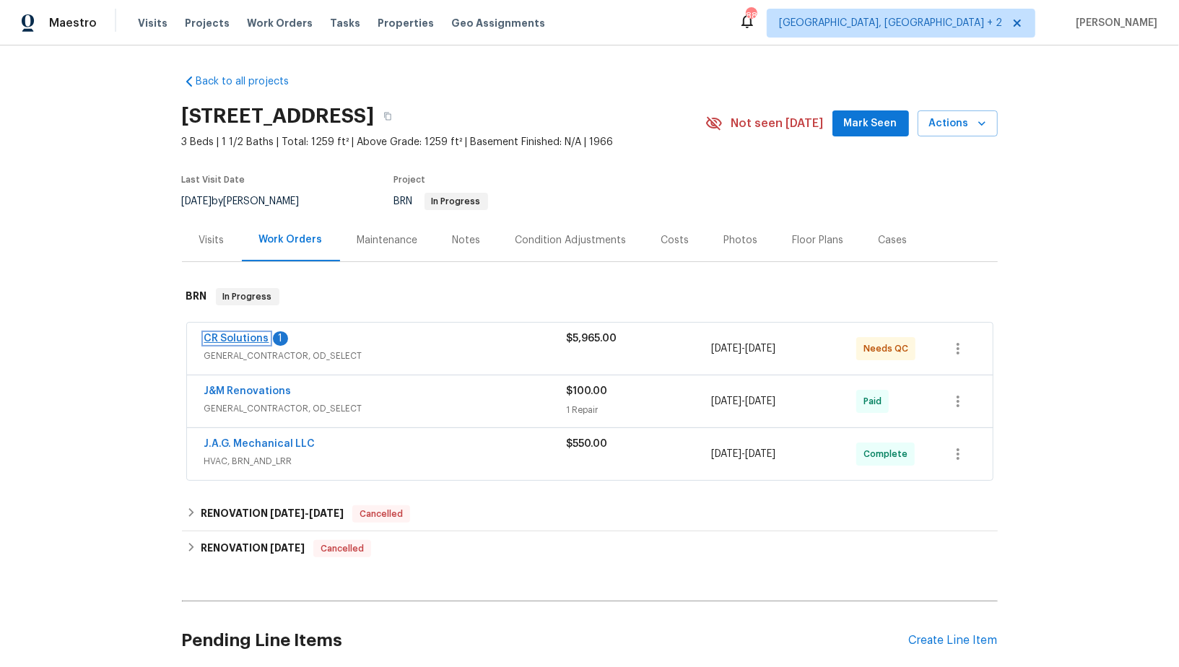
click at [249, 336] on link "CR Solutions" at bounding box center [236, 339] width 65 height 10
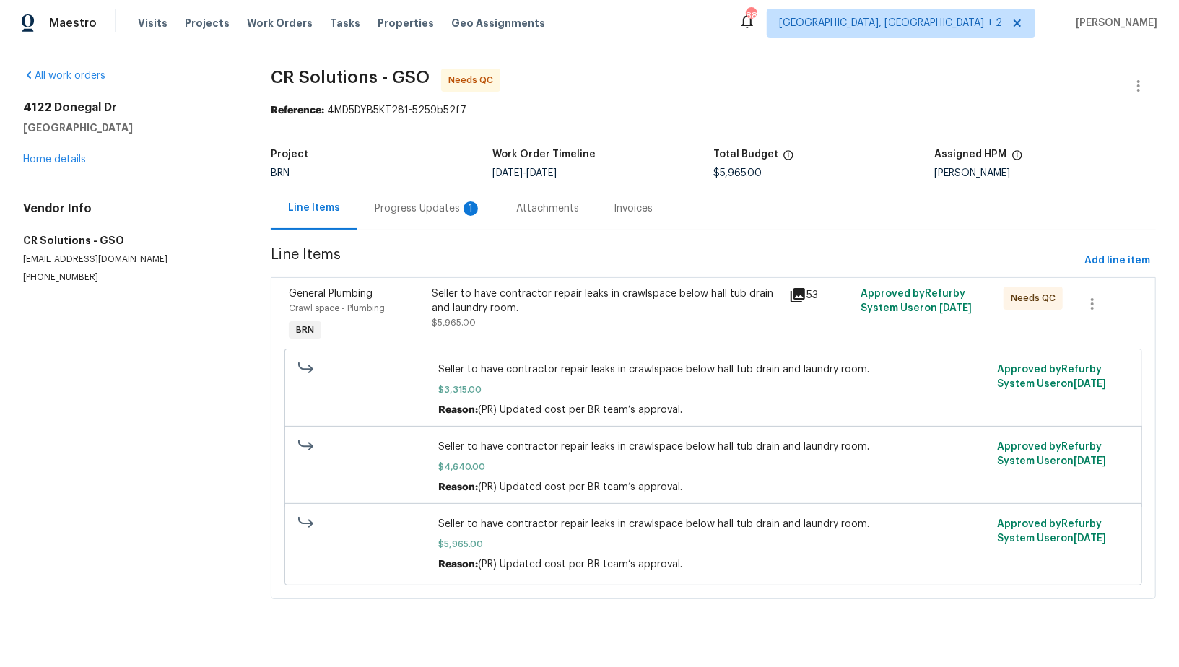
click at [401, 217] on div "Progress Updates 1" at bounding box center [427, 208] width 141 height 43
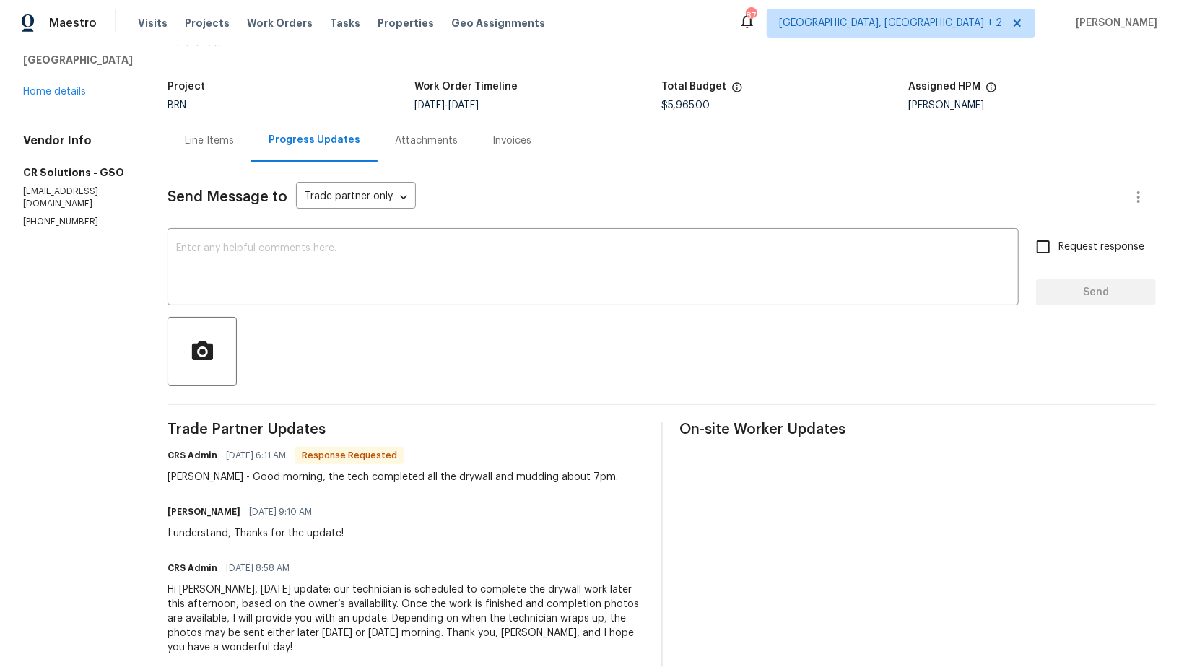
scroll to position [34, 0]
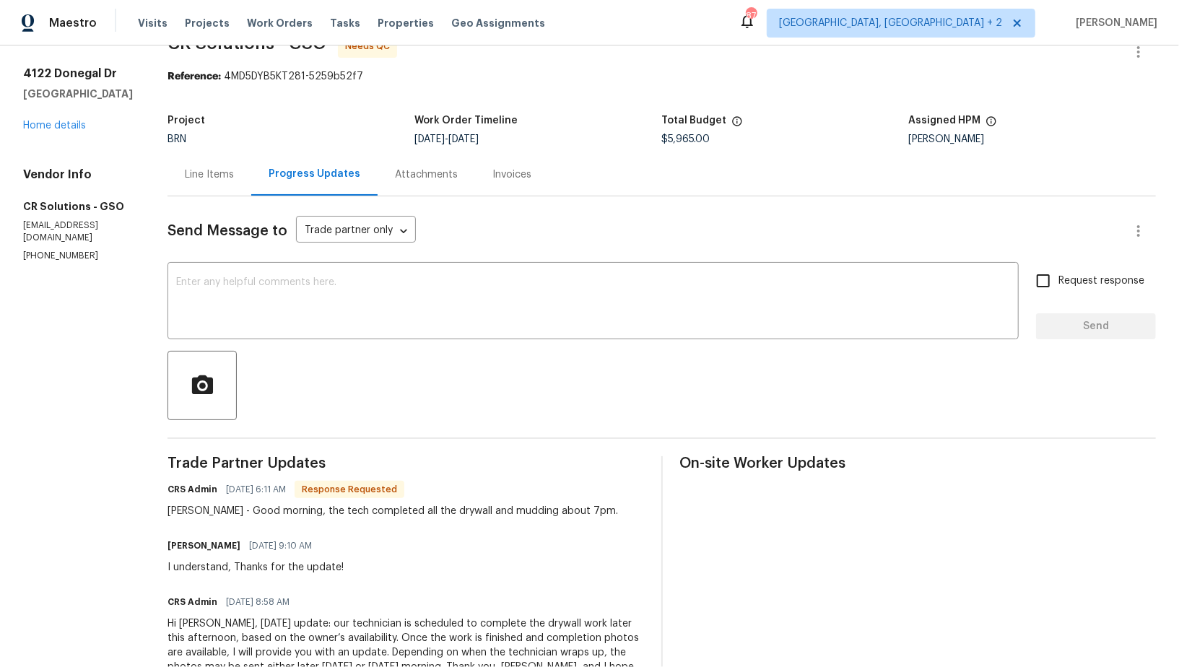
click at [196, 167] on div "Line Items" at bounding box center [209, 174] width 49 height 14
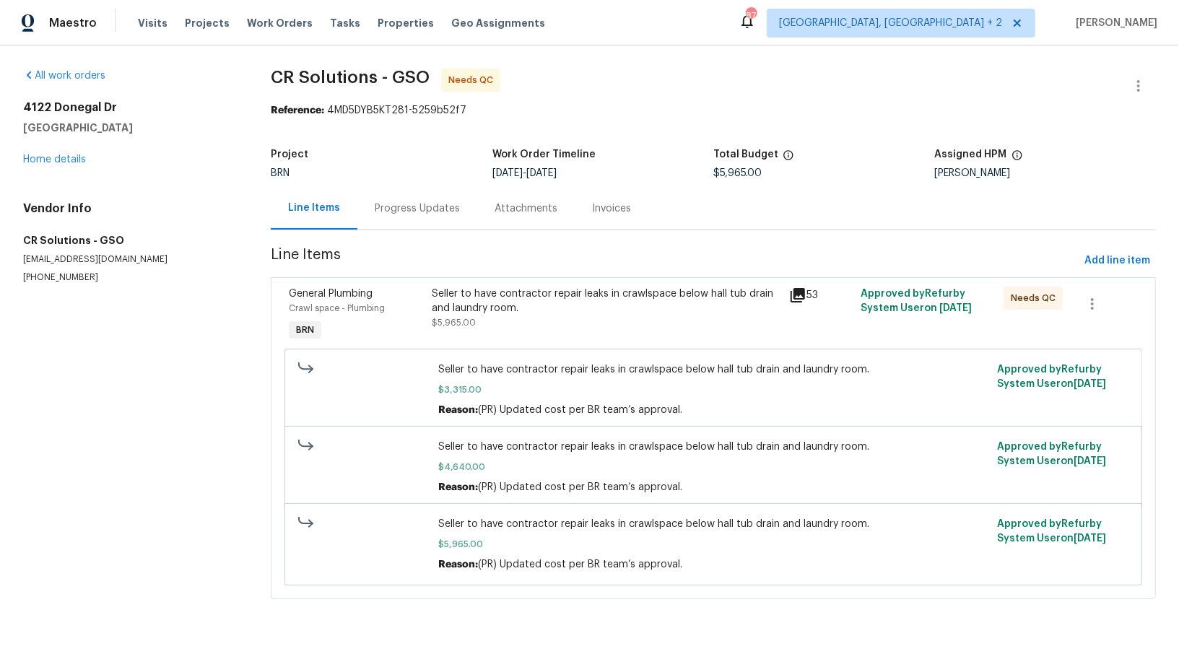
click at [450, 310] on div "Seller to have contractor repair leaks in crawlspace below hall tub drain and l…" at bounding box center [606, 301] width 349 height 29
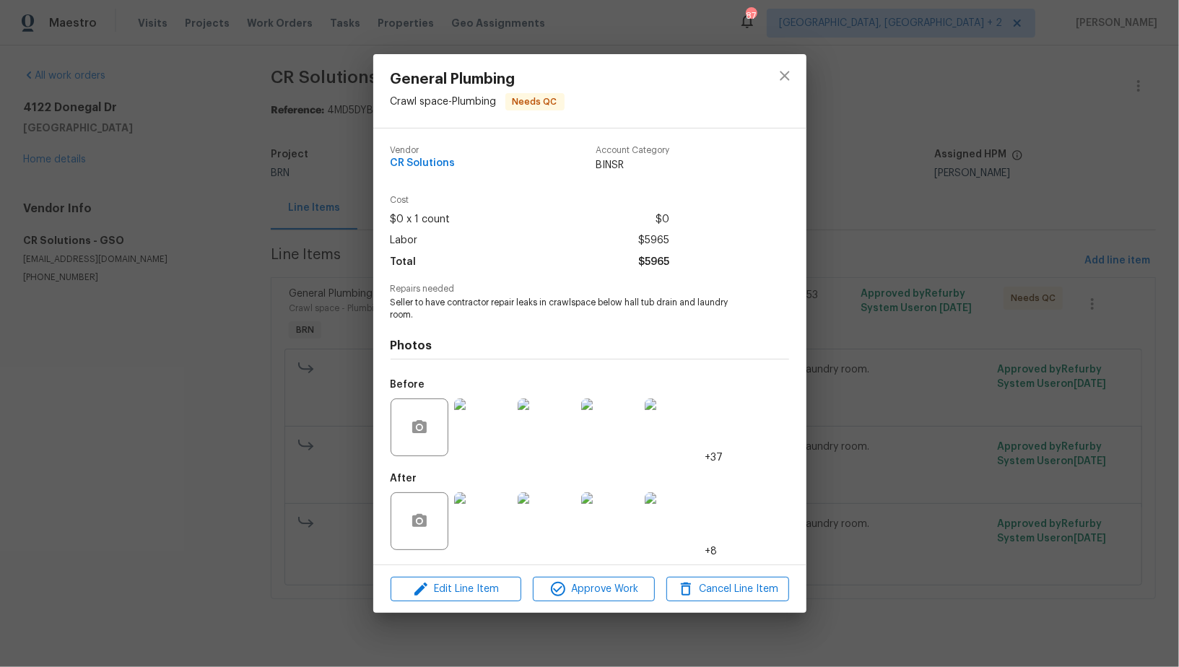
click at [482, 545] on img at bounding box center [483, 521] width 58 height 58
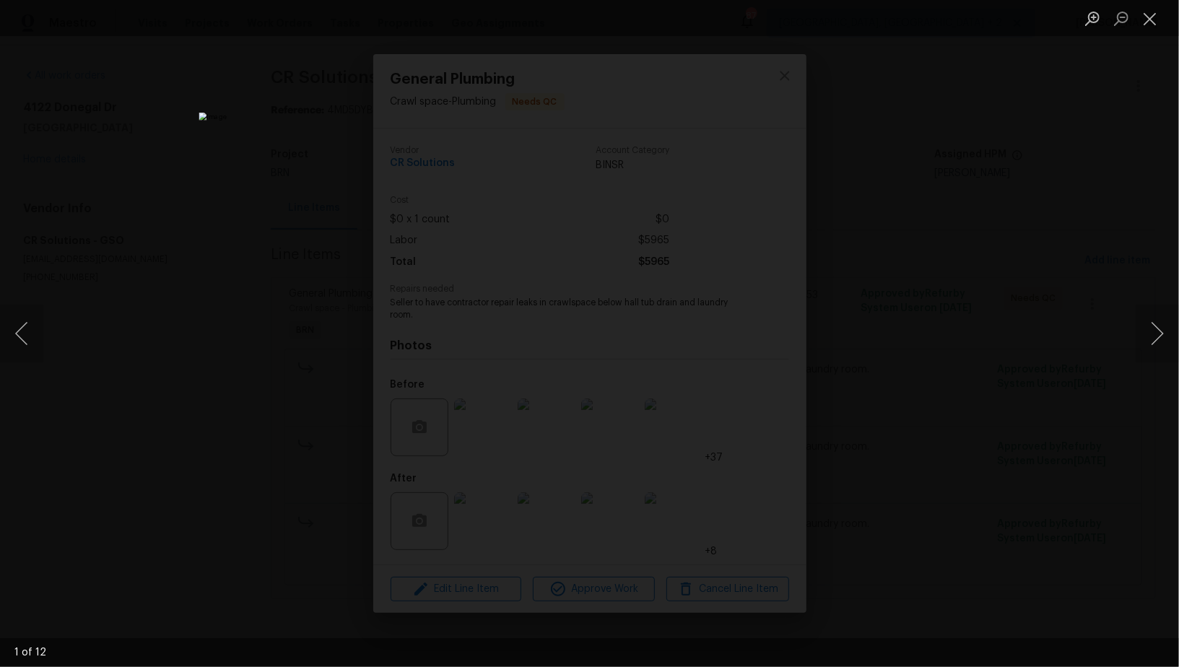
click at [850, 406] on div "Lightbox" at bounding box center [589, 333] width 1179 height 667
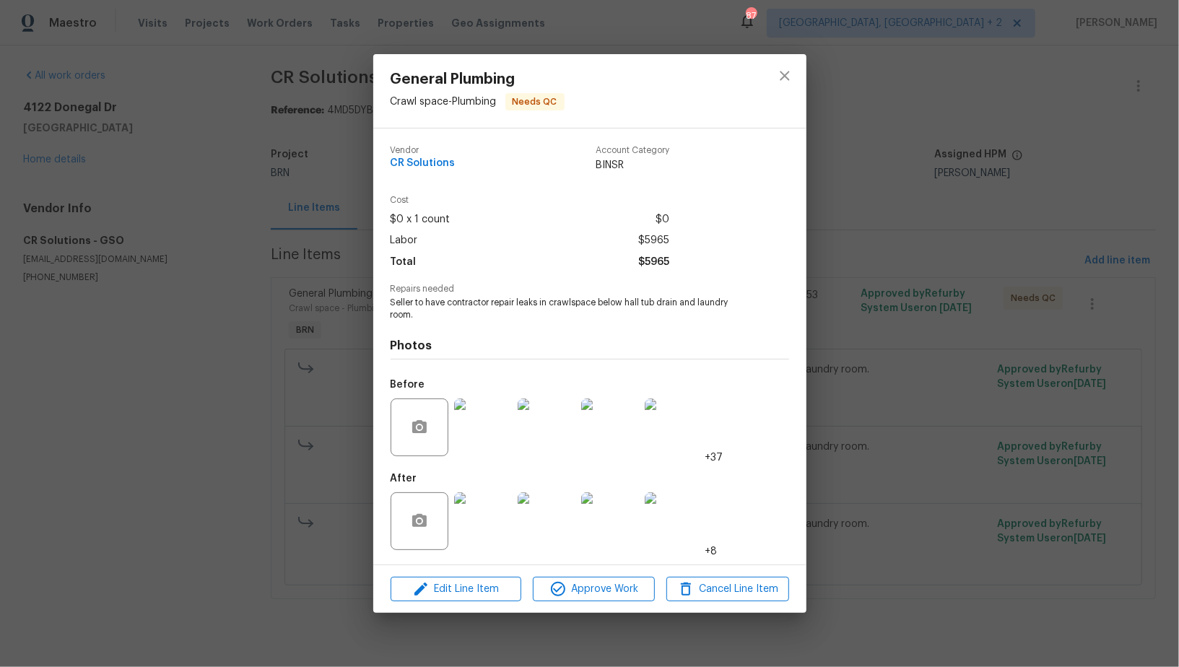
click at [482, 422] on img at bounding box center [483, 427] width 58 height 58
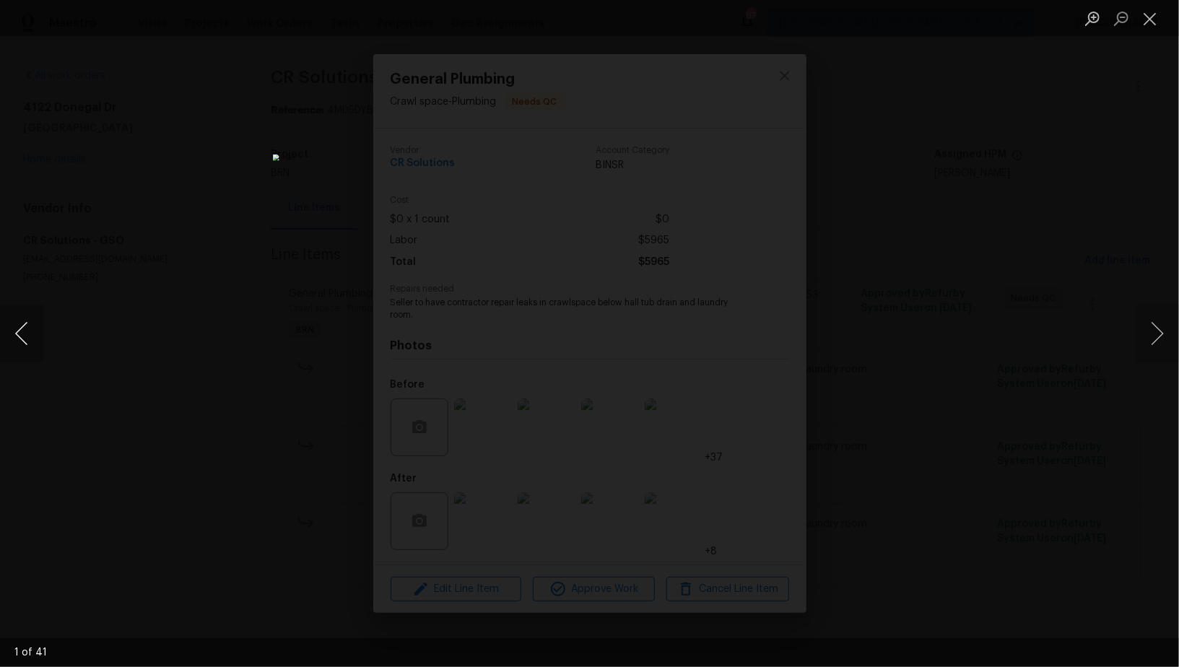
click at [21, 336] on button "Previous image" at bounding box center [21, 334] width 43 height 58
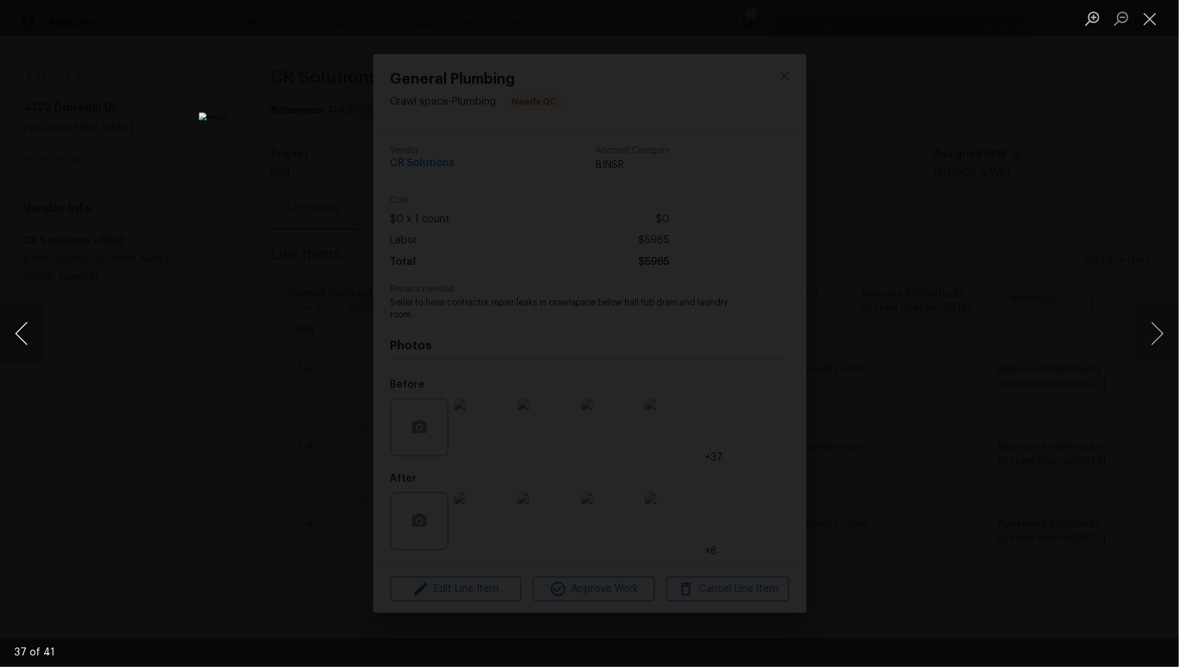
click at [21, 336] on button "Previous image" at bounding box center [21, 334] width 43 height 58
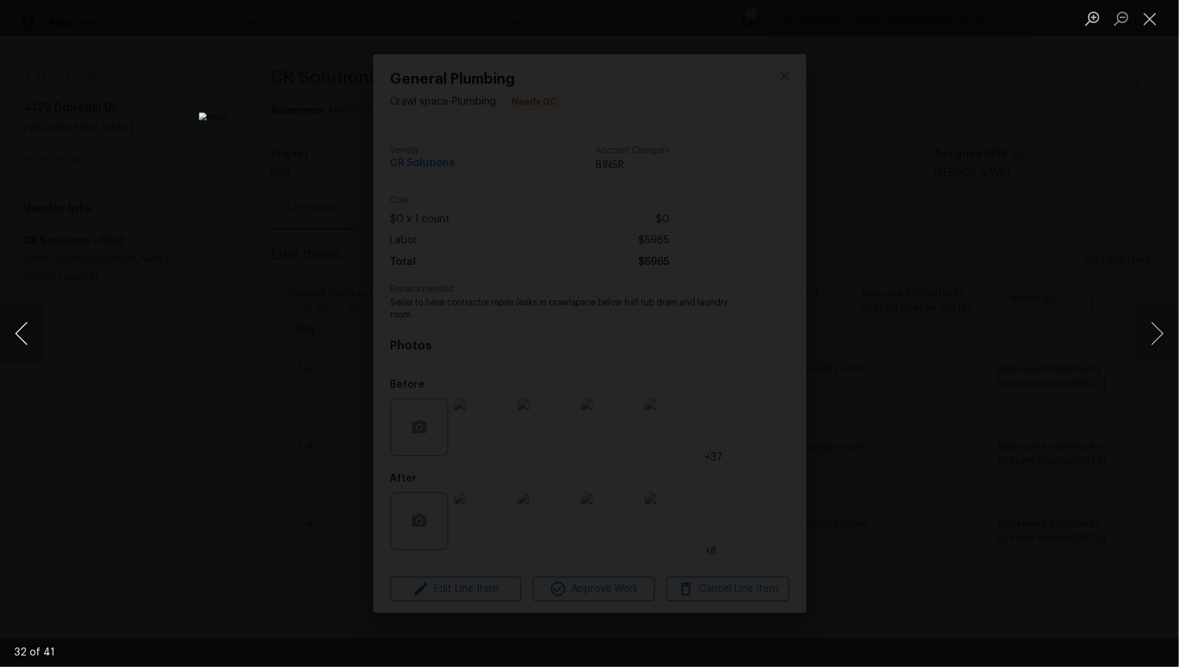
click at [21, 336] on button "Previous image" at bounding box center [21, 334] width 43 height 58
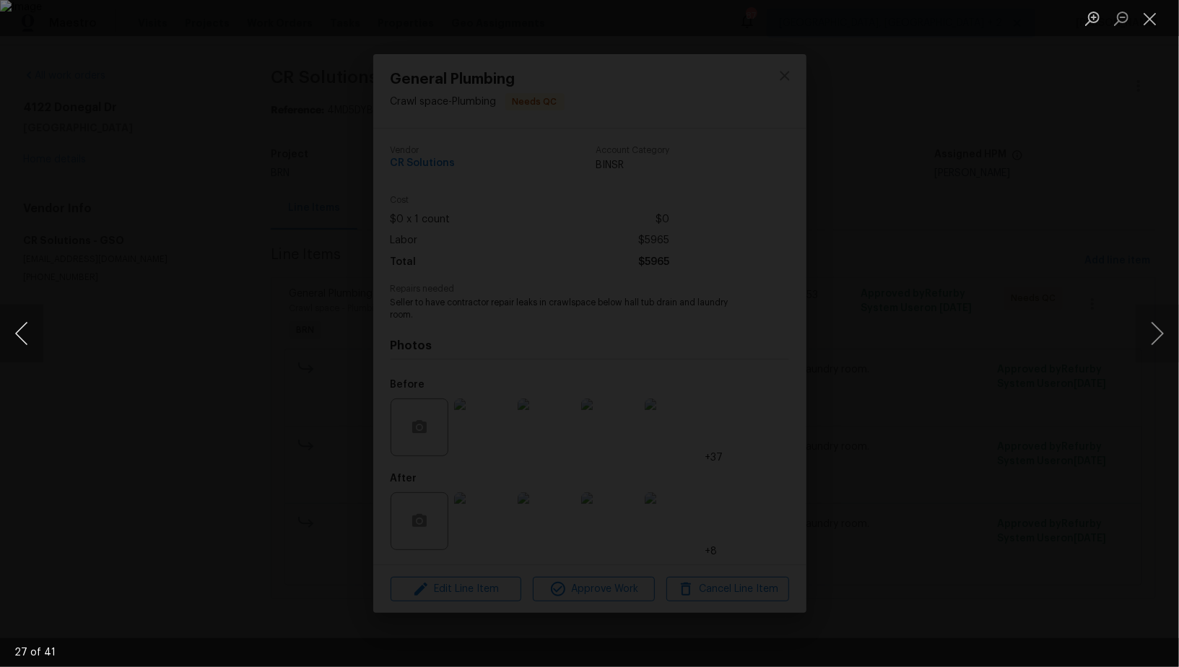
click at [21, 336] on button "Previous image" at bounding box center [21, 334] width 43 height 58
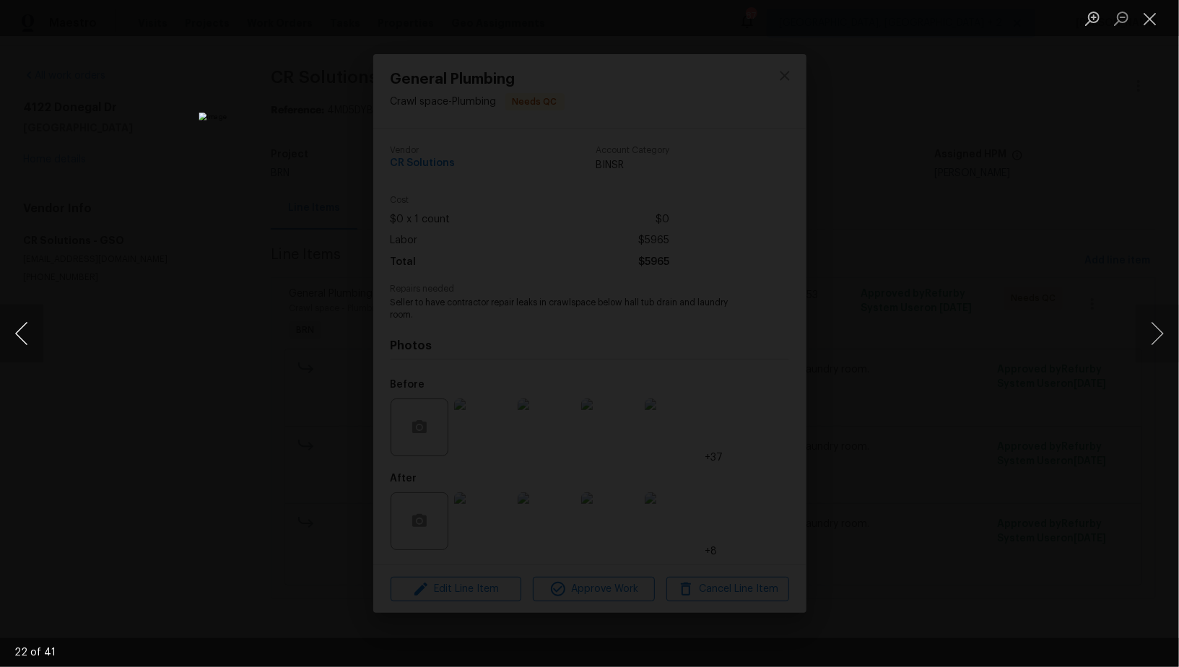
click at [21, 336] on button "Previous image" at bounding box center [21, 334] width 43 height 58
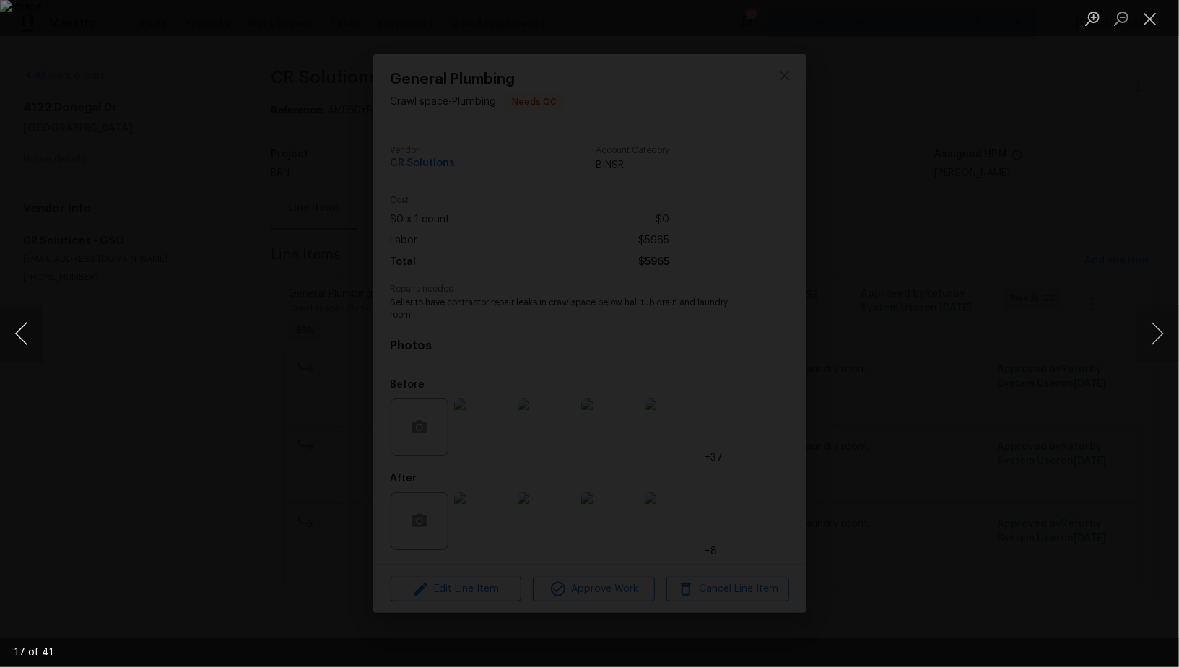
click at [21, 336] on button "Previous image" at bounding box center [21, 334] width 43 height 58
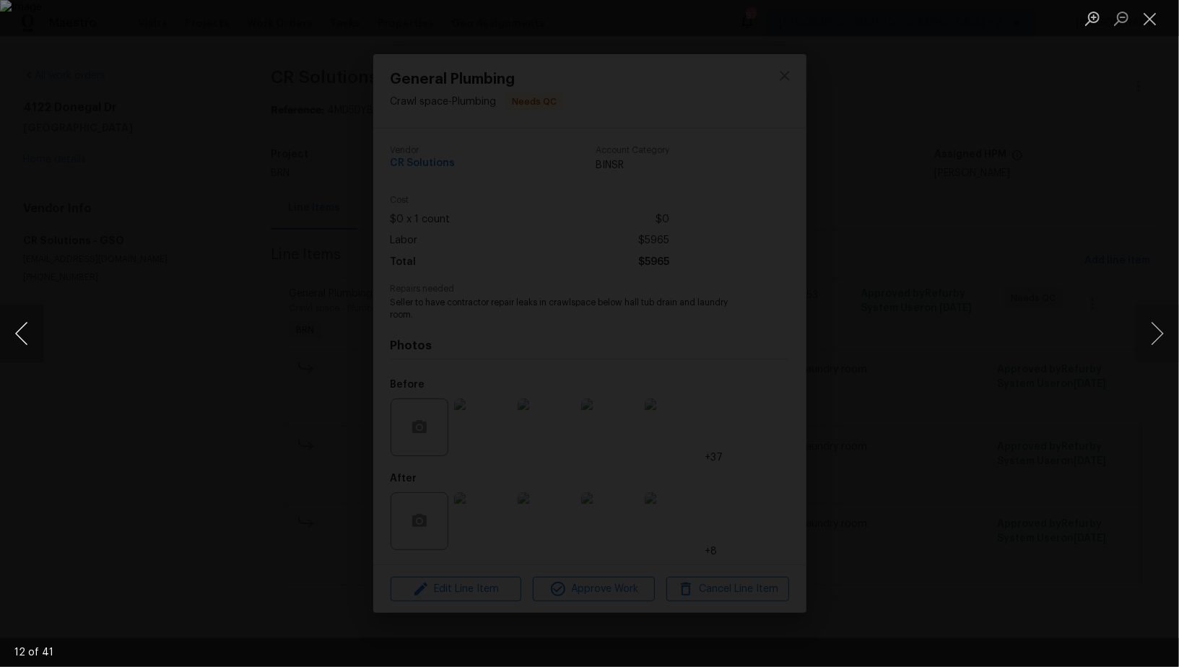
click at [21, 336] on button "Previous image" at bounding box center [21, 334] width 43 height 58
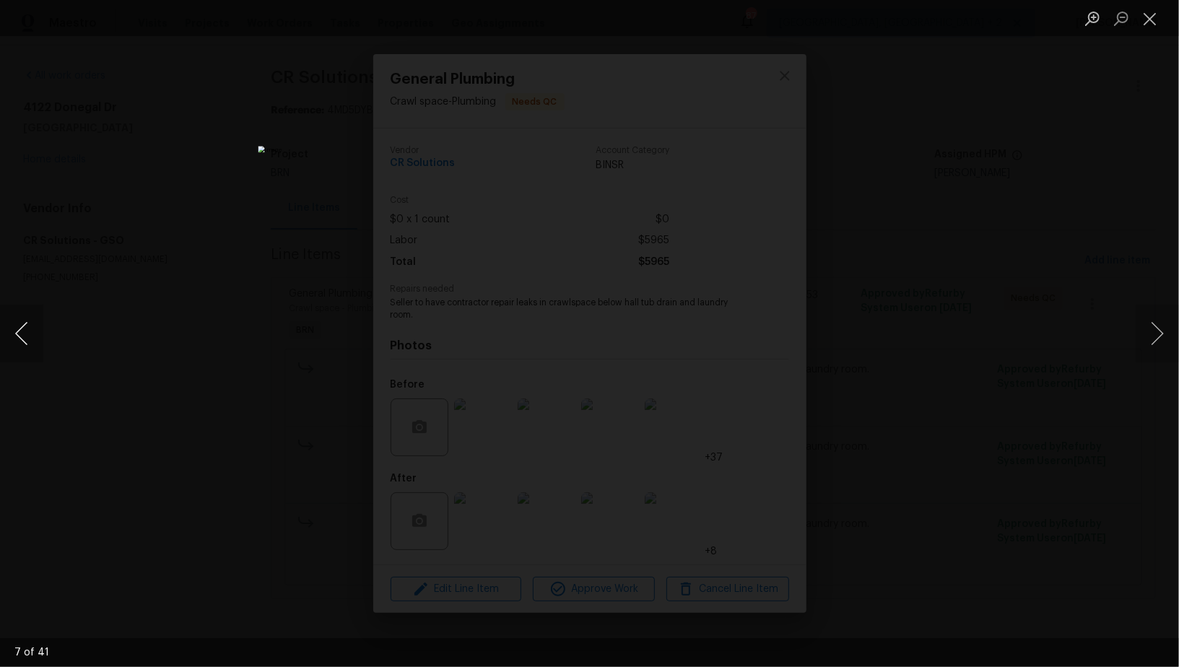
click at [21, 336] on button "Previous image" at bounding box center [21, 334] width 43 height 58
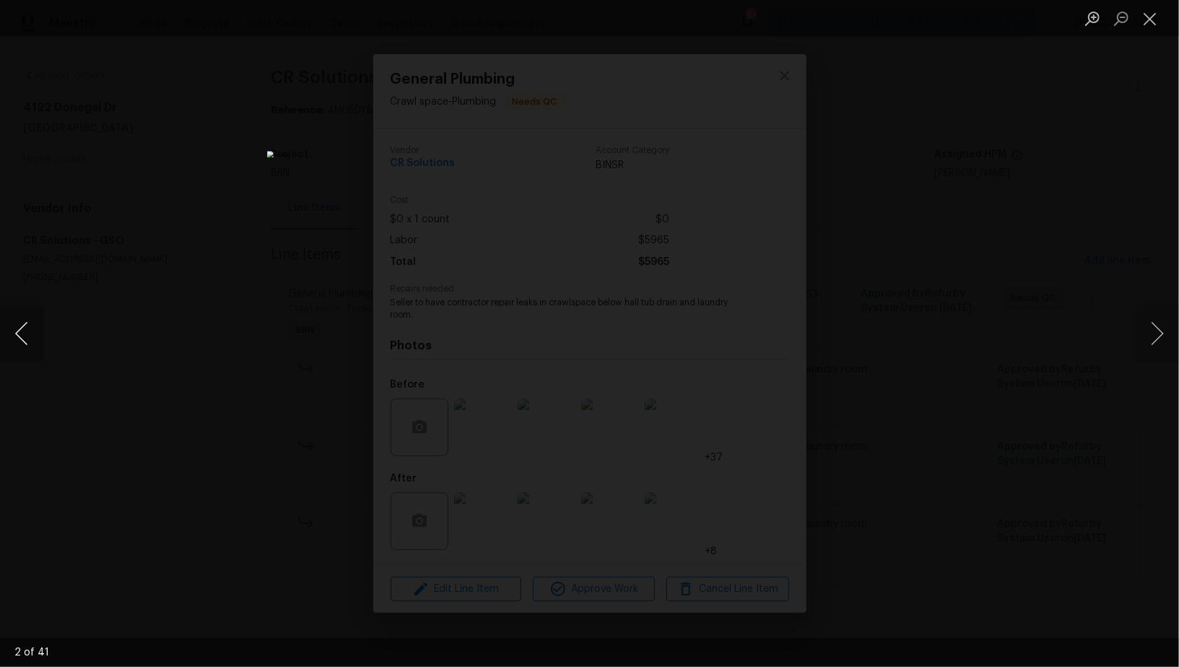
click at [21, 336] on button "Previous image" at bounding box center [21, 334] width 43 height 58
click at [144, 400] on div "Lightbox" at bounding box center [589, 333] width 1179 height 667
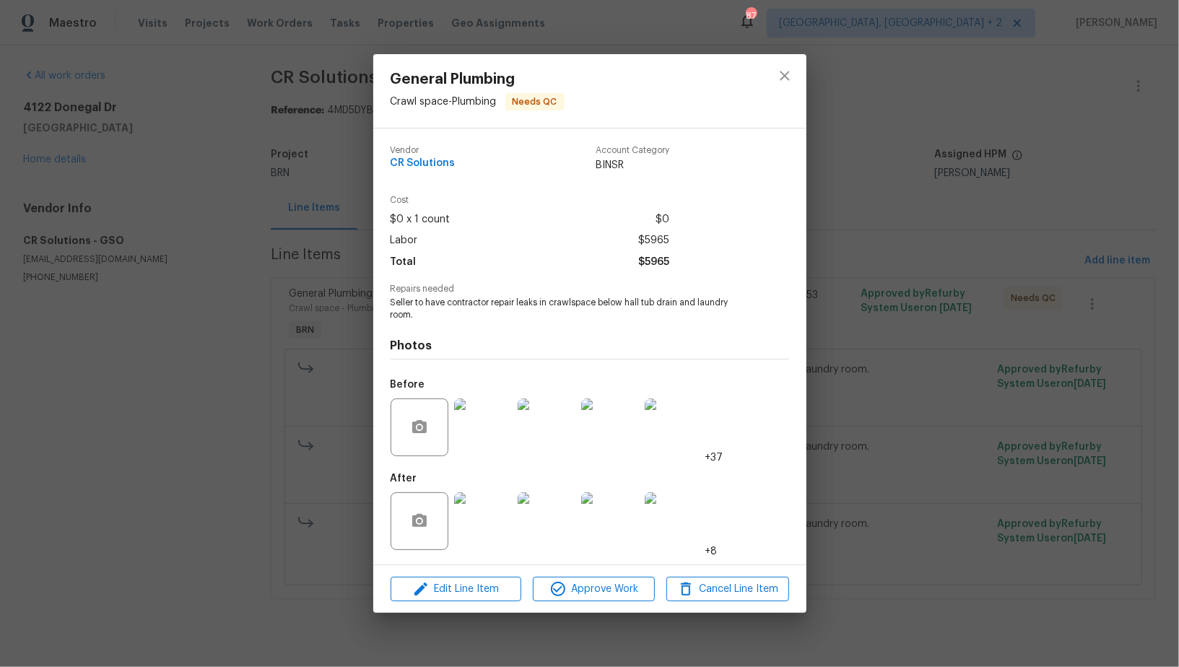
click at [143, 393] on div "General Plumbing Crawl space - Plumbing Needs QC Vendor CR Solutions Account Ca…" at bounding box center [589, 333] width 1179 height 667
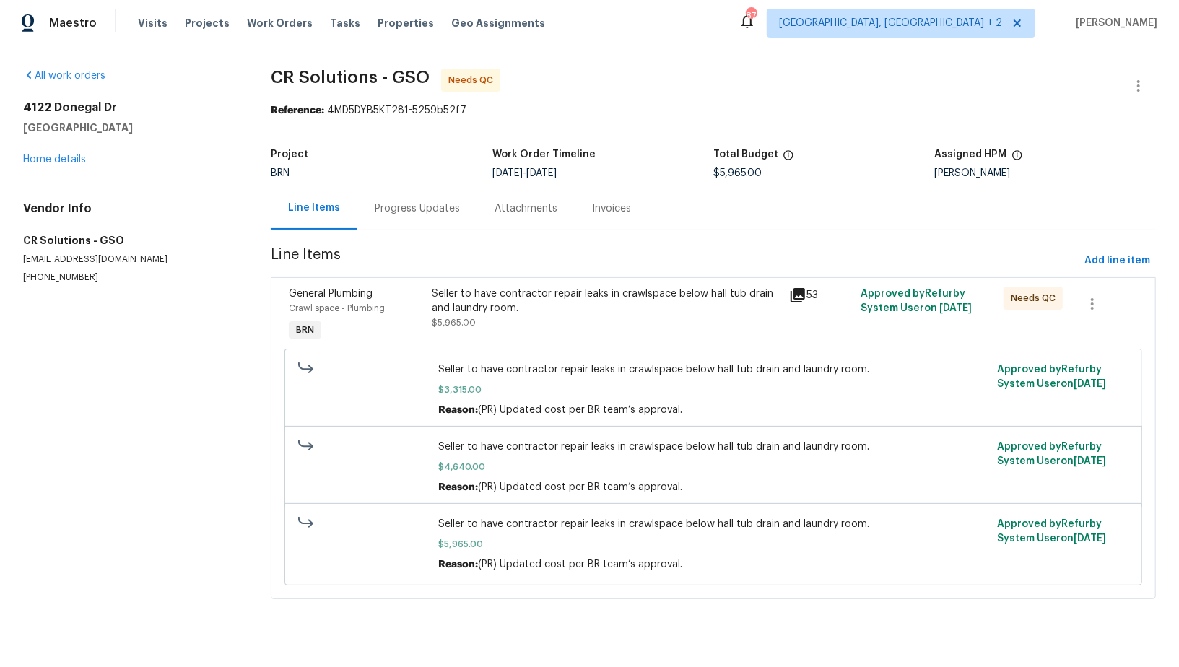
click at [383, 218] on div "Progress Updates" at bounding box center [417, 208] width 120 height 43
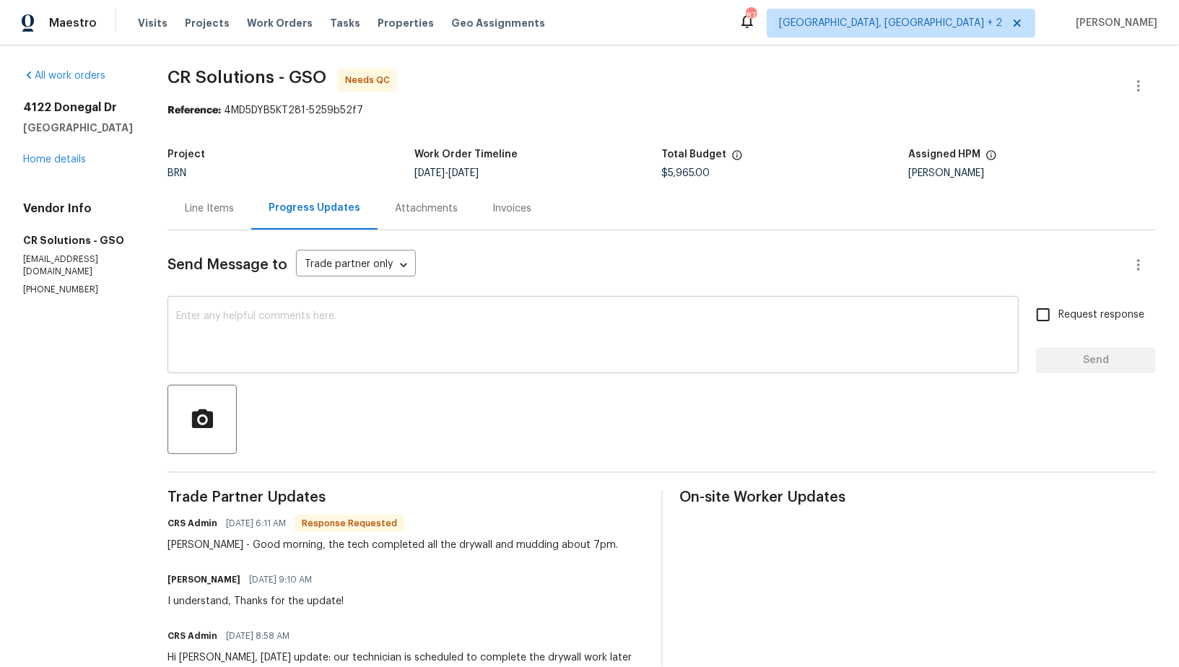
click at [242, 323] on textarea at bounding box center [593, 336] width 834 height 51
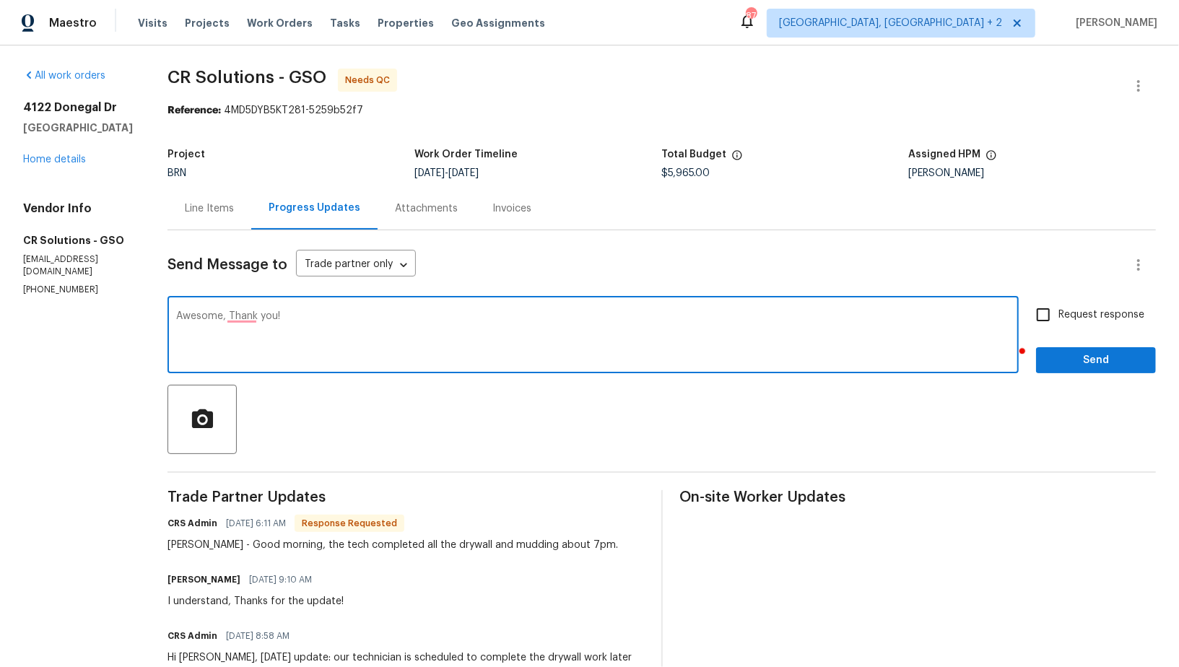
type textarea "Awesome, Thank you!"
click at [1057, 302] on input "Request response" at bounding box center [1043, 315] width 30 height 30
checkbox input "true"
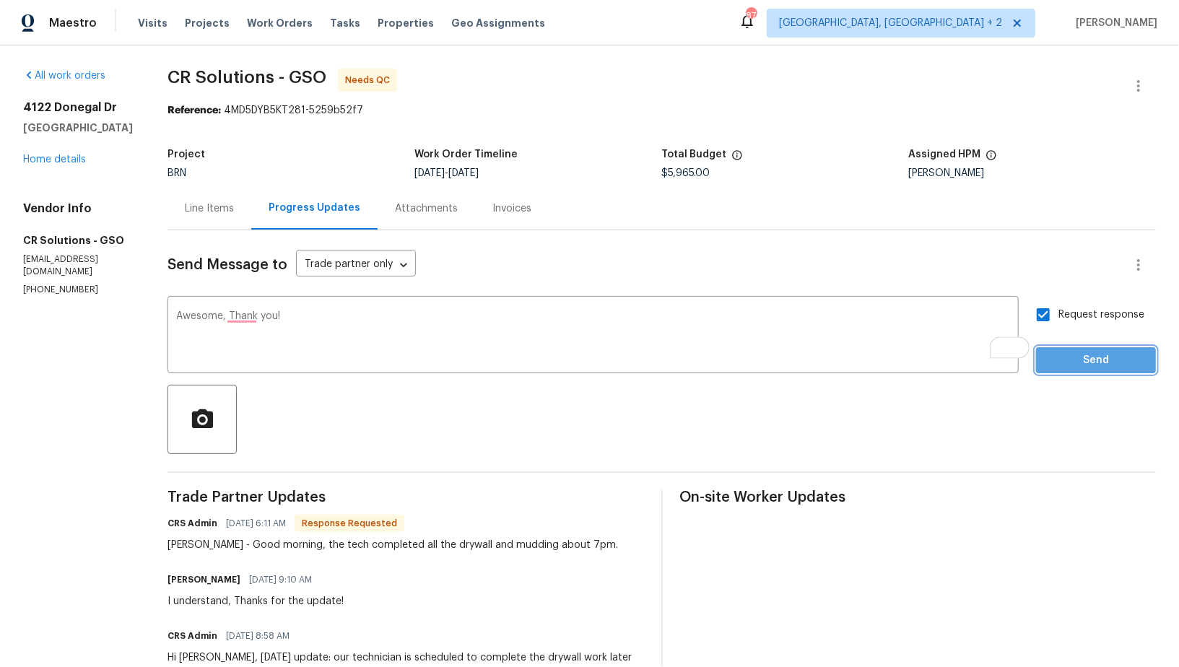
click at [1063, 349] on button "Send" at bounding box center [1096, 360] width 120 height 27
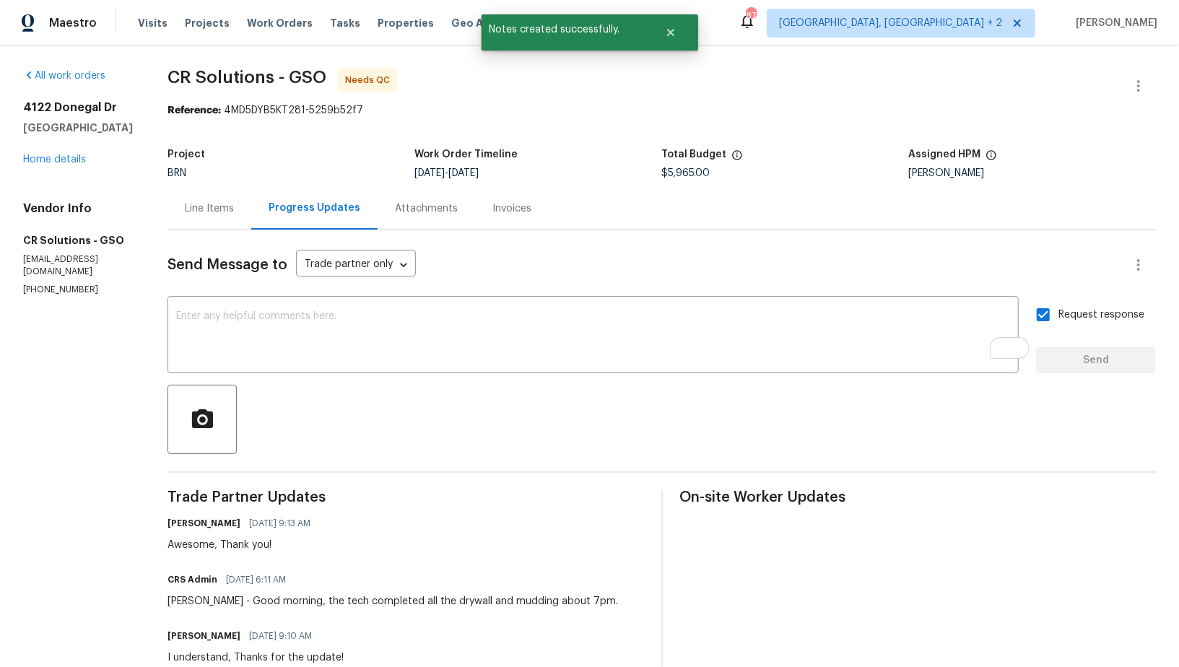
click at [209, 196] on div "Line Items" at bounding box center [209, 208] width 84 height 43
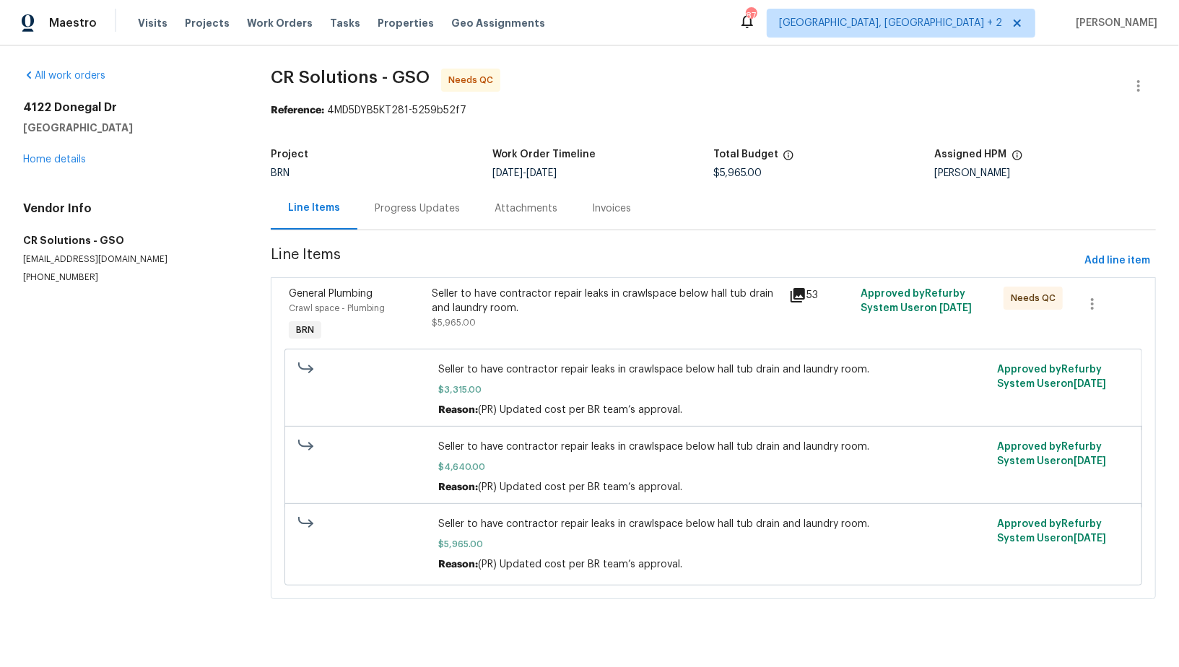
click at [453, 199] on div "Progress Updates" at bounding box center [417, 208] width 120 height 43
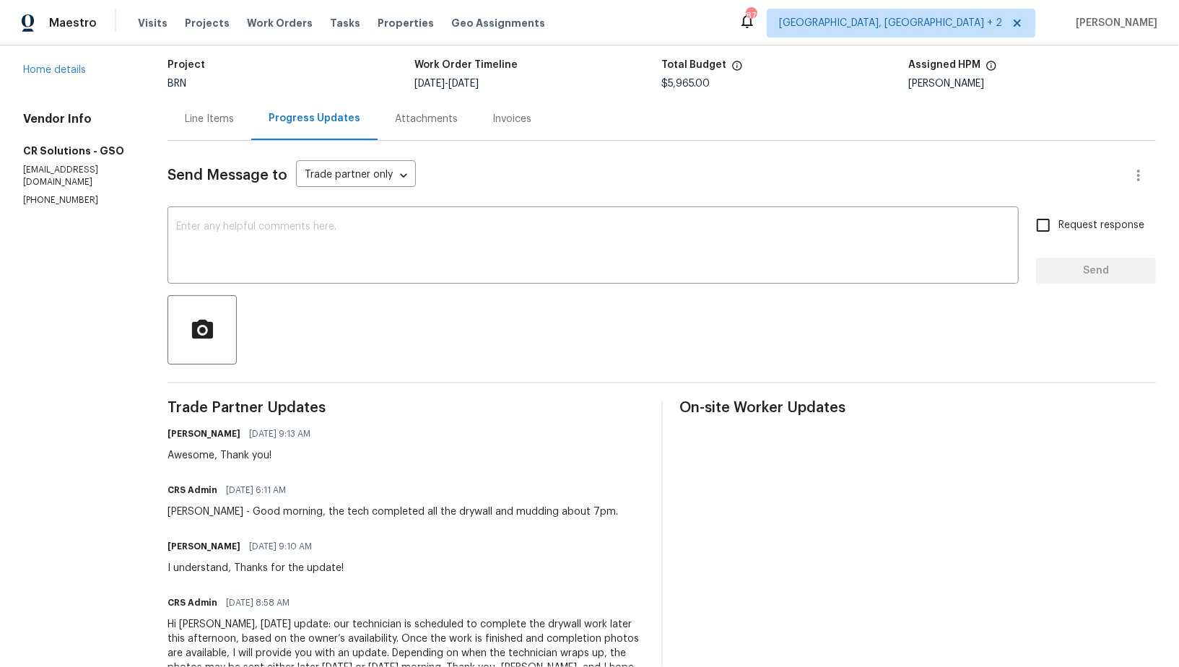
scroll to position [101, 0]
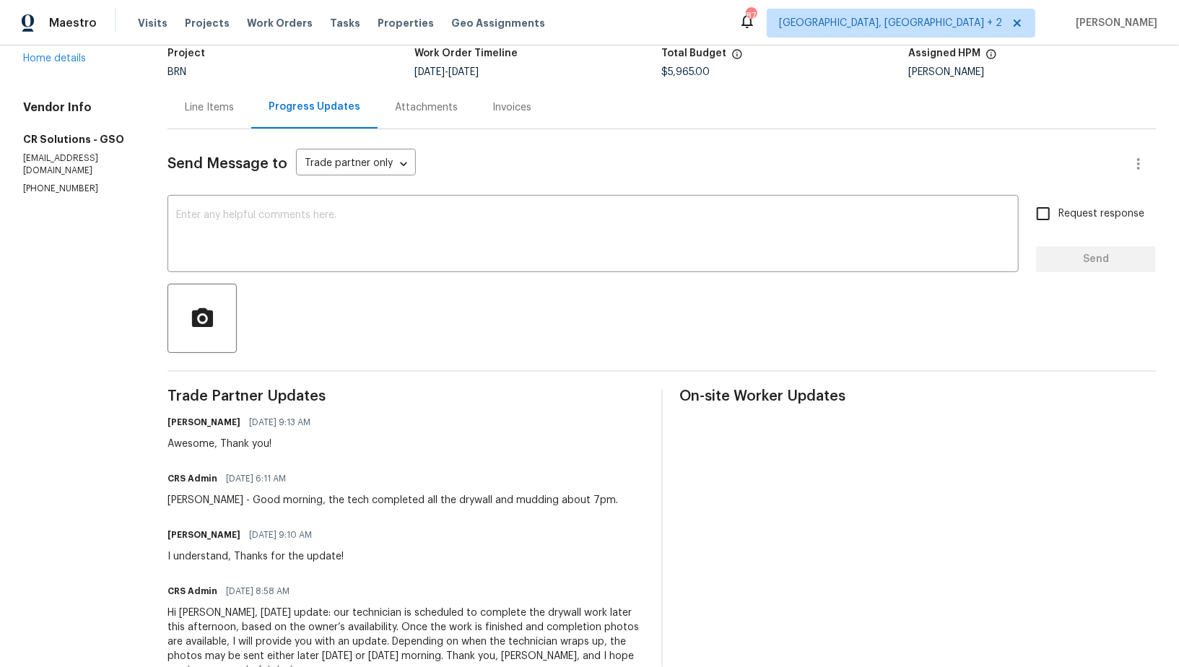
click at [194, 112] on div "Line Items" at bounding box center [209, 107] width 49 height 14
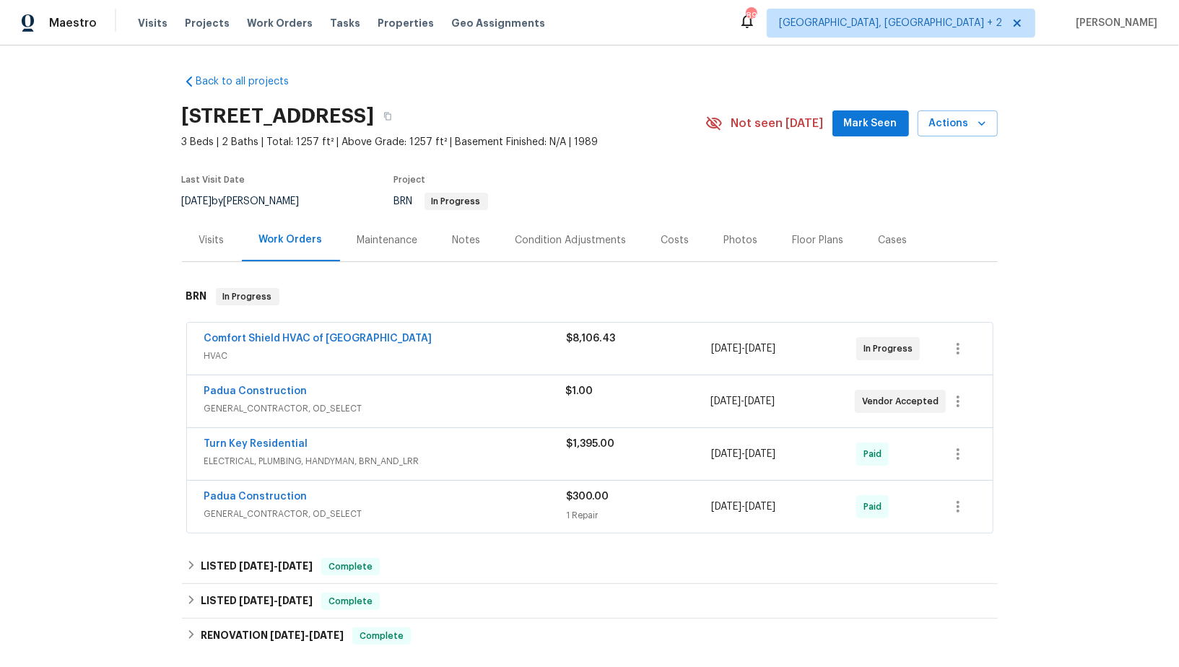
click at [253, 396] on span "Padua Construction" at bounding box center [255, 391] width 103 height 14
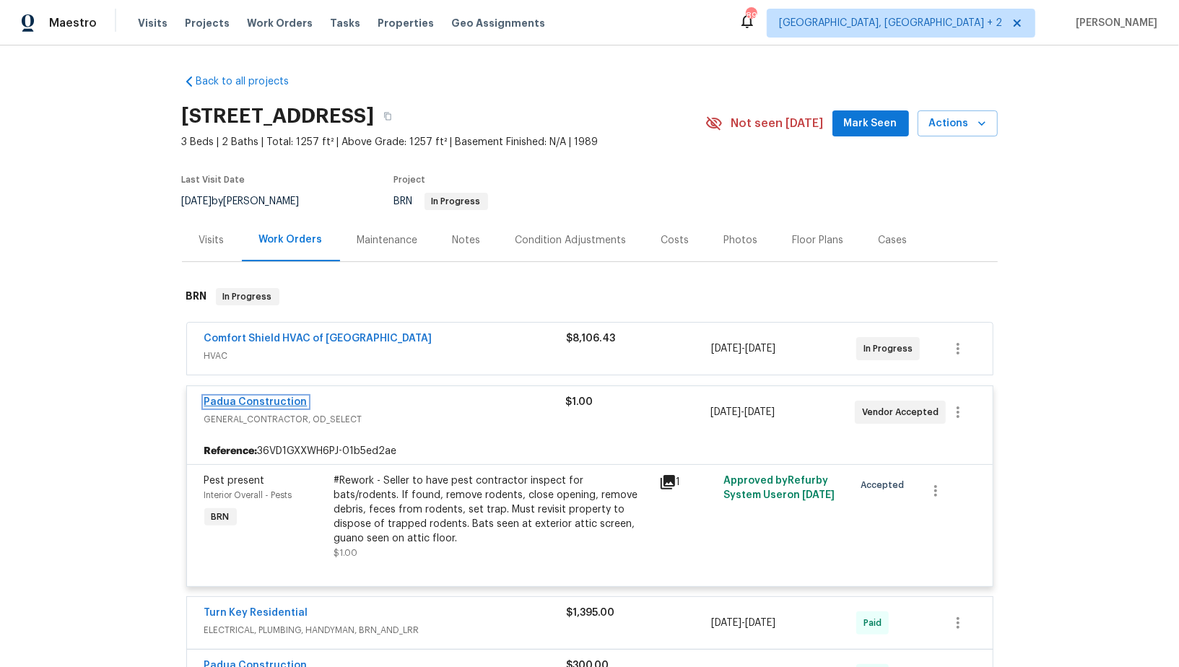
click at [258, 404] on link "Padua Construction" at bounding box center [255, 402] width 103 height 10
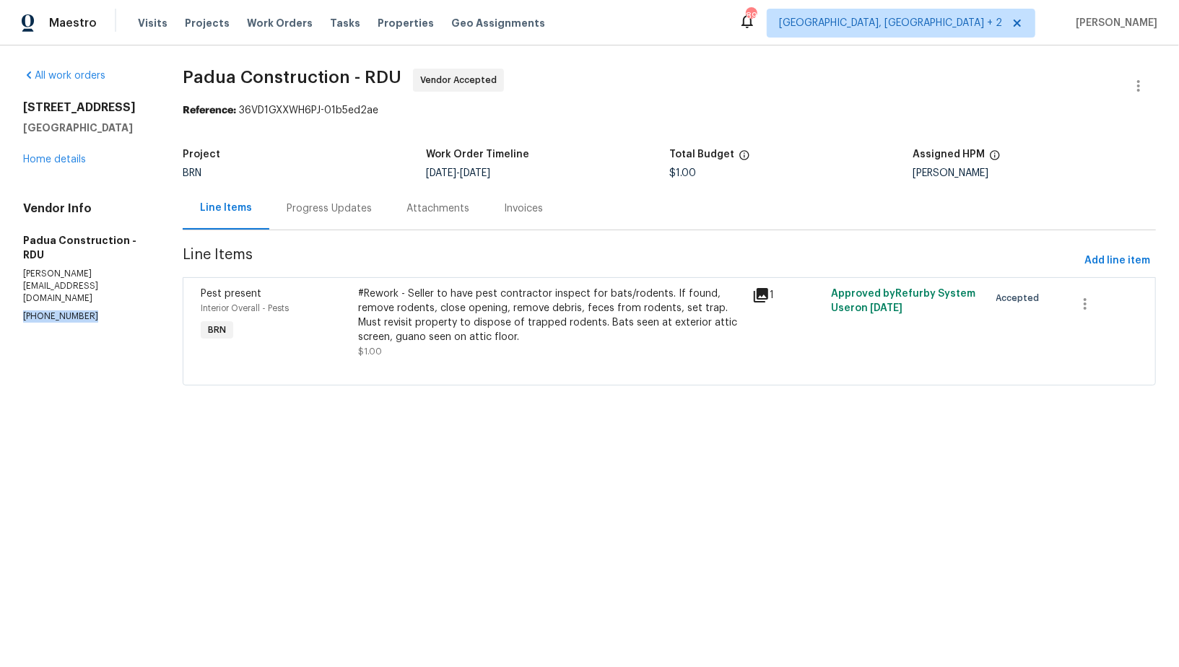
drag, startPoint x: 92, startPoint y: 277, endPoint x: 0, endPoint y: 276, distance: 91.7
click at [0, 276] on div "All work orders 2705 Ramblegate Ln Durham, NC 27705 Home details Vendor Info Pa…" at bounding box center [589, 235] width 1179 height 380
copy p "(305) 319-1110"
click at [339, 214] on div "Progress Updates" at bounding box center [329, 208] width 85 height 14
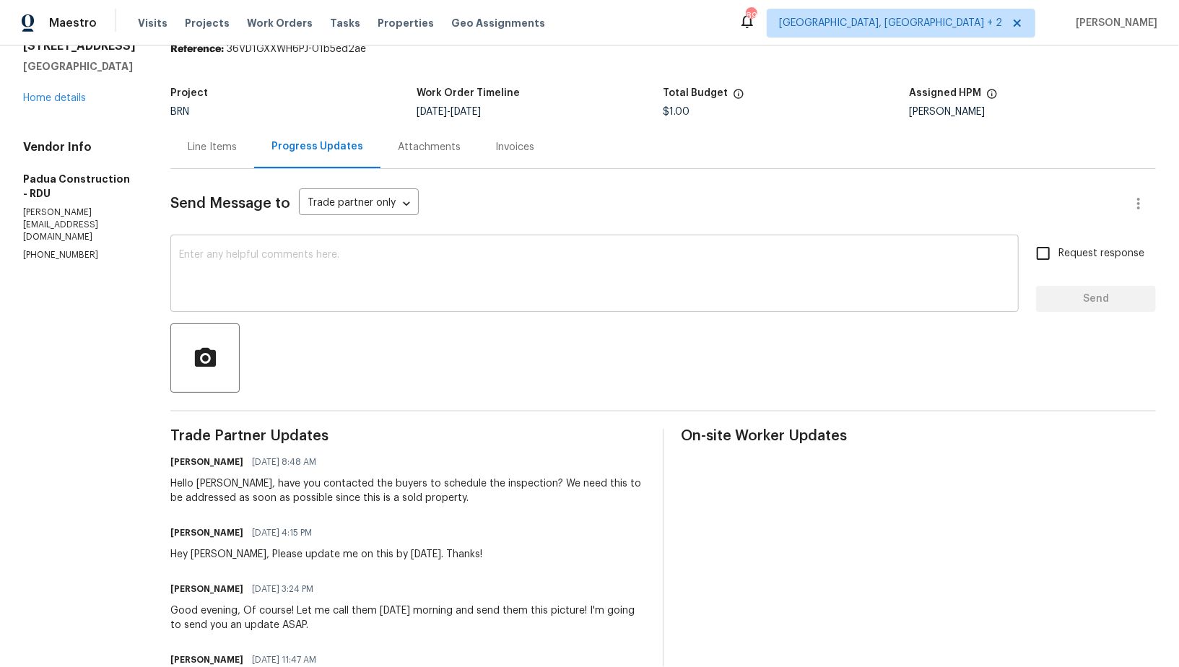
scroll to position [63, 0]
click at [223, 276] on textarea at bounding box center [594, 273] width 831 height 51
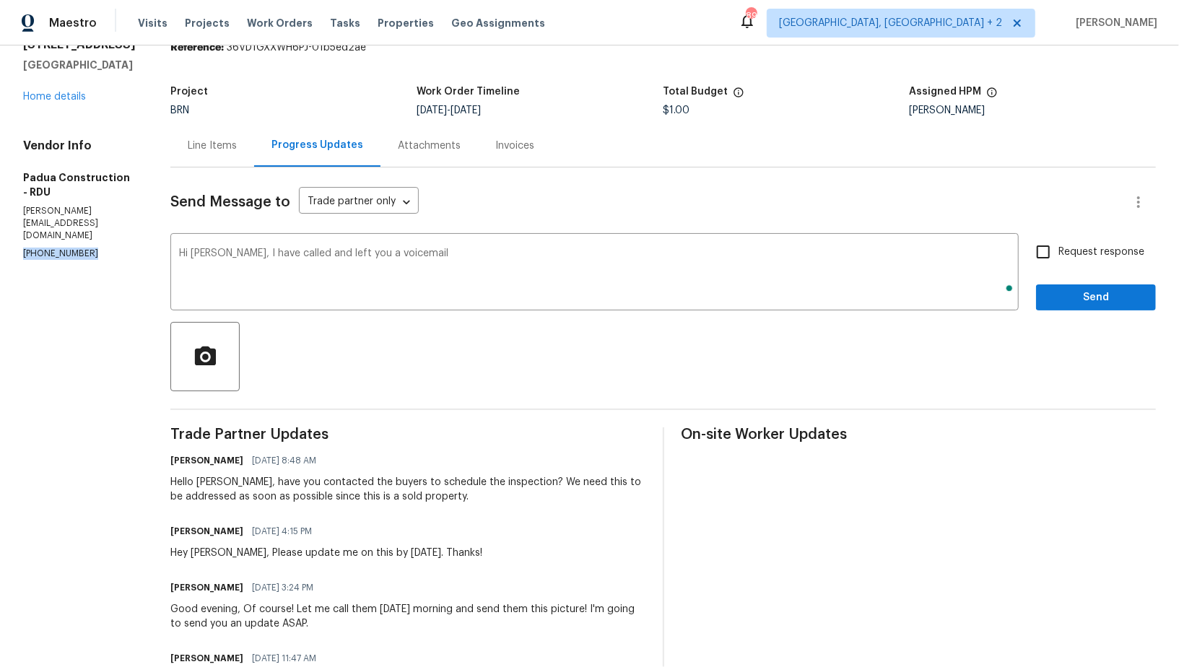
drag, startPoint x: 96, startPoint y: 242, endPoint x: 0, endPoint y: 241, distance: 96.0
click at [0, 242] on div "All work orders 2705 Ramblegate Ln Durham, NC 27705 Home details Vendor Info Pa…" at bounding box center [589, 427] width 1179 height 888
copy p "(305) 319-1110"
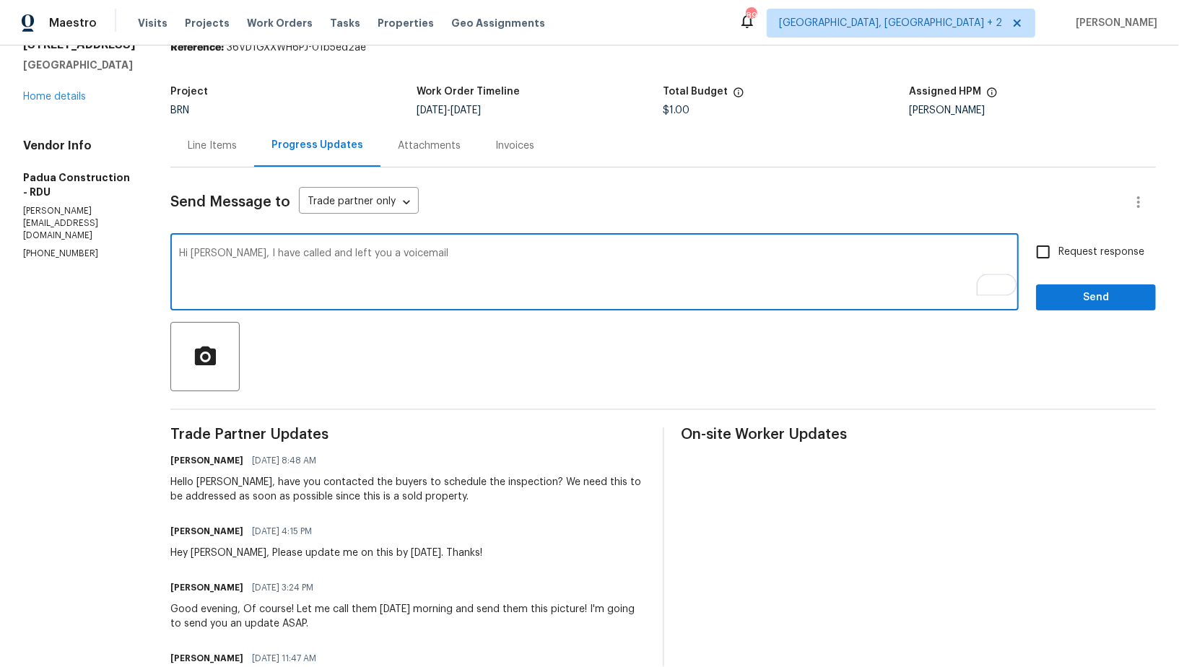
click at [406, 262] on textarea "Hi Juan, I have called and left you a voicemail" at bounding box center [594, 273] width 831 height 51
paste textarea "(305) 319-1110"
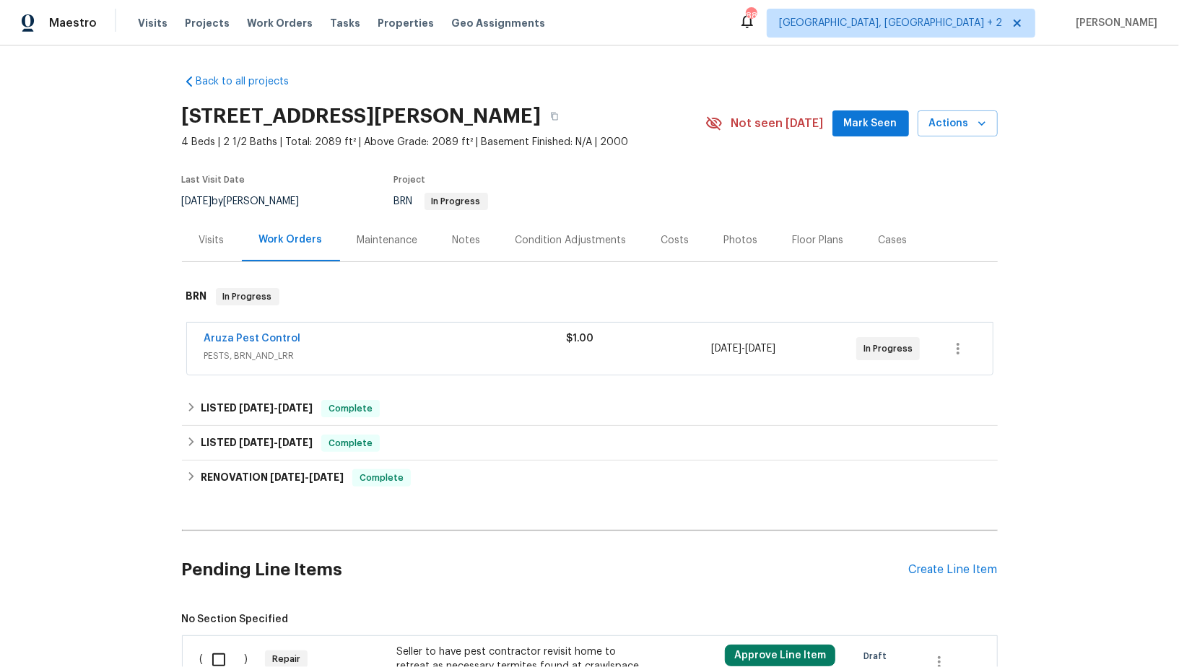
click at [250, 345] on div "Aruza Pest Control" at bounding box center [385, 339] width 362 height 17
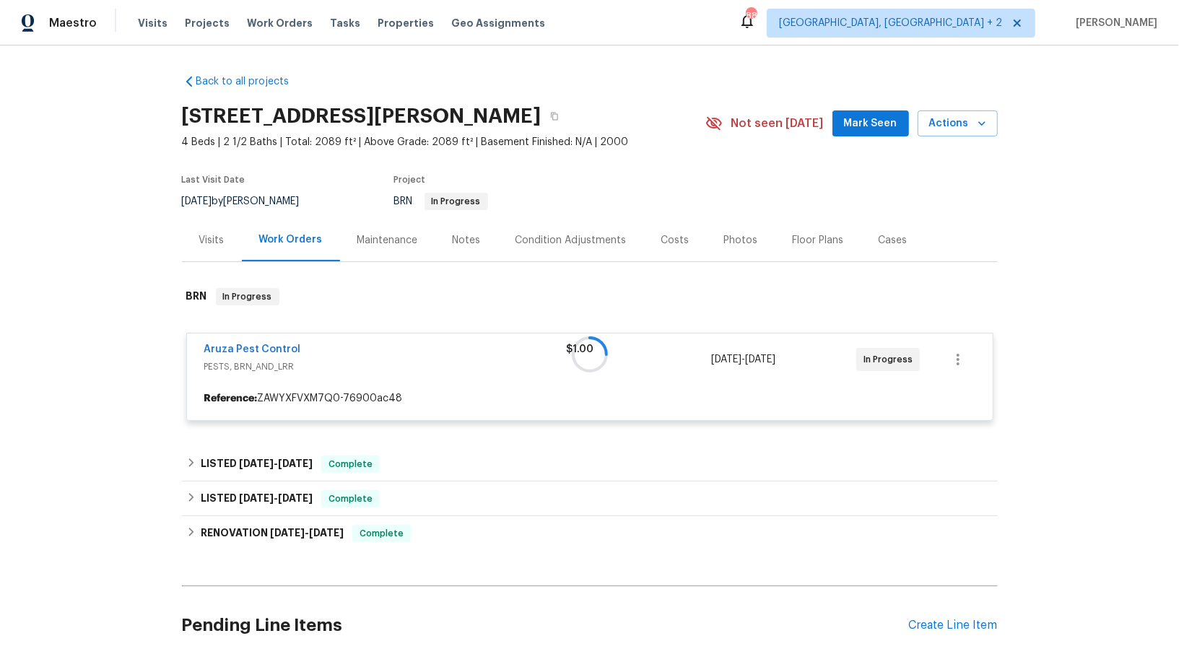
click at [250, 340] on div "Aruza Pest Control PESTS, BRN_AND_LRR $1.00 [DATE] - [DATE] In Progress Referen…" at bounding box center [589, 377] width 807 height 88
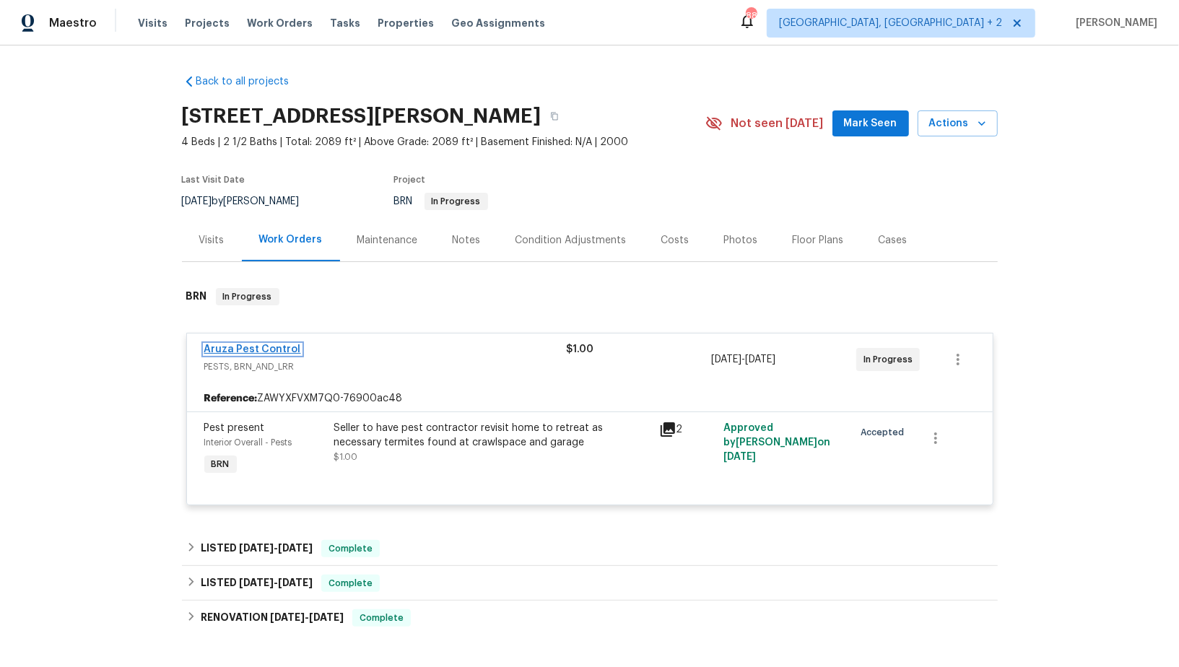
click at [250, 347] on link "Aruza Pest Control" at bounding box center [252, 349] width 97 height 10
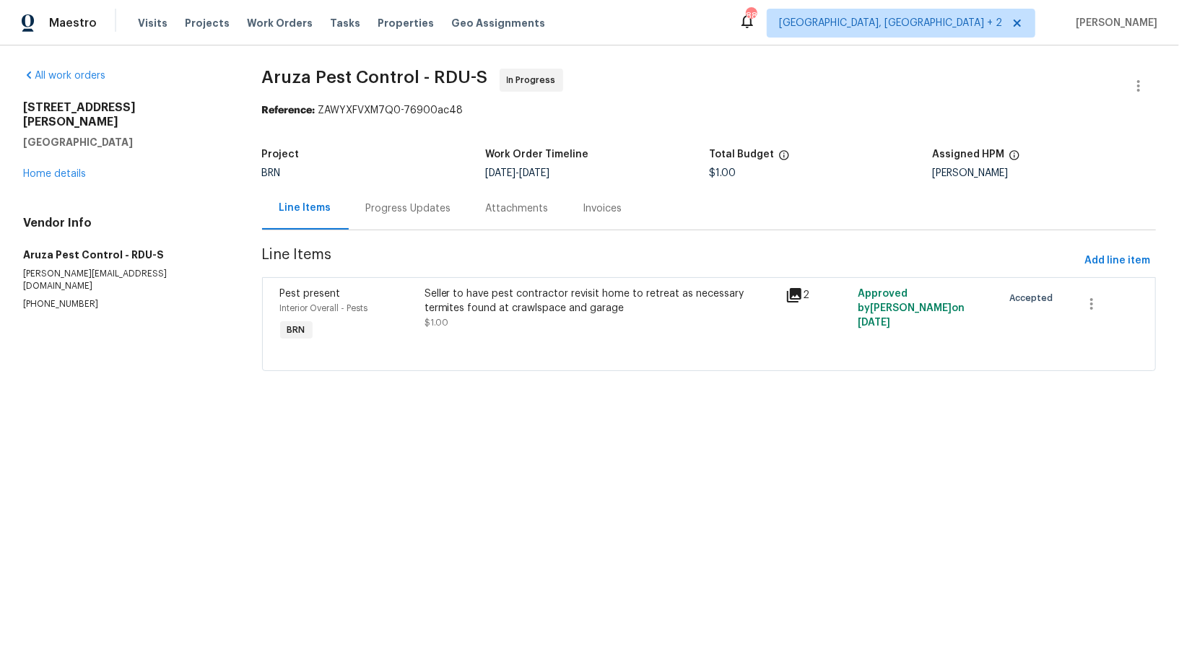
click at [385, 213] on div "Progress Updates" at bounding box center [408, 208] width 85 height 14
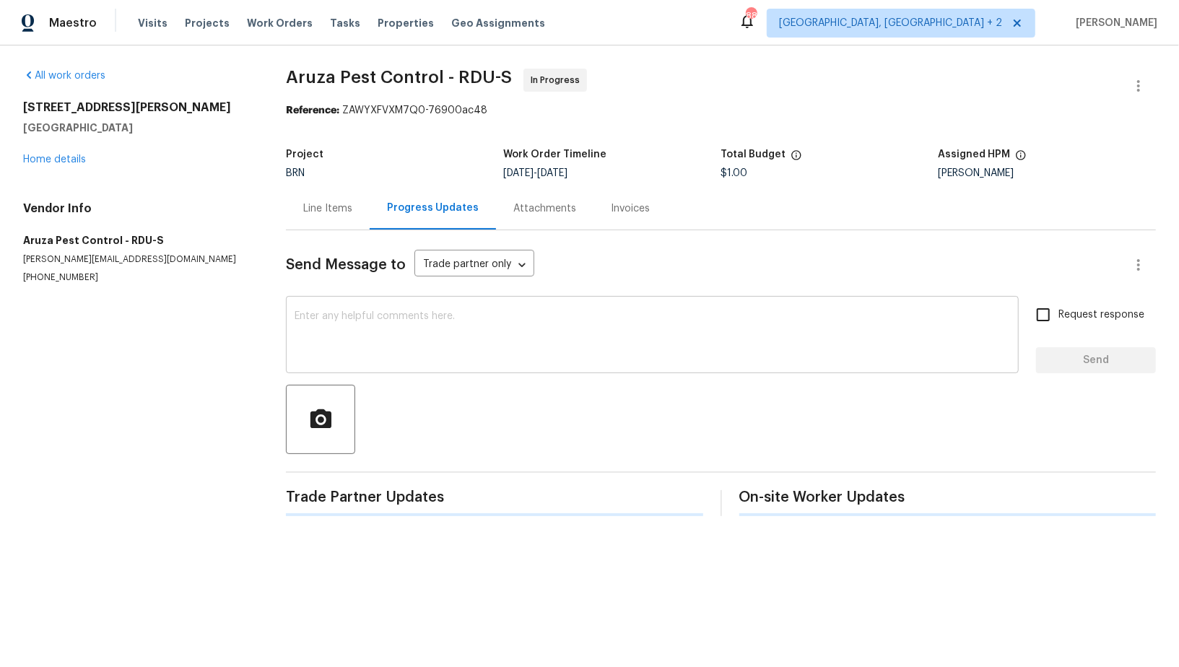
click at [376, 337] on textarea at bounding box center [652, 336] width 715 height 51
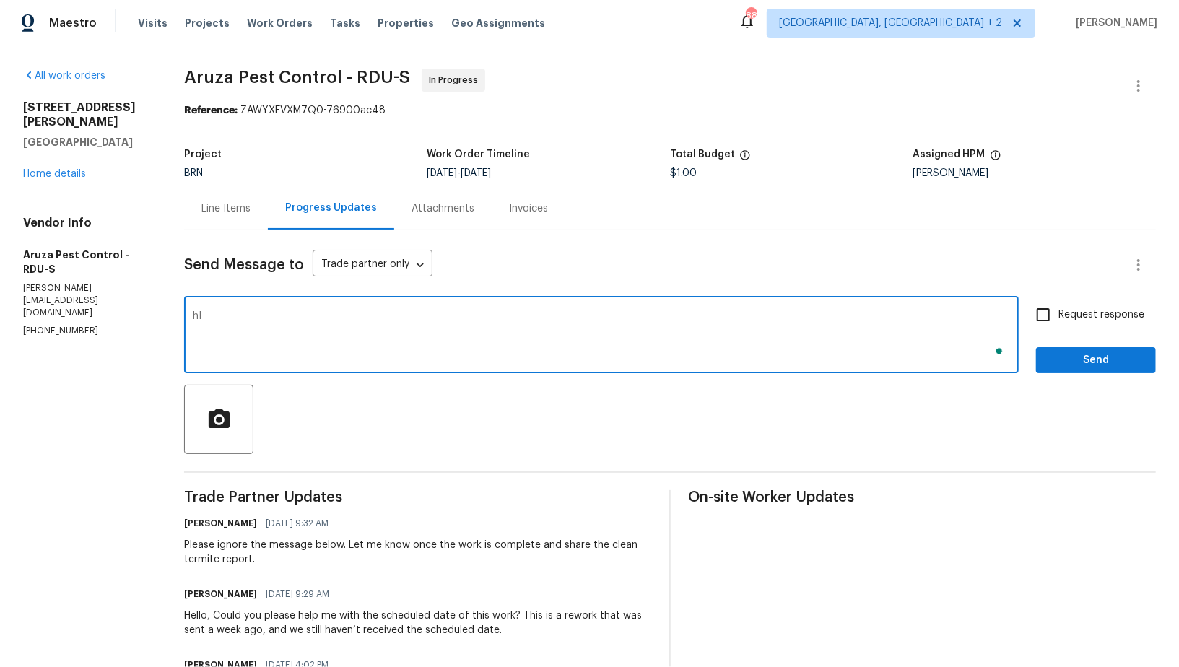
type textarea "h"
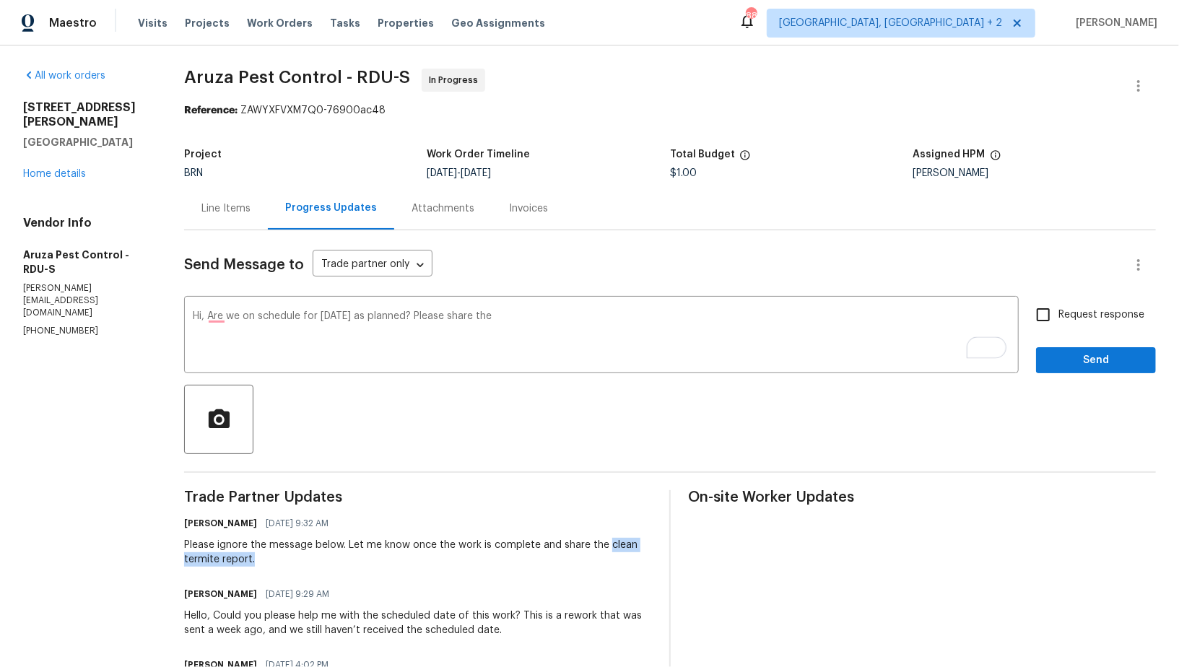
drag, startPoint x: 608, startPoint y: 544, endPoint x: 632, endPoint y: 559, distance: 28.8
click at [632, 559] on div "Please ignore the message below. Let me know once the work is complete and shar…" at bounding box center [418, 552] width 468 height 29
copy div "clean termite report."
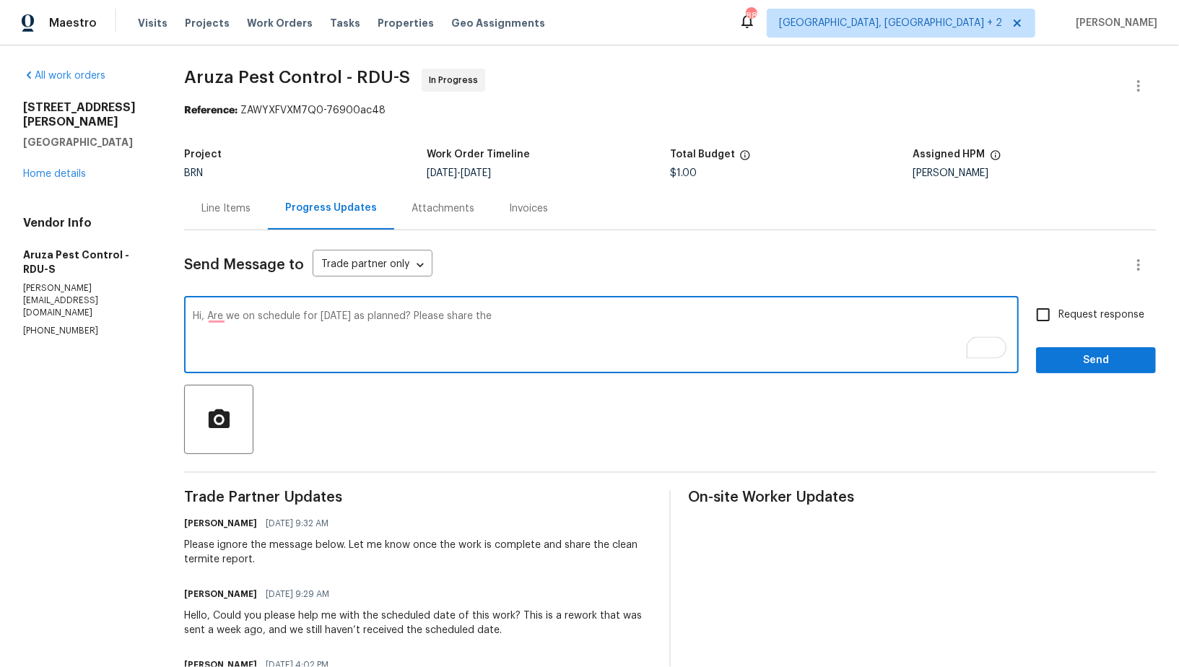
click at [512, 327] on textarea "Hi, Are we on schedule for [DATE] as planned? Please share the" at bounding box center [601, 336] width 817 height 51
paste textarea "clean termite report."
type textarea "Hi, Are we on schedule for [DATE] as planned? Please share the clean termite re…"
click at [1037, 312] on input "Request response" at bounding box center [1043, 315] width 30 height 30
checkbox input "true"
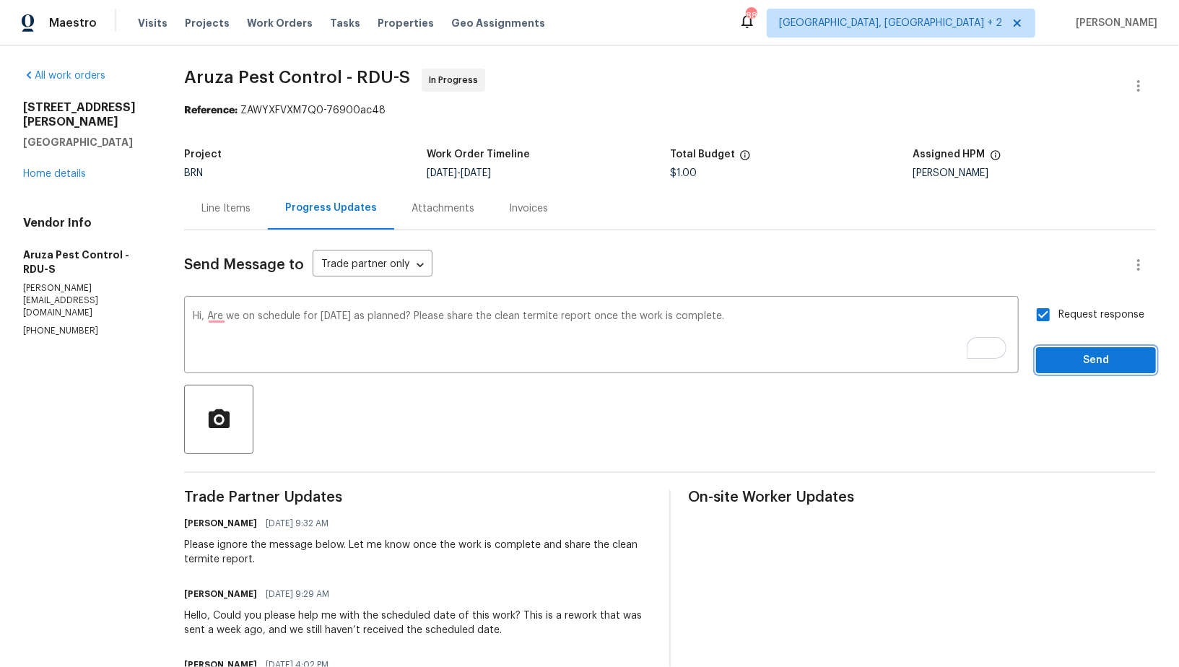
click at [1059, 347] on button "Send" at bounding box center [1096, 360] width 120 height 27
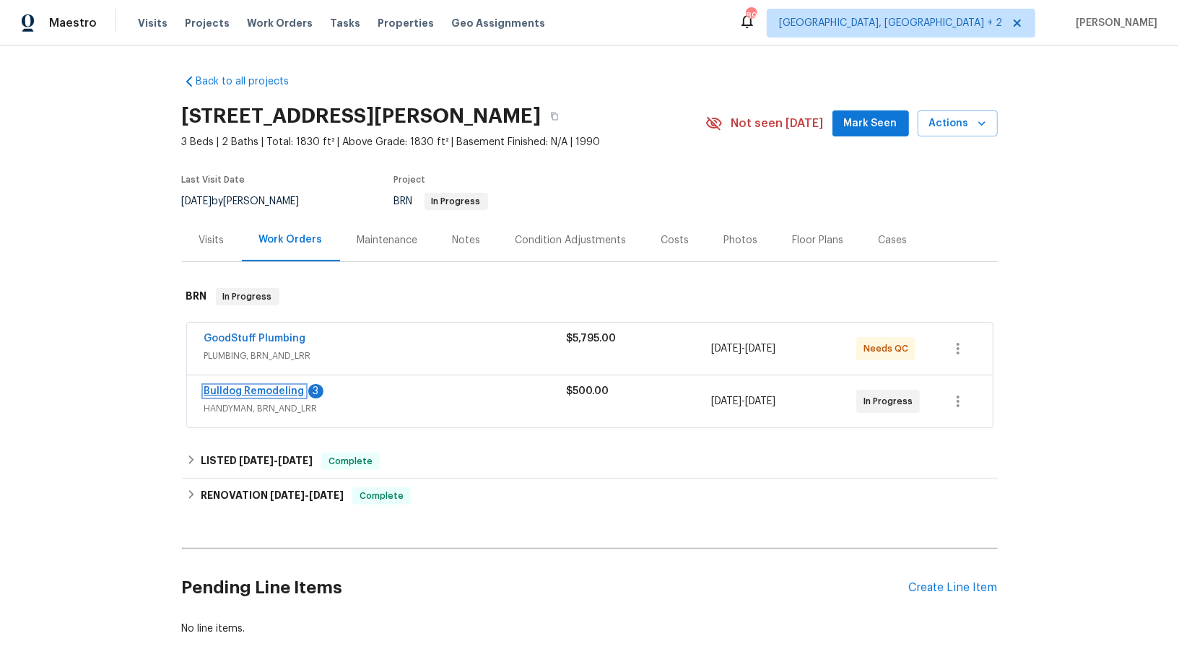
click at [245, 394] on link "Bulldog Remodeling" at bounding box center [254, 391] width 100 height 10
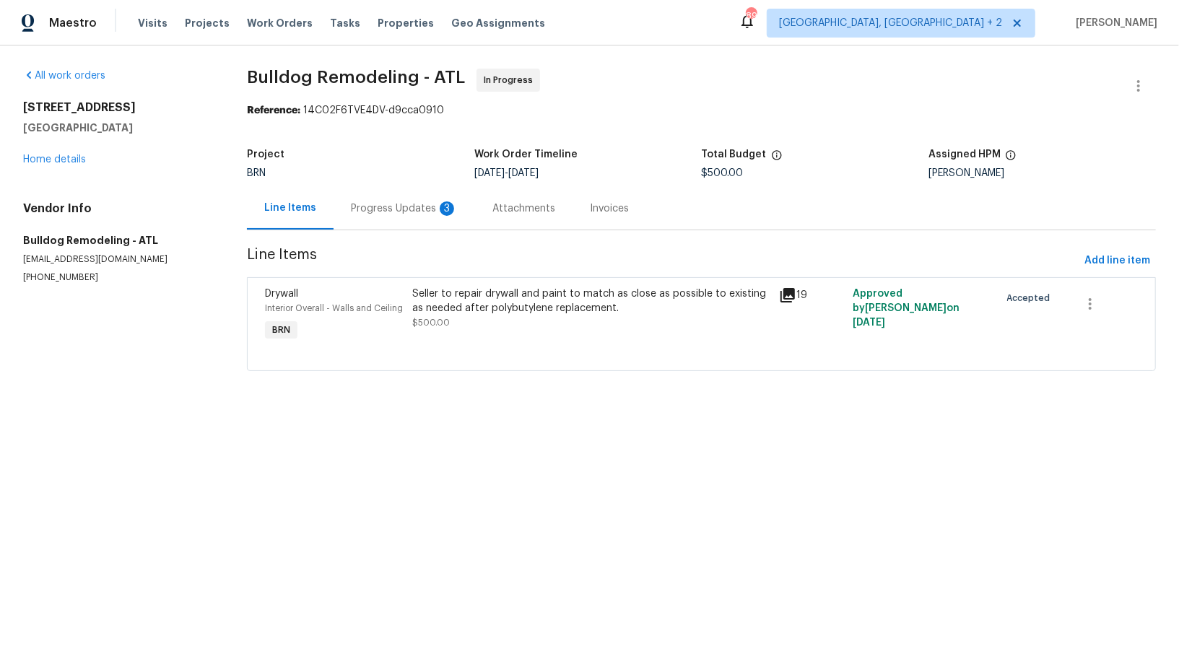
click at [406, 206] on div "Progress Updates 3" at bounding box center [404, 208] width 107 height 14
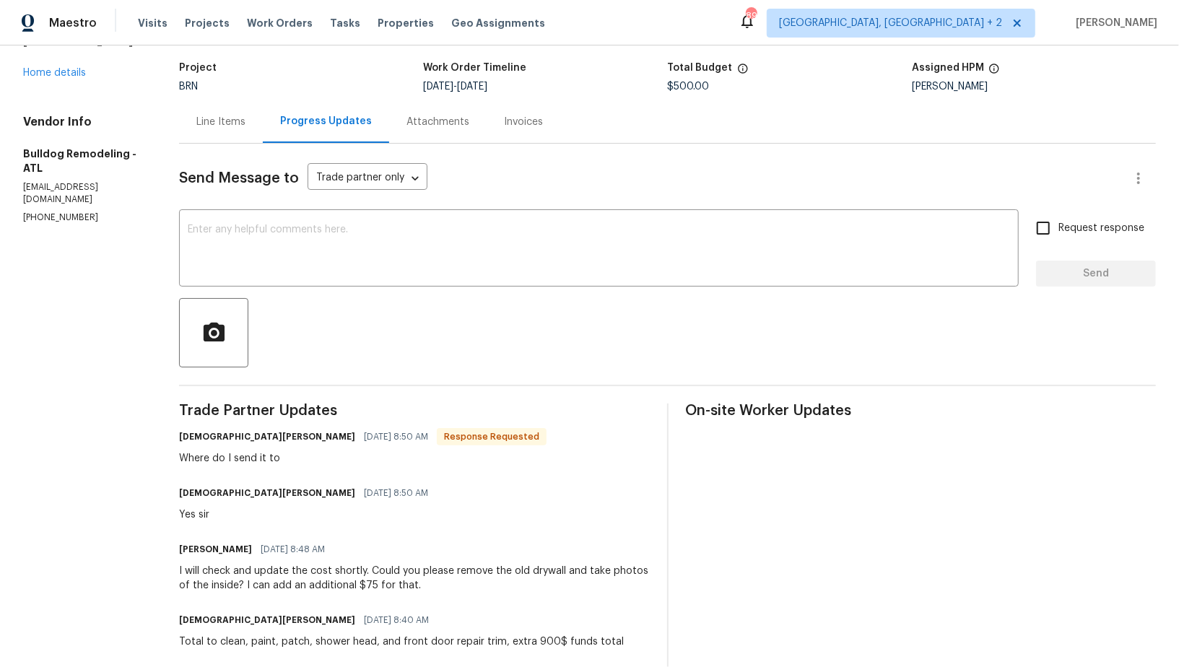
scroll to position [78, 0]
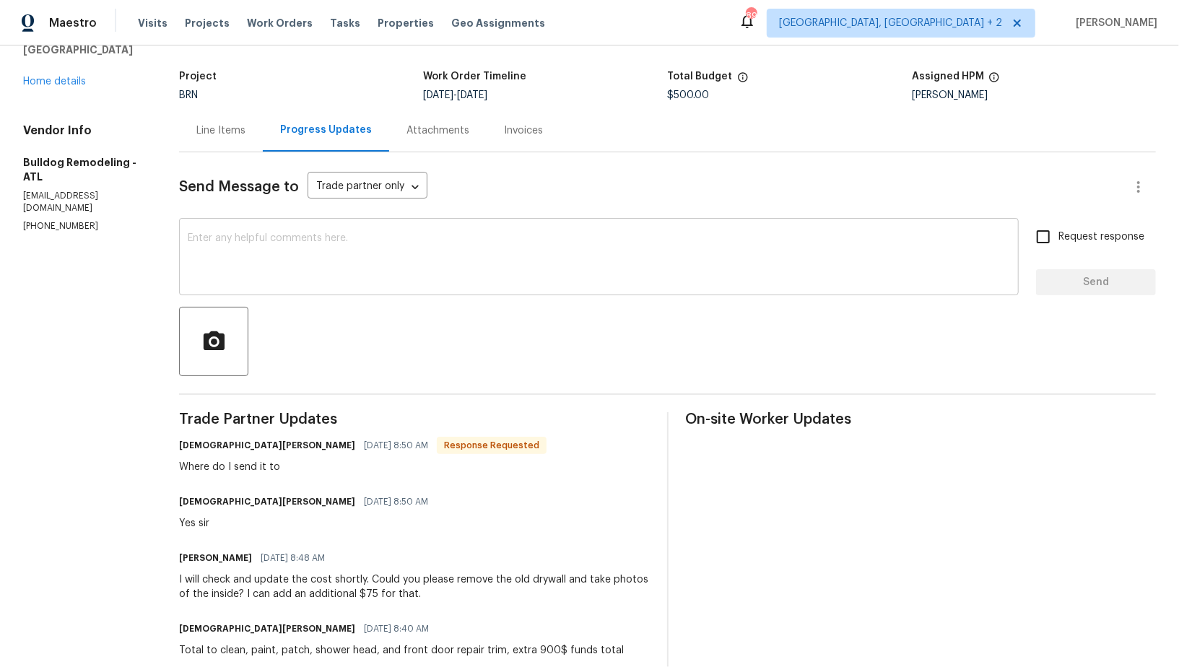
click at [266, 261] on textarea at bounding box center [599, 258] width 822 height 51
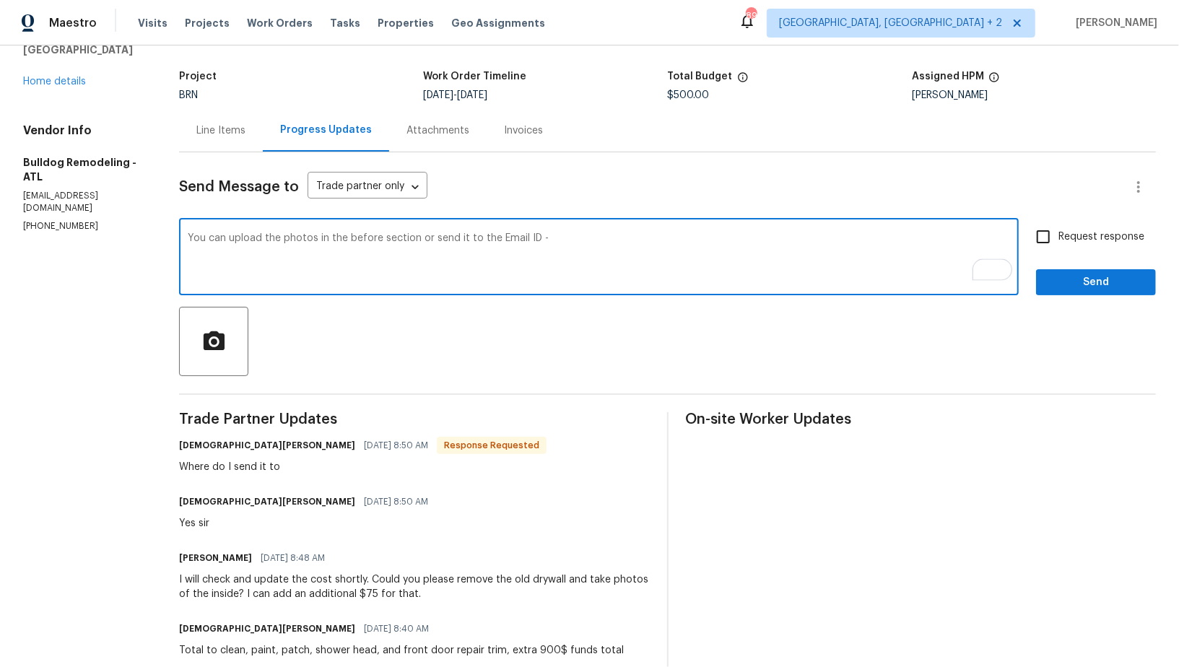
paste textarea "[PERSON_NAME][EMAIL_ADDRESS][DOMAIN_NAME]"
type textarea "You can upload the photos in the before section or send it to the Email ID - [P…"
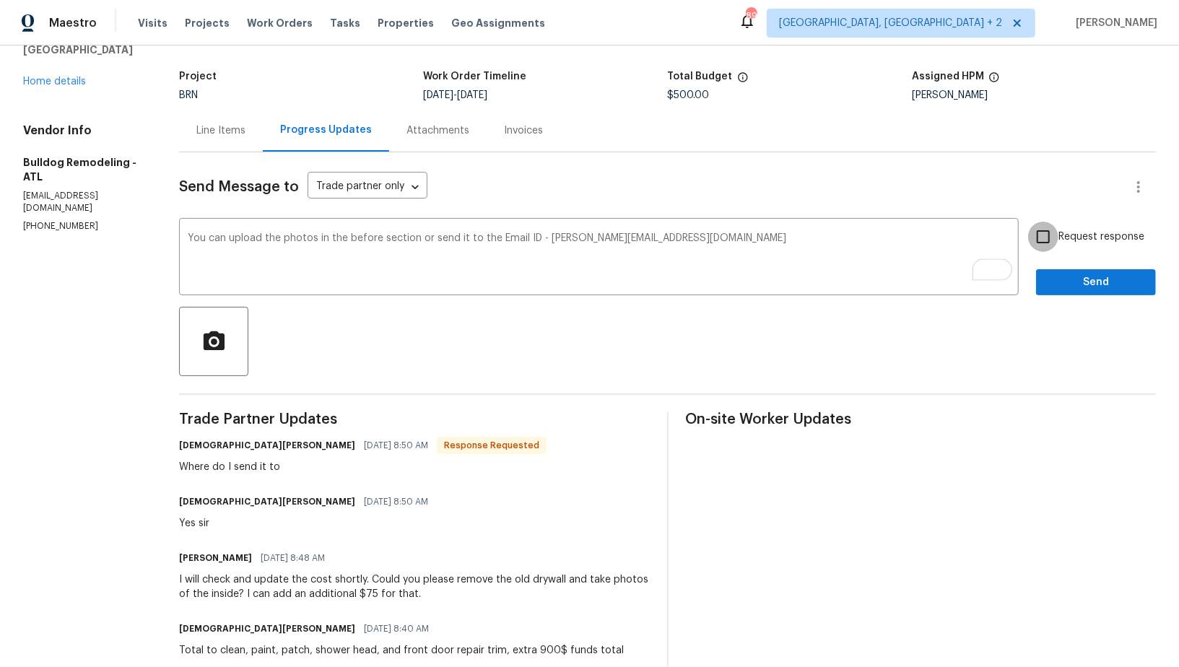
click at [1049, 244] on input "Request response" at bounding box center [1043, 237] width 30 height 30
checkbox input "true"
click at [1058, 278] on span "Send" at bounding box center [1095, 283] width 97 height 18
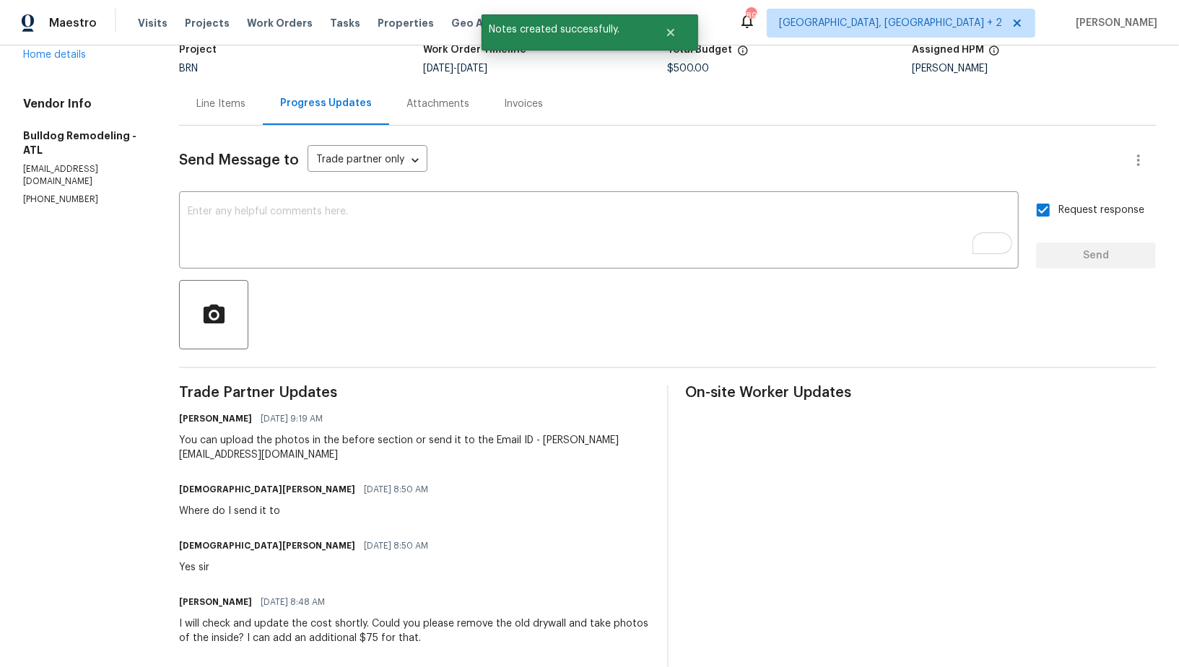
scroll to position [0, 0]
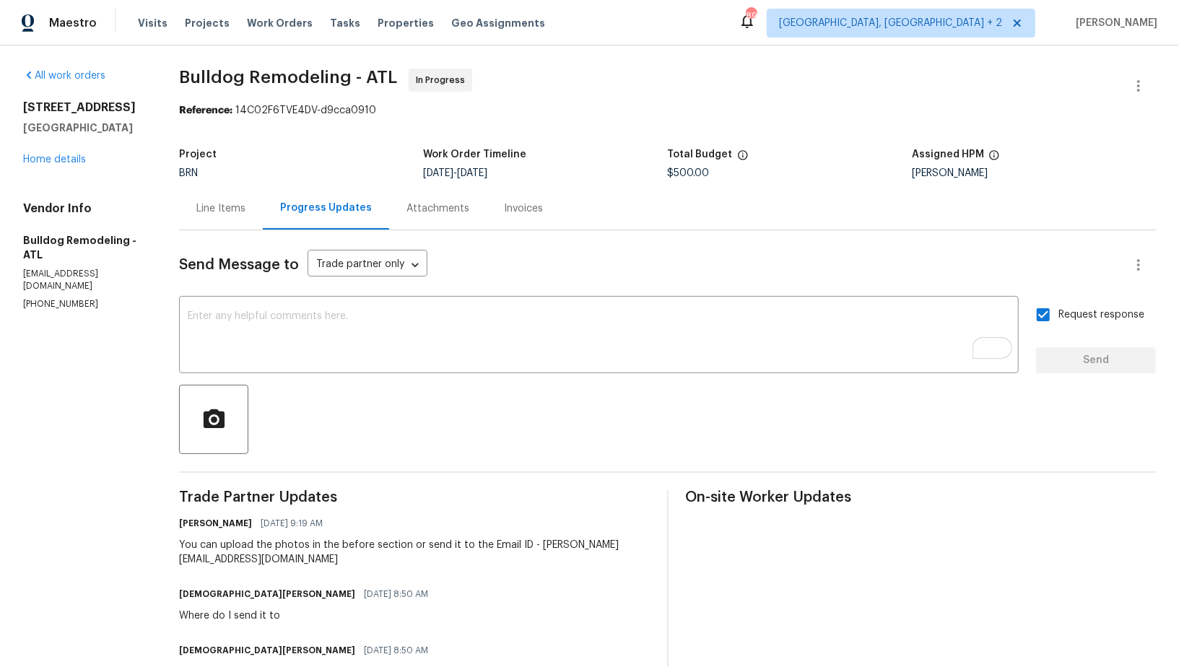
click at [214, 207] on div "Line Items" at bounding box center [220, 208] width 49 height 14
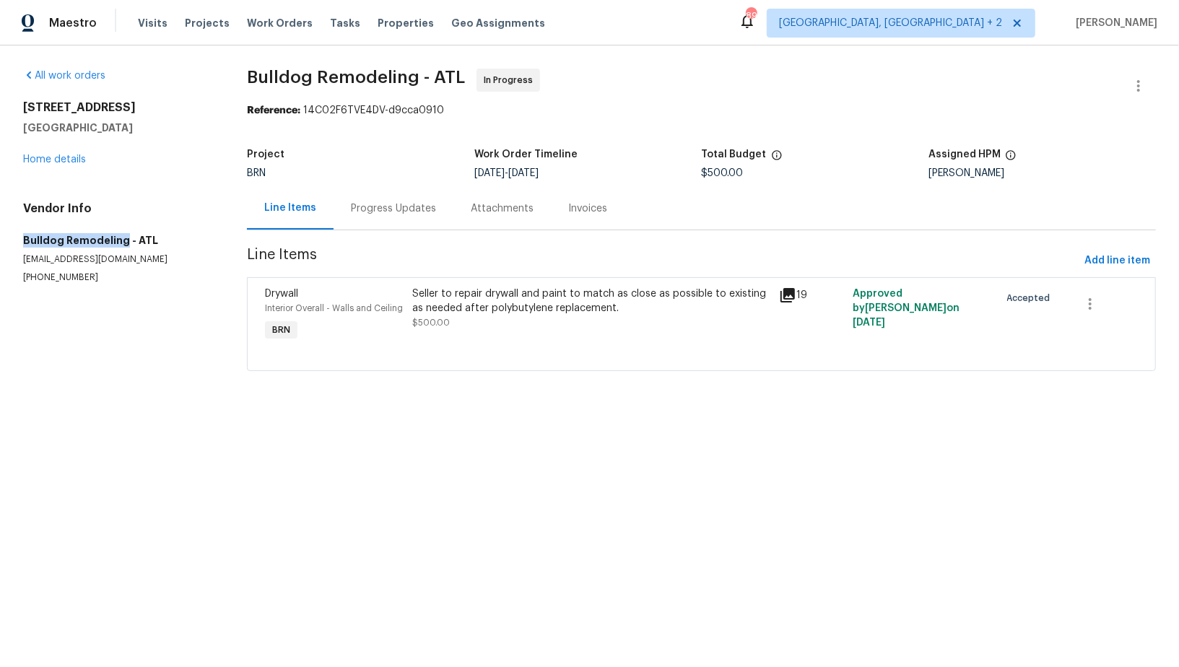
drag, startPoint x: 0, startPoint y: 224, endPoint x: 121, endPoint y: 238, distance: 122.1
click at [121, 238] on div "All work orders [STREET_ADDRESS] Home details Vendor Info Bulldog Remodeling - …" at bounding box center [589, 228] width 1179 height 366
copy h5 "Bulldog Remodeling"
click at [424, 318] on span "$500.00" at bounding box center [431, 322] width 38 height 9
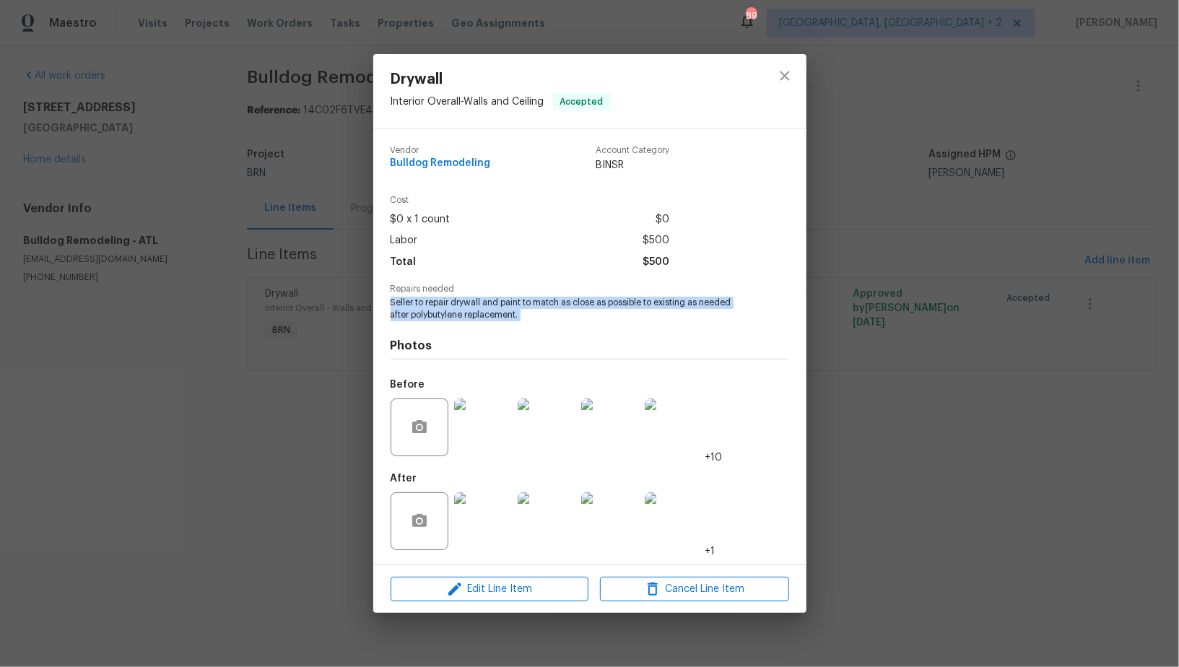
drag, startPoint x: 388, startPoint y: 301, endPoint x: 514, endPoint y: 322, distance: 128.1
click at [514, 322] on div "Vendor Bulldog Remodeling Account Category BINSR Cost $0 x 1 count $0 Labor $50…" at bounding box center [589, 346] width 433 height 436
copy span "Seller to repair drywall and paint to match as close as possible to existing as…"
click at [339, 173] on div "Drywall Interior Overall - Walls and Ceiling Accepted Vendor Bulldog Remodeling…" at bounding box center [589, 333] width 1179 height 667
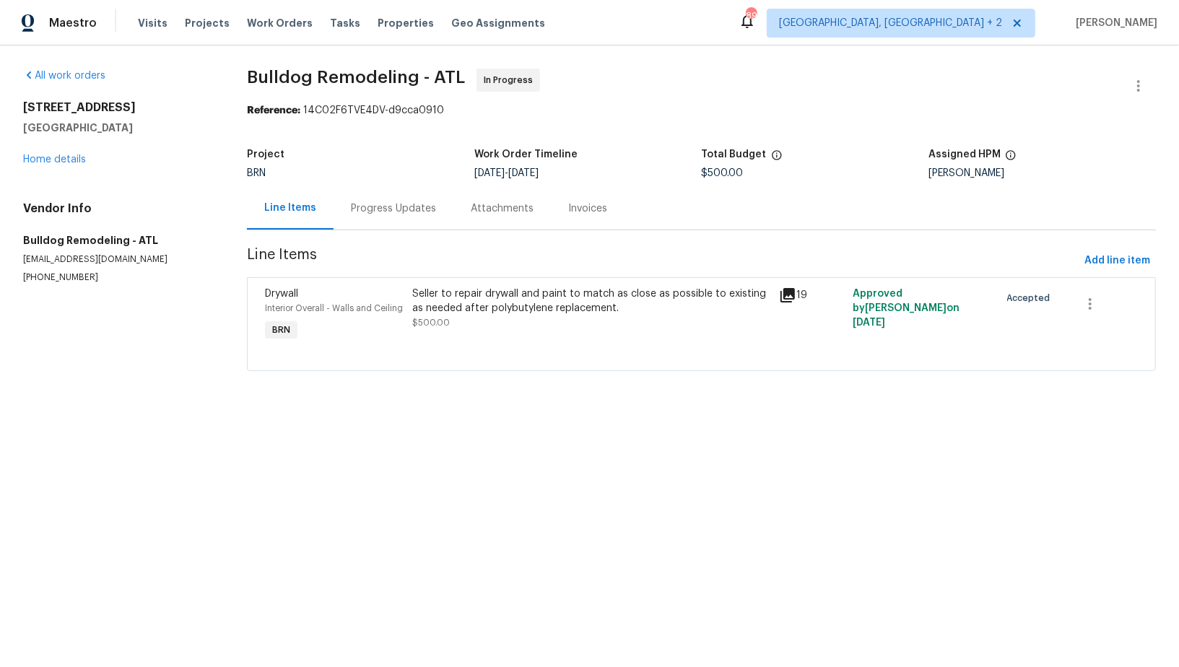
click at [383, 214] on div "Progress Updates" at bounding box center [393, 208] width 85 height 14
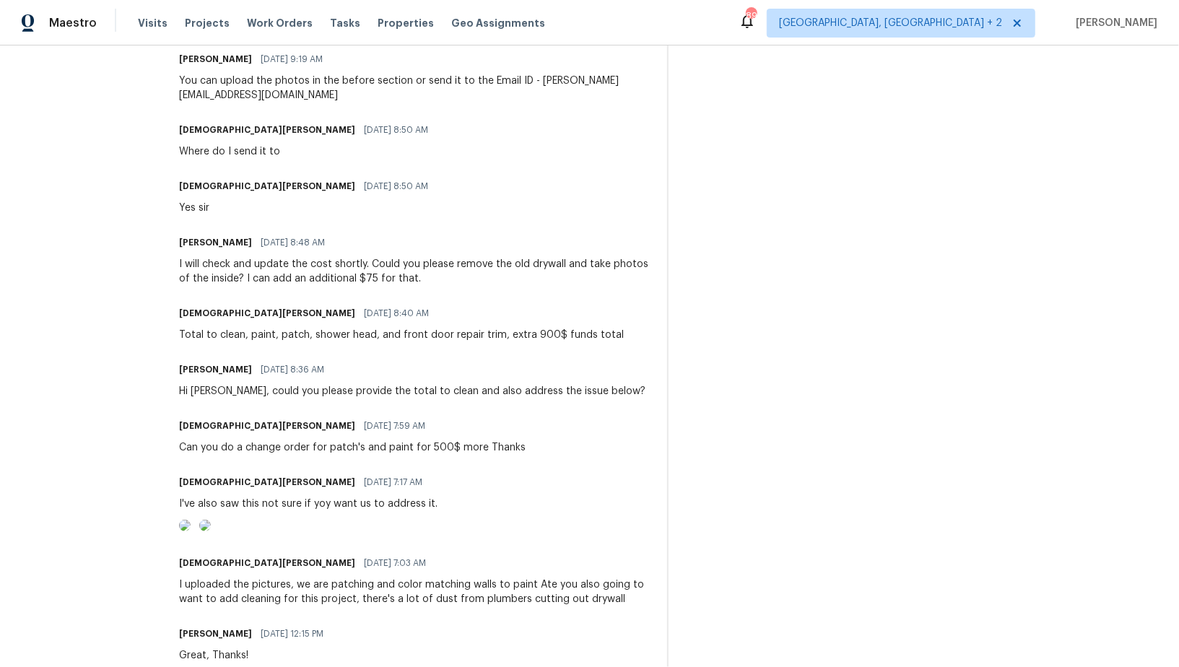
scroll to position [435, 0]
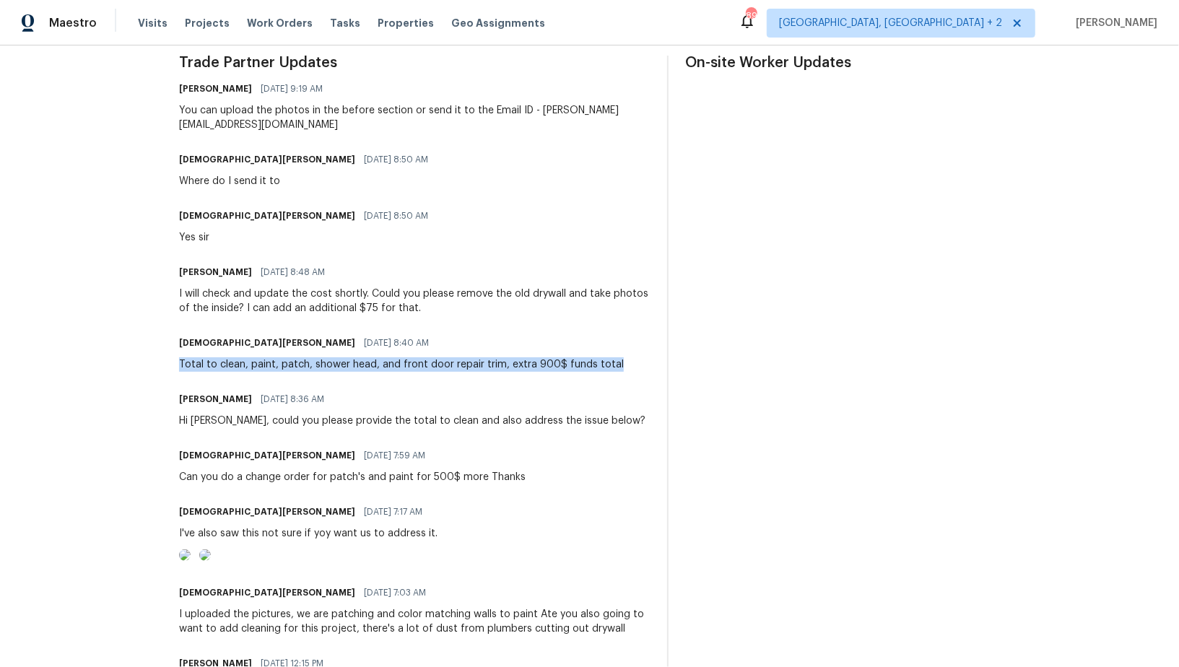
drag, startPoint x: 167, startPoint y: 361, endPoint x: 623, endPoint y: 364, distance: 455.5
click at [623, 364] on div "All work orders [STREET_ADDRESS][PERSON_NAME] Home details Vendor Info Bulldog …" at bounding box center [589, 462] width 1179 height 1702
copy div "Total to clean, paint, patch, shower head, and front door repair trim, extra 90…"
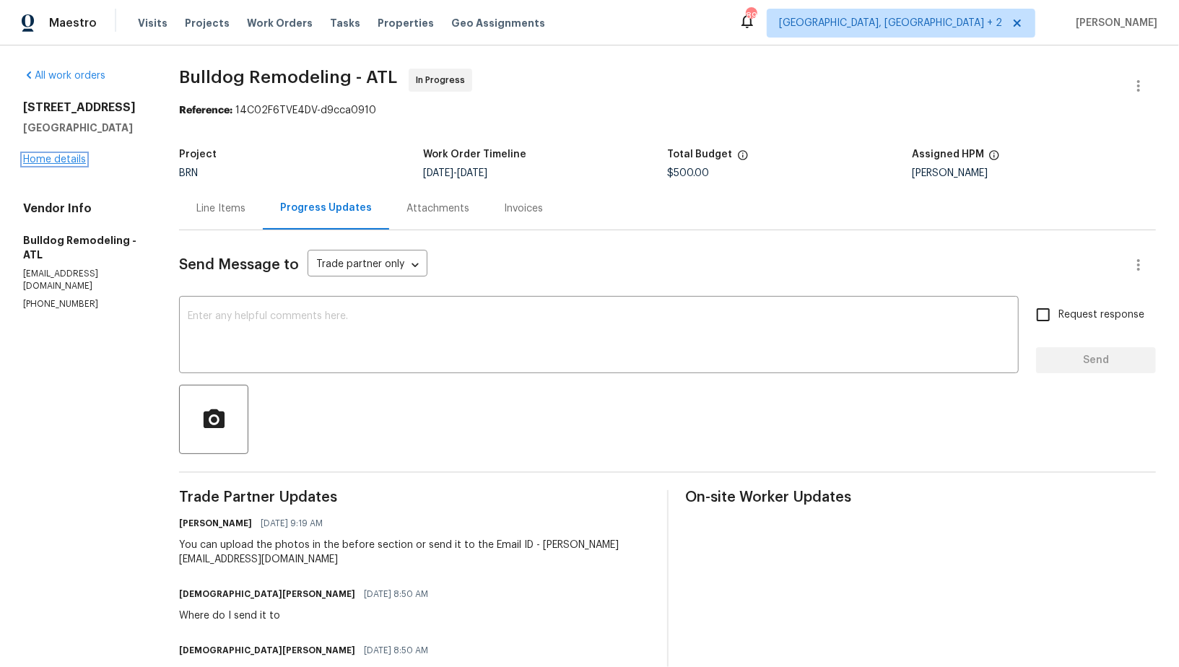
click at [66, 157] on link "Home details" at bounding box center [54, 159] width 63 height 10
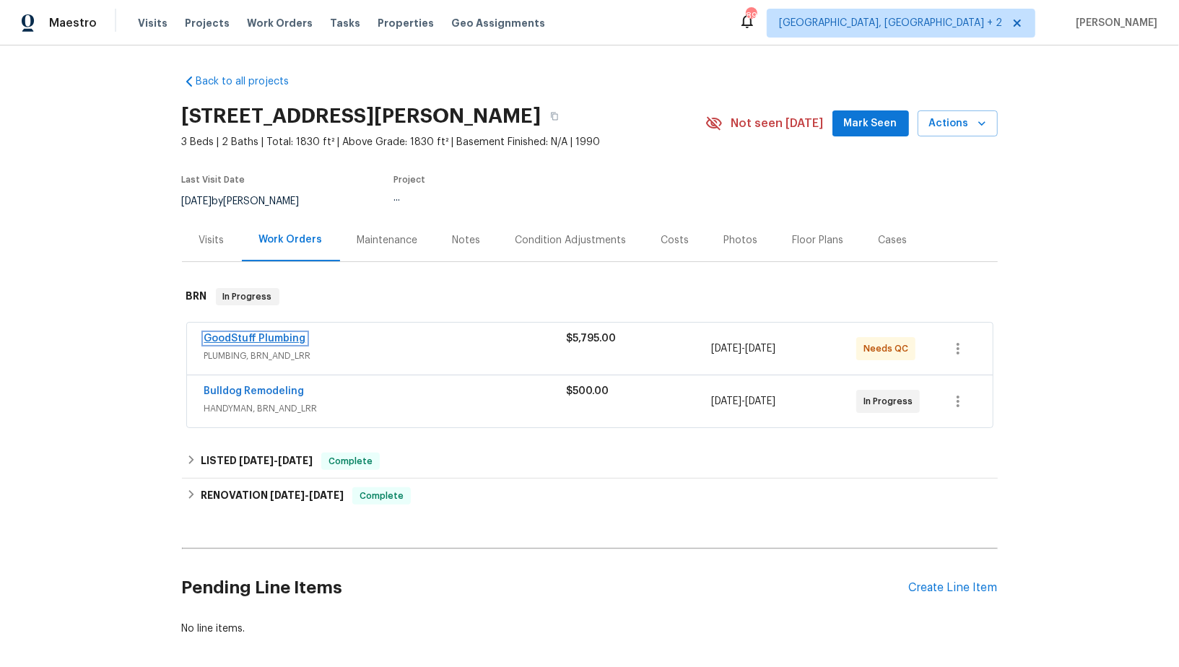
click at [251, 341] on link "GoodStuff Plumbing" at bounding box center [255, 339] width 102 height 10
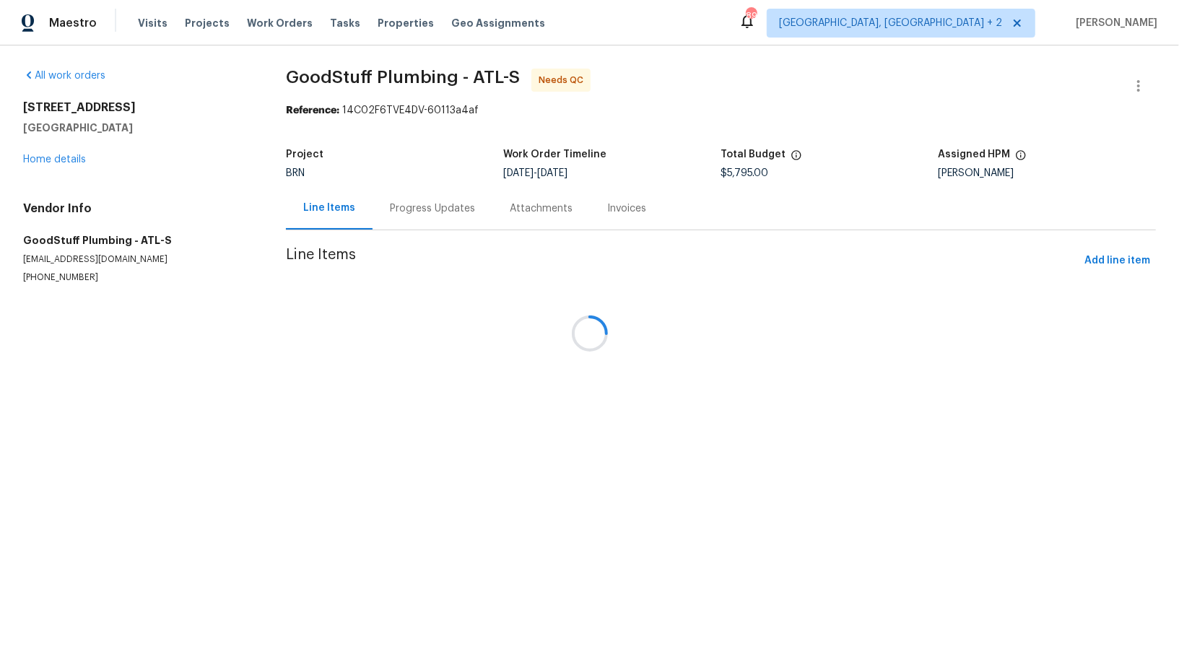
click at [402, 220] on div at bounding box center [589, 333] width 1179 height 667
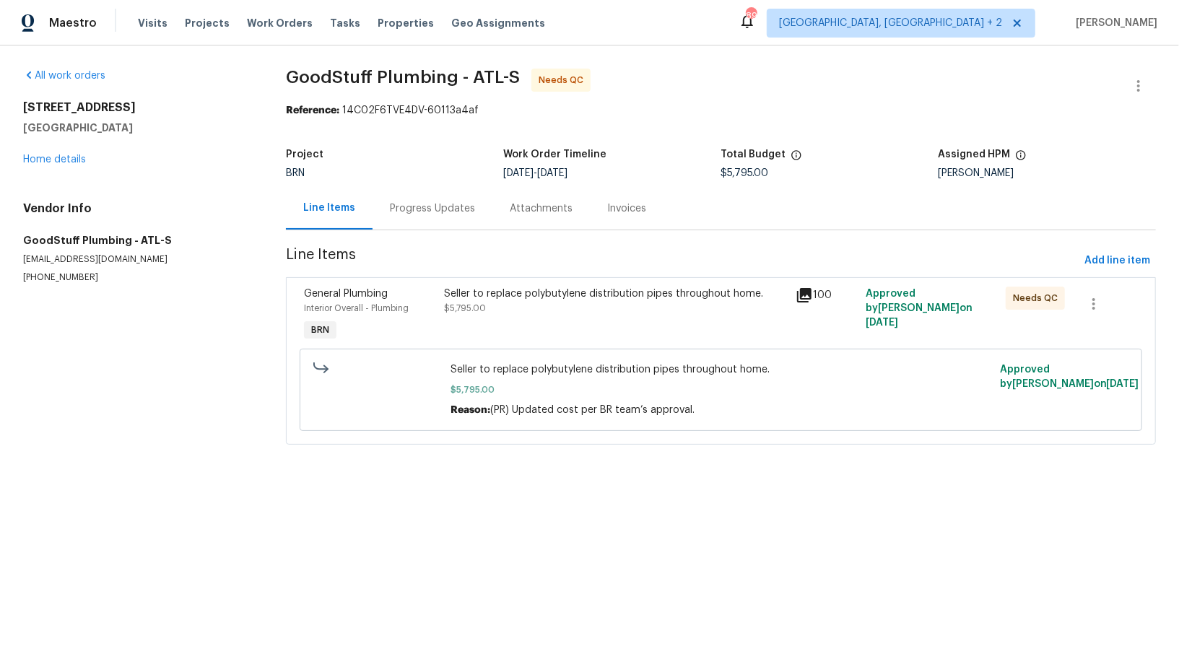
click at [402, 220] on div "Progress Updates" at bounding box center [432, 208] width 120 height 43
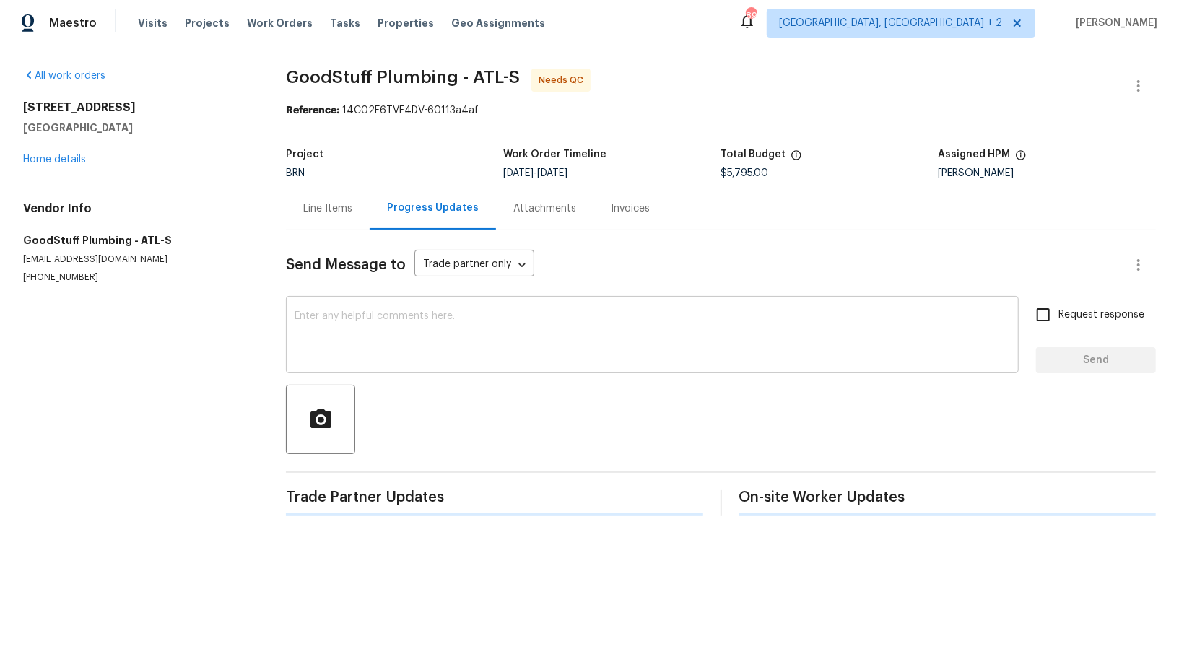
click at [380, 332] on textarea at bounding box center [652, 336] width 715 height 51
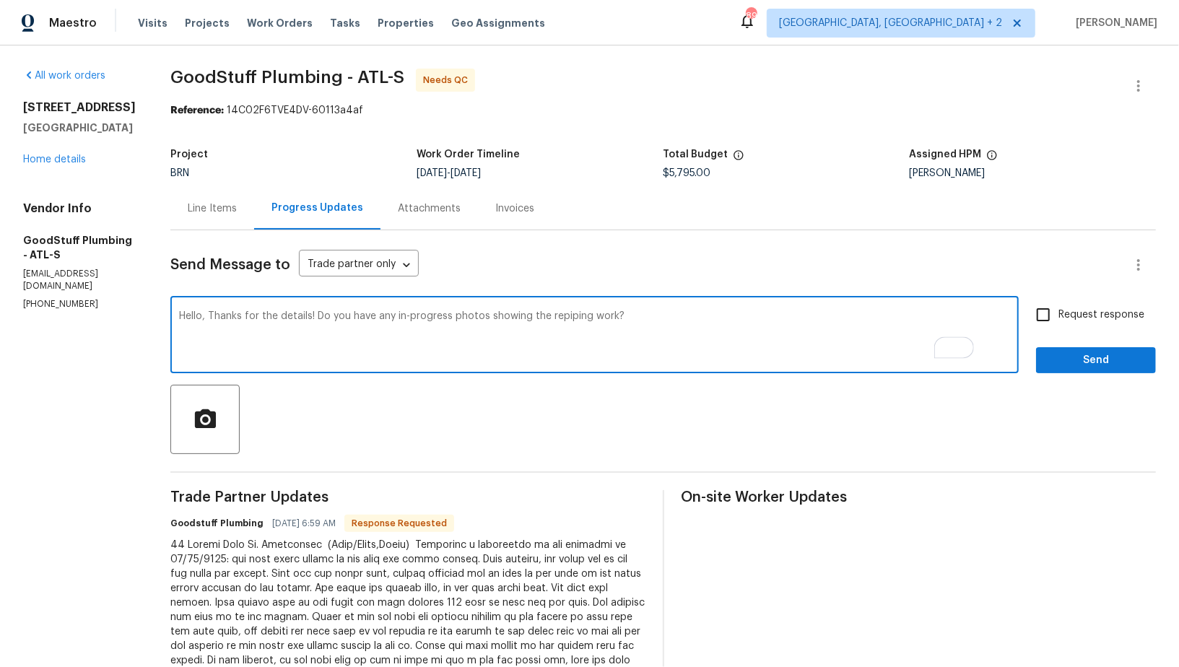
type textarea "Hello, Thanks for the details! Do you have any in-progress photos showing the r…"
click at [1052, 326] on input "Request response" at bounding box center [1043, 315] width 30 height 30
checkbox input "true"
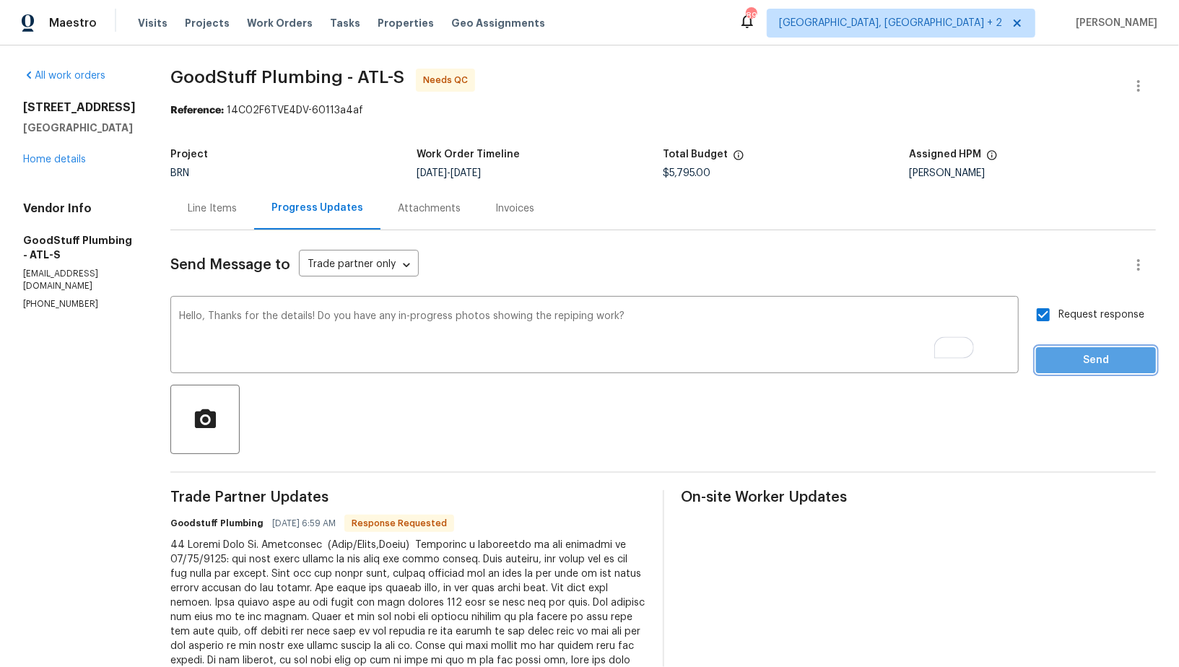
click at [1065, 353] on span "Send" at bounding box center [1095, 361] width 97 height 18
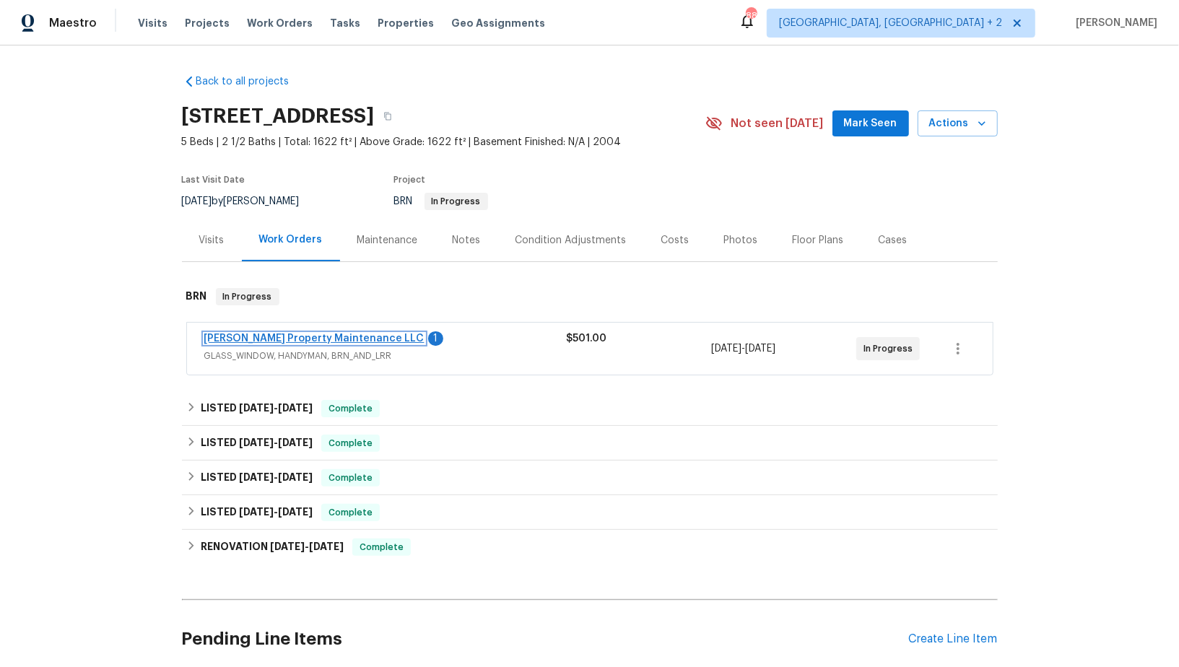
click at [332, 337] on link "Glen Property Maintenance LLC" at bounding box center [314, 339] width 220 height 10
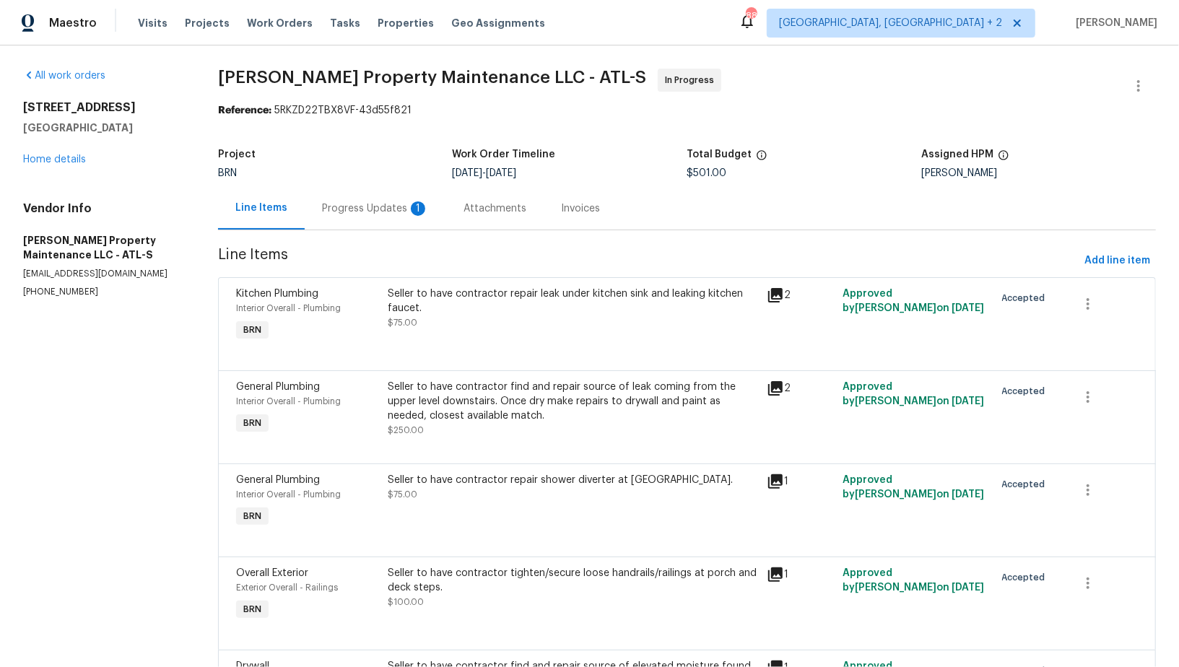
click at [360, 200] on div "Progress Updates 1" at bounding box center [375, 208] width 141 height 43
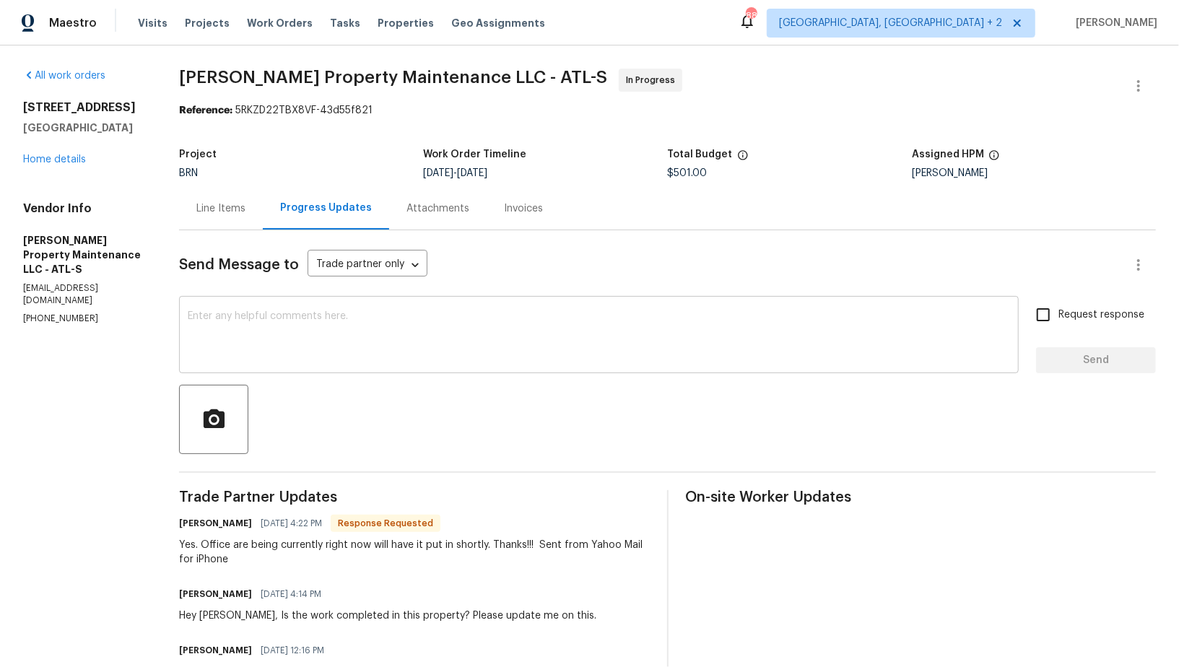
click at [306, 321] on textarea at bounding box center [599, 336] width 822 height 51
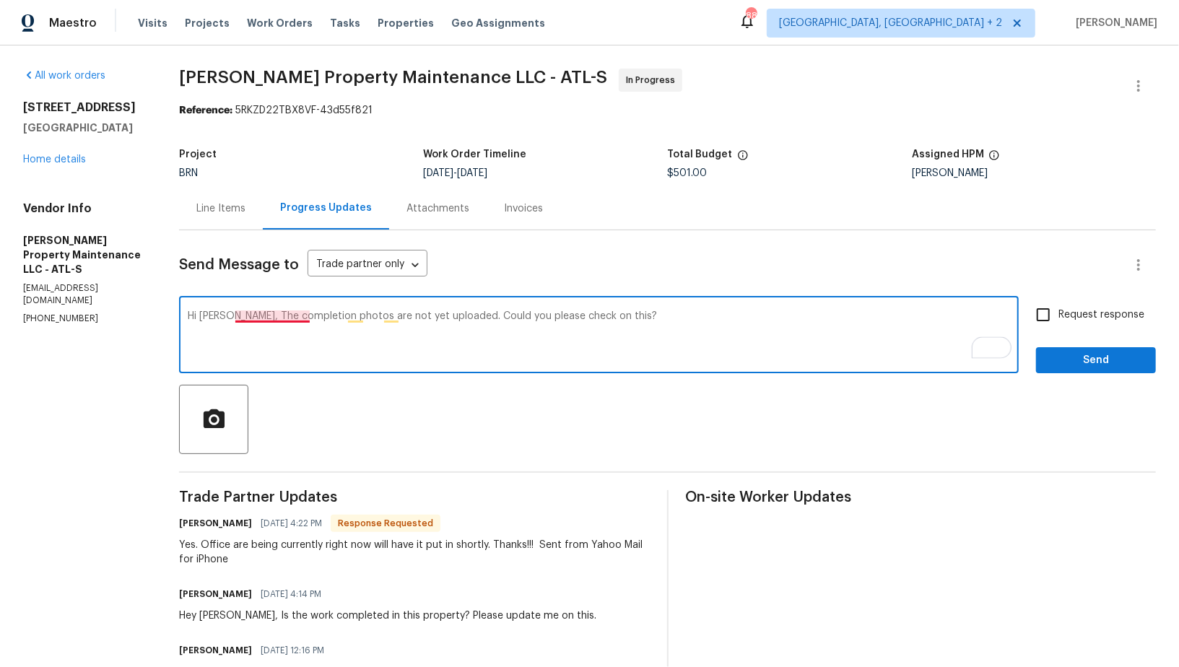
click at [253, 316] on textarea "Hi Daniel, The completion photos are not yet uploaded. Could you please check o…" at bounding box center [599, 336] width 822 height 51
type textarea "Hi Daniel, the completion photos are not yet uploaded. Could you please check o…"
click at [1045, 313] on input "Request response" at bounding box center [1043, 315] width 30 height 30
checkbox input "true"
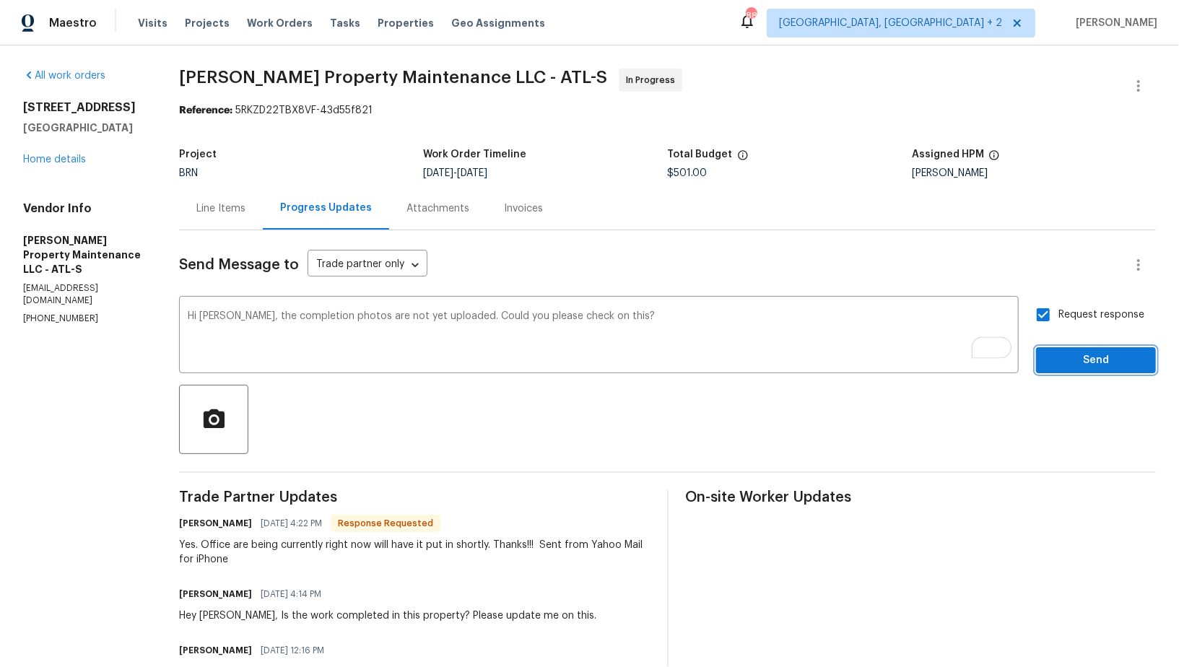
click at [1076, 370] on button "Send" at bounding box center [1096, 360] width 120 height 27
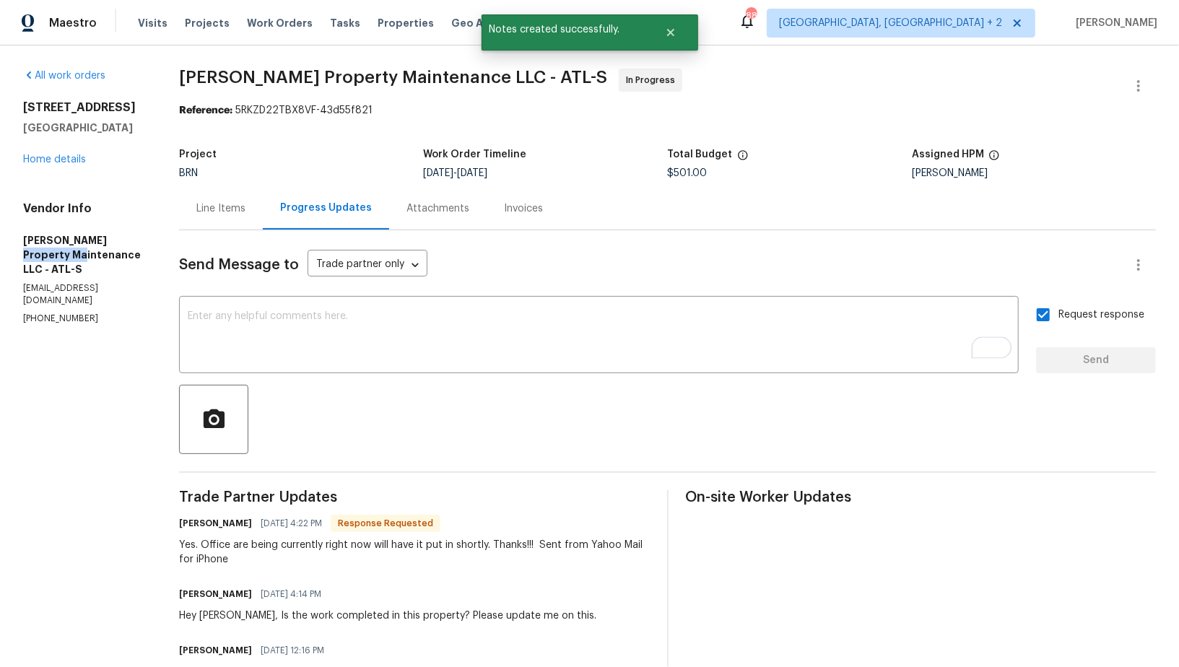
drag, startPoint x: 0, startPoint y: 258, endPoint x: 86, endPoint y: 256, distance: 85.9
click at [86, 256] on div "All work orders 483 Fairlane Cir NW Atlanta, GA 30331 Home details Vendor Info …" at bounding box center [589, 650] width 1179 height 1211
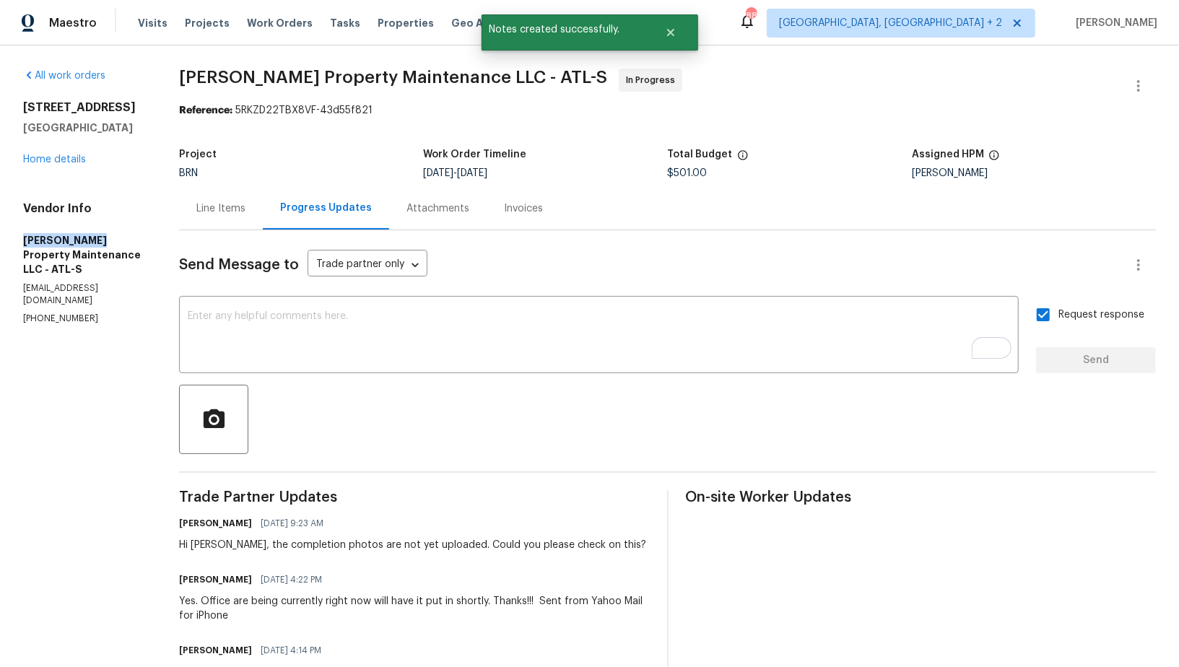
drag, startPoint x: 0, startPoint y: 235, endPoint x: 152, endPoint y: 235, distance: 152.3
click at [154, 235] on div "All work orders 483 Fairlane Cir NW Atlanta, GA 30331 Home details Vendor Info …" at bounding box center [589, 679] width 1179 height 1268
copy h5 "Glen Property"
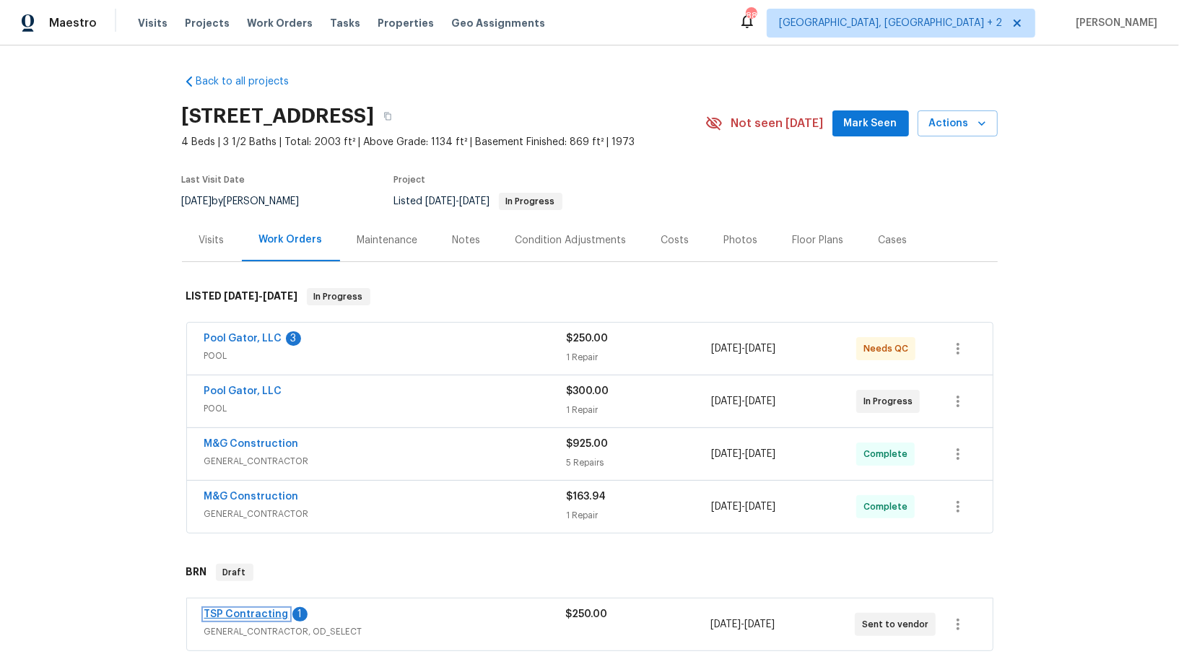
click at [253, 609] on link "TSP Contracting" at bounding box center [246, 614] width 84 height 10
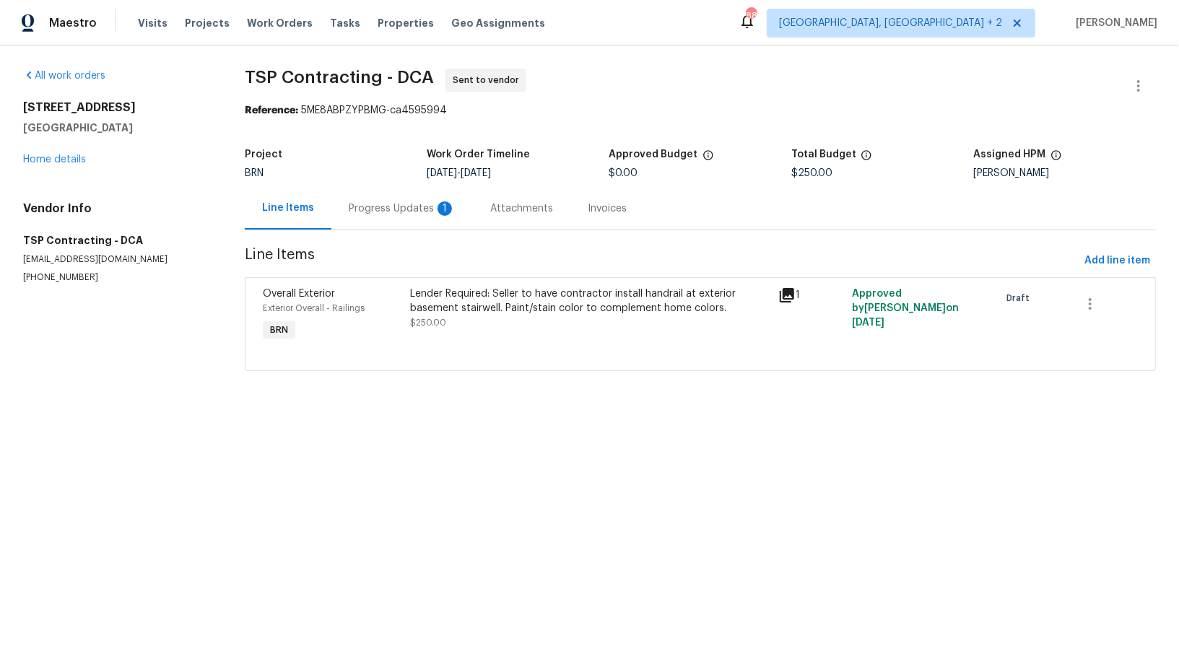
click at [393, 230] on section "TSP Contracting - DCA Sent to vendor Reference: 5ME8ABPZYPBMG-ca4595994 Project…" at bounding box center [700, 229] width 911 height 320
click at [393, 218] on div "Progress Updates 1" at bounding box center [406, 208] width 141 height 43
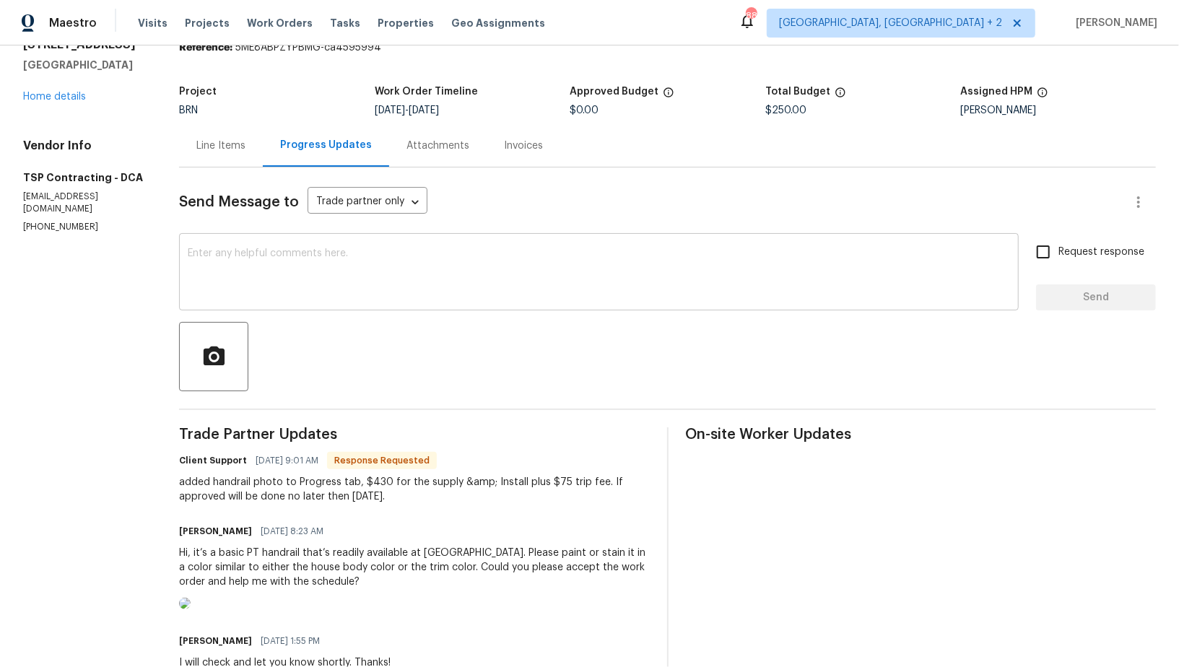
scroll to position [69, 0]
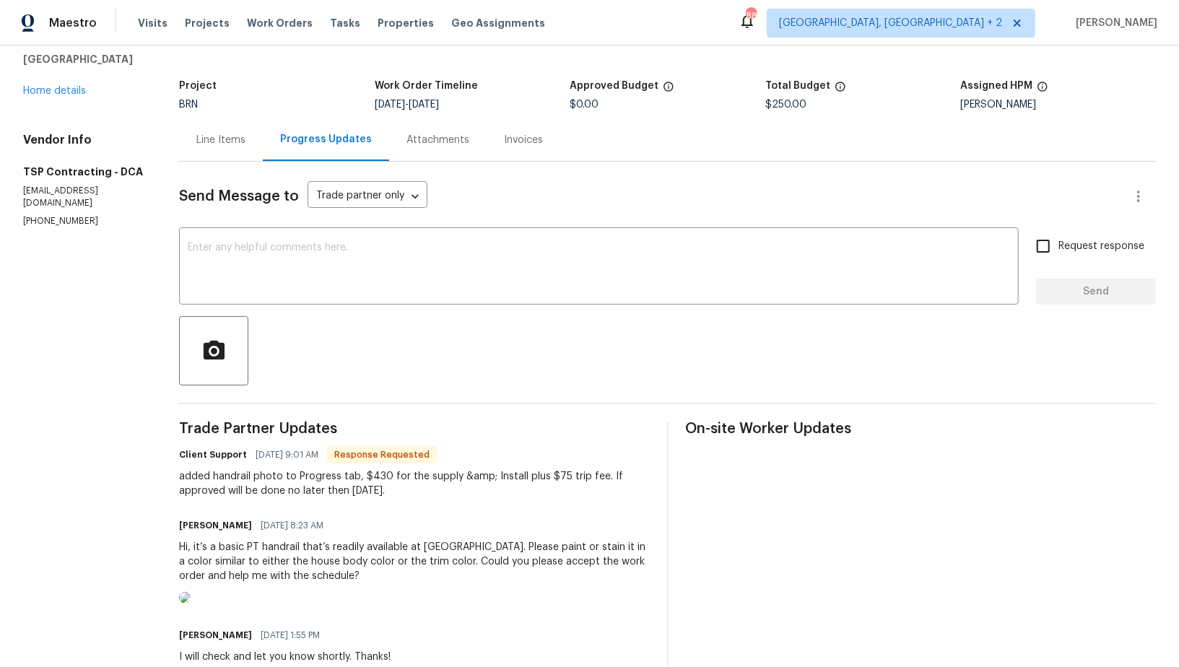
click at [220, 148] on div "Line Items" at bounding box center [221, 139] width 84 height 43
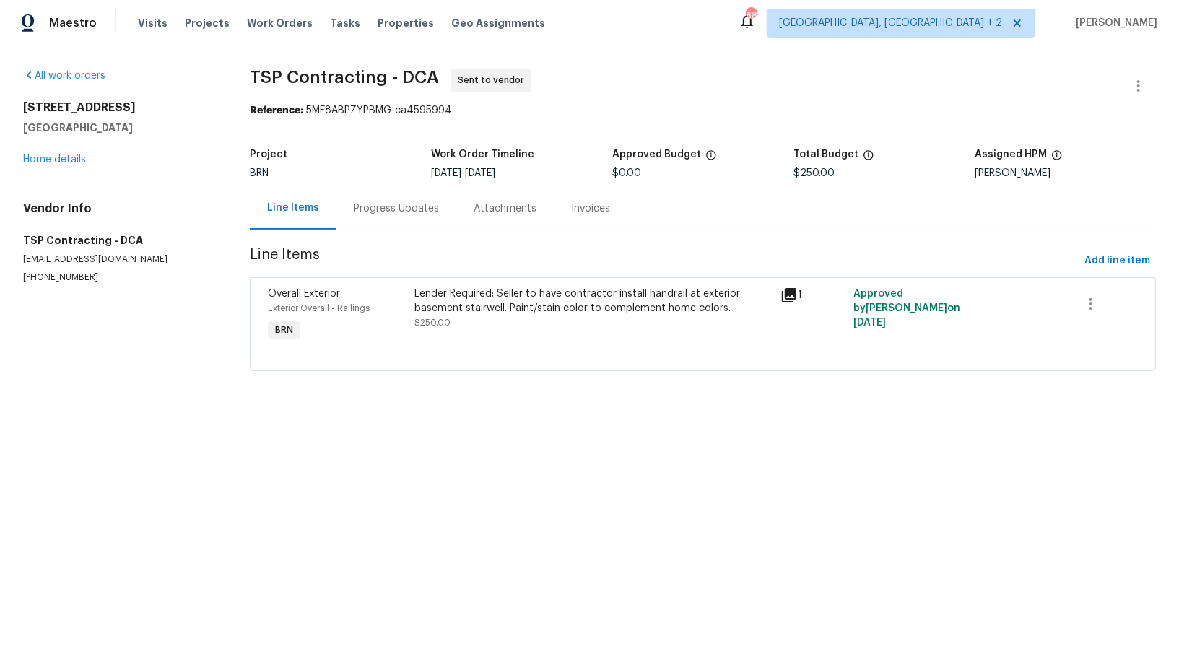
click at [492, 324] on div "Lender Required: Seller to have contractor install handrail at exterior basemen…" at bounding box center [592, 308] width 357 height 43
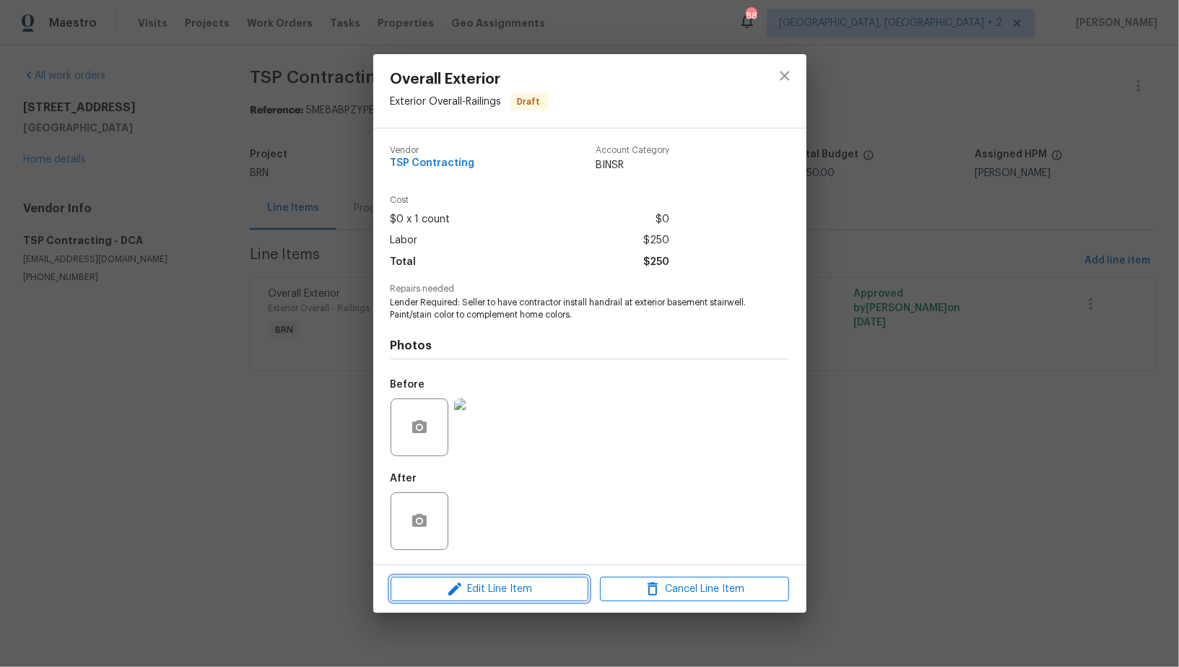
click at [487, 590] on span "Edit Line Item" at bounding box center [489, 589] width 189 height 18
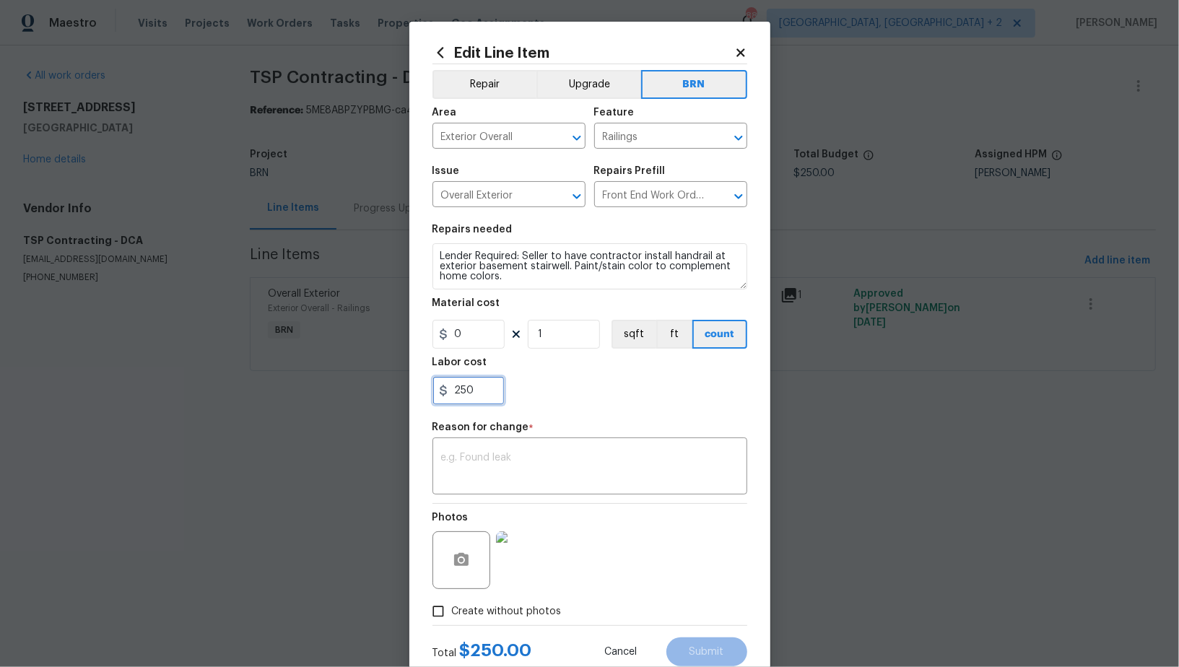
click at [482, 390] on input "250" at bounding box center [468, 390] width 72 height 29
type input "505"
click at [514, 455] on textarea at bounding box center [589, 468] width 297 height 30
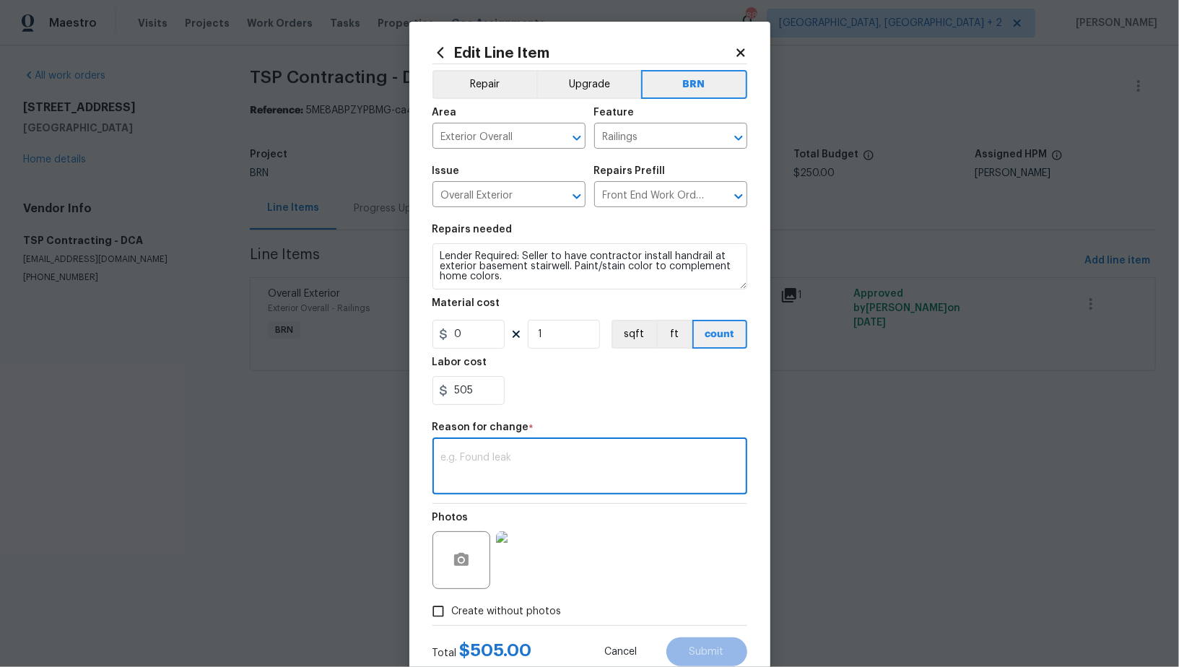
paste textarea "(PR) Updated per vendors final cost."
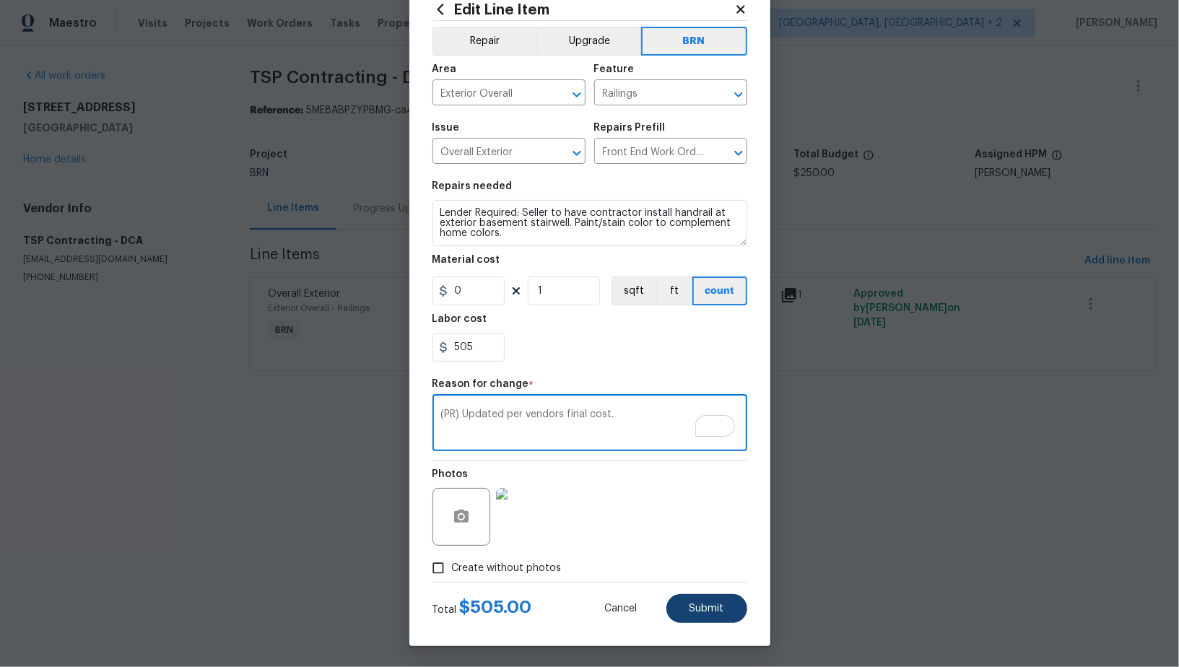
type textarea "(PR) Updated per vendors final cost."
click at [702, 614] on button "Submit" at bounding box center [706, 608] width 81 height 29
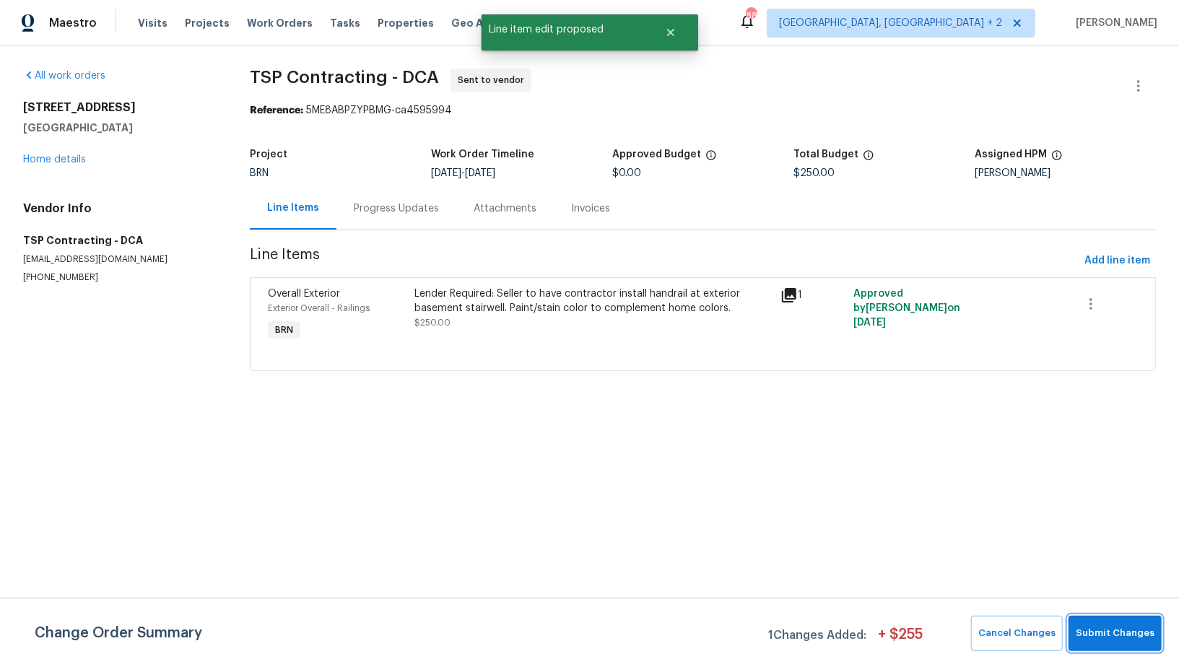
scroll to position [0, 0]
click at [1093, 631] on span "Submit Changes" at bounding box center [1115, 633] width 79 height 17
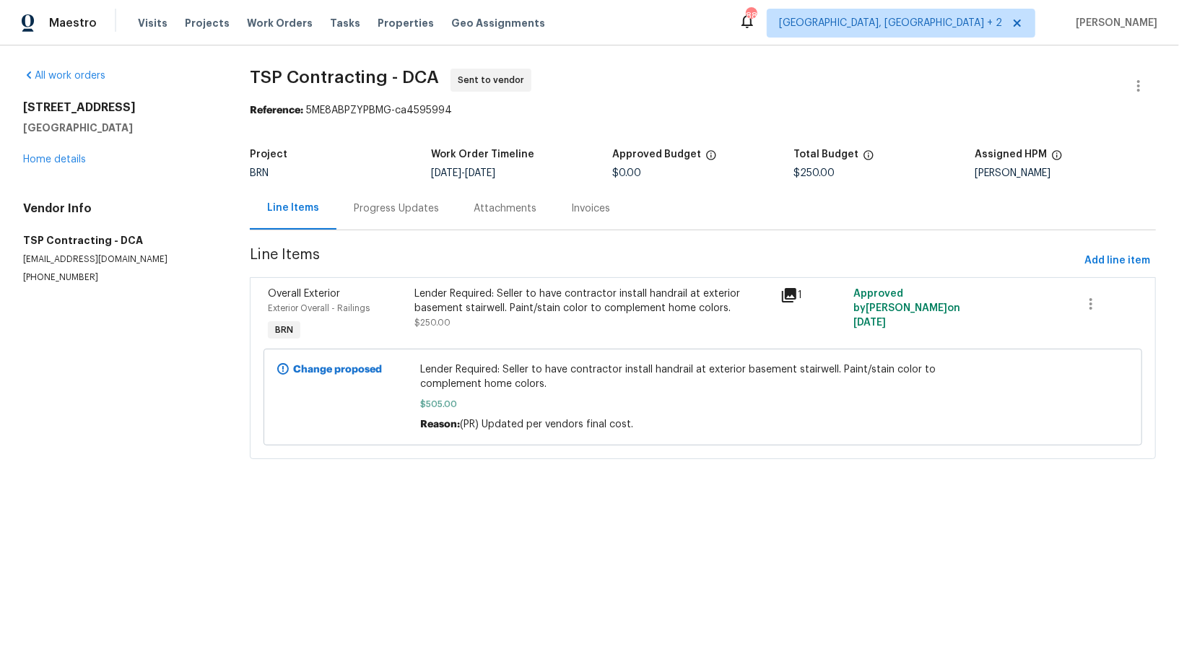
click at [399, 202] on div "Progress Updates" at bounding box center [396, 208] width 85 height 14
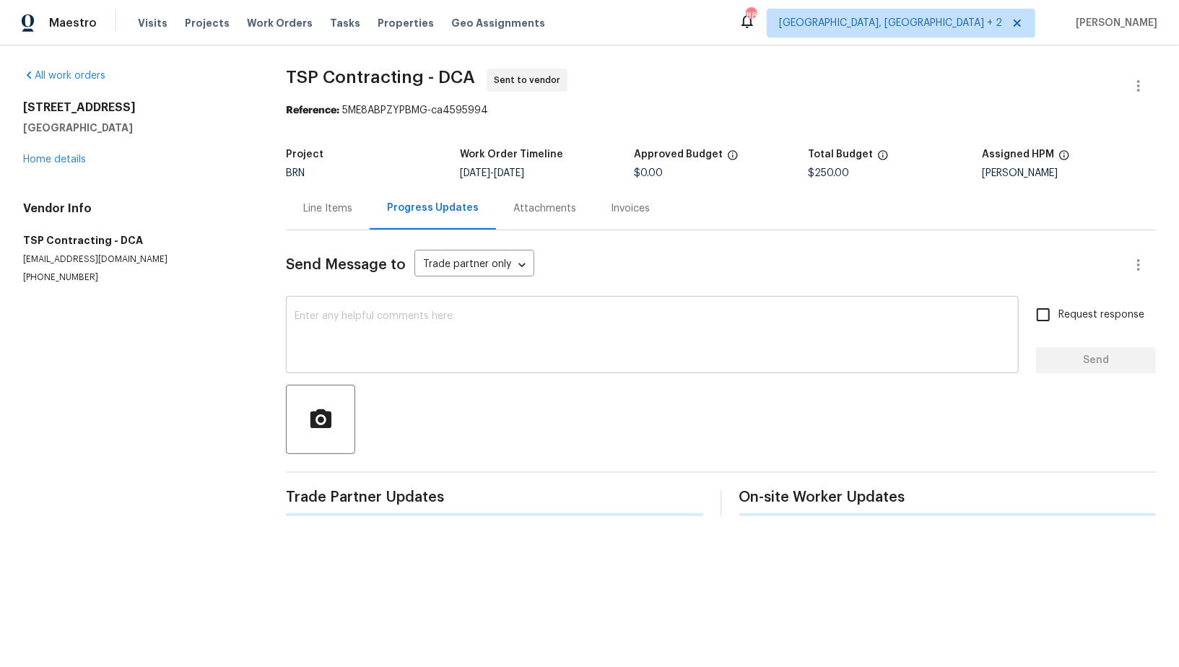
click at [383, 339] on textarea at bounding box center [652, 336] width 715 height 51
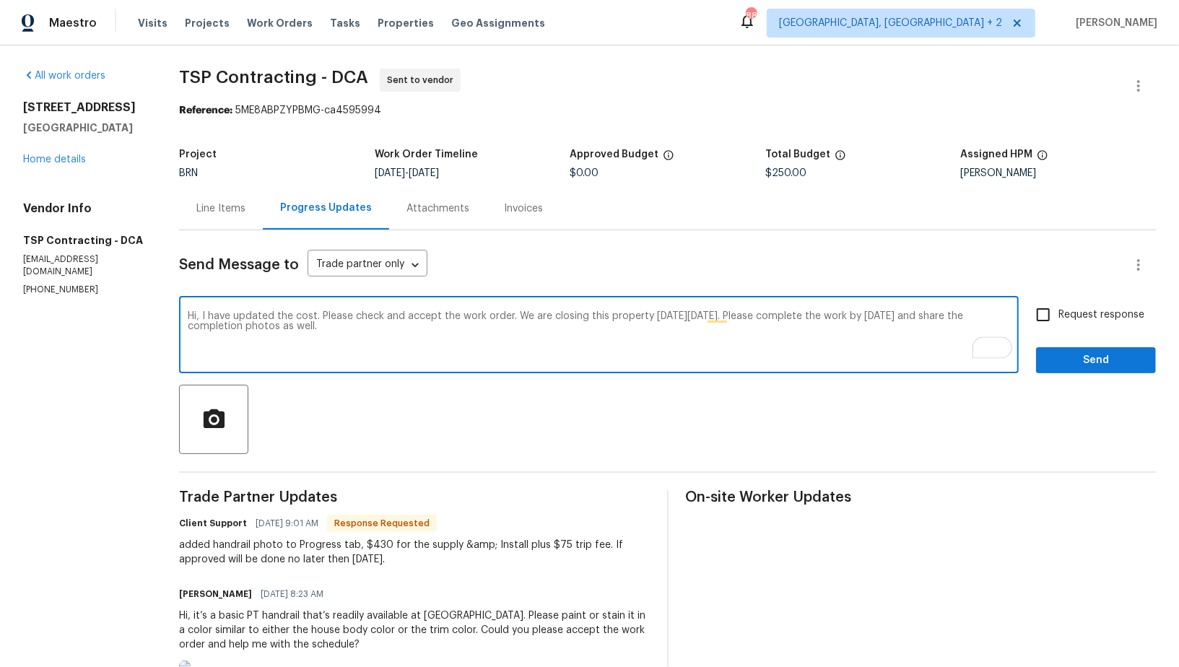
click at [194, 315] on textarea "Hi, I have updated the cost. Please check and accept the work order. We are clo…" at bounding box center [599, 336] width 822 height 51
click at [414, 341] on textarea "Hey, I have updated the cost. Please check and accept the work order. We are cl…" at bounding box center [599, 336] width 822 height 51
click at [734, 318] on textarea "Hey, I have updated the cost. Please check and accept the work order. We are cl…" at bounding box center [599, 336] width 822 height 51
click at [755, 318] on textarea "Hey, I have updated the cost. Please check and accept the work order. We are cl…" at bounding box center [599, 336] width 822 height 51
type textarea "Hey, I have updated the cost. Please check and accept the work order. We are cl…"
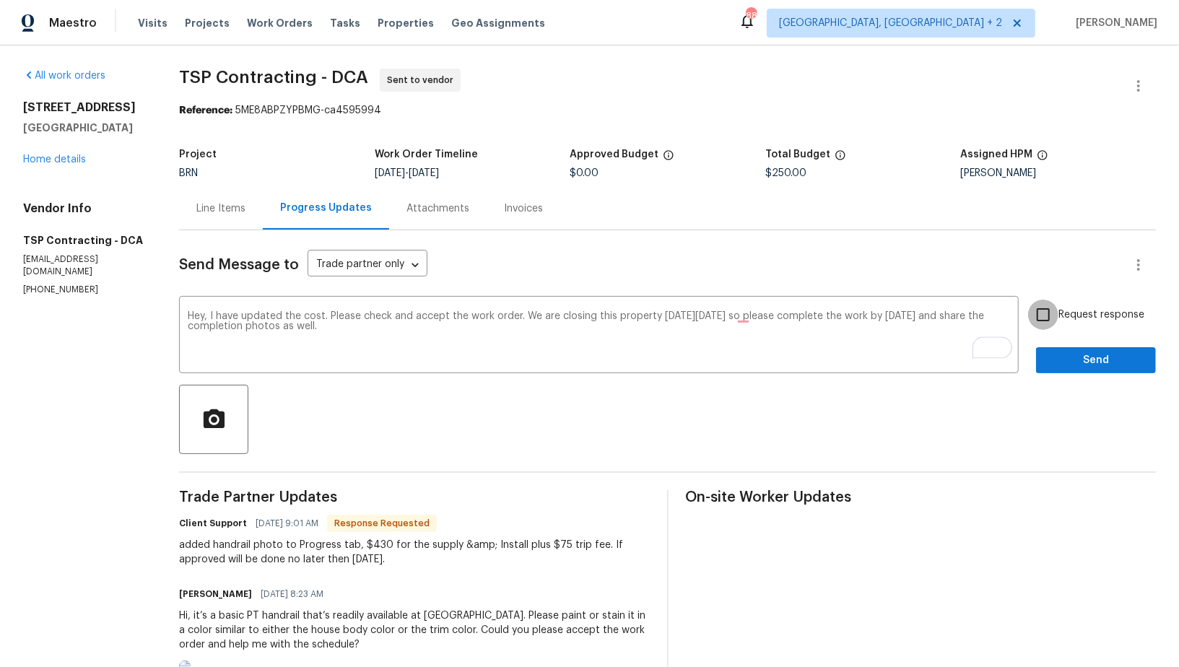
click at [1040, 317] on input "Request response" at bounding box center [1043, 315] width 30 height 30
checkbox input "true"
click at [1063, 359] on span "Send" at bounding box center [1095, 361] width 97 height 18
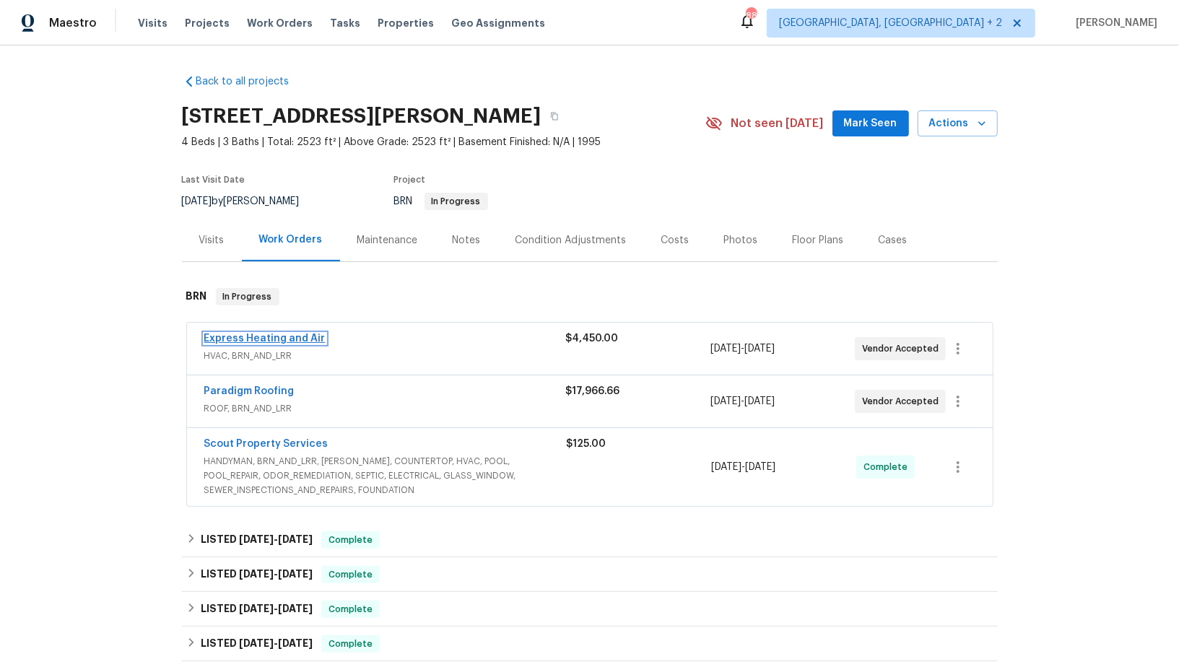
click at [256, 337] on link "Express Heating and Air" at bounding box center [264, 339] width 121 height 10
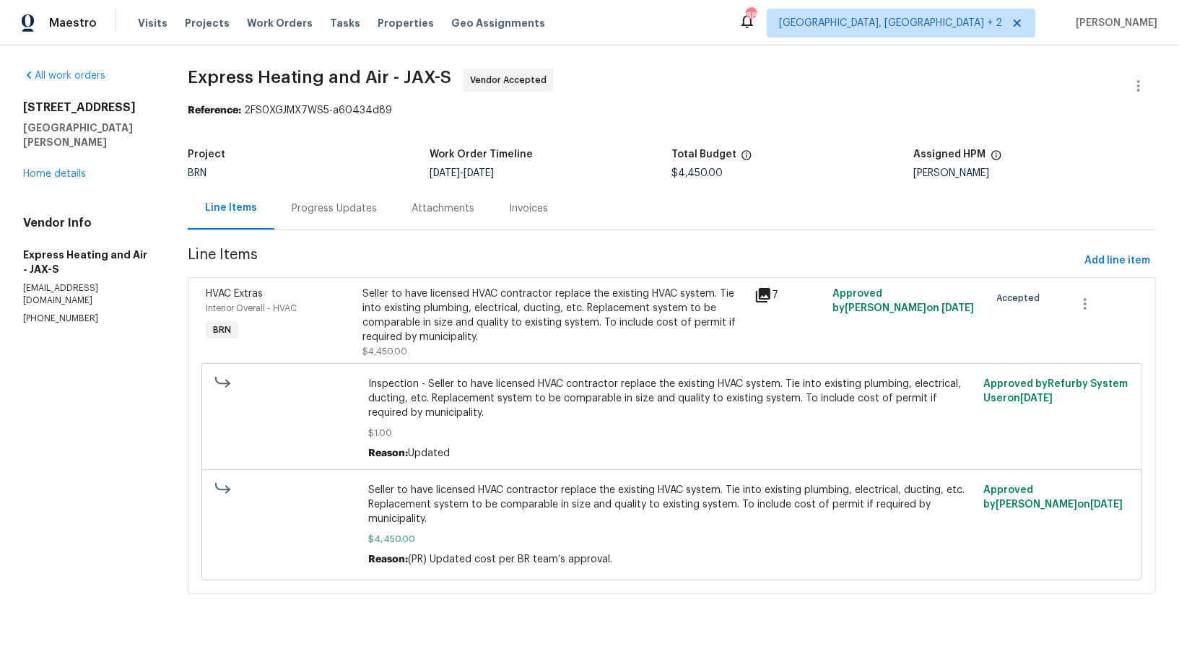
click at [383, 212] on div "Progress Updates" at bounding box center [334, 208] width 120 height 43
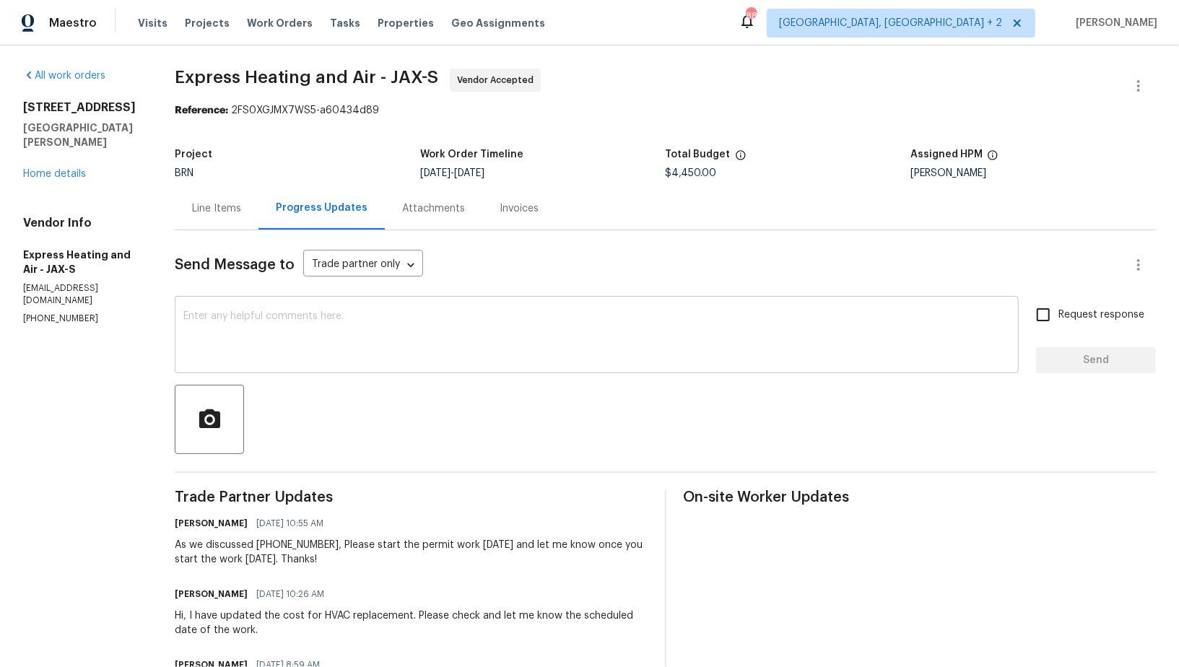
click at [361, 321] on textarea at bounding box center [596, 336] width 827 height 51
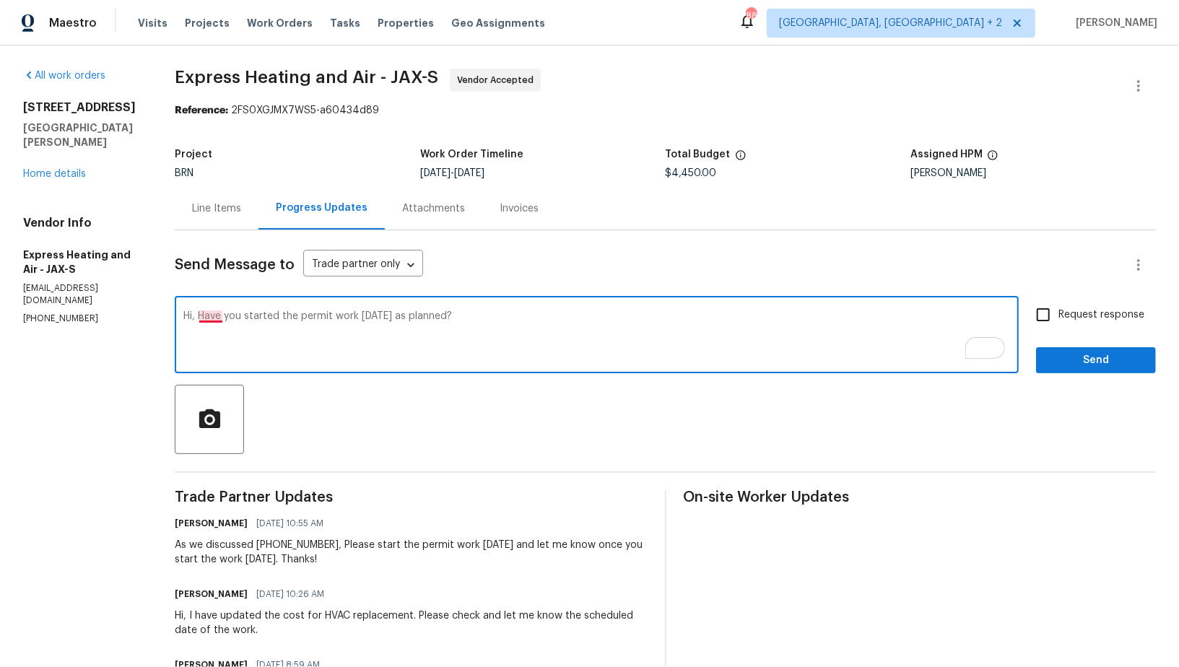
click at [222, 318] on textarea "Hi, Have you started the permit work [DATE] as planned?" at bounding box center [596, 336] width 827 height 51
click at [480, 328] on textarea "Hi, have you started the permit work [DATE] as planned?" at bounding box center [596, 336] width 827 height 51
type textarea "Hi, have you started the permit work [DATE] as planned? Also, Is the HVAC repla…"
click at [1049, 328] on input "Request response" at bounding box center [1043, 315] width 30 height 30
checkbox input "true"
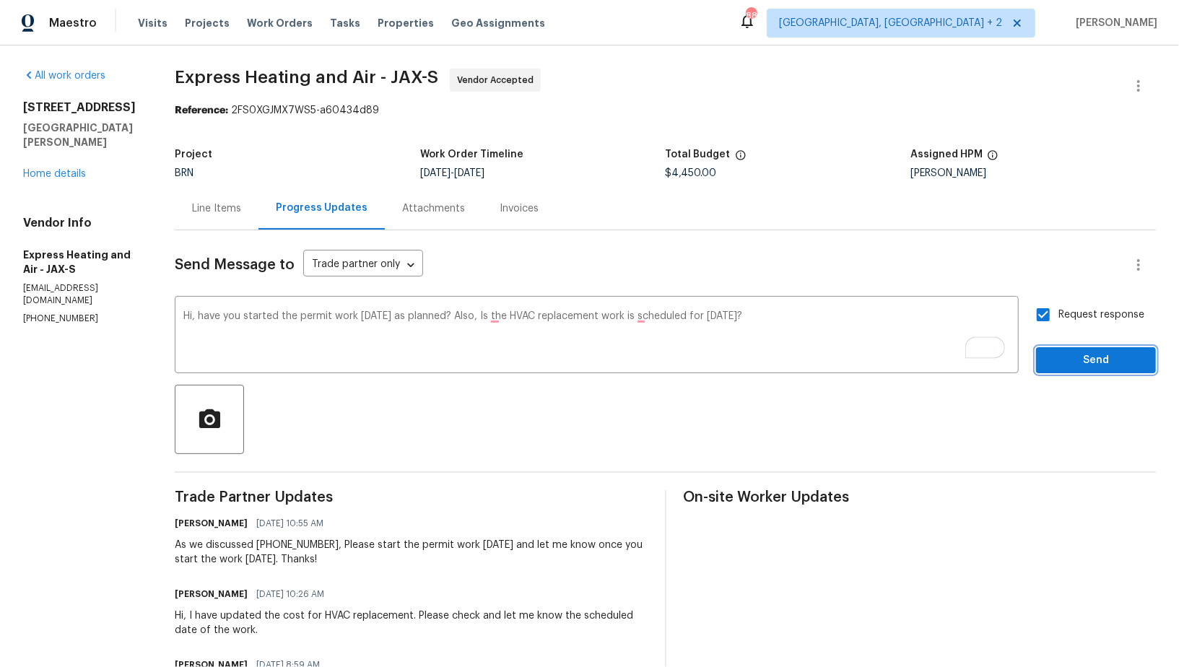
click at [1055, 352] on span "Send" at bounding box center [1095, 361] width 97 height 18
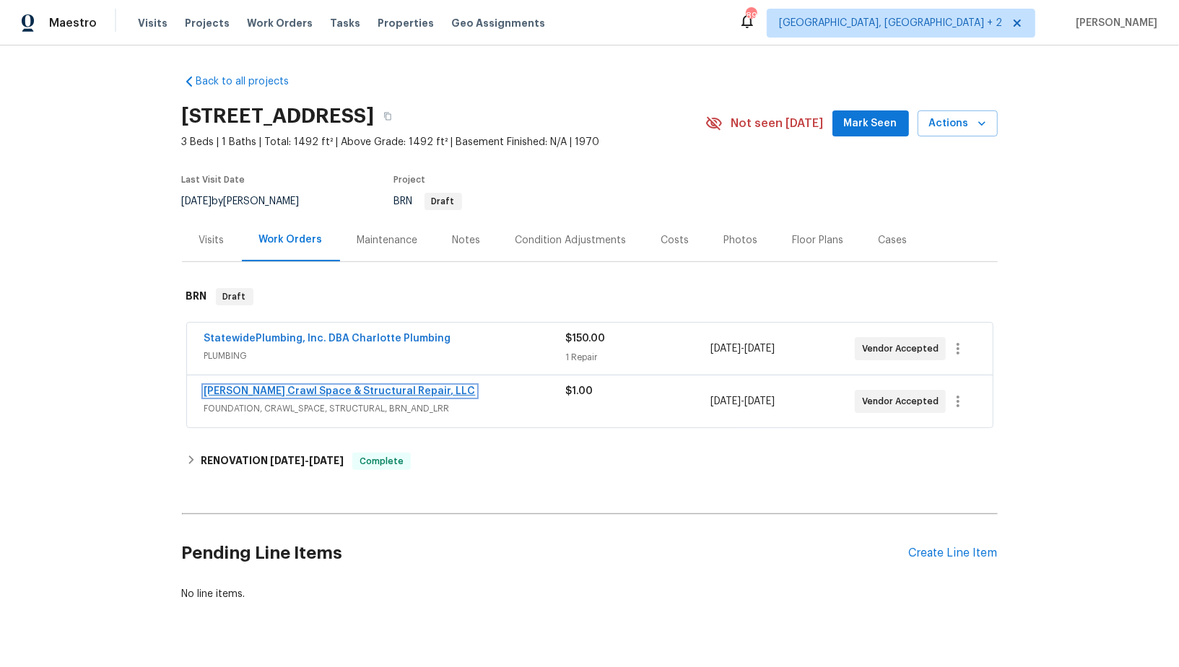
click at [272, 387] on link "[PERSON_NAME] Crawl Space & Structural Repair, LLC" at bounding box center [339, 391] width 271 height 10
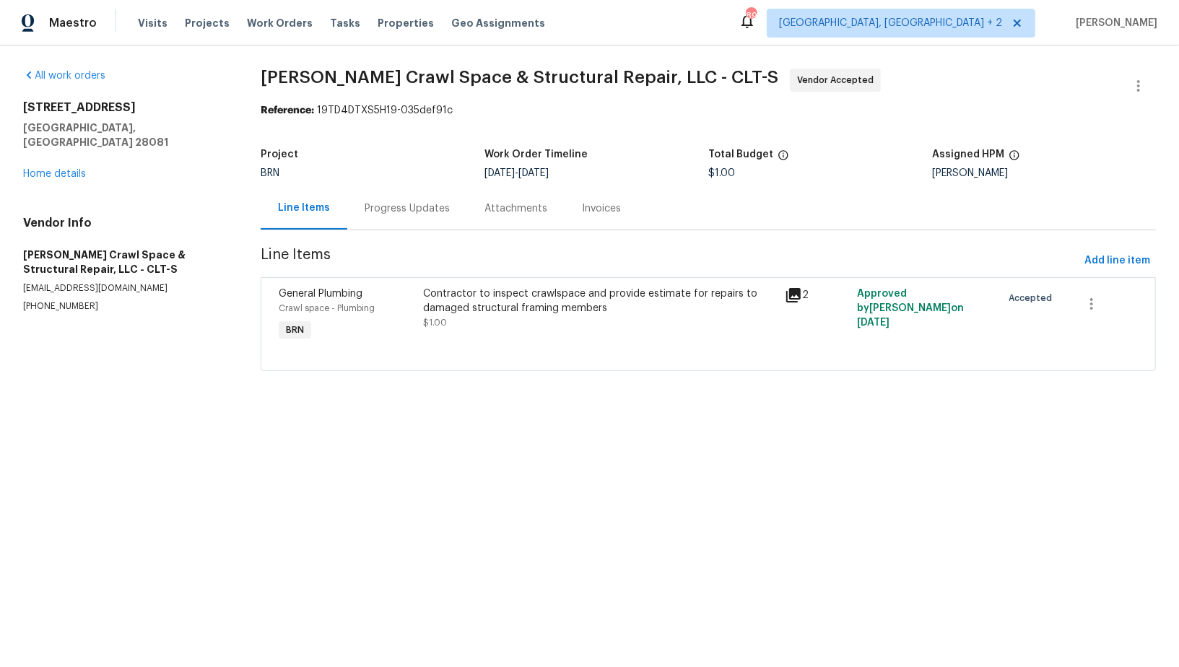
click at [391, 208] on div "Progress Updates" at bounding box center [407, 208] width 85 height 14
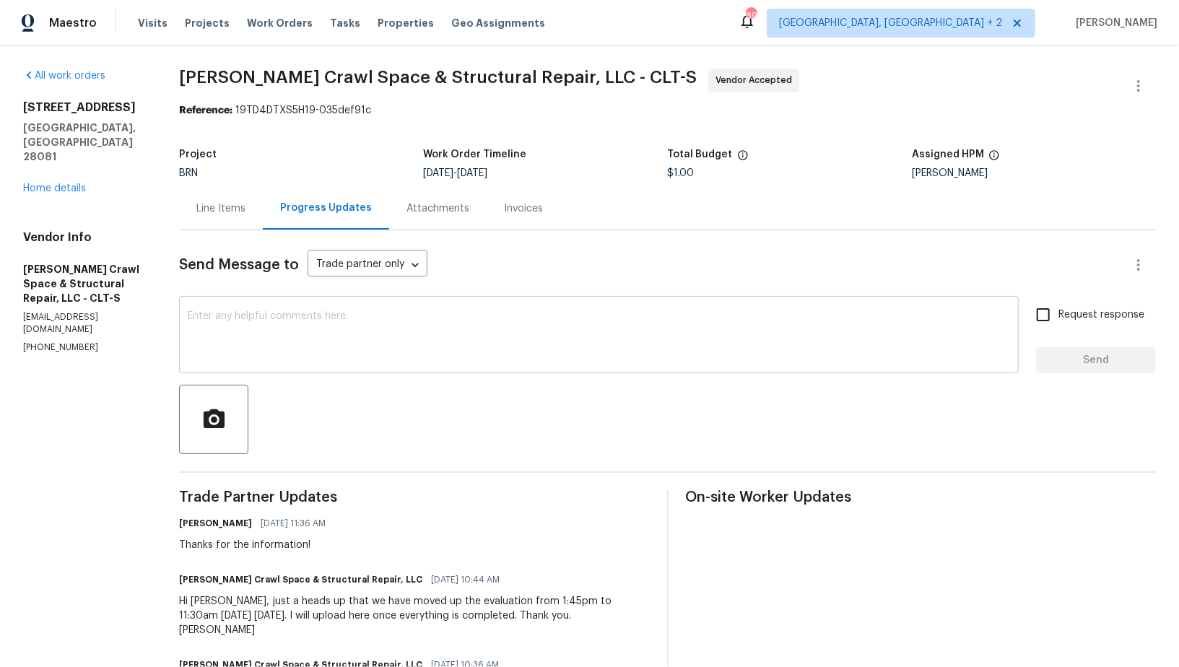
click at [260, 322] on textarea at bounding box center [599, 336] width 822 height 51
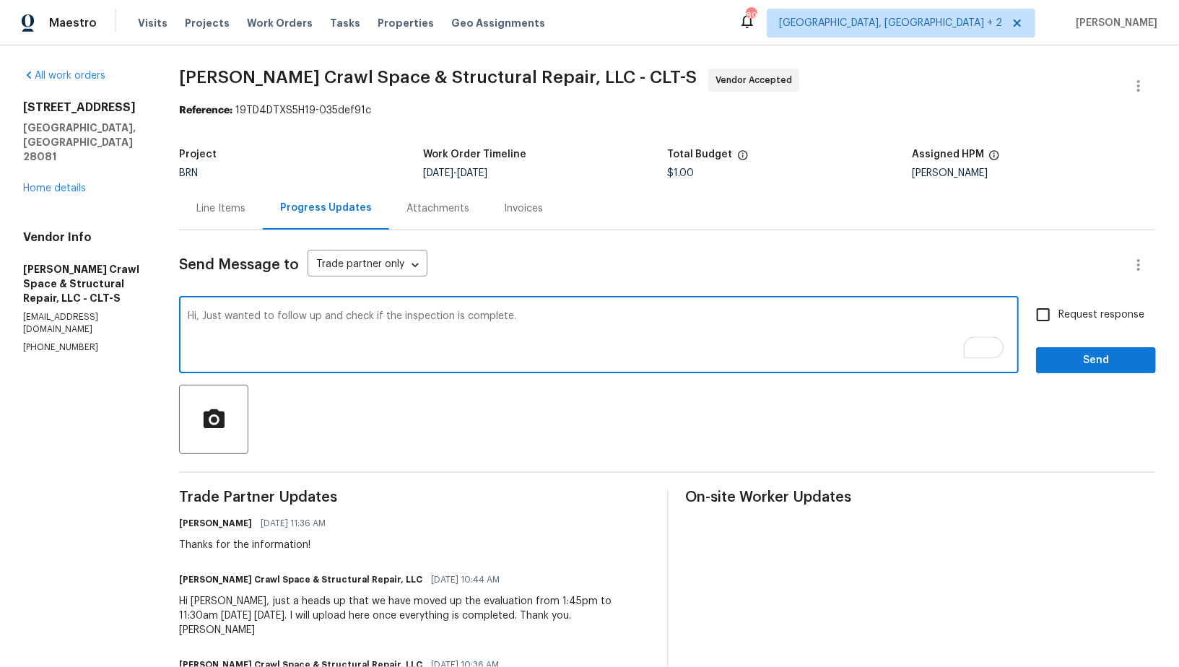
type textarea "Hi, Just wanted to follow up and check if the inspection is complete."
click at [1054, 318] on input "Request response" at bounding box center [1043, 315] width 30 height 30
checkbox input "true"
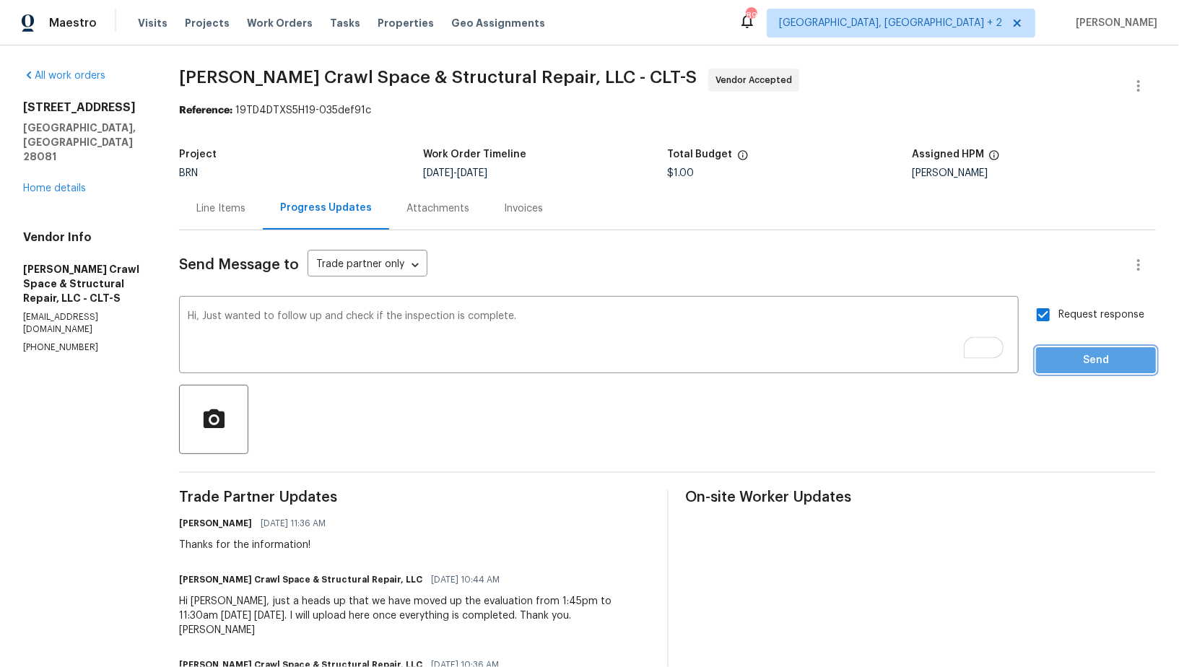
click at [1066, 353] on span "Send" at bounding box center [1095, 361] width 97 height 18
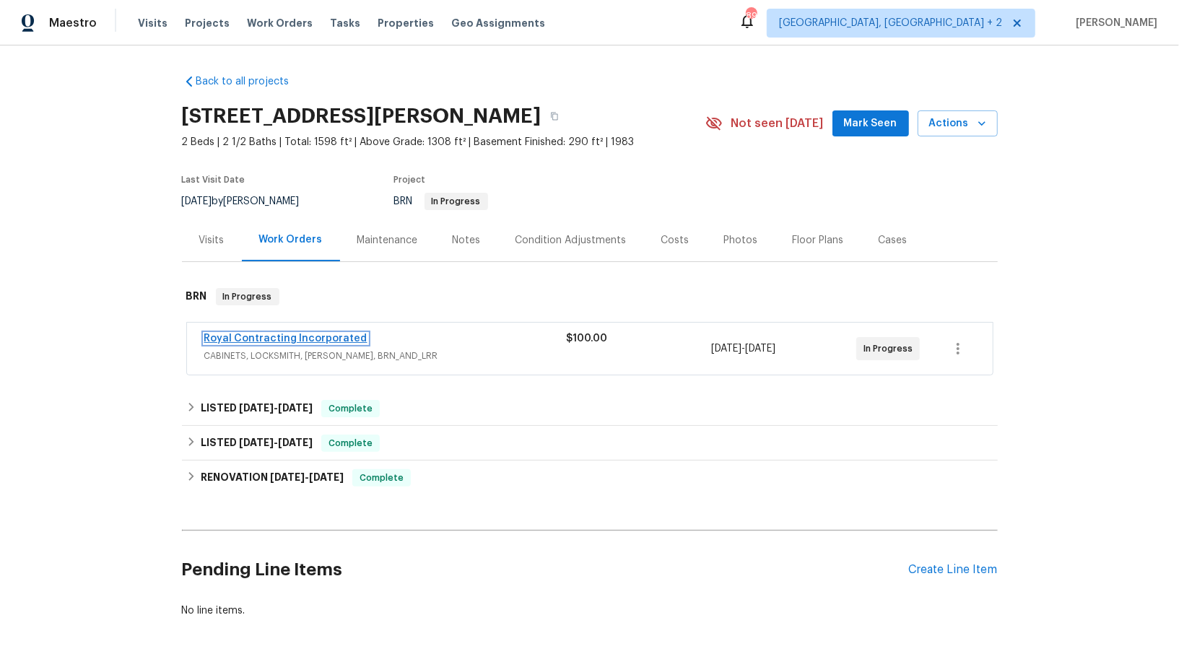
click at [252, 339] on link "Royal Contracting Incorporated" at bounding box center [285, 339] width 163 height 10
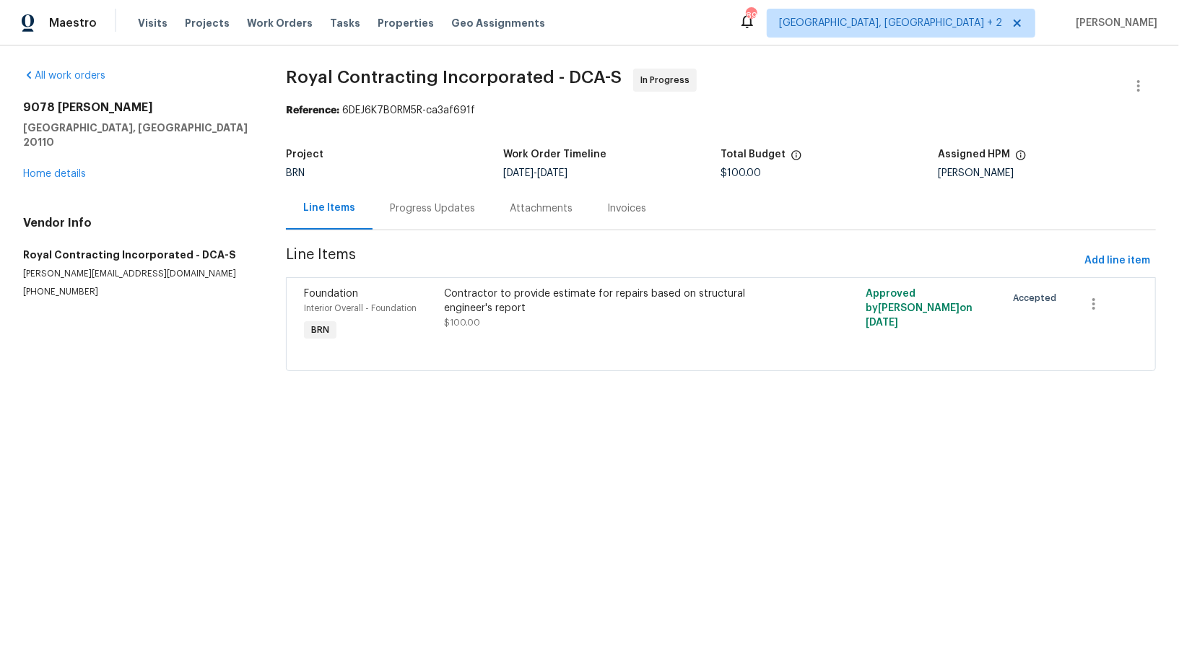
click at [368, 208] on div "Line Items" at bounding box center [329, 208] width 87 height 43
click at [396, 194] on div "Progress Updates" at bounding box center [432, 208] width 120 height 43
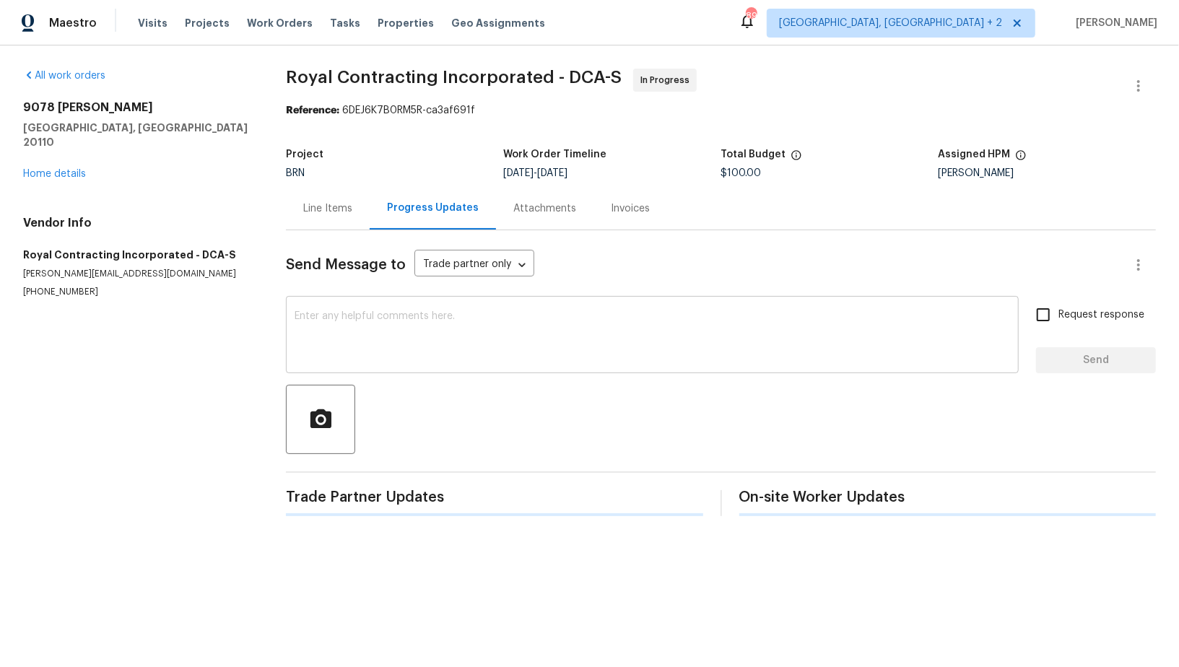
click at [360, 356] on textarea at bounding box center [652, 336] width 715 height 51
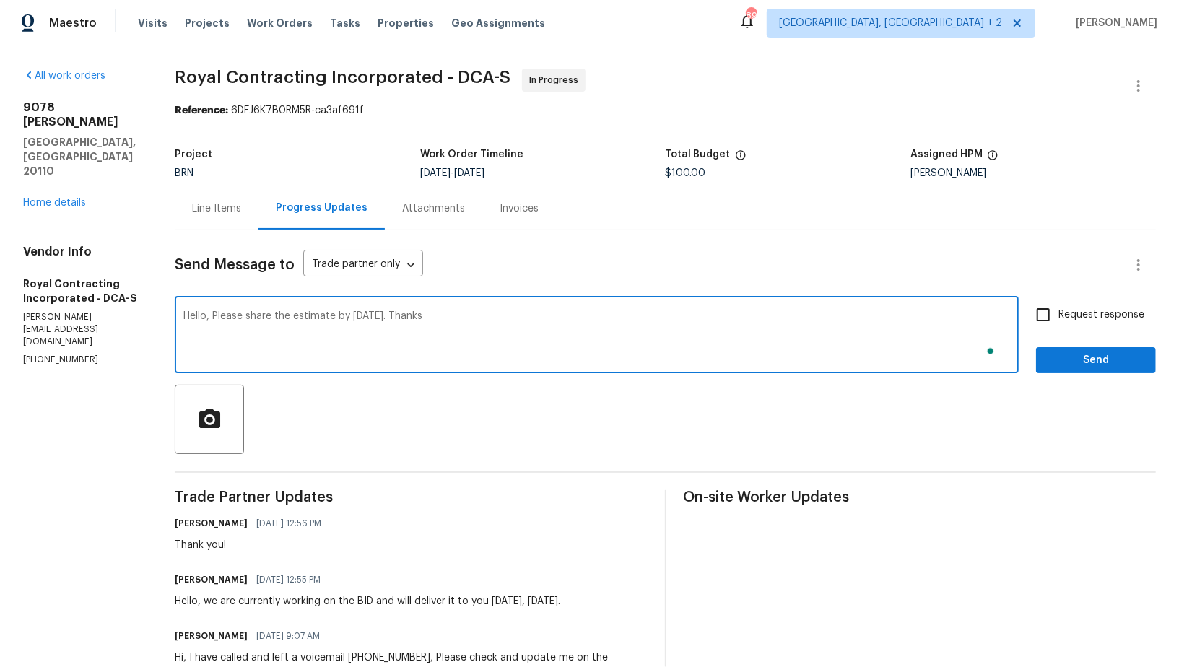
type textarea "Hello, Please share the estimate by [DATE]. Thanks"
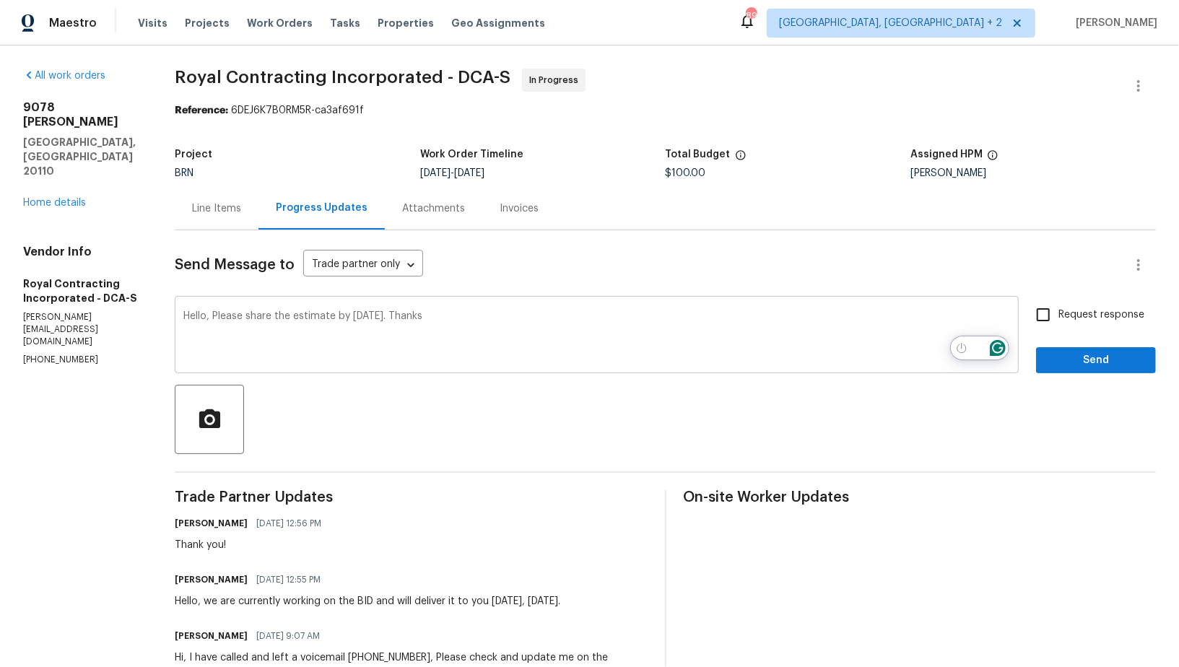
click at [472, 315] on textarea "Hello, Please share the estimate by [DATE]. Thanks" at bounding box center [596, 336] width 827 height 51
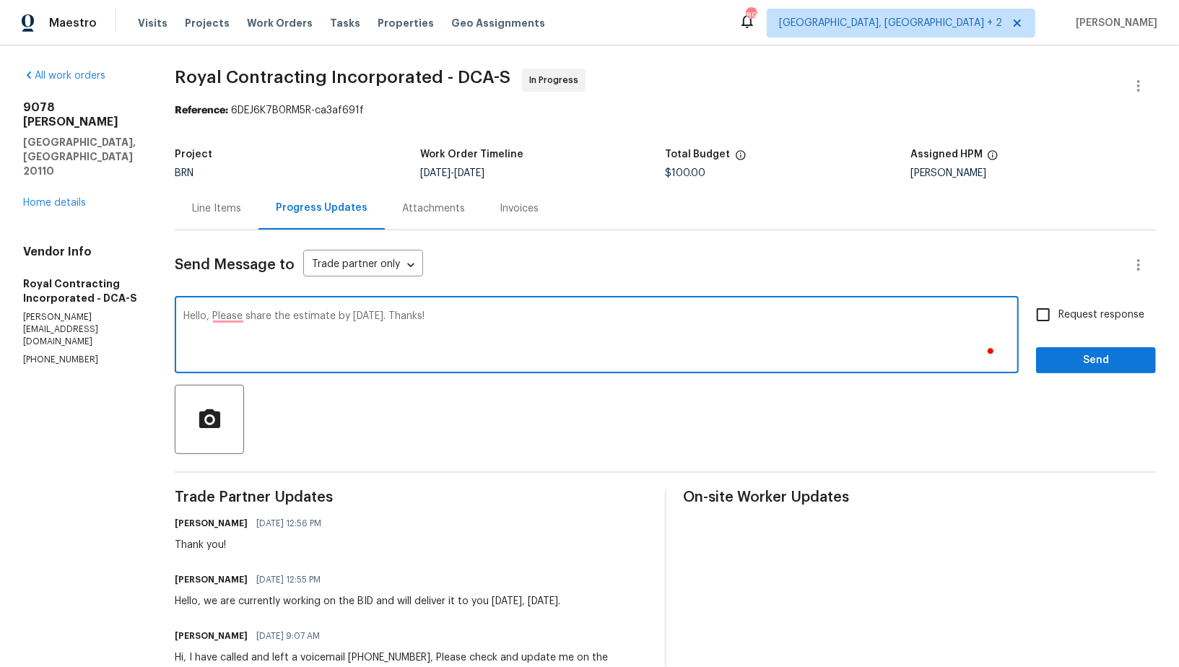
type textarea "Hello, Please share the estimate by [DATE]. Thanks!"
click at [1027, 307] on div "Hello, Please share the estimate by [DATE]. Thanks! x ​ Request response Send" at bounding box center [665, 337] width 981 height 74
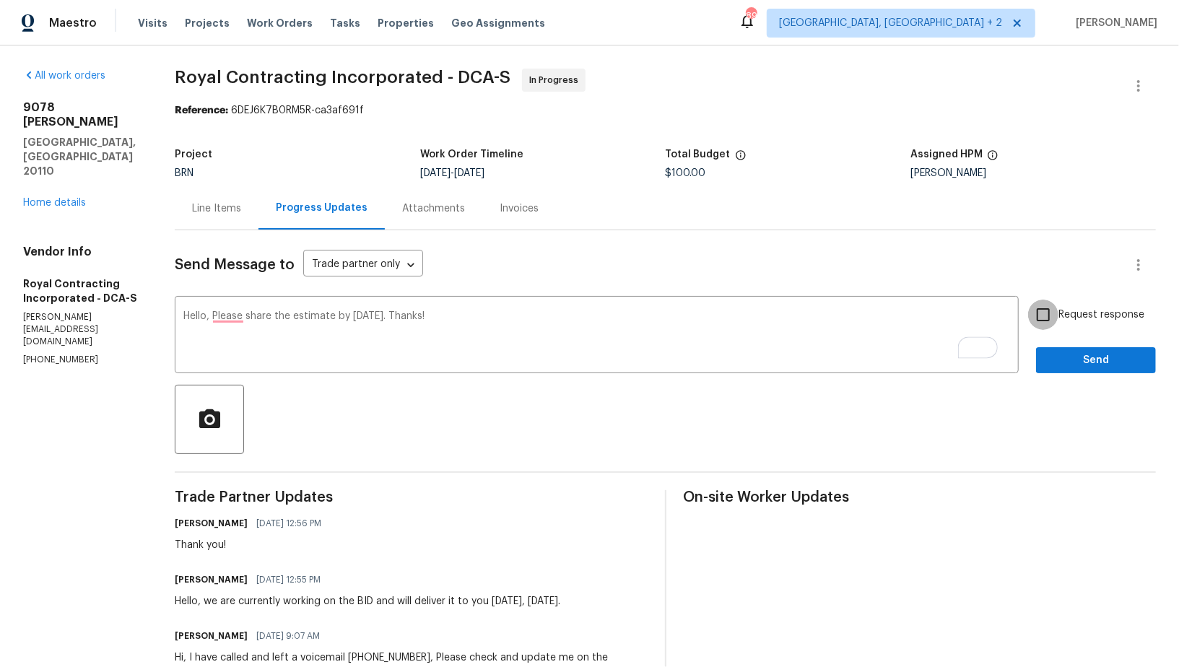
click at [1039, 317] on input "Request response" at bounding box center [1043, 315] width 30 height 30
checkbox input "true"
click at [1059, 359] on span "Send" at bounding box center [1095, 361] width 97 height 18
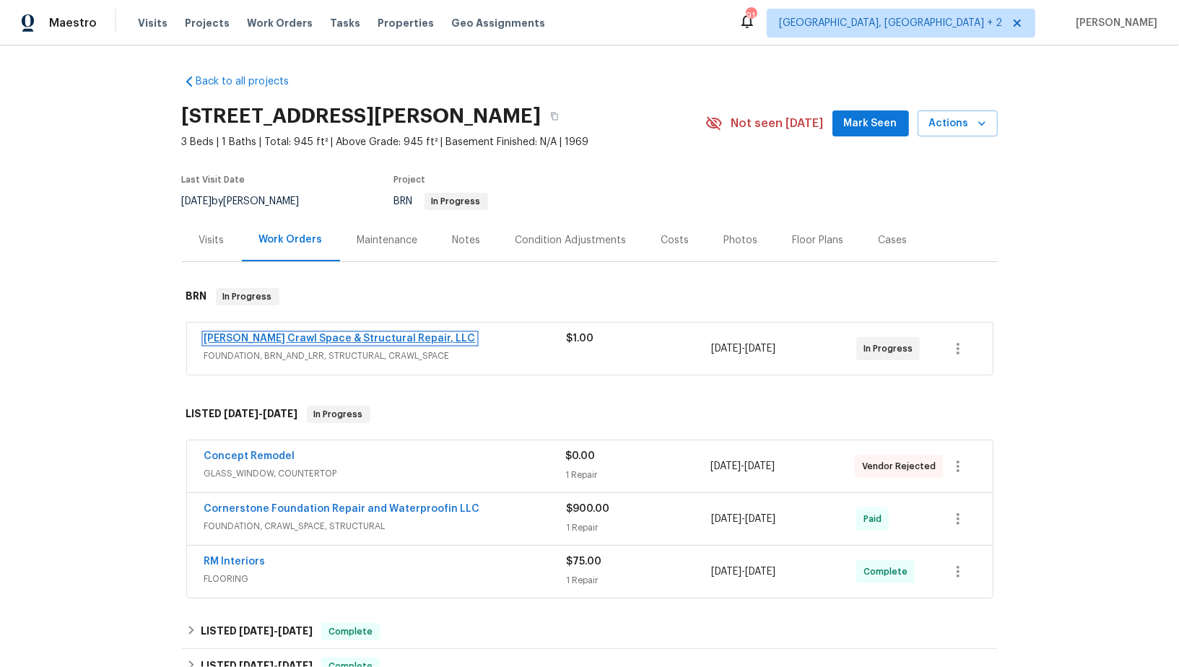
click at [287, 336] on link "[PERSON_NAME] Crawl Space & Structural Repair, LLC" at bounding box center [339, 339] width 271 height 10
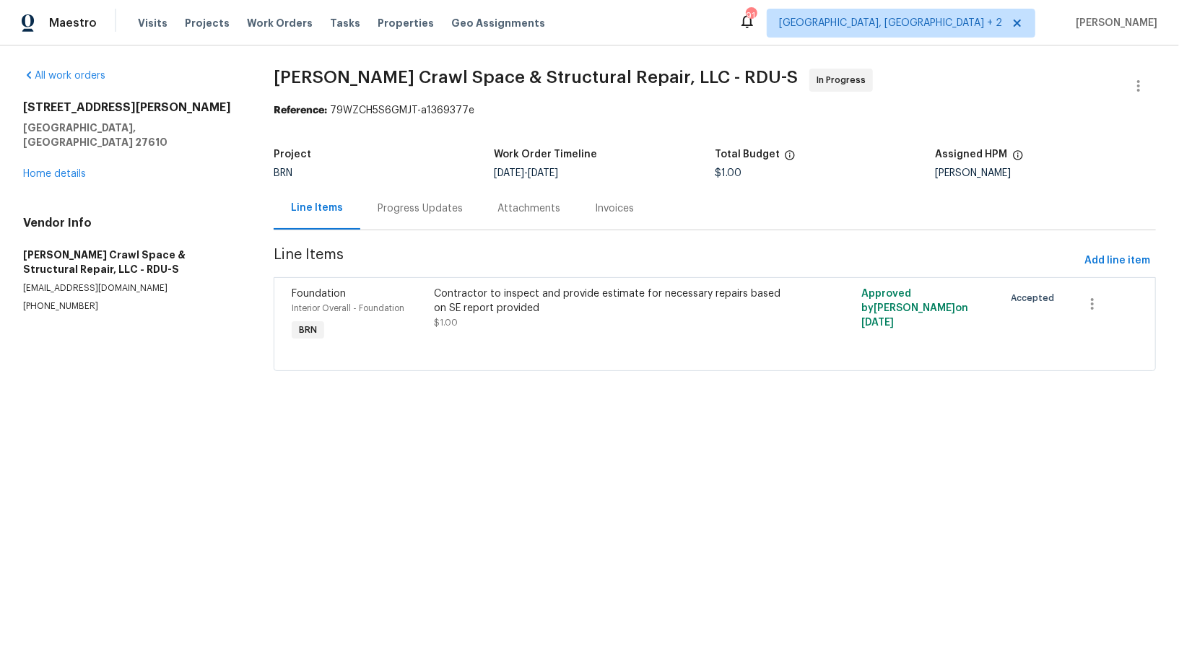
click at [362, 209] on div "Progress Updates" at bounding box center [420, 208] width 120 height 43
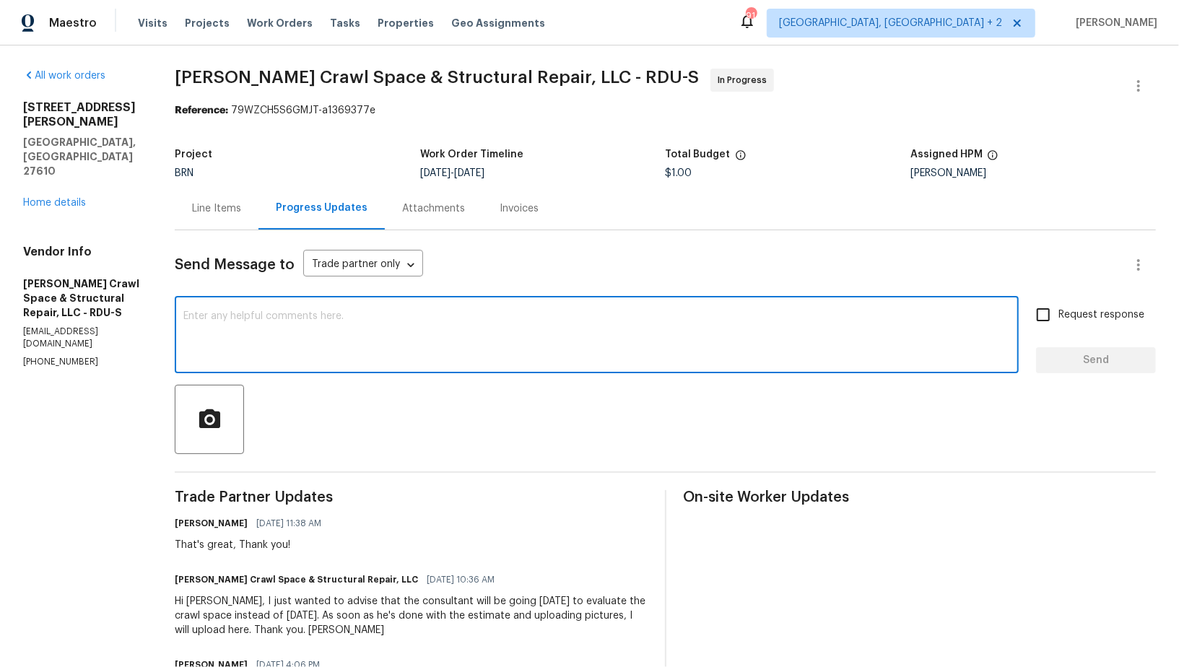
click at [370, 361] on textarea at bounding box center [596, 336] width 827 height 51
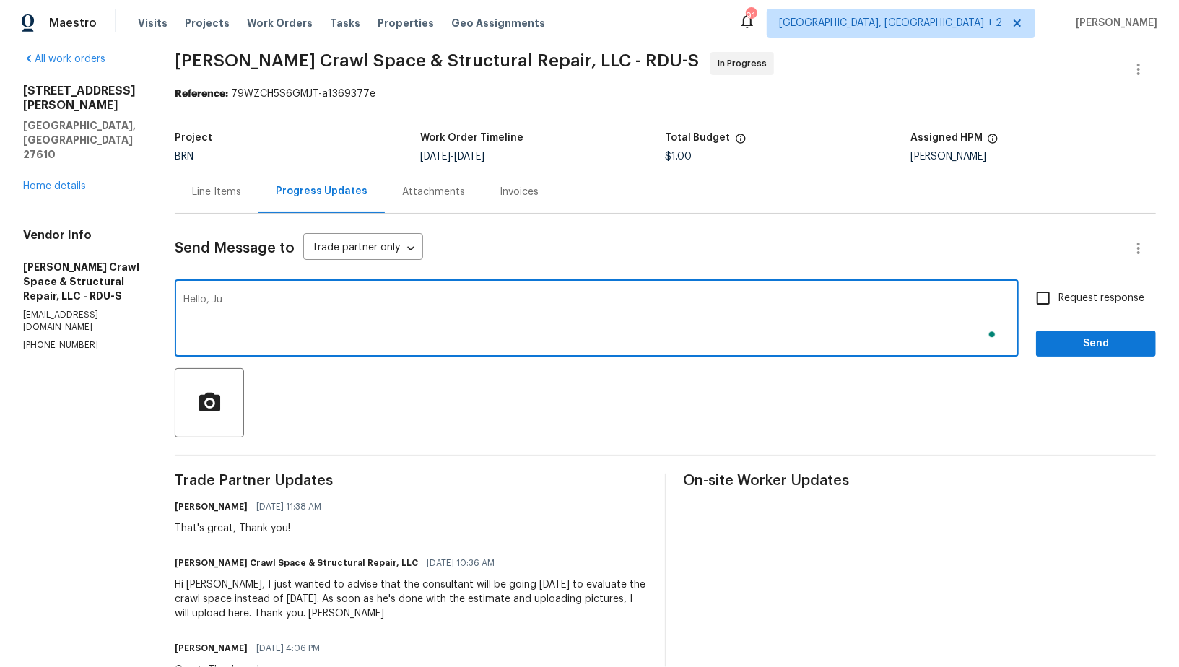
scroll to position [17, 0]
type textarea "Hello, Just wanted to follow up and check if the inspection is complete. Thanks!"
click at [1039, 317] on div "Request response Send" at bounding box center [1096, 320] width 120 height 74
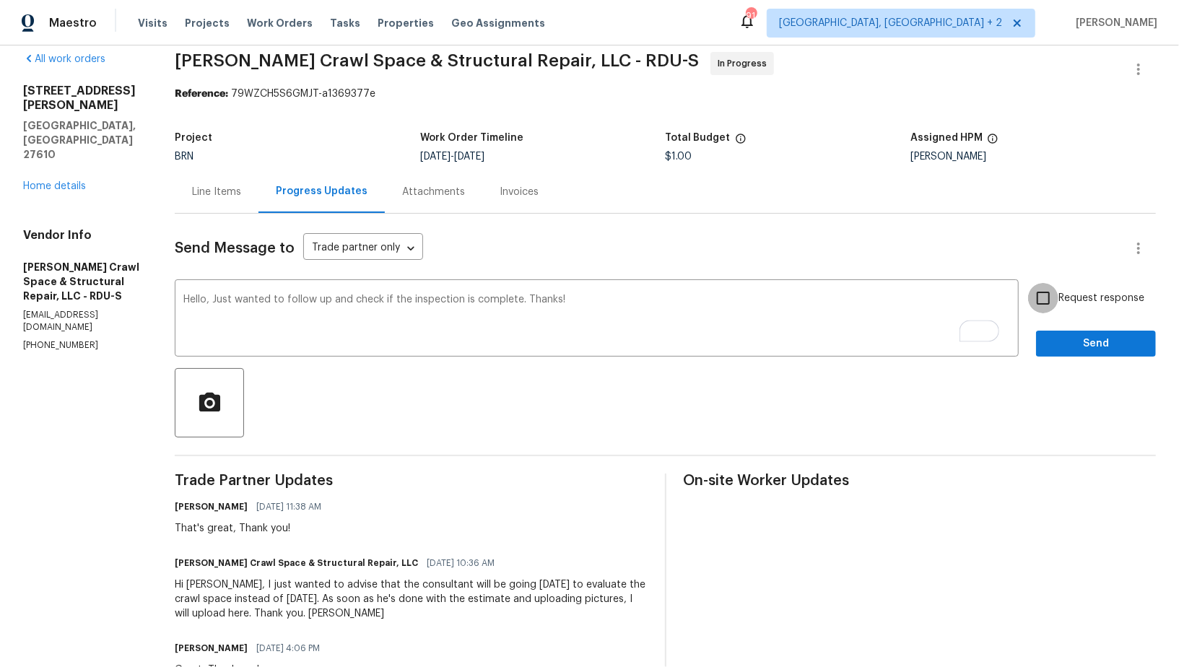
click at [1050, 308] on input "Request response" at bounding box center [1043, 298] width 30 height 30
checkbox input "true"
click at [1065, 339] on span "Send" at bounding box center [1095, 344] width 97 height 18
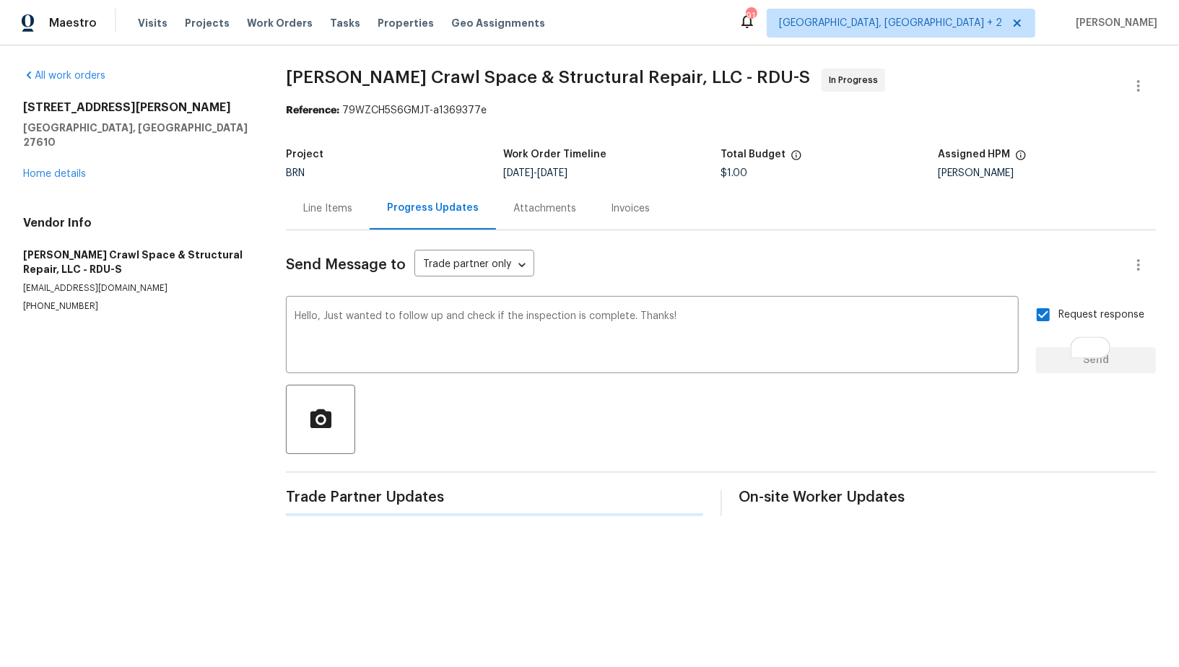
scroll to position [0, 0]
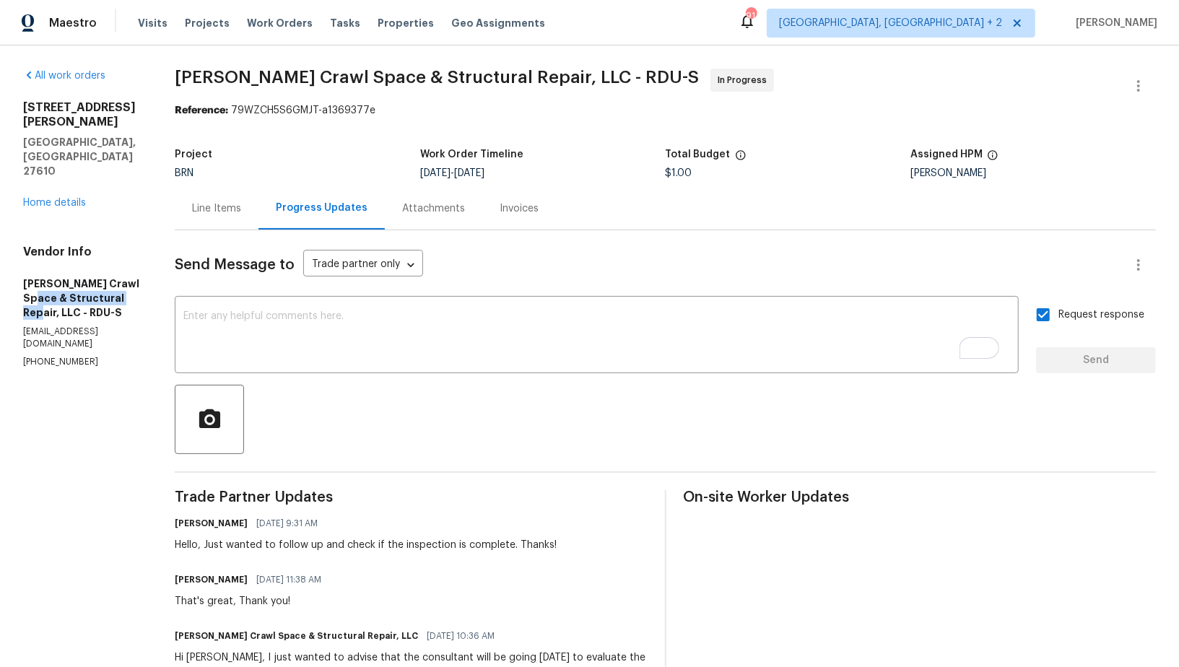
drag, startPoint x: 4, startPoint y: 253, endPoint x: 118, endPoint y: 248, distance: 114.1
click at [118, 248] on div "All work orders [STREET_ADDRESS][PERSON_NAME] Home details Vendor Info [PERSON_…" at bounding box center [589, 538] width 1179 height 986
drag, startPoint x: 0, startPoint y: 248, endPoint x: 43, endPoint y: 248, distance: 43.3
click at [43, 248] on div "All work orders [STREET_ADDRESS][PERSON_NAME] Home details Vendor Info [PERSON_…" at bounding box center [589, 538] width 1179 height 986
drag, startPoint x: 0, startPoint y: 235, endPoint x: 124, endPoint y: 237, distance: 124.2
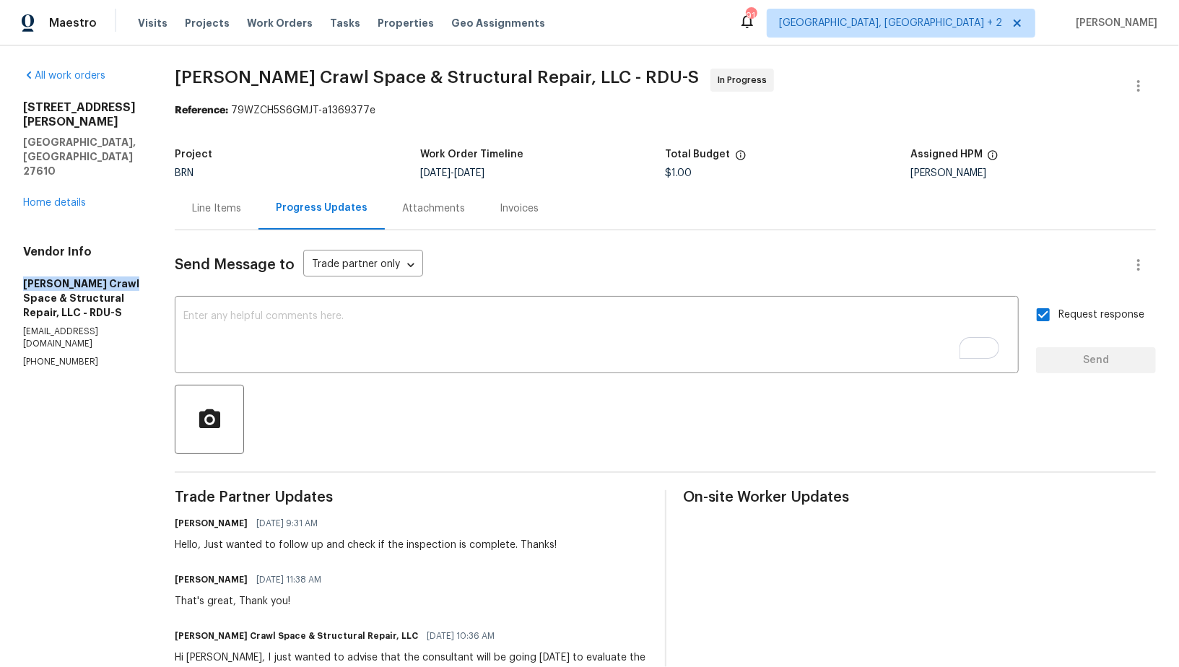
click at [124, 237] on div "All work orders [STREET_ADDRESS][PERSON_NAME] Home details Vendor Info [PERSON_…" at bounding box center [589, 538] width 1179 height 986
copy h5 "[PERSON_NAME] Crawl Space"
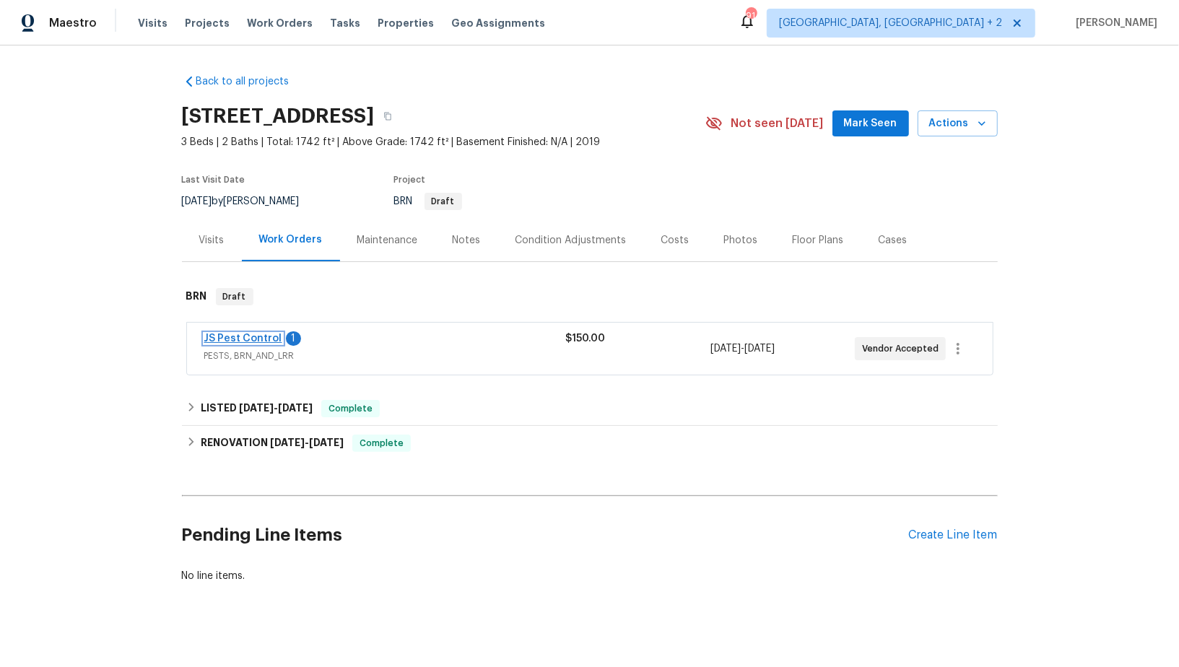
click at [244, 339] on link "JS Pest Control" at bounding box center [243, 339] width 78 height 10
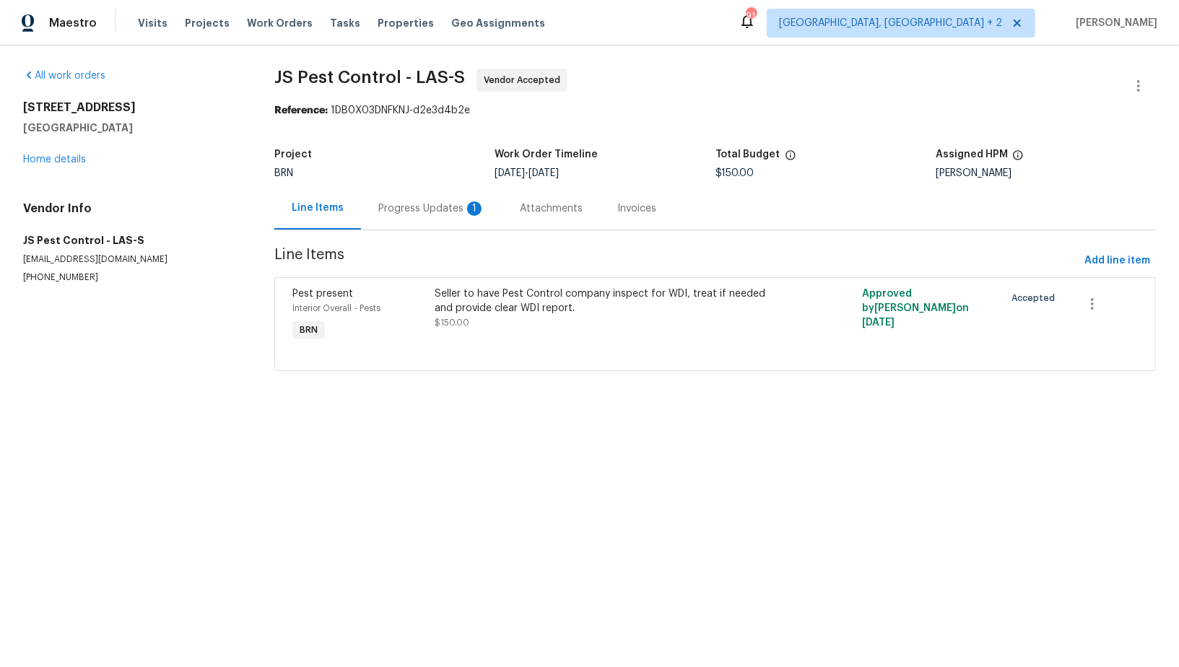
click at [417, 222] on div "Progress Updates 1" at bounding box center [431, 208] width 141 height 43
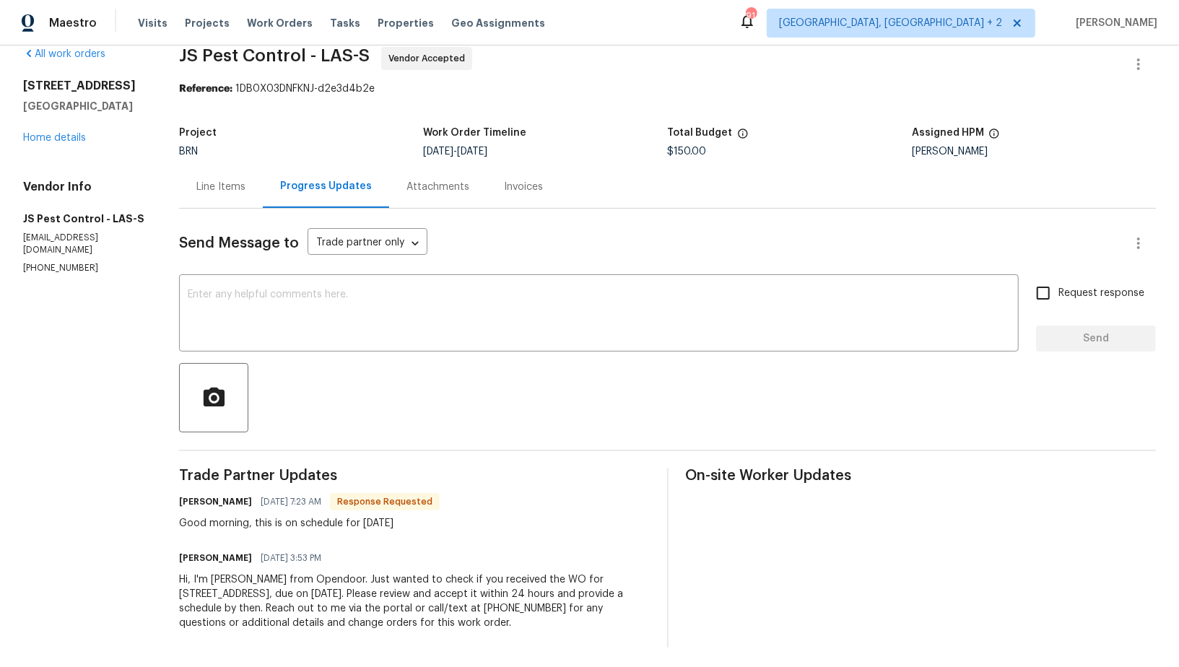
scroll to position [25, 0]
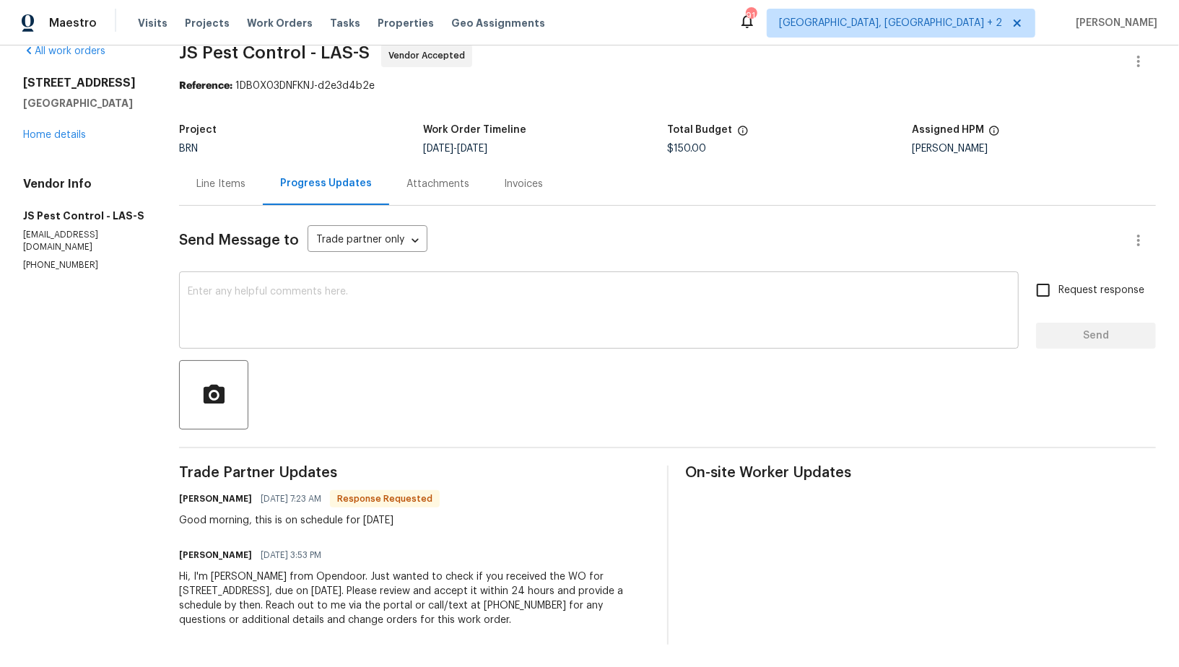
click at [323, 331] on textarea at bounding box center [599, 312] width 822 height 51
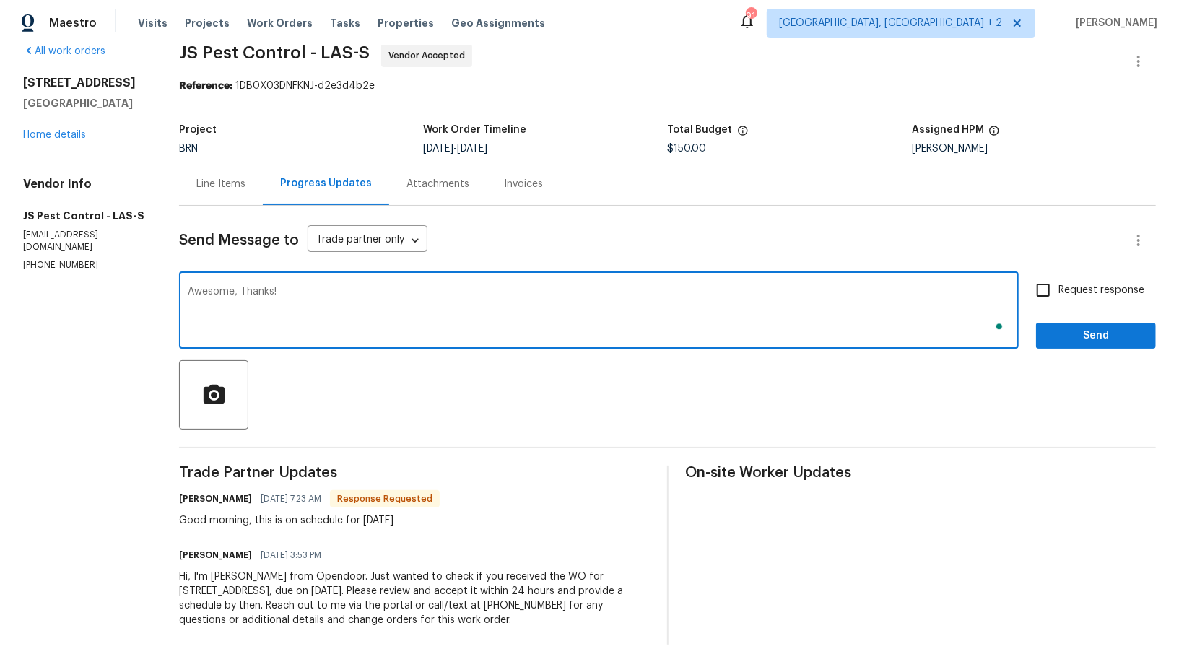
type textarea "Awesome, Thanks!"
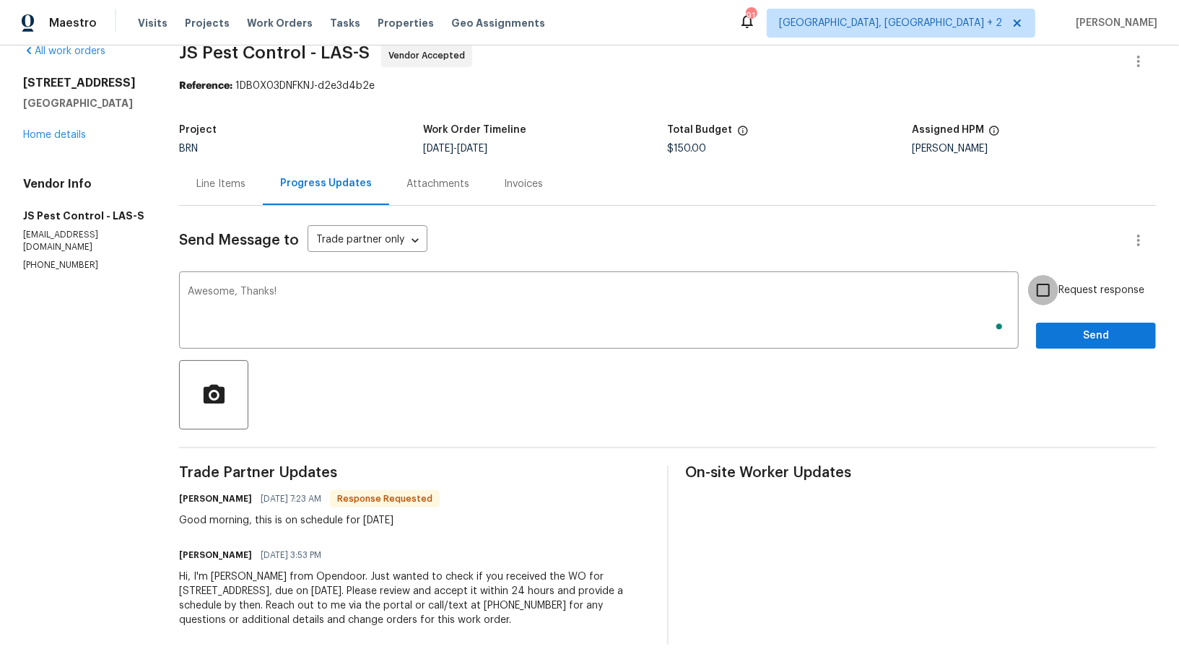
click at [1053, 289] on input "Request response" at bounding box center [1043, 290] width 30 height 30
checkbox input "true"
click at [1079, 336] on span "Send" at bounding box center [1095, 336] width 97 height 18
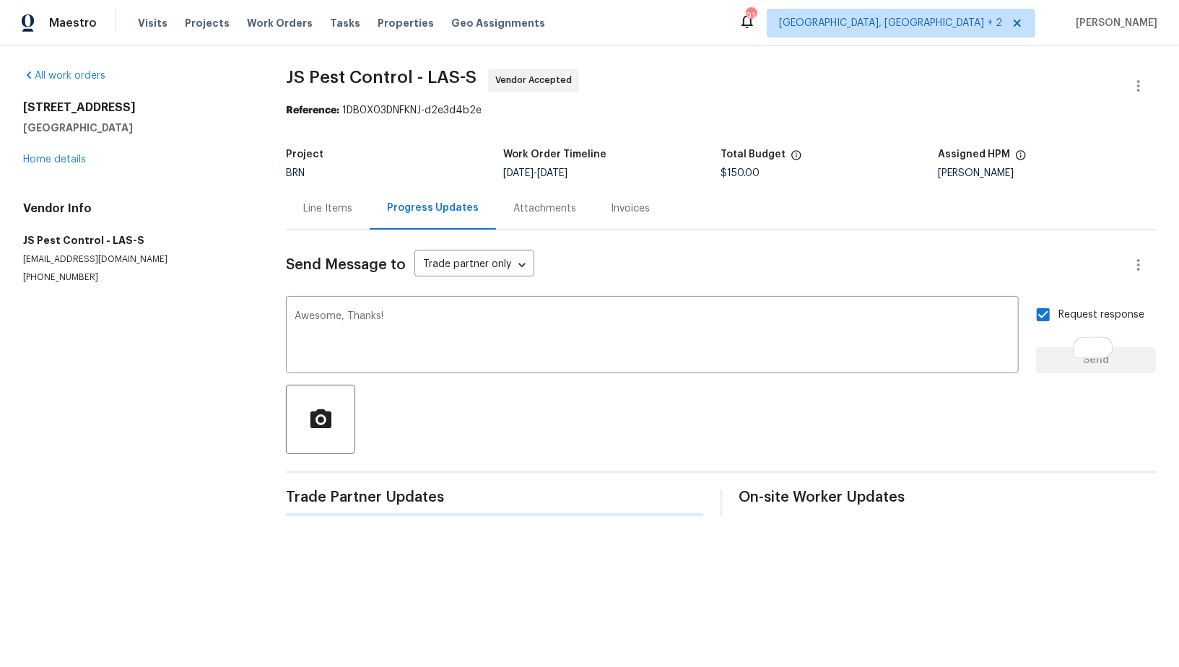
scroll to position [0, 0]
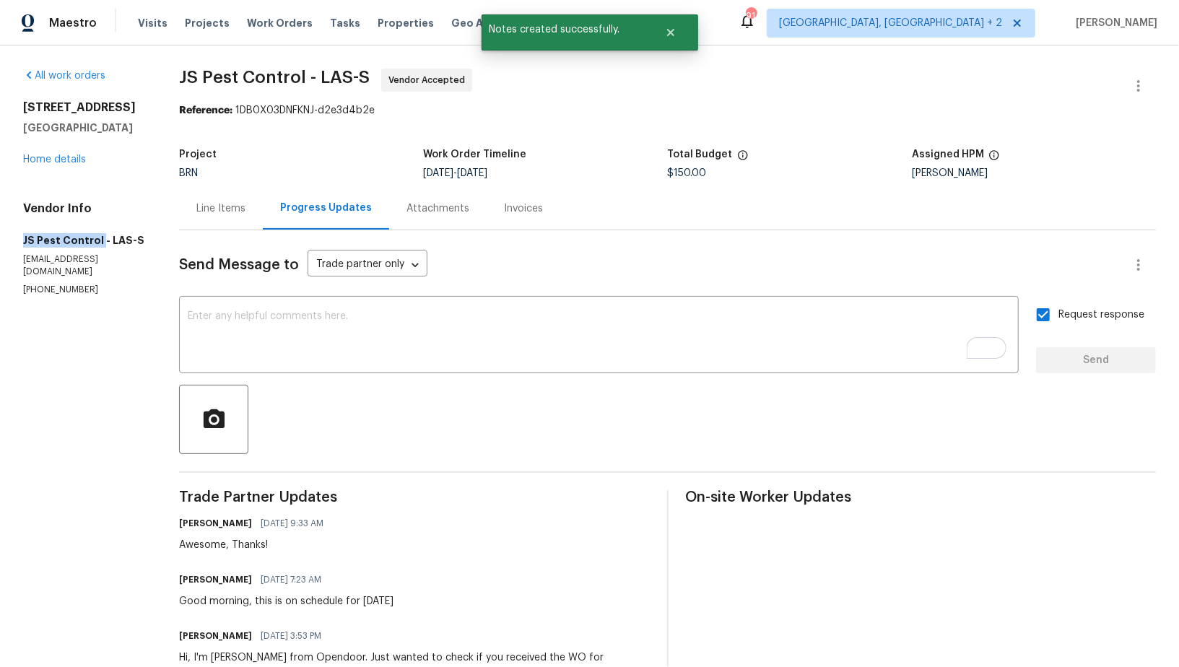
drag, startPoint x: 0, startPoint y: 238, endPoint x: 99, endPoint y: 232, distance: 99.1
click at [97, 251] on div "All work orders [STREET_ADDRESS] Home details Vendor Info JS Pest Control - LAS…" at bounding box center [589, 396] width 1179 height 703
copy h5 "JS Pest Control"
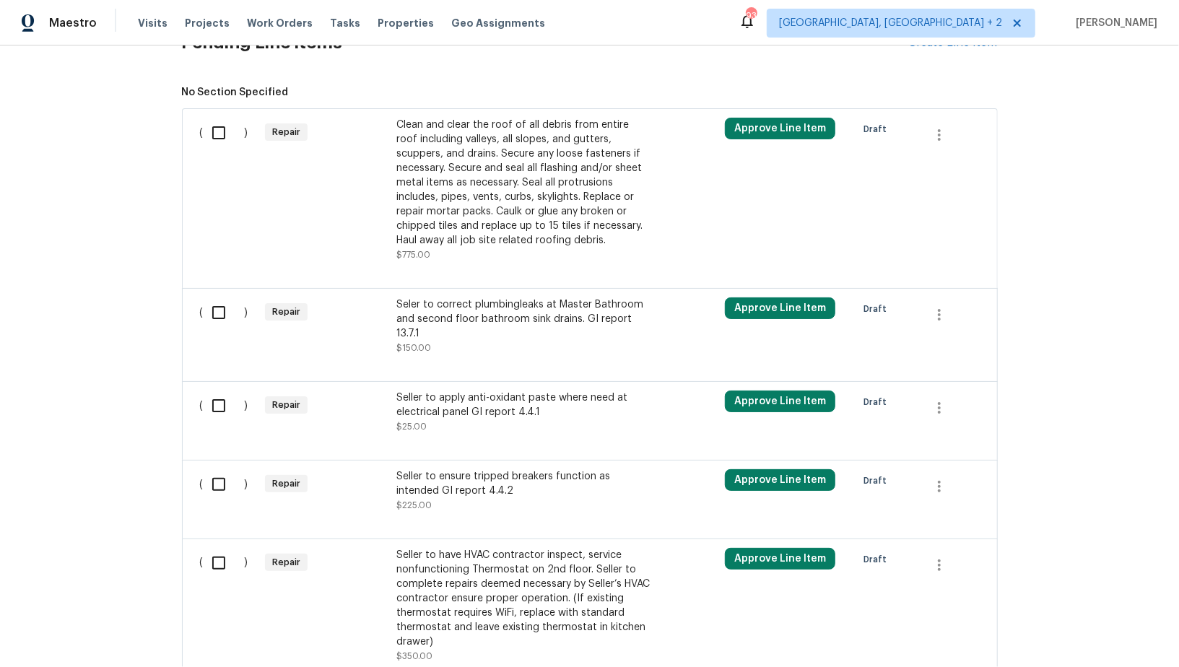
scroll to position [435, 0]
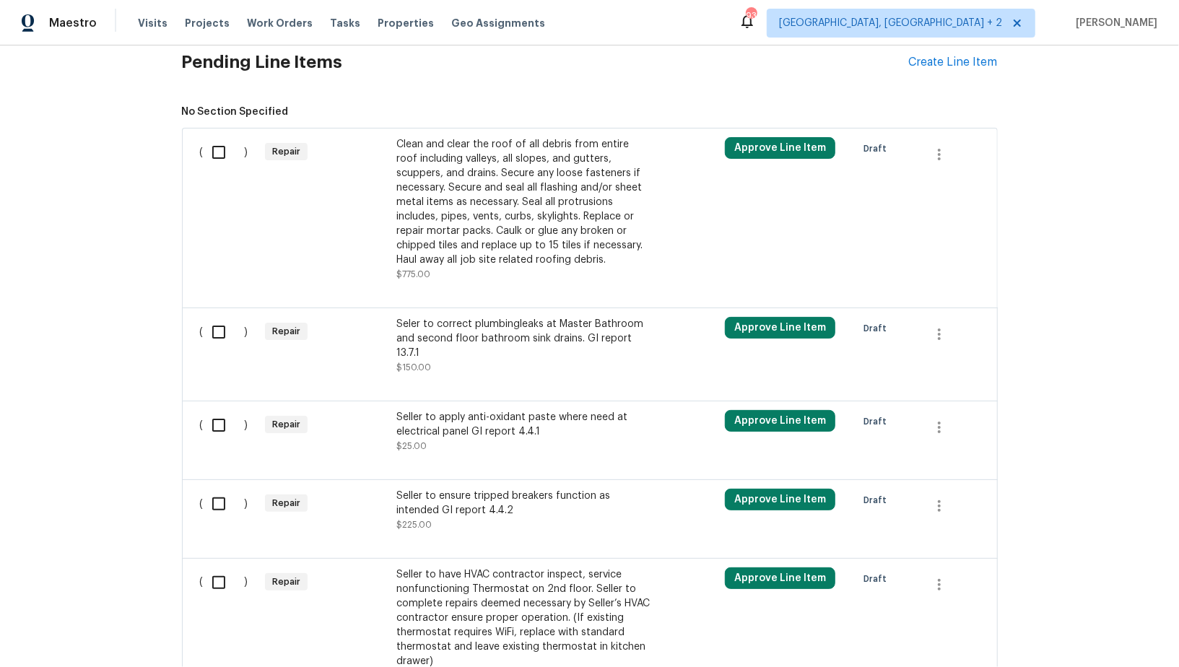
click at [471, 161] on div "Clean and clear the roof of all debris from entire roof including valleys, all …" at bounding box center [523, 202] width 254 height 130
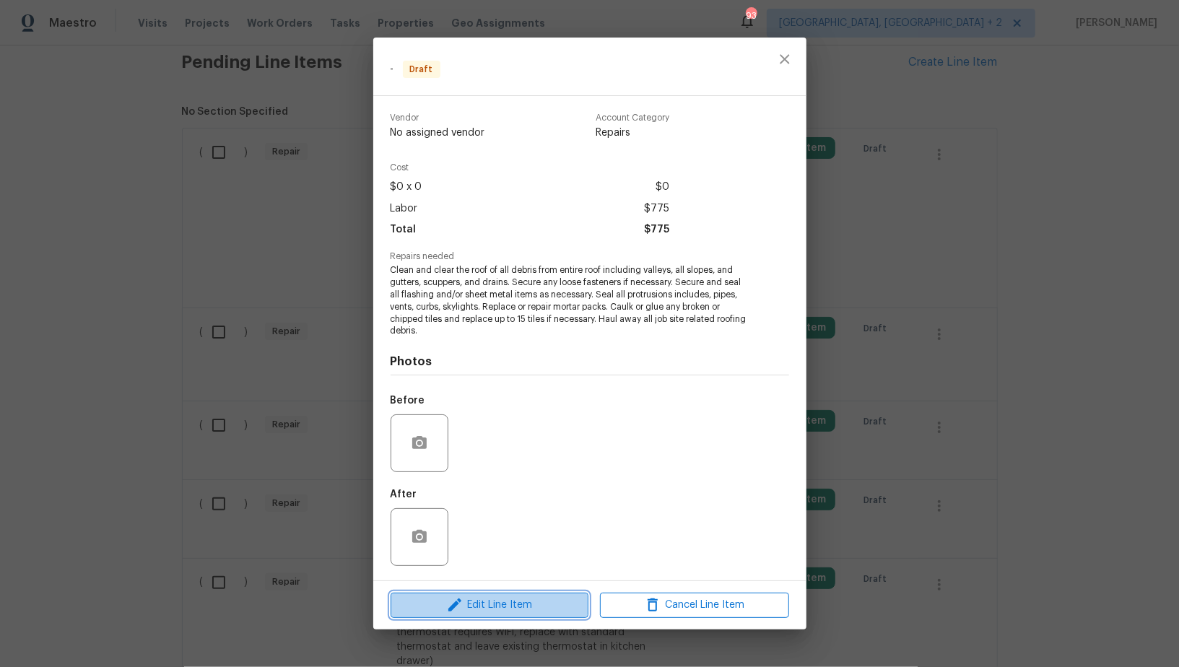
click at [489, 598] on span "Edit Line Item" at bounding box center [489, 605] width 189 height 18
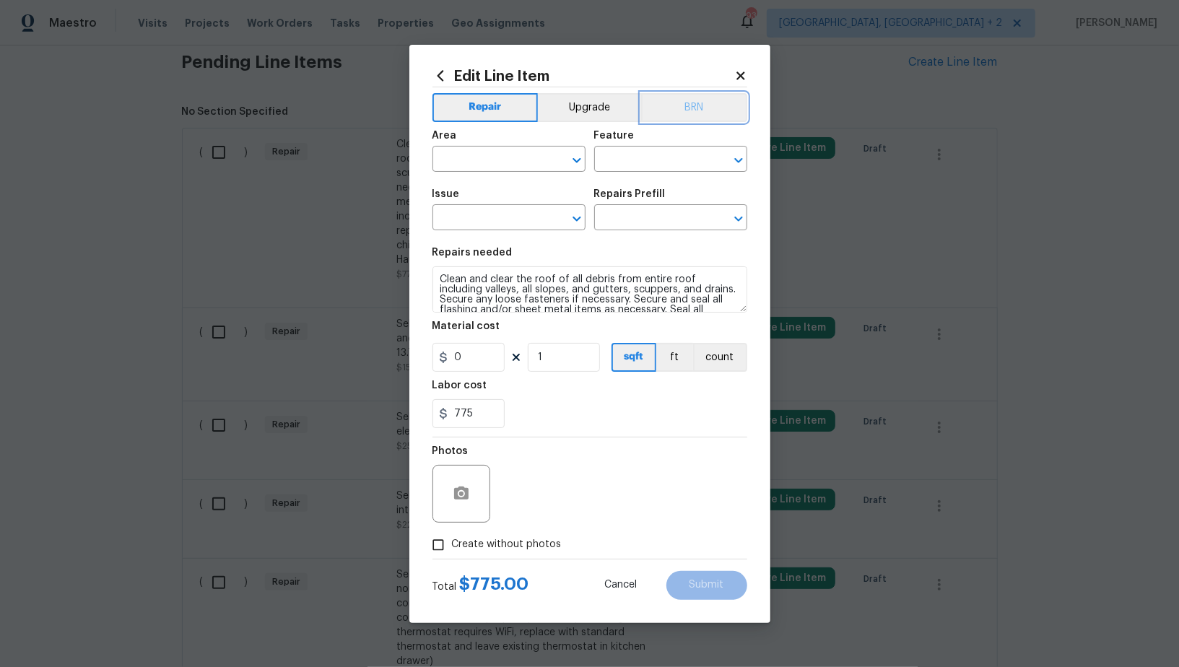
click at [676, 102] on button "BRN" at bounding box center [694, 107] width 106 height 29
click at [471, 165] on input "text" at bounding box center [488, 160] width 113 height 22
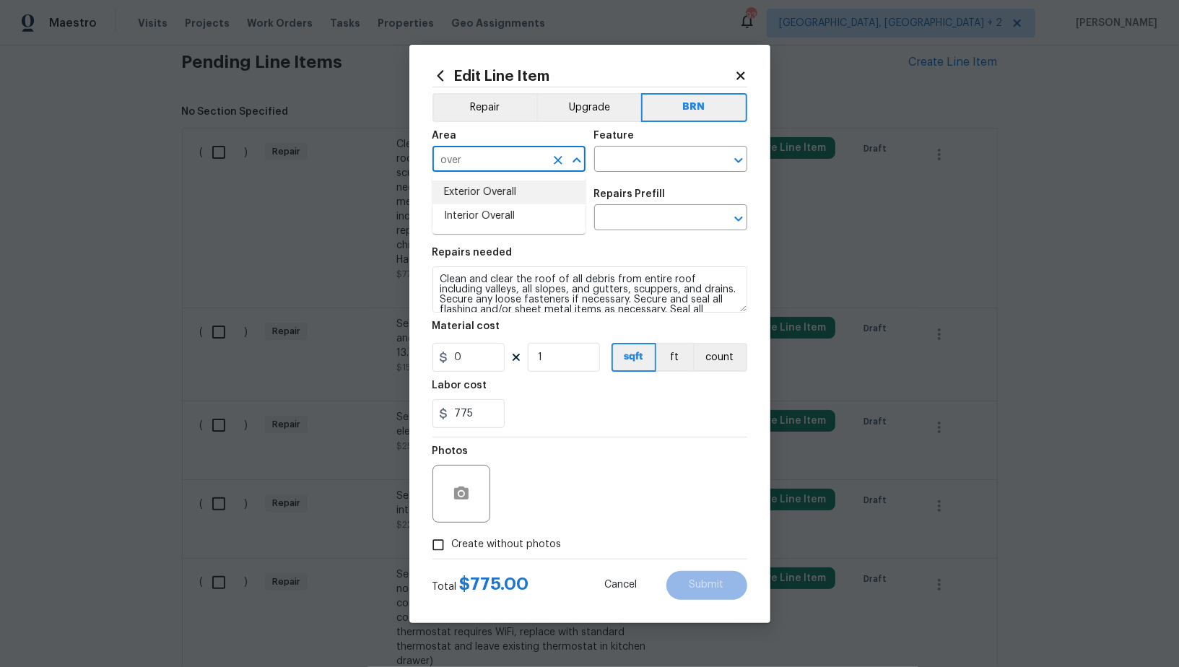
click at [482, 194] on li "Exterior Overall" at bounding box center [508, 192] width 153 height 24
type input "Exterior Overall"
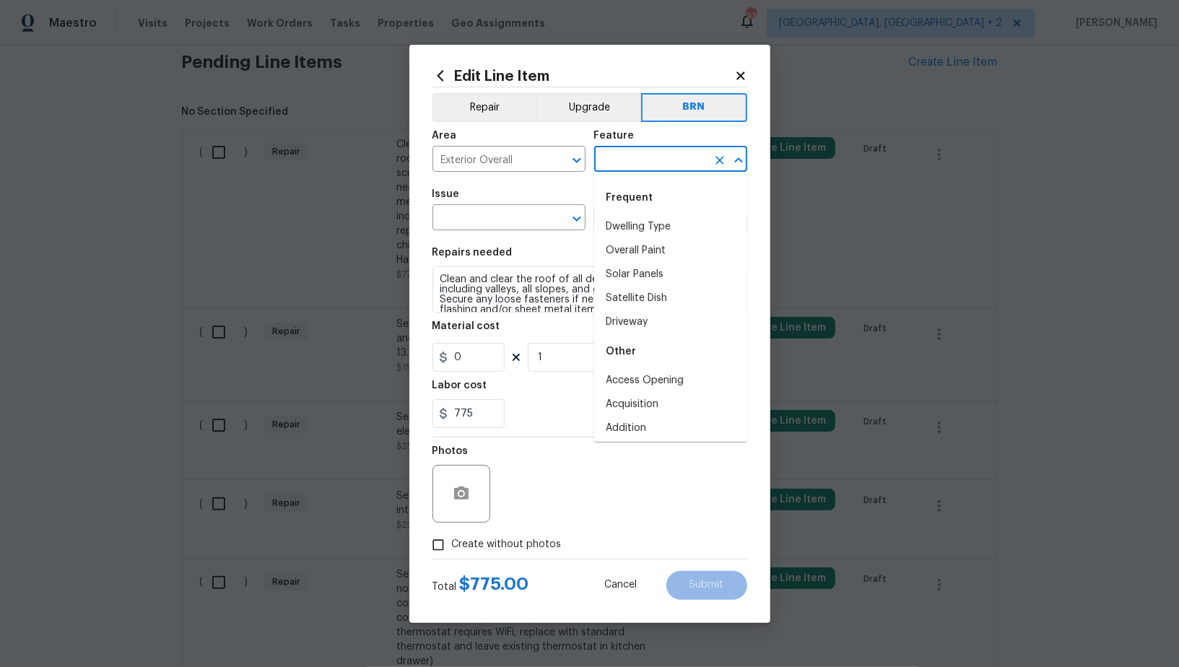
click at [631, 157] on input "text" at bounding box center [650, 160] width 113 height 22
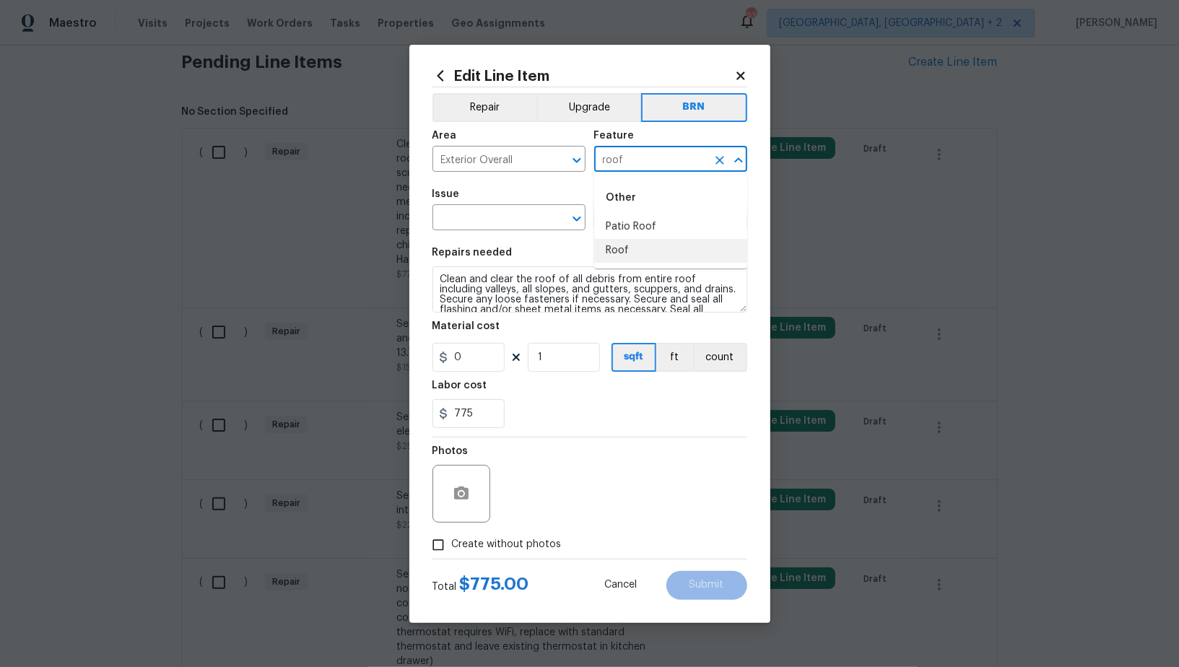
click at [650, 261] on li "Roof" at bounding box center [670, 251] width 153 height 24
type input "Roof"
click at [515, 215] on input "text" at bounding box center [488, 219] width 113 height 22
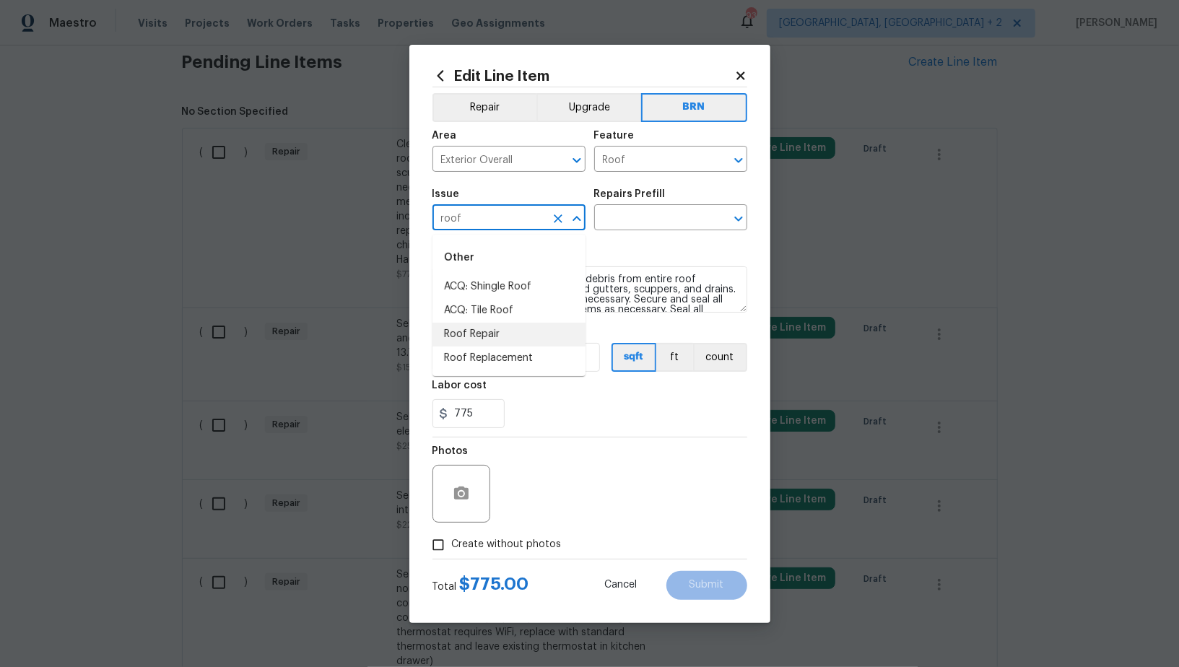
click at [485, 340] on li "Roof Repair" at bounding box center [508, 335] width 153 height 24
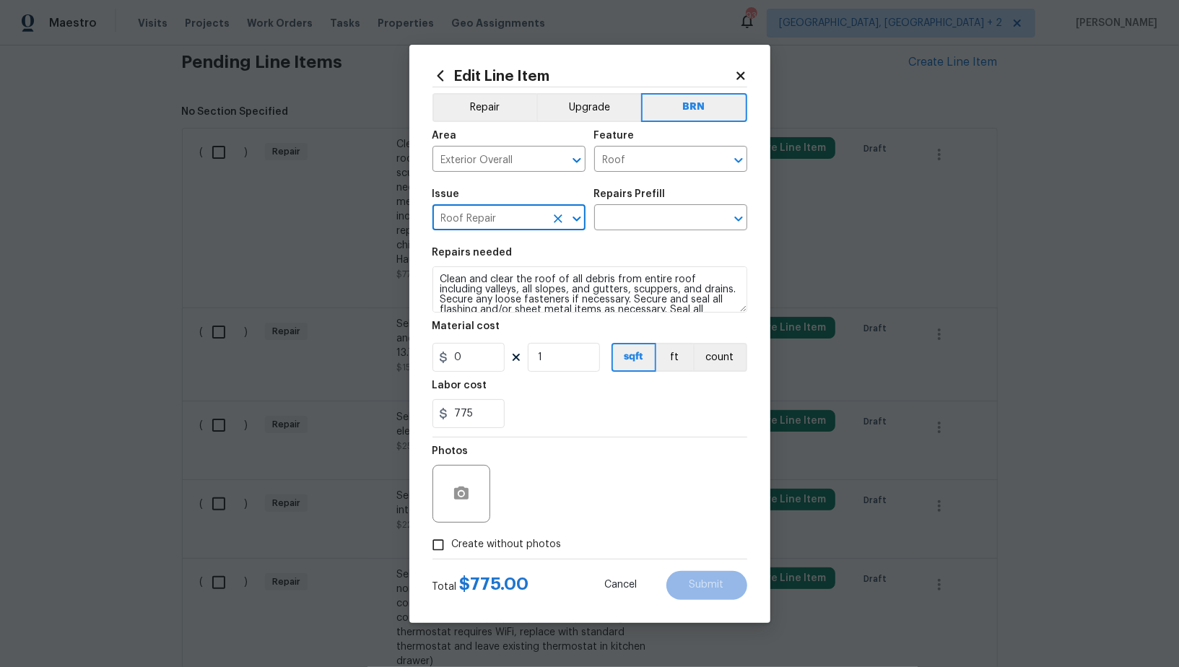
type input "Roof Repair"
click at [591, 300] on textarea "Clean and clear the roof of all debris from entire roof including valleys, all …" at bounding box center [589, 289] width 315 height 46
click at [635, 218] on input "text" at bounding box center [650, 219] width 113 height 22
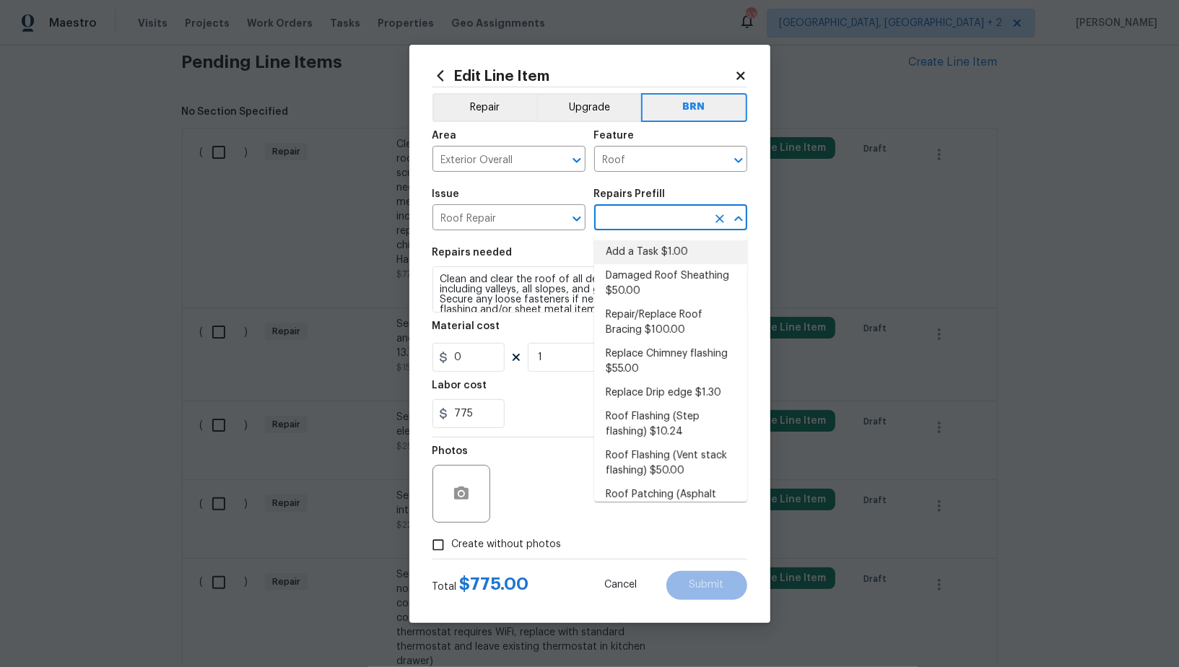
click at [636, 256] on li "Add a Task $1.00" at bounding box center [670, 252] width 153 height 24
type input "[PERSON_NAME] and Trim"
type input "Add a Task $1.00"
type textarea "HPM to detail"
type input "1"
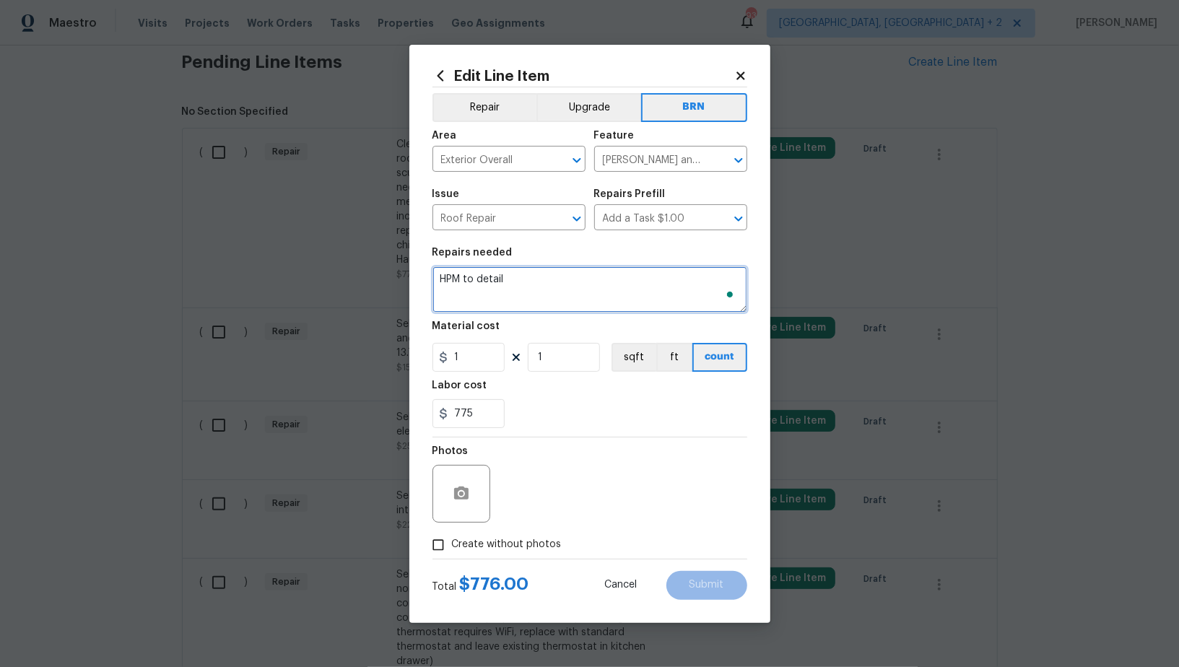
click at [591, 289] on textarea "HPM to detail" at bounding box center [589, 289] width 315 height 46
paste textarea "Clean and clear the roof of all debris from entire roof including valleys, all …"
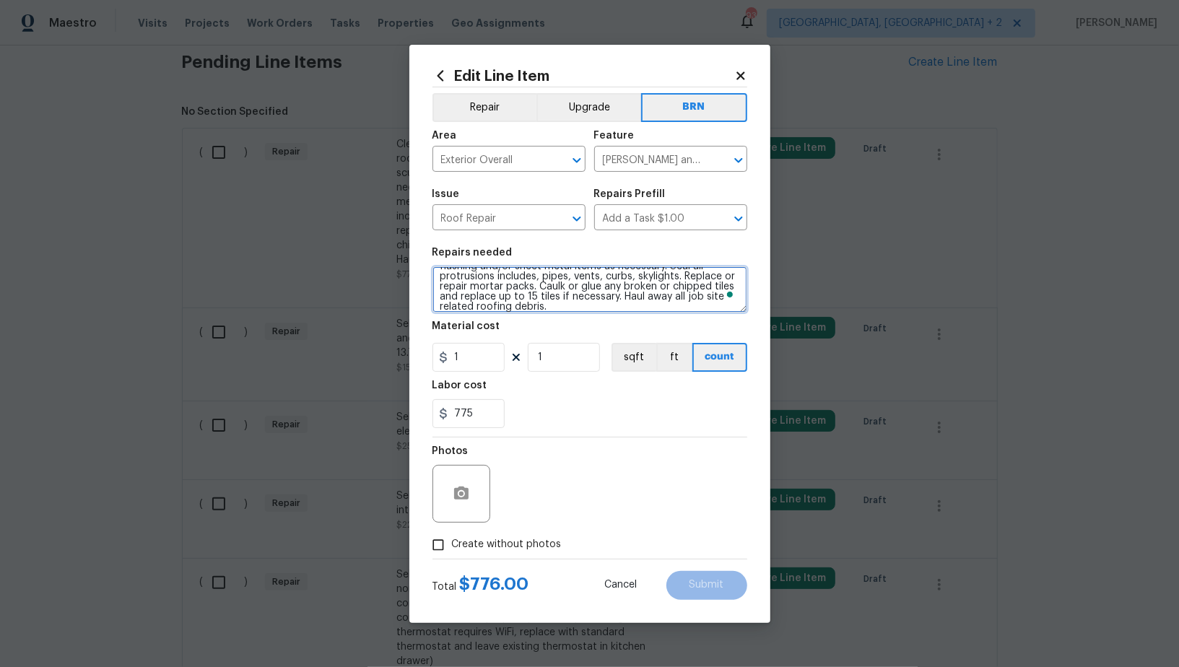
scroll to position [43, 0]
type textarea "Clean and clear the roof of all debris from entire roof including valleys, all …"
click at [486, 343] on input "1" at bounding box center [468, 357] width 72 height 29
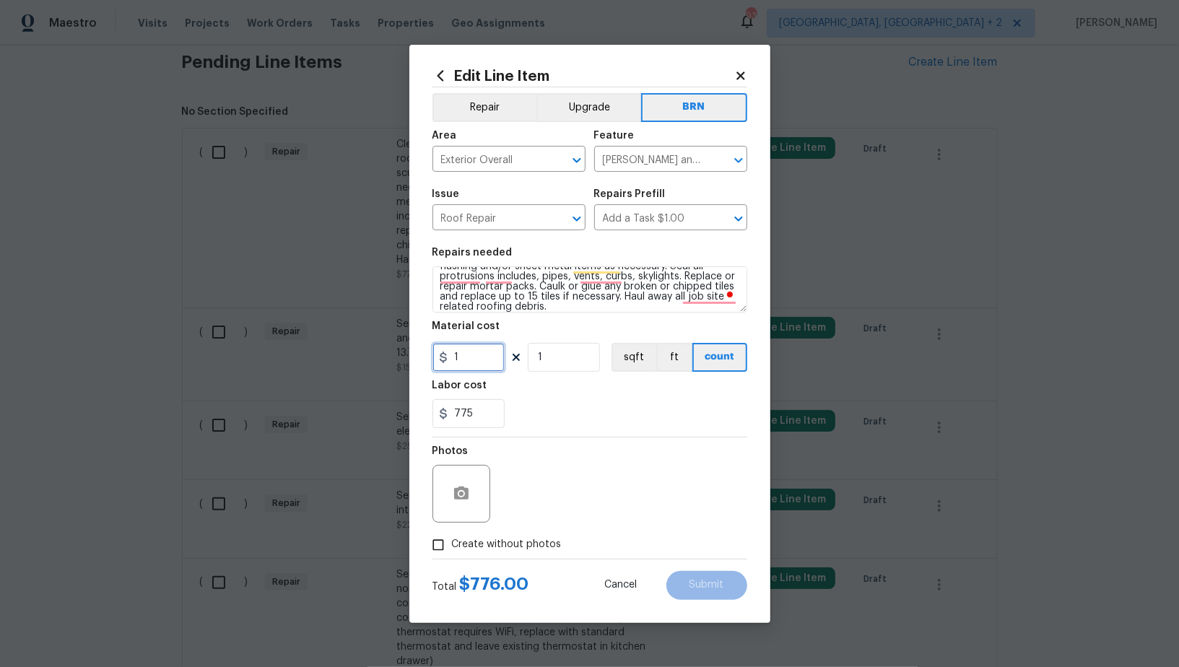
click at [472, 367] on input "1" at bounding box center [468, 357] width 72 height 29
click at [710, 163] on button "Clear" at bounding box center [720, 160] width 20 height 20
type input "0"
type input "[PERSON_NAME] and Trim"
click at [715, 160] on icon "Clear" at bounding box center [720, 160] width 14 height 14
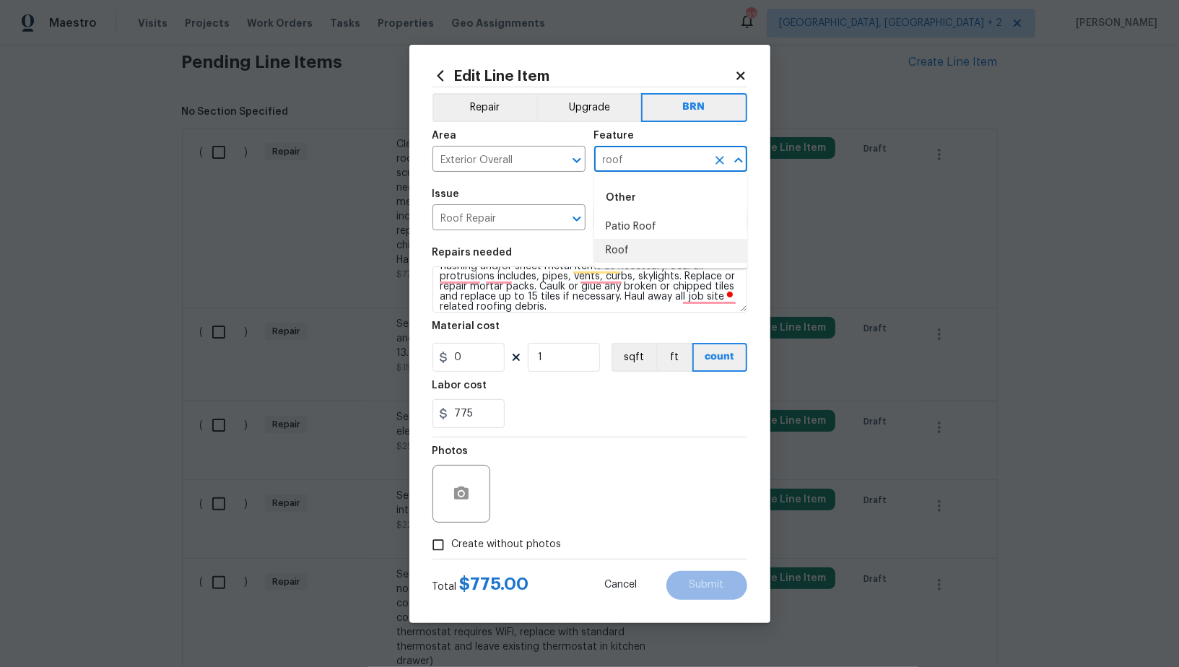
click at [658, 247] on li "Roof" at bounding box center [670, 251] width 153 height 24
type input "Roof"
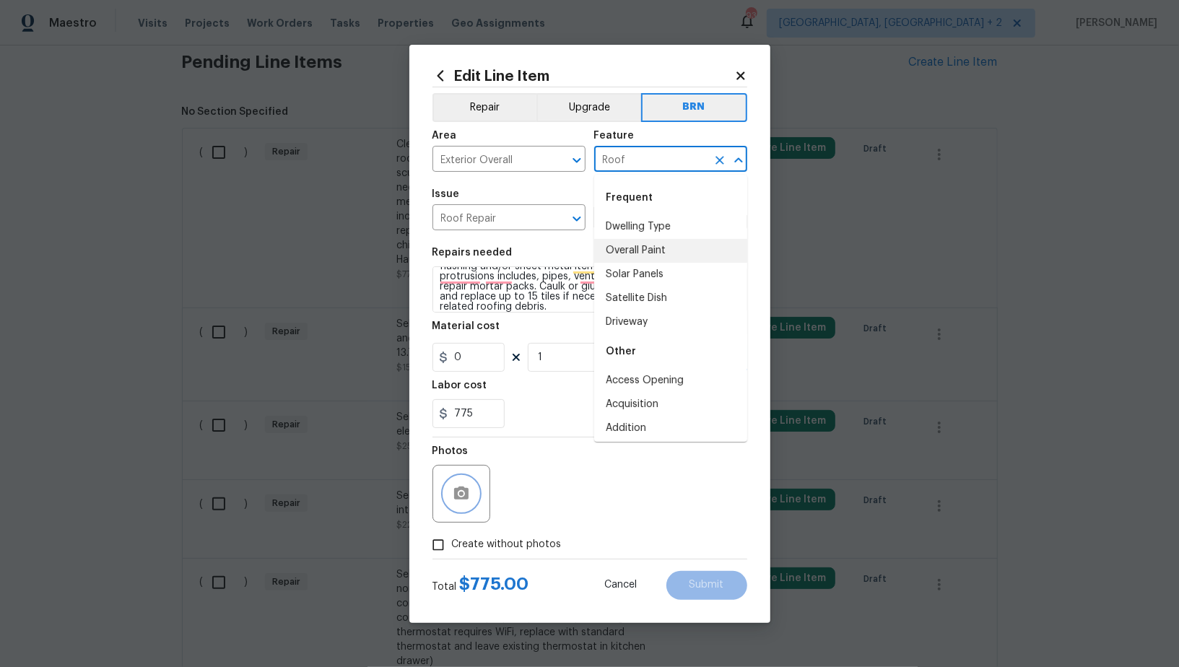
click at [461, 484] on button "button" at bounding box center [461, 493] width 35 height 35
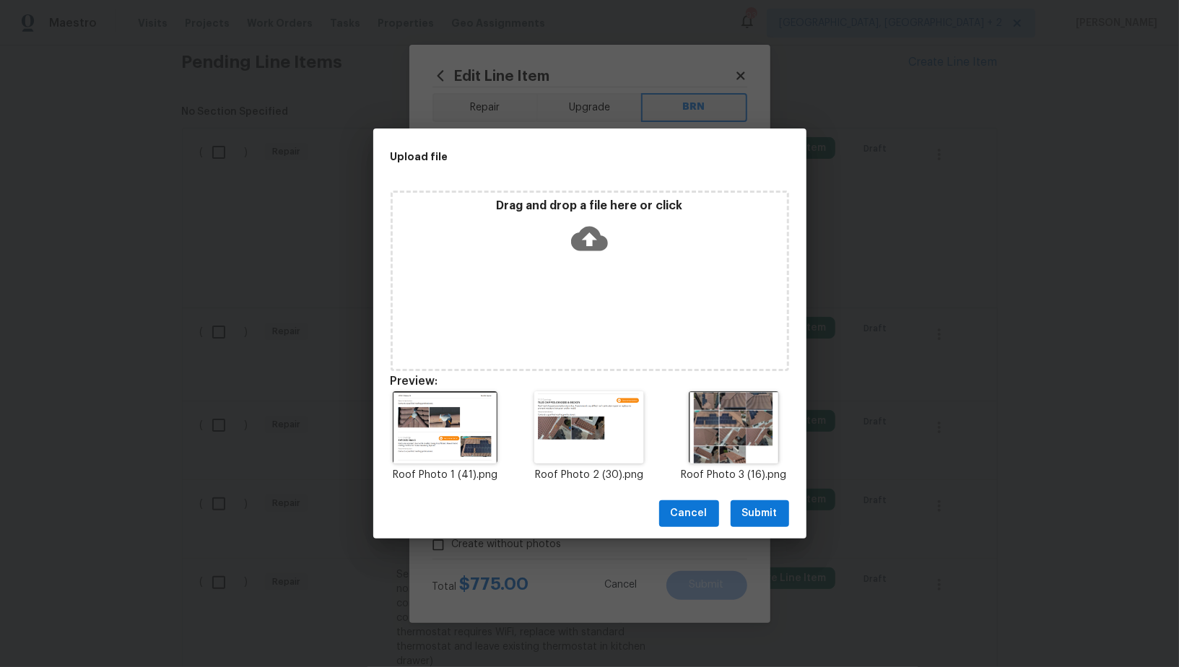
click at [764, 524] on button "Submit" at bounding box center [760, 513] width 58 height 27
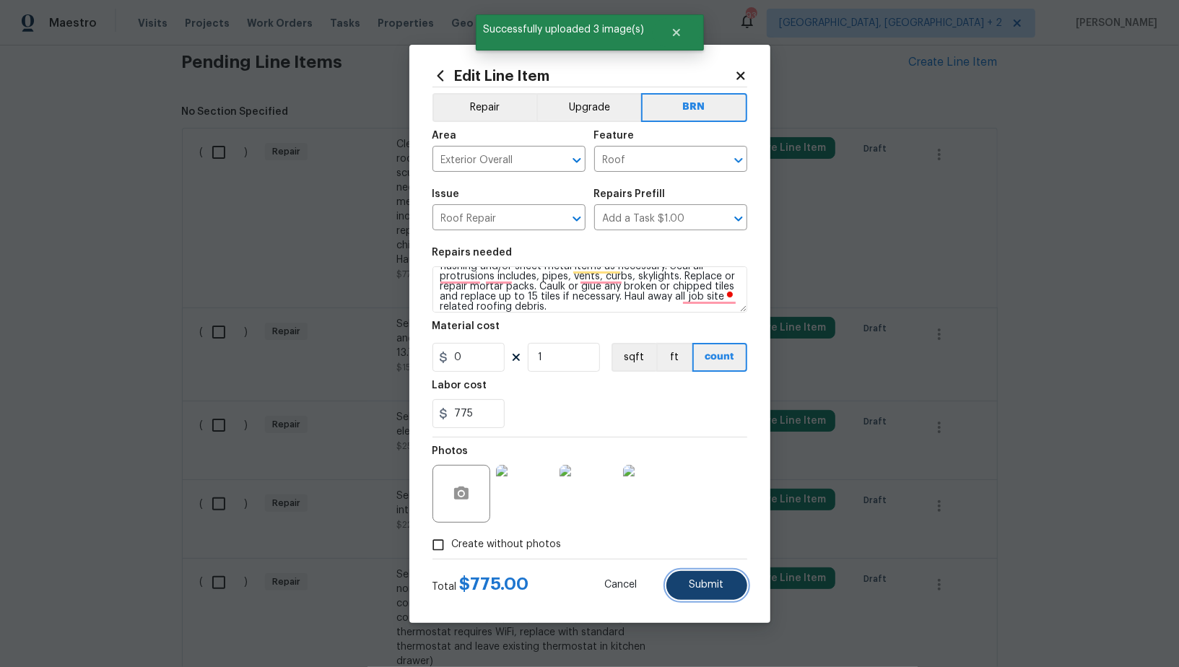
click at [713, 579] on button "Submit" at bounding box center [706, 585] width 81 height 29
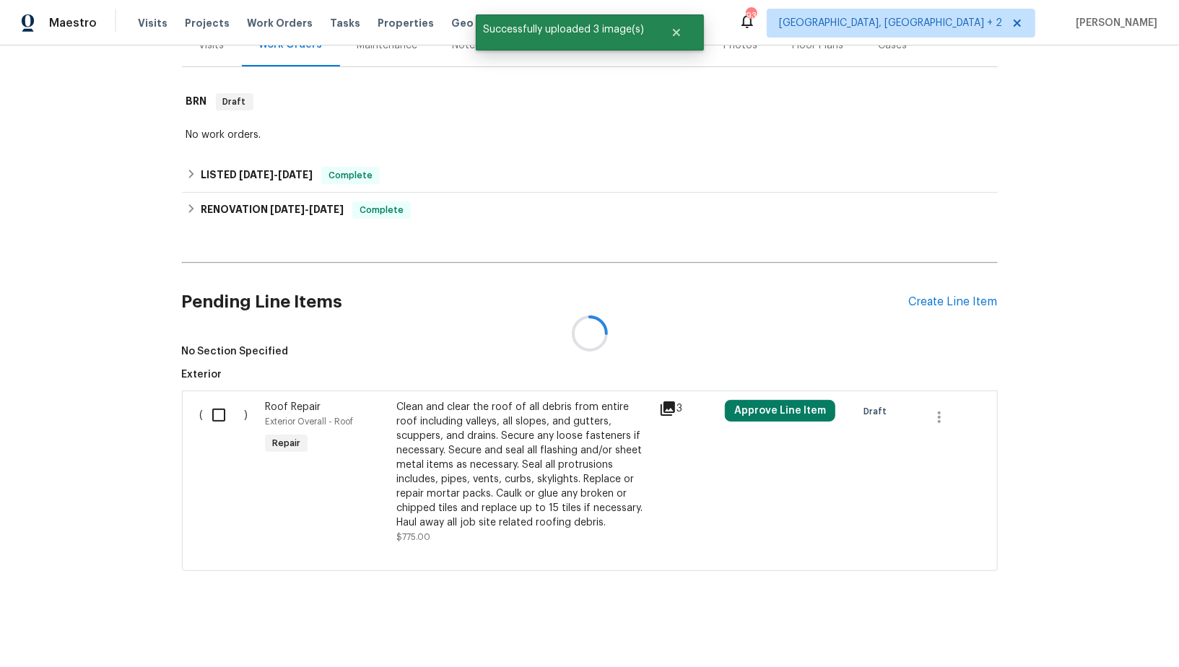
scroll to position [435, 0]
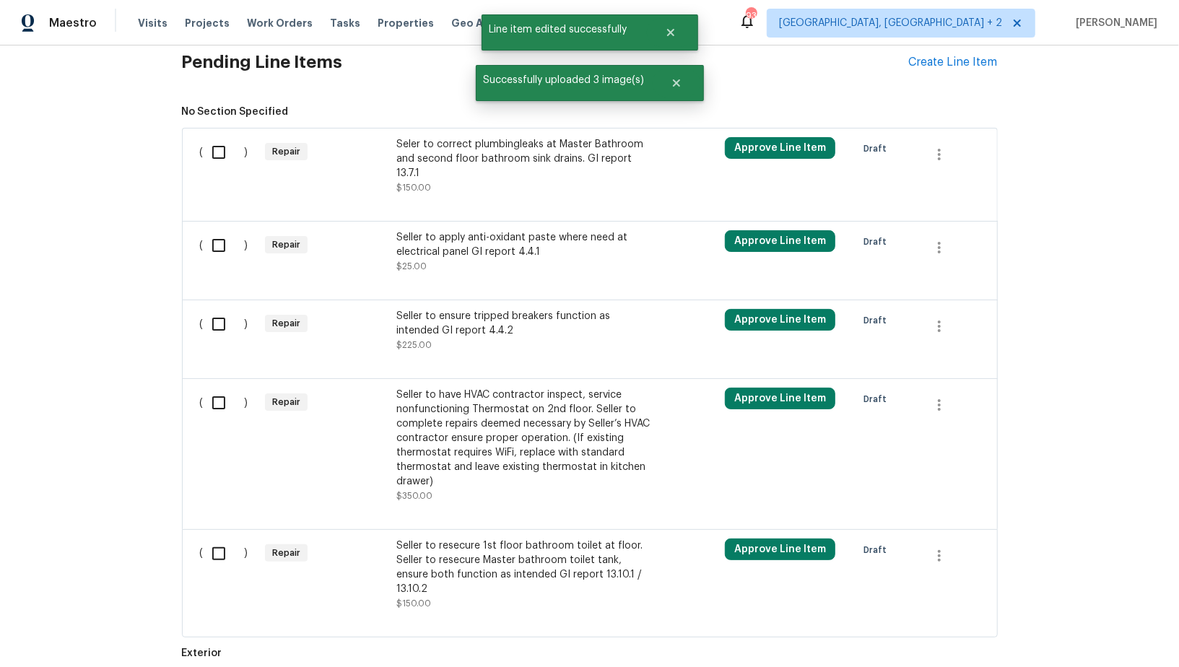
click at [457, 189] on div "Seler to correct plumbingleaks at Master Bathroom and second floor bathroom sin…" at bounding box center [523, 166] width 254 height 58
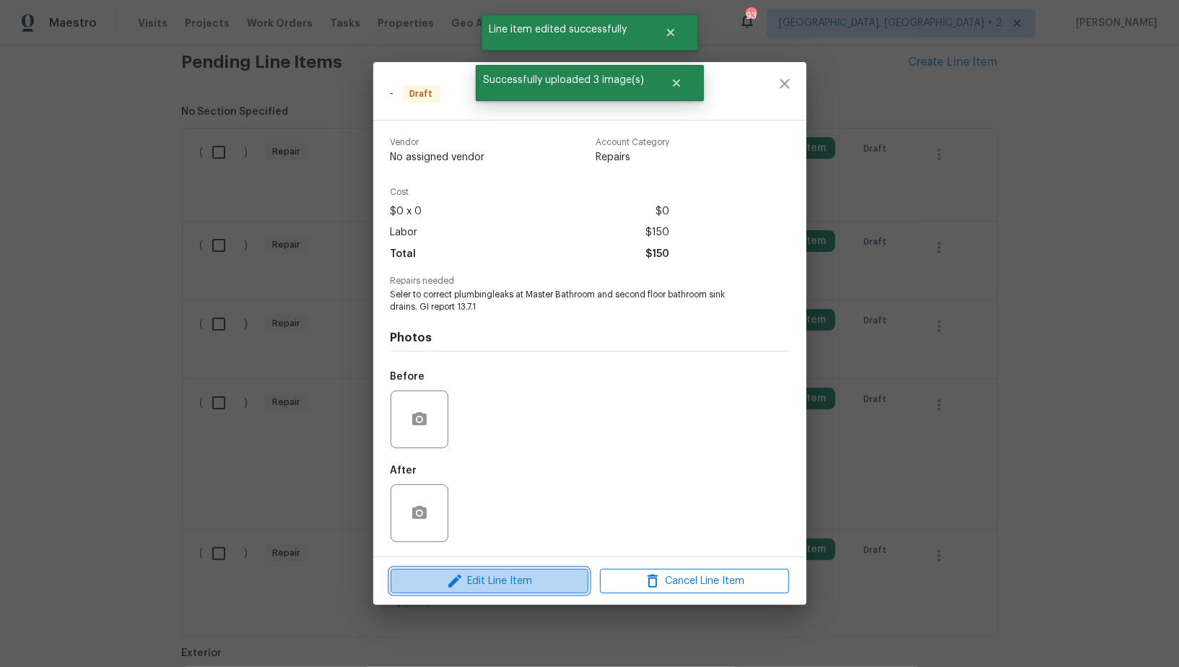
click at [526, 578] on span "Edit Line Item" at bounding box center [489, 581] width 189 height 18
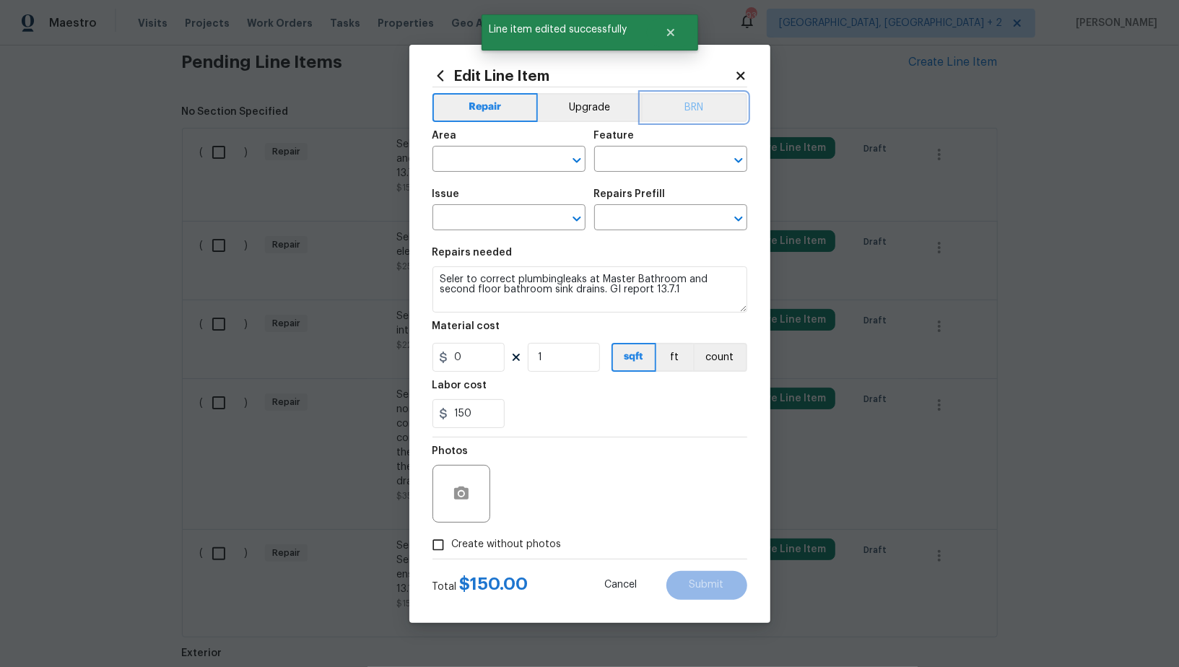
click at [691, 110] on button "BRN" at bounding box center [694, 107] width 106 height 29
click at [482, 144] on div "Area" at bounding box center [508, 140] width 153 height 19
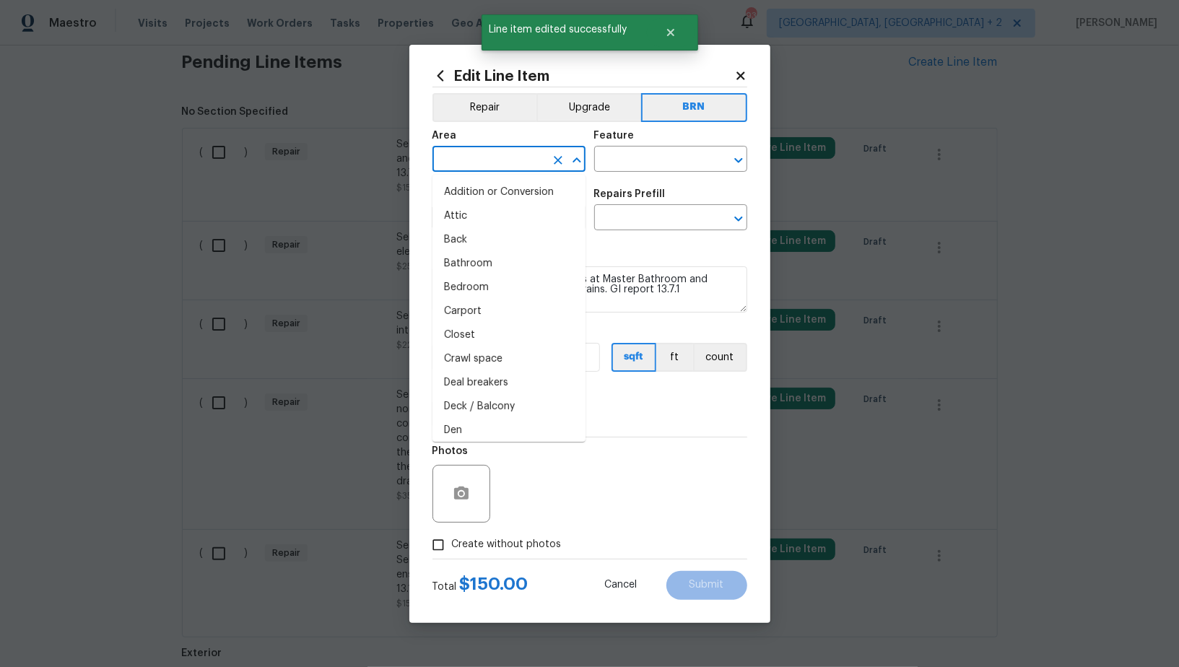
click at [488, 157] on input "text" at bounding box center [488, 160] width 113 height 22
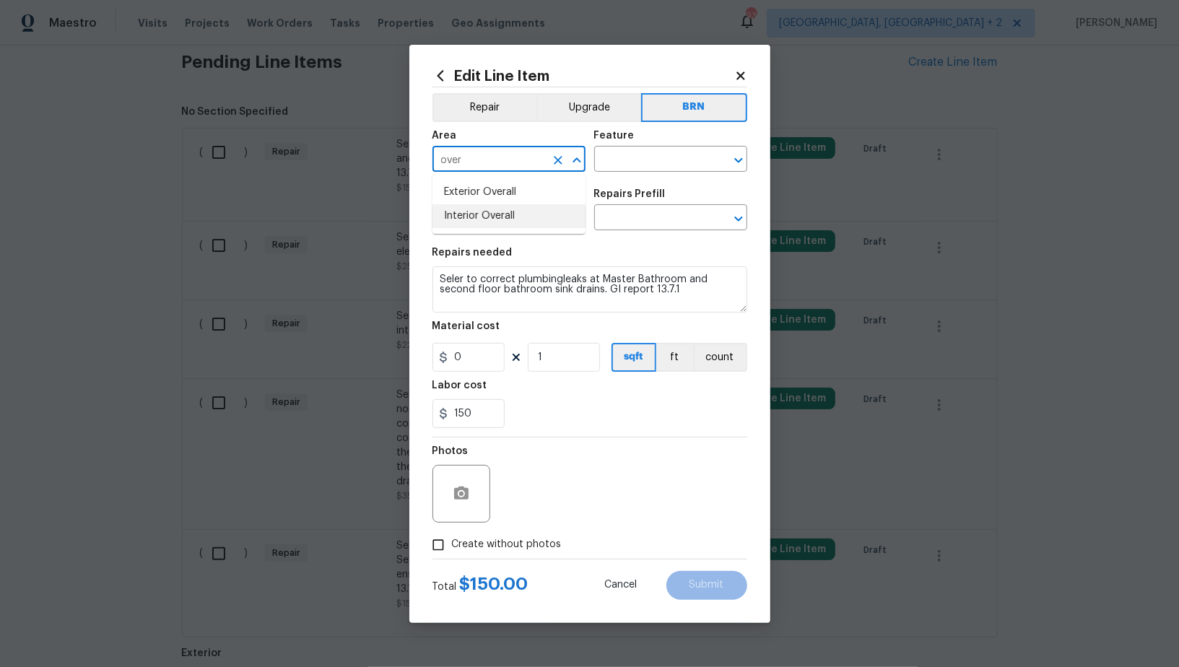
click at [504, 225] on li "Interior Overall" at bounding box center [508, 216] width 153 height 24
type input "Interior Overall"
click at [627, 164] on input "text" at bounding box center [650, 160] width 113 height 22
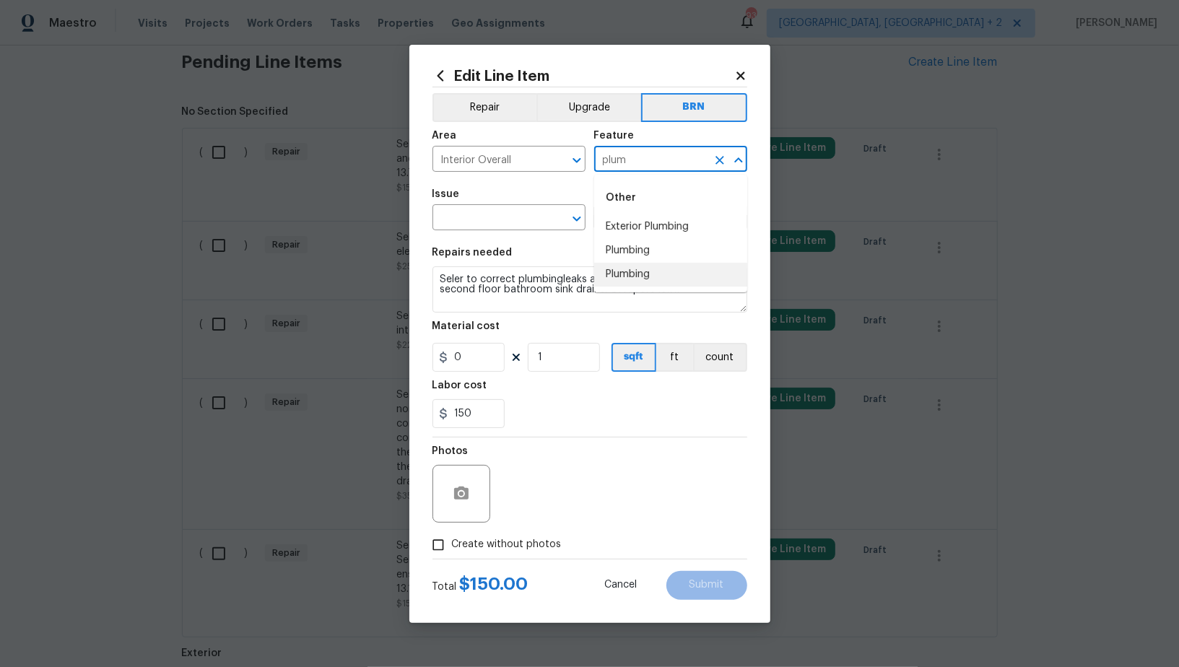
click at [613, 263] on li "Plumbing" at bounding box center [670, 275] width 153 height 24
type input "Plumbing"
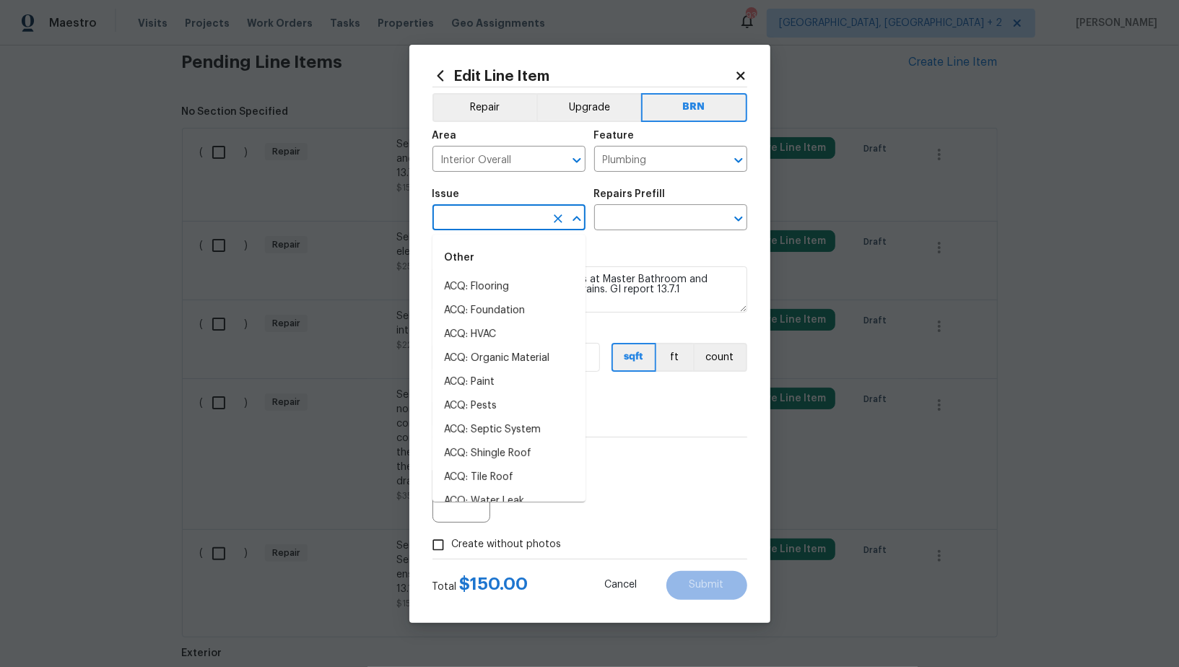
click at [482, 222] on input "text" at bounding box center [488, 219] width 113 height 22
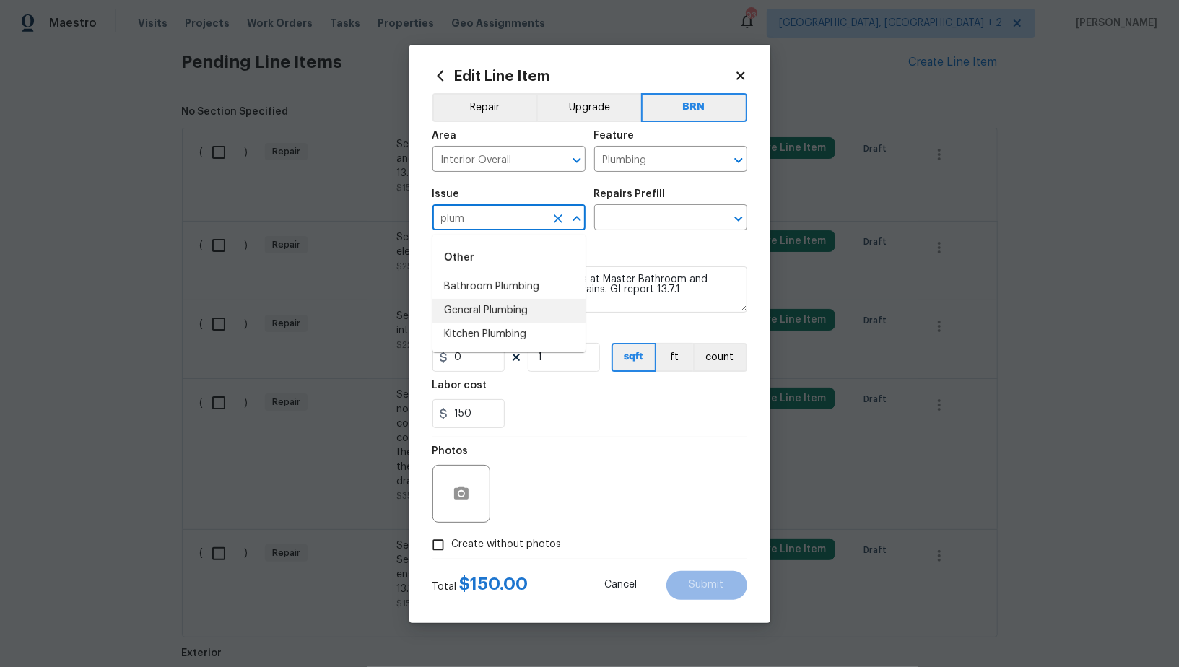
click at [503, 315] on li "General Plumbing" at bounding box center [508, 311] width 153 height 24
type input "General Plumbing"
click at [554, 219] on icon "Clear" at bounding box center [558, 219] width 14 height 14
click at [504, 287] on li "Bathroom Plumbing" at bounding box center [508, 287] width 153 height 24
type input "Bathroom Plumbing"
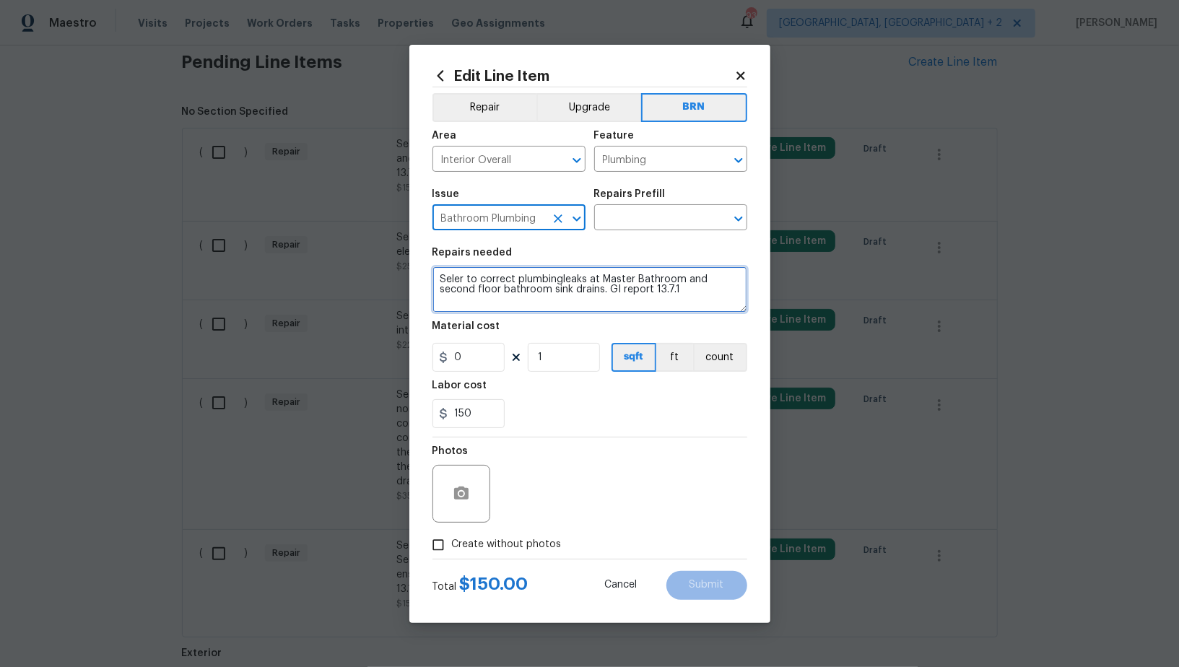
click at [557, 287] on textarea "Seler to correct plumbingleaks at Master Bathroom and second floor bathroom sin…" at bounding box center [589, 289] width 315 height 46
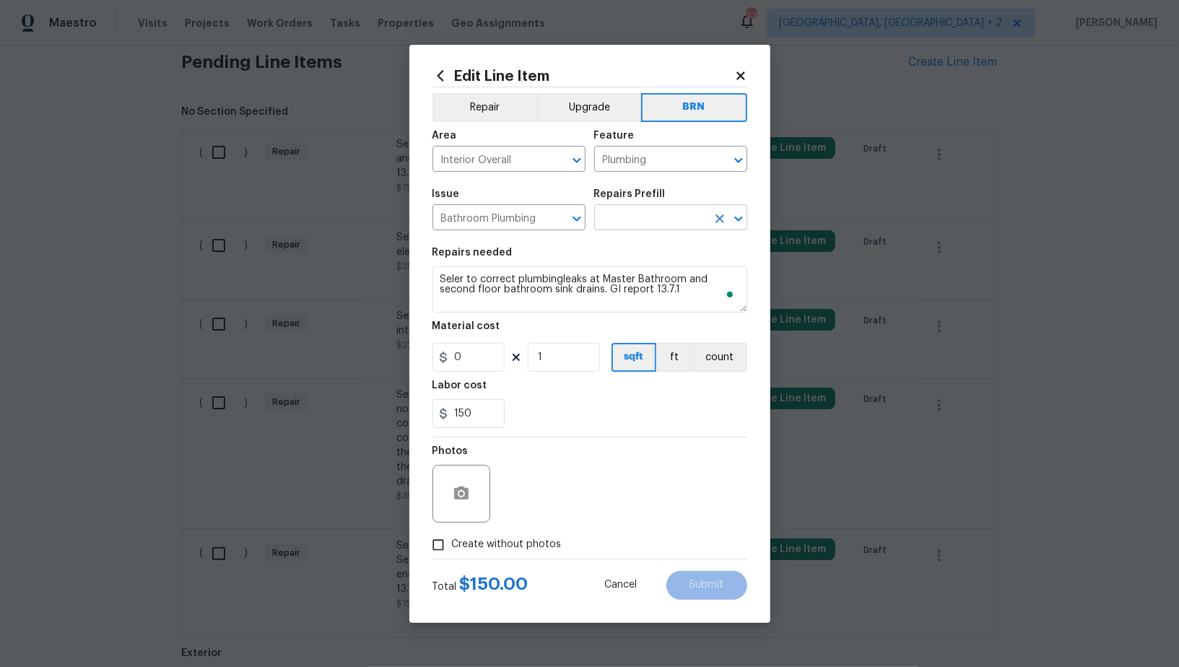
click at [627, 219] on input "text" at bounding box center [650, 219] width 113 height 22
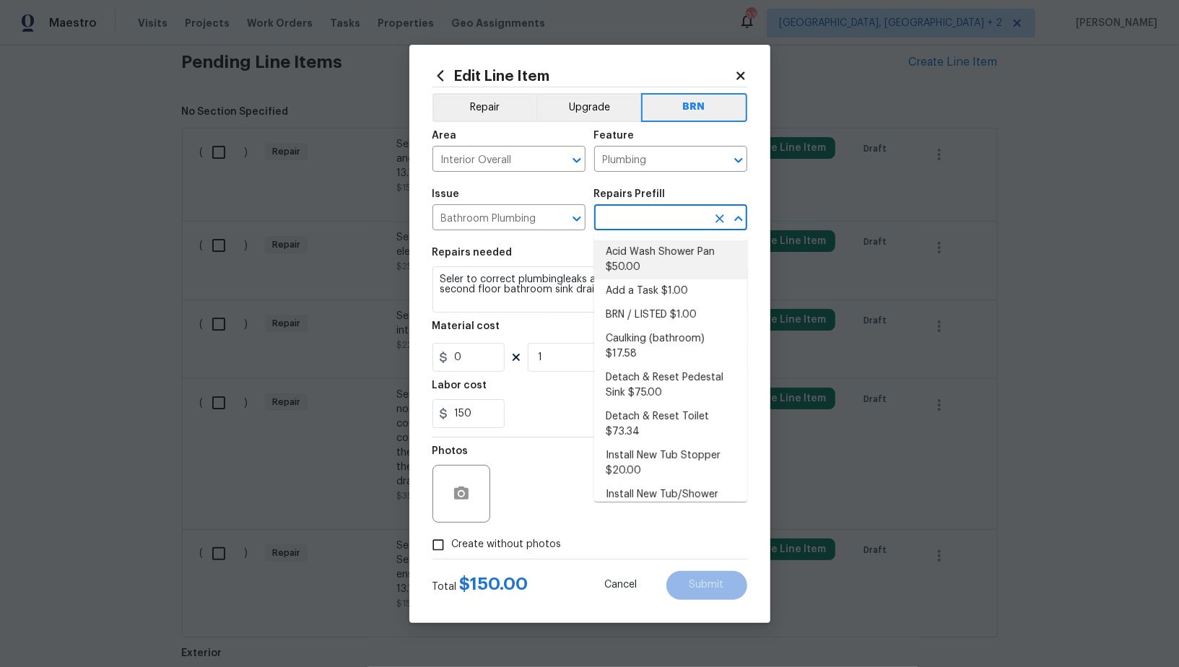
click at [637, 283] on li "Add a Task $1.00" at bounding box center [670, 291] width 153 height 24
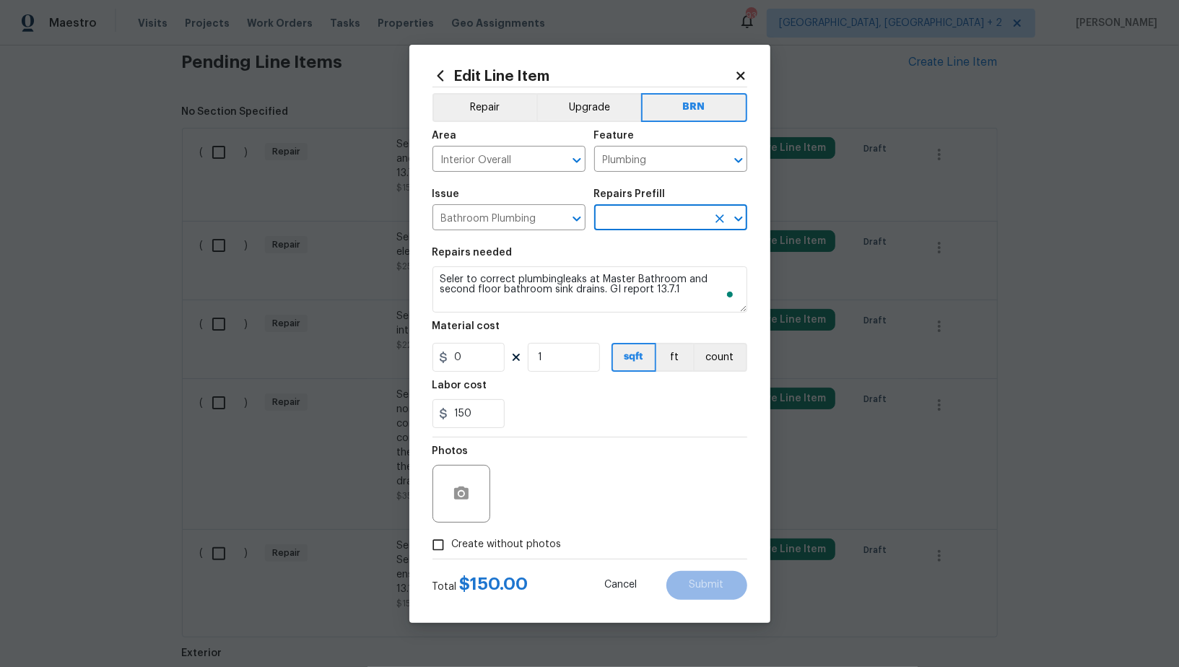
type input "Add a Task $1.00"
type textarea "HPM to detail"
type input "1"
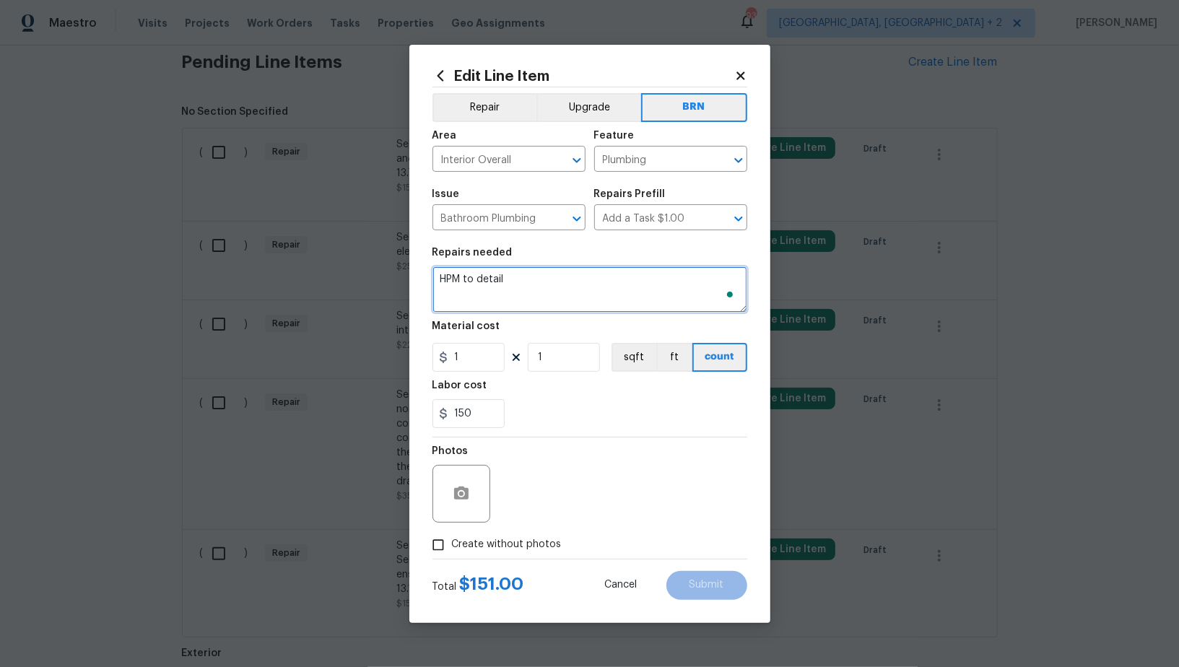
click at [592, 284] on textarea "HPM to detail" at bounding box center [589, 289] width 315 height 46
paste textarea "Seler to correct plumbingleaks at Master Bathroom and second floor bathroom sin…"
type textarea "Seler to correct plumbingleaks at Master Bathroom and second floor bathroom sin…"
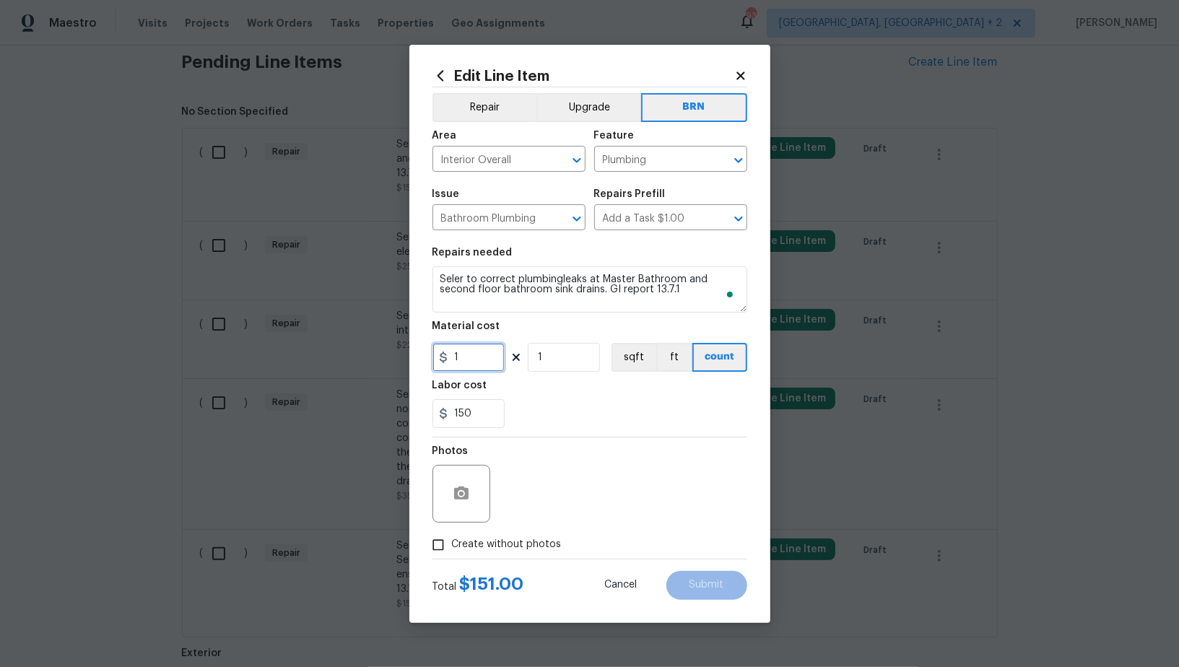
click at [478, 357] on input "1" at bounding box center [468, 357] width 72 height 29
type input "0"
click at [469, 497] on icon "button" at bounding box center [461, 493] width 17 height 17
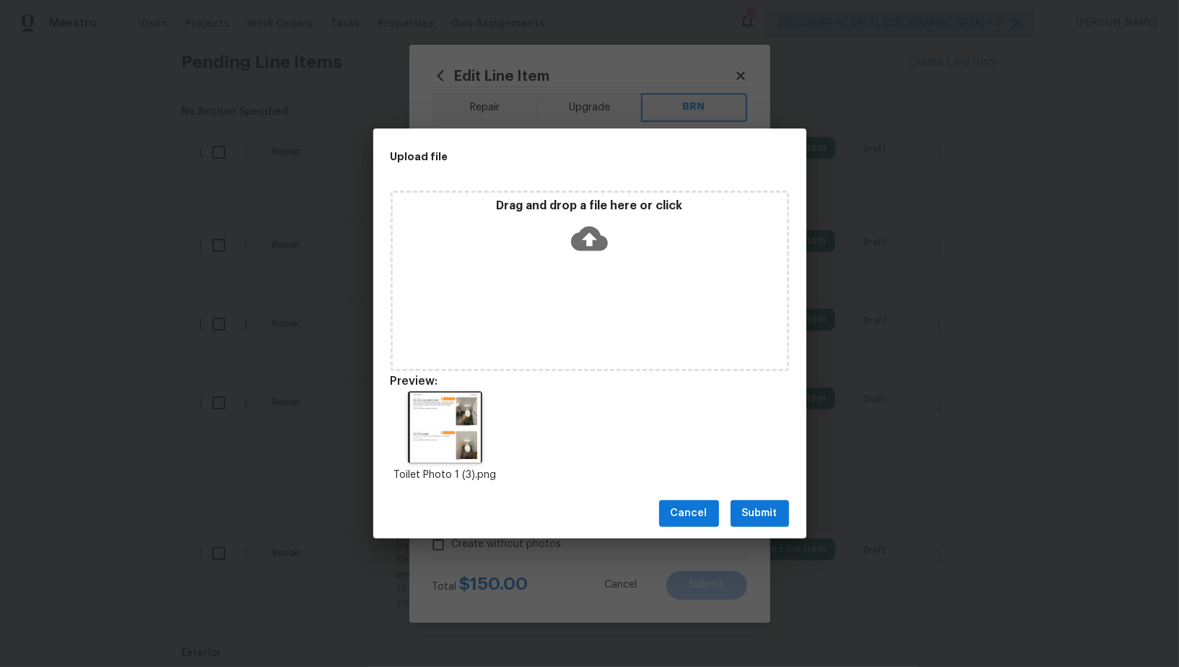
click at [755, 506] on span "Submit" at bounding box center [759, 514] width 35 height 18
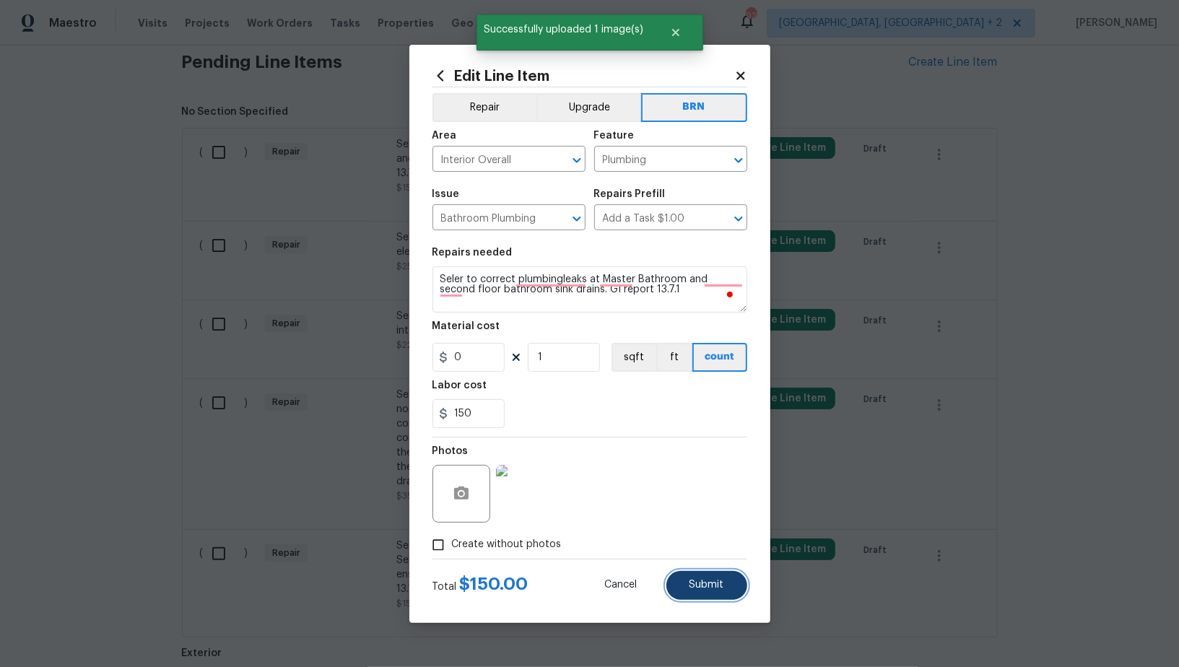
click at [694, 596] on button "Submit" at bounding box center [706, 585] width 81 height 29
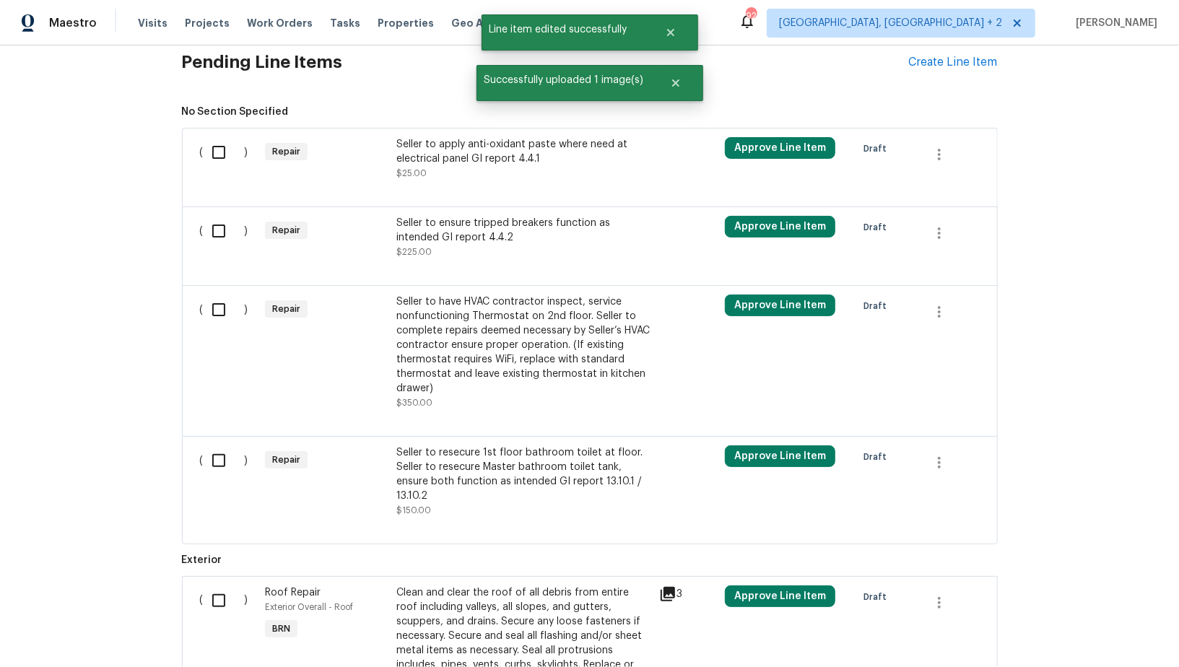
click at [492, 181] on div at bounding box center [590, 188] width 780 height 17
click at [458, 149] on div "Seller to apply anti-oxidant paste where need at electrical panel GI report 4.4…" at bounding box center [523, 151] width 254 height 29
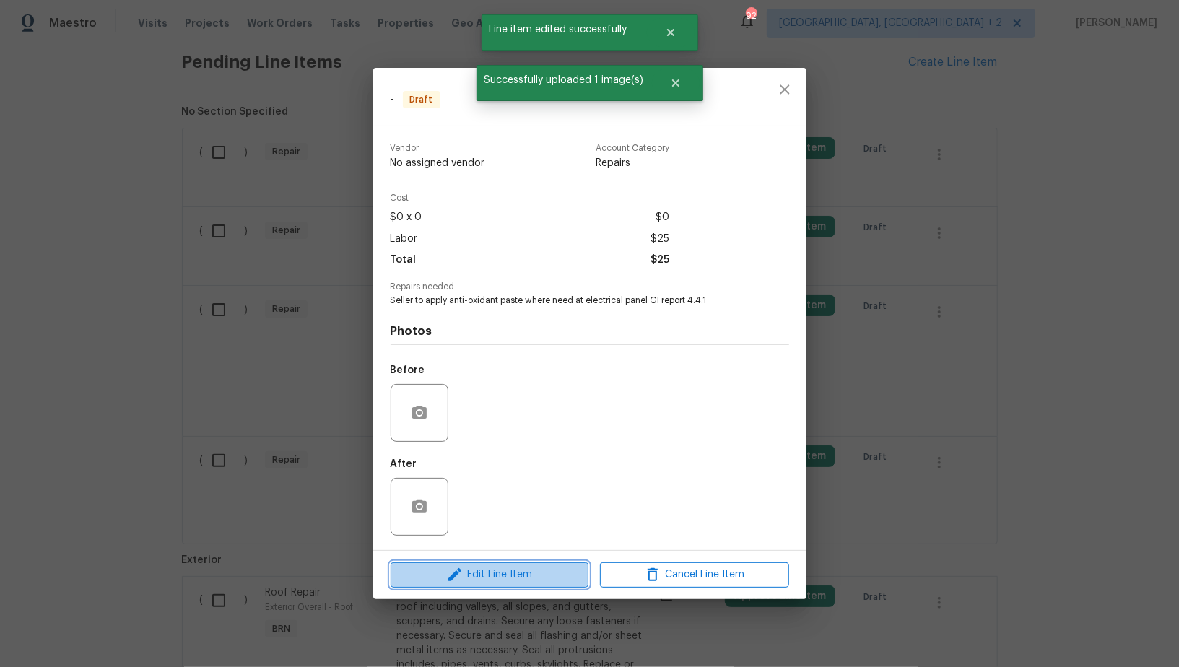
click at [513, 574] on span "Edit Line Item" at bounding box center [489, 575] width 189 height 18
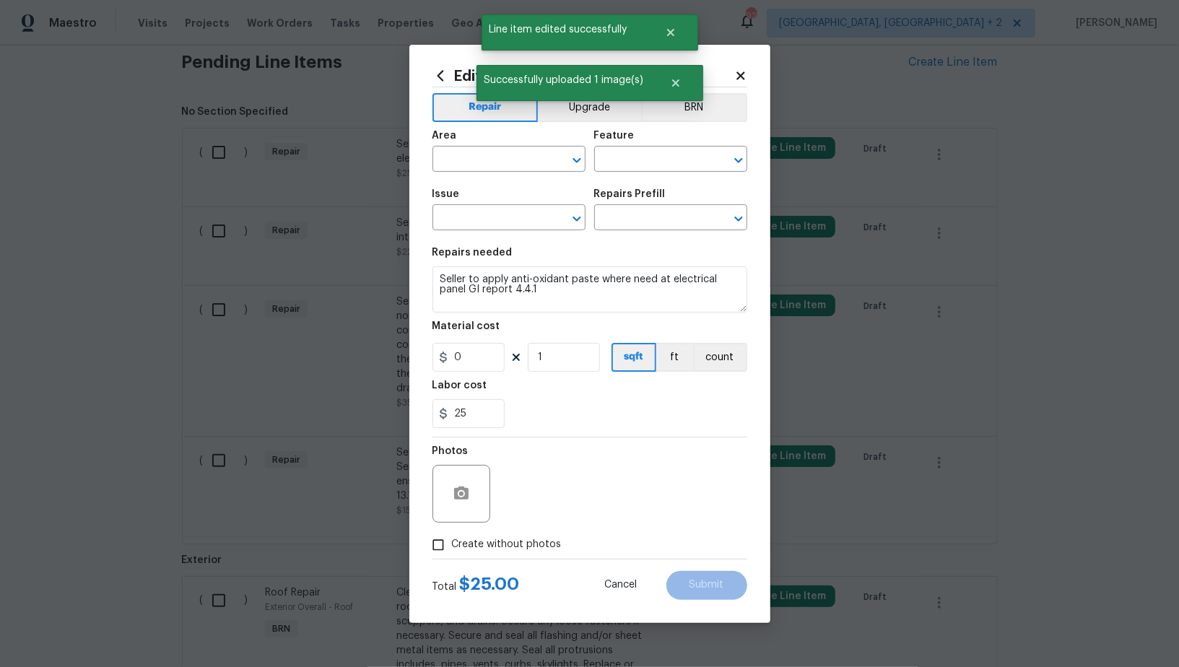
click at [703, 126] on div "Area ​ Feature ​" at bounding box center [589, 151] width 315 height 58
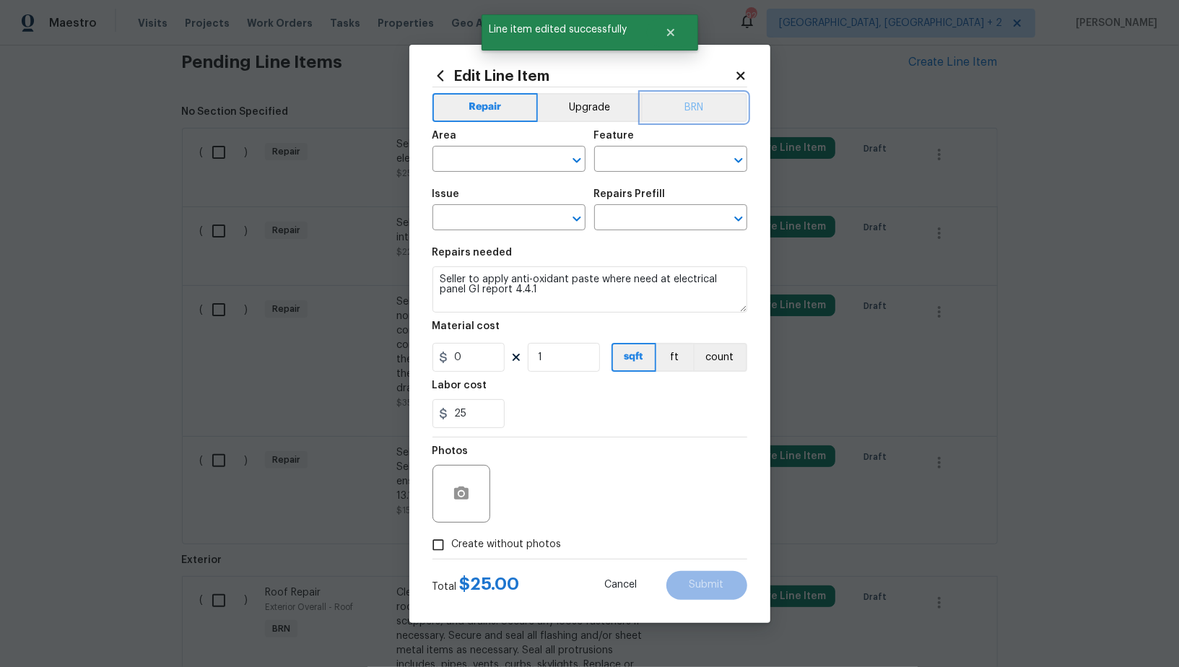
click at [699, 113] on button "BRN" at bounding box center [694, 107] width 106 height 29
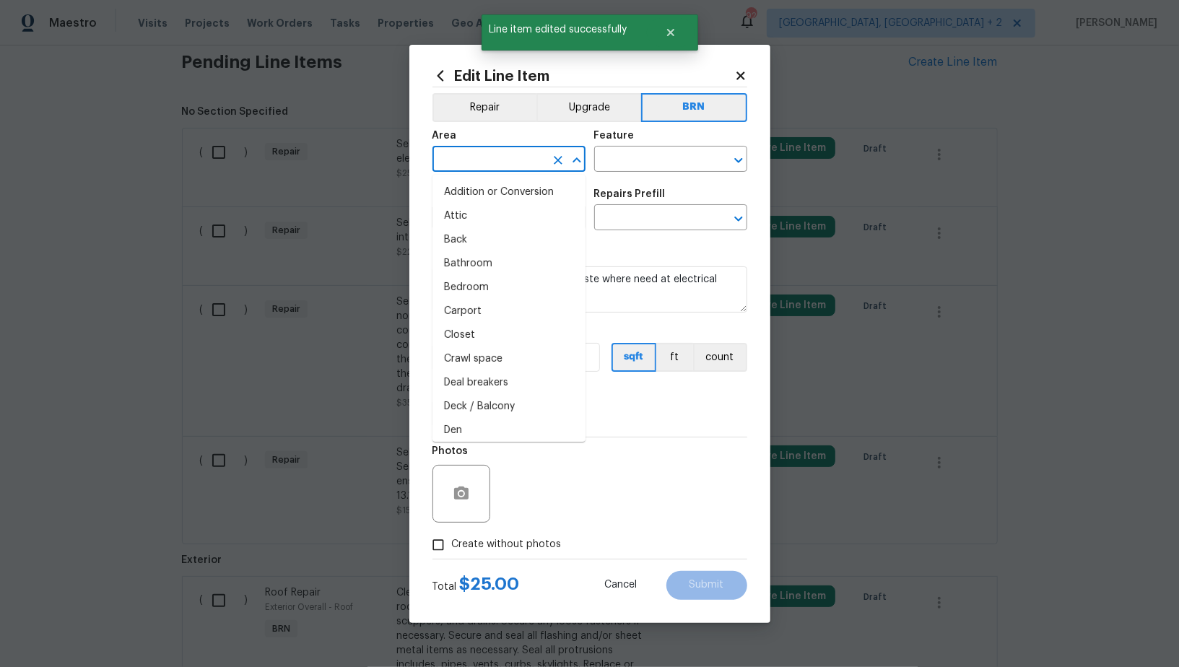
click at [493, 152] on input "text" at bounding box center [488, 160] width 113 height 22
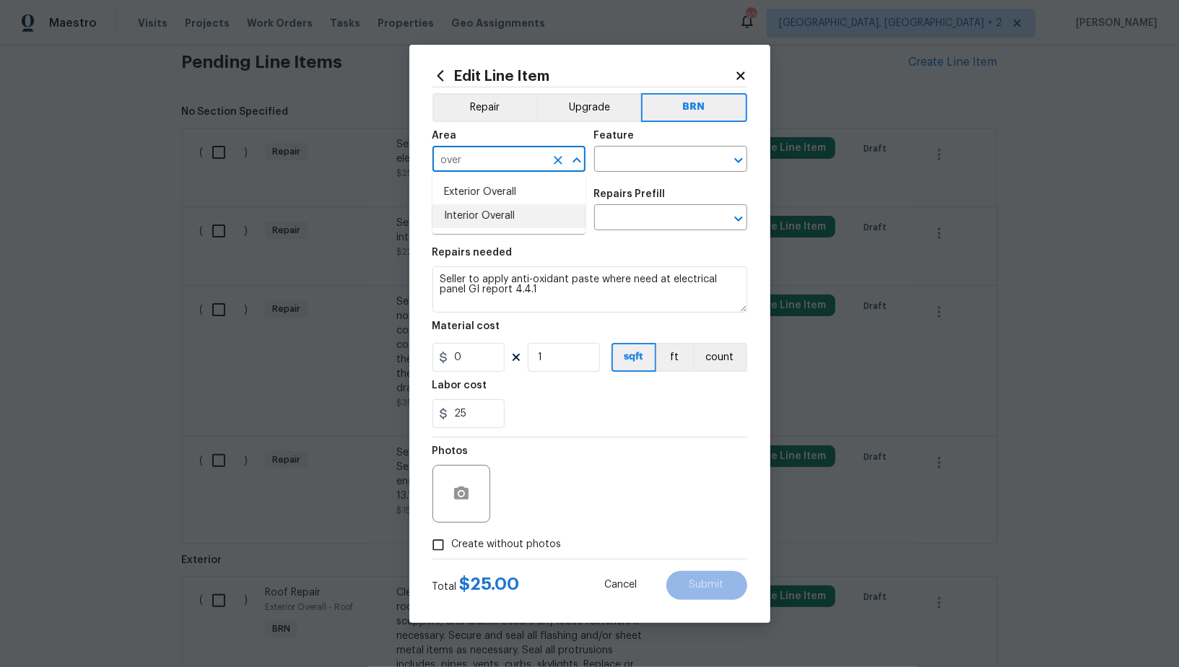
click at [498, 217] on li "Interior Overall" at bounding box center [508, 216] width 153 height 24
type input "Interior Overall"
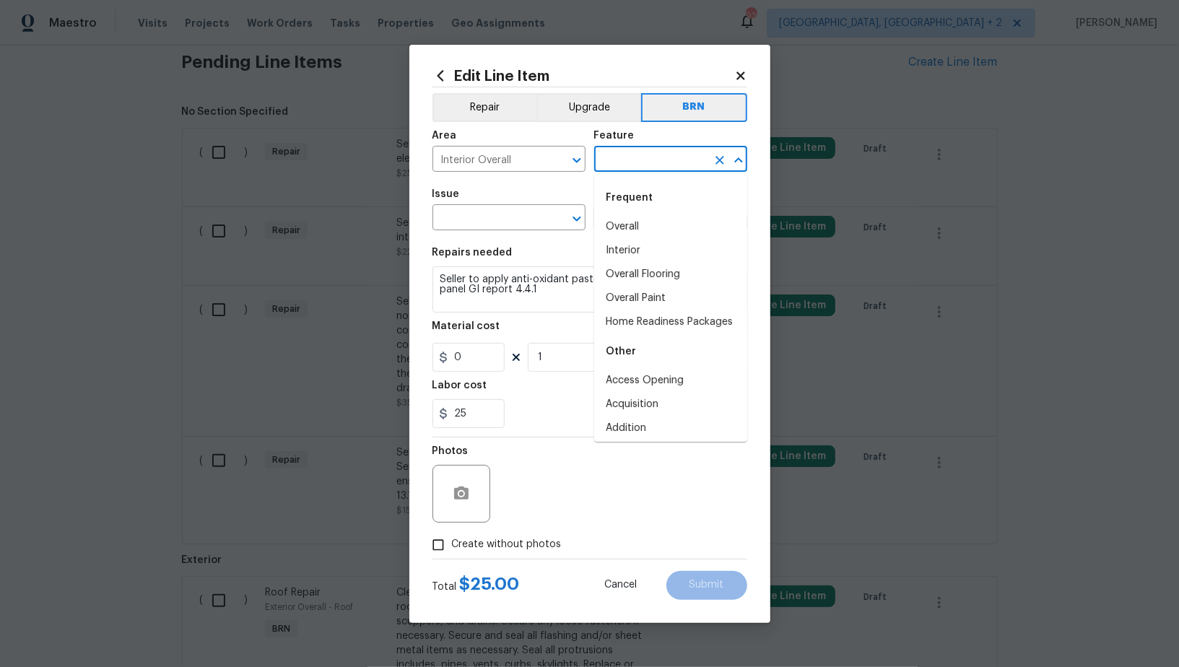
click at [642, 161] on input "text" at bounding box center [650, 160] width 113 height 22
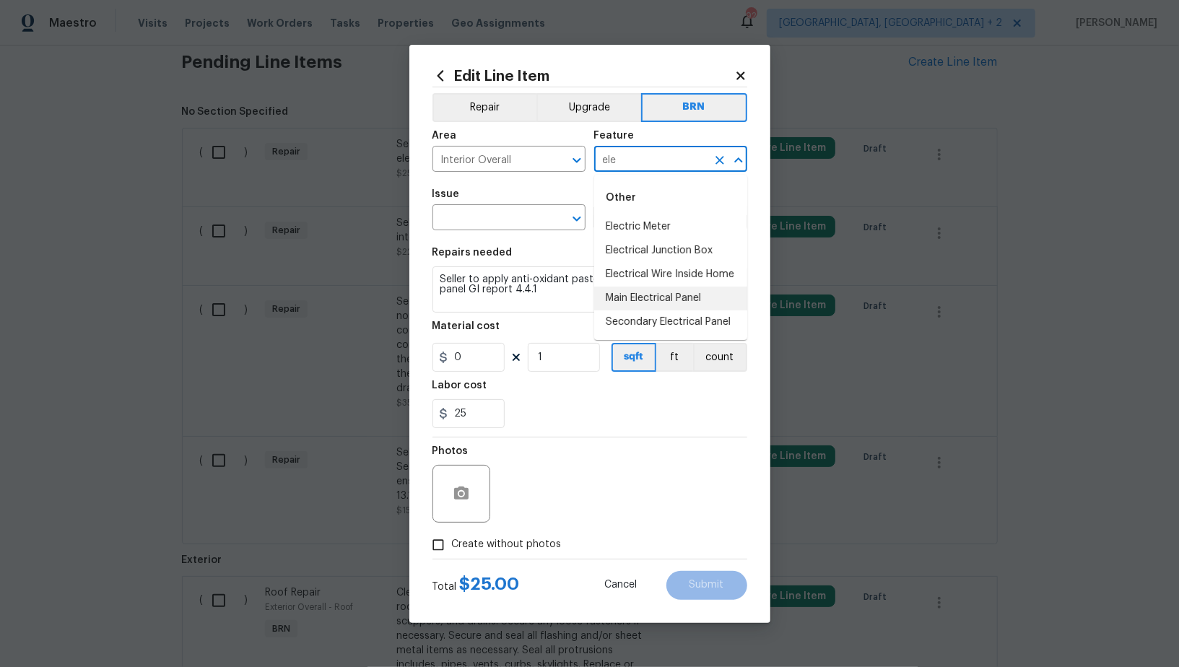
click at [649, 300] on li "Main Electrical Panel" at bounding box center [670, 299] width 153 height 24
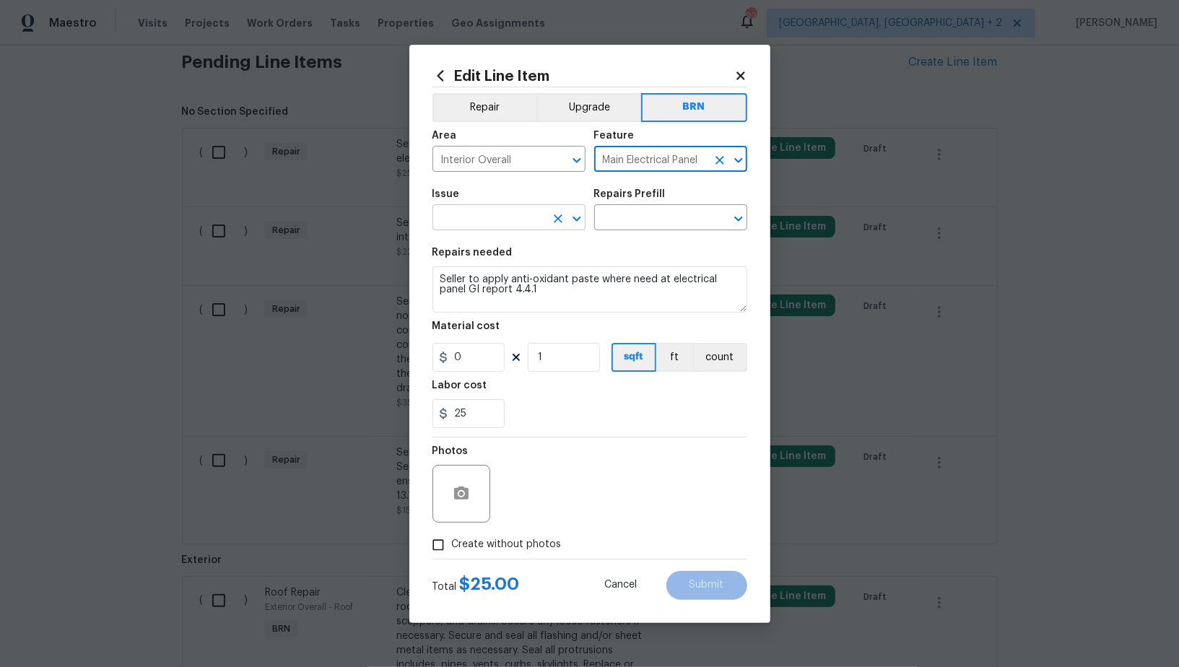
type input "Main Electrical Panel"
click at [495, 223] on input "text" at bounding box center [488, 219] width 113 height 22
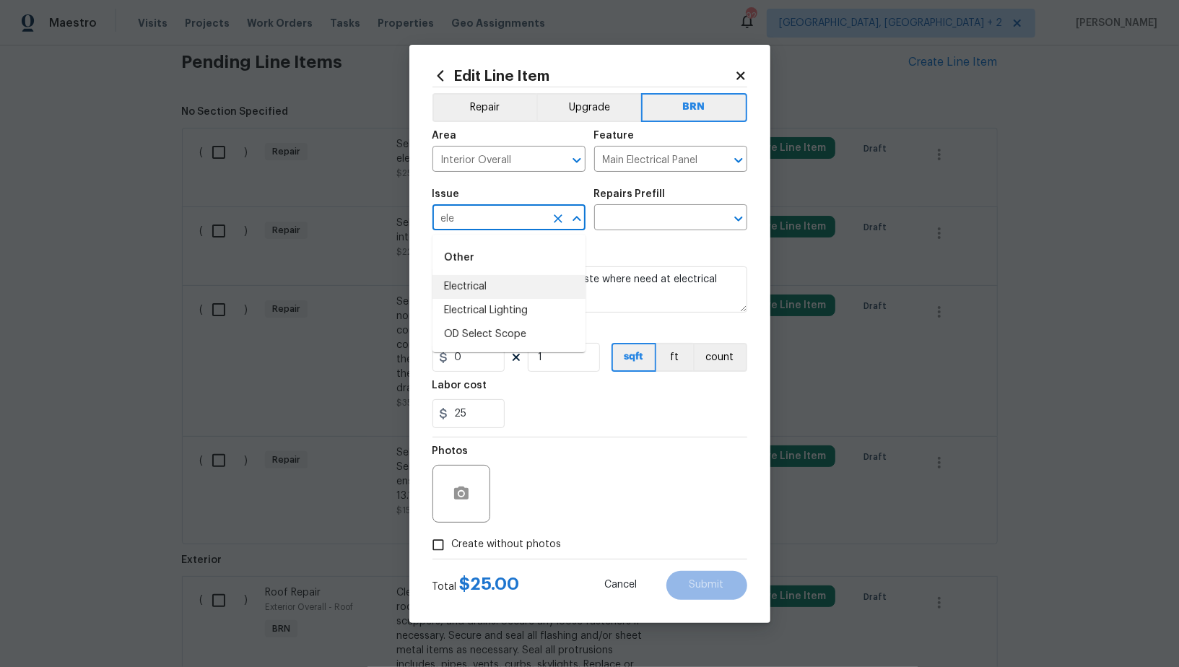
click at [466, 282] on li "Electrical" at bounding box center [508, 287] width 153 height 24
type input "Electrical"
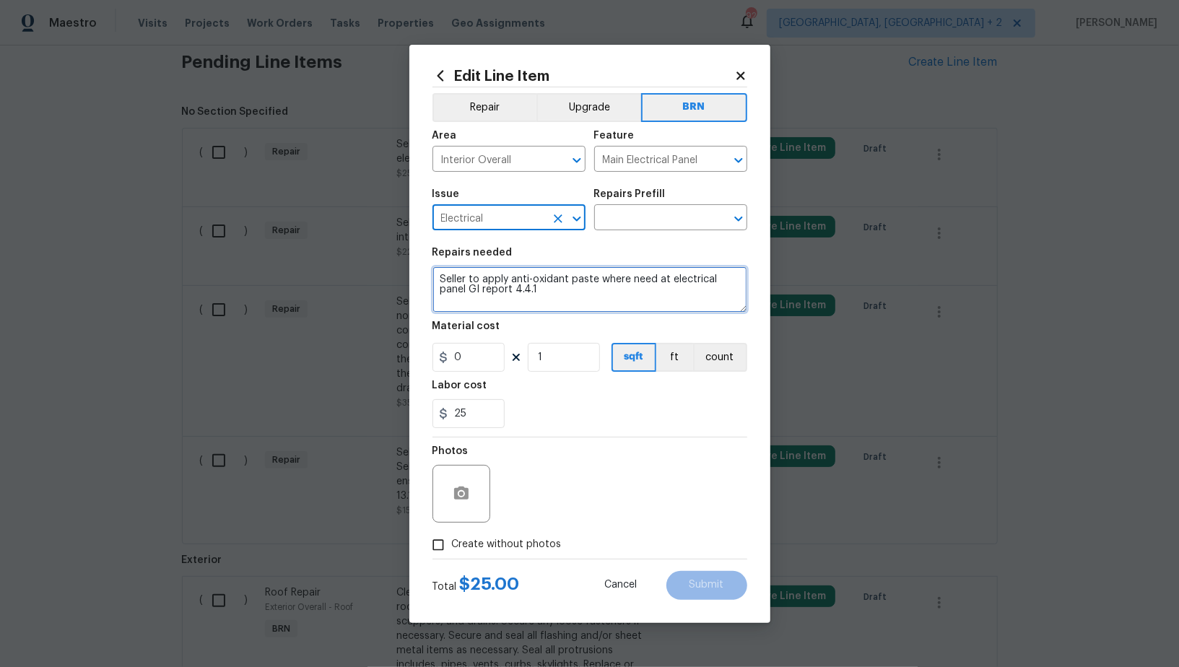
click at [526, 289] on textarea "Seller to apply anti-oxidant paste where need at electrical panel GI report 4.4…" at bounding box center [589, 289] width 315 height 46
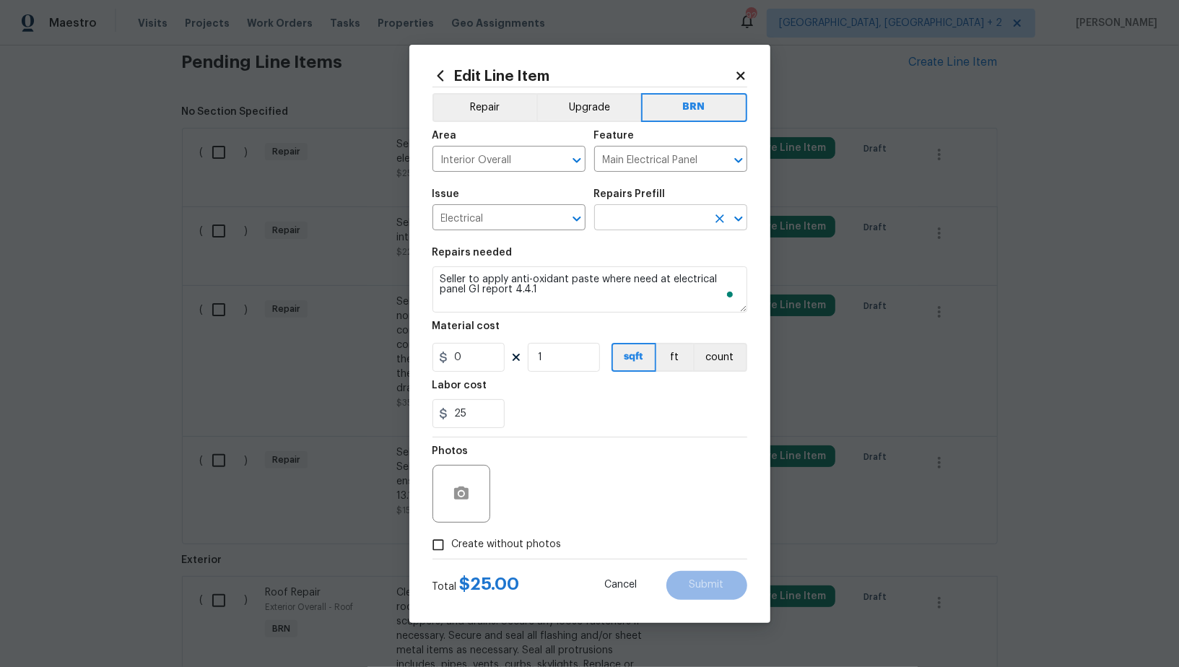
click at [616, 228] on input "text" at bounding box center [650, 219] width 113 height 22
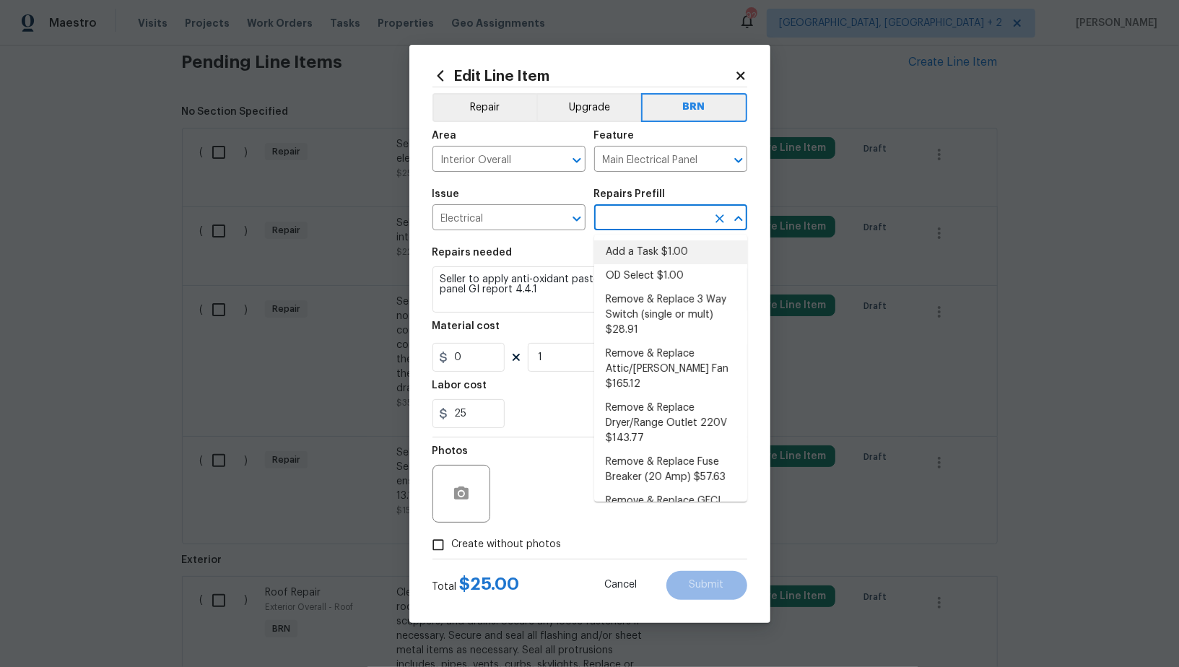
click at [635, 247] on li "Add a Task $1.00" at bounding box center [670, 252] width 153 height 24
type input "Add a Task $1.00"
type textarea "HPM to detail"
type input "1"
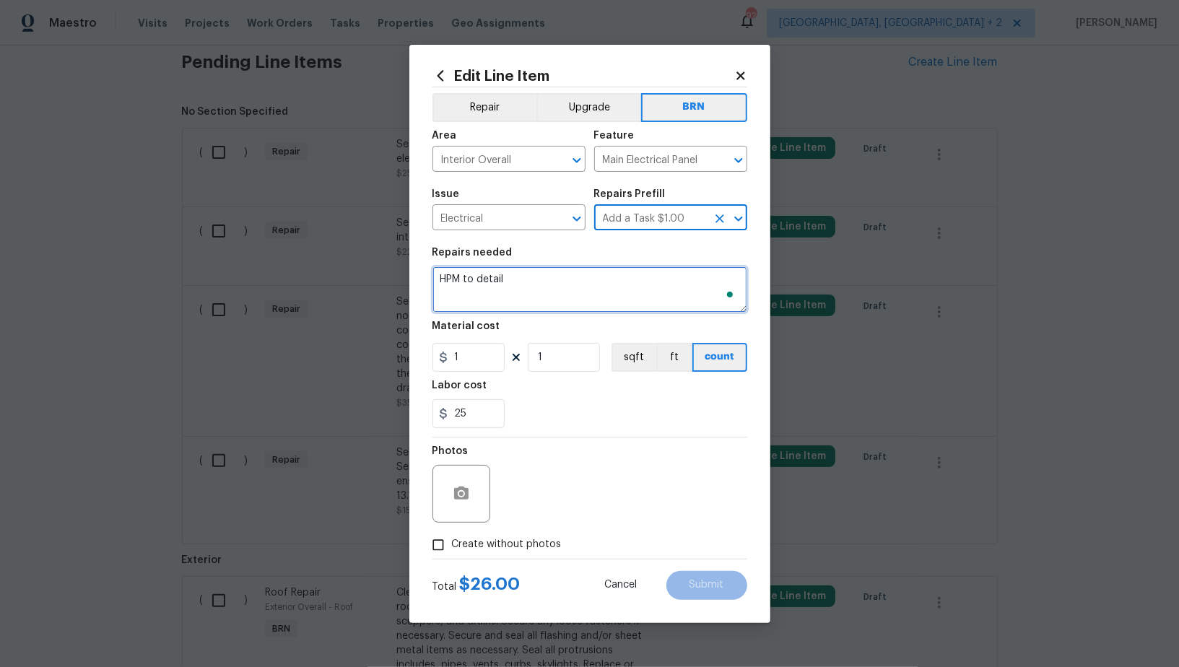
click at [605, 292] on textarea "HPM to detail" at bounding box center [589, 289] width 315 height 46
paste textarea "Seller to apply anti-oxidant paste where need at electrical panel GI report 4.4…"
type textarea "Seller to apply anti-oxidant paste where need at electrical panel GI report 4.4…"
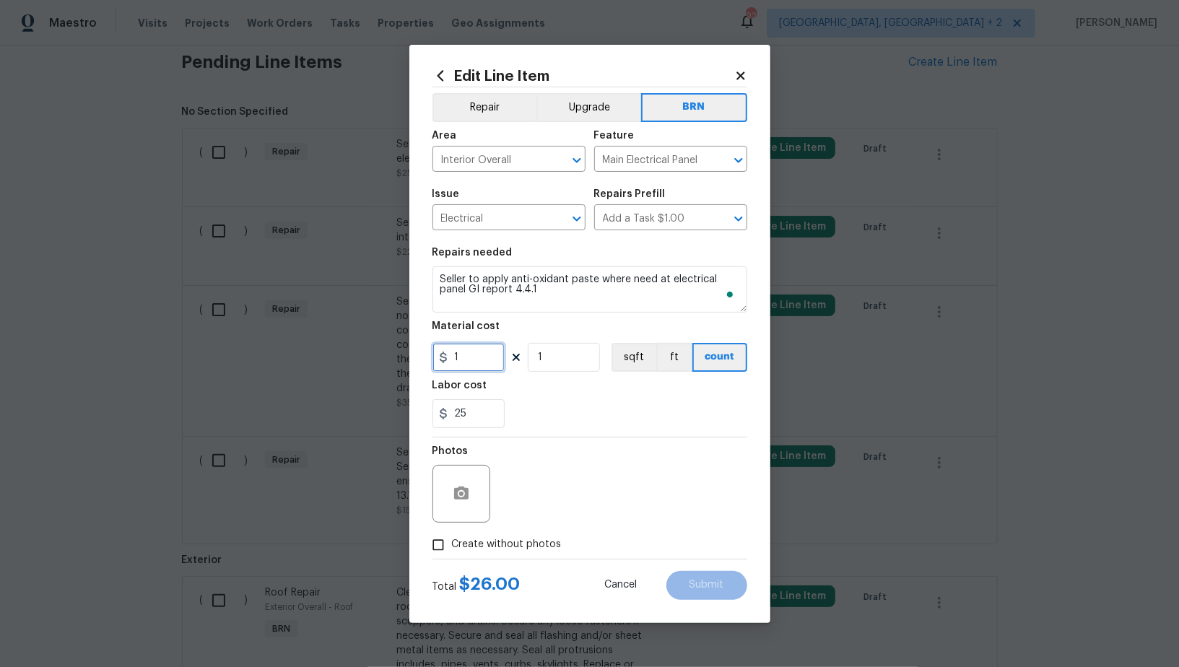
click at [477, 355] on input "1" at bounding box center [468, 357] width 72 height 29
type input "0"
click at [465, 499] on icon "button" at bounding box center [461, 493] width 14 height 13
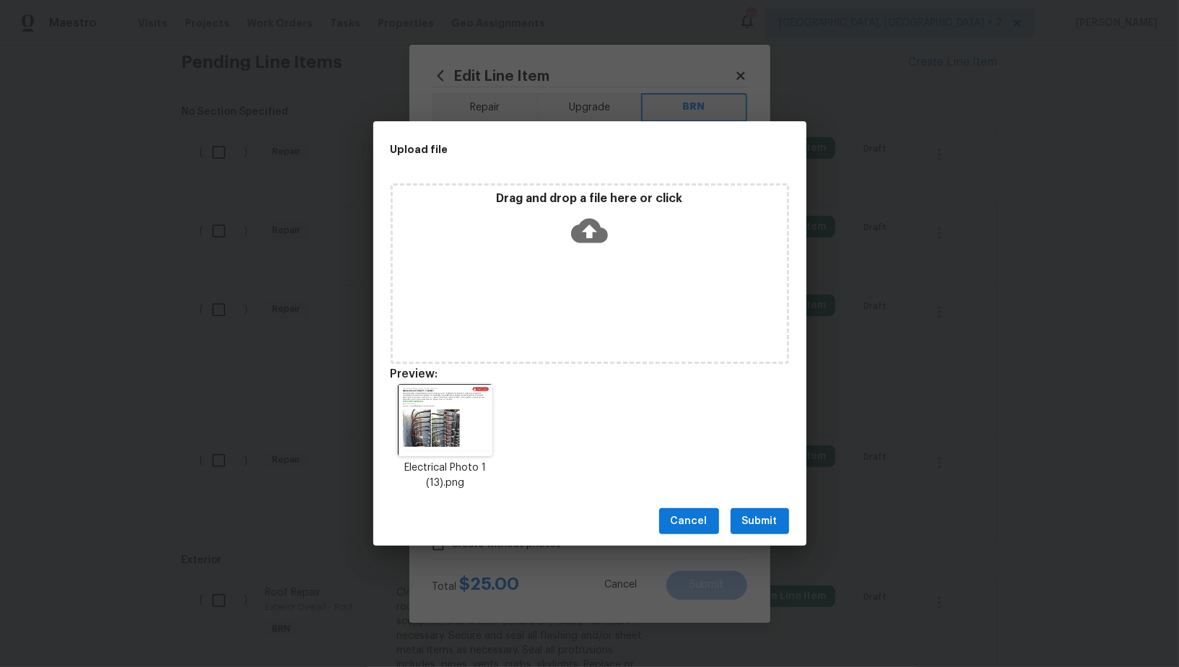
click at [739, 513] on button "Submit" at bounding box center [760, 521] width 58 height 27
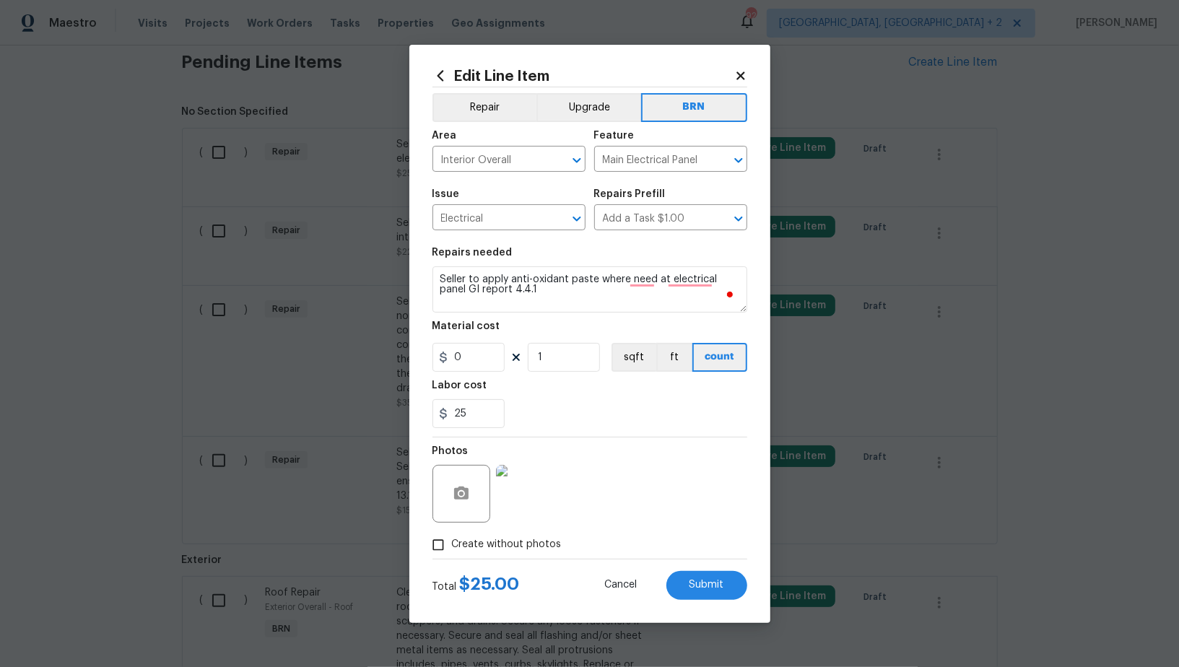
click at [726, 601] on div "Edit Line Item Repair Upgrade BRN Area Interior Overall ​ Feature Main Electric…" at bounding box center [589, 334] width 361 height 578
click at [715, 585] on span "Submit" at bounding box center [706, 585] width 35 height 11
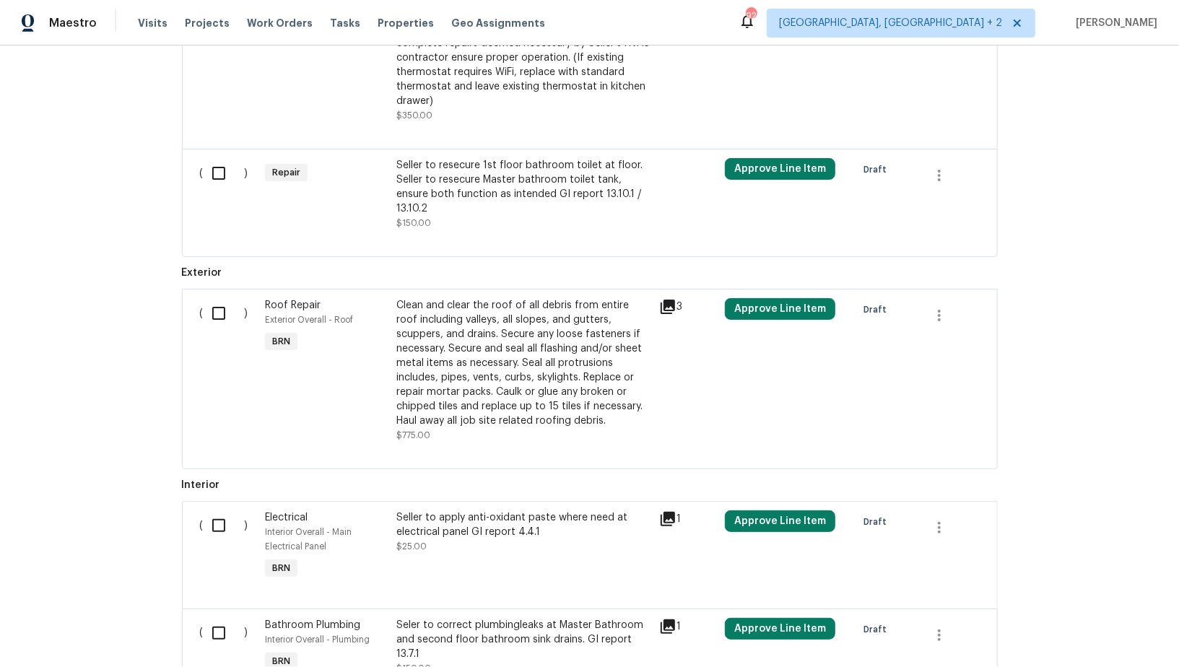
scroll to position [647, 0]
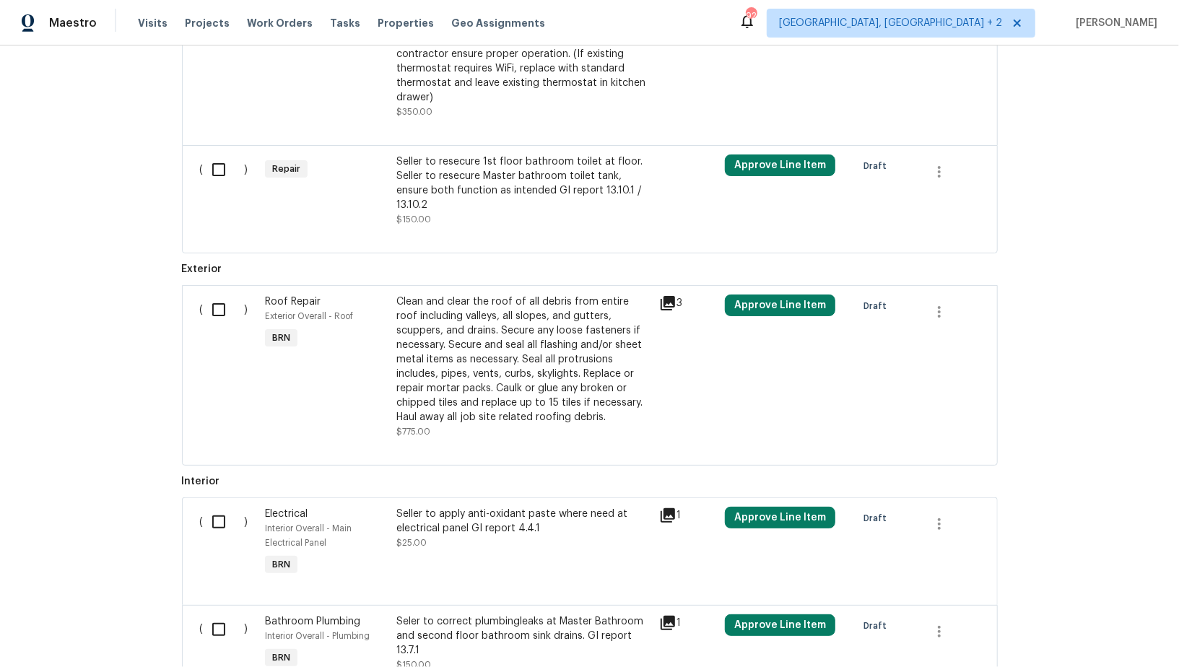
click at [466, 170] on div "Seller to resecure 1st floor bathroom toilet at floor. Seller to resecure Maste…" at bounding box center [523, 183] width 254 height 58
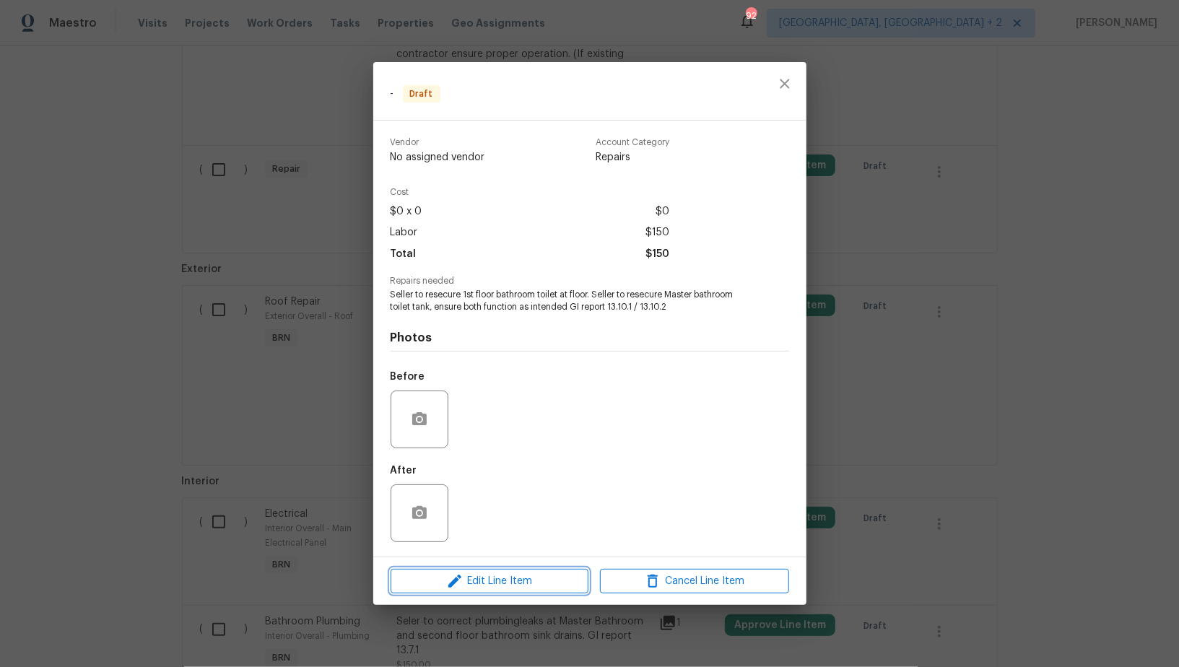
click at [505, 584] on span "Edit Line Item" at bounding box center [489, 581] width 189 height 18
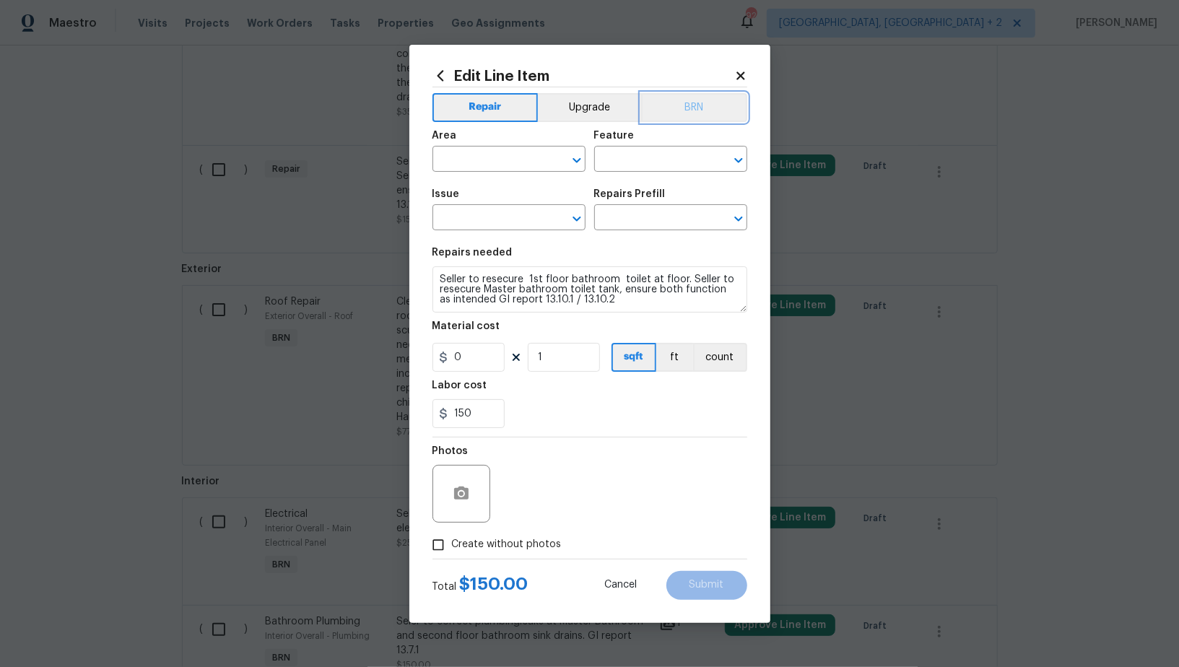
click at [707, 114] on button "BRN" at bounding box center [694, 107] width 106 height 29
click at [502, 160] on input "text" at bounding box center [488, 160] width 113 height 22
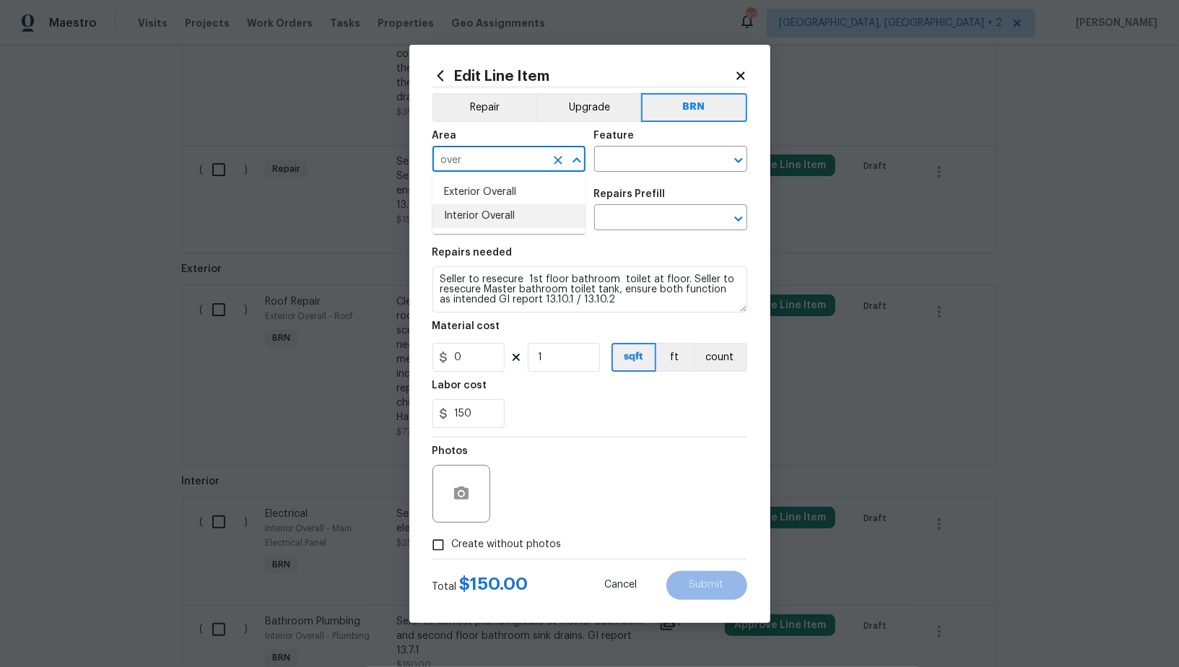
click at [482, 208] on li "Interior Overall" at bounding box center [508, 216] width 153 height 24
type input "Interior Overall"
click at [629, 154] on input "text" at bounding box center [650, 160] width 113 height 22
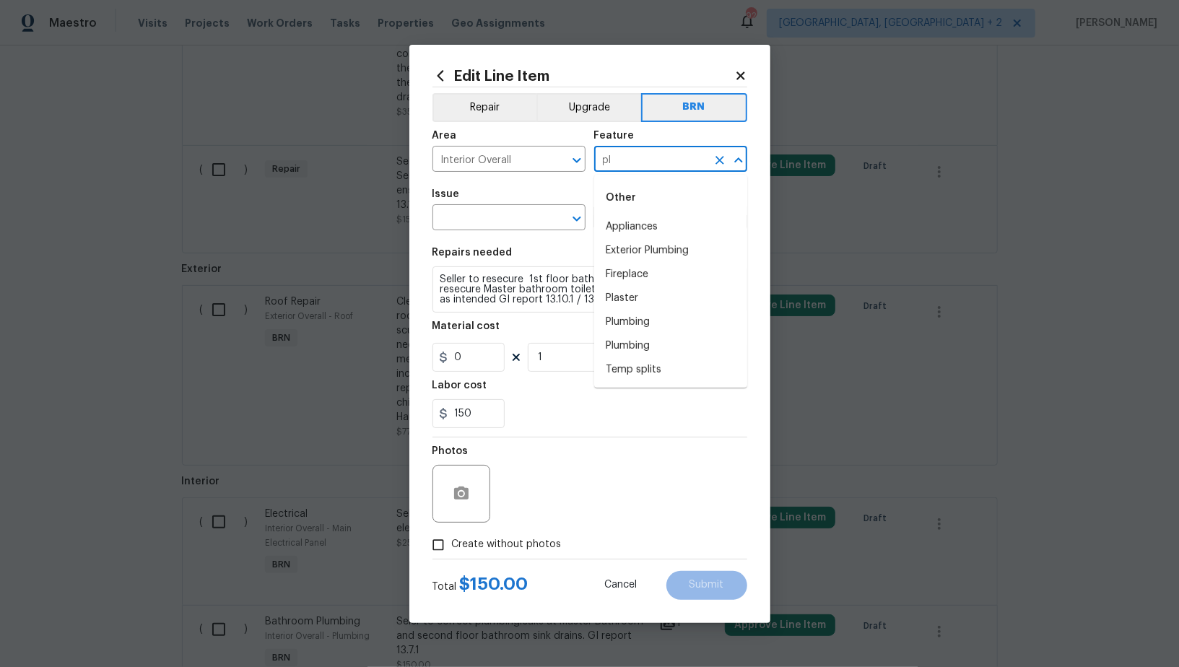
type input "p"
drag, startPoint x: 633, startPoint y: 284, endPoint x: 609, endPoint y: 274, distance: 26.5
click at [633, 284] on li "Flooring" at bounding box center [670, 286] width 153 height 24
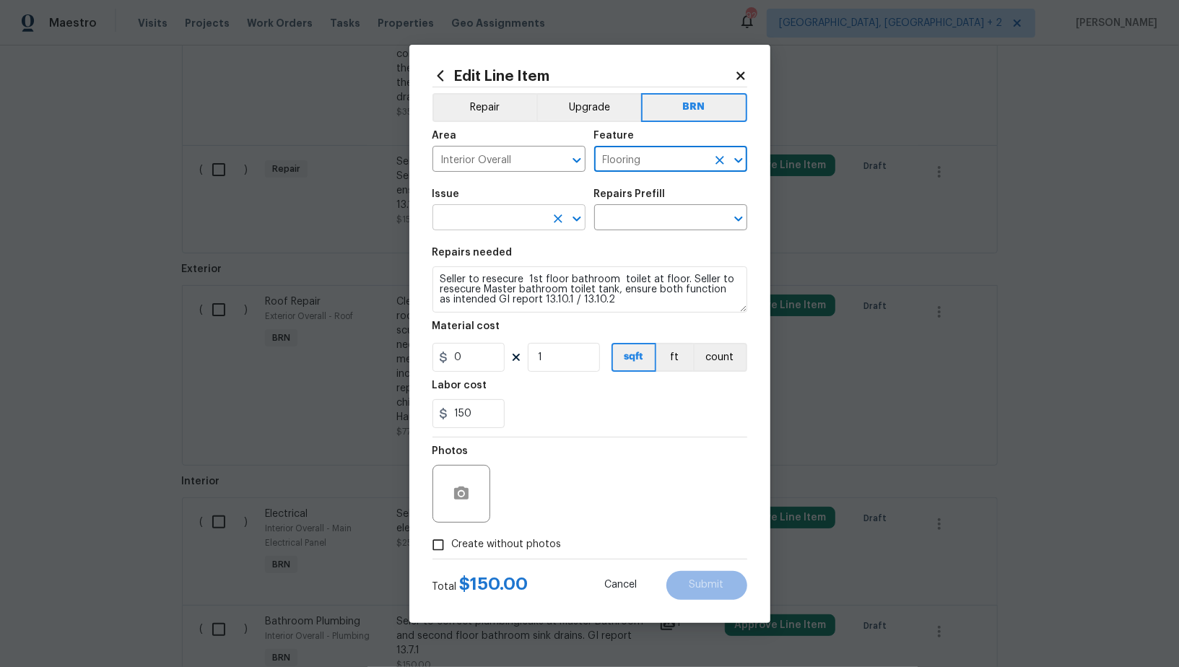
type input "Flooring"
click at [514, 214] on input "text" at bounding box center [488, 219] width 113 height 22
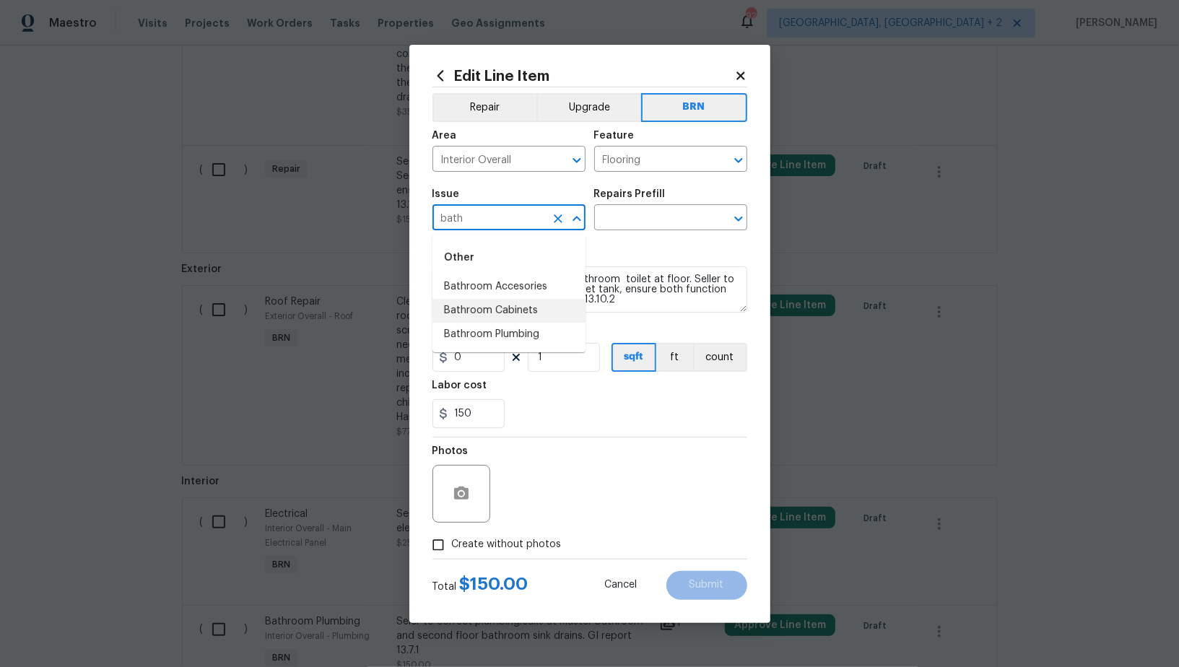
click at [519, 309] on li "Bathroom Cabinets" at bounding box center [508, 311] width 153 height 24
type input "Bathroom Cabinets"
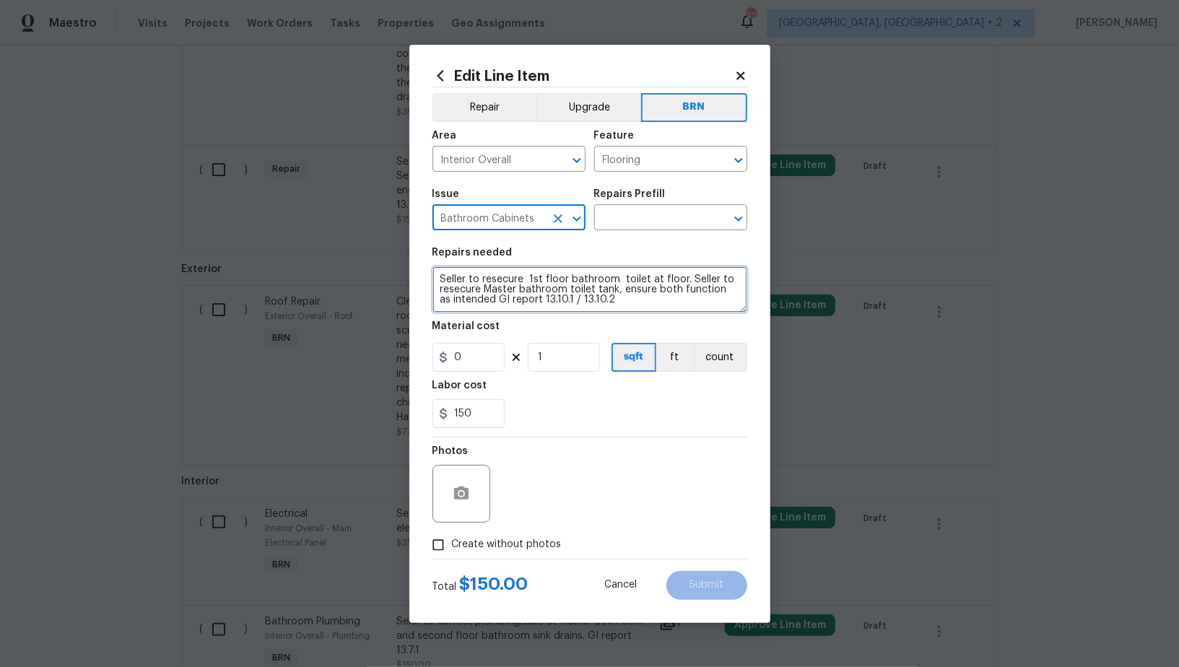
click at [569, 277] on textarea "Seller to resecure 1st floor bathroom toilet at floor. Seller to resecure Maste…" at bounding box center [589, 289] width 315 height 46
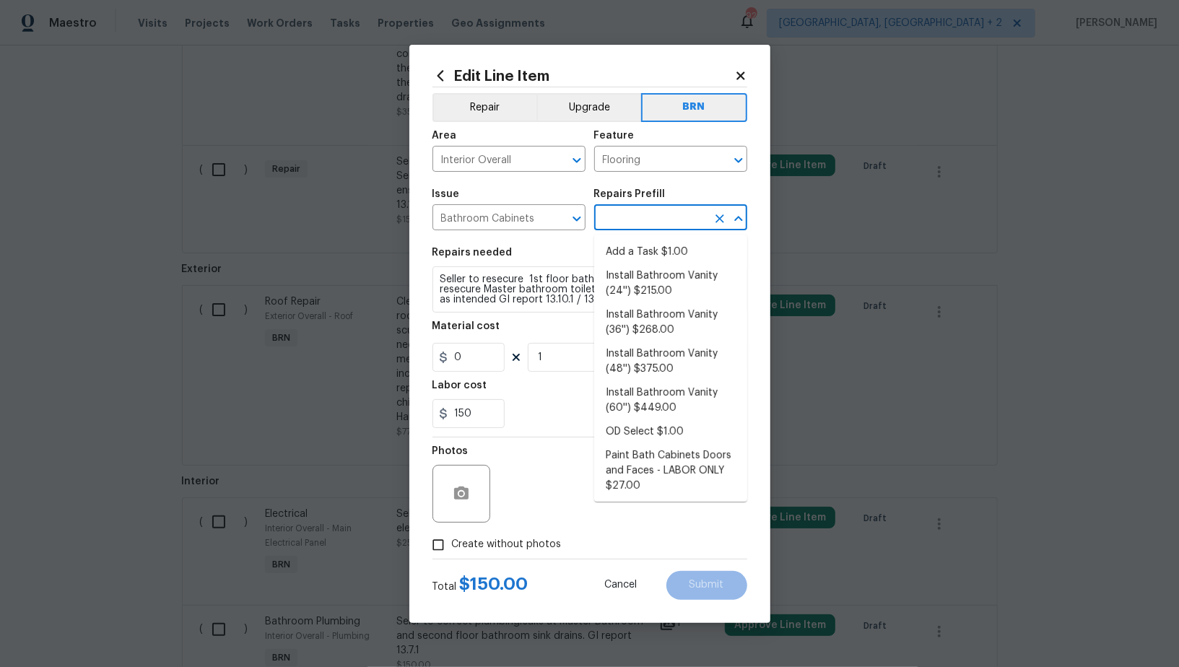
click at [651, 220] on input "text" at bounding box center [650, 219] width 113 height 22
click at [555, 219] on icon "Clear" at bounding box center [558, 219] width 14 height 14
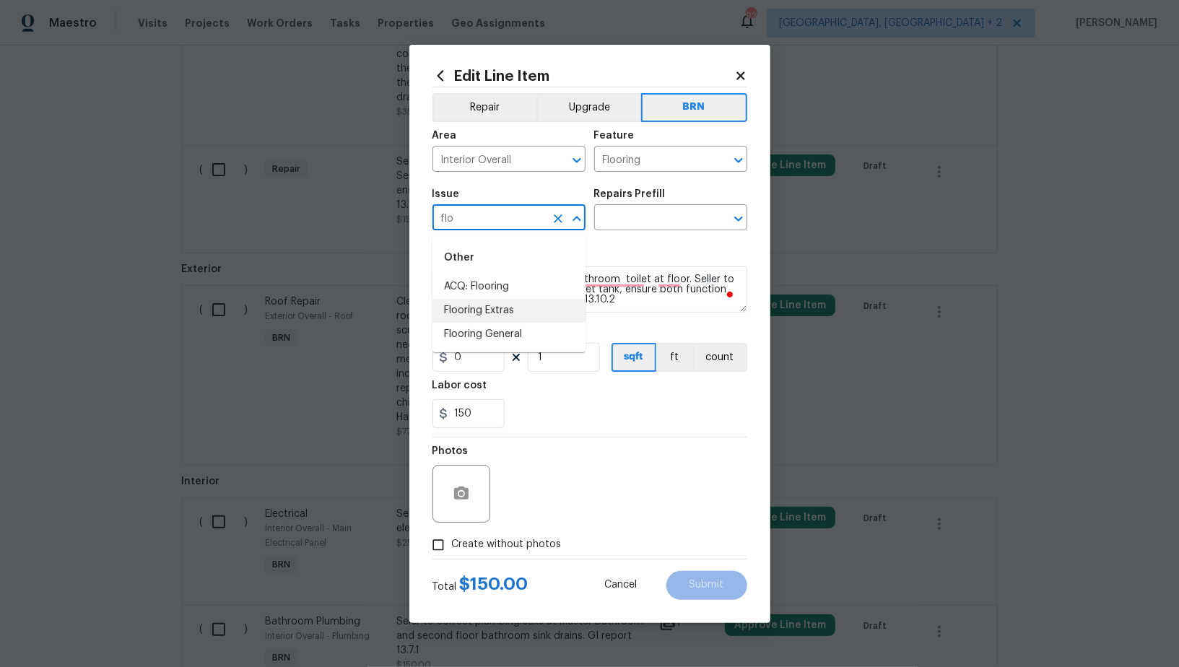
click at [510, 317] on li "Flooring Extras" at bounding box center [508, 311] width 153 height 24
type input "Flooring Extras"
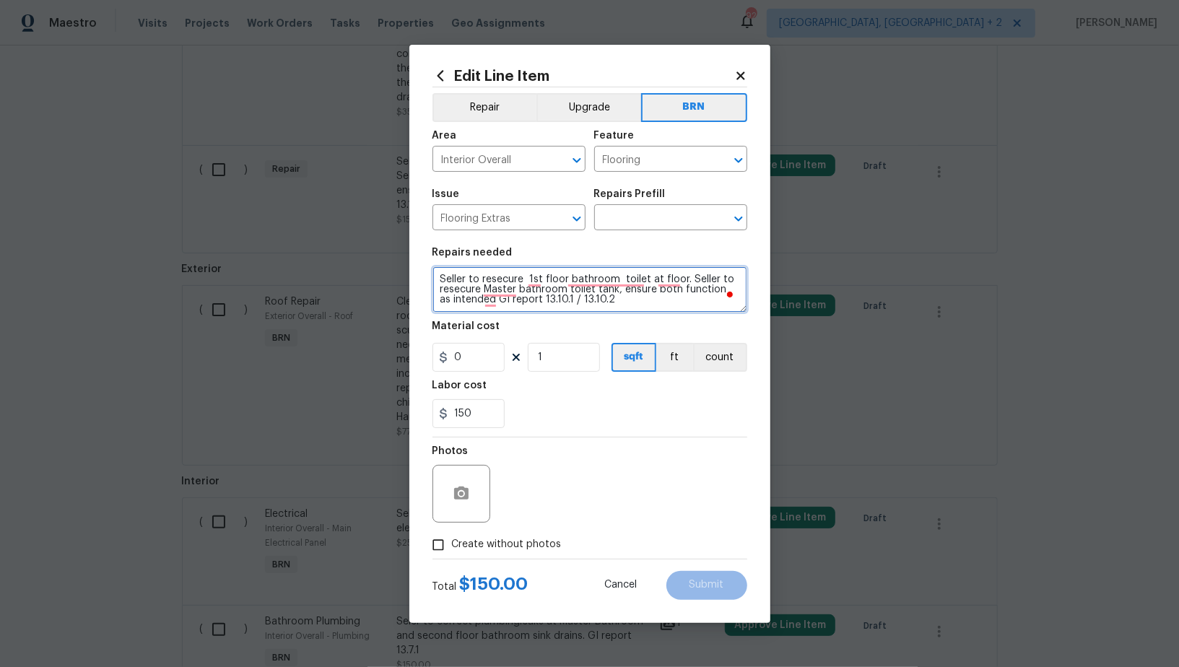
click at [567, 297] on textarea "Seller to resecure 1st floor bathroom toilet at floor. Seller to resecure Maste…" at bounding box center [589, 289] width 315 height 46
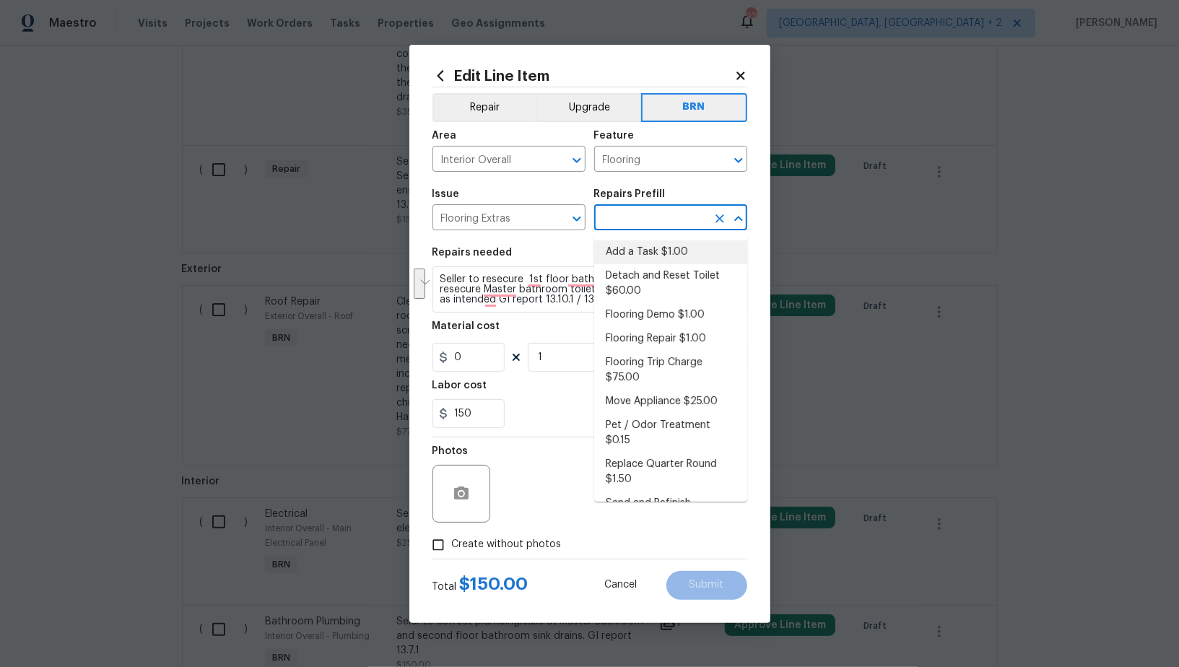
click at [647, 230] on input "text" at bounding box center [650, 219] width 113 height 22
click at [641, 256] on li "Add a Task $1.00" at bounding box center [670, 252] width 153 height 24
type input "Overall Flooring"
type input "Add a Task $1.00"
type textarea "HPM to detail"
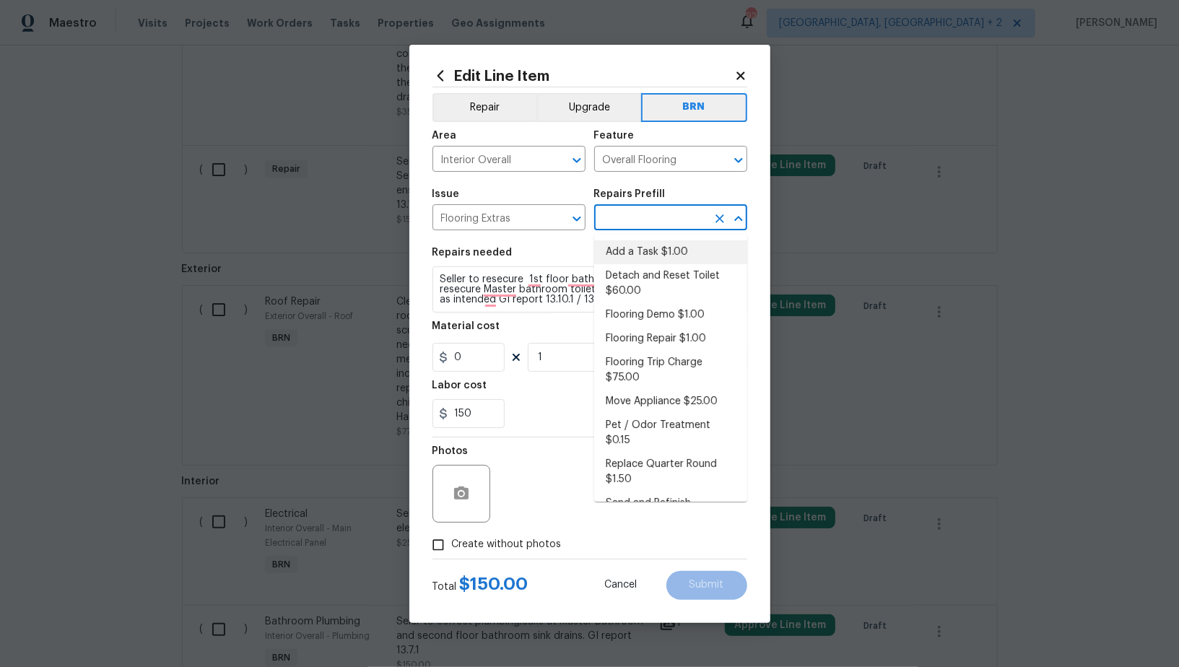
type input "1"
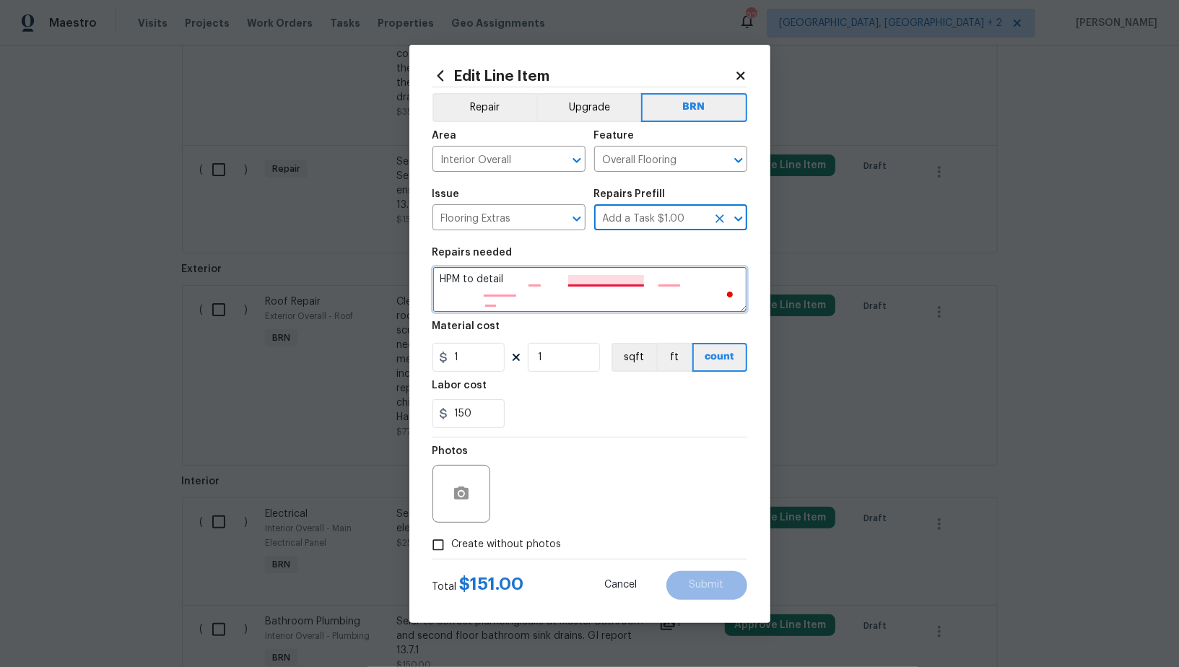
click at [597, 289] on textarea "HPM to detail" at bounding box center [589, 289] width 315 height 46
paste textarea "Seller to resecure 1st floor bathroom toilet at floor. Seller to resecure Maste…"
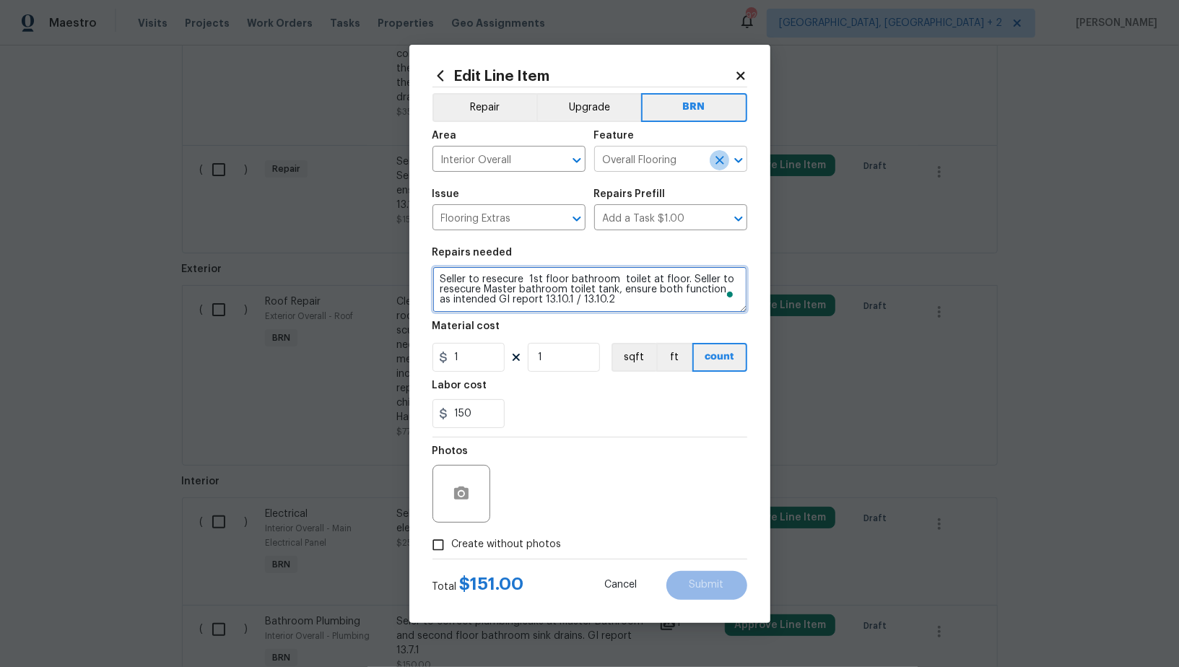
click at [715, 159] on icon "Clear" at bounding box center [720, 160] width 14 height 14
type textarea "Seller to resecure 1st floor bathroom toilet at floor. Seller to resecure Maste…"
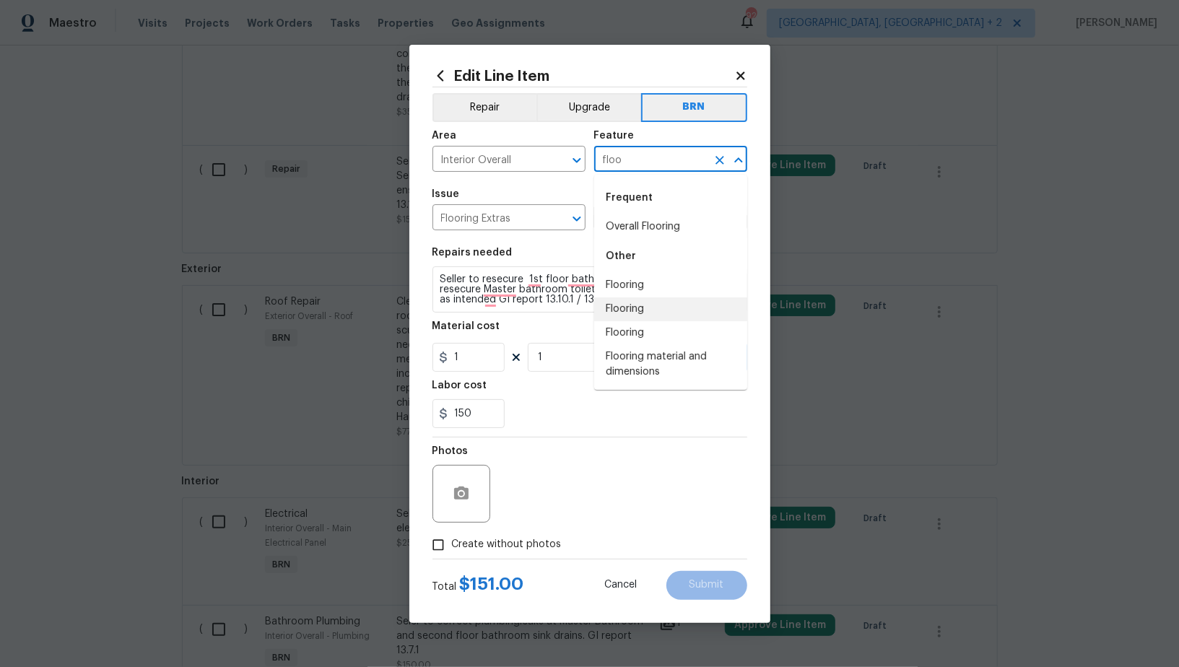
click at [671, 288] on li "Flooring" at bounding box center [670, 286] width 153 height 24
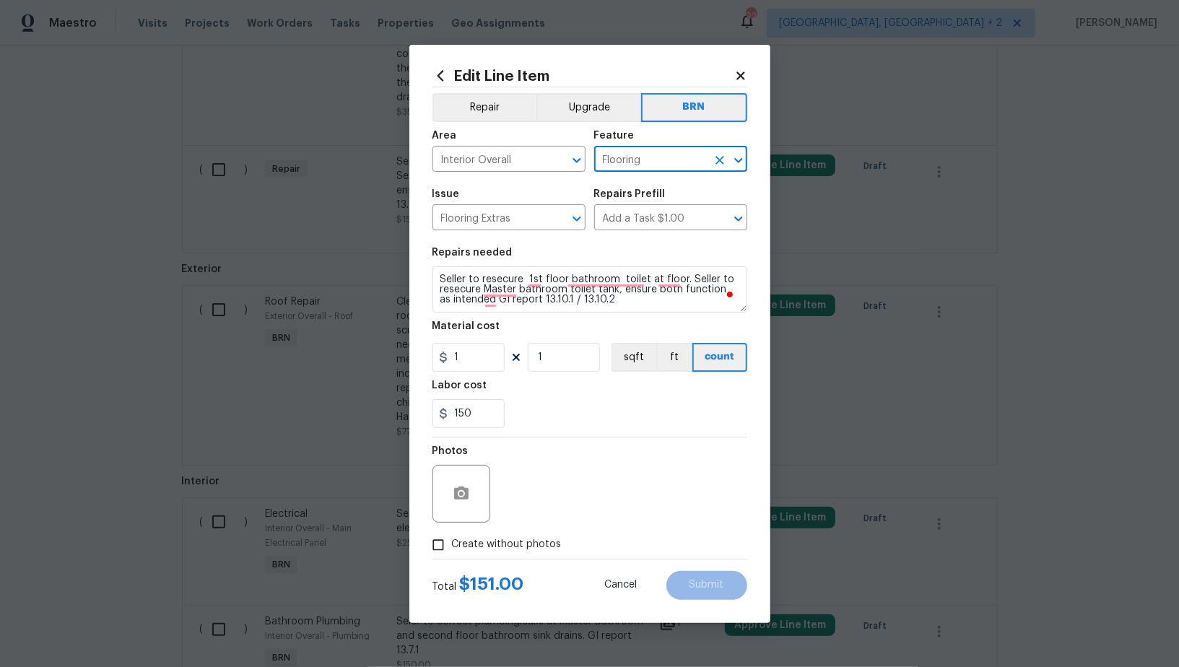
type input "Flooring"
click at [450, 362] on input "1" at bounding box center [468, 357] width 72 height 29
click at [466, 362] on input "1" at bounding box center [468, 357] width 72 height 29
type input "0"
click at [458, 494] on icon "button" at bounding box center [461, 493] width 17 height 17
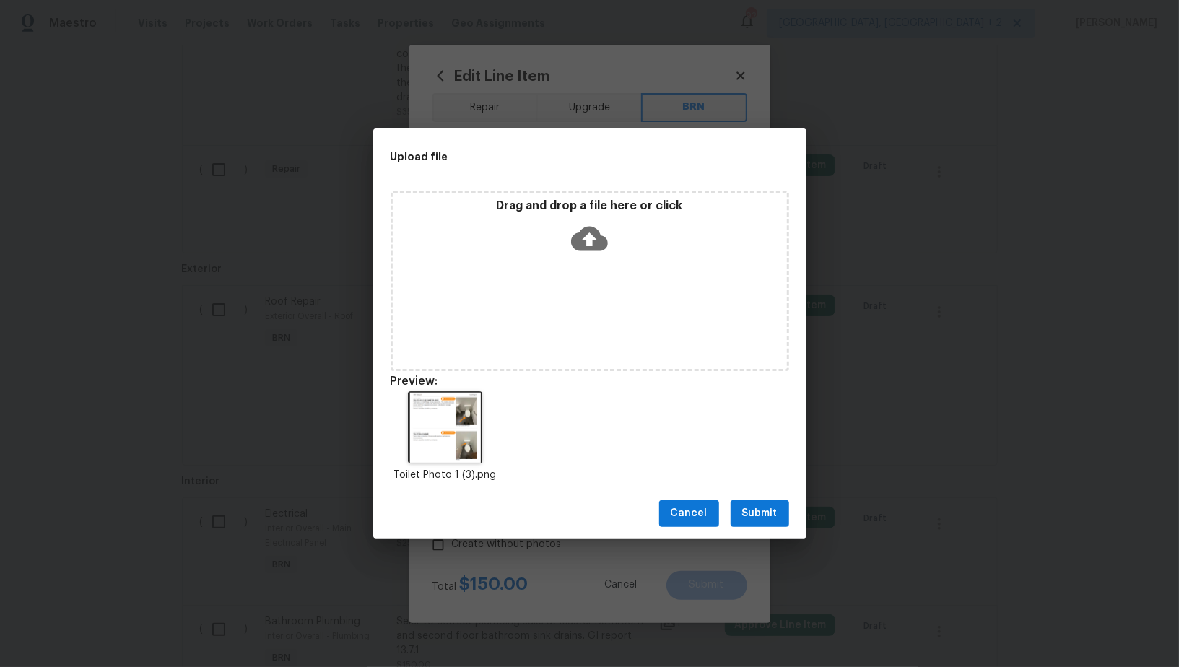
click at [754, 517] on span "Submit" at bounding box center [759, 514] width 35 height 18
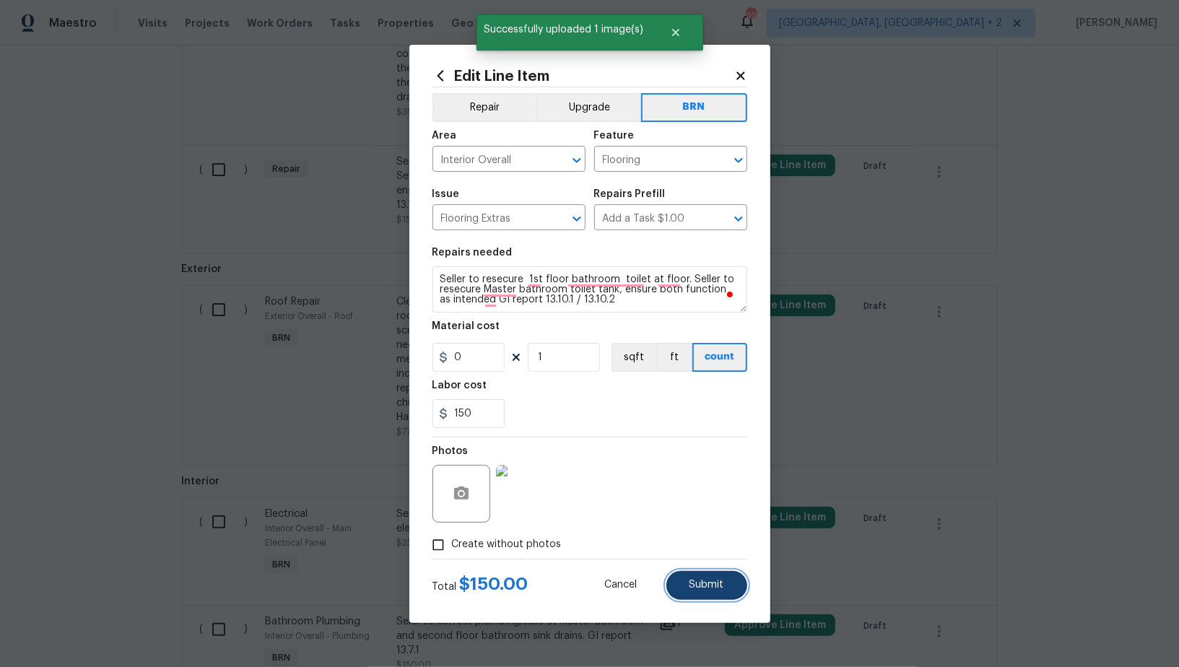
click at [710, 572] on button "Submit" at bounding box center [706, 585] width 81 height 29
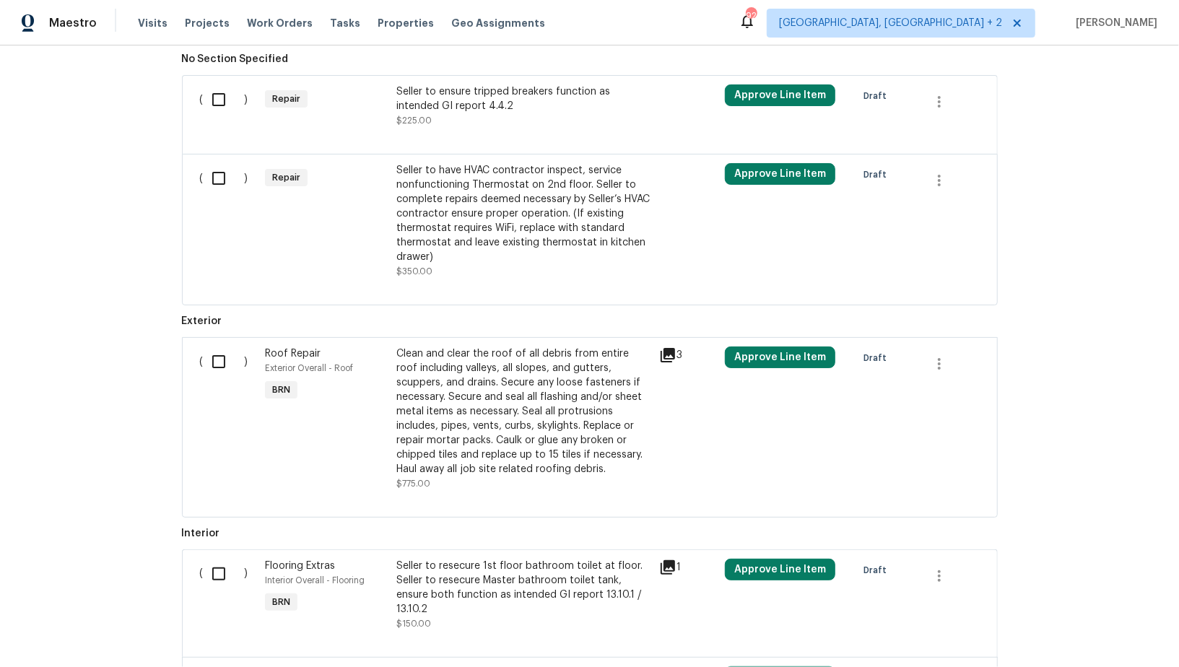
scroll to position [775, 0]
